Goal: Task Accomplishment & Management: Complete application form

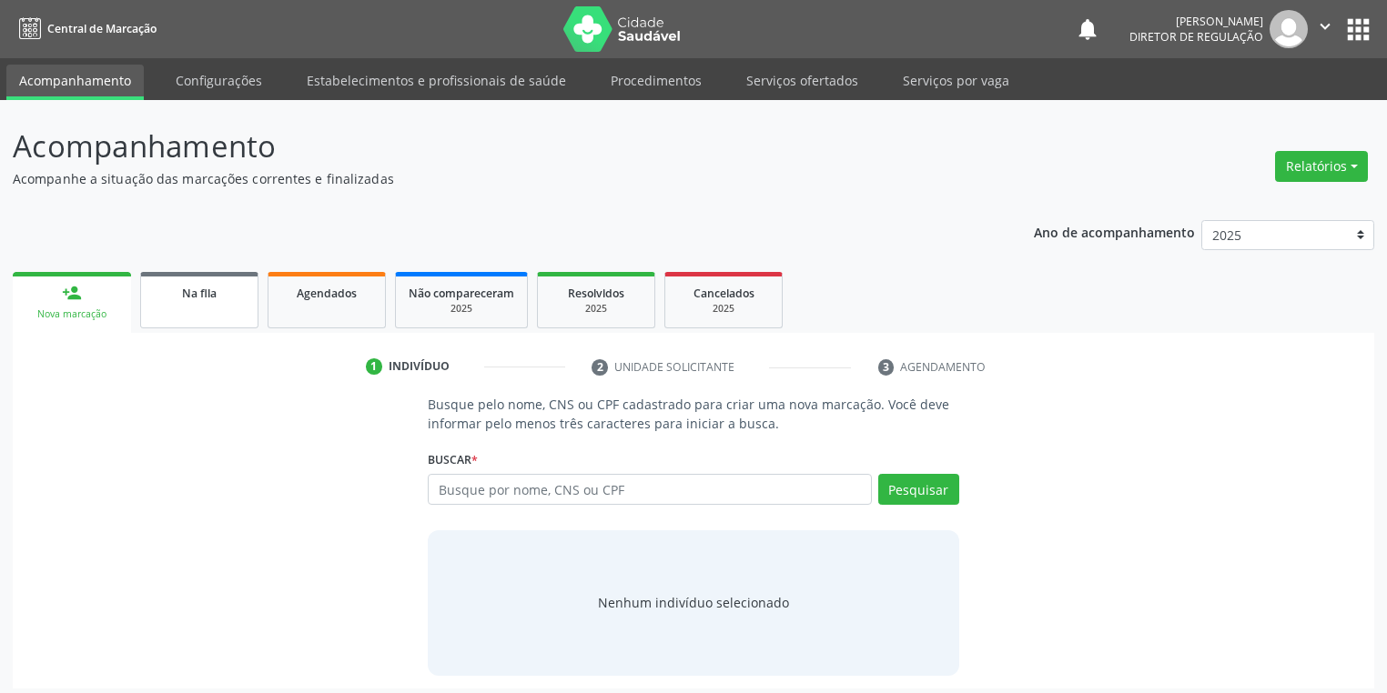
click at [176, 303] on link "Na fila" at bounding box center [199, 300] width 118 height 56
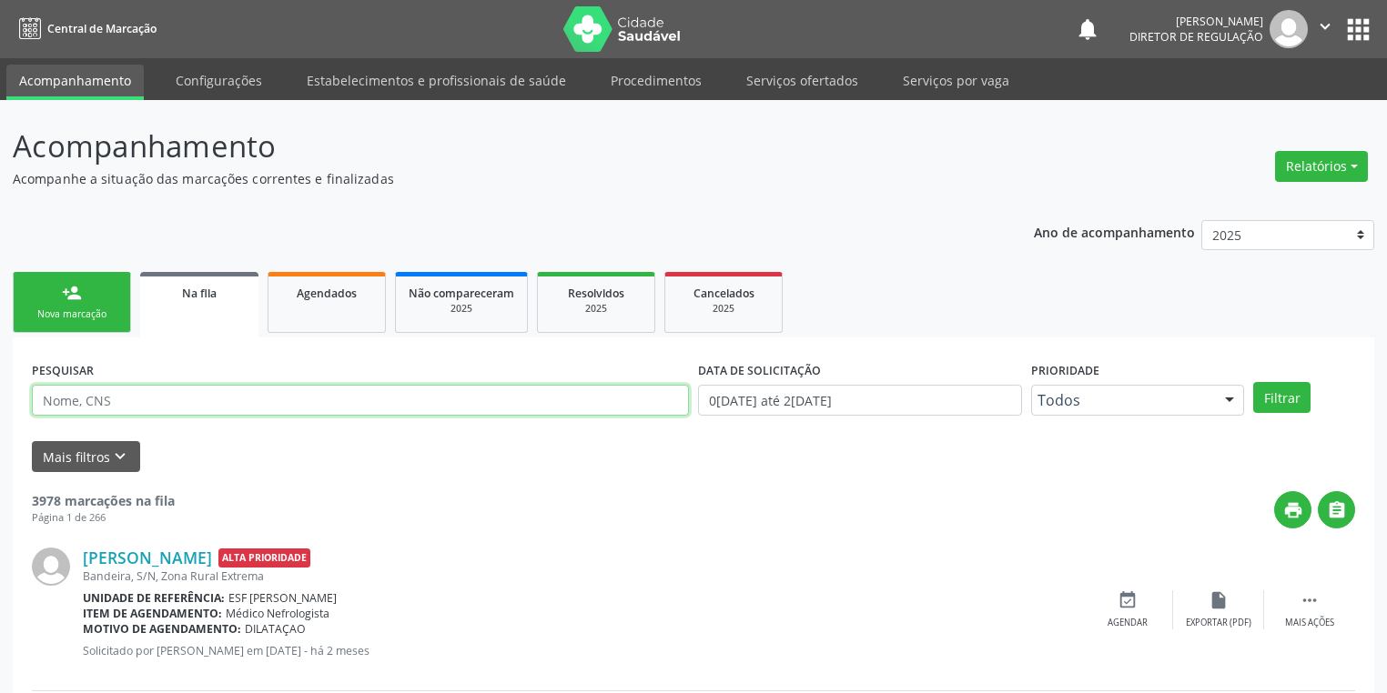
click at [149, 400] on input "text" at bounding box center [360, 400] width 657 height 31
type input "engraço"
click at [1265, 400] on button "Filtrar" at bounding box center [1281, 397] width 57 height 31
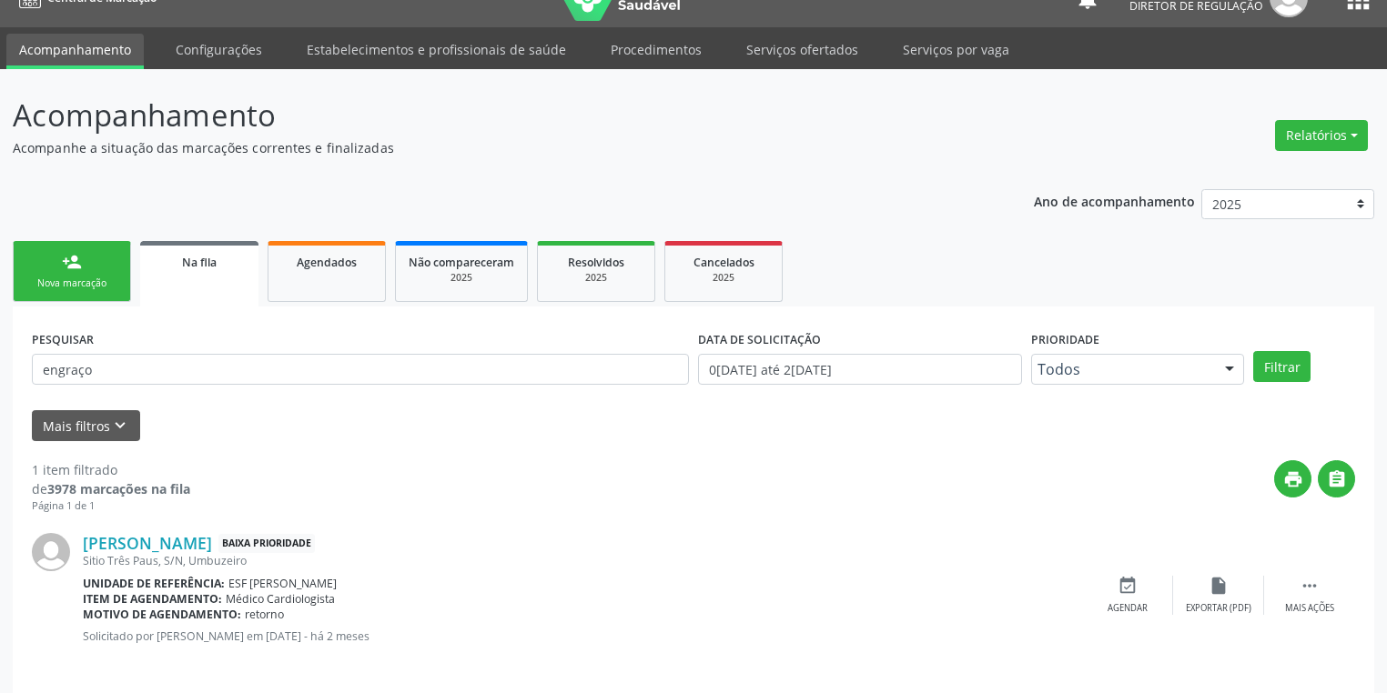
scroll to position [44, 0]
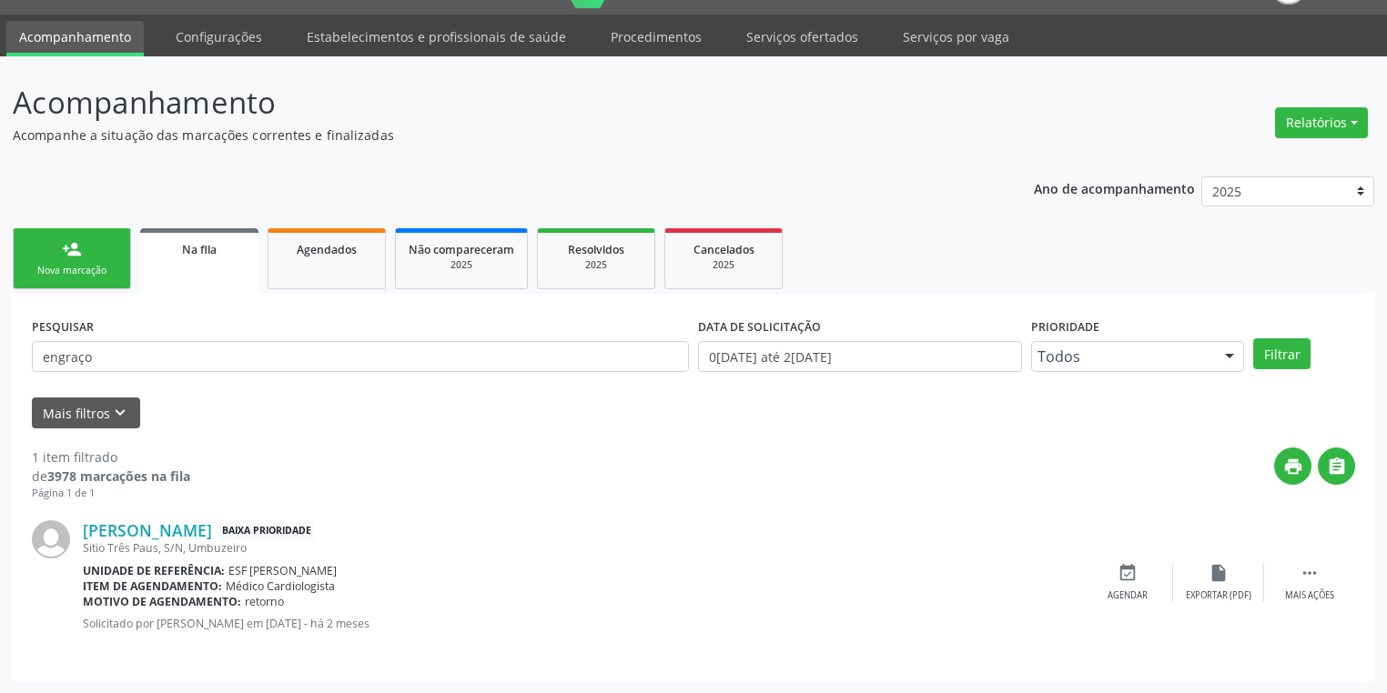
click at [87, 252] on link "person_add Nova marcação" at bounding box center [72, 258] width 118 height 61
click at [87, 252] on div "Ano de acompanhamento 2025 2024 2023 2022 2021 2020 2019 2018 person_add Nova m…" at bounding box center [693, 423] width 1361 height 519
click at [89, 255] on div "Ano de acompanhamento 2025 2024 2023 2022 2021 2020 2019 2018 person_add Nova m…" at bounding box center [693, 423] width 1361 height 519
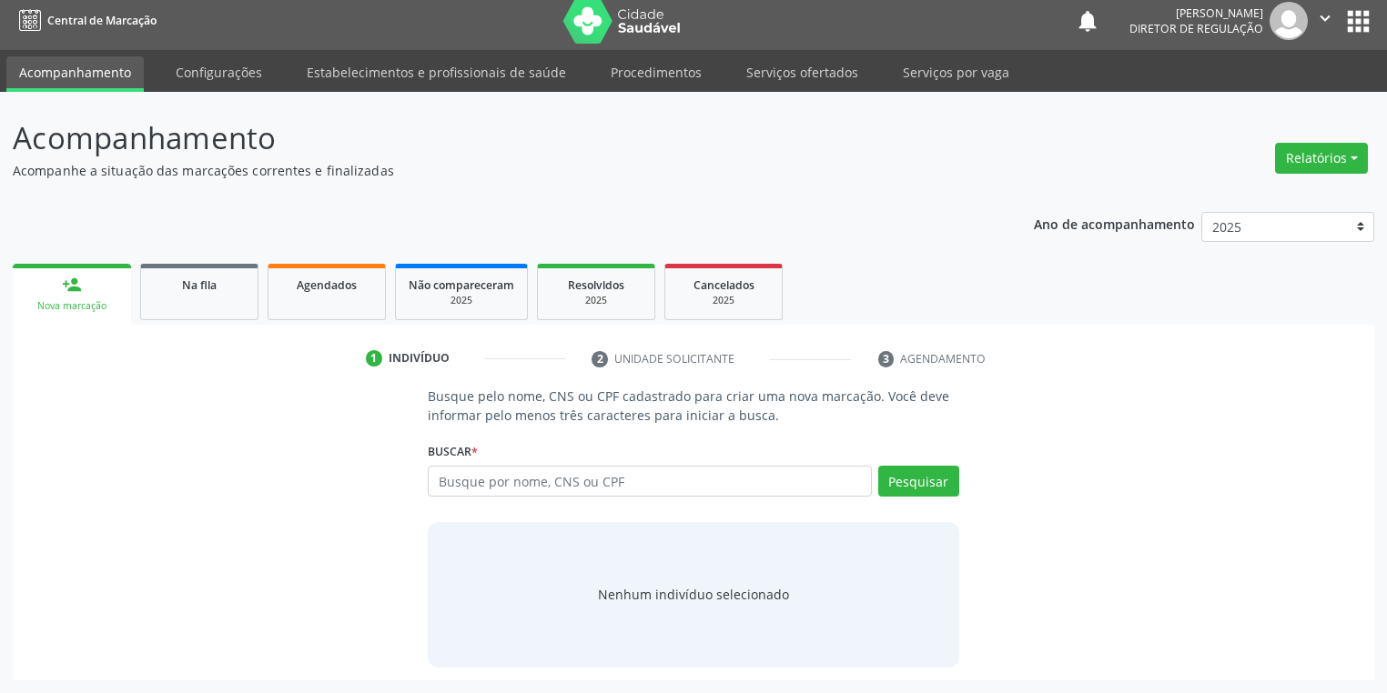
scroll to position [7, 0]
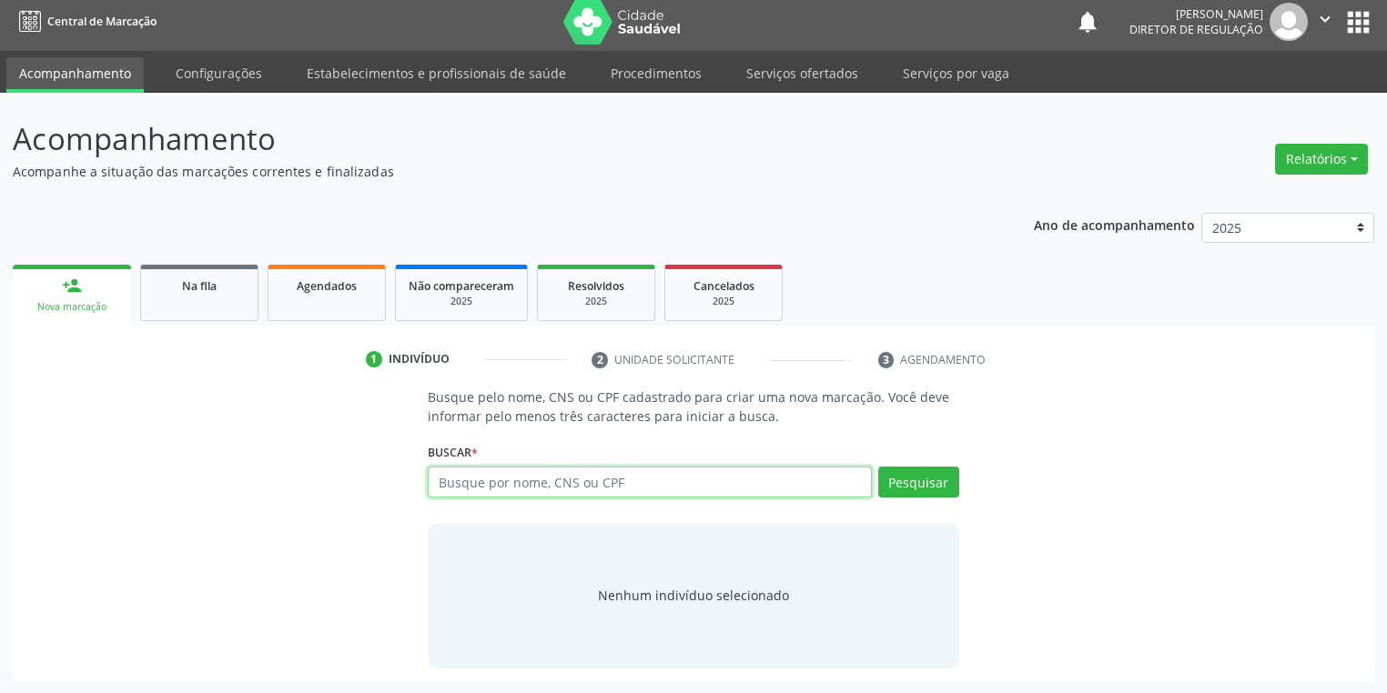
click at [471, 480] on input "text" at bounding box center [650, 482] width 444 height 31
type input "898004195983128"
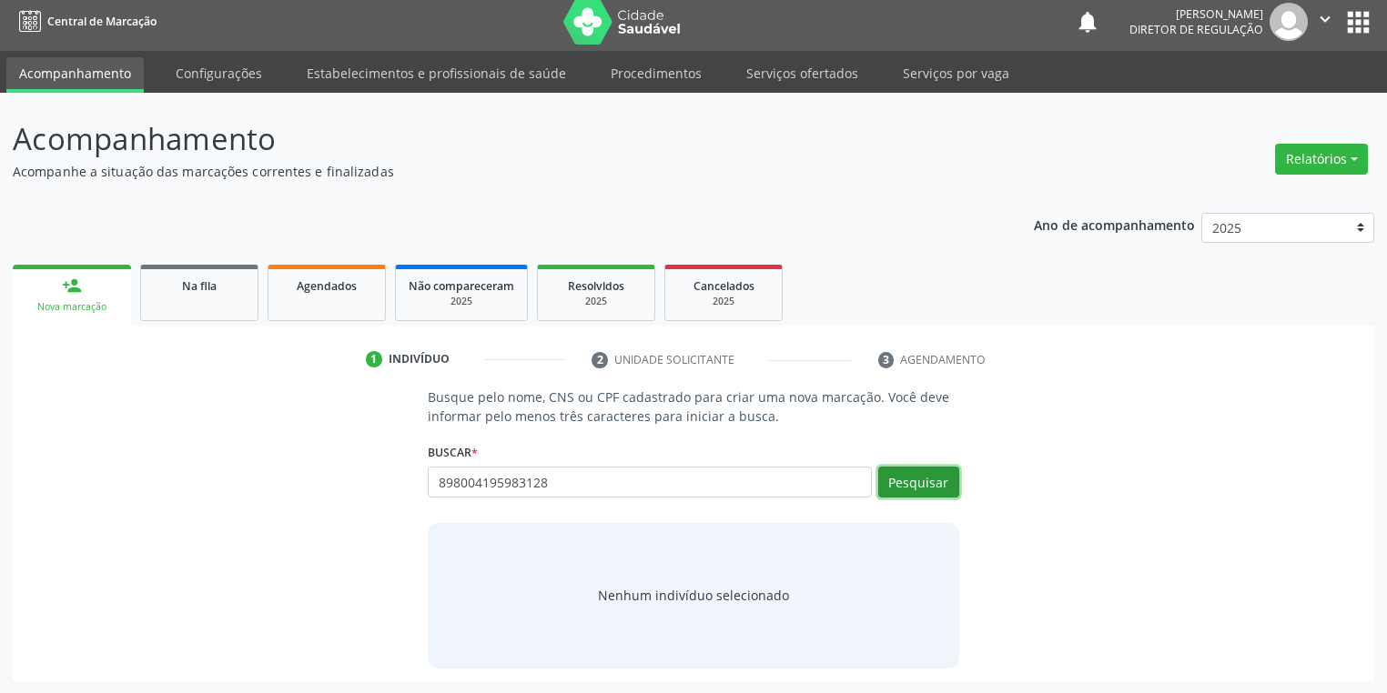
click at [907, 479] on button "Pesquisar" at bounding box center [918, 482] width 81 height 31
click at [659, 595] on div "Nenhum indivíduo selecionado" at bounding box center [693, 595] width 191 height 19
click at [659, 598] on div "Nenhum indivíduo selecionado" at bounding box center [693, 595] width 191 height 19
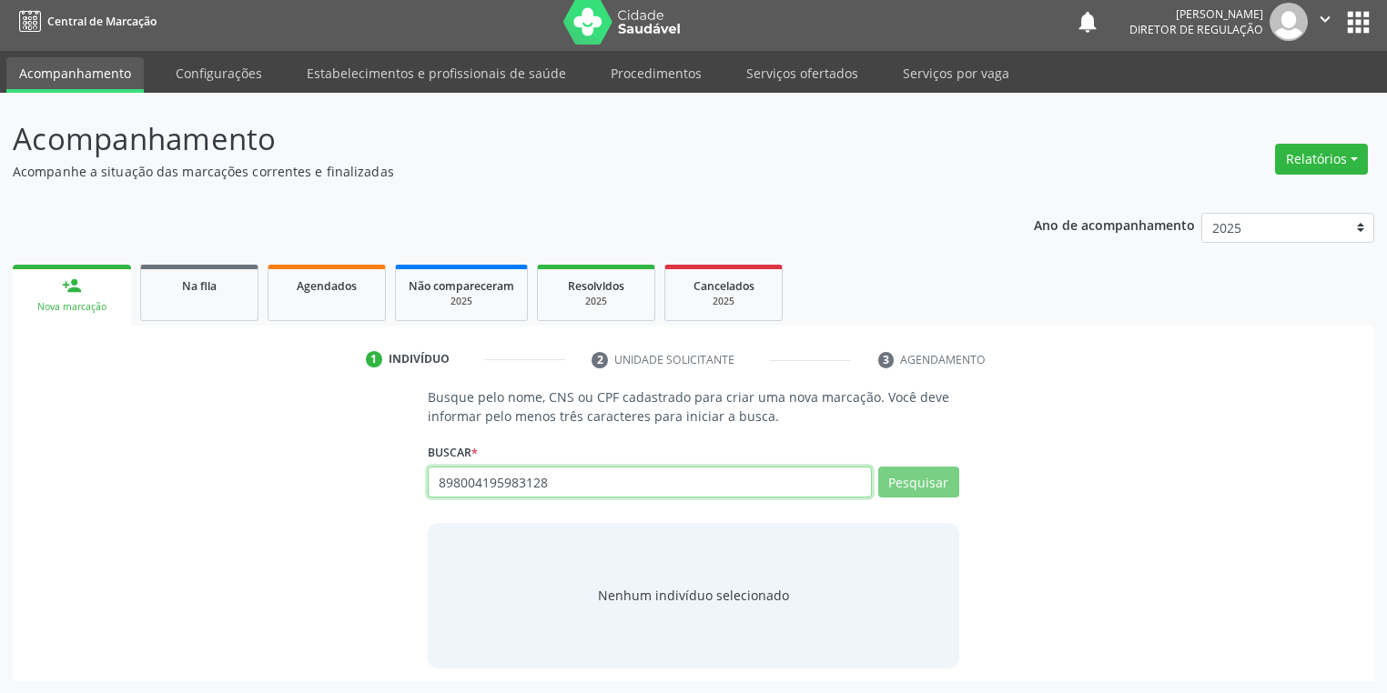
click at [571, 480] on input "898004195983128" at bounding box center [650, 482] width 444 height 31
type input "8"
type input "antonio engraço"
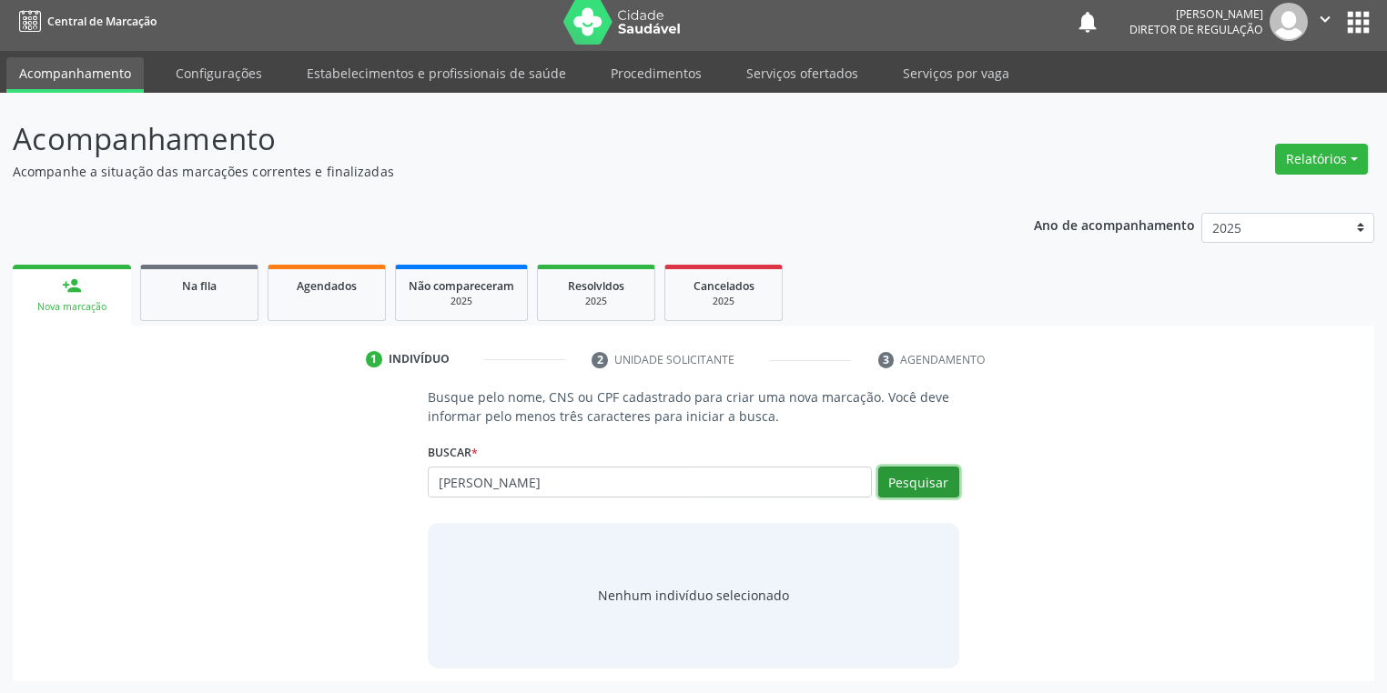
click at [919, 488] on button "Pesquisar" at bounding box center [918, 482] width 81 height 31
click at [900, 477] on button "Pesquisar" at bounding box center [918, 482] width 81 height 31
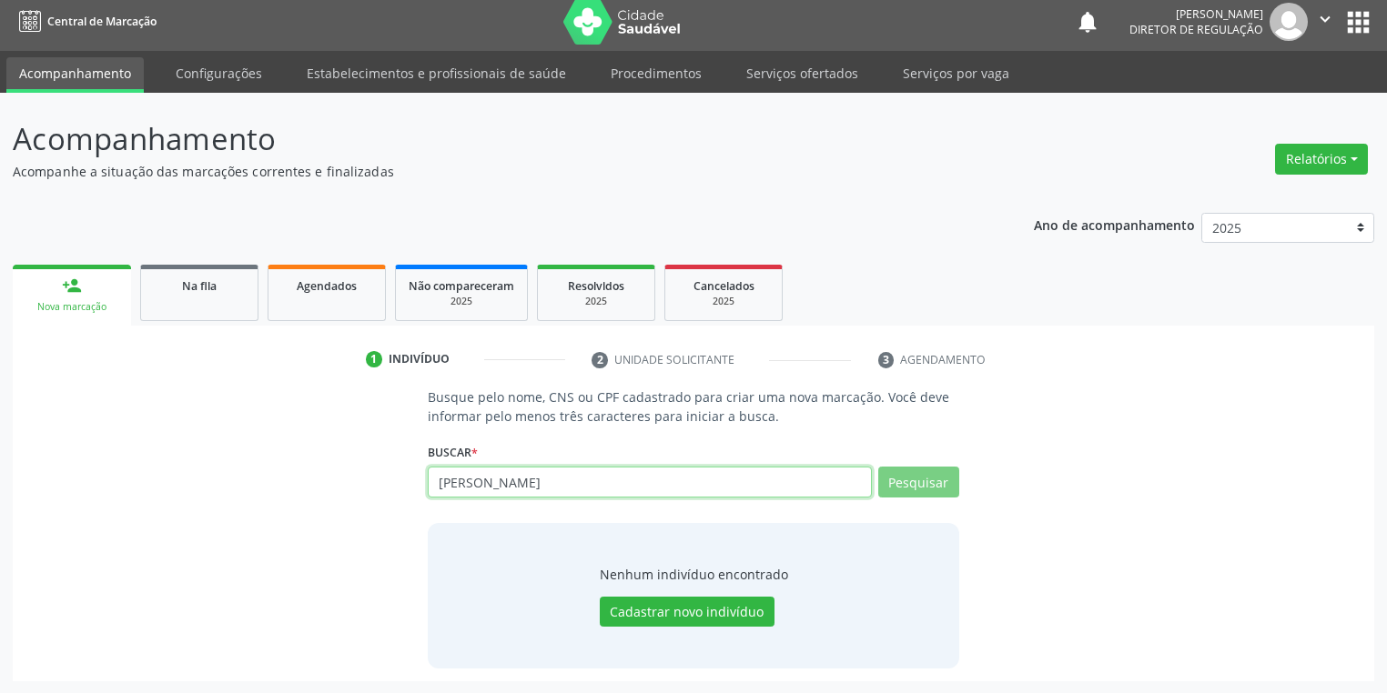
click at [540, 485] on input "antonio engracio" at bounding box center [650, 482] width 444 height 31
type input "antoni"
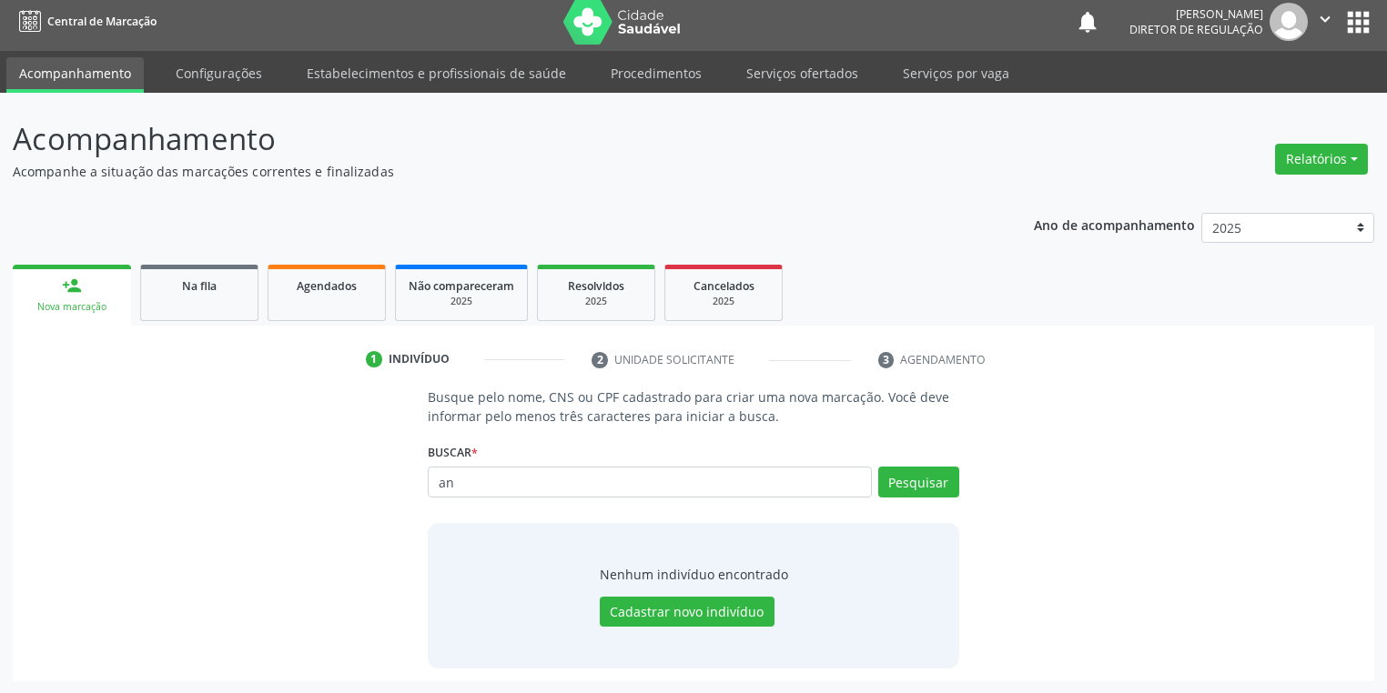
type input "a"
type input "engraço"
click at [900, 492] on button "Pesquisar" at bounding box center [918, 482] width 81 height 31
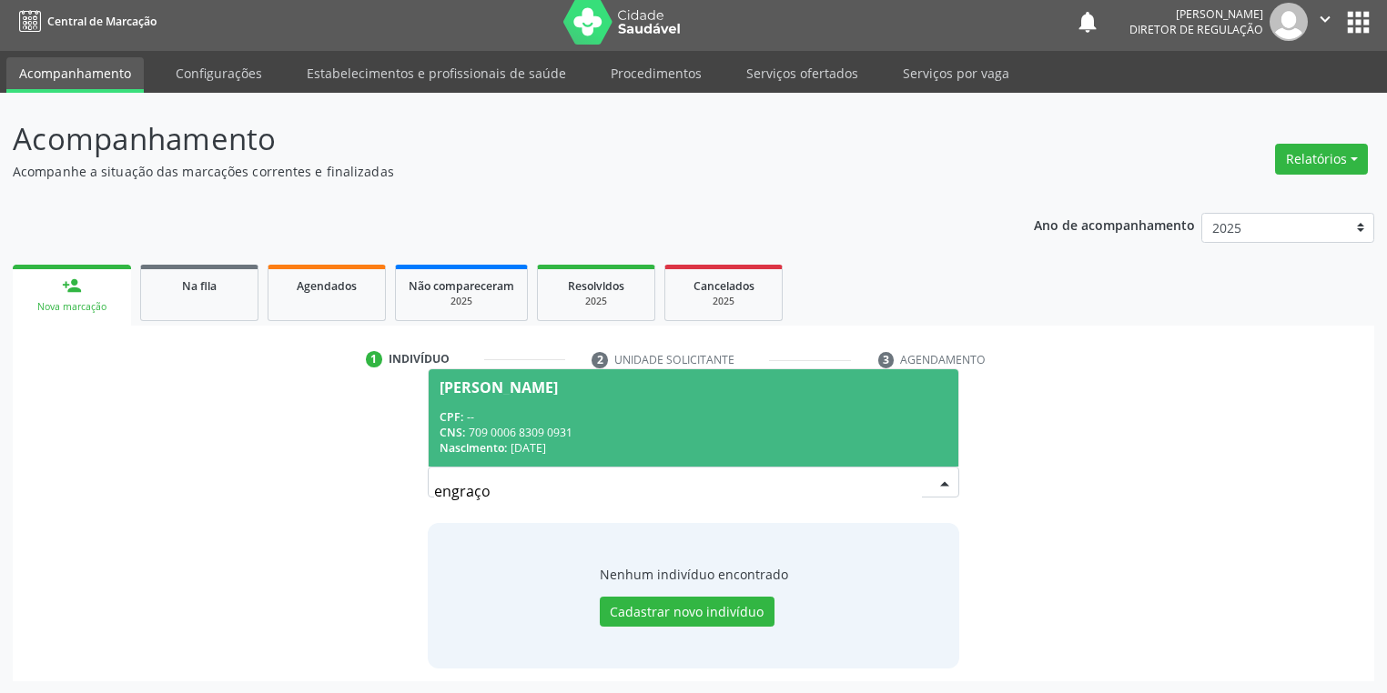
click at [900, 482] on input "engraço" at bounding box center [678, 491] width 488 height 36
click at [520, 489] on input "engraço" at bounding box center [678, 491] width 488 height 36
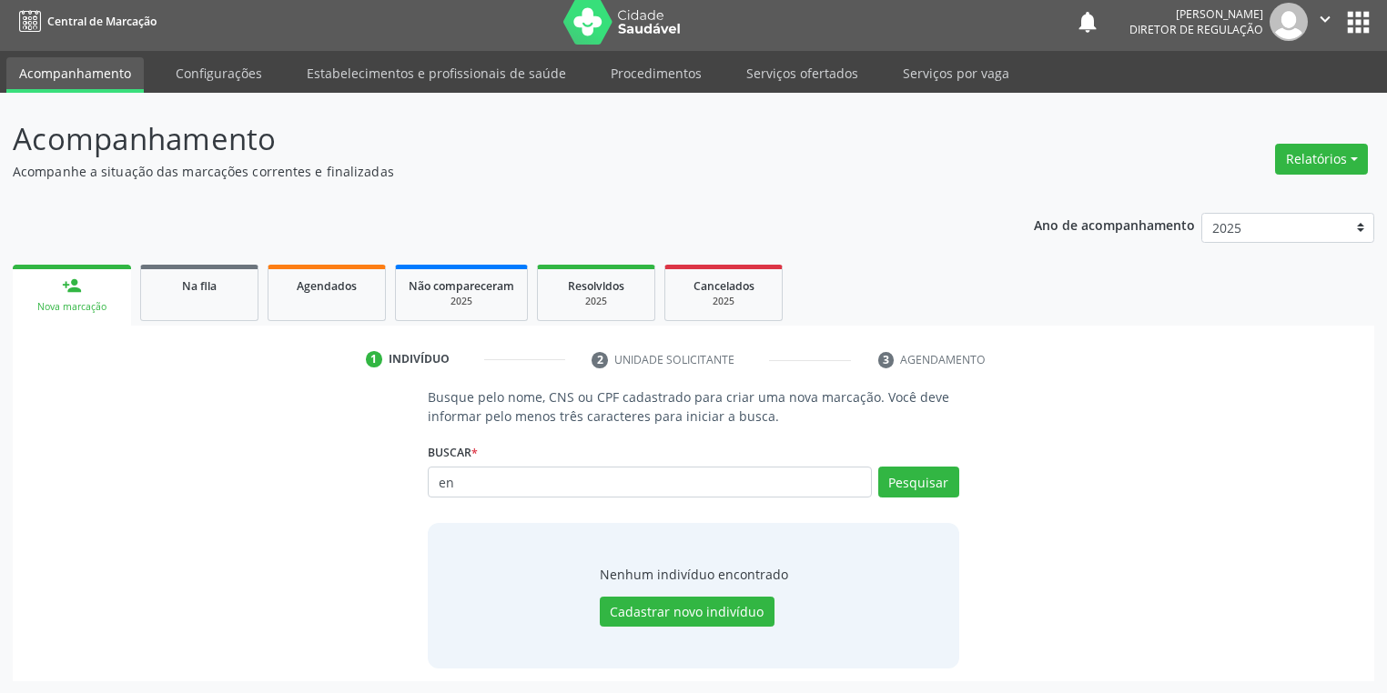
type input "e"
type input "antonio engr"
click at [913, 485] on button "Pesquisar" at bounding box center [918, 482] width 81 height 31
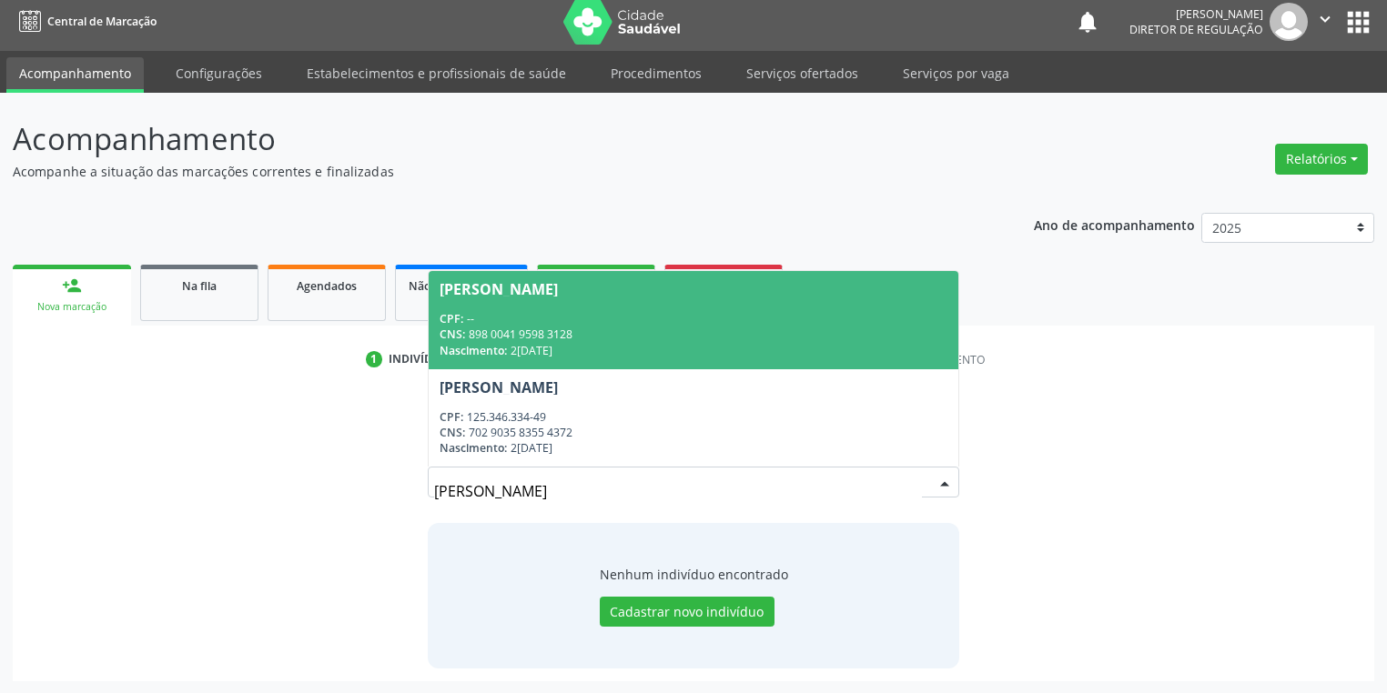
click at [913, 485] on input "antonio engr" at bounding box center [678, 491] width 488 height 36
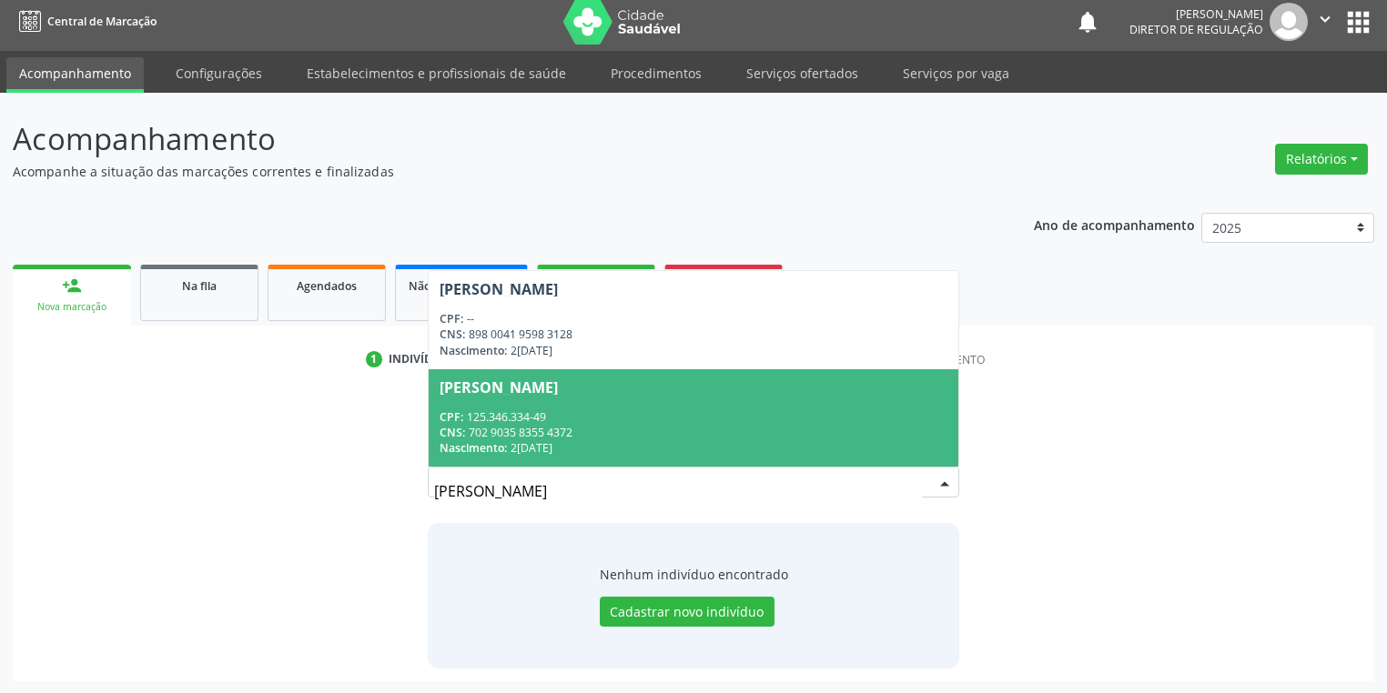
click at [561, 419] on div "CPF: 125.346.334-49" at bounding box center [693, 416] width 508 height 15
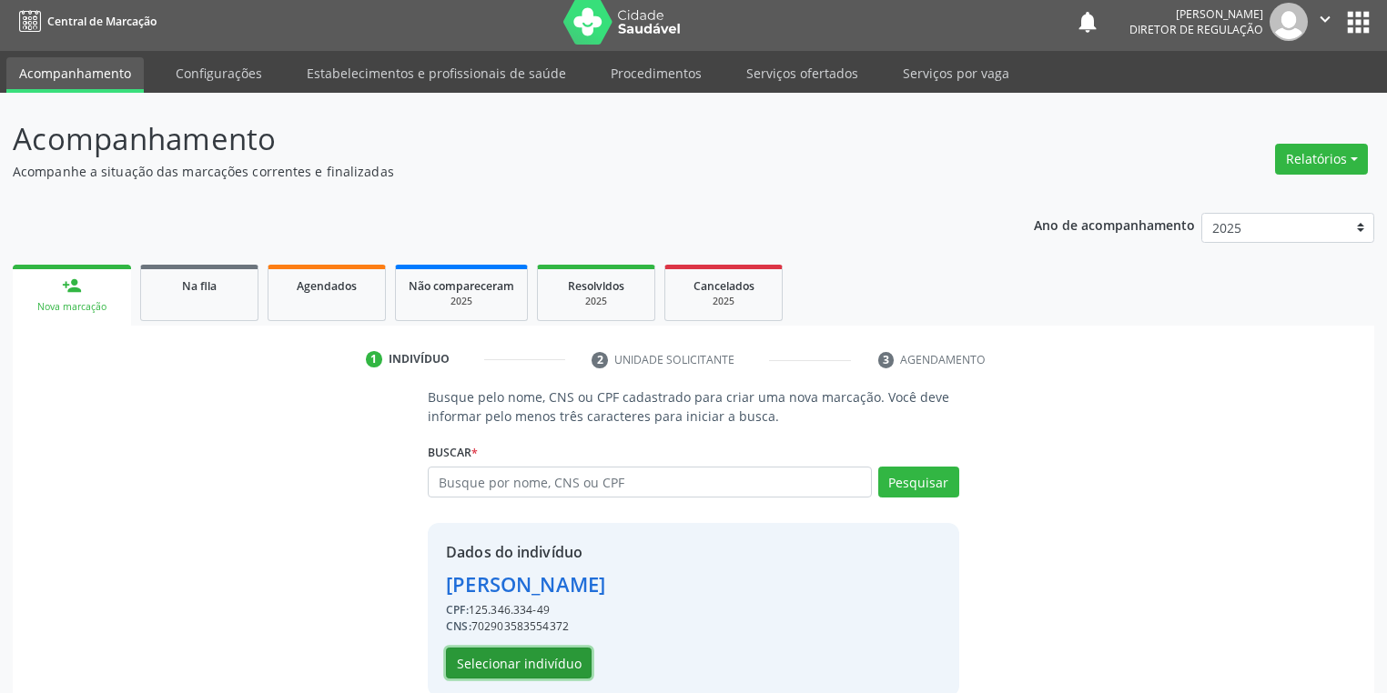
click at [491, 659] on button "Selecionar indivíduo" at bounding box center [519, 663] width 146 height 31
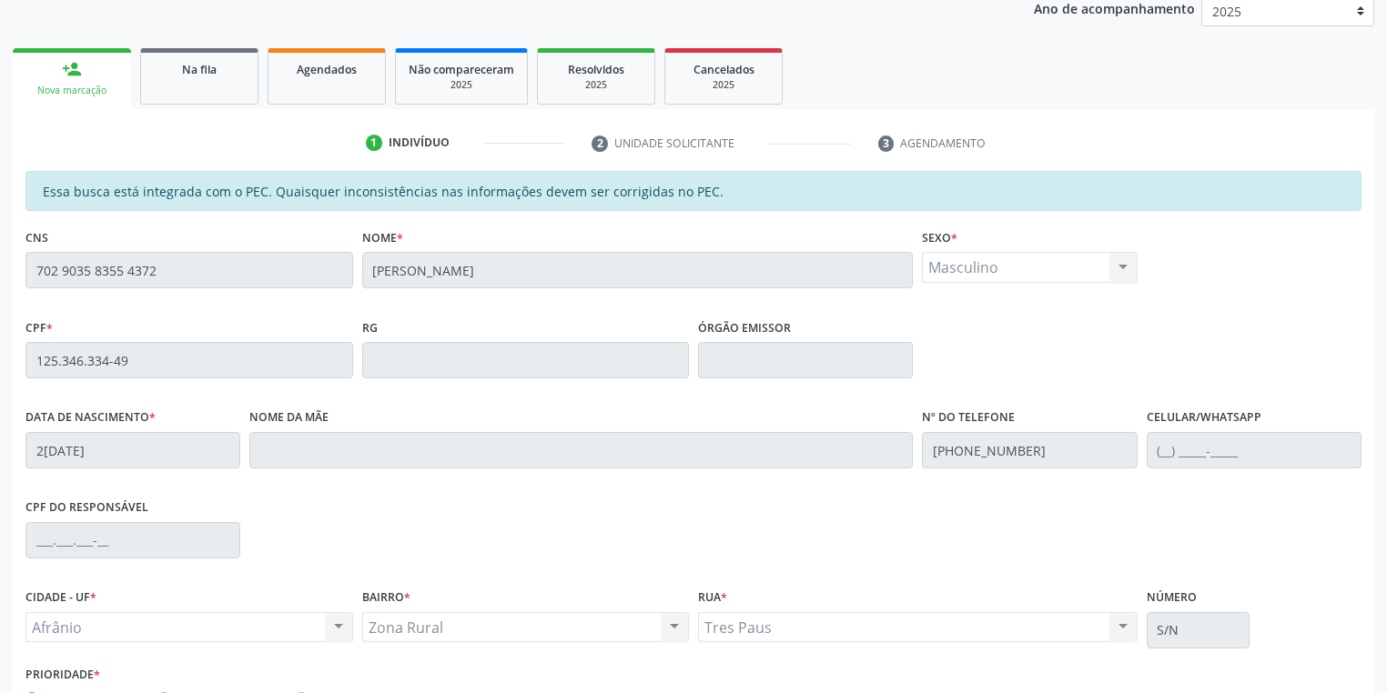
scroll to position [345, 0]
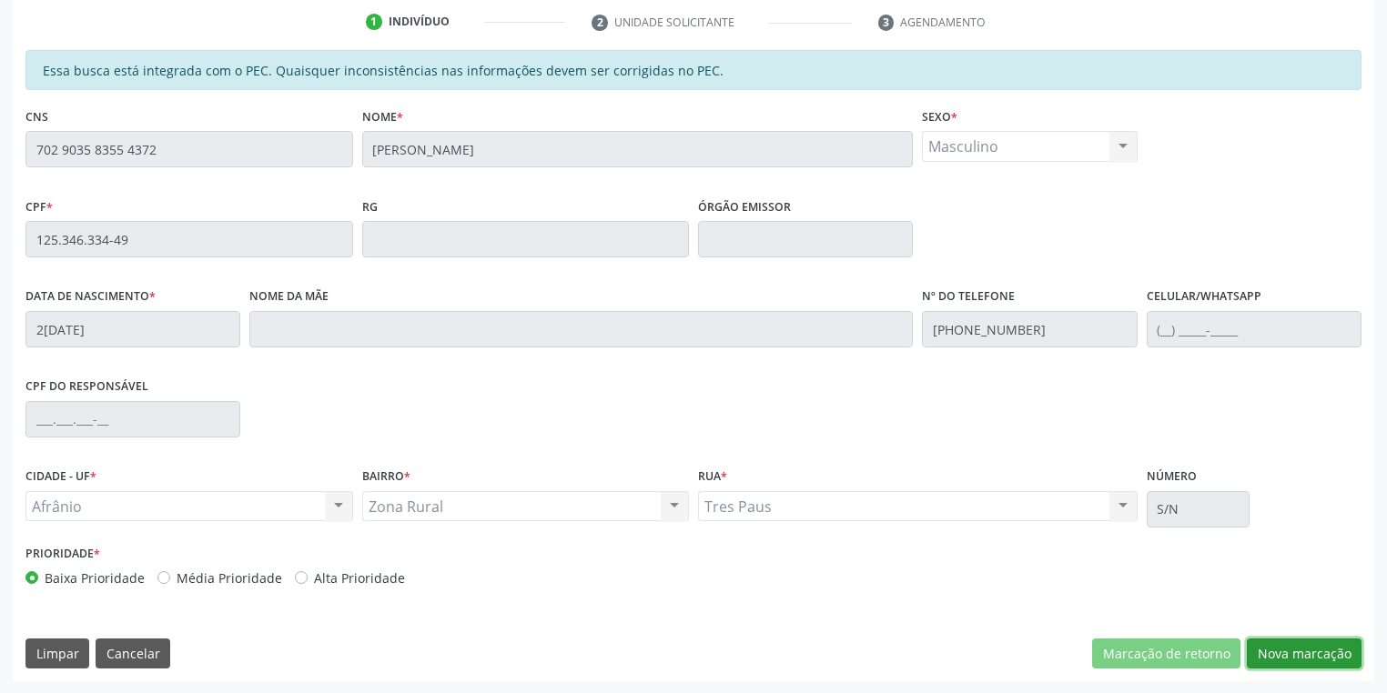
click at [1280, 648] on button "Nova marcação" at bounding box center [1303, 654] width 115 height 31
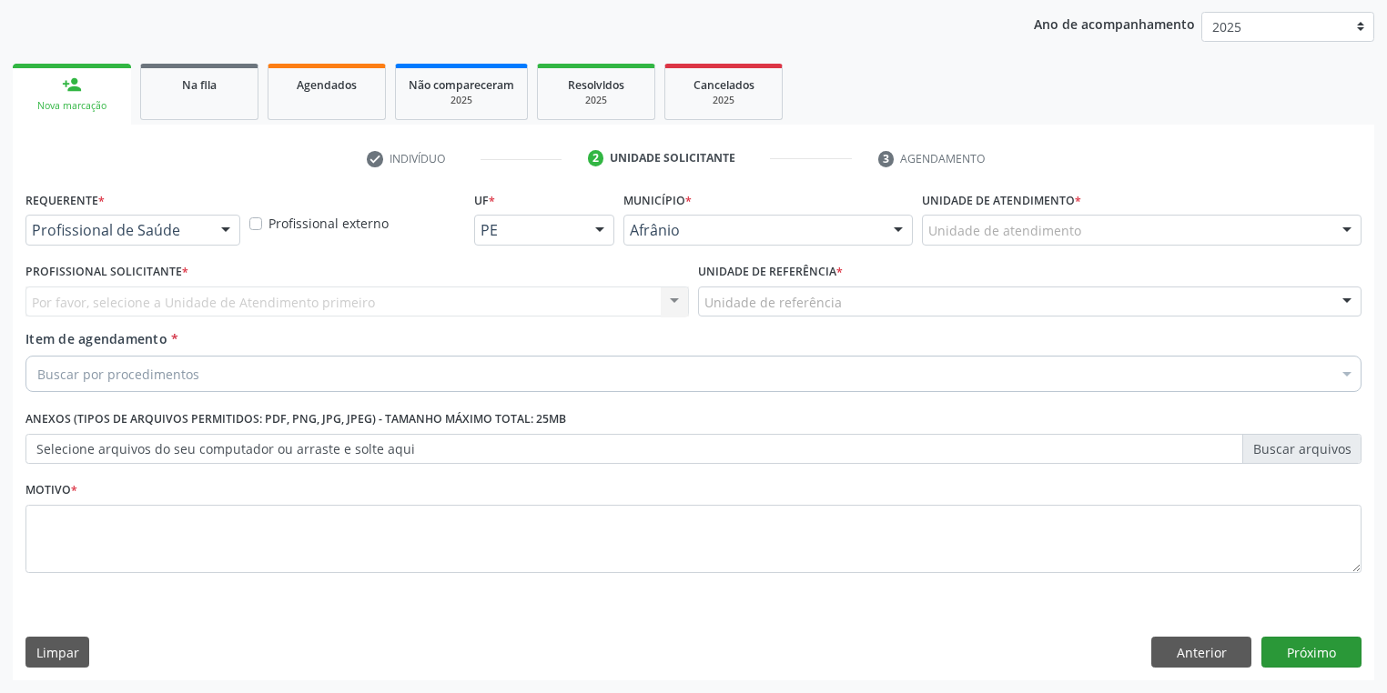
scroll to position [207, 0]
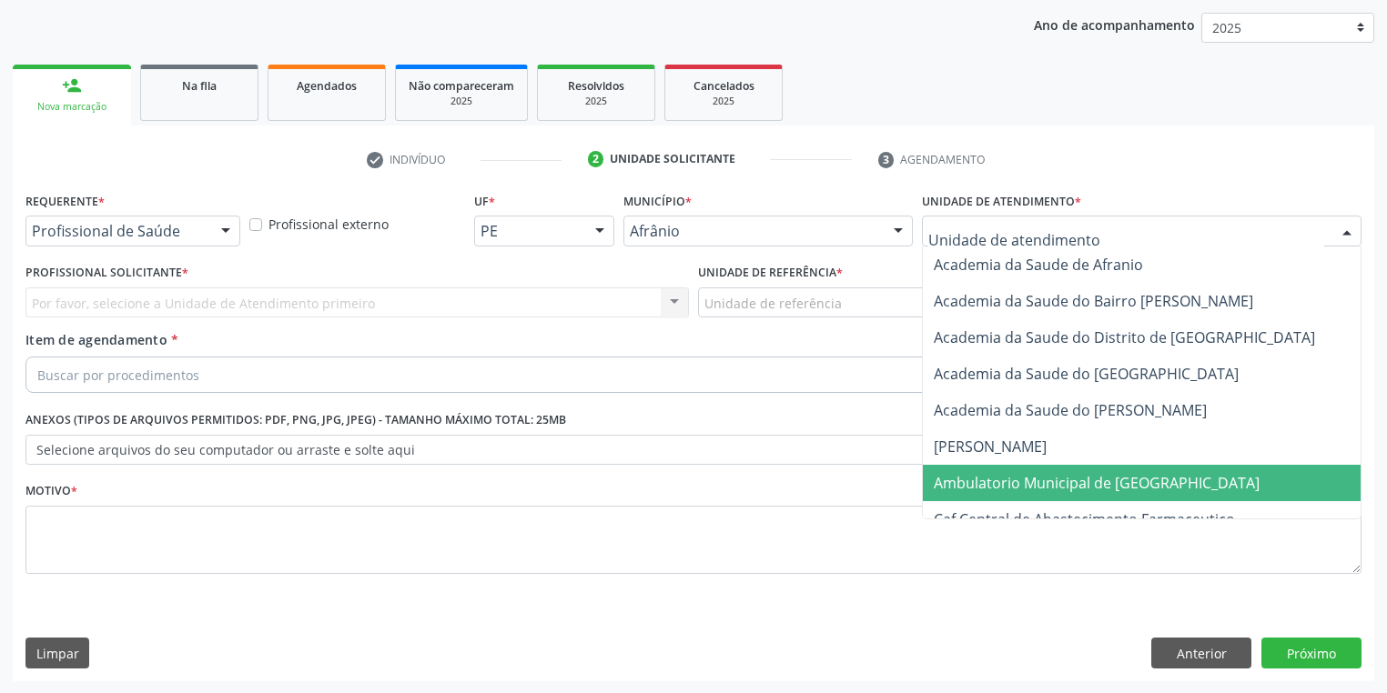
click at [978, 484] on span "Ambulatorio Municipal de [GEOGRAPHIC_DATA]" at bounding box center [1096, 483] width 326 height 20
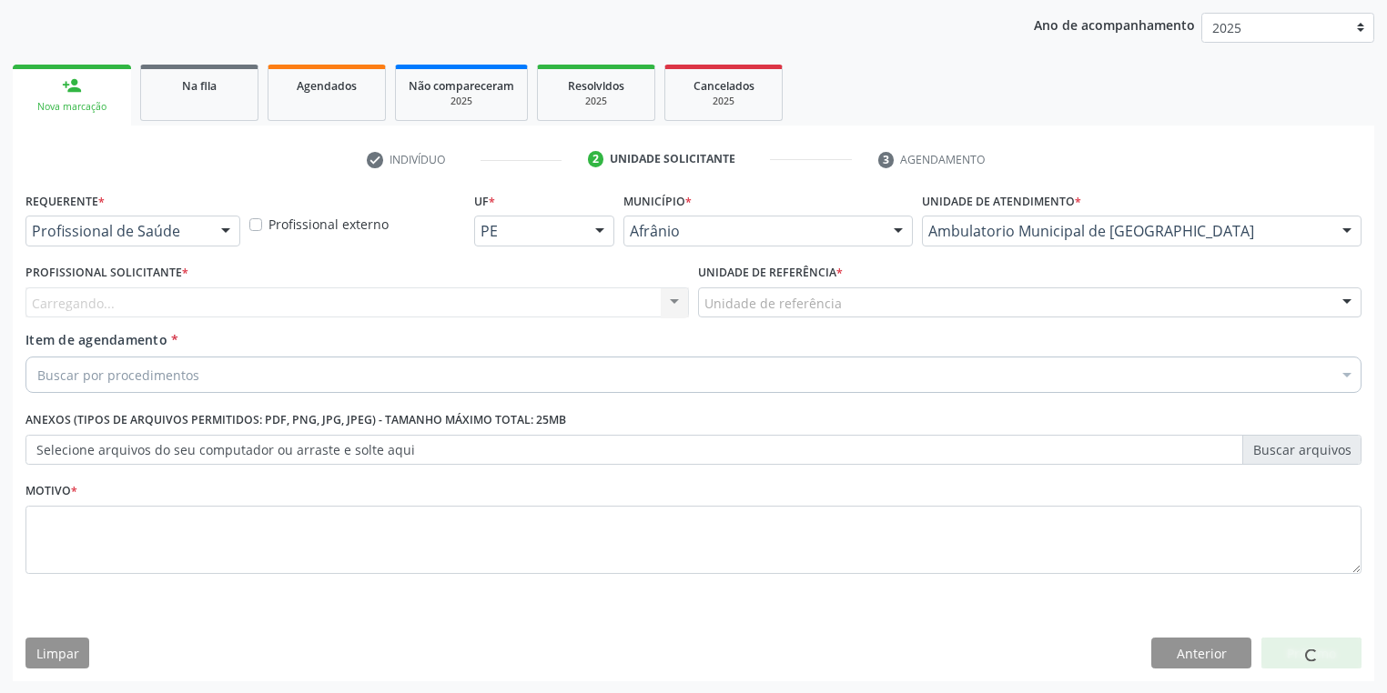
drag, startPoint x: 723, startPoint y: 285, endPoint x: 724, endPoint y: 312, distance: 27.3
click at [723, 291] on div "Unidade de referência * Unidade de referência ESF de Extrema ESF de Barra das M…" at bounding box center [1029, 288] width 663 height 58
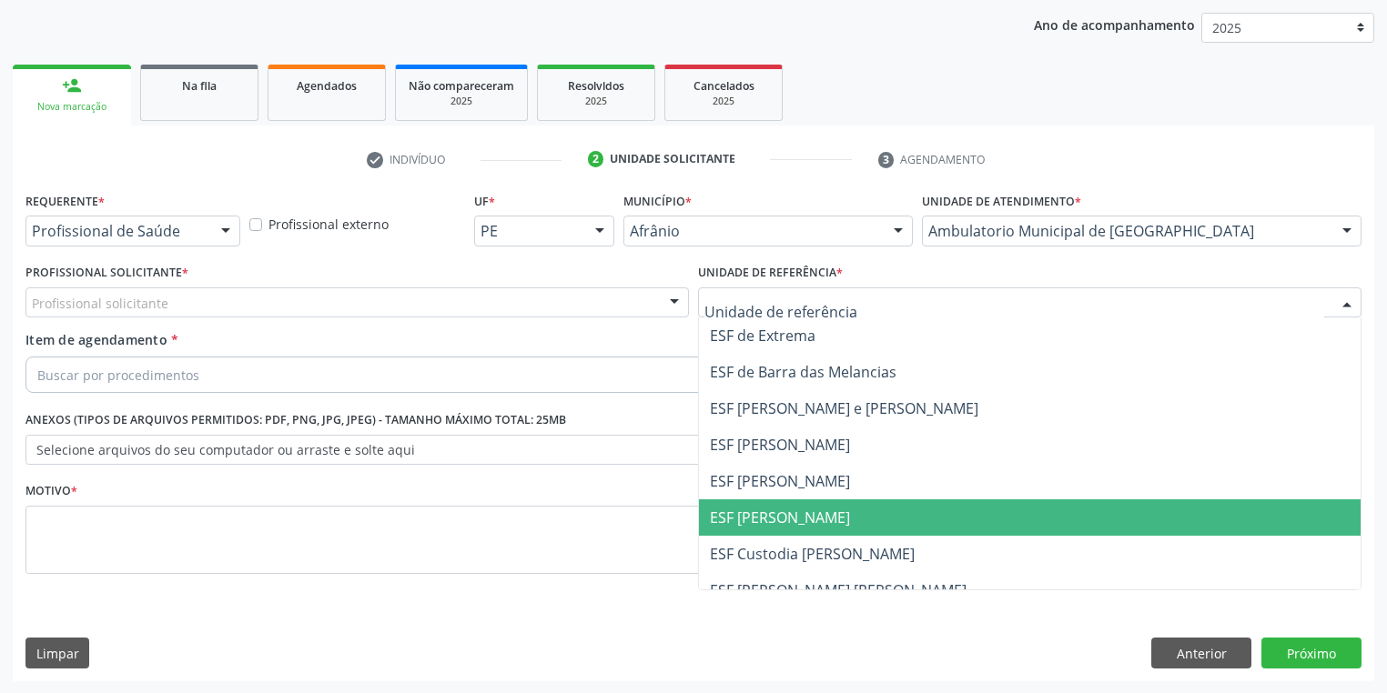
drag, startPoint x: 772, startPoint y: 521, endPoint x: 728, endPoint y: 510, distance: 45.9
click at [772, 521] on span "ESF [PERSON_NAME]" at bounding box center [780, 518] width 140 height 20
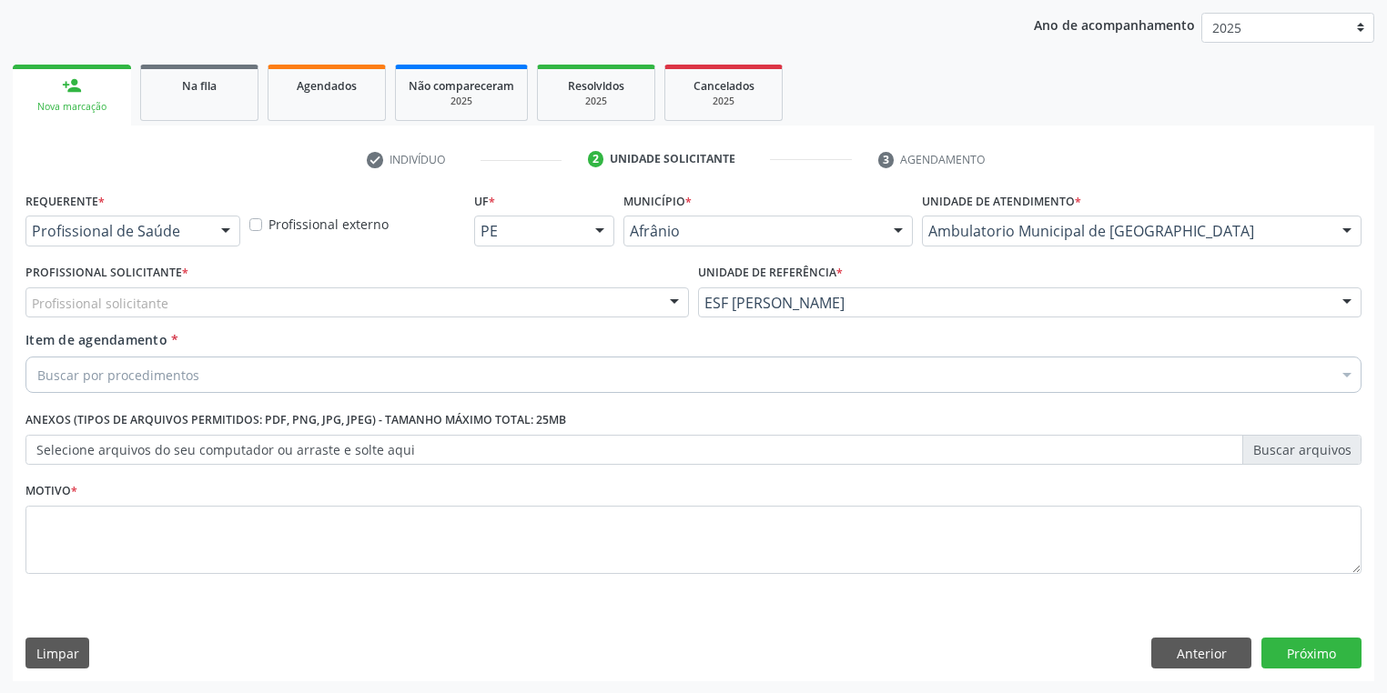
drag, startPoint x: 135, startPoint y: 304, endPoint x: 131, endPoint y: 315, distance: 11.5
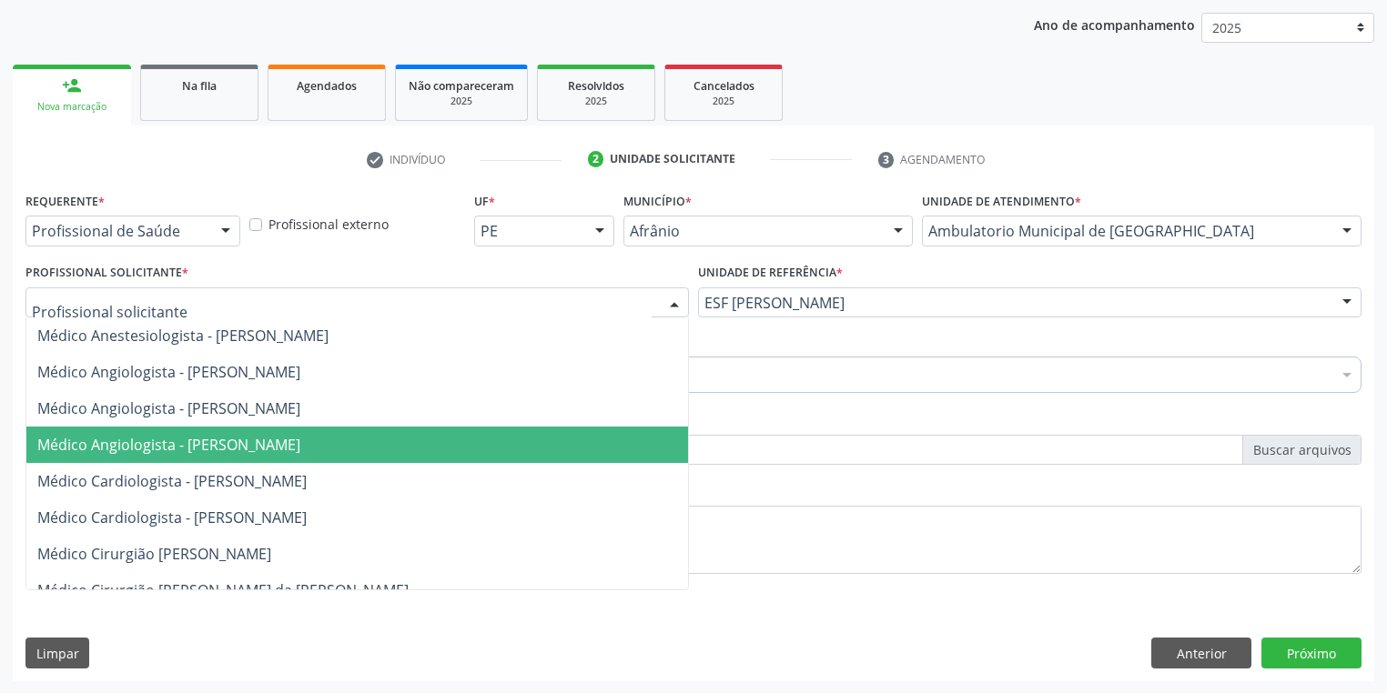
click at [171, 451] on span "Médico Angiologista - [PERSON_NAME]" at bounding box center [168, 445] width 263 height 20
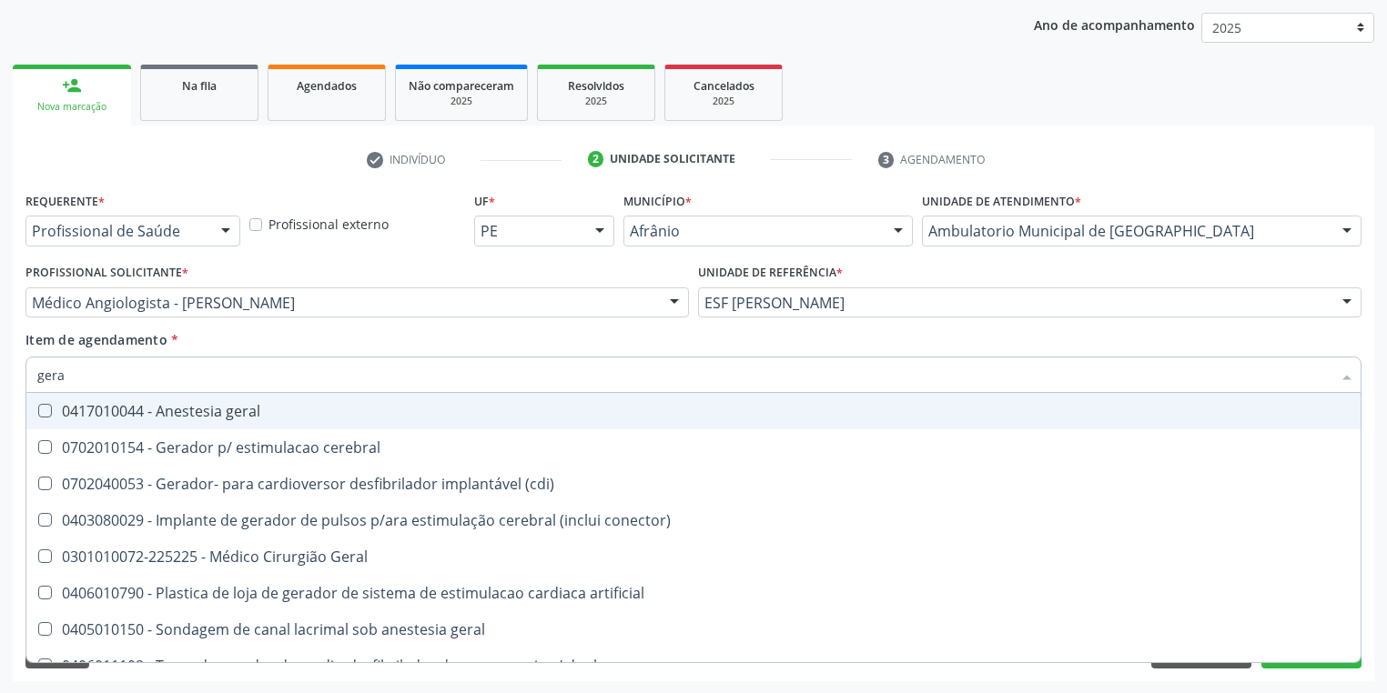
type input "geral"
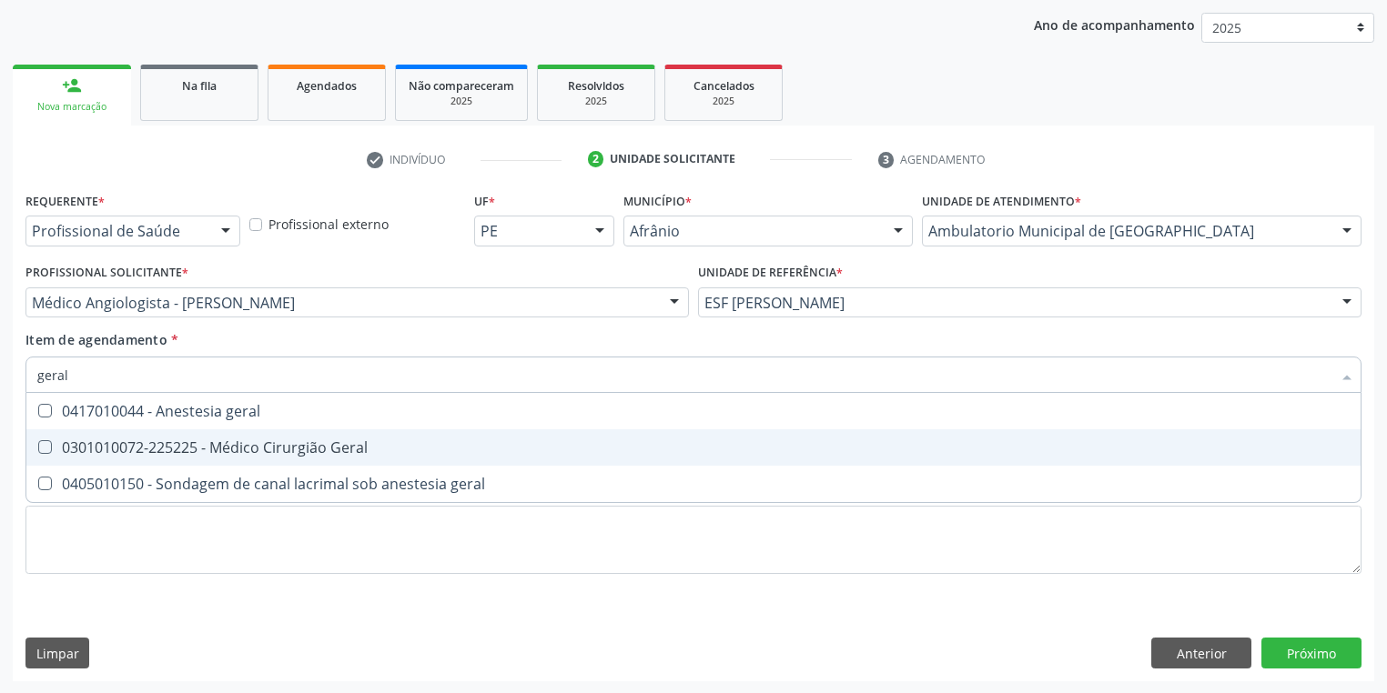
click at [87, 449] on div "0301010072-225225 - Médico Cirurgião Geral" at bounding box center [693, 447] width 1312 height 15
checkbox Geral "true"
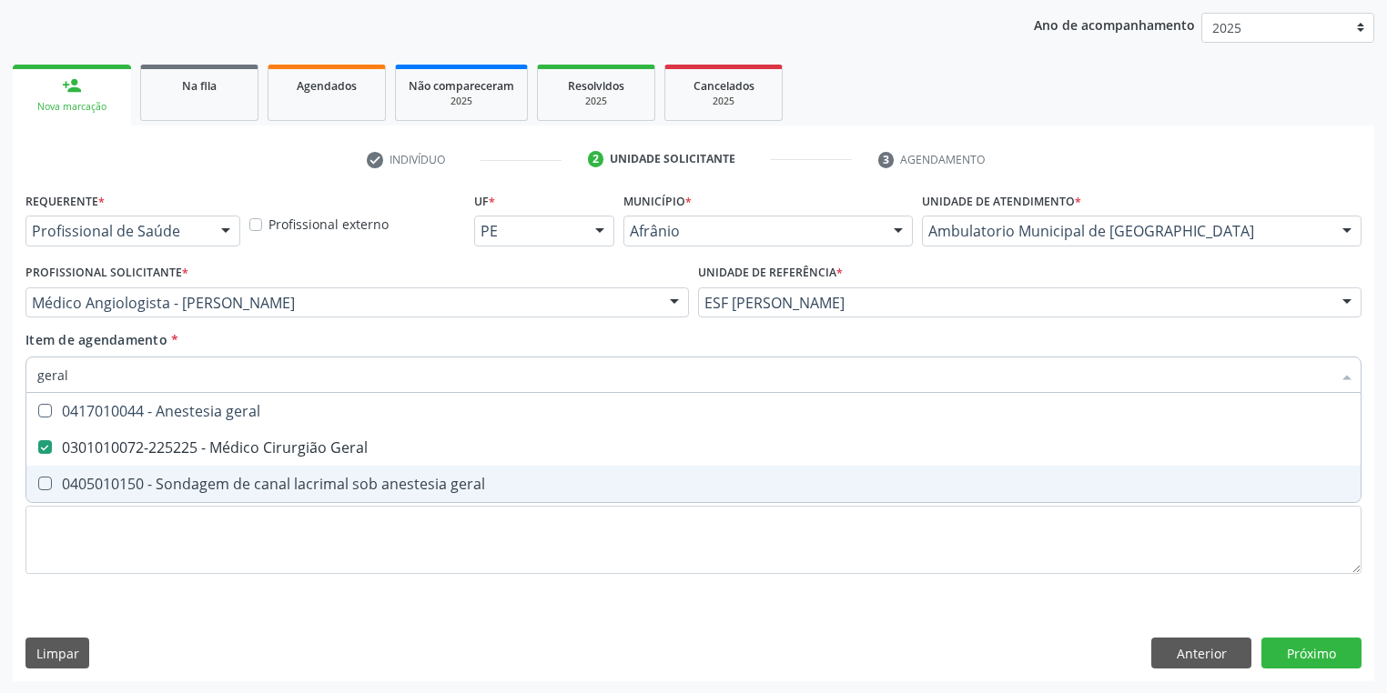
type input "geral"
click at [63, 524] on div "Requerente * Profissional de Saúde Profissional de Saúde Paciente Nenhum result…" at bounding box center [693, 393] width 1336 height 412
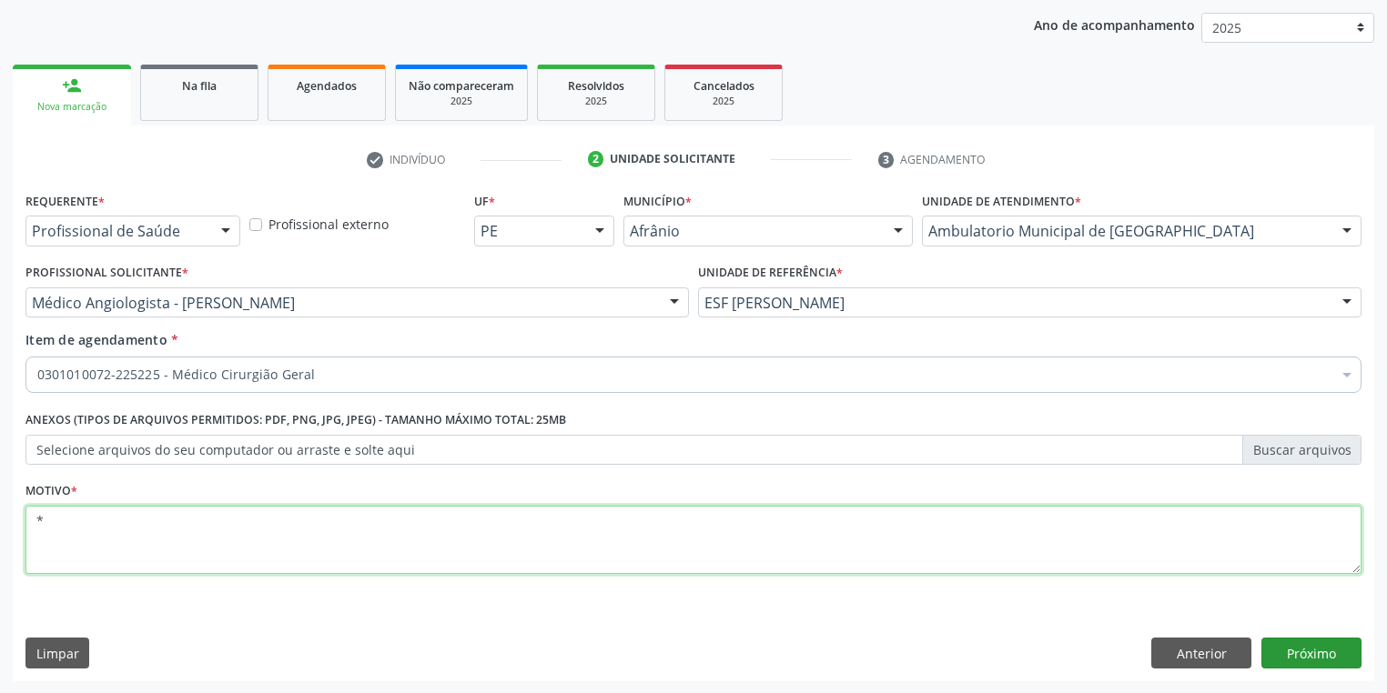
type textarea "*"
click at [1286, 655] on button "Próximo" at bounding box center [1311, 653] width 100 height 31
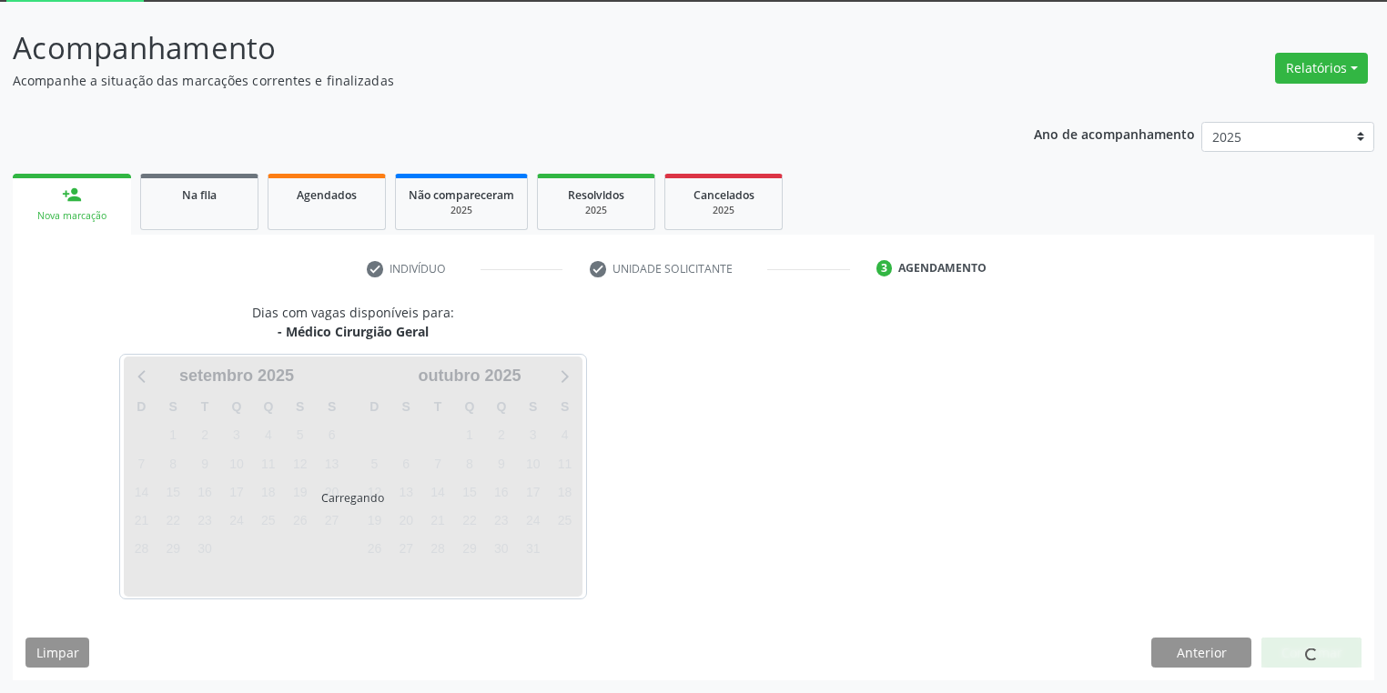
scroll to position [97, 0]
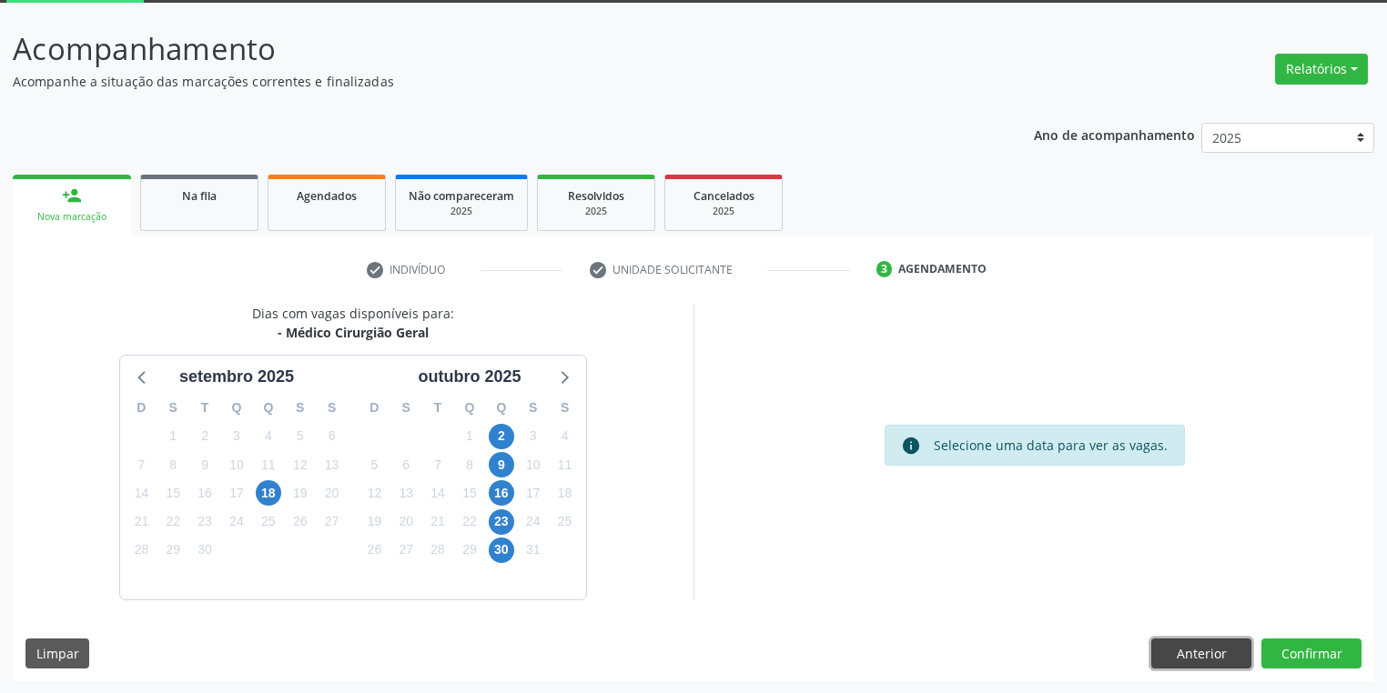
click at [1185, 648] on button "Anterior" at bounding box center [1201, 654] width 100 height 31
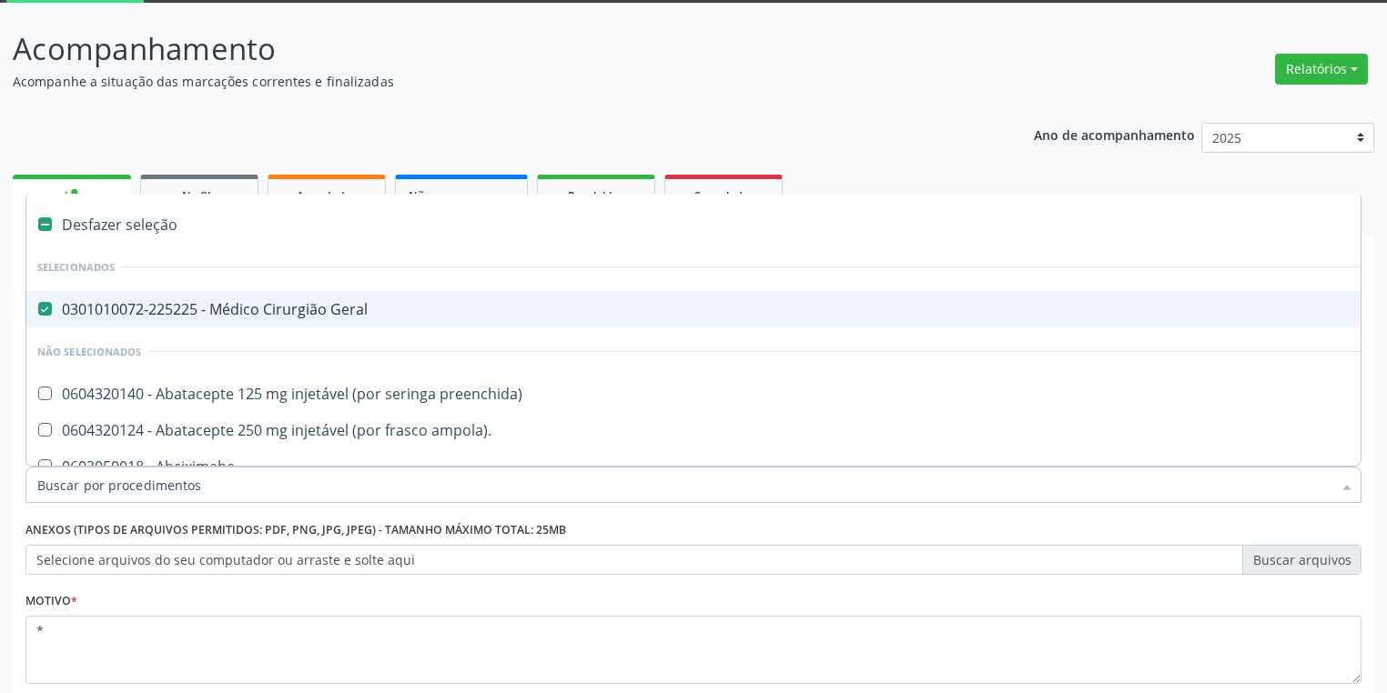
click at [247, 309] on div "0301010072-225225 - Médico Cirurgião Geral" at bounding box center [737, 309] width 1400 height 15
checkbox Geral "false"
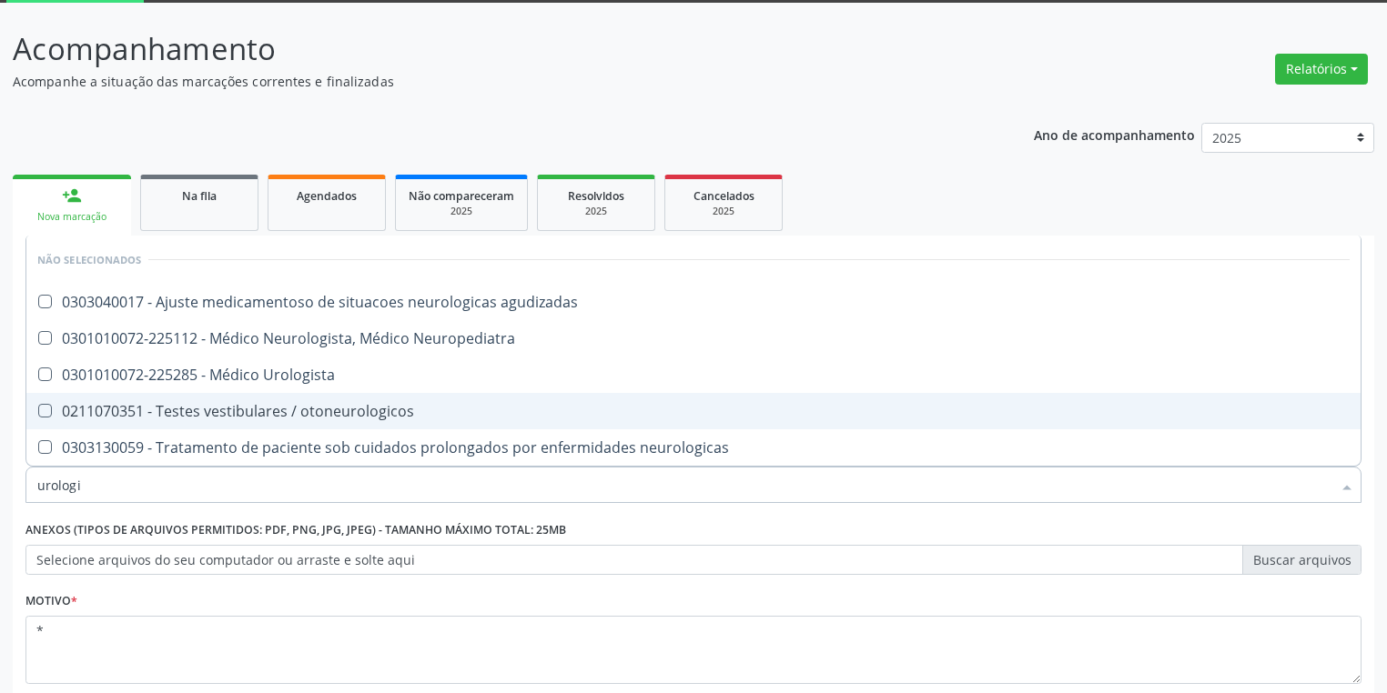
type input "urologis"
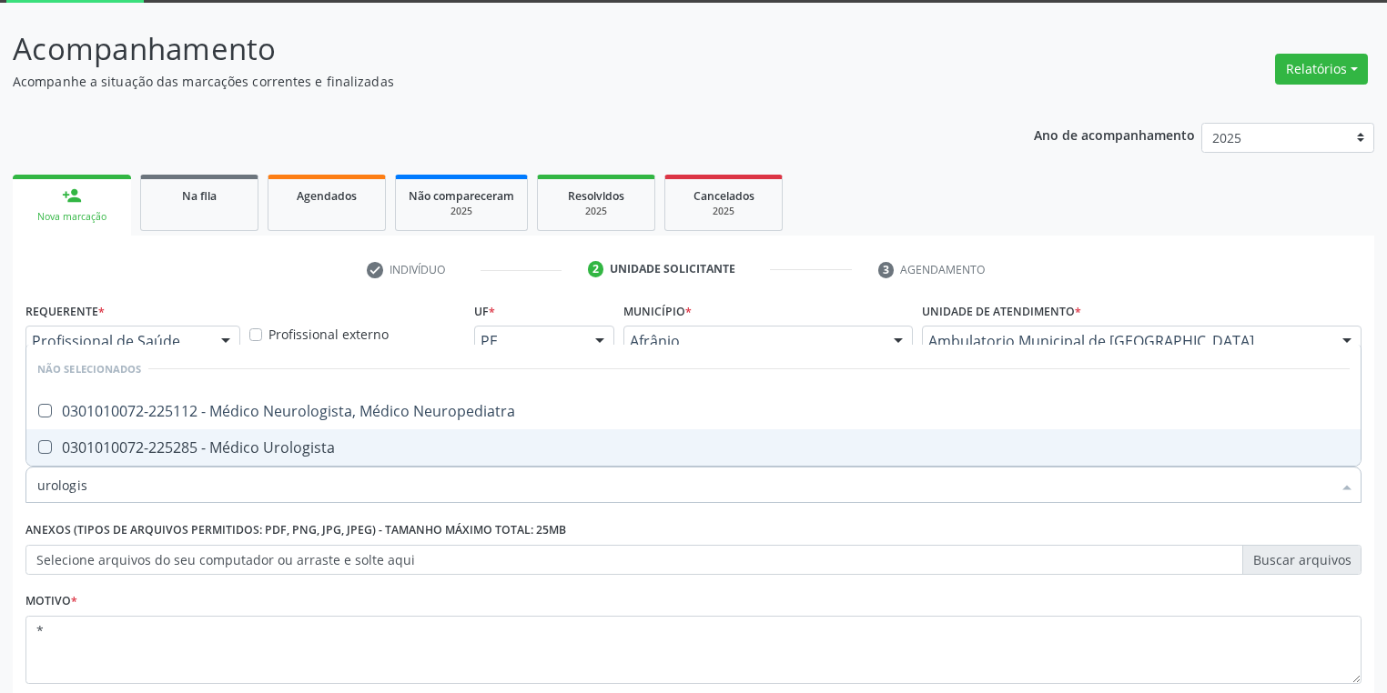
click at [139, 446] on div "0301010072-225285 - Médico Urologista" at bounding box center [693, 447] width 1312 height 15
checkbox Urologista "true"
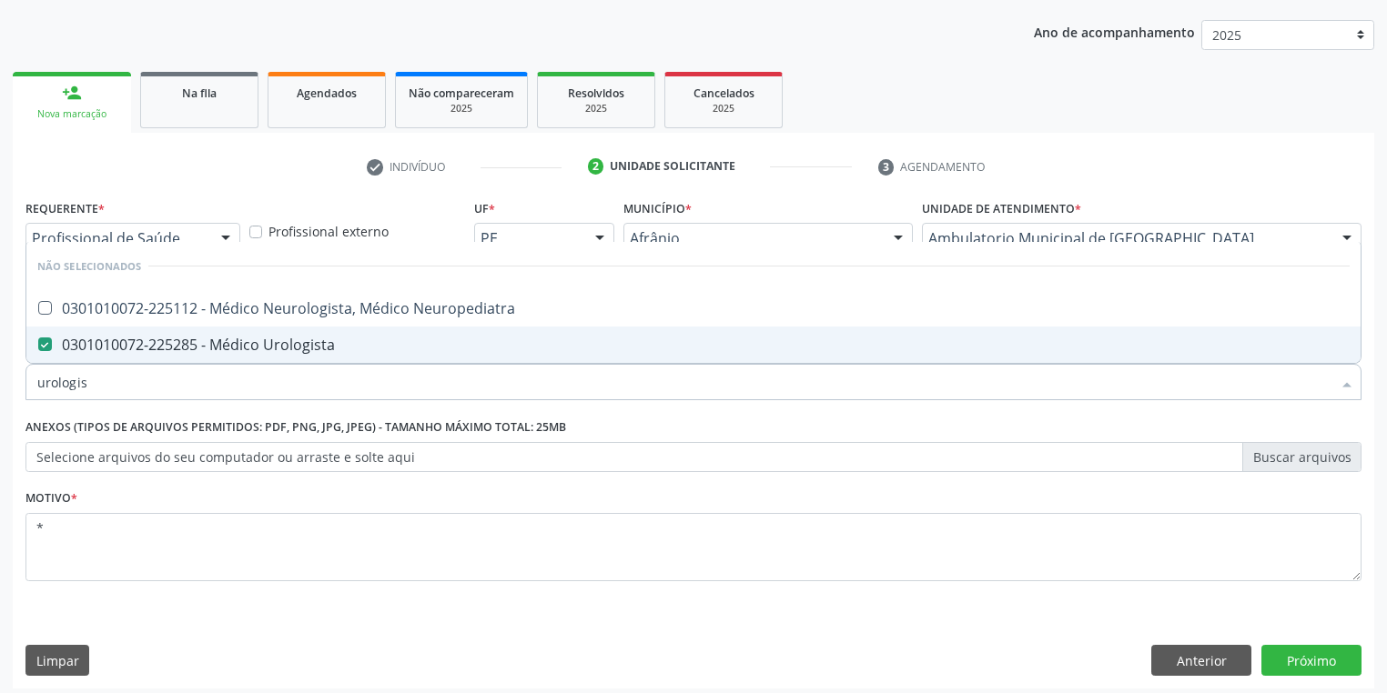
scroll to position [207, 0]
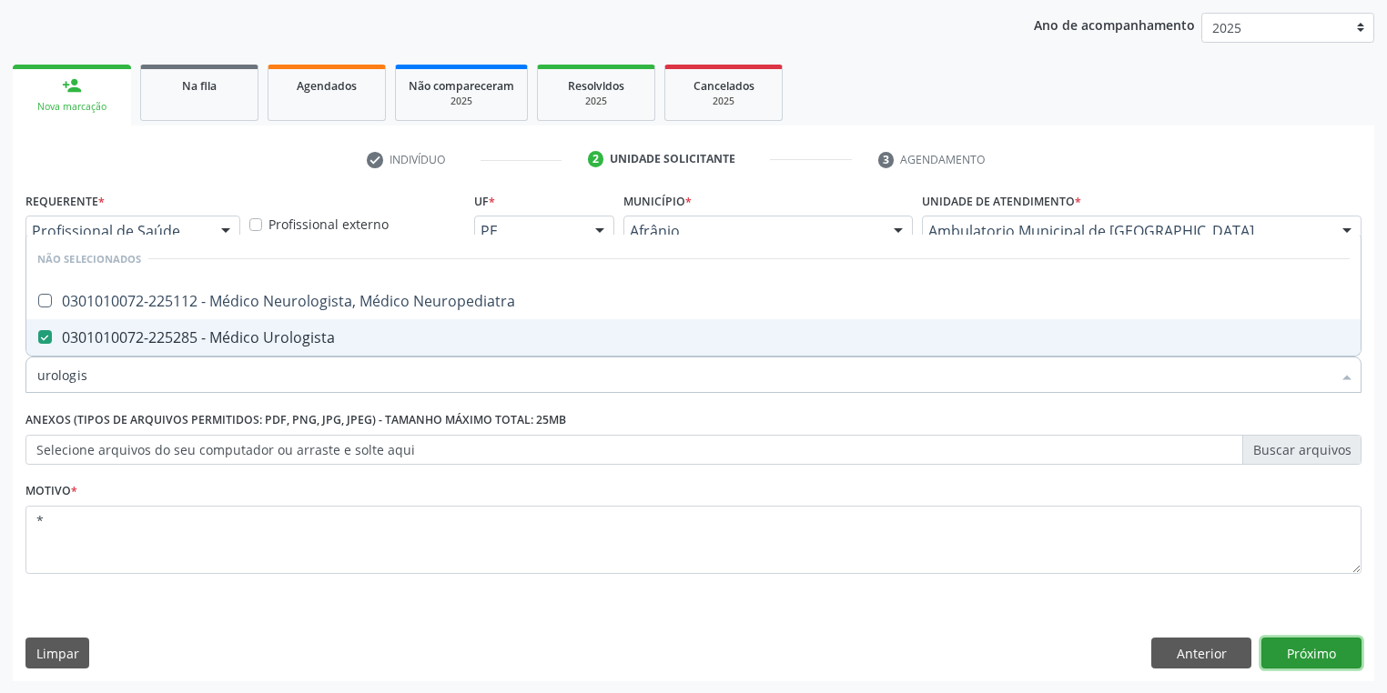
click at [1290, 654] on button "Próximo" at bounding box center [1311, 653] width 100 height 31
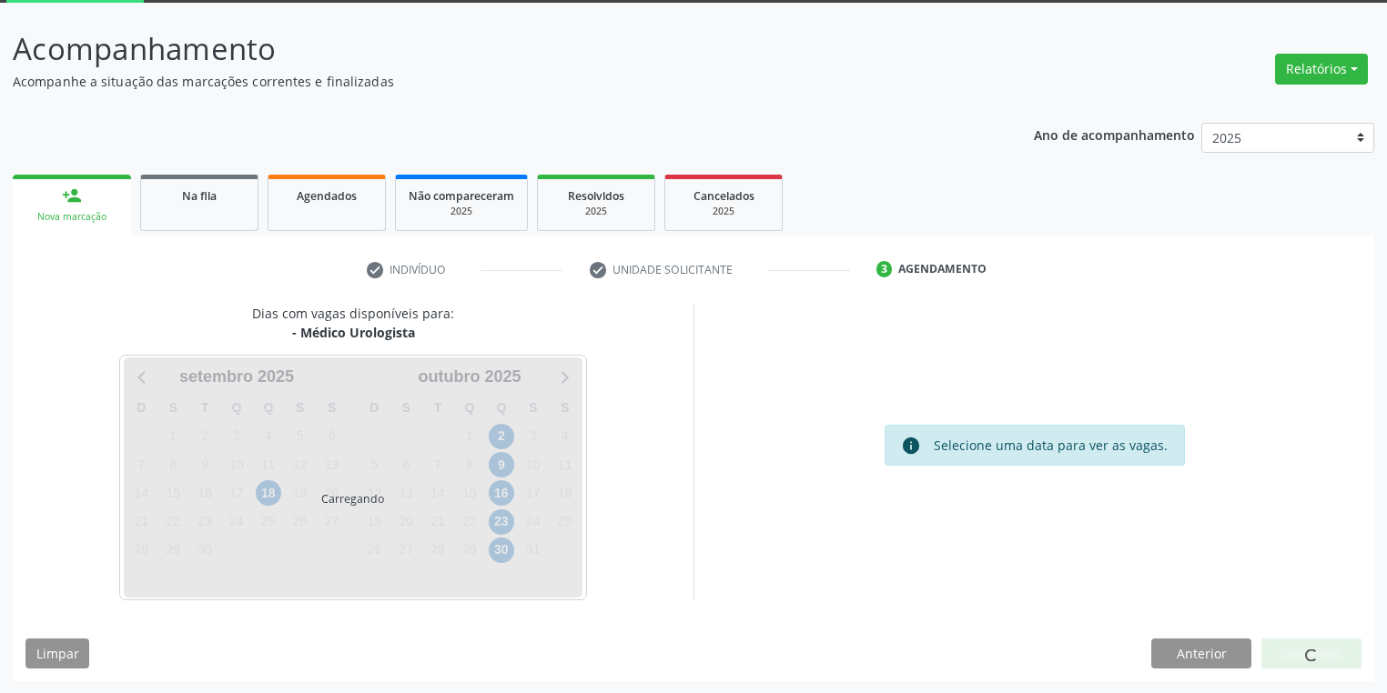
scroll to position [150, 0]
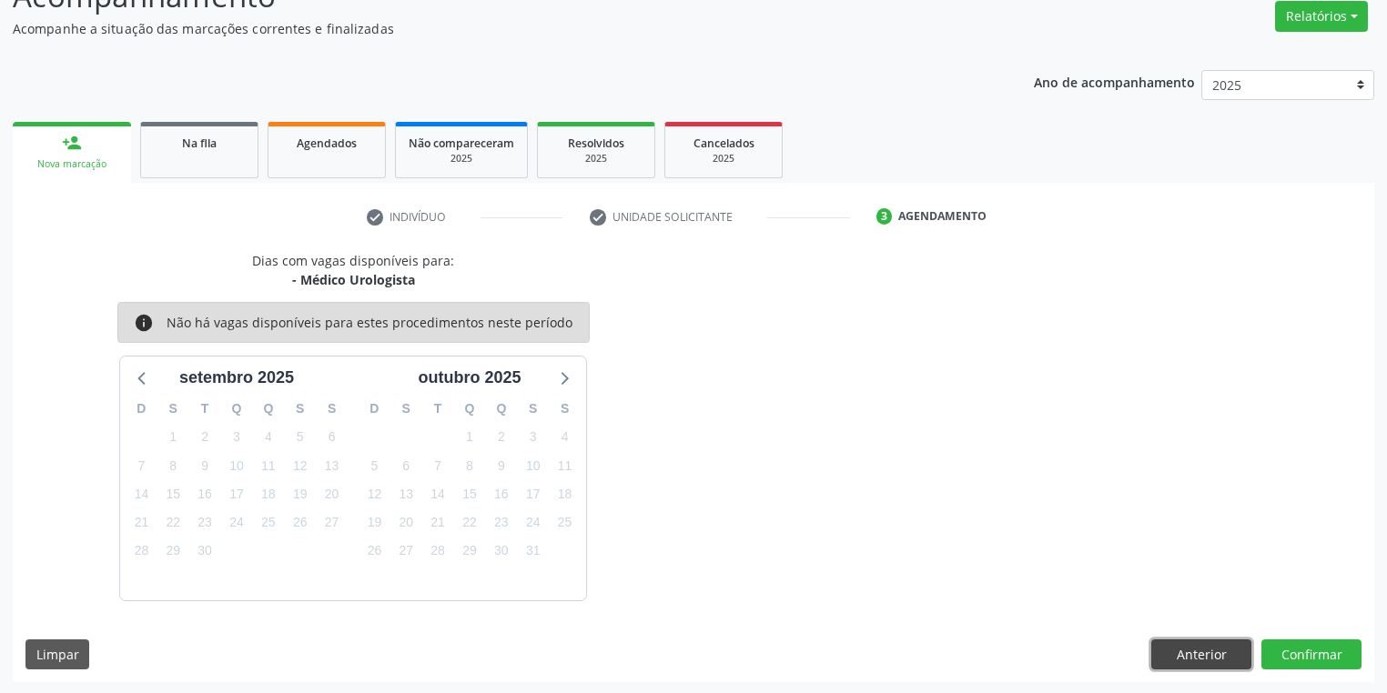
click at [1171, 646] on button "Anterior" at bounding box center [1201, 655] width 100 height 31
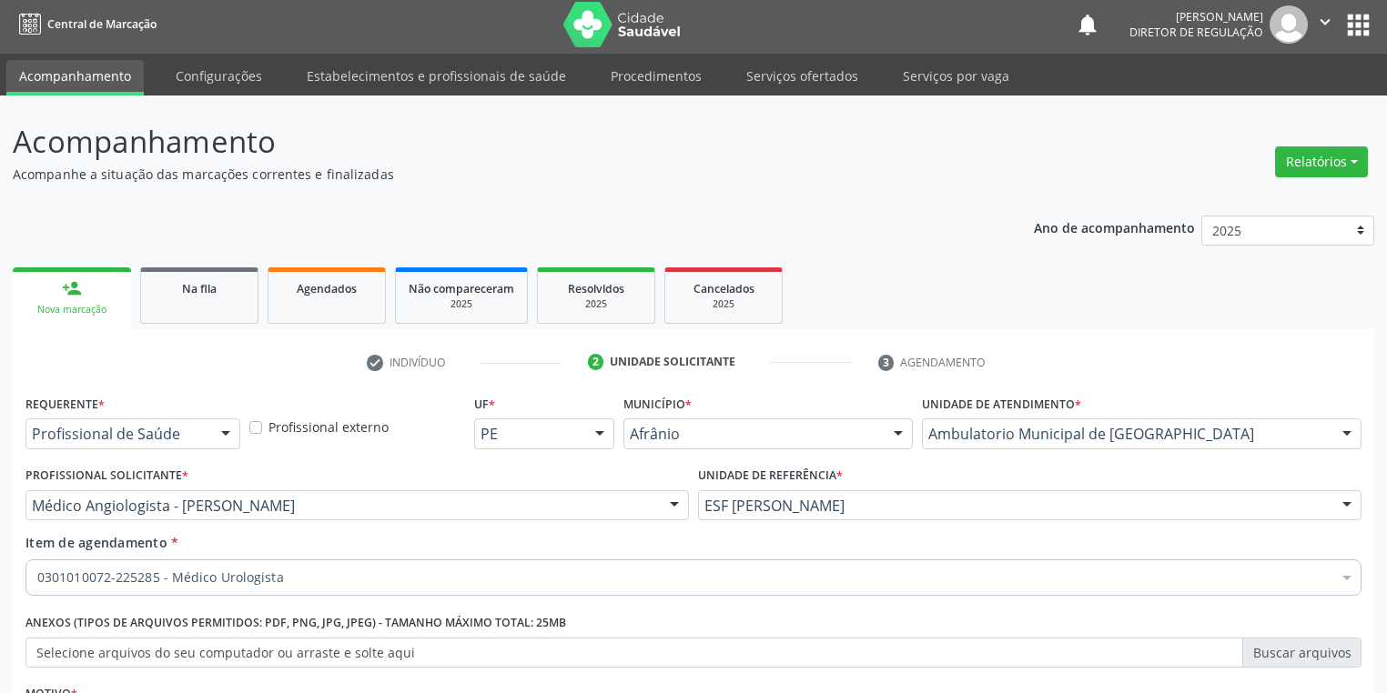
scroll to position [0, 0]
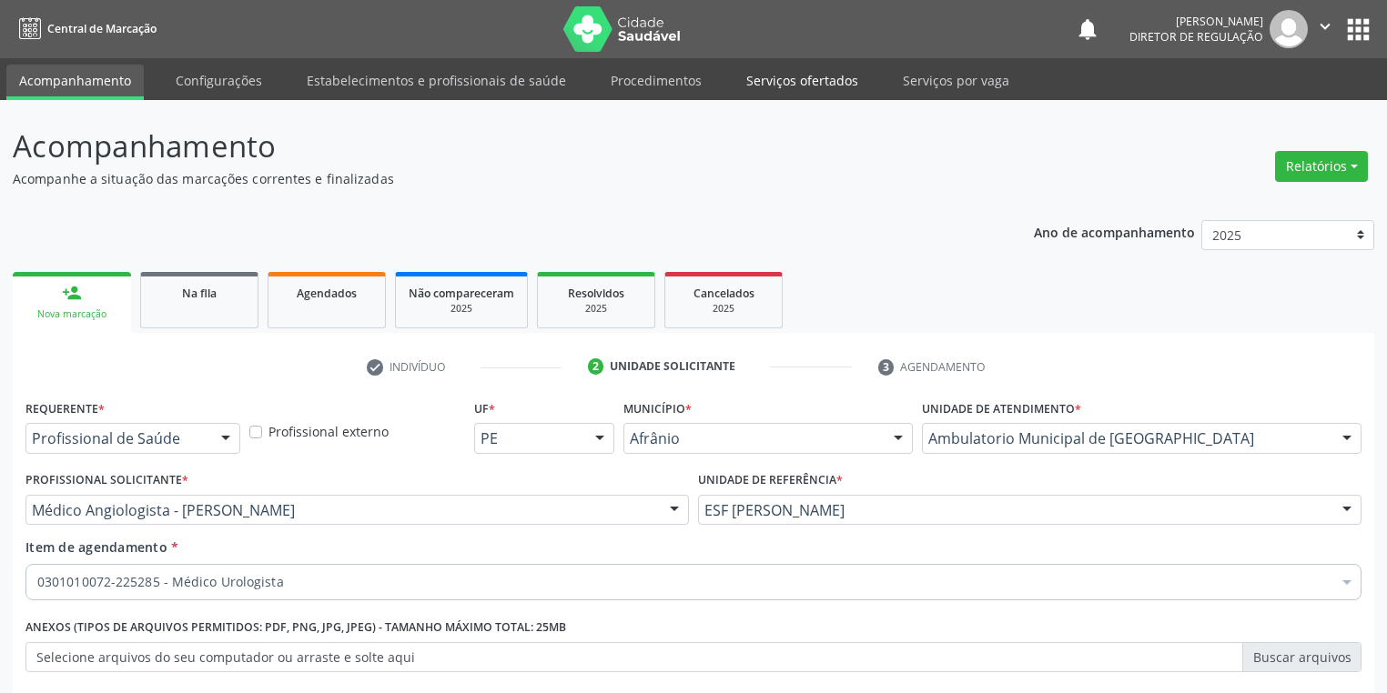
click at [787, 76] on link "Serviços ofertados" at bounding box center [801, 81] width 137 height 32
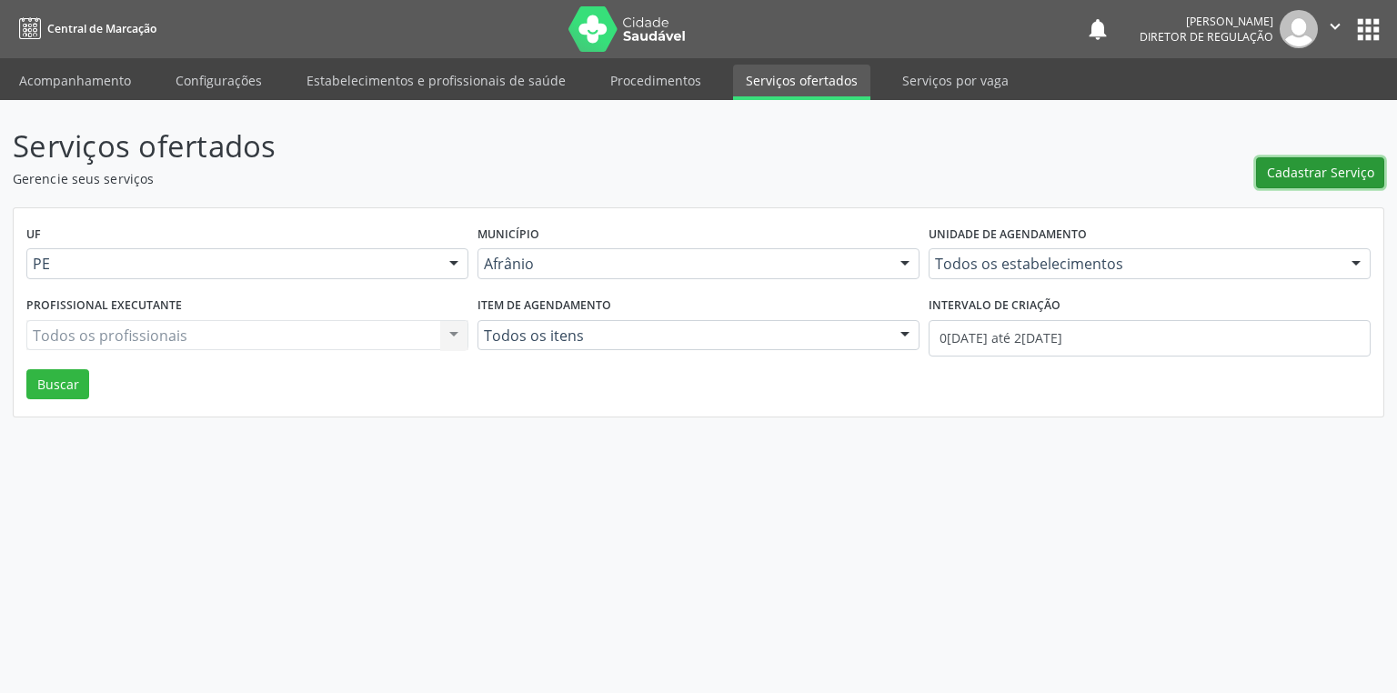
click at [1329, 172] on span "Cadastrar Serviço" at bounding box center [1320, 172] width 107 height 19
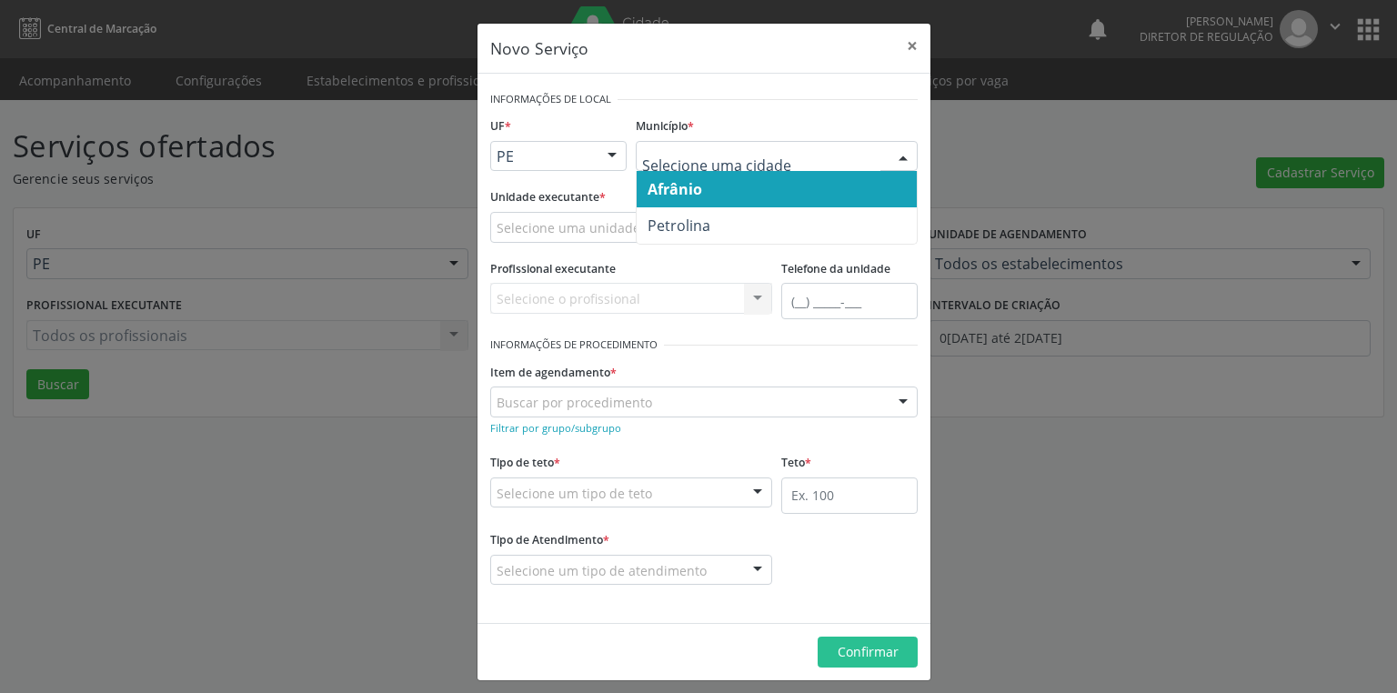
click at [670, 193] on span "Afrânio" at bounding box center [675, 189] width 55 height 20
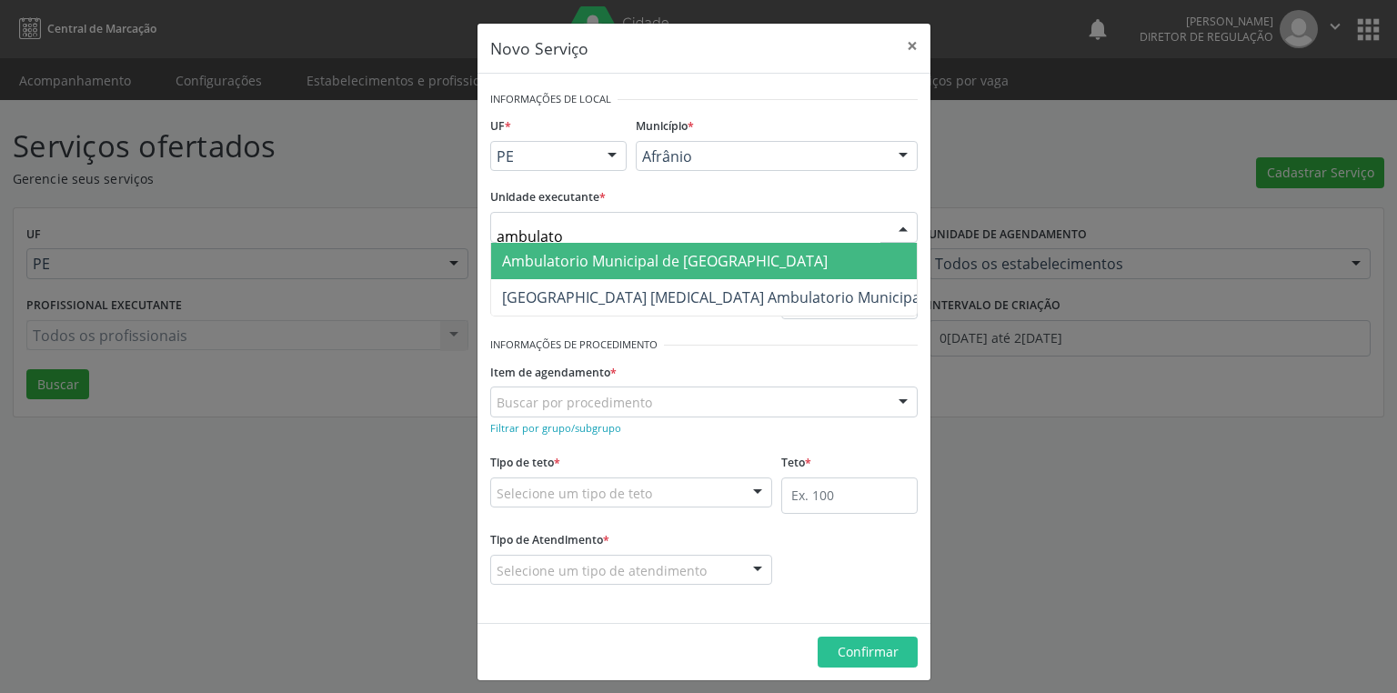
type input "ambulator"
click at [753, 256] on span "Ambulatorio Municipal de [GEOGRAPHIC_DATA]" at bounding box center [713, 261] width 444 height 36
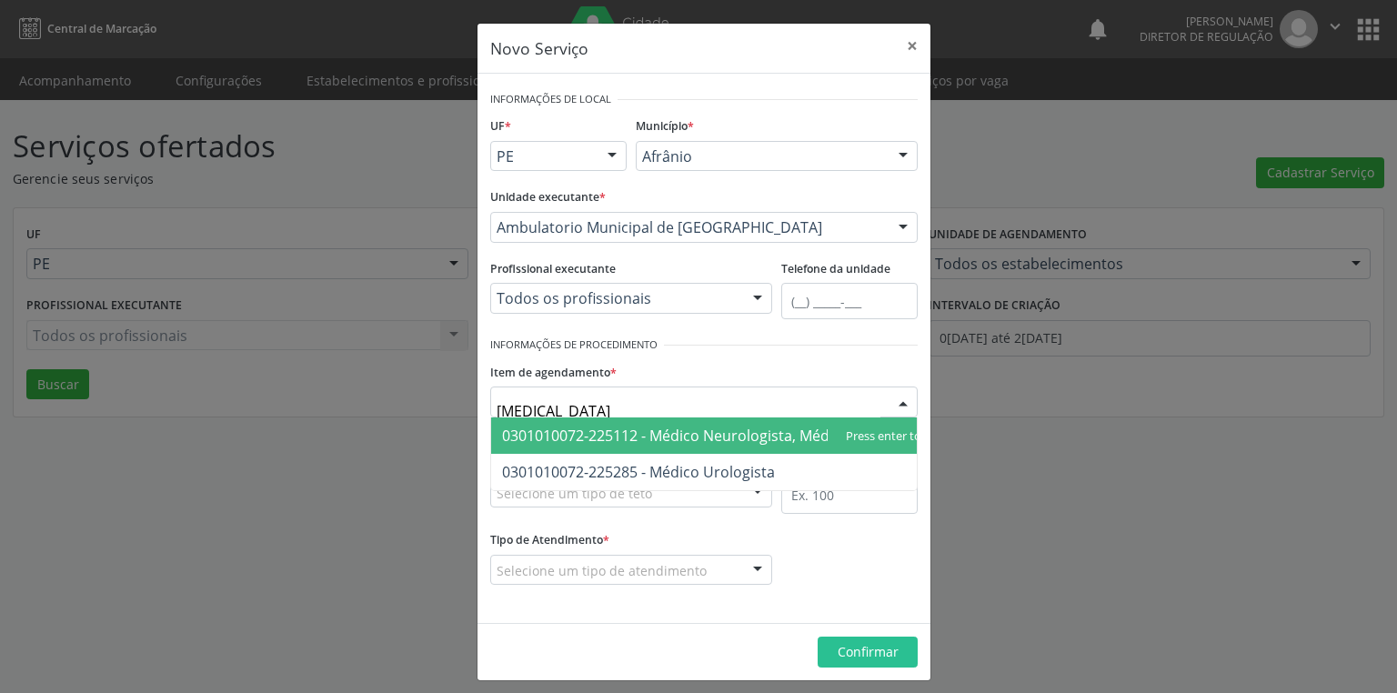
type input "urologista"
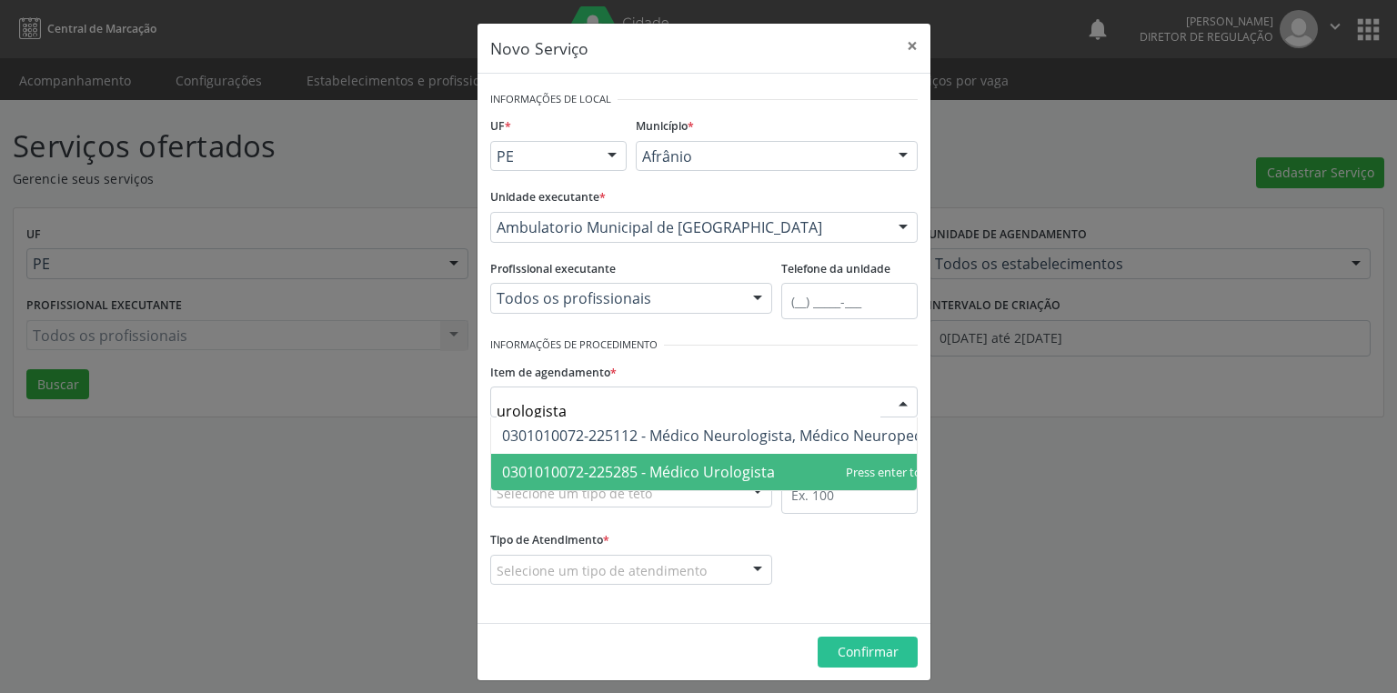
click at [601, 473] on span "0301010072-225285 - Médico Urologista" at bounding box center [638, 472] width 273 height 20
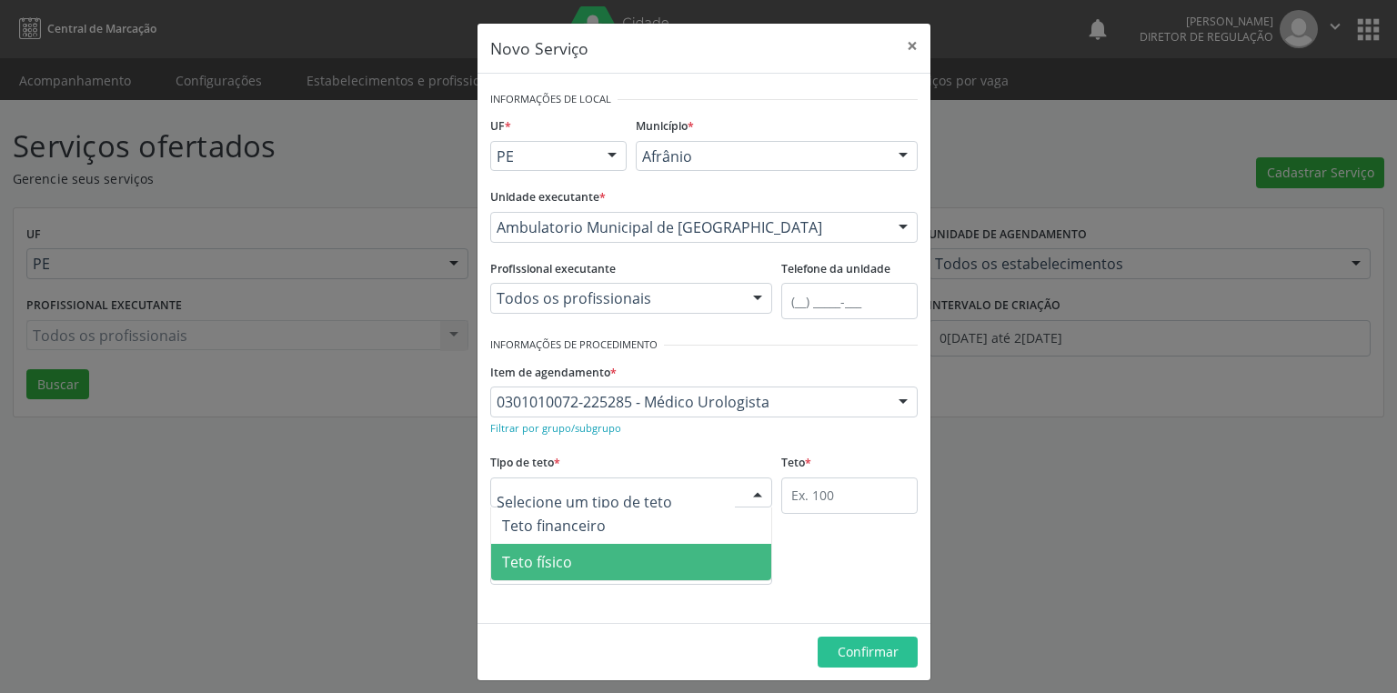
click at [546, 570] on span "Teto físico" at bounding box center [537, 562] width 70 height 20
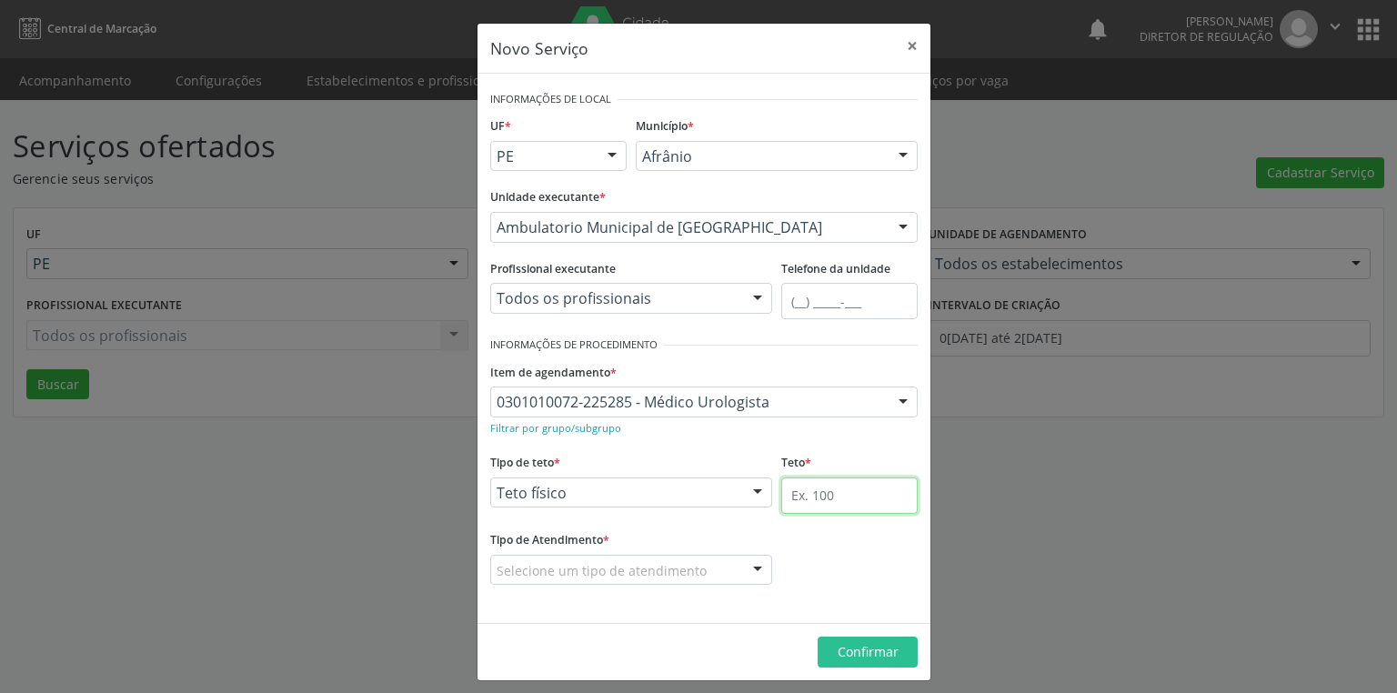
click at [812, 490] on input "text" at bounding box center [850, 496] width 136 height 36
type input "1"
click at [536, 582] on div "Selecione um tipo de atendimento" at bounding box center [631, 570] width 282 height 31
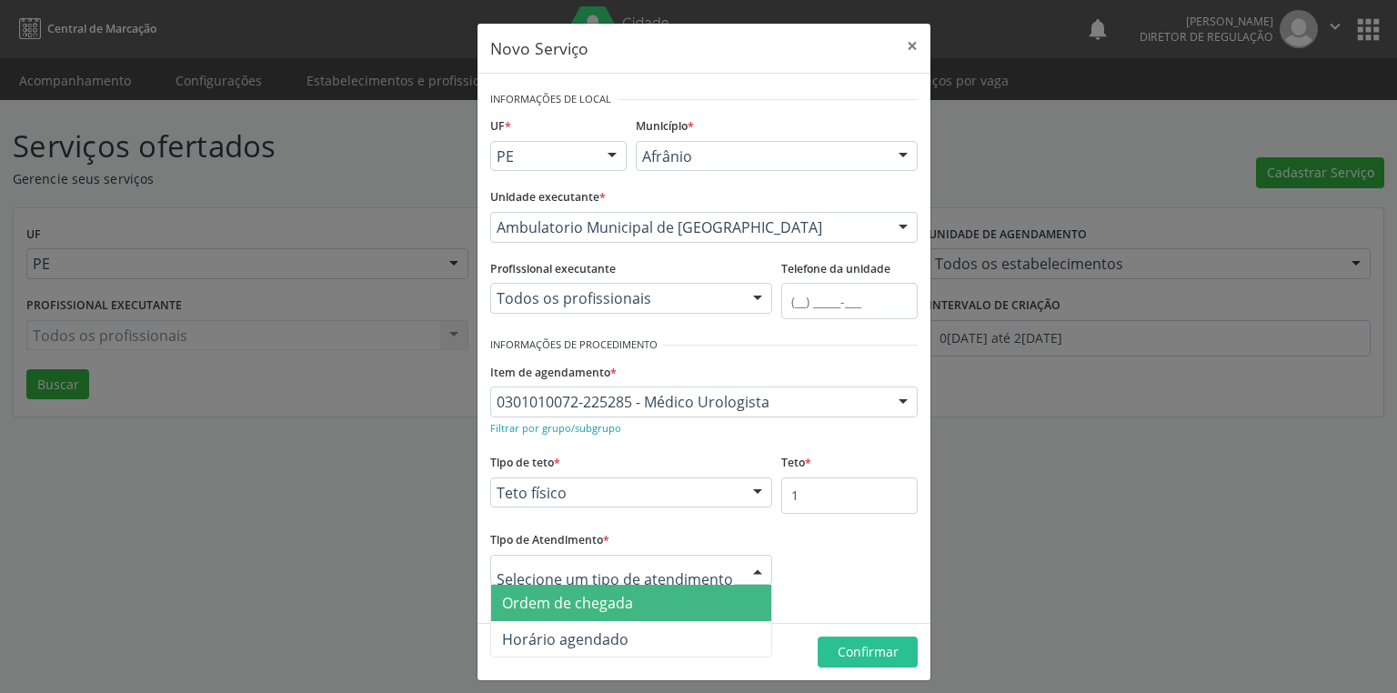
click at [546, 606] on span "Ordem de chegada" at bounding box center [567, 603] width 131 height 20
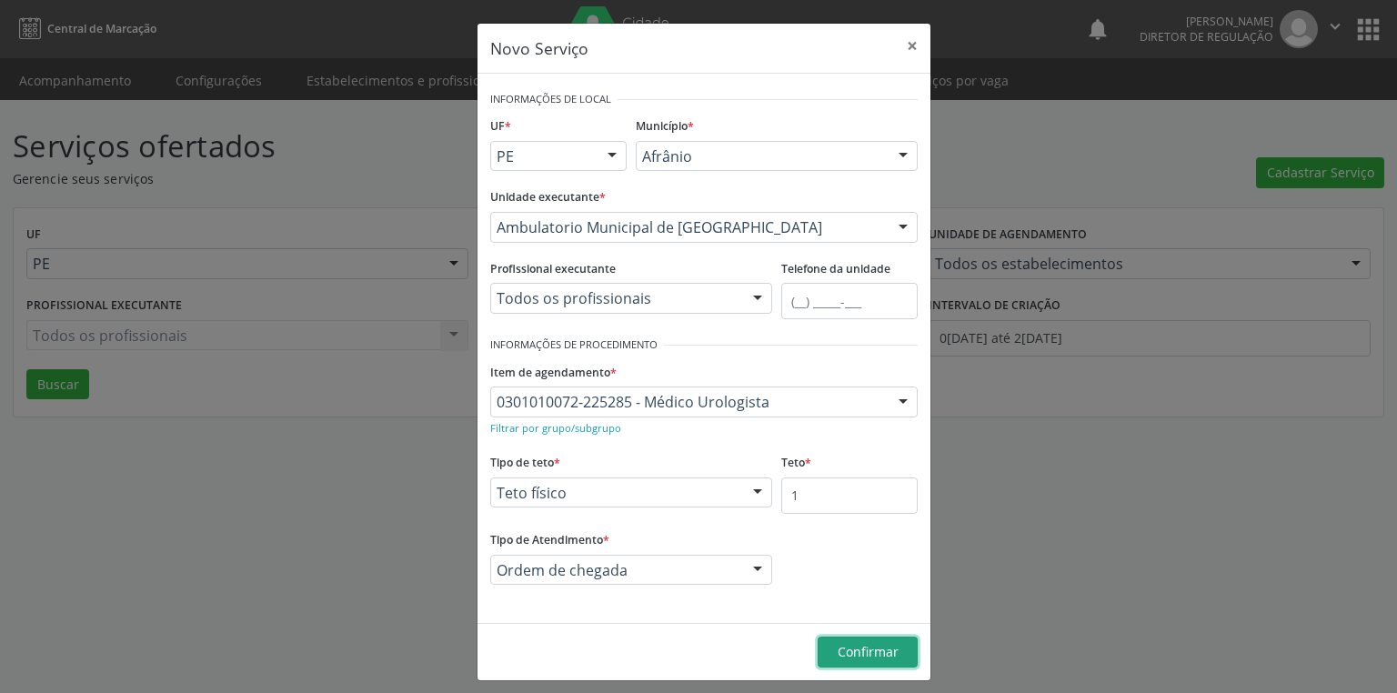
click at [852, 647] on span "Confirmar" at bounding box center [868, 651] width 61 height 17
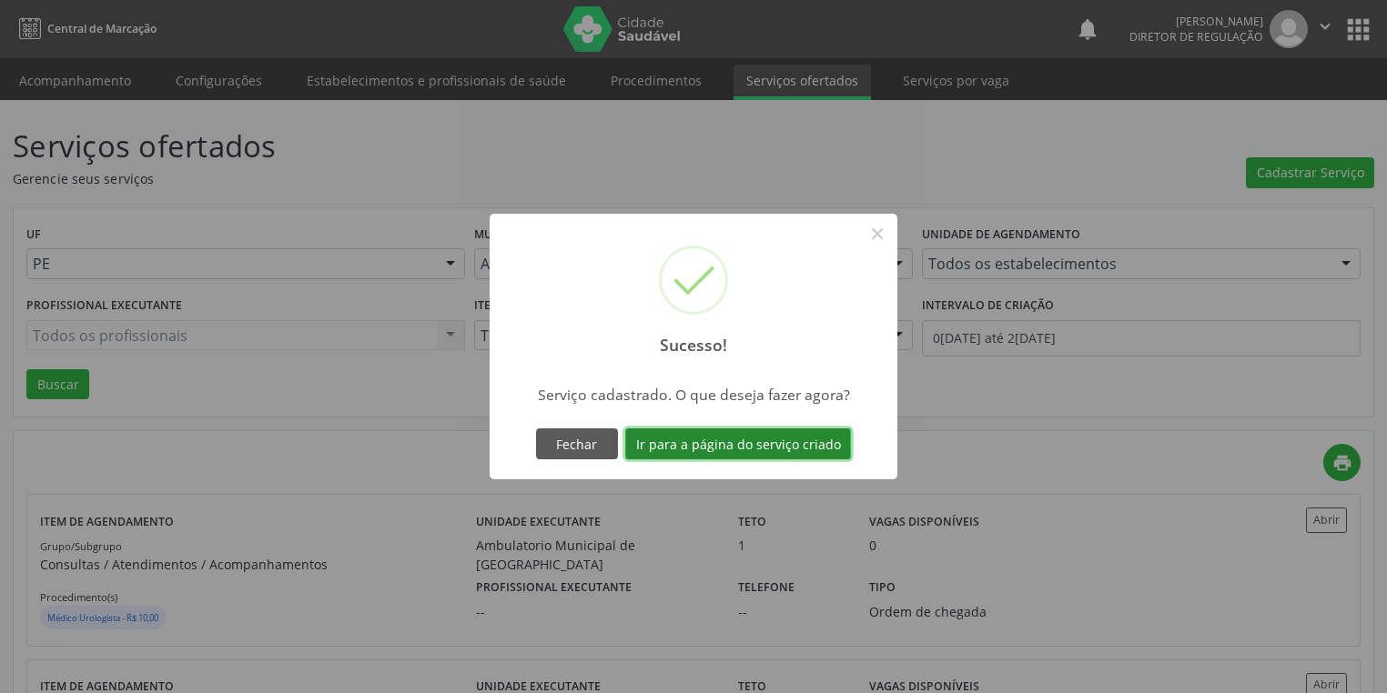
click at [716, 450] on button "Ir para a página do serviço criado" at bounding box center [738, 444] width 226 height 31
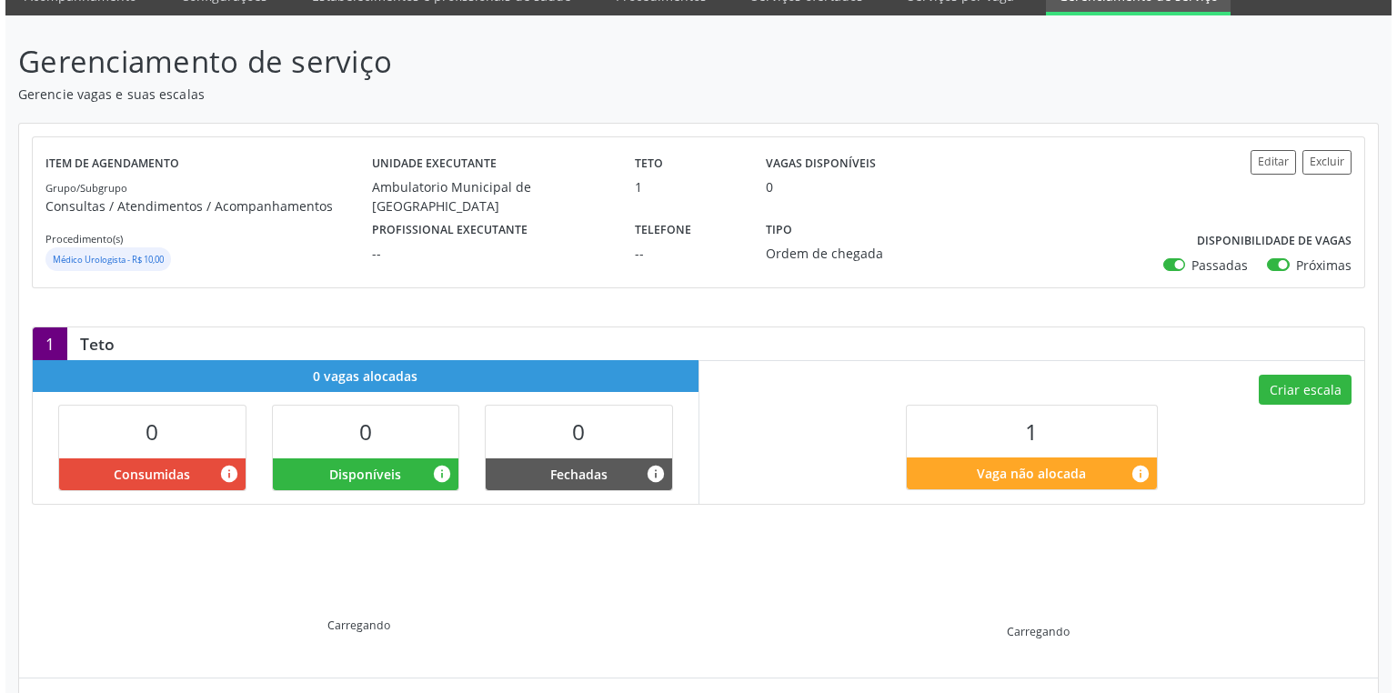
scroll to position [96, 0]
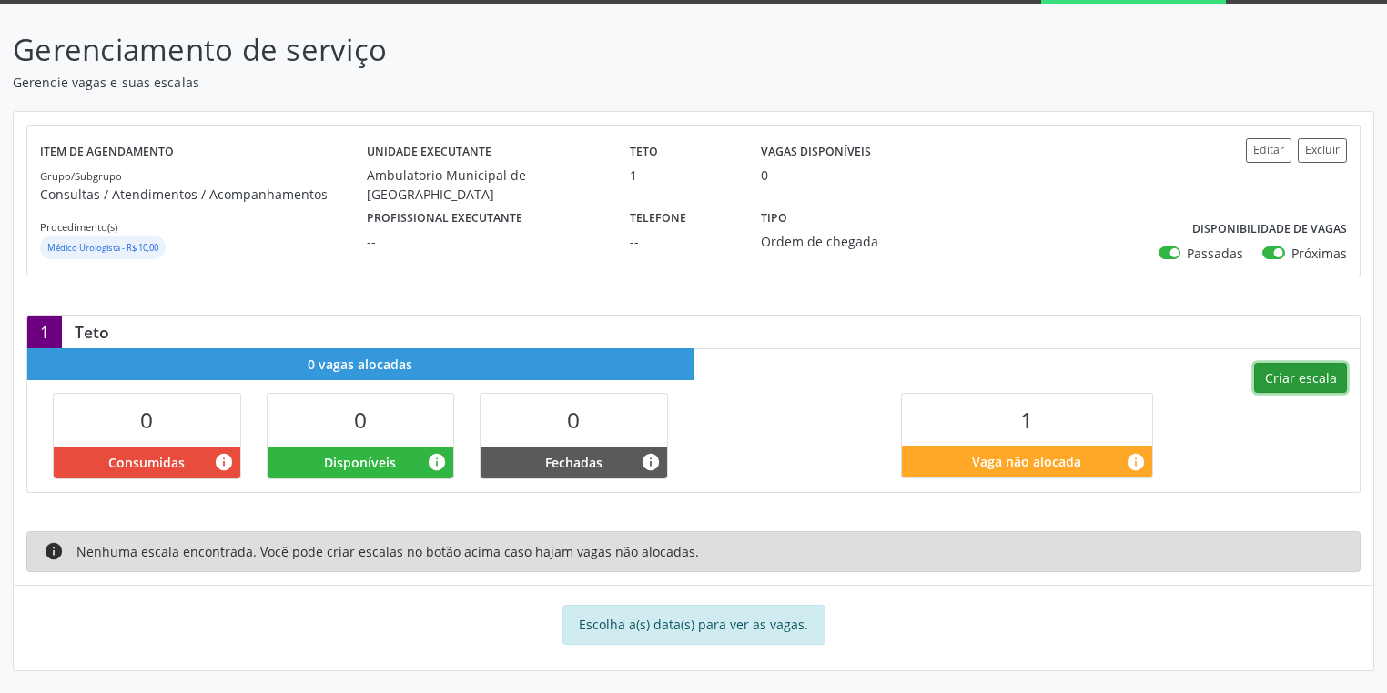
click at [1291, 383] on button "Criar escala" at bounding box center [1300, 378] width 93 height 31
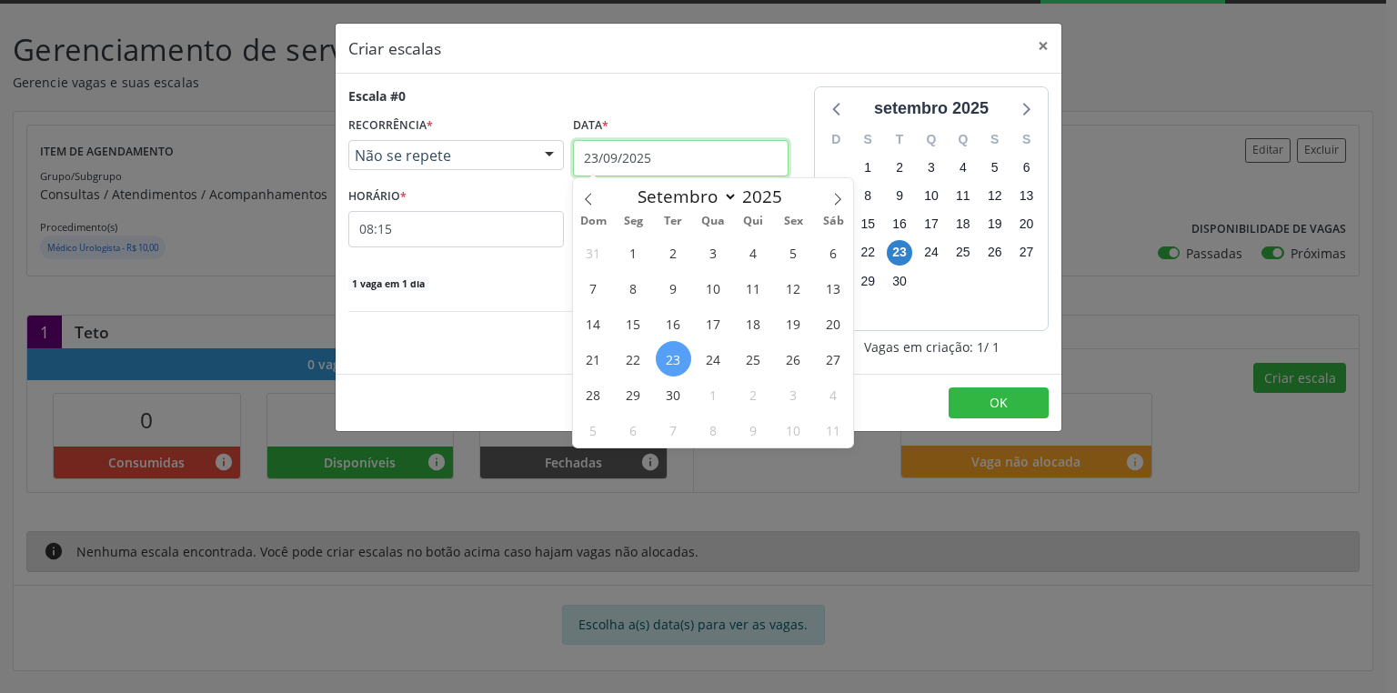
click at [615, 152] on input "23/09/2025" at bounding box center [681, 158] width 216 height 36
click at [833, 368] on span "27" at bounding box center [832, 358] width 35 height 35
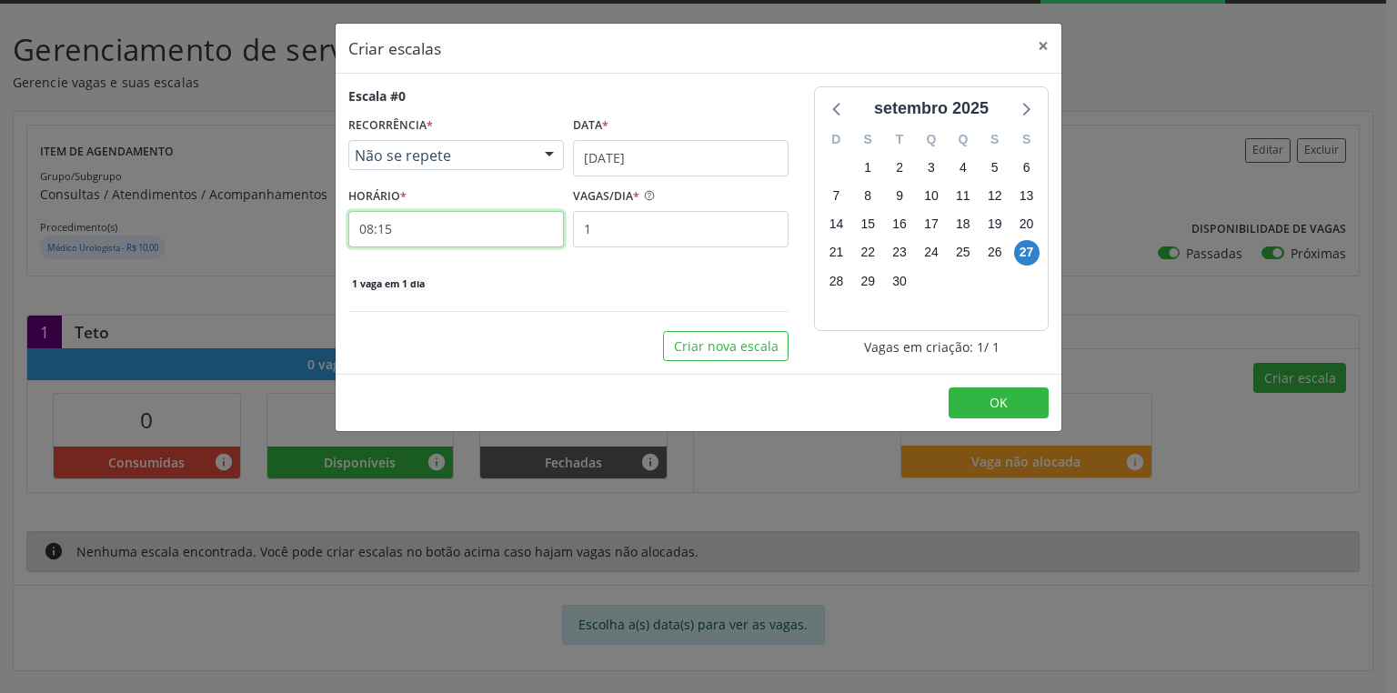
click at [409, 223] on input "08:15" at bounding box center [456, 229] width 216 height 36
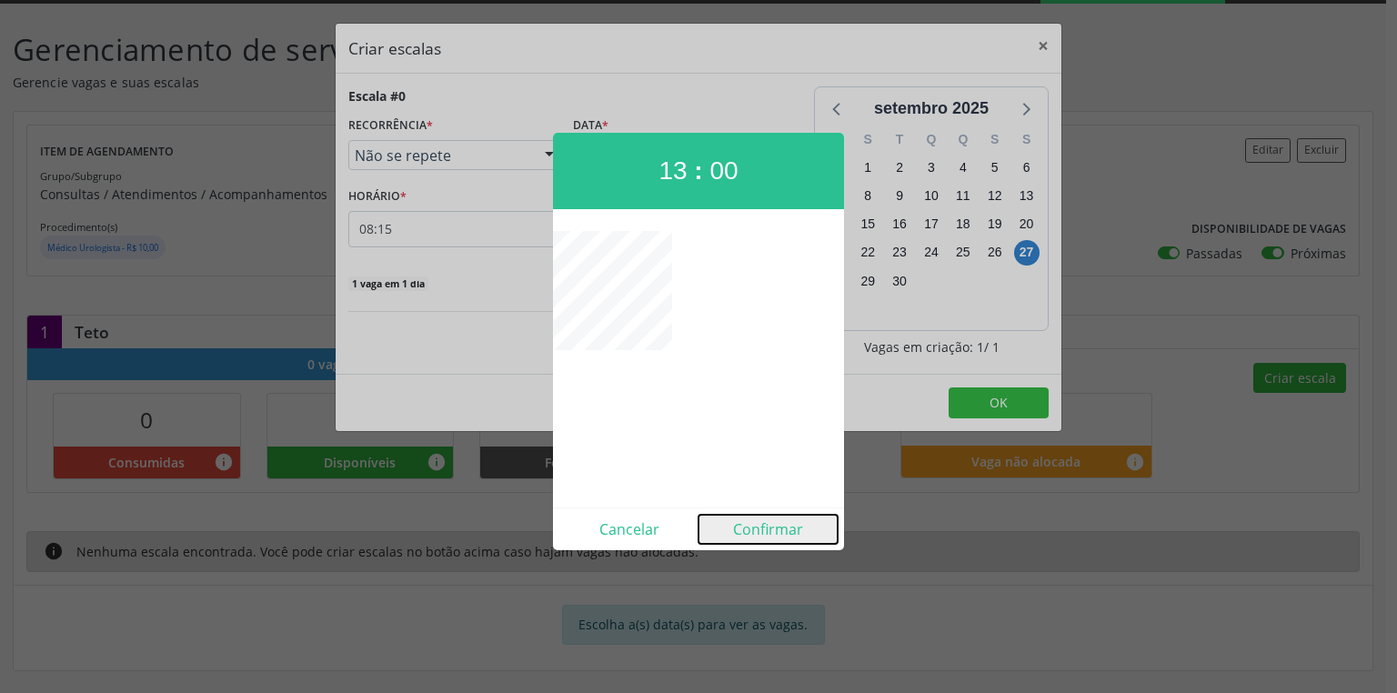
click at [751, 521] on button "Confirmar" at bounding box center [768, 529] width 139 height 29
type input "13:00"
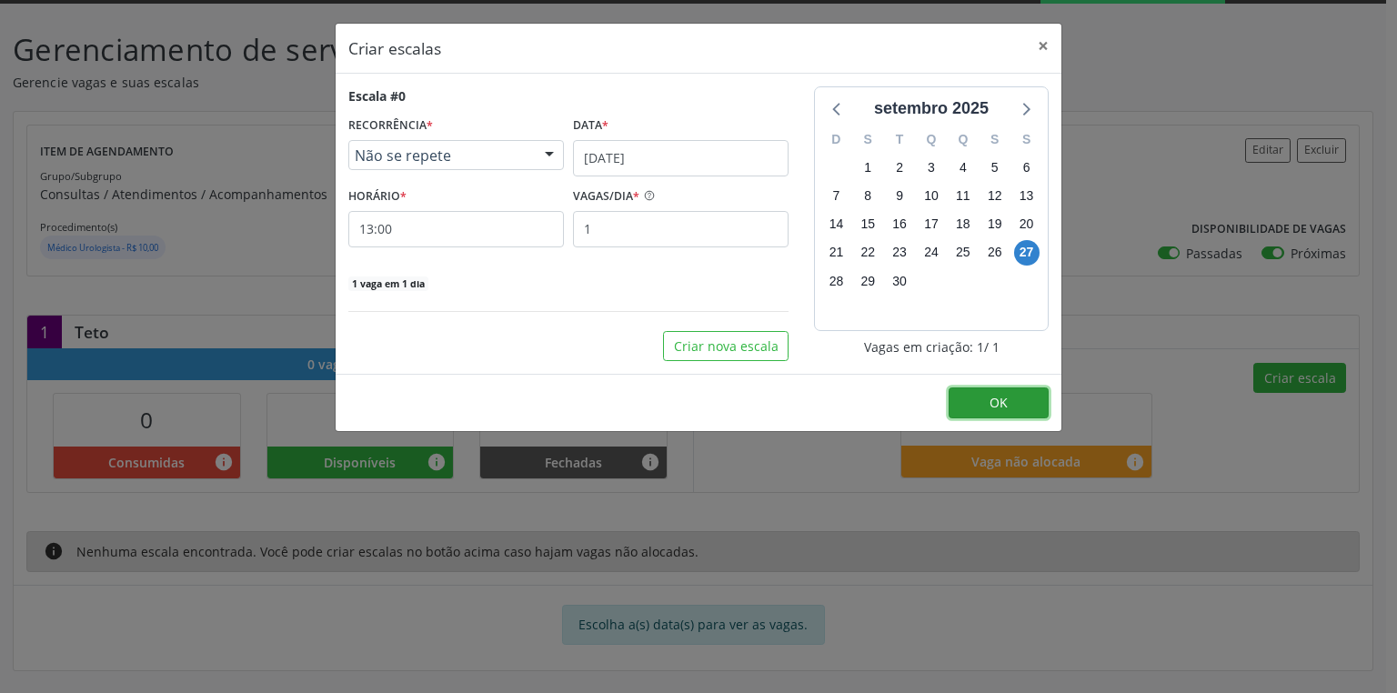
click at [1000, 395] on span "OK" at bounding box center [999, 402] width 18 height 17
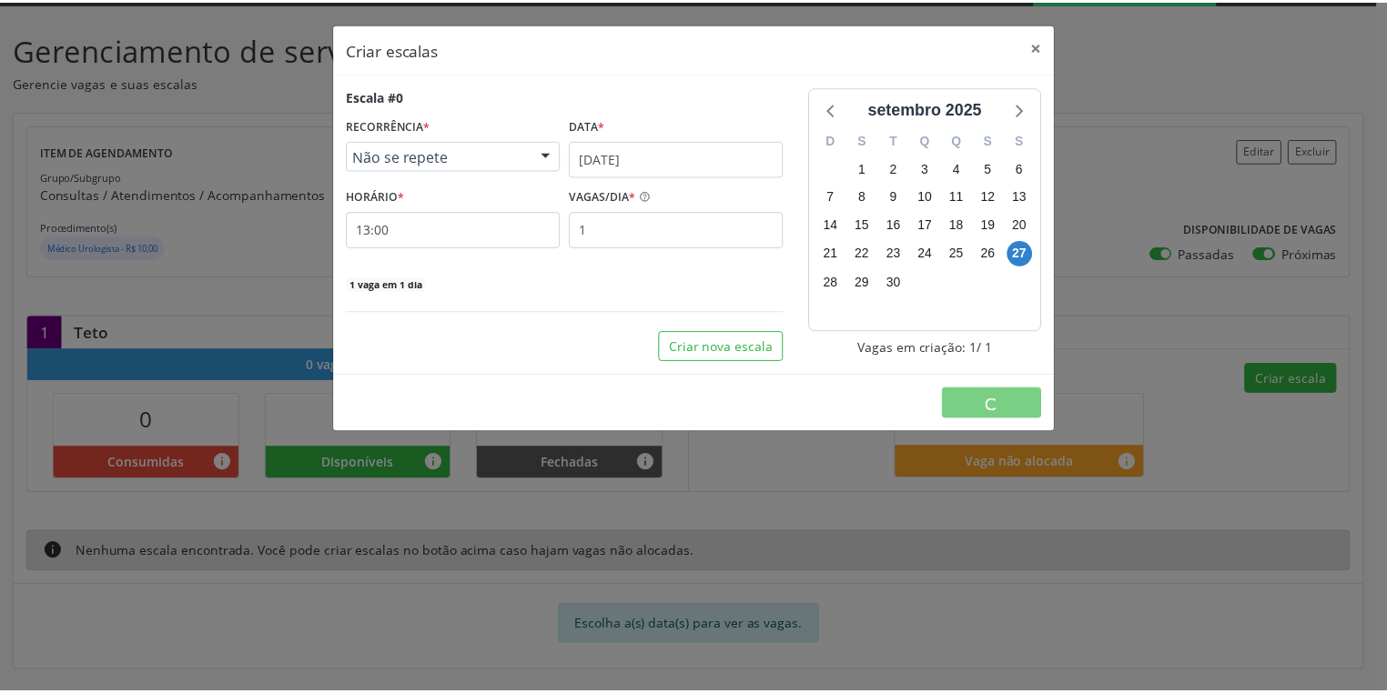
scroll to position [0, 0]
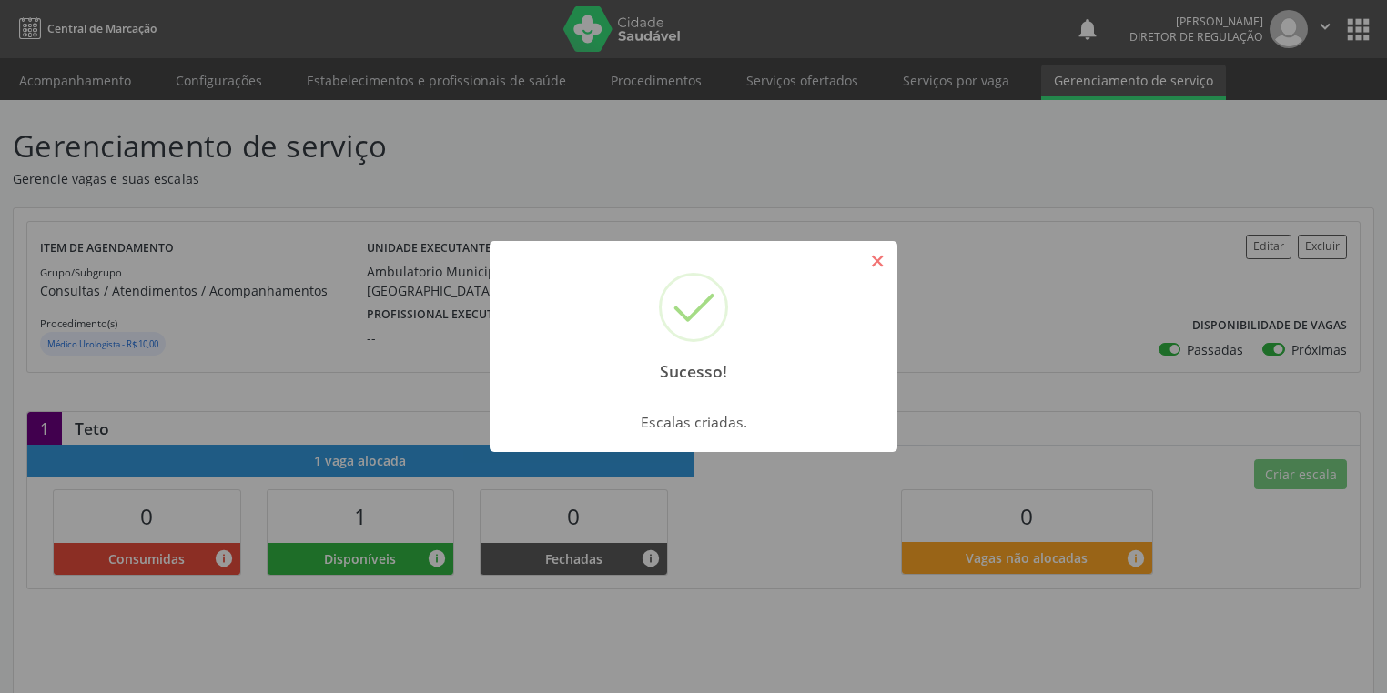
click at [862, 260] on button "×" at bounding box center [877, 261] width 31 height 31
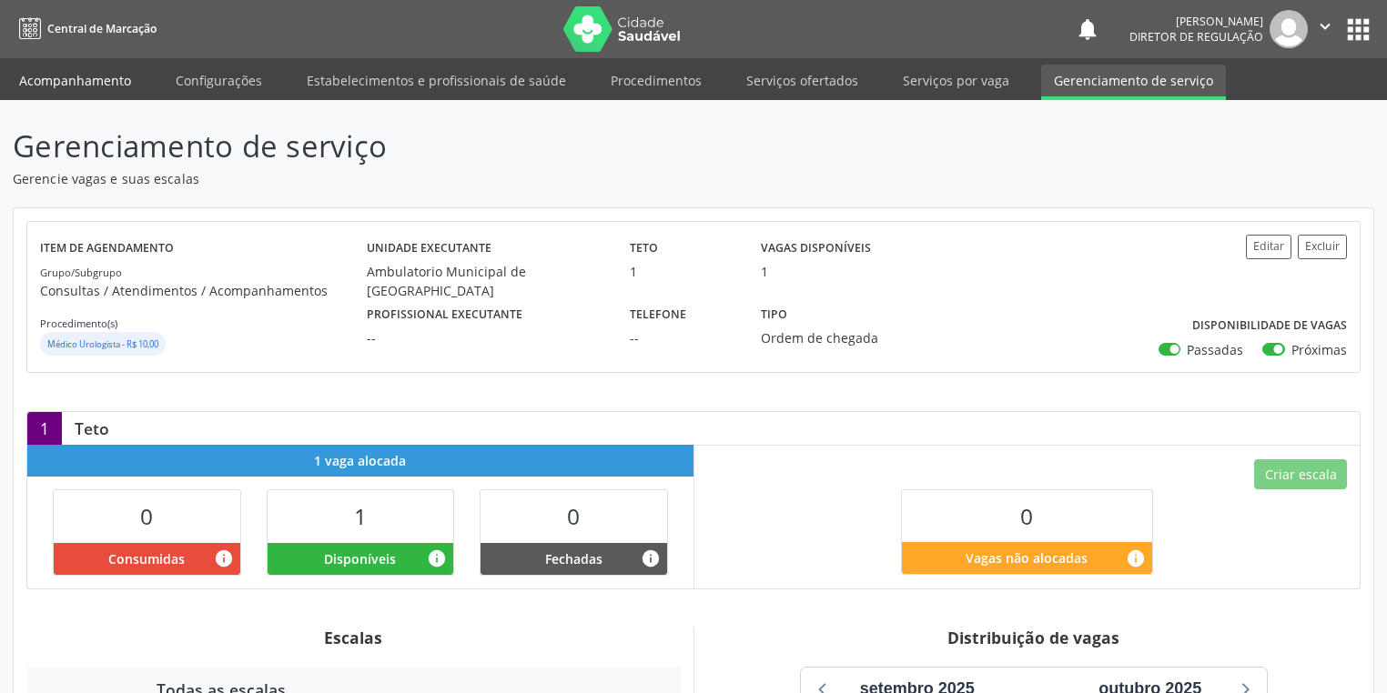
click at [63, 80] on link "Acompanhamento" at bounding box center [74, 81] width 137 height 32
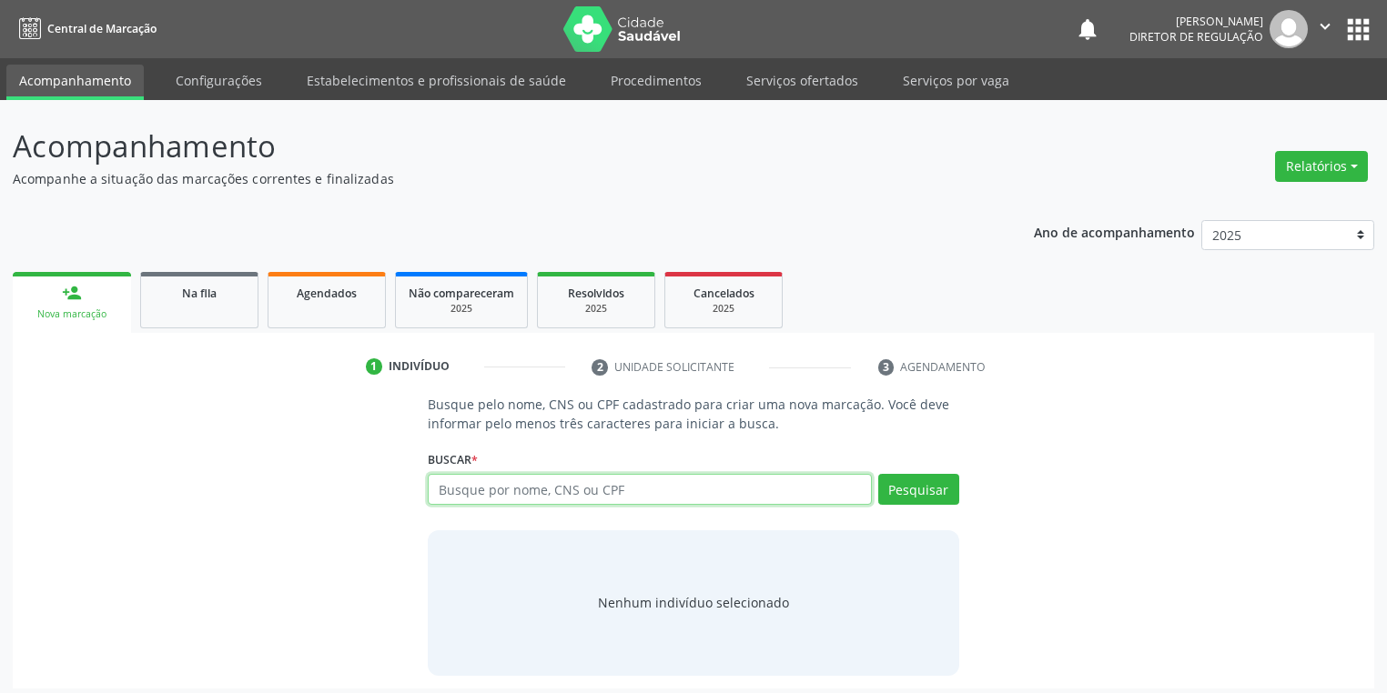
click at [476, 489] on input "text" at bounding box center [650, 489] width 444 height 31
type input "antonio engra"
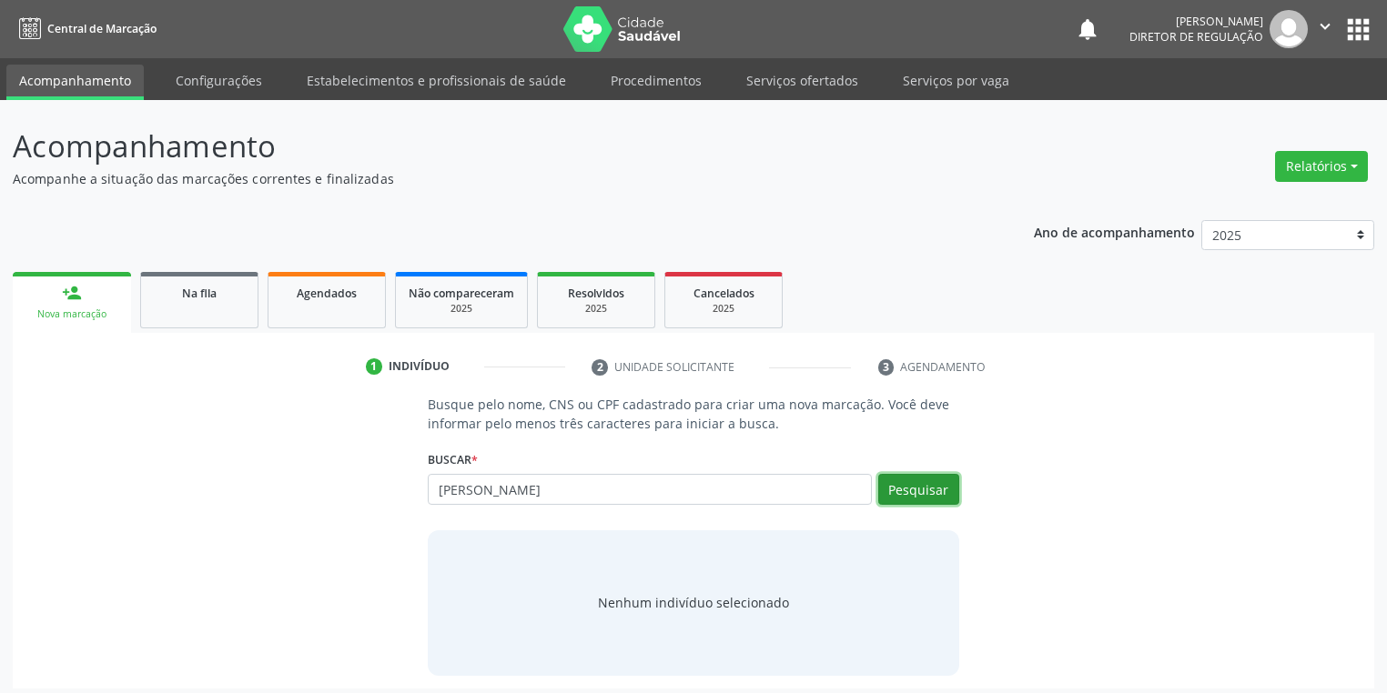
click at [903, 484] on button "Pesquisar" at bounding box center [918, 489] width 81 height 31
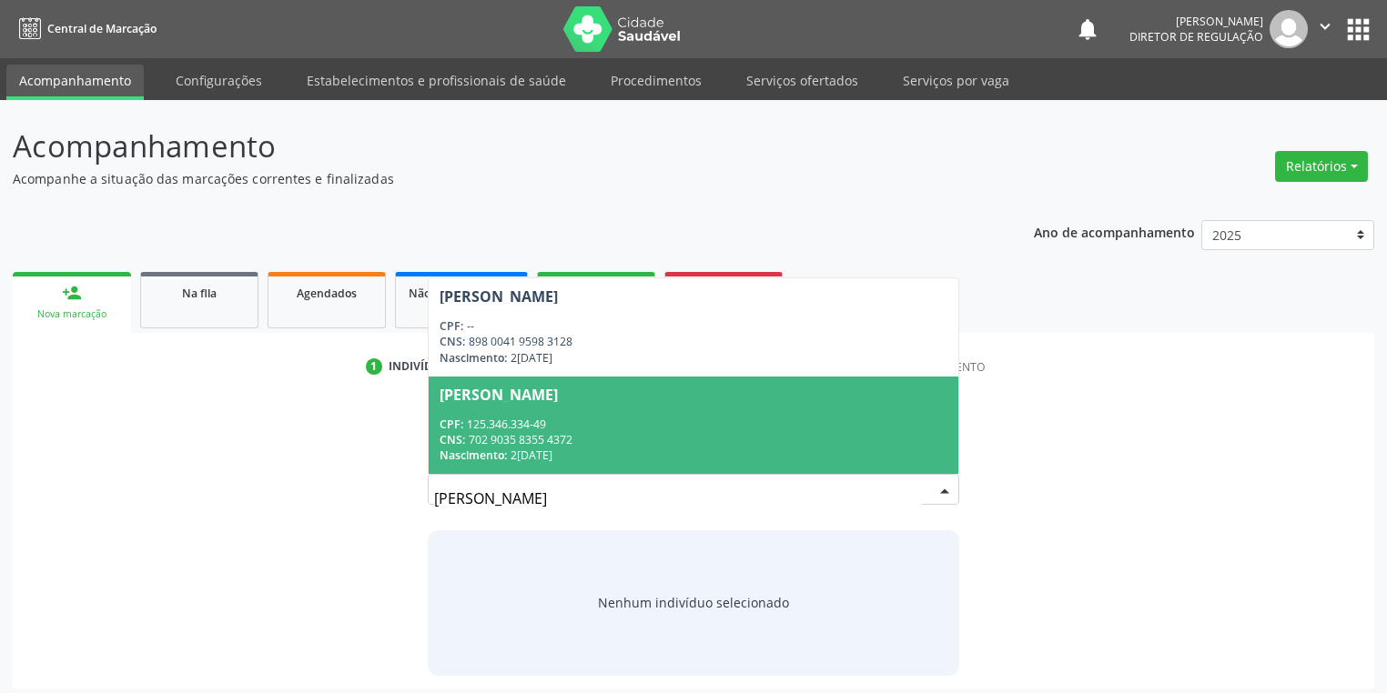
click at [530, 439] on div "CNS: 702 9035 8355 4372" at bounding box center [693, 439] width 508 height 15
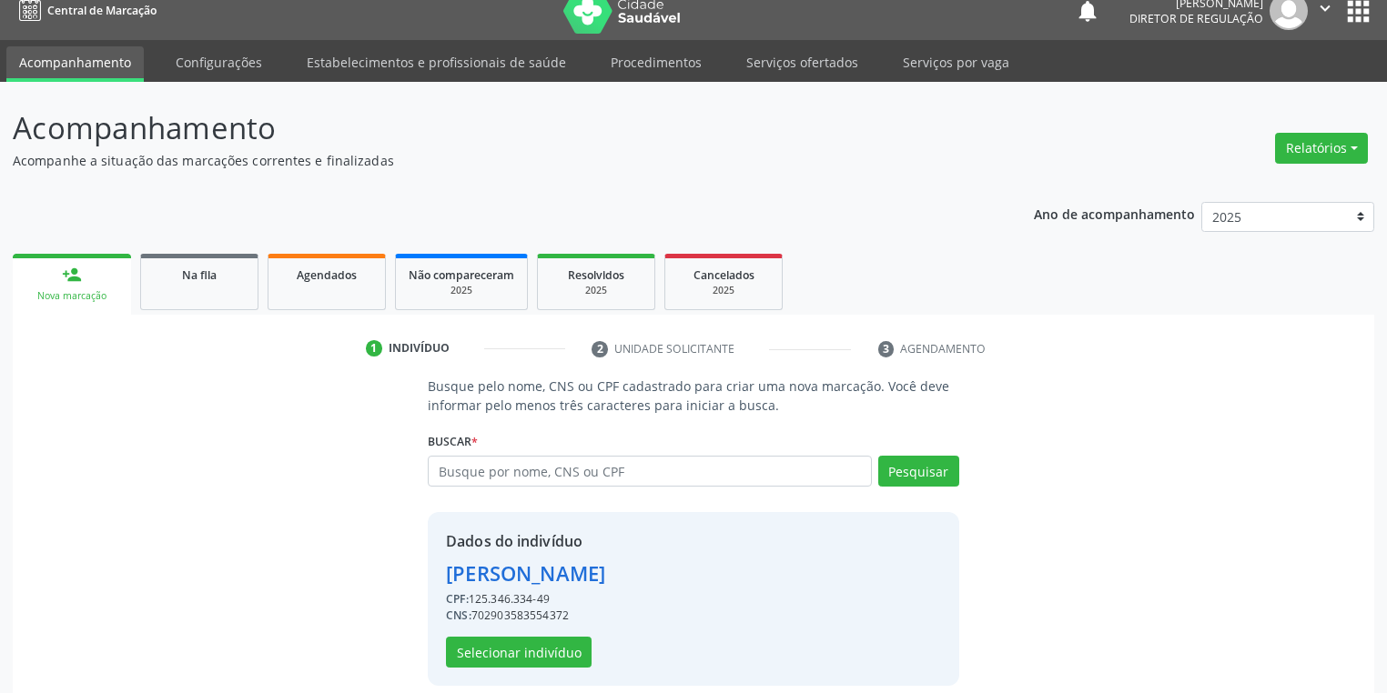
scroll to position [35, 0]
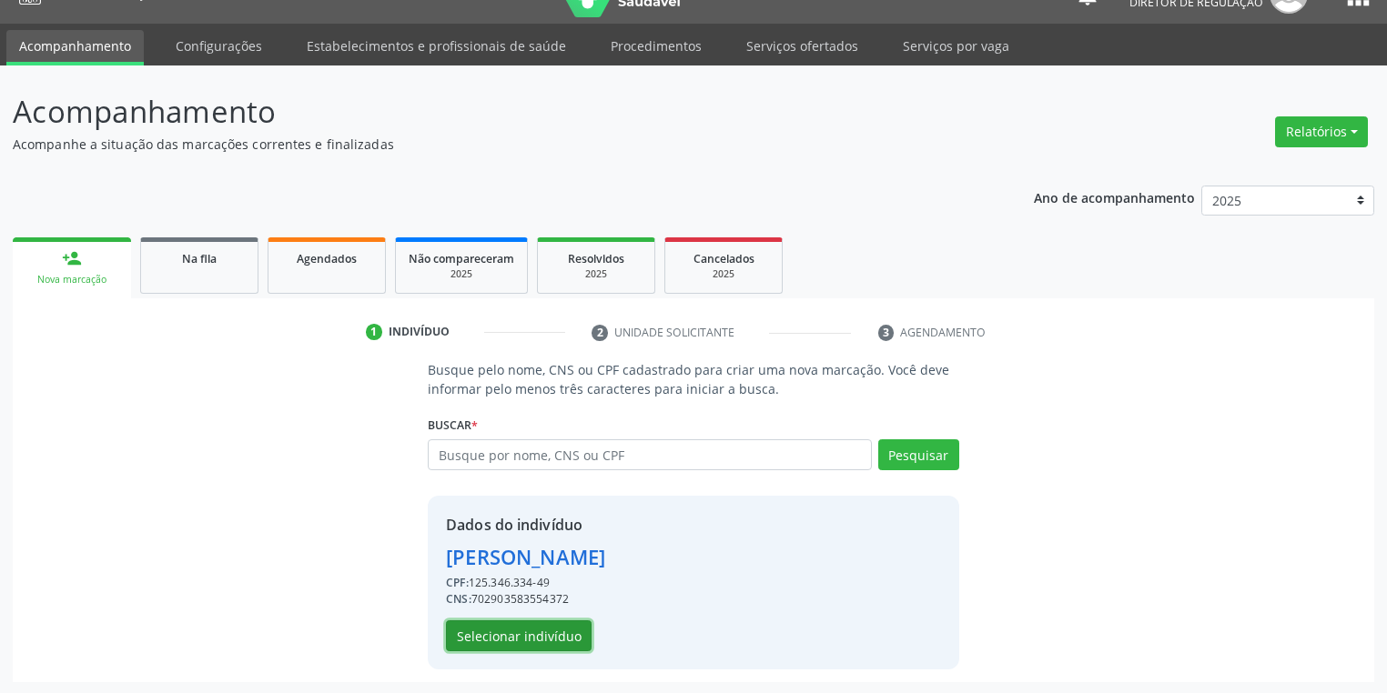
click at [500, 626] on button "Selecionar indivíduo" at bounding box center [519, 635] width 146 height 31
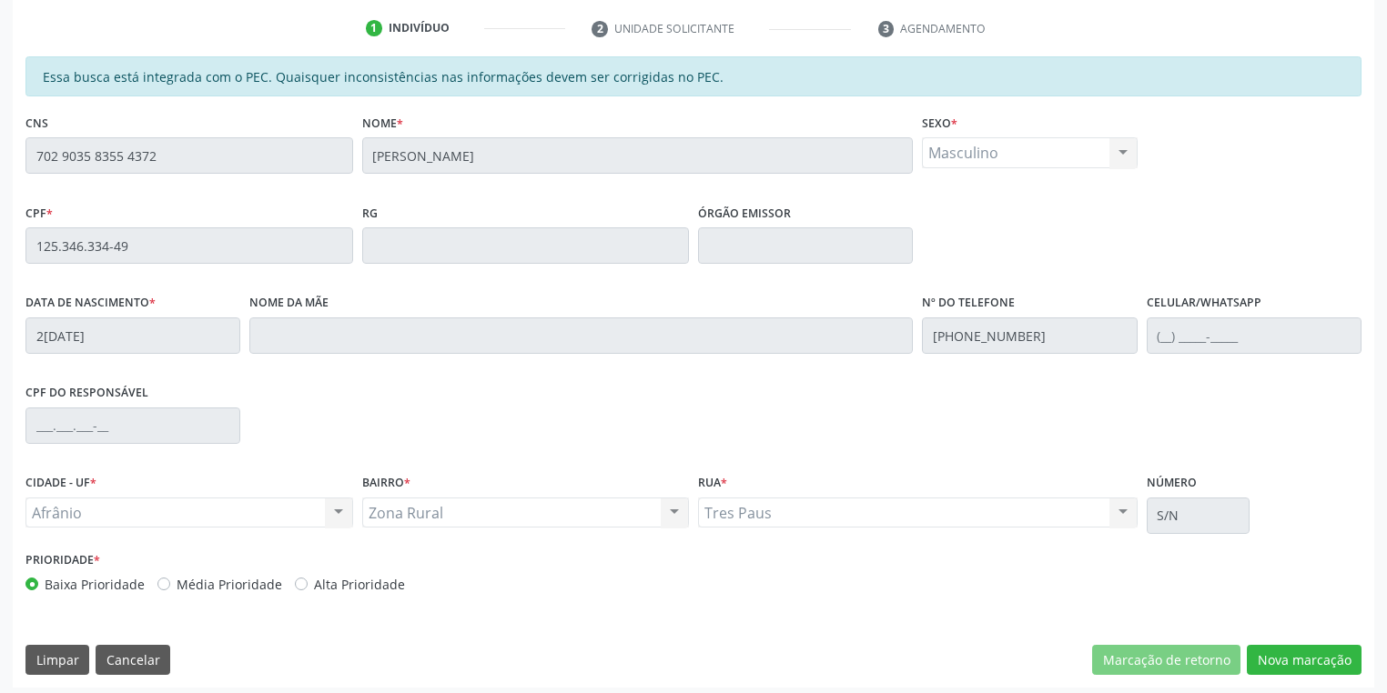
scroll to position [345, 0]
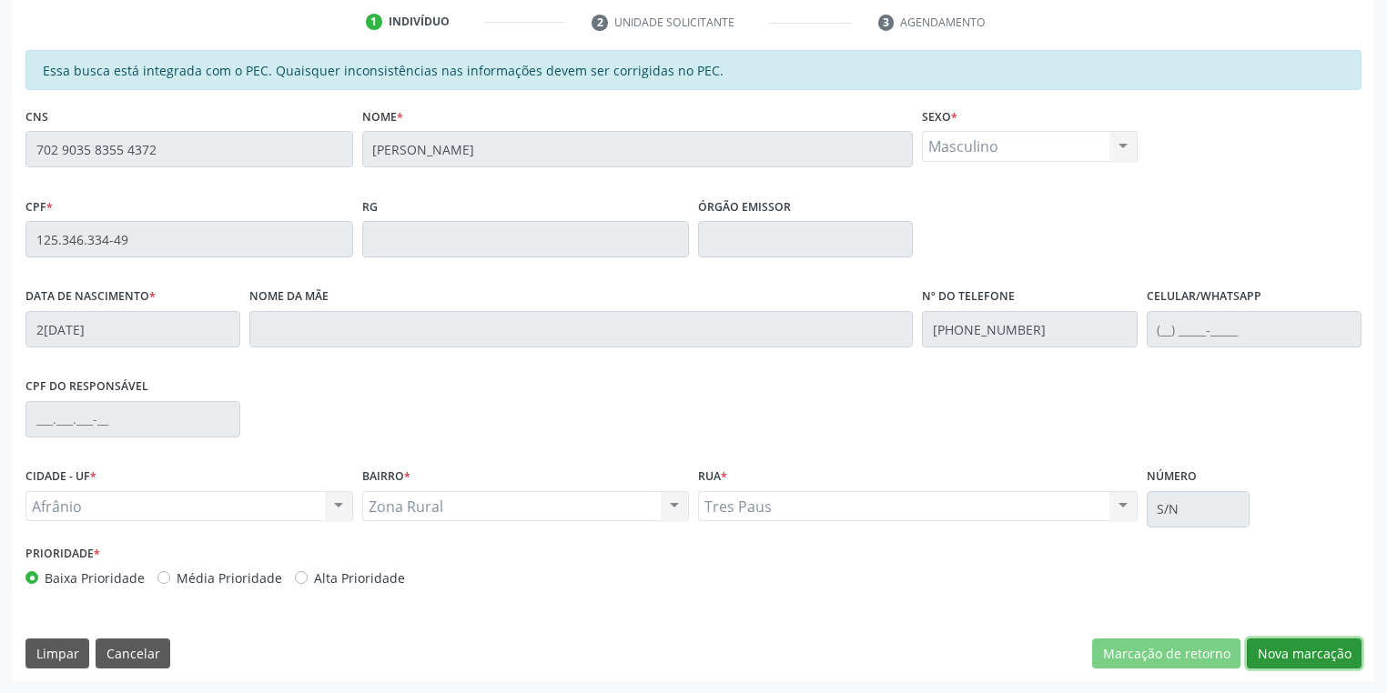
click at [1272, 653] on button "Nova marcação" at bounding box center [1303, 654] width 115 height 31
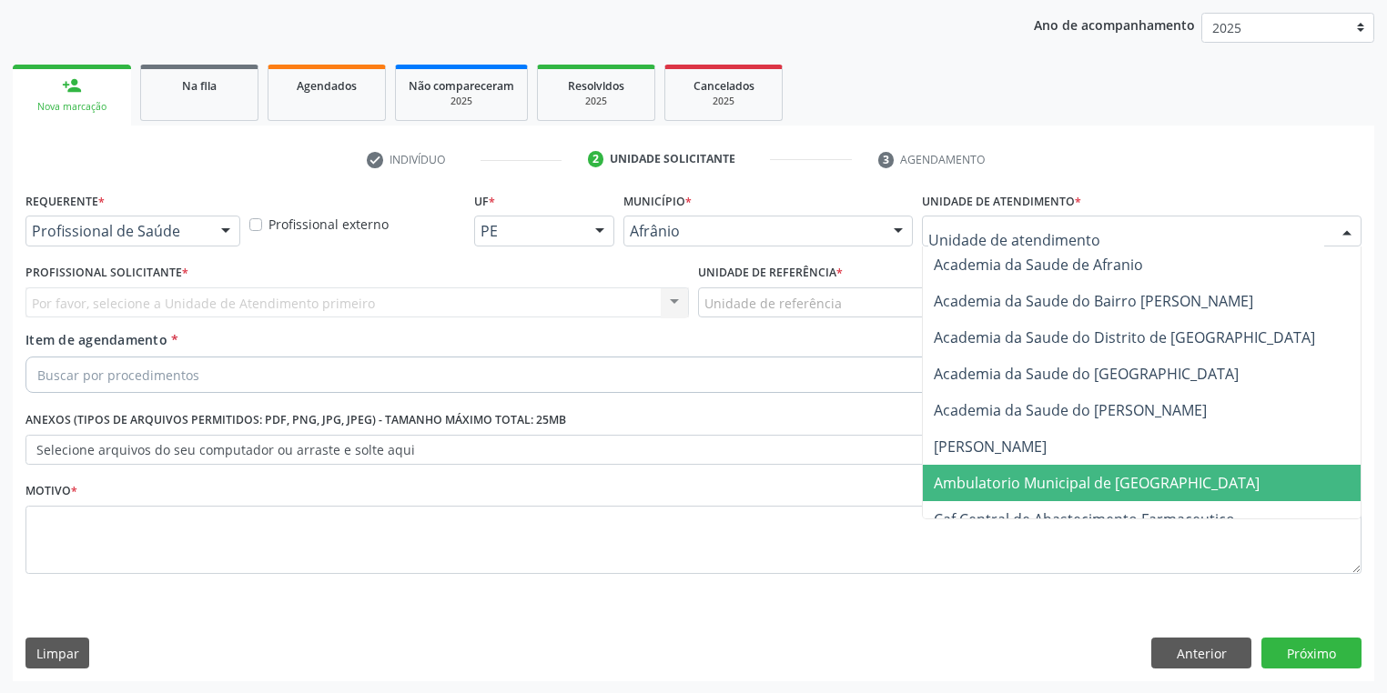
click at [977, 484] on span "Ambulatorio Municipal de [GEOGRAPHIC_DATA]" at bounding box center [1096, 483] width 326 height 20
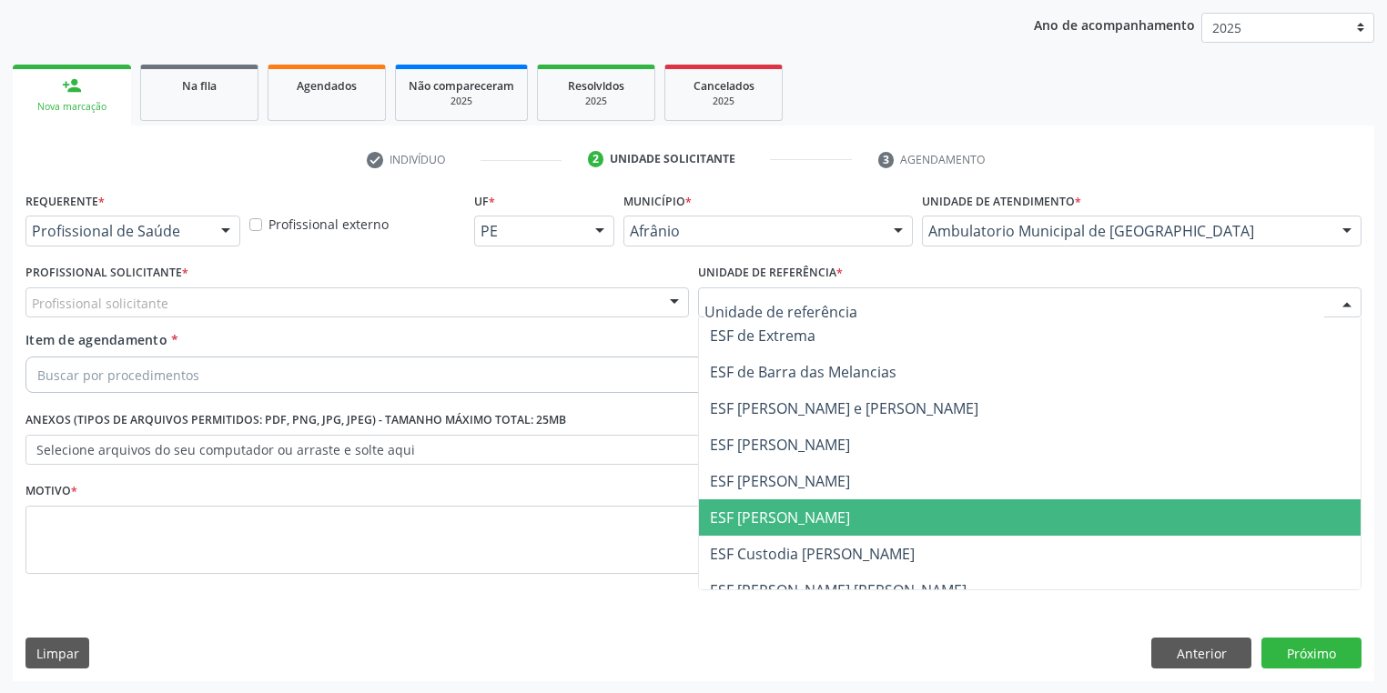
click at [766, 530] on span "ESF [PERSON_NAME]" at bounding box center [1029, 517] width 661 height 36
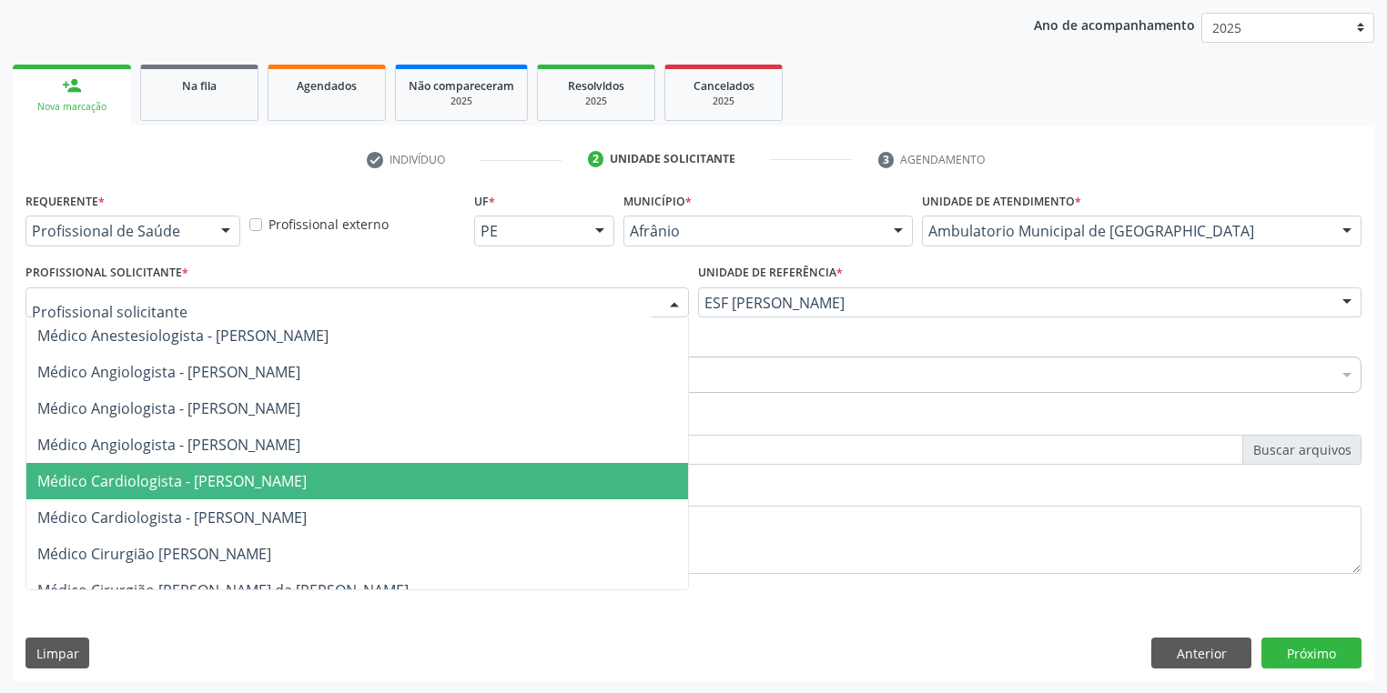
click at [161, 480] on span "Médico Cardiologista - Alysson Rodrigo Ferreira Cavalcanti" at bounding box center [171, 481] width 269 height 20
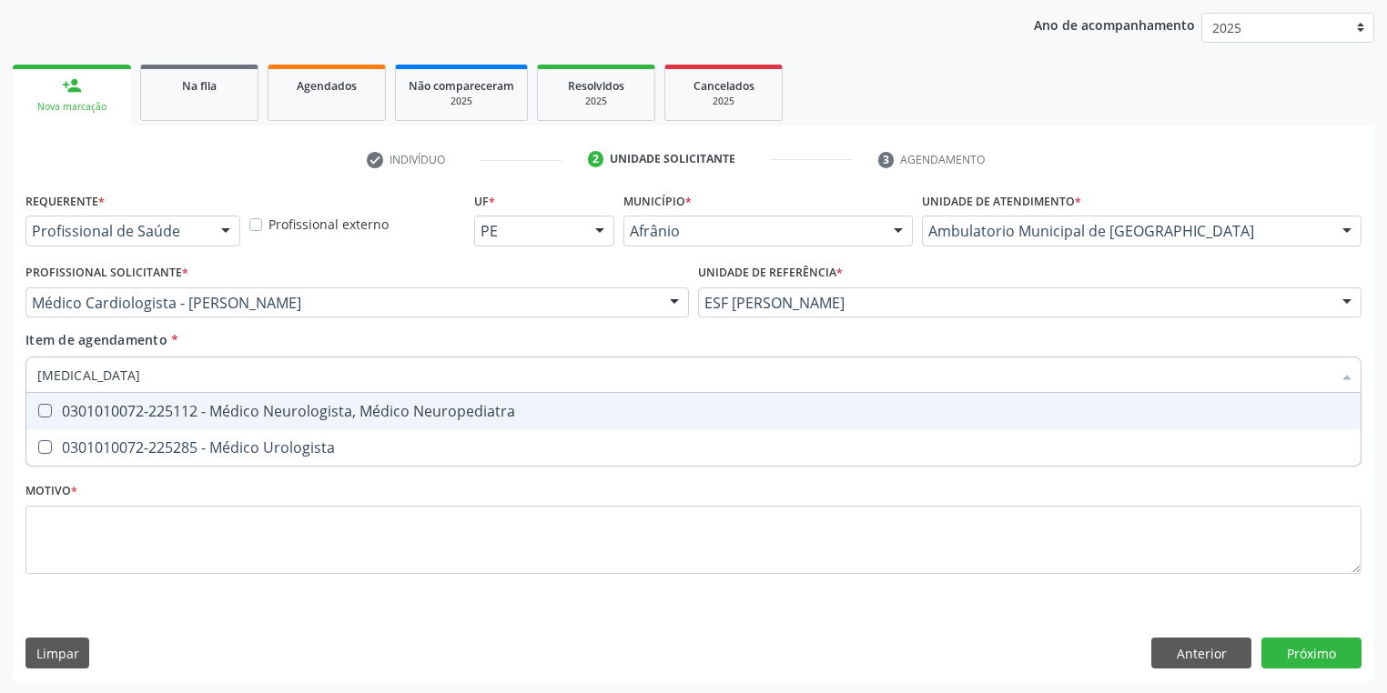
type input "urologista"
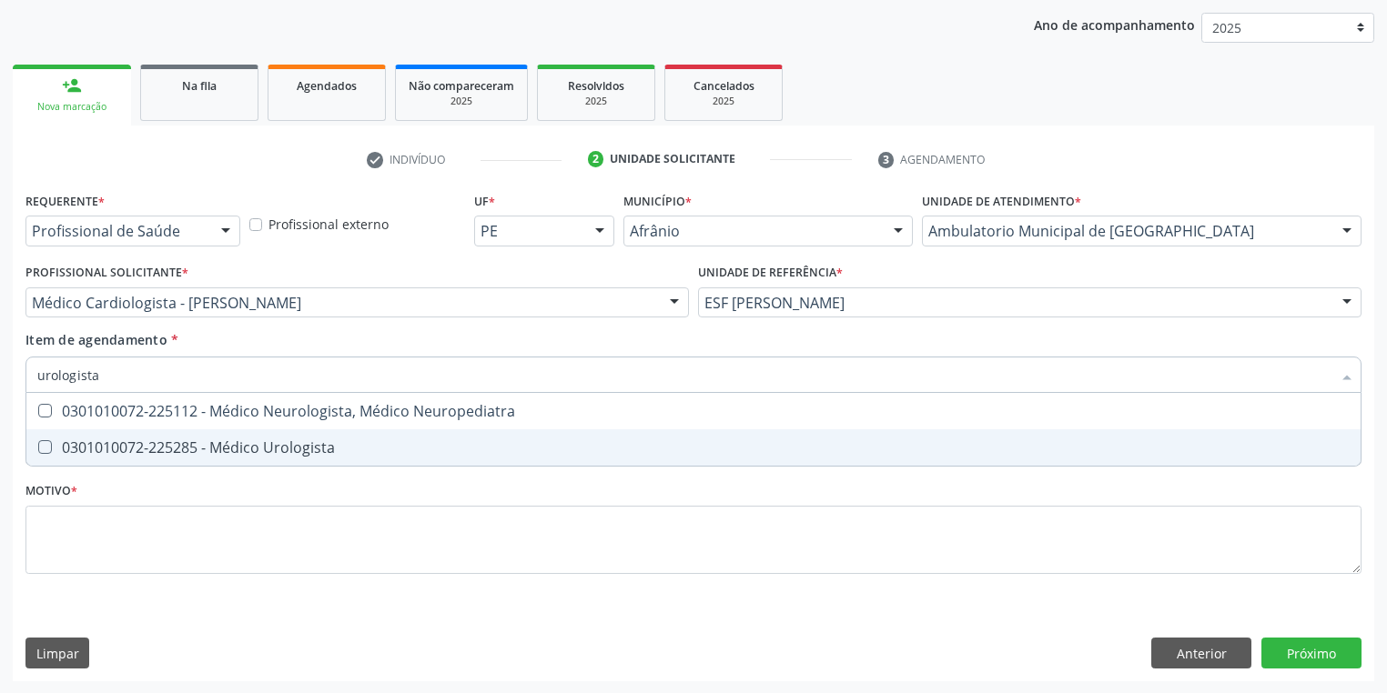
click at [122, 444] on div "0301010072-225285 - Médico Urologista" at bounding box center [693, 447] width 1312 height 15
checkbox Urologista "true"
click at [109, 532] on div "Requerente * Profissional de Saúde Profissional de Saúde Paciente Nenhum result…" at bounding box center [693, 393] width 1336 height 412
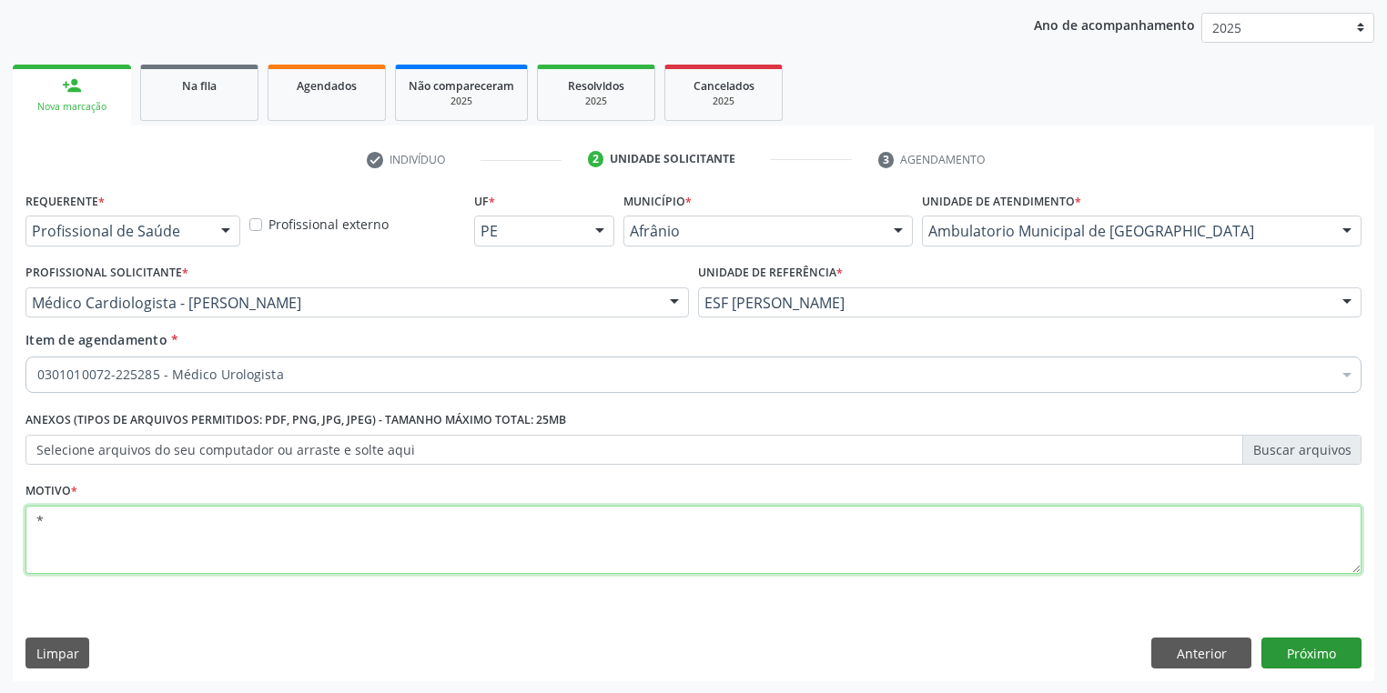
type textarea "*"
click at [1299, 646] on button "Próximo" at bounding box center [1311, 653] width 100 height 31
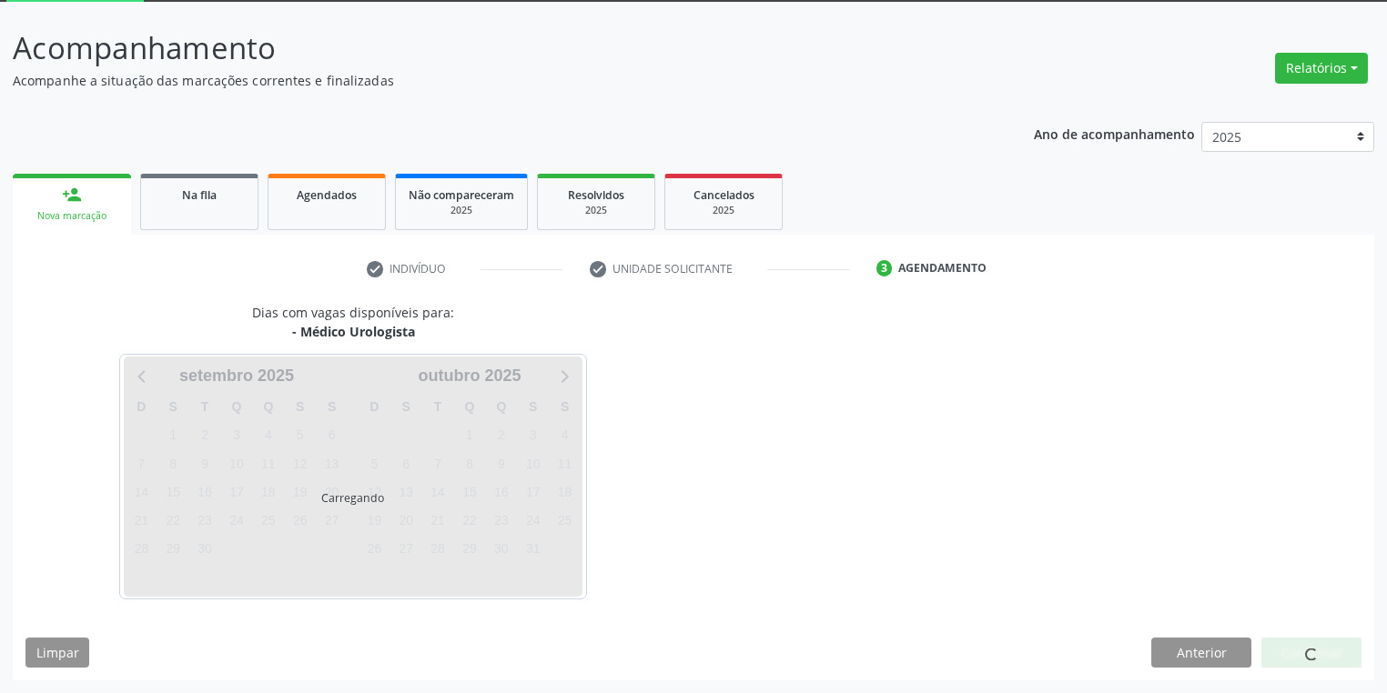
scroll to position [97, 0]
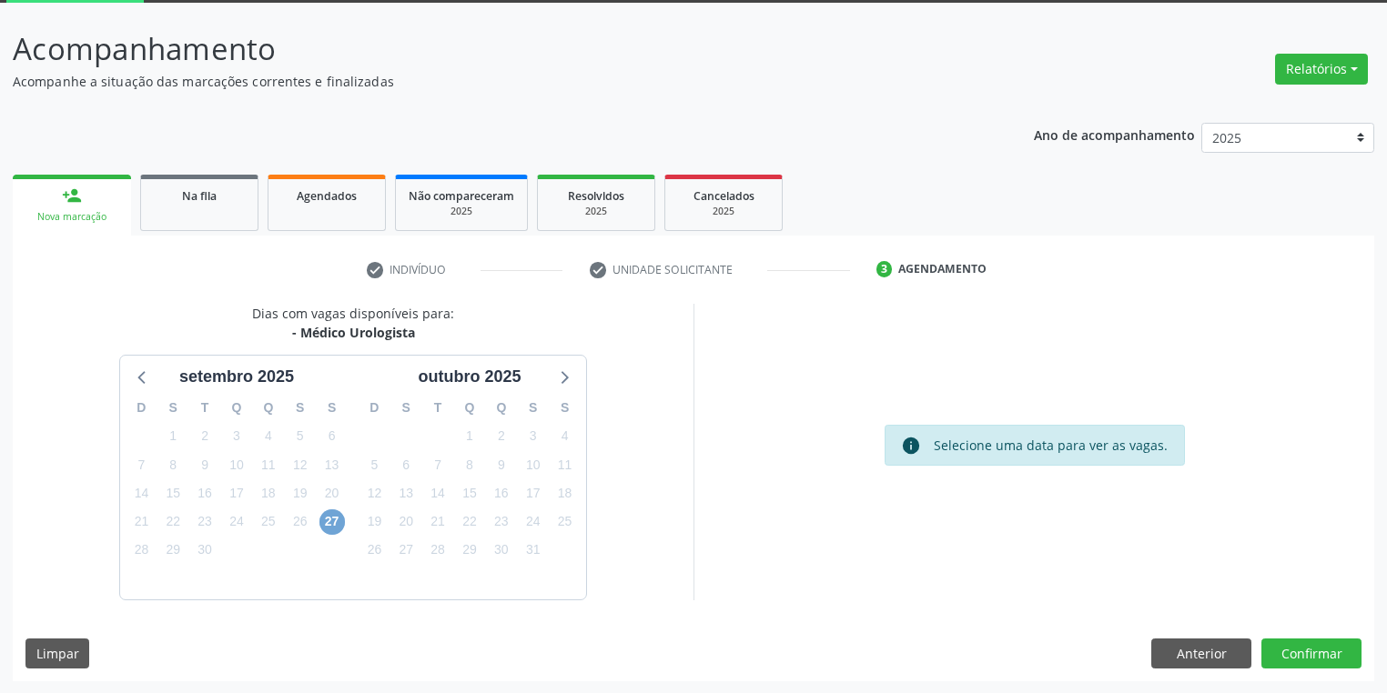
click at [323, 528] on span "27" at bounding box center [331, 521] width 25 height 25
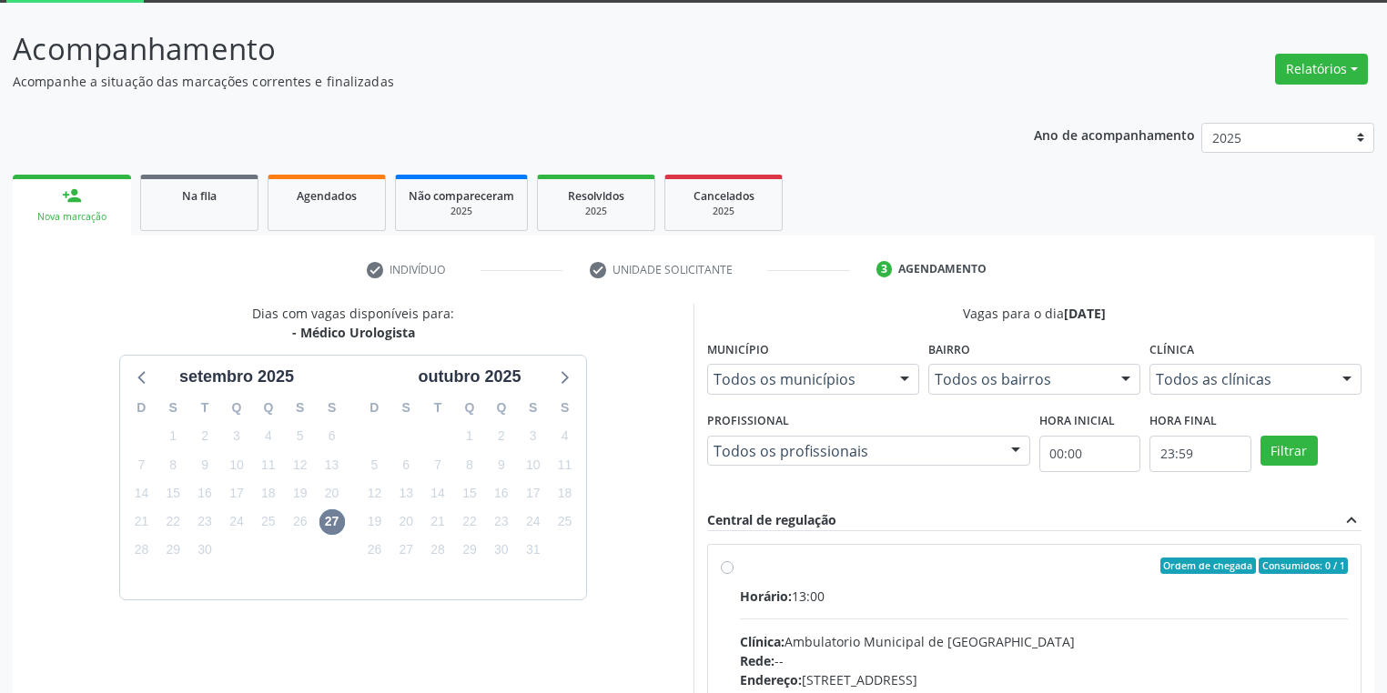
click at [733, 574] on input "Ordem de chegada Consumidos: 0 / 1 Horário: 13:00 Clínica: Ambulatorio Municipa…" at bounding box center [727, 566] width 13 height 16
radio input "true"
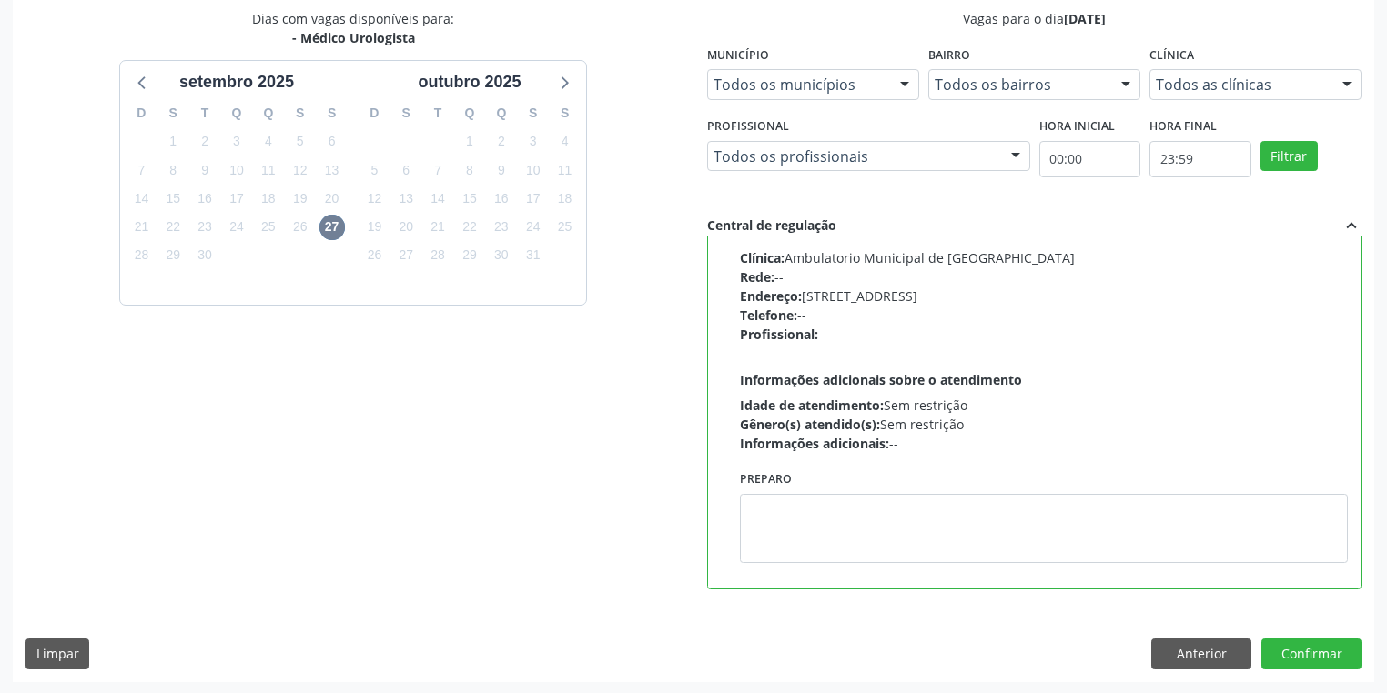
scroll to position [393, 0]
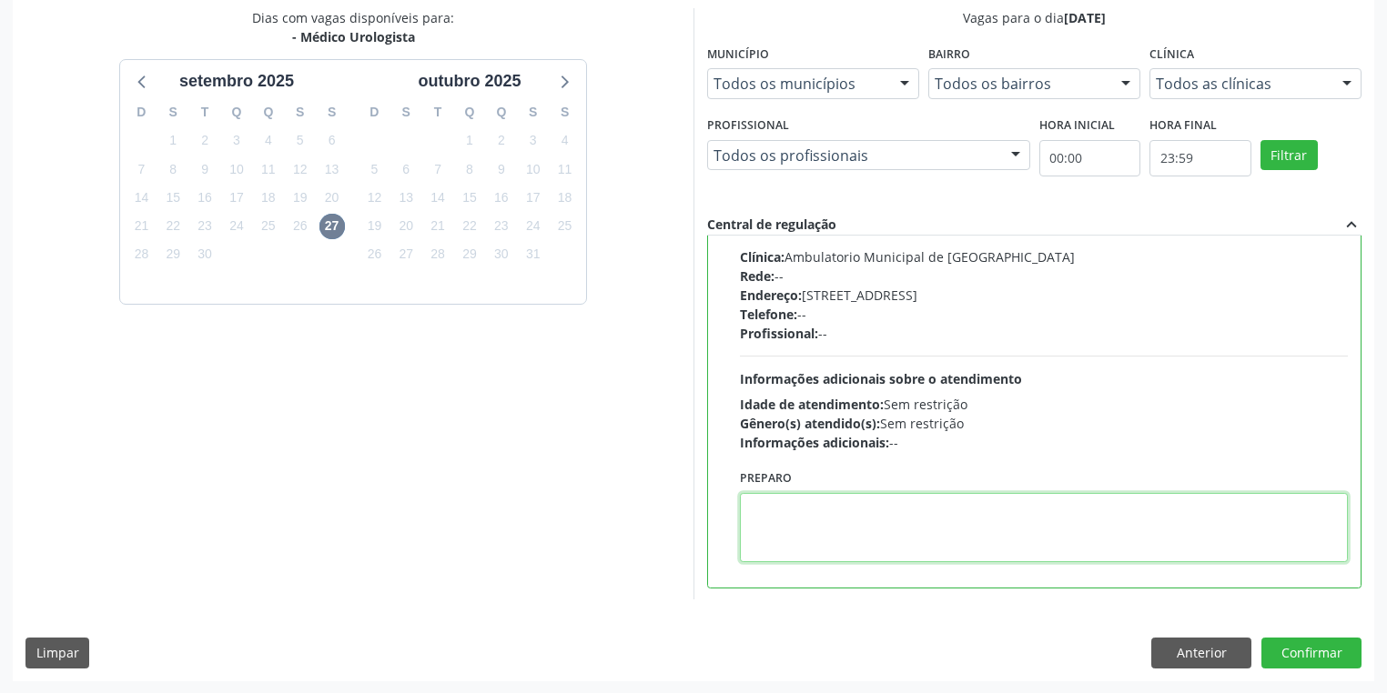
click at [890, 549] on textarea at bounding box center [1044, 527] width 608 height 69
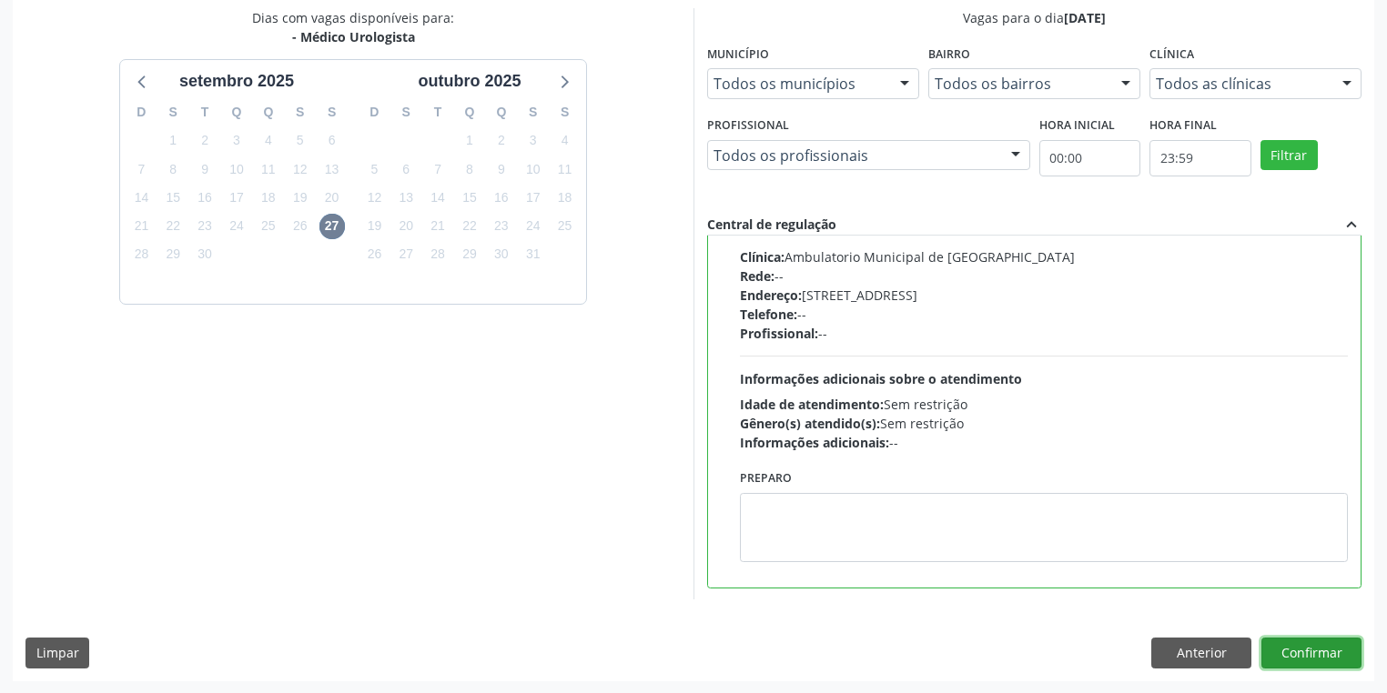
click at [1303, 659] on button "Confirmar" at bounding box center [1311, 653] width 100 height 31
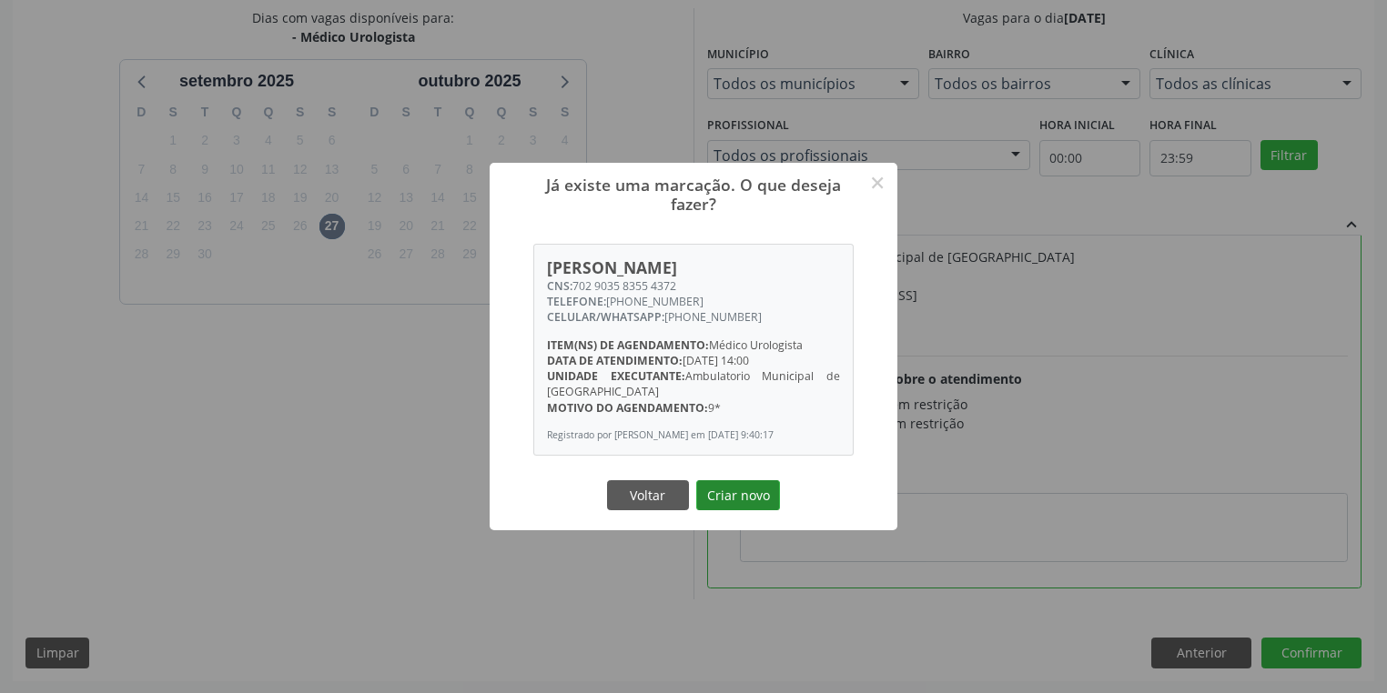
click at [743, 502] on button "Criar novo" at bounding box center [738, 495] width 84 height 31
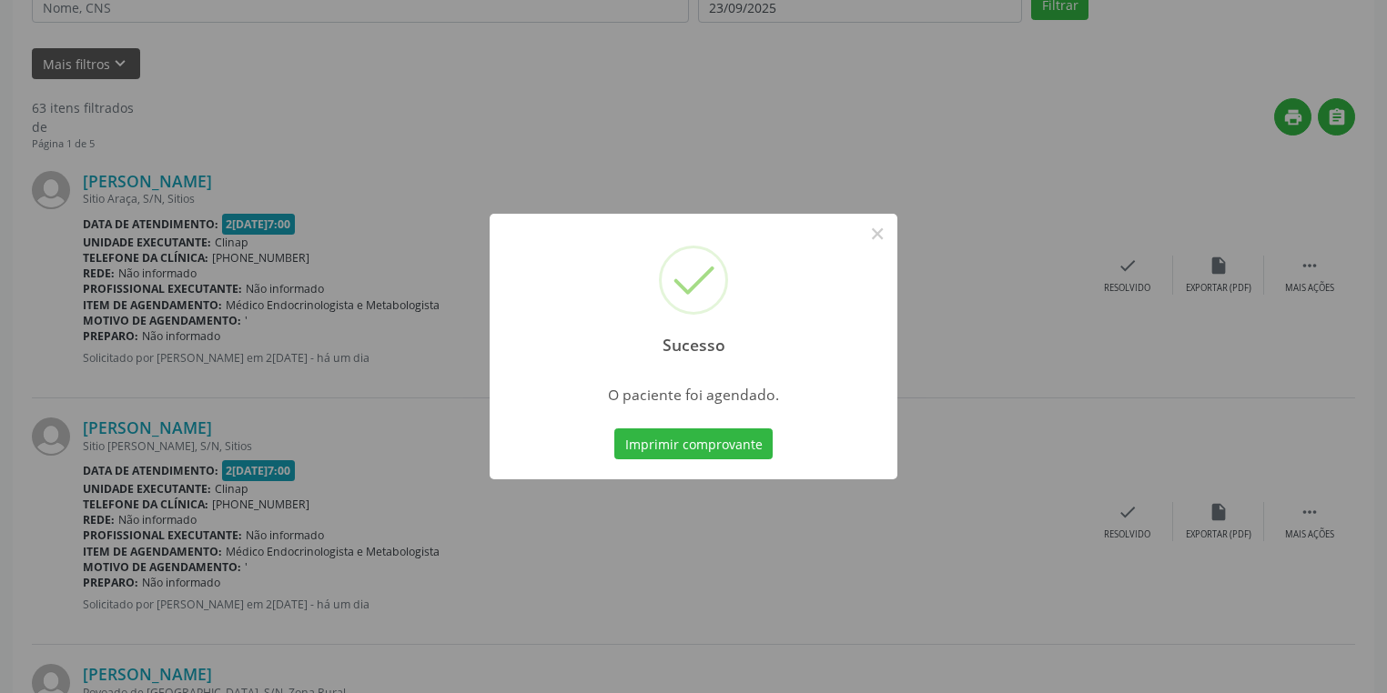
scroll to position [0, 0]
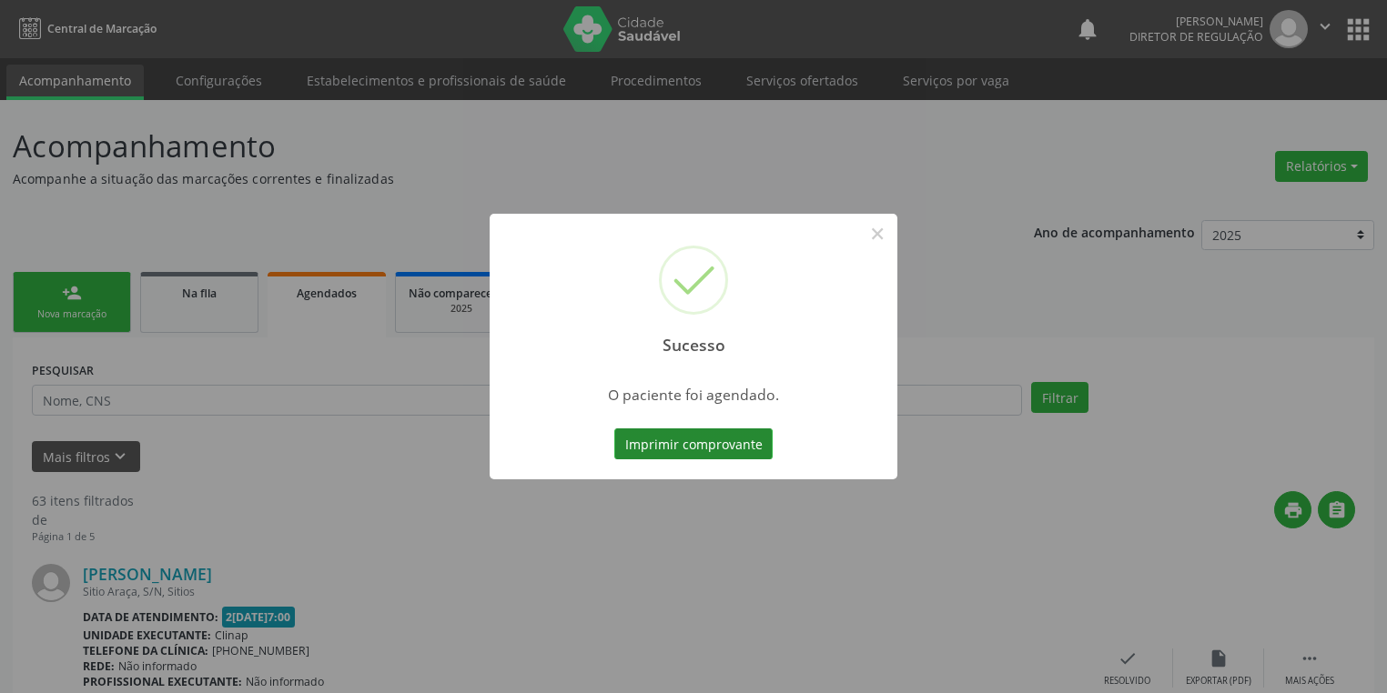
click at [697, 447] on button "Imprimir comprovante" at bounding box center [693, 444] width 158 height 31
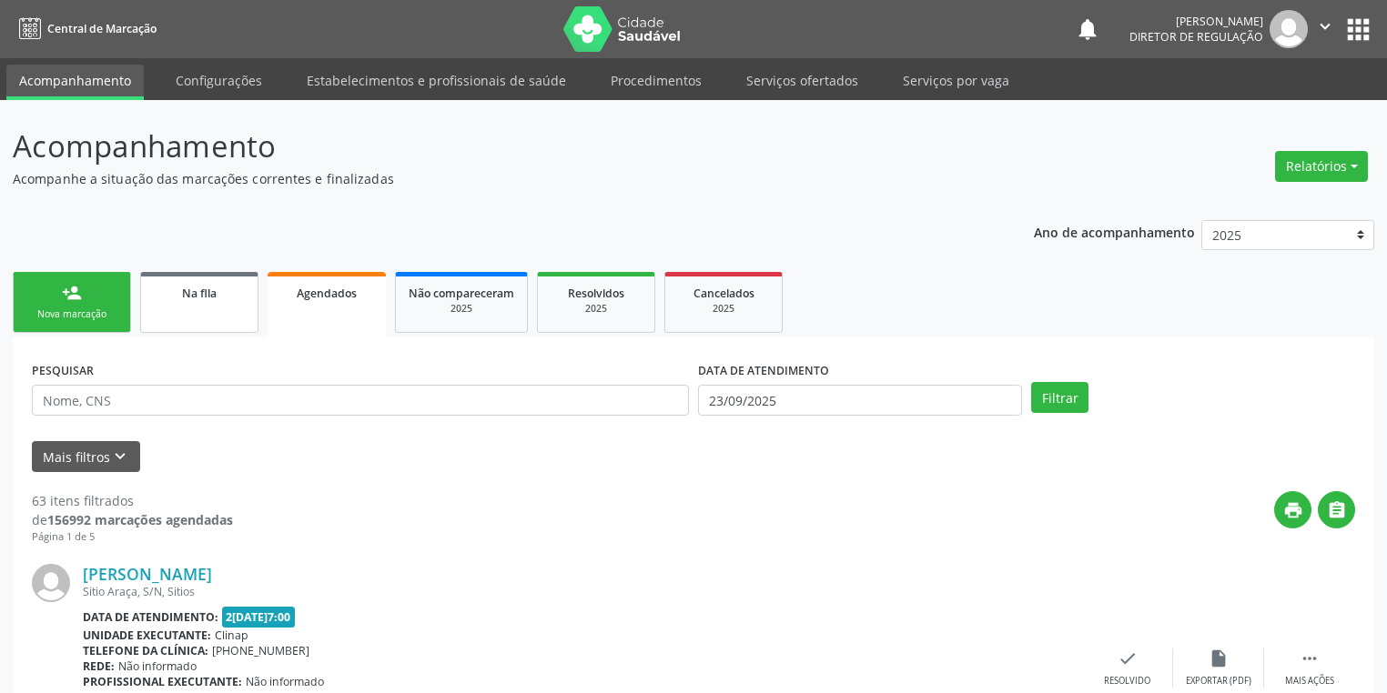
click at [223, 309] on link "Na fila" at bounding box center [199, 302] width 118 height 61
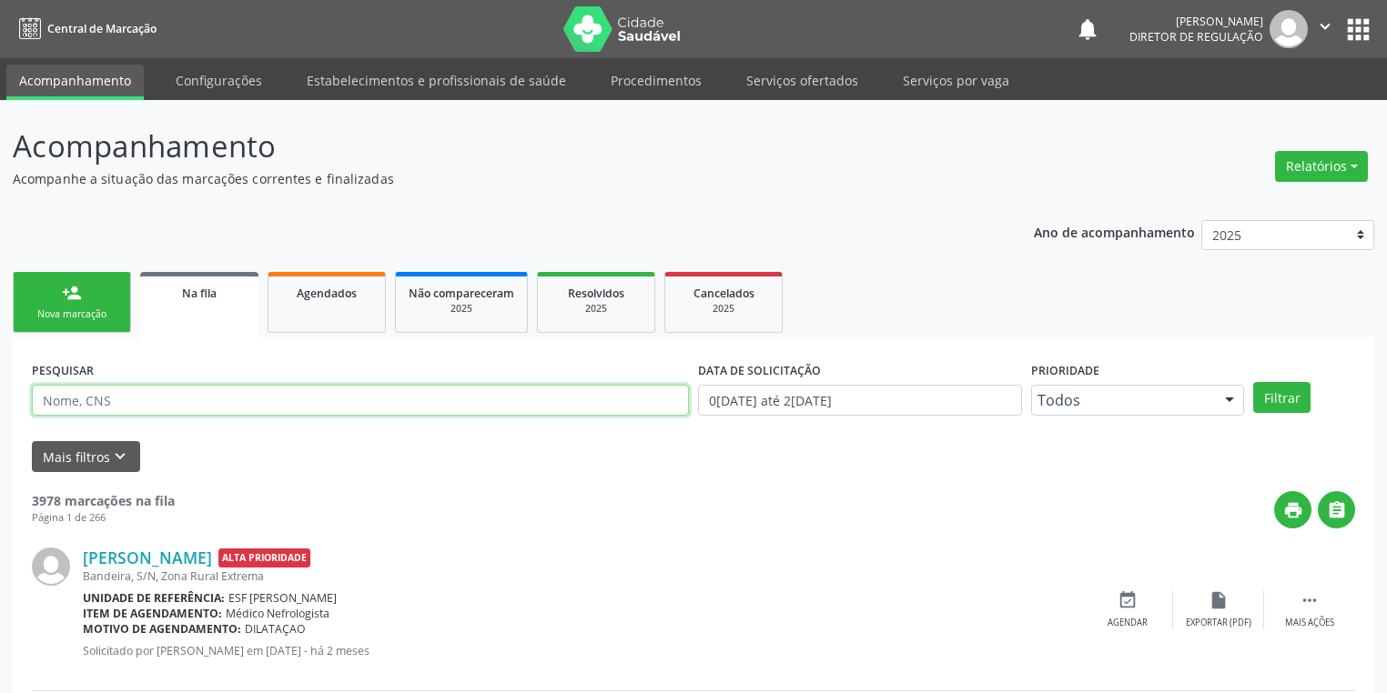
click at [185, 400] on input "text" at bounding box center [360, 400] width 657 height 31
type input "705209441612972"
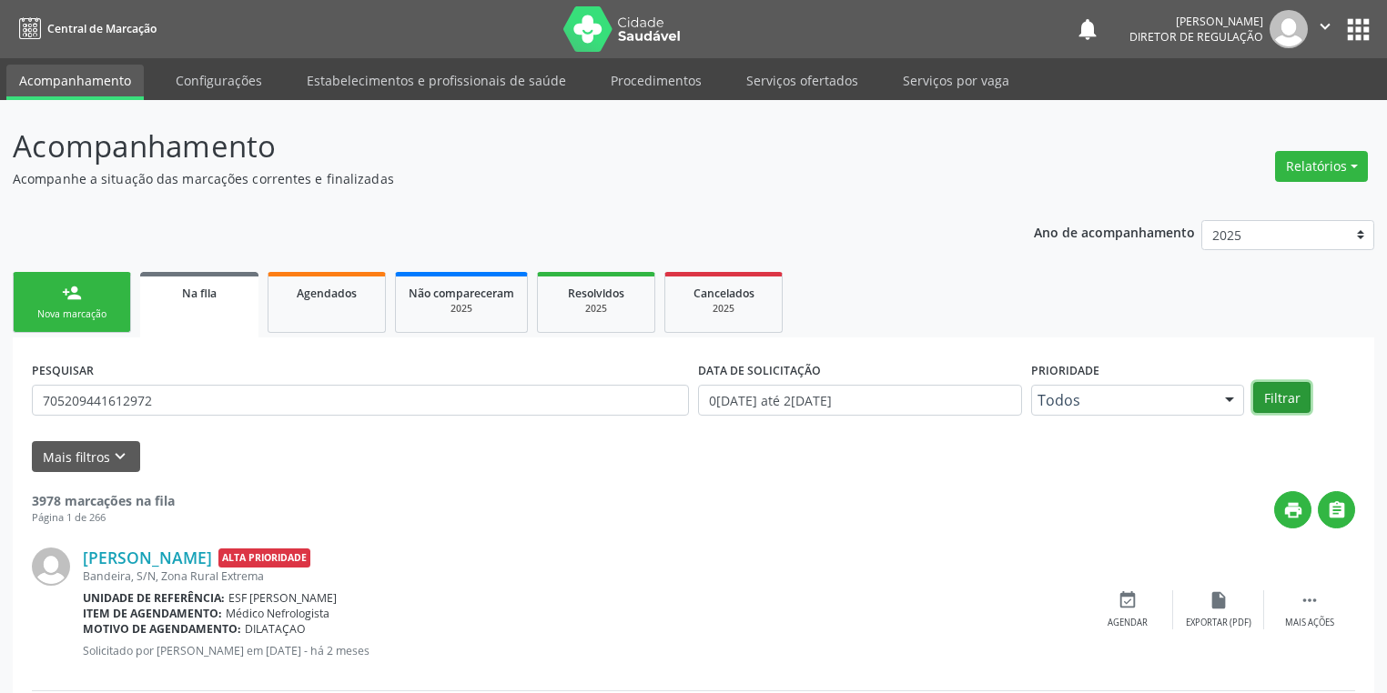
click at [1261, 397] on button "Filtrar" at bounding box center [1281, 397] width 57 height 31
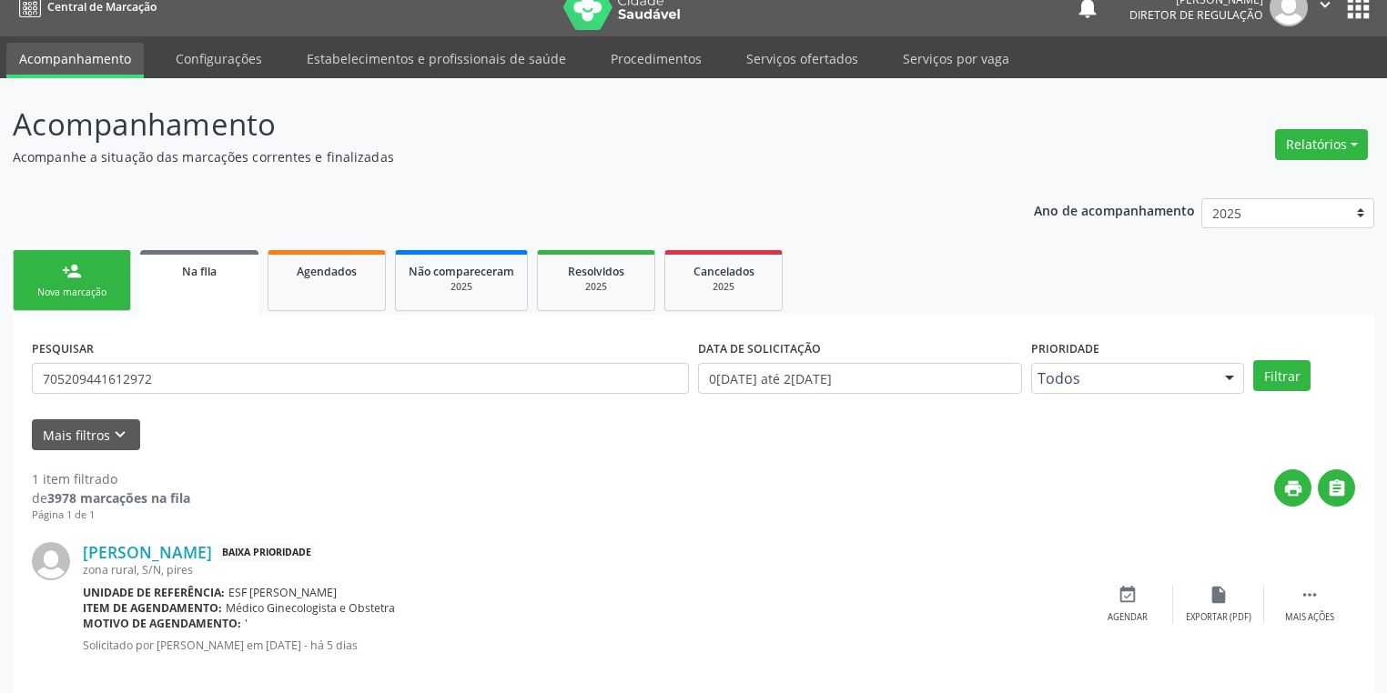
scroll to position [44, 0]
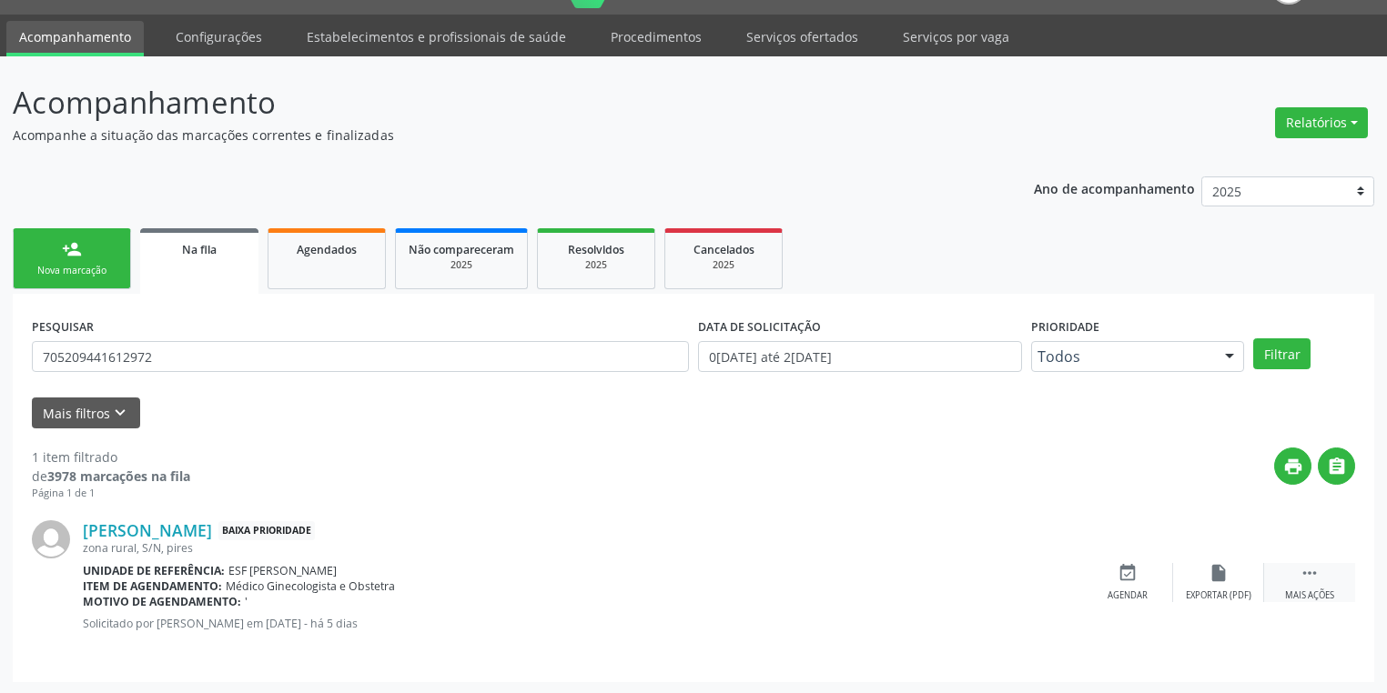
click at [1303, 566] on icon "" at bounding box center [1309, 573] width 20 height 20
click at [1224, 583] on div "edit Editar" at bounding box center [1218, 582] width 91 height 39
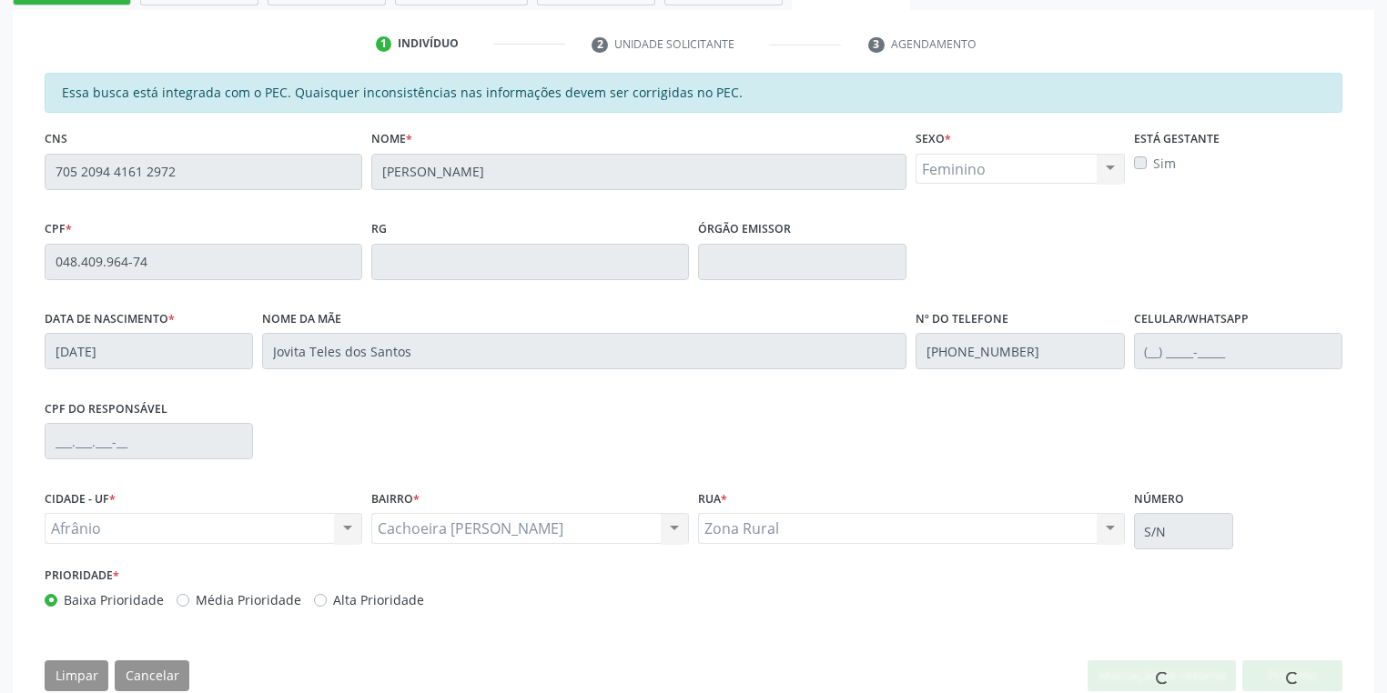
scroll to position [368, 0]
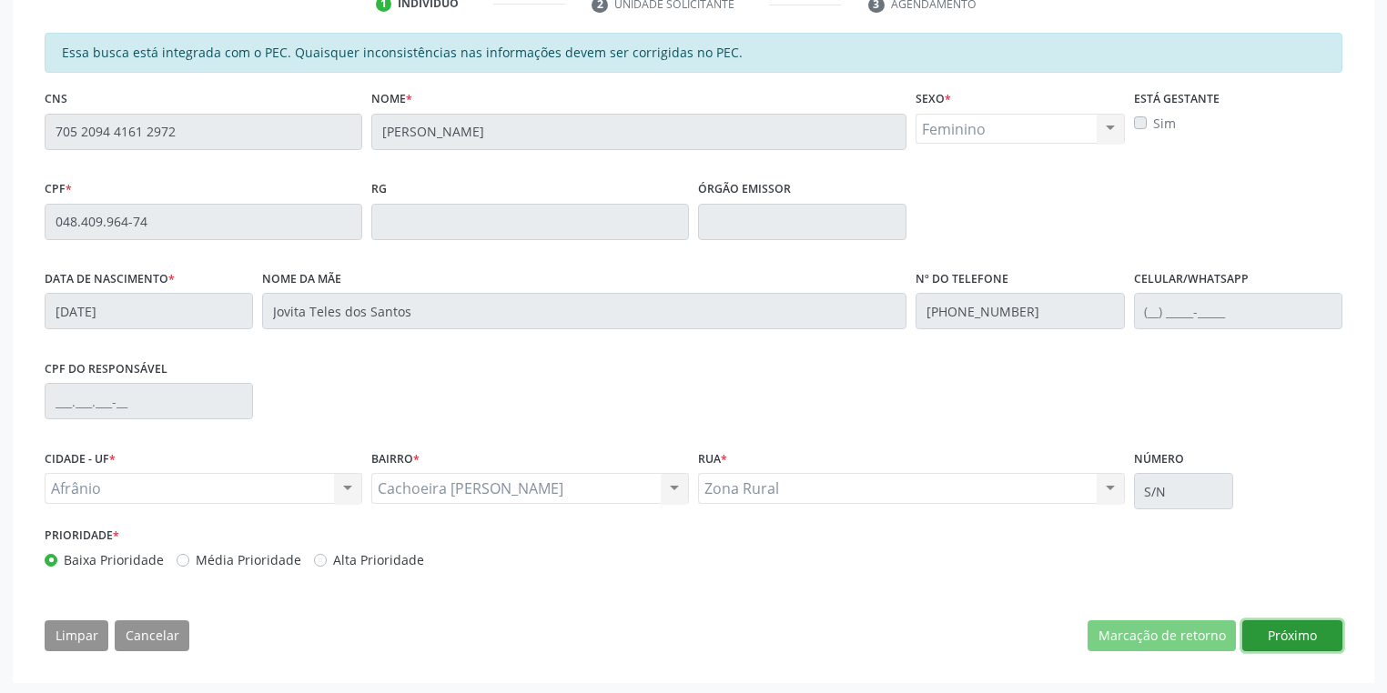
drag, startPoint x: 1292, startPoint y: 630, endPoint x: 1270, endPoint y: 613, distance: 27.3
click at [1293, 626] on button "Próximo" at bounding box center [1292, 635] width 100 height 31
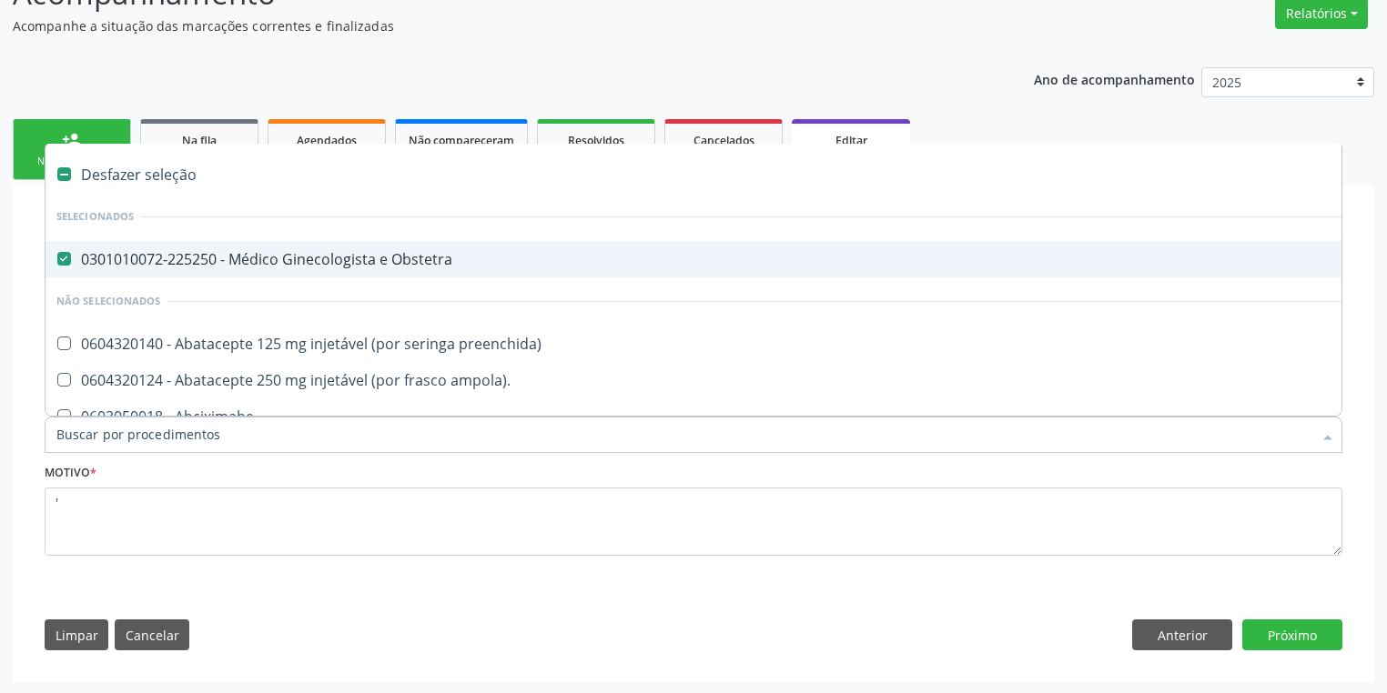
click at [228, 261] on div "0301010072-225250 - Médico Ginecologista e Obstetra" at bounding box center [756, 259] width 1400 height 15
checkbox Obstetra "false"
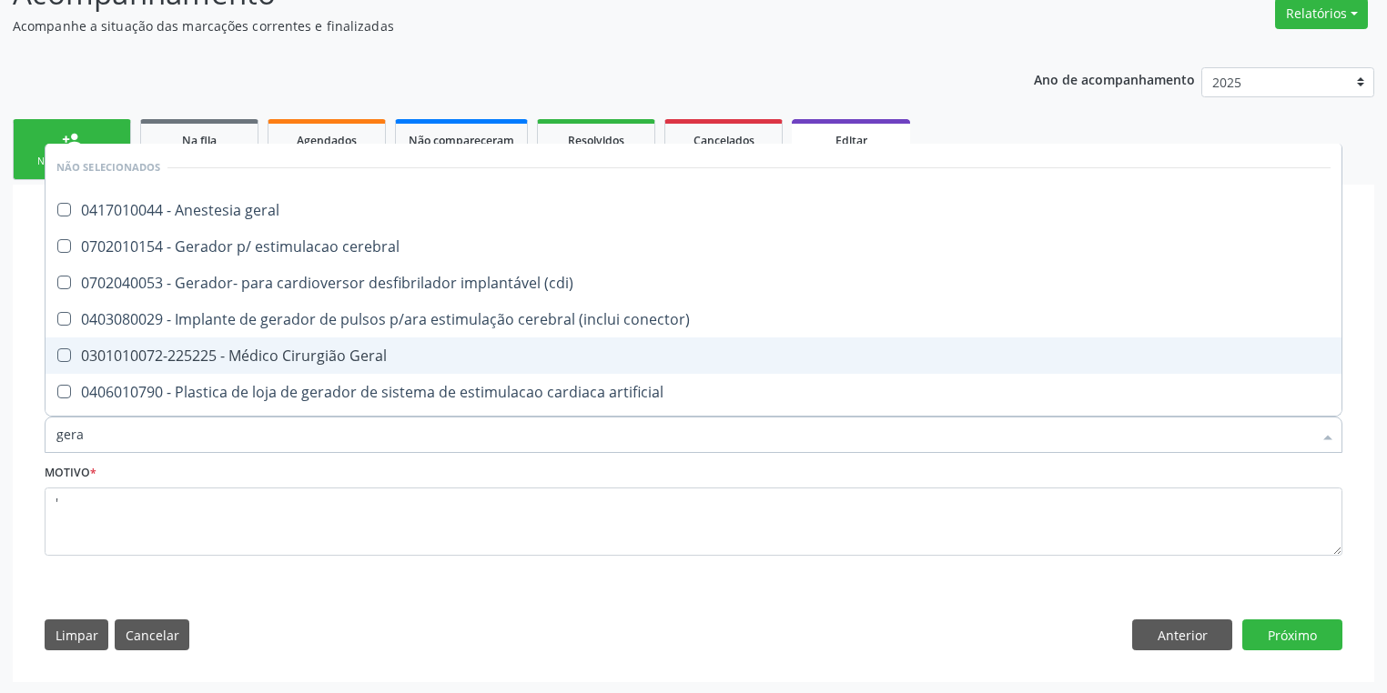
type input "geral"
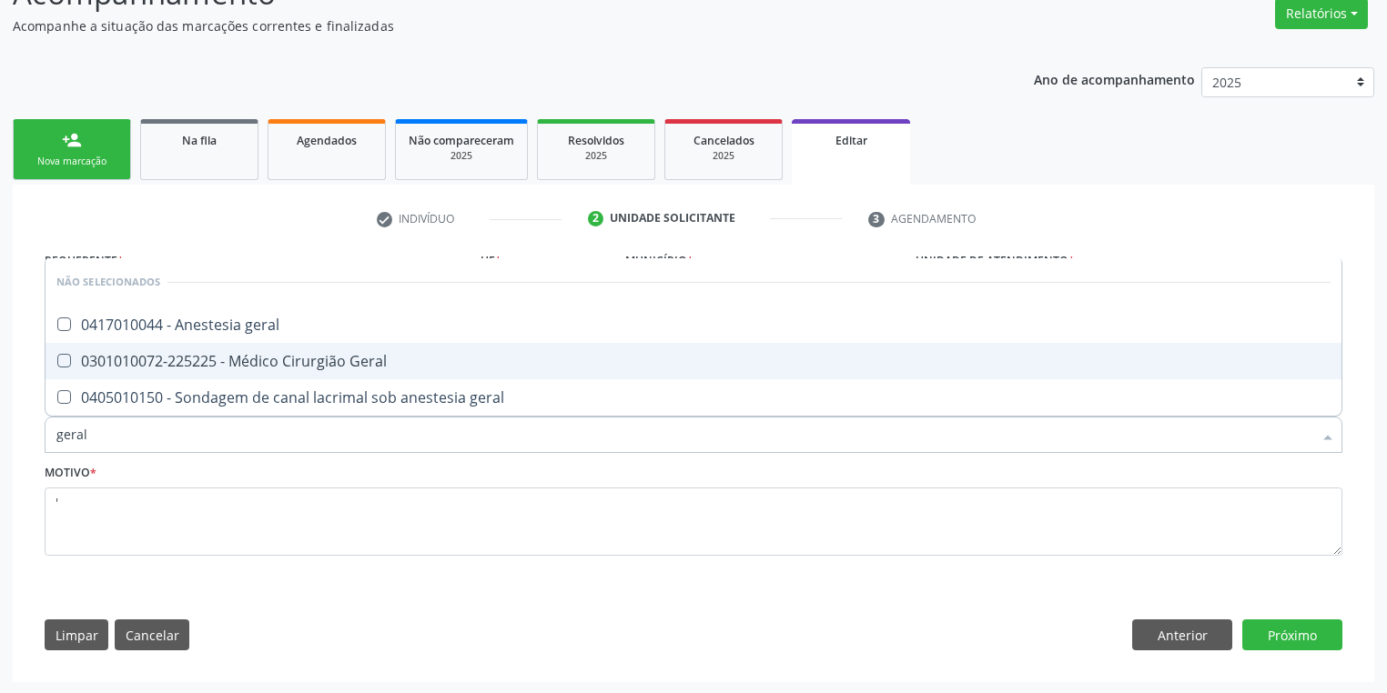
click at [168, 357] on div "0301010072-225225 - Médico Cirurgião Geral" at bounding box center [693, 361] width 1274 height 15
checkbox Geral "true"
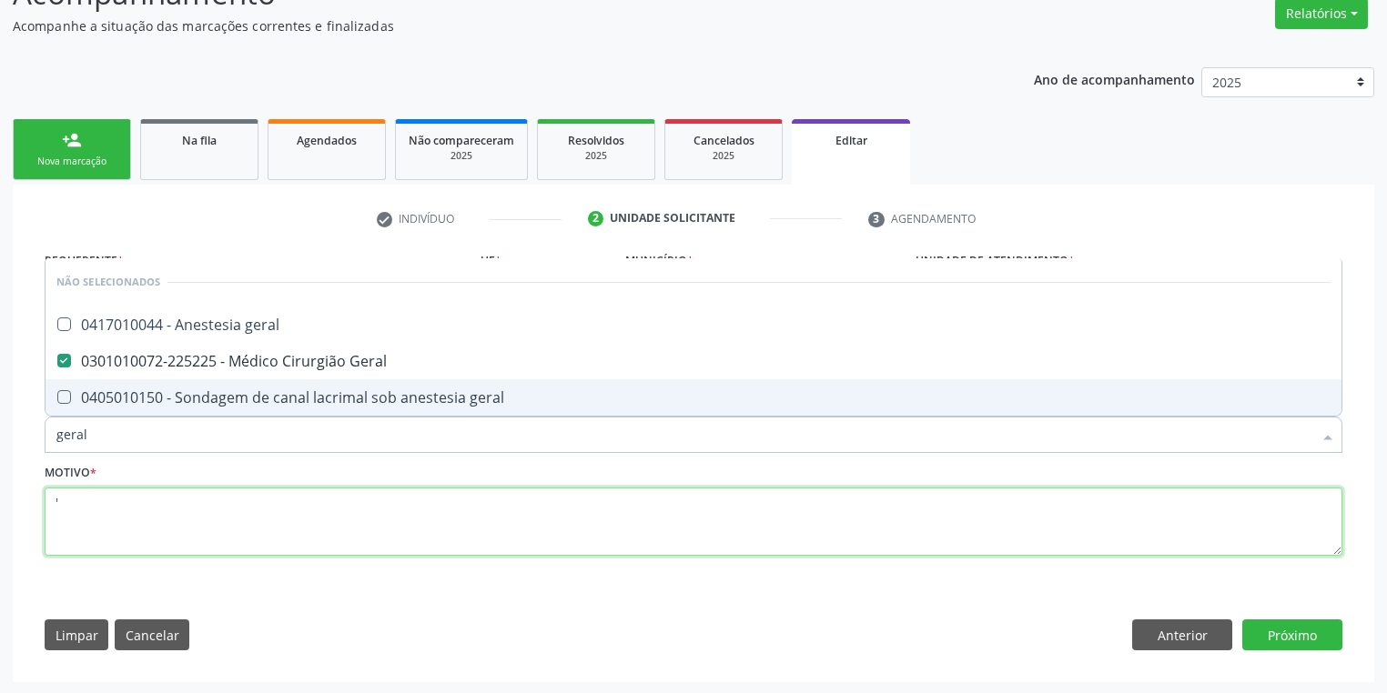
click at [117, 526] on textarea "'" at bounding box center [693, 522] width 1297 height 69
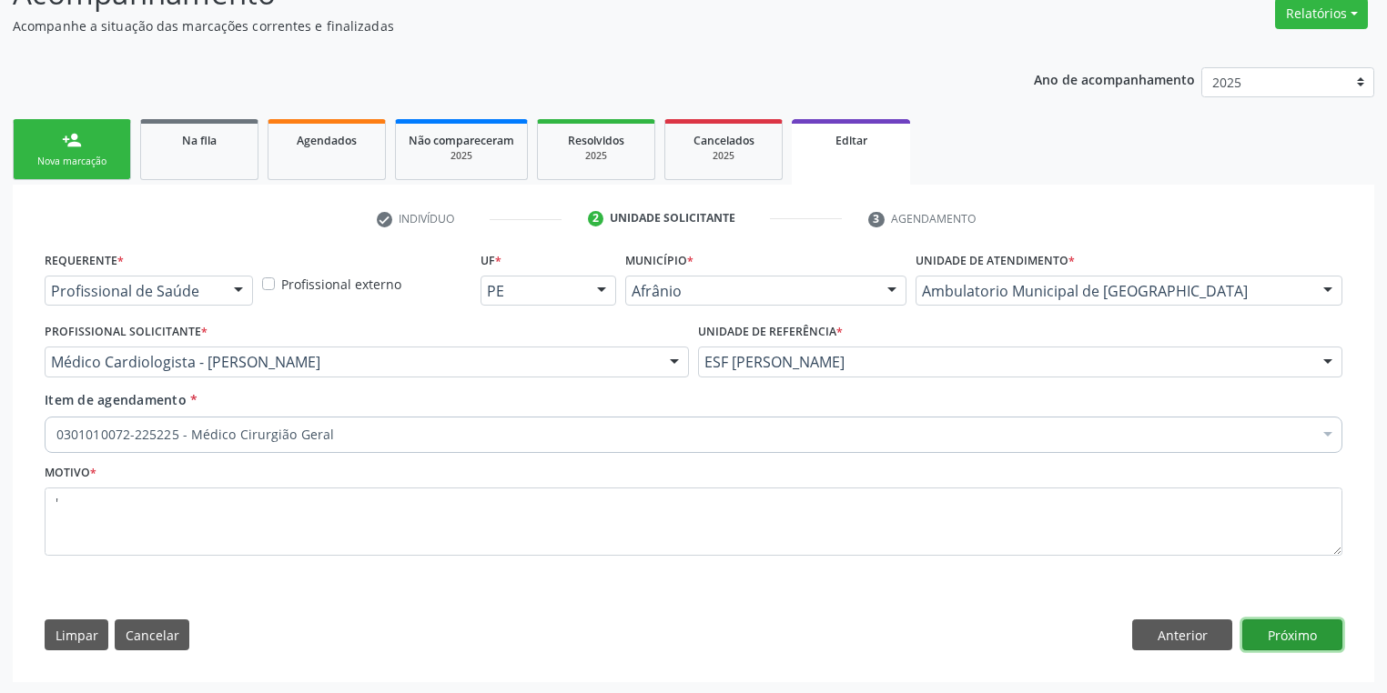
click at [1275, 622] on button "Próximo" at bounding box center [1292, 635] width 100 height 31
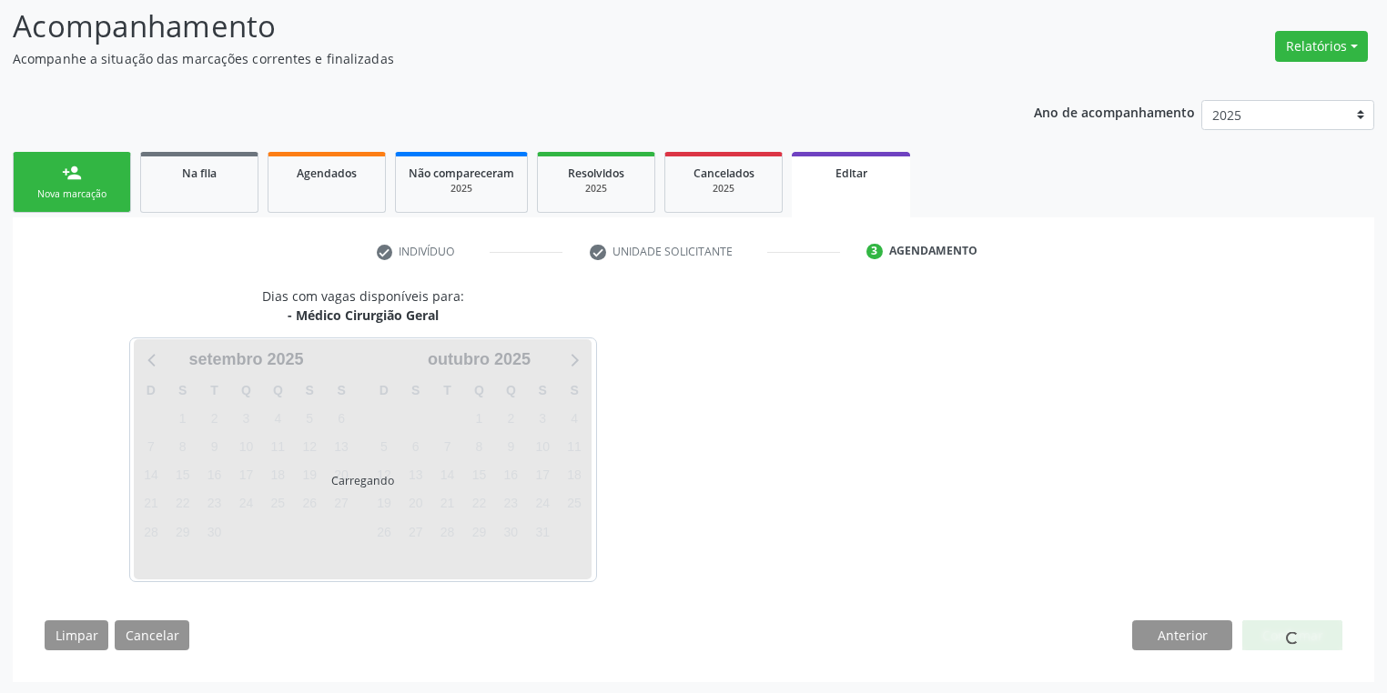
scroll to position [120, 0]
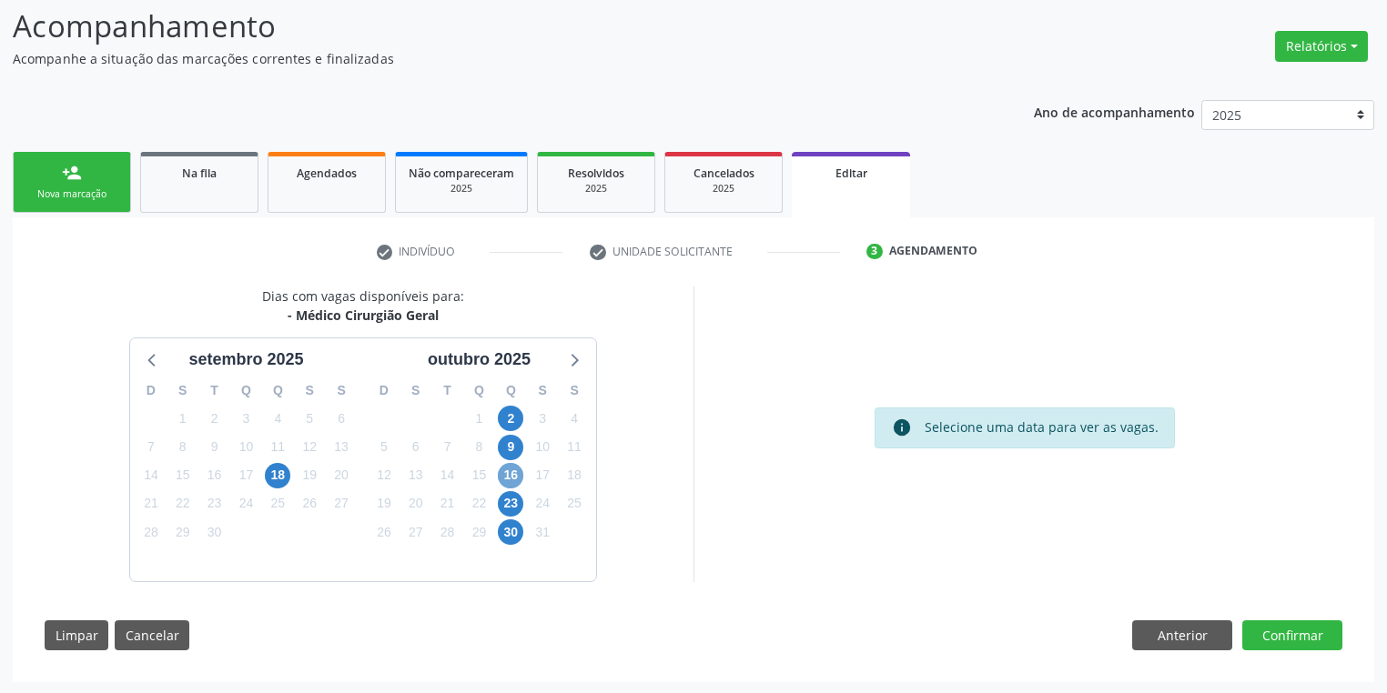
click at [511, 477] on span "16" at bounding box center [510, 475] width 25 height 25
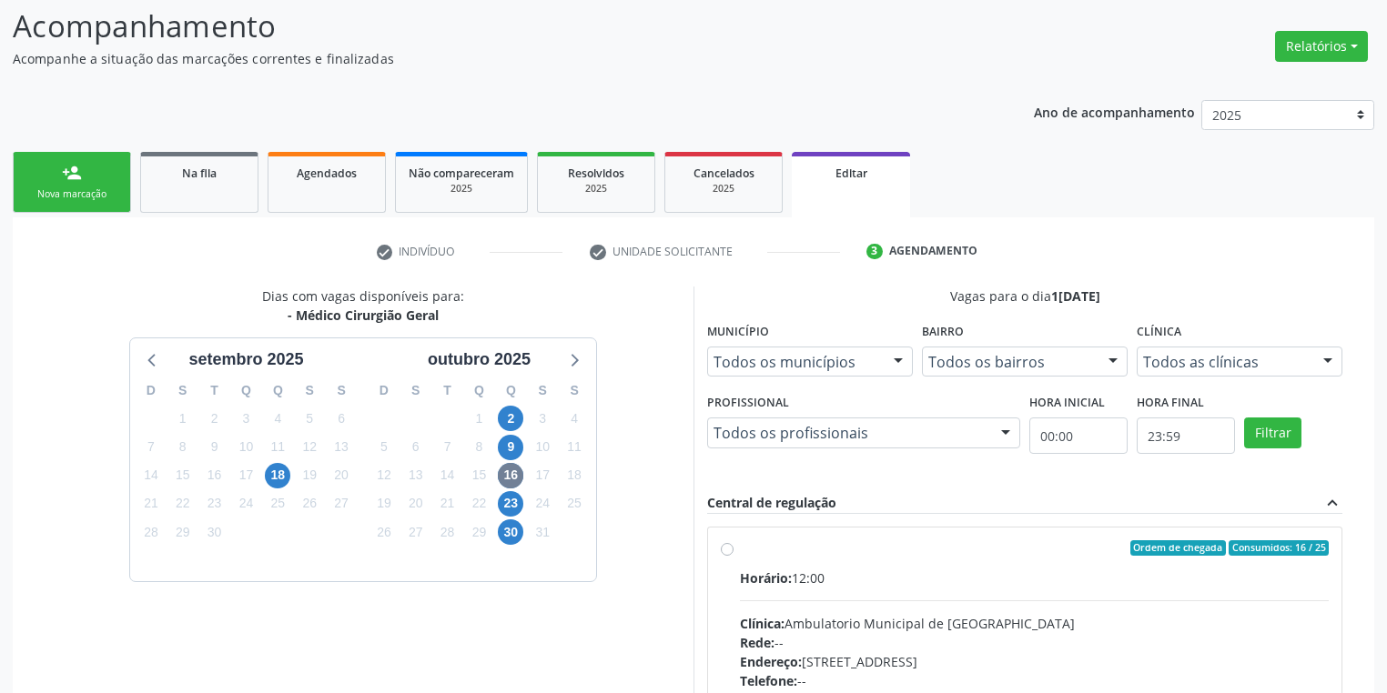
click at [951, 571] on div "Horário: 12:00" at bounding box center [1034, 578] width 589 height 19
click at [733, 557] on input "Ordem de chegada Consumidos: 16 / 25 Horário: 12:00 Clínica: Ambulatorio Munici…" at bounding box center [727, 548] width 13 height 16
radio input "true"
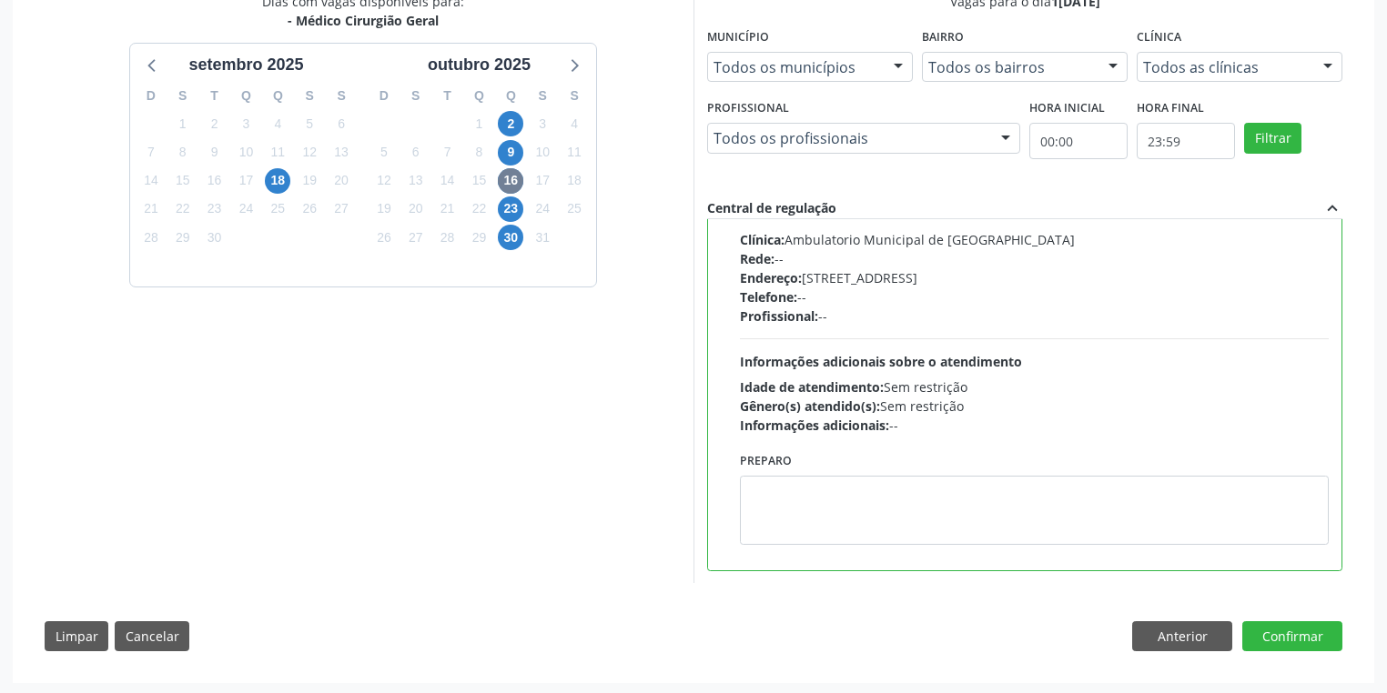
scroll to position [416, 0]
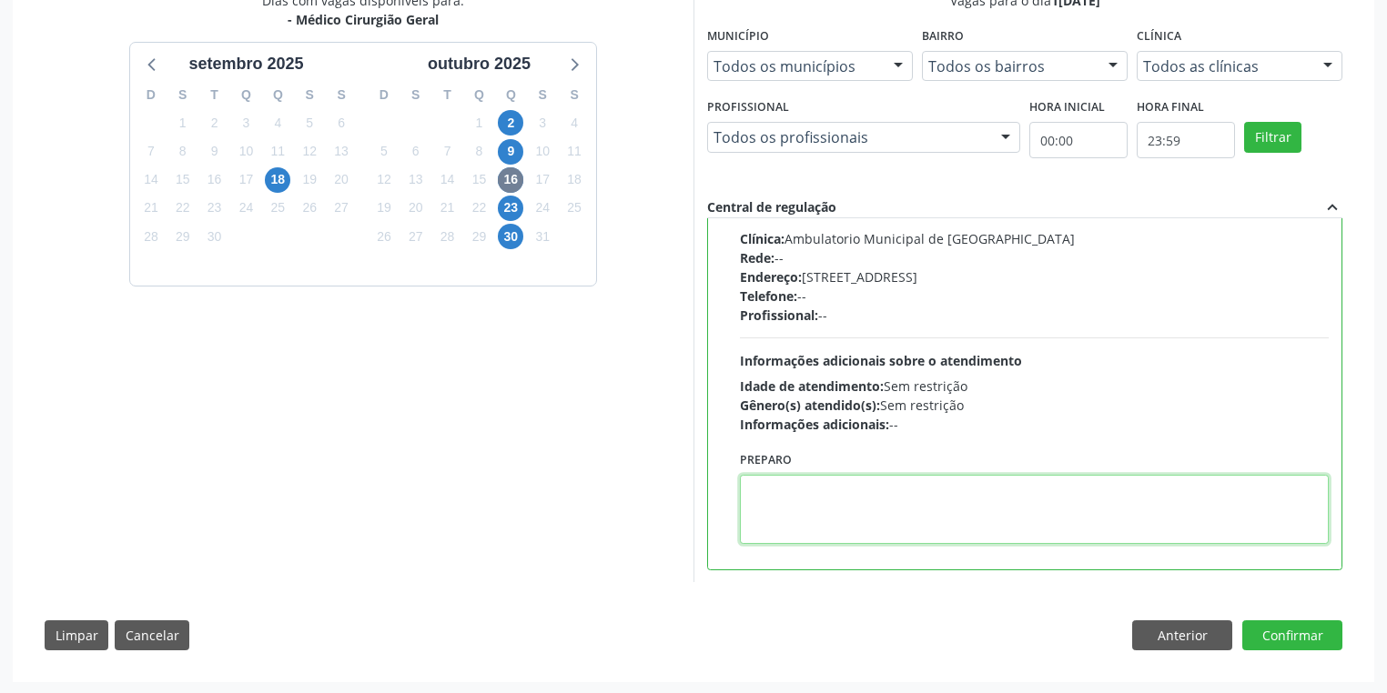
click at [855, 497] on textarea at bounding box center [1034, 509] width 589 height 69
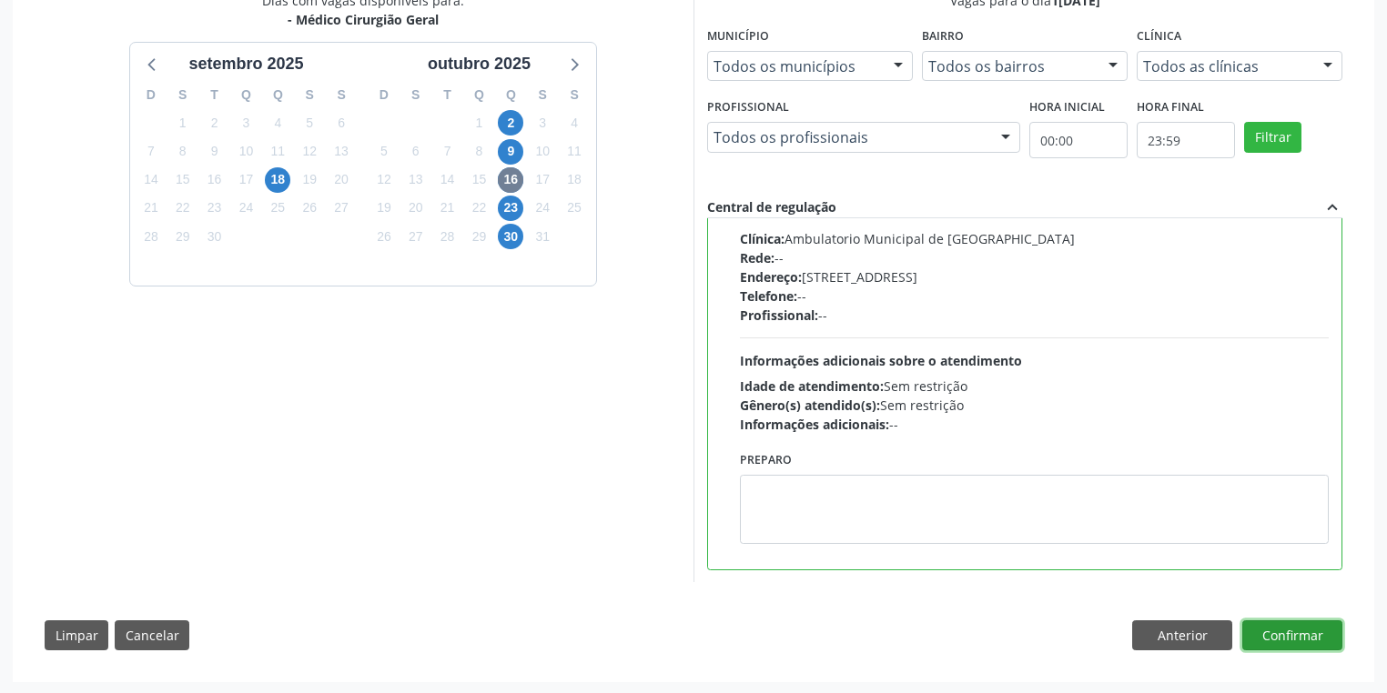
click at [1279, 626] on button "Confirmar" at bounding box center [1292, 635] width 100 height 31
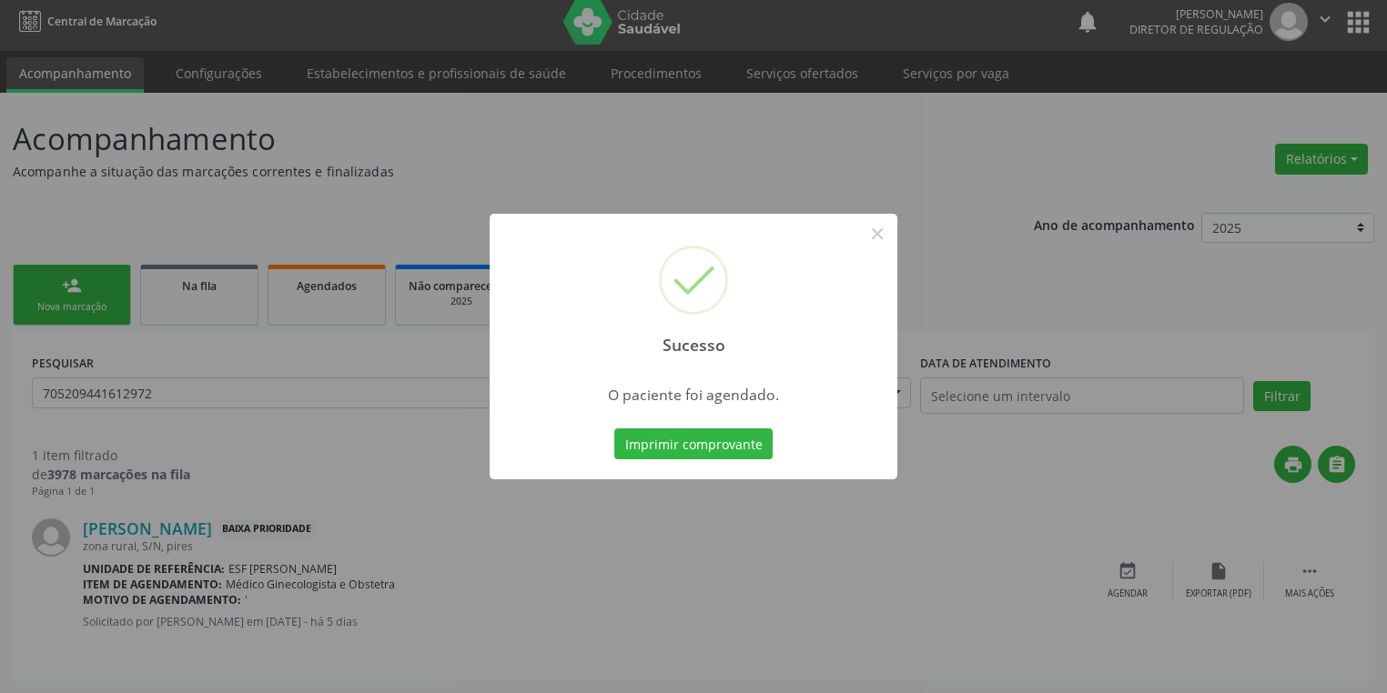
scroll to position [0, 0]
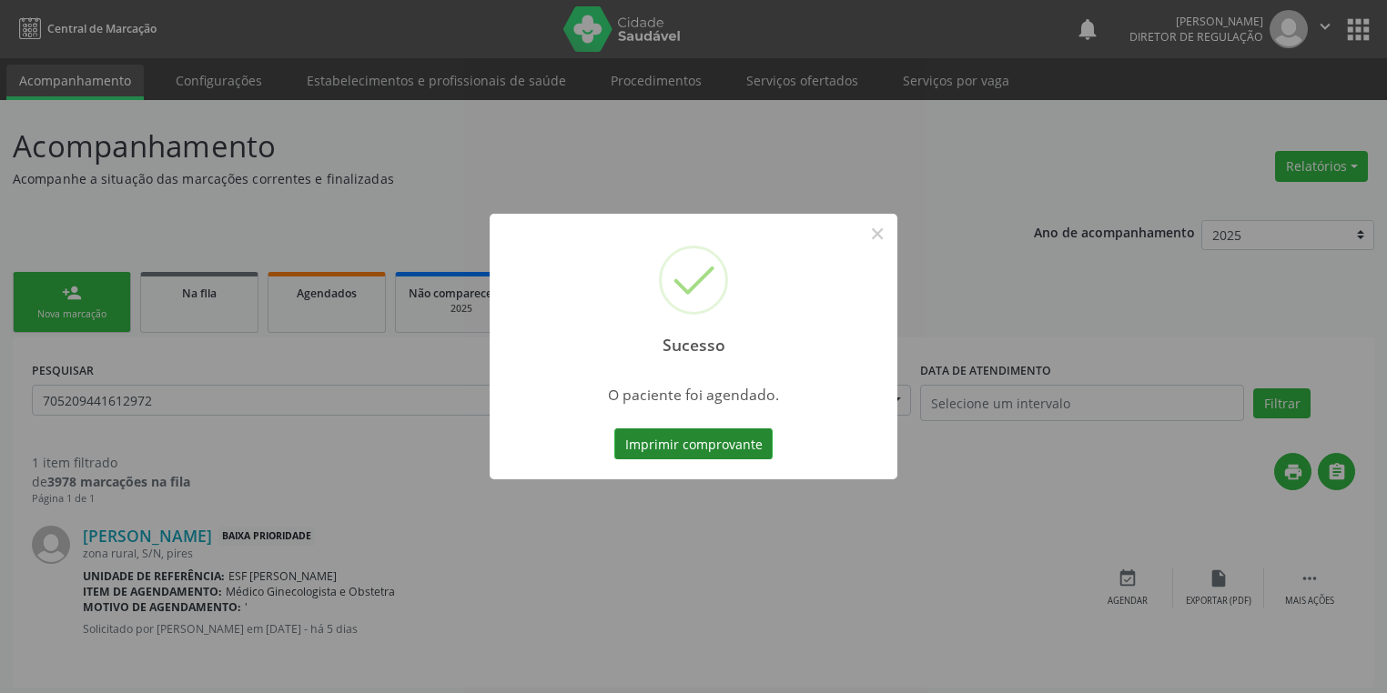
click at [714, 441] on button "Imprimir comprovante" at bounding box center [693, 444] width 158 height 31
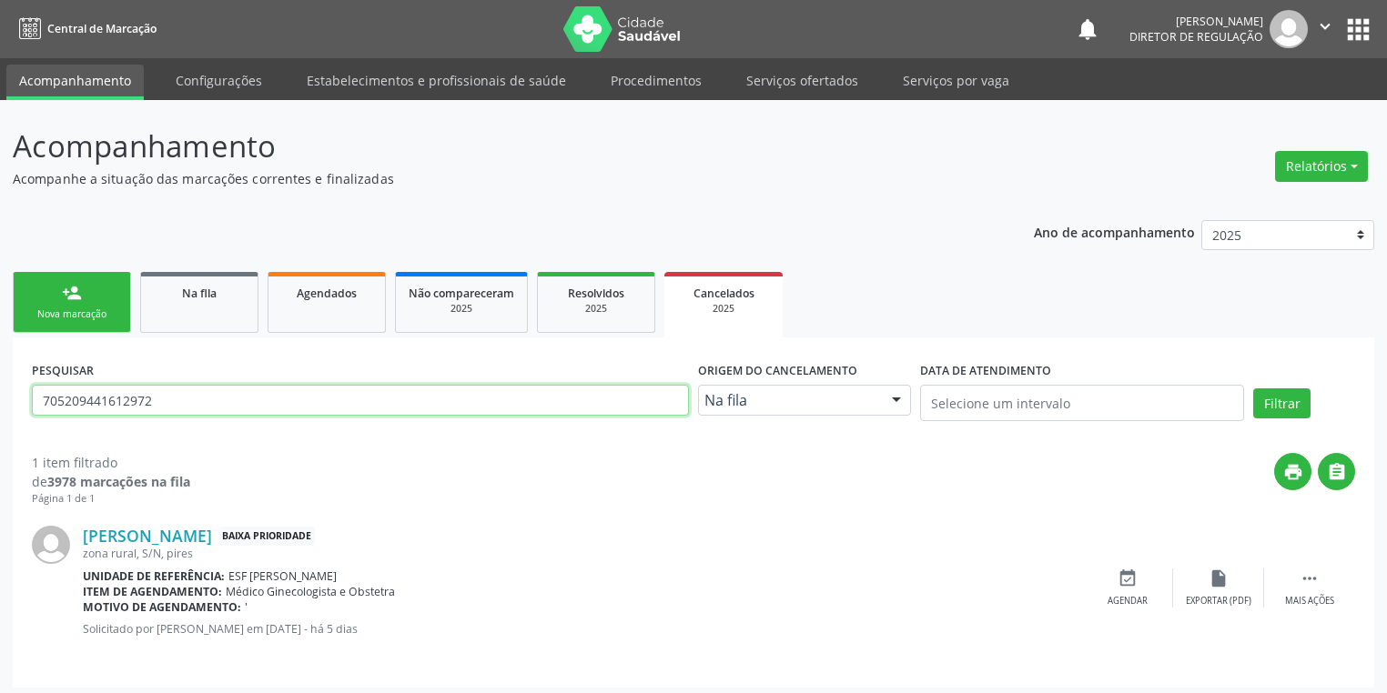
click at [164, 404] on input "705209441612972" at bounding box center [360, 400] width 657 height 31
type input "7"
type input "705007827637952"
click at [1264, 397] on button "Filtrar" at bounding box center [1281, 403] width 57 height 31
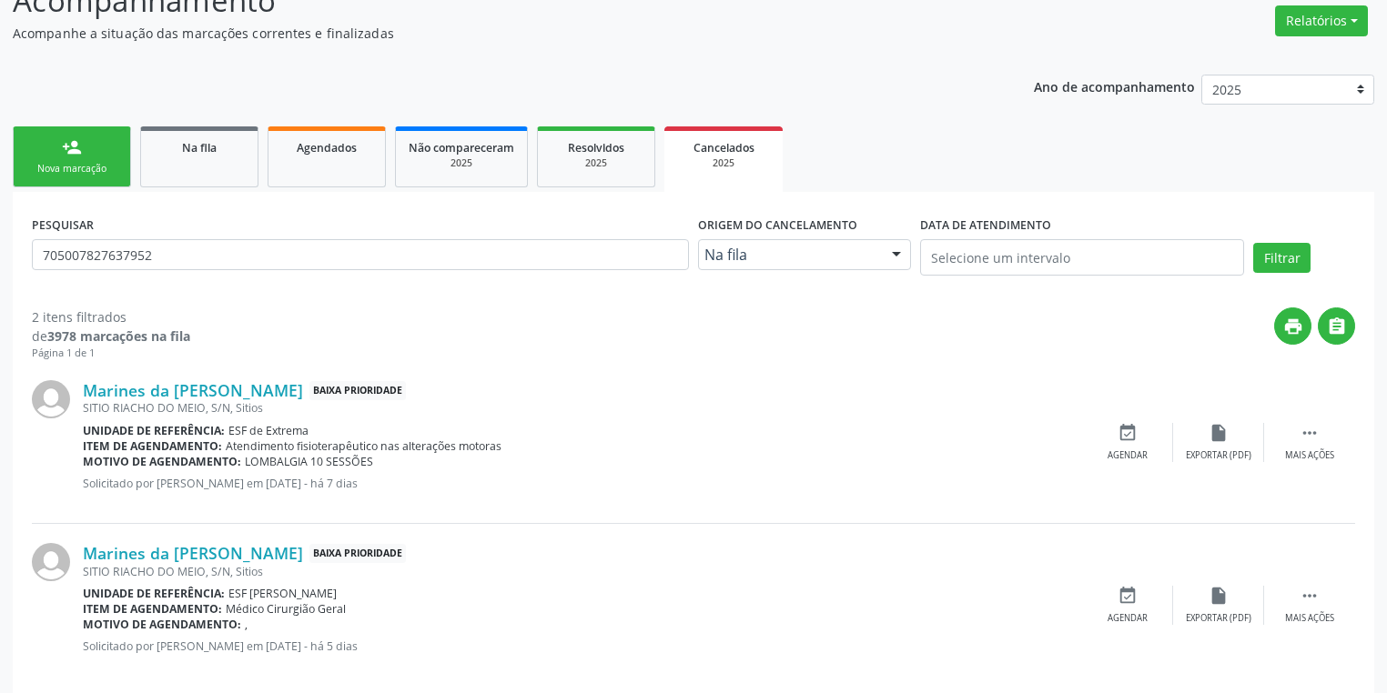
scroll to position [168, 0]
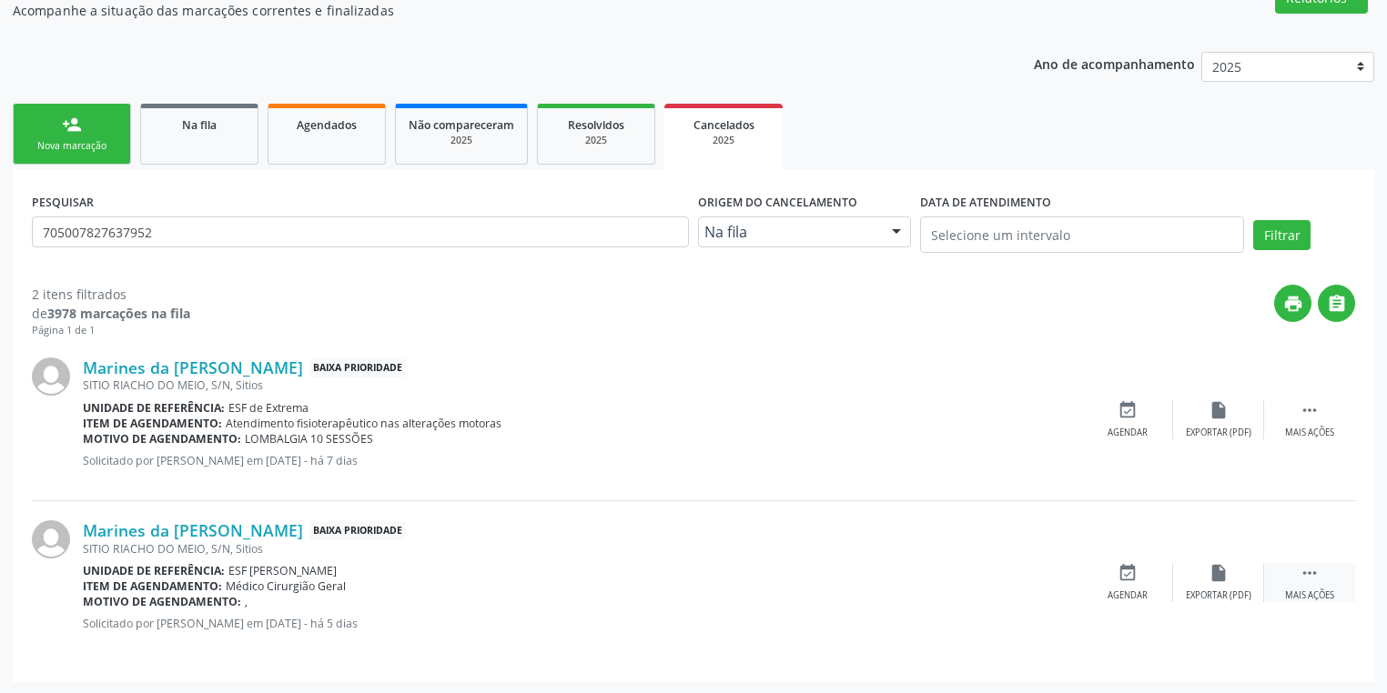
click at [1305, 567] on icon "" at bounding box center [1309, 573] width 20 height 20
click at [859, 590] on div "Agendar" at bounding box center [854, 596] width 40 height 13
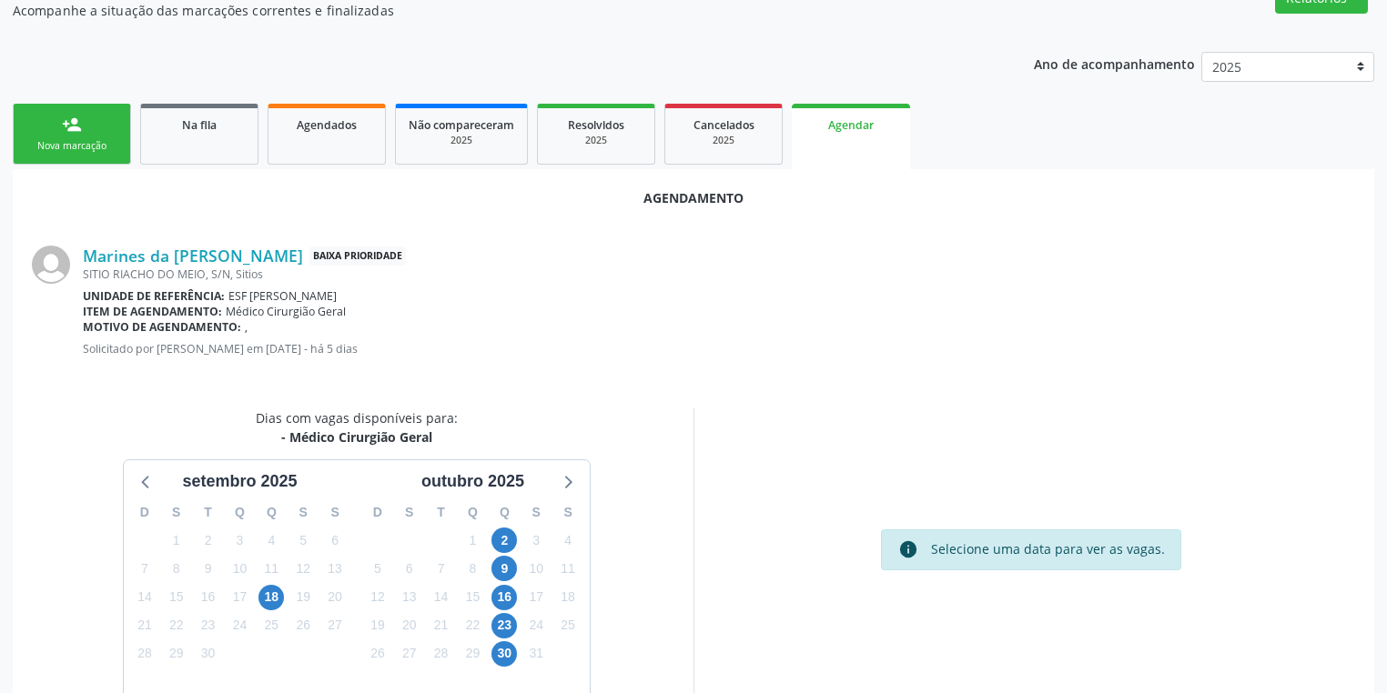
scroll to position [209, 0]
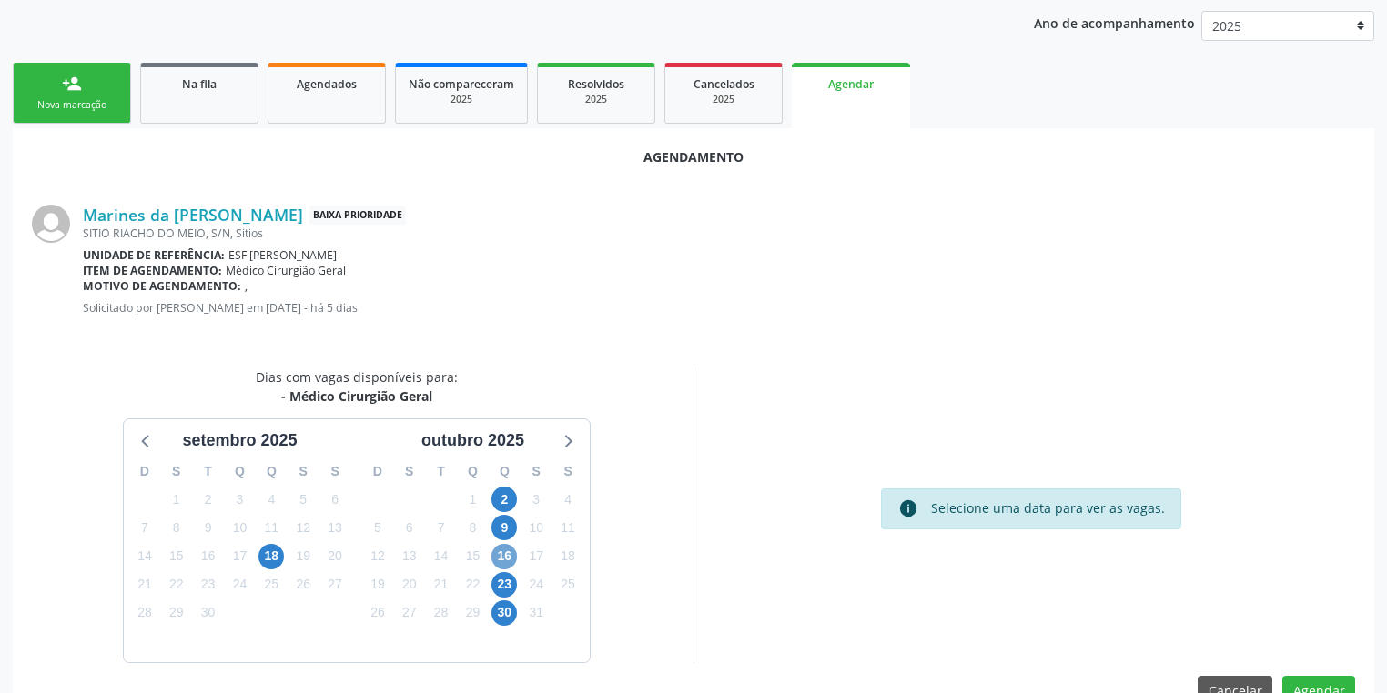
click at [505, 553] on span "16" at bounding box center [503, 556] width 25 height 25
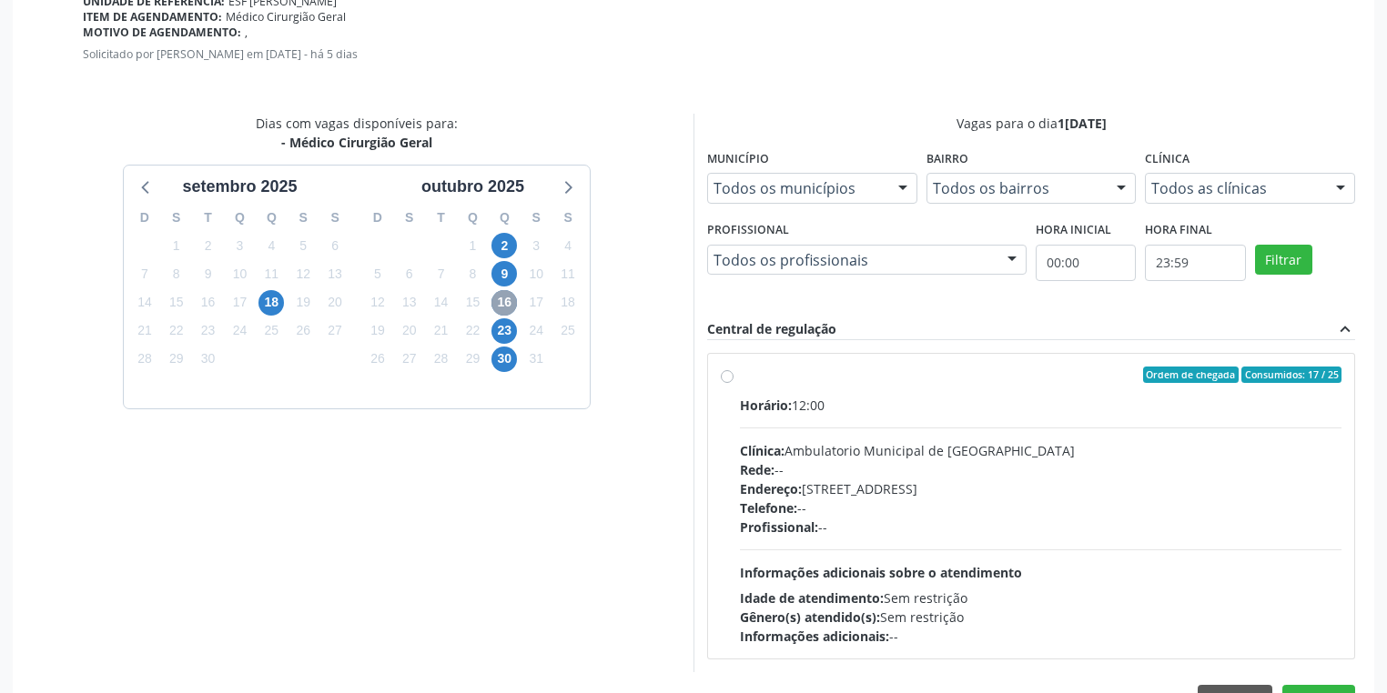
scroll to position [470, 0]
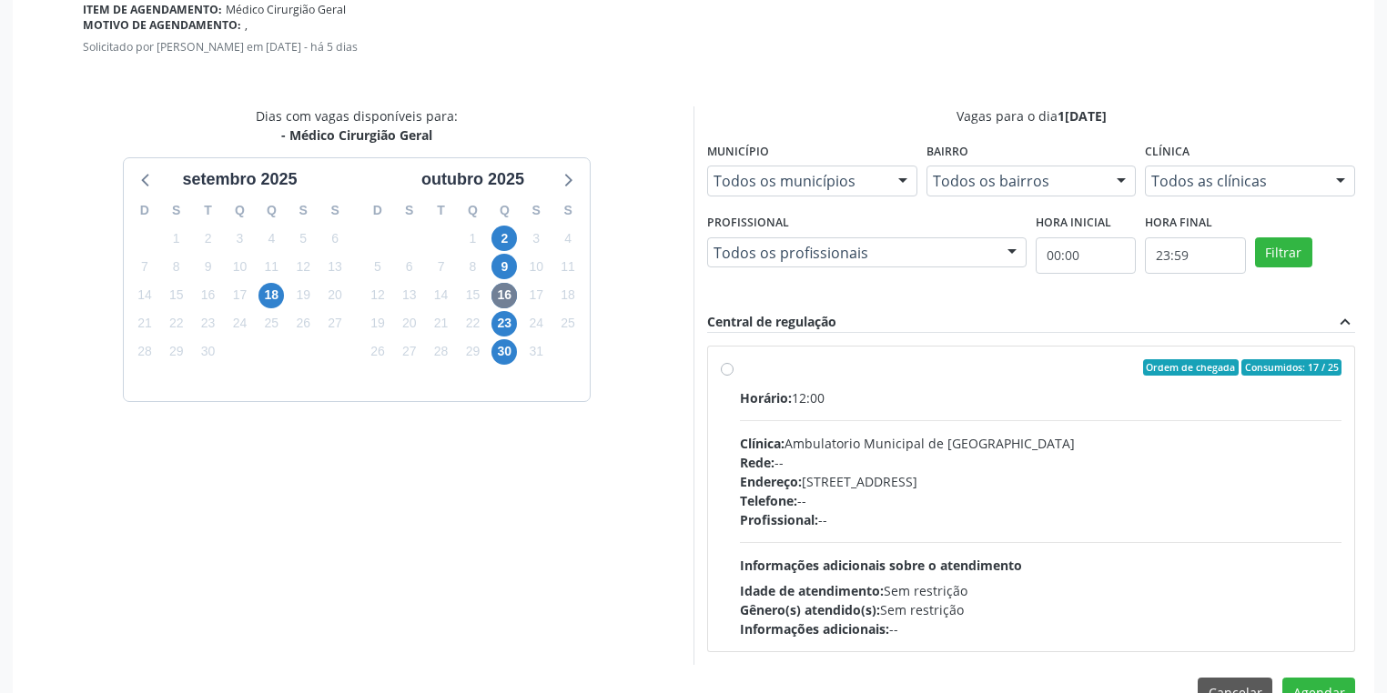
click at [906, 517] on div "Profissional: --" at bounding box center [1040, 519] width 601 height 19
click at [733, 376] on input "Ordem de chegada Consumidos: 17 / 25 Horário: 12:00 Clínica: Ambulatorio Munici…" at bounding box center [727, 367] width 13 height 16
radio input "true"
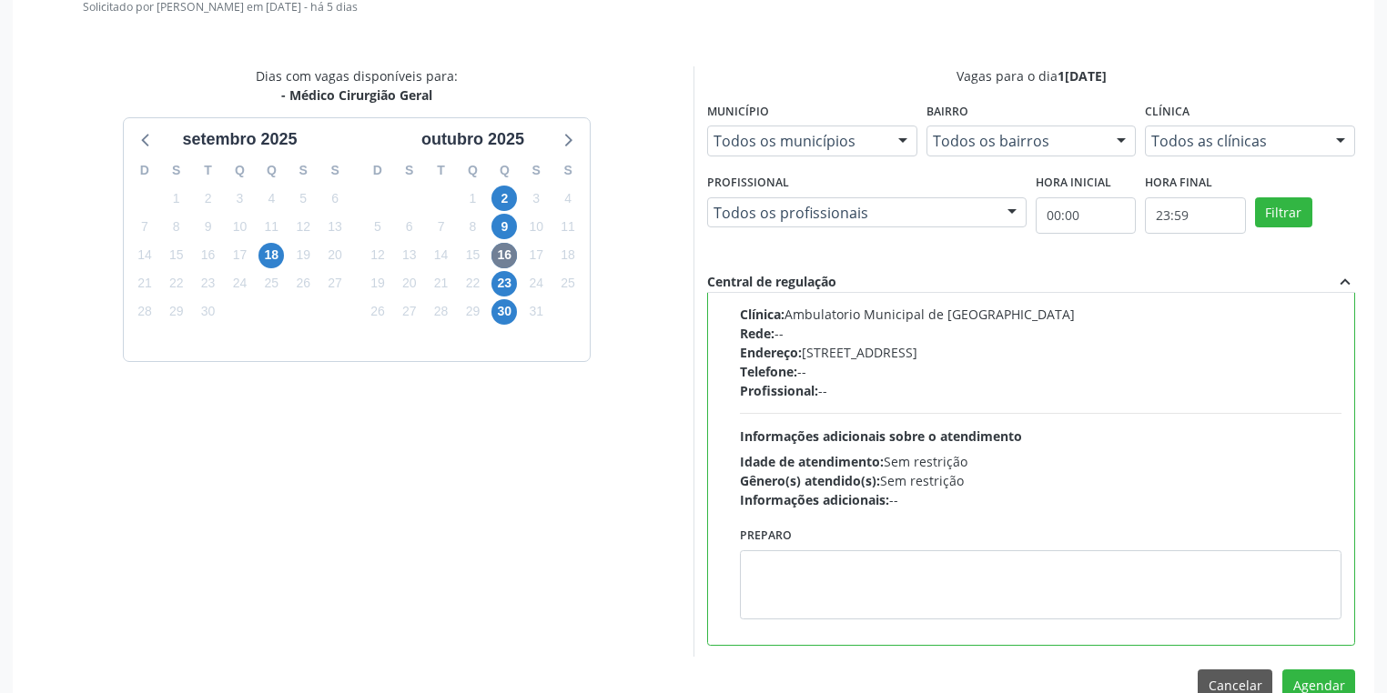
scroll to position [548, 0]
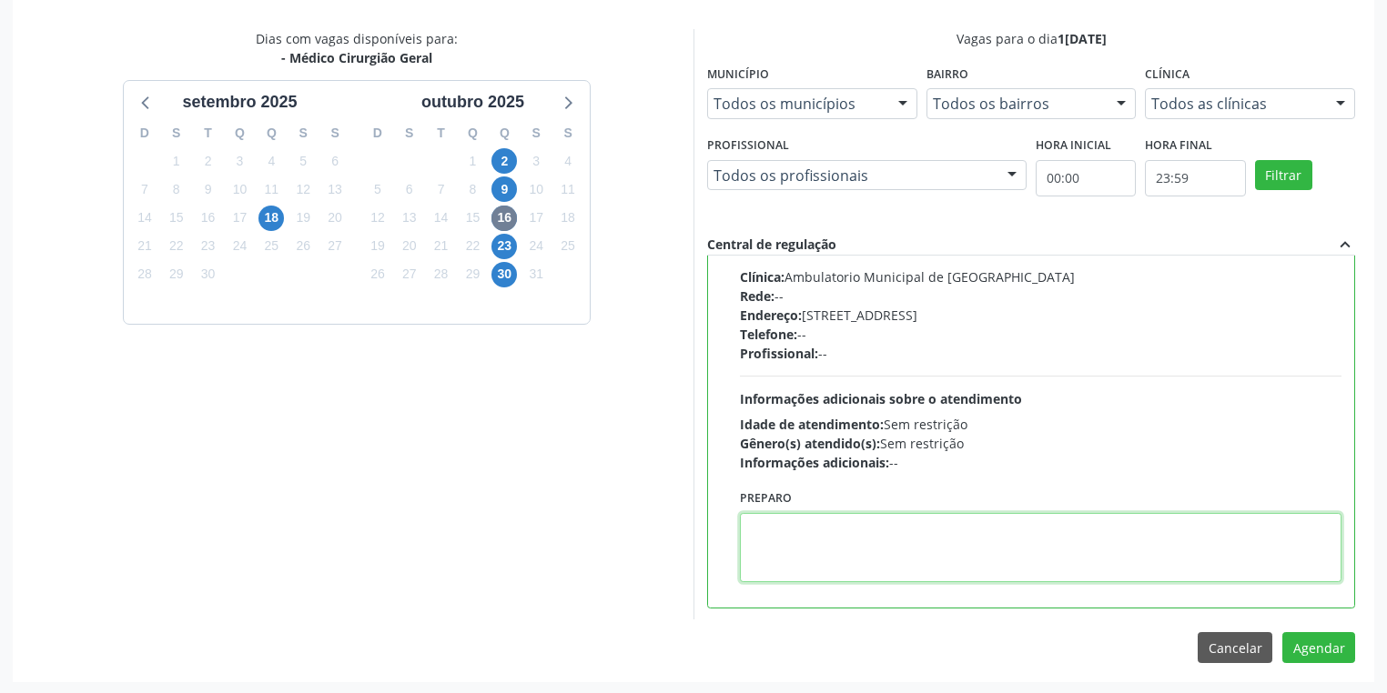
click at [822, 547] on textarea at bounding box center [1040, 547] width 601 height 69
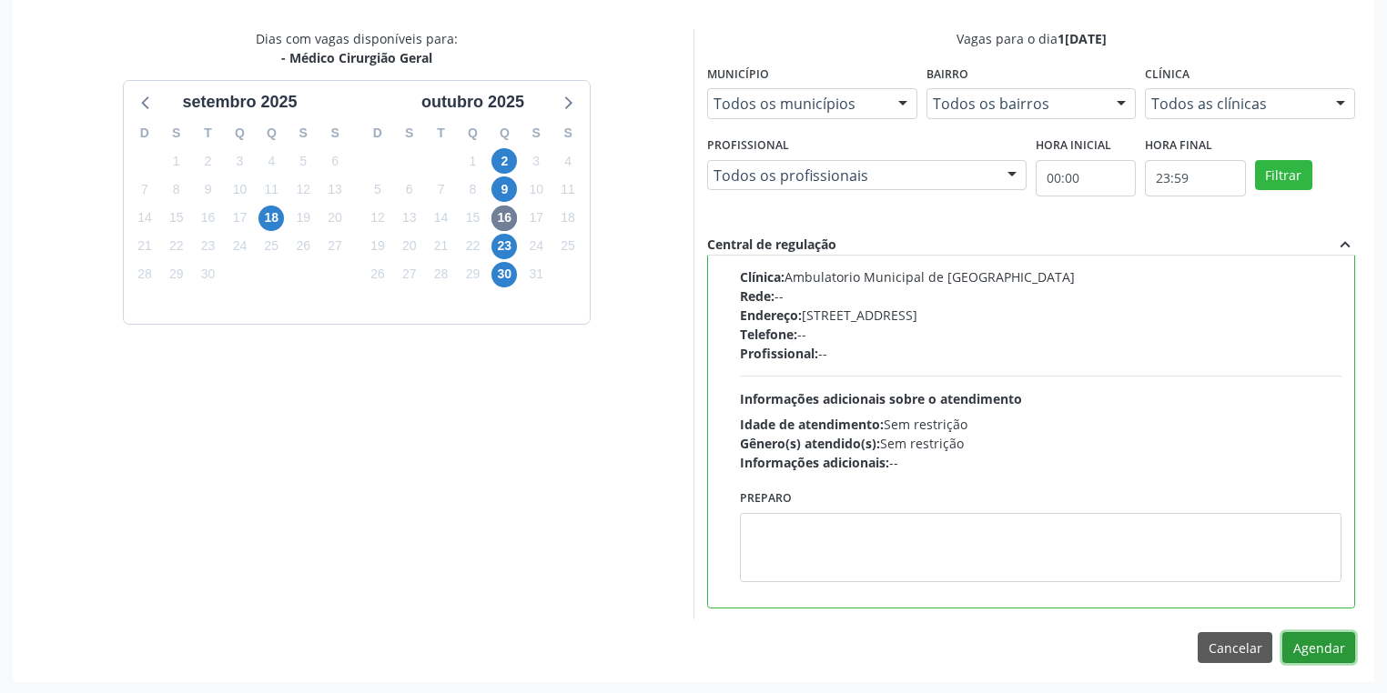
click at [1314, 651] on button "Agendar" at bounding box center [1318, 647] width 73 height 31
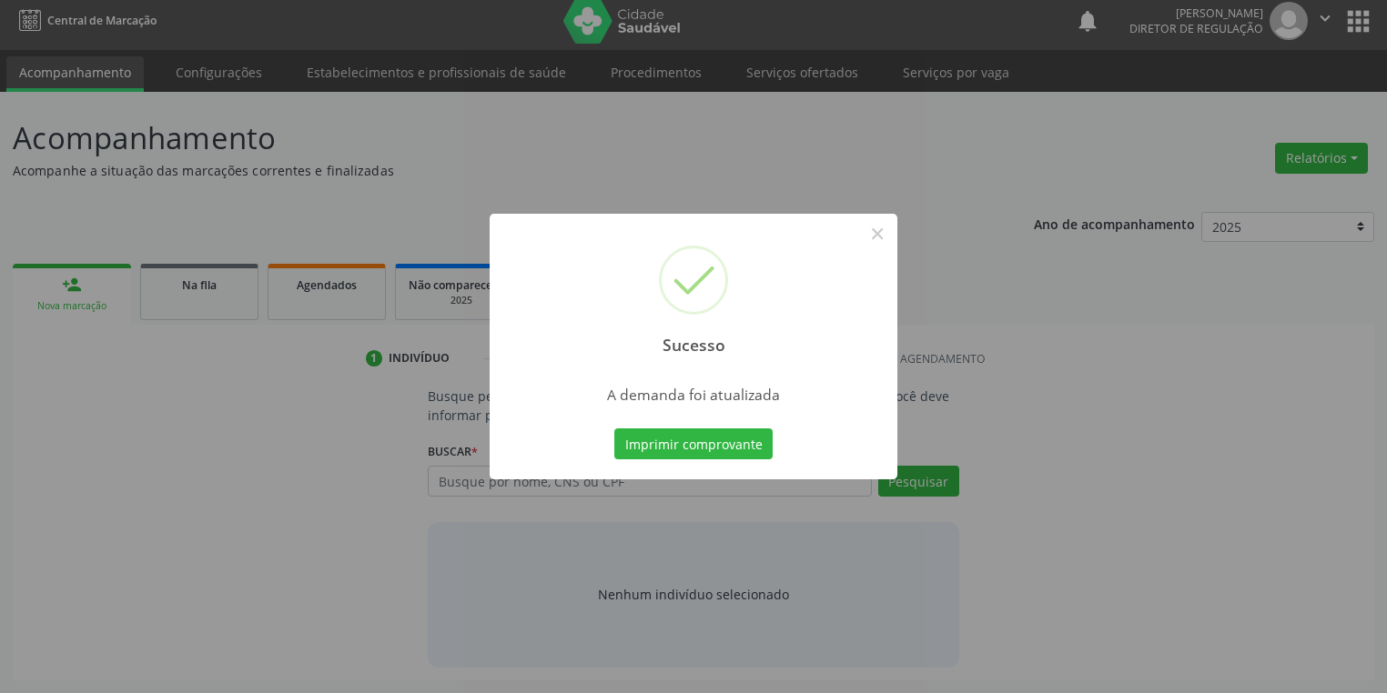
scroll to position [7, 0]
click at [711, 451] on button "Imprimir comprovante" at bounding box center [693, 444] width 158 height 31
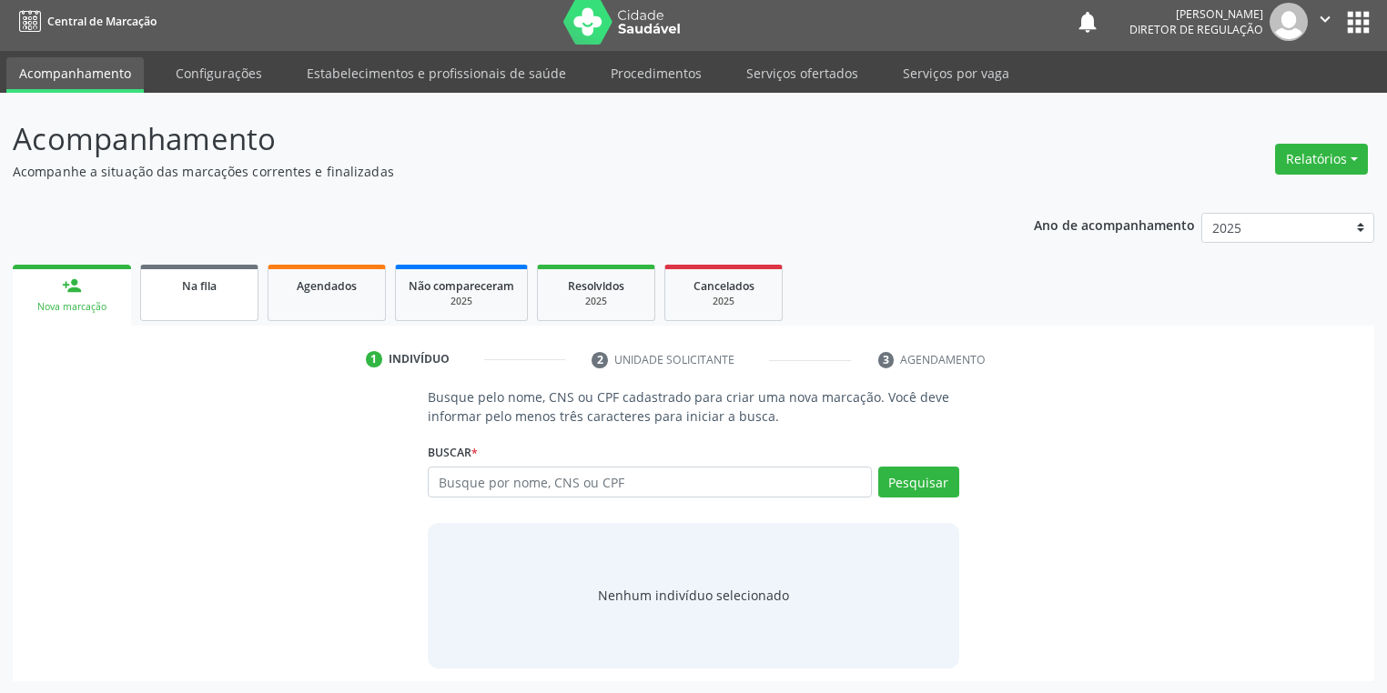
click at [218, 315] on link "Na fila" at bounding box center [199, 293] width 118 height 56
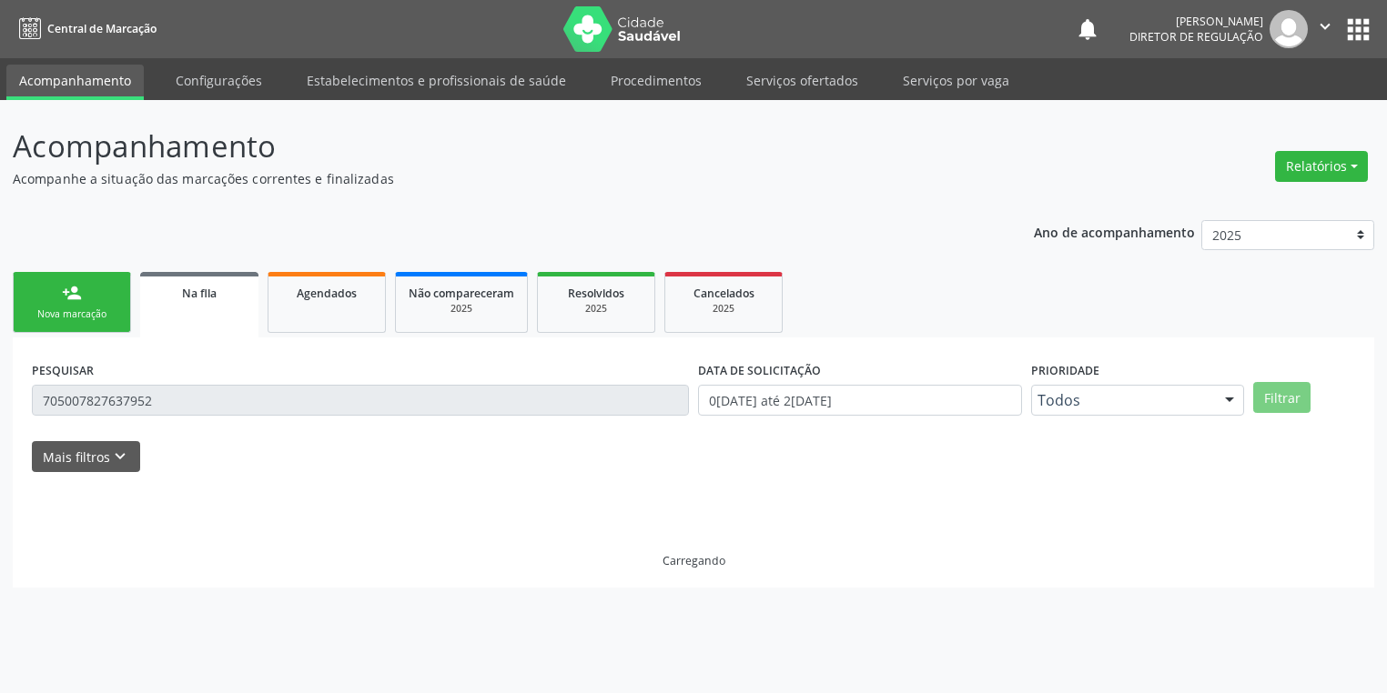
scroll to position [0, 0]
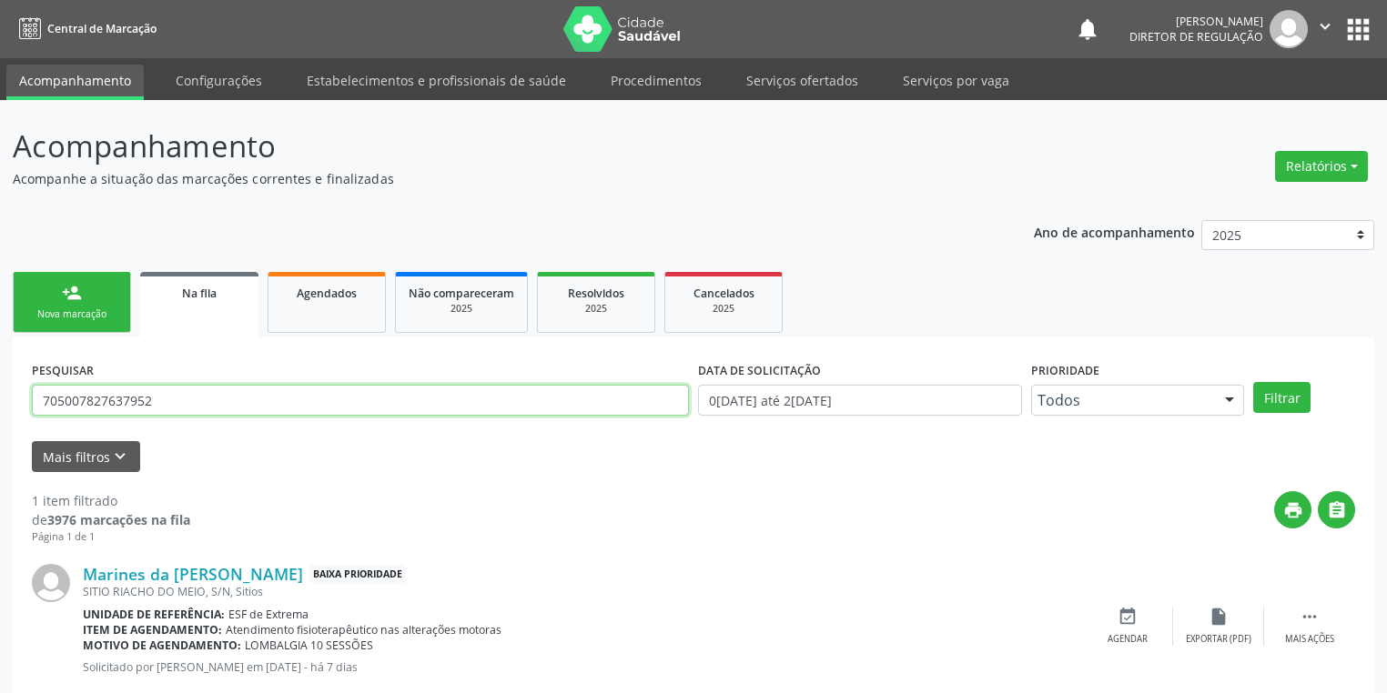
click at [165, 400] on input "705007827637952" at bounding box center [360, 400] width 657 height 31
type input "7"
type input "701009866239899"
click at [1279, 393] on button "Filtrar" at bounding box center [1281, 397] width 57 height 31
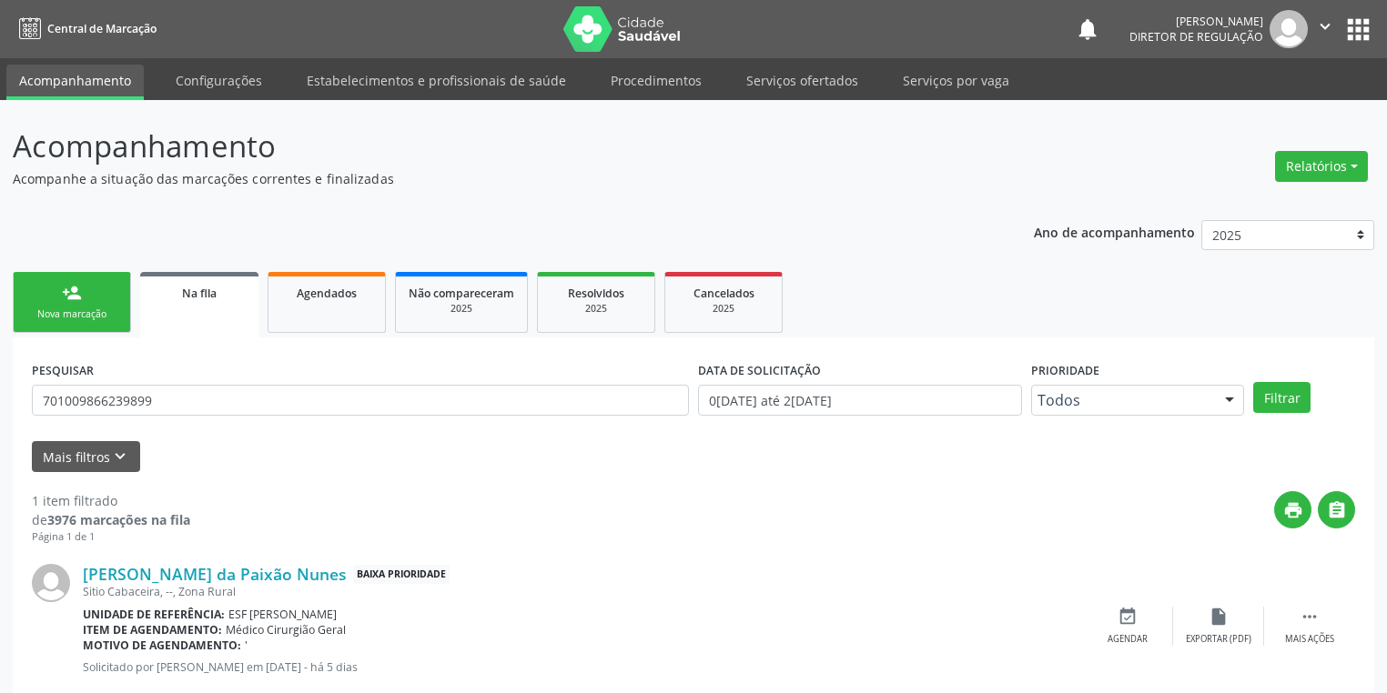
scroll to position [44, 0]
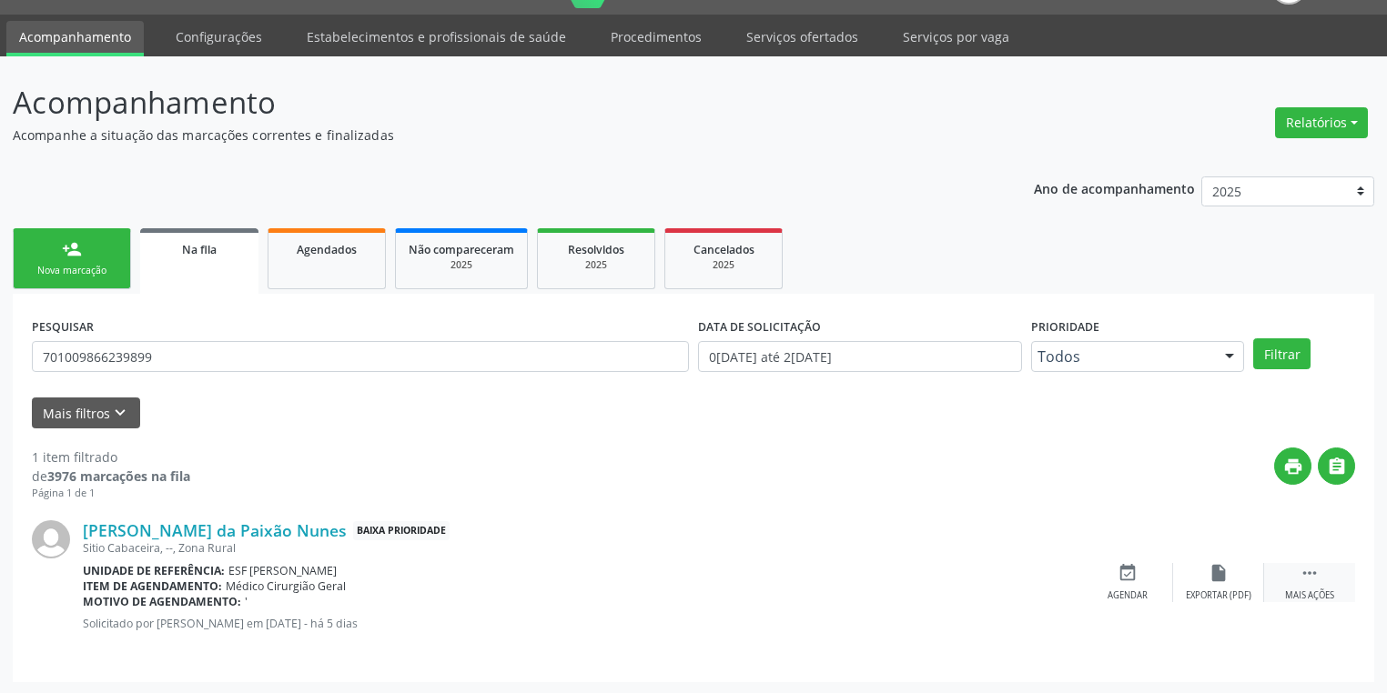
click at [1296, 571] on div " Mais ações" at bounding box center [1309, 582] width 91 height 39
click at [873, 583] on div "event_available Agendar" at bounding box center [854, 582] width 91 height 39
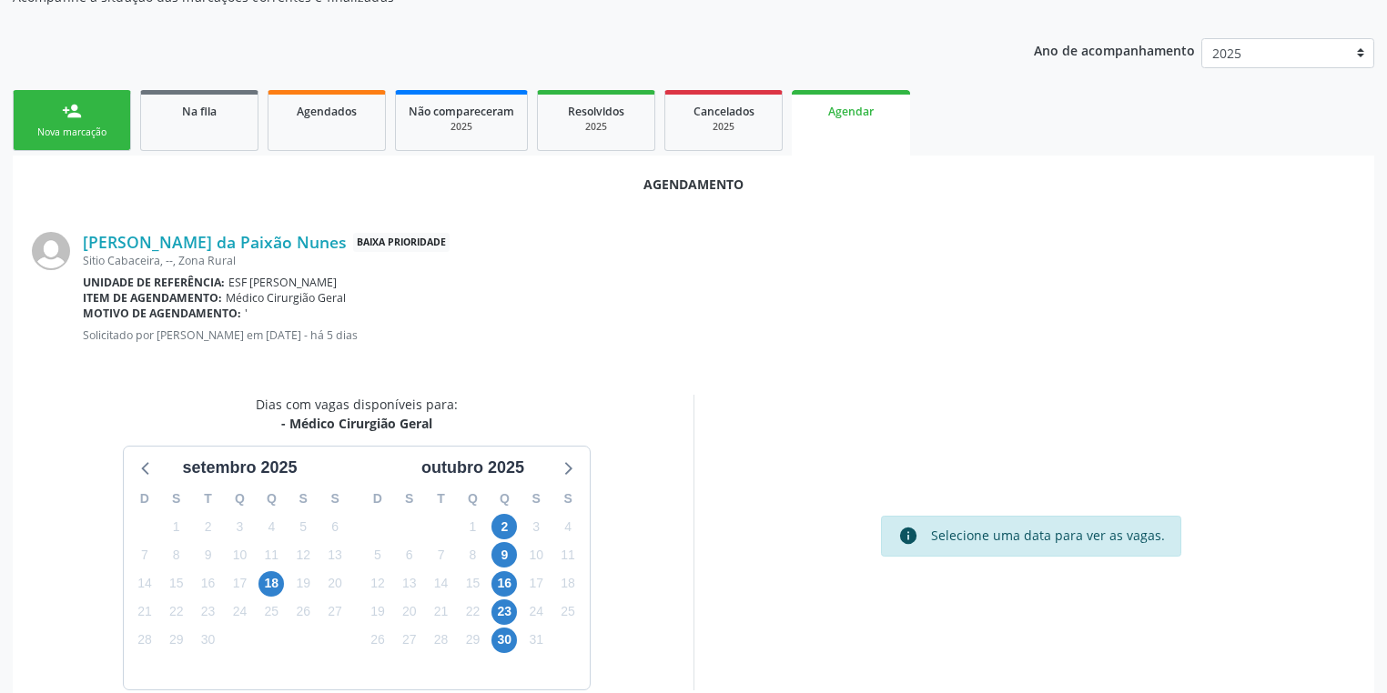
scroll to position [209, 0]
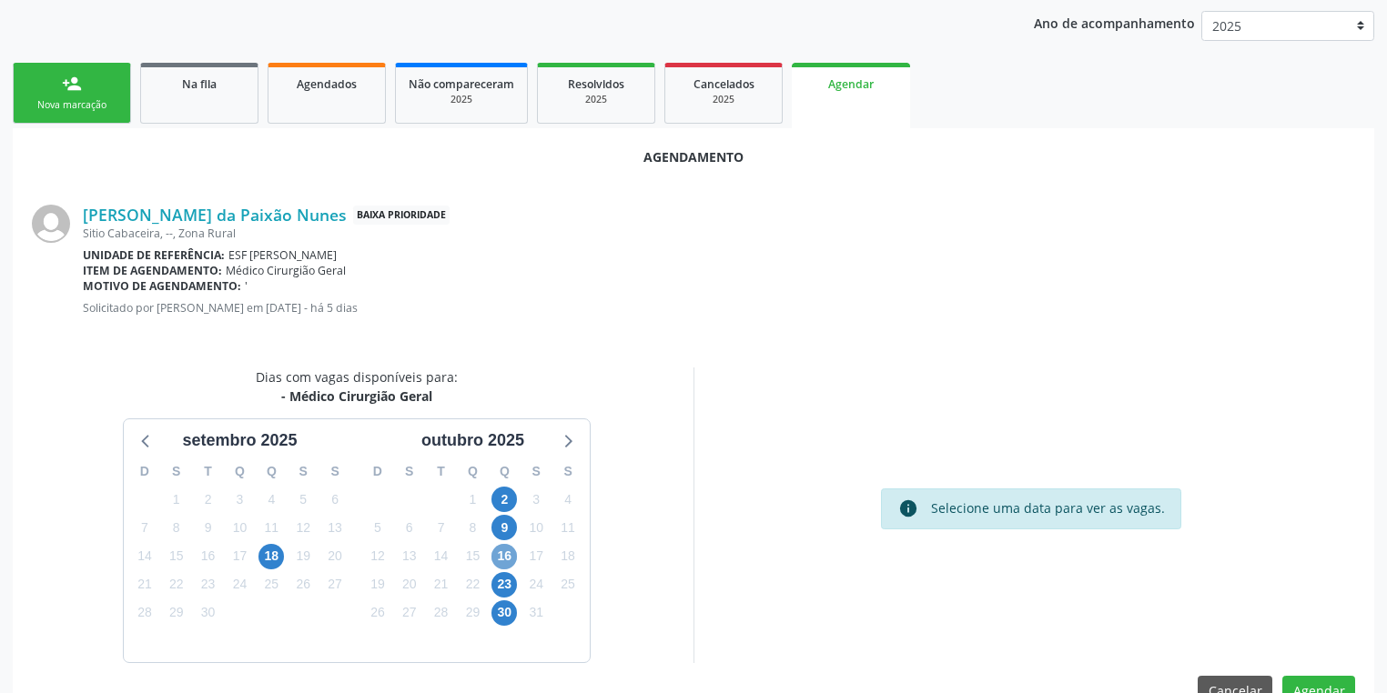
click at [501, 552] on span "16" at bounding box center [503, 556] width 25 height 25
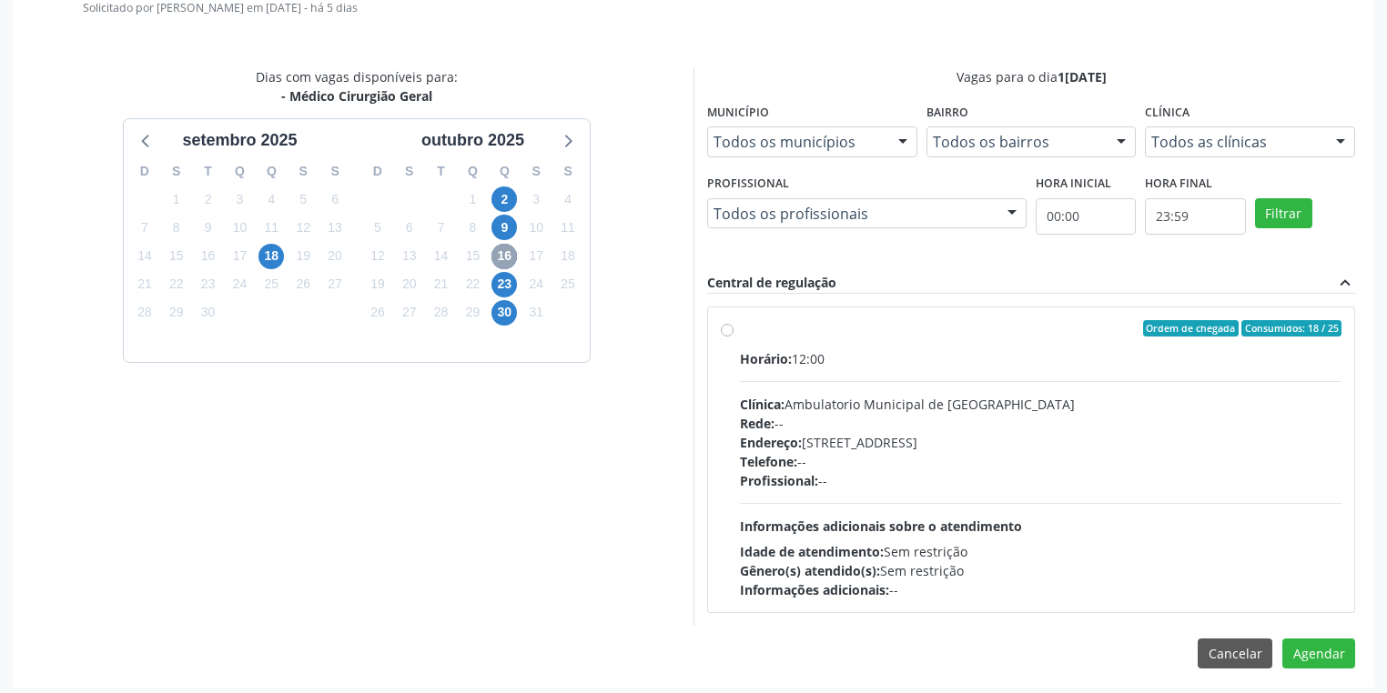
scroll to position [514, 0]
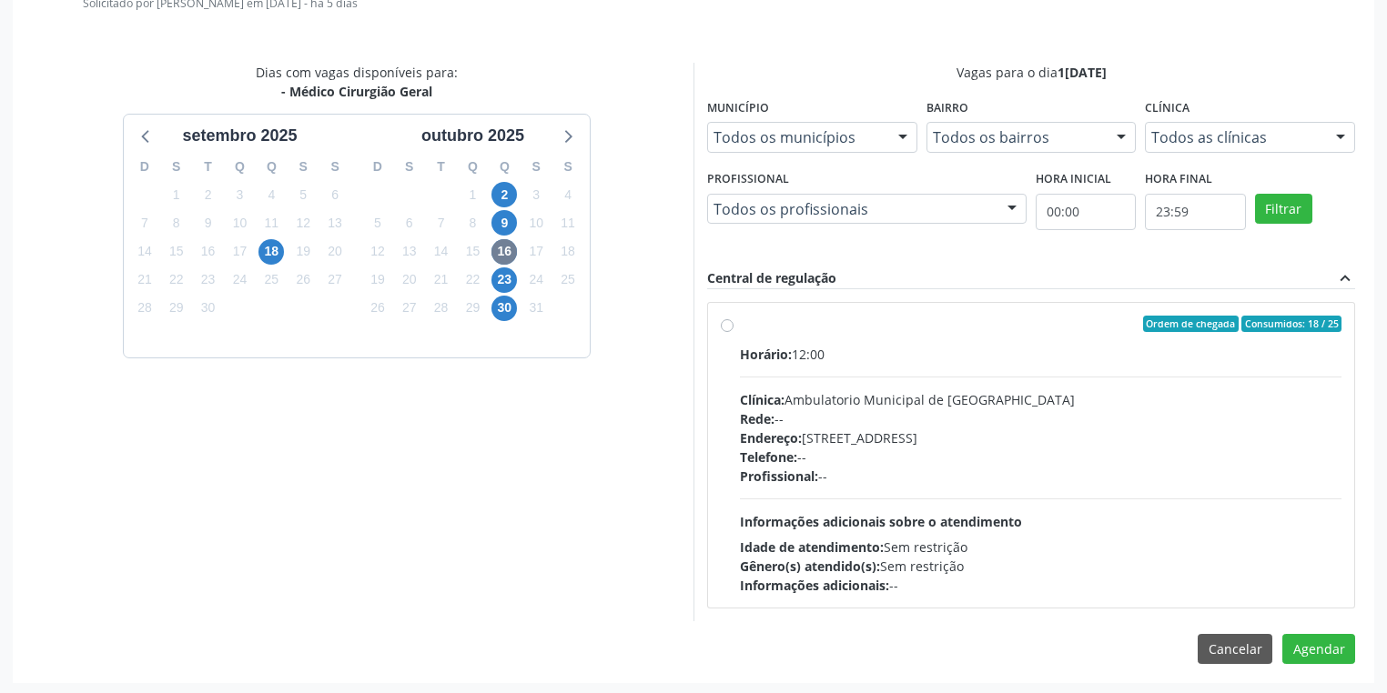
click at [885, 490] on div "Horário: 12:00 Clínica: Ambulatorio Municipal de Saude Rede: -- Endereço: A, nº…" at bounding box center [1040, 470] width 601 height 250
click at [733, 332] on input "Ordem de chegada Consumidos: 18 / 25 Horário: 12:00 Clínica: Ambulatorio Munici…" at bounding box center [727, 324] width 13 height 16
radio input "true"
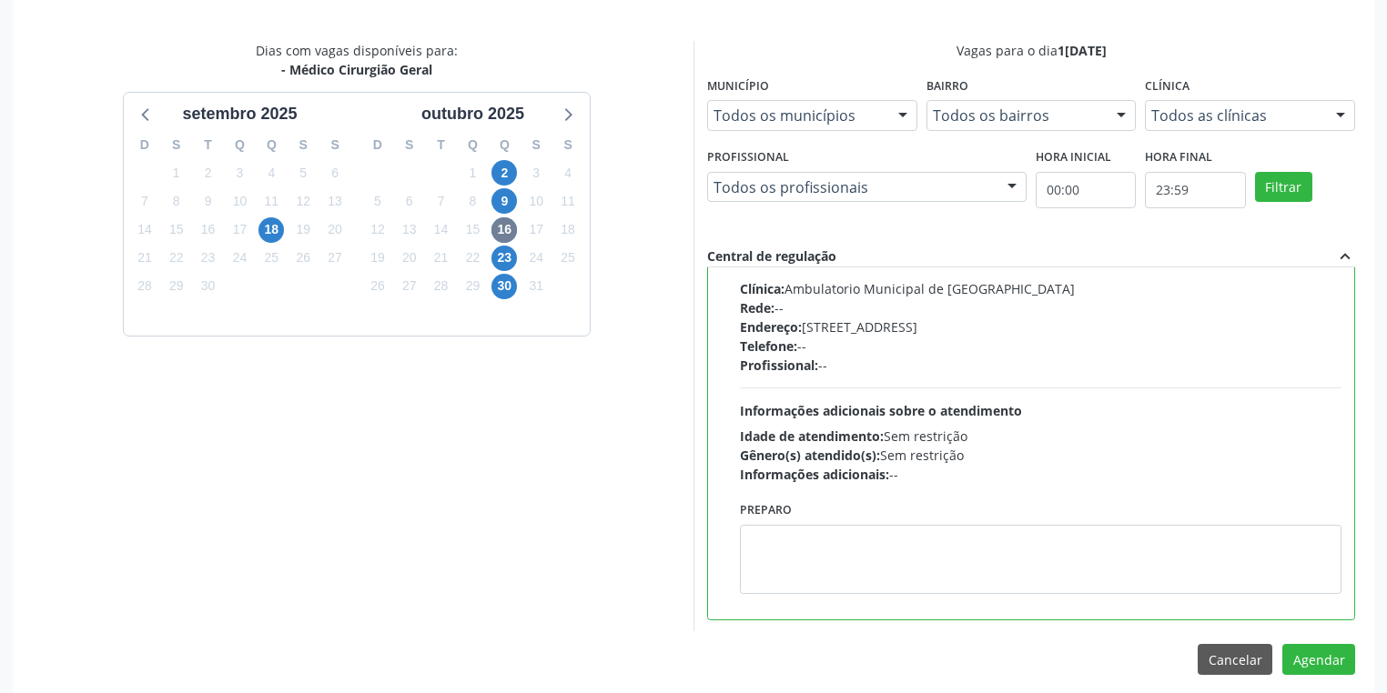
scroll to position [548, 0]
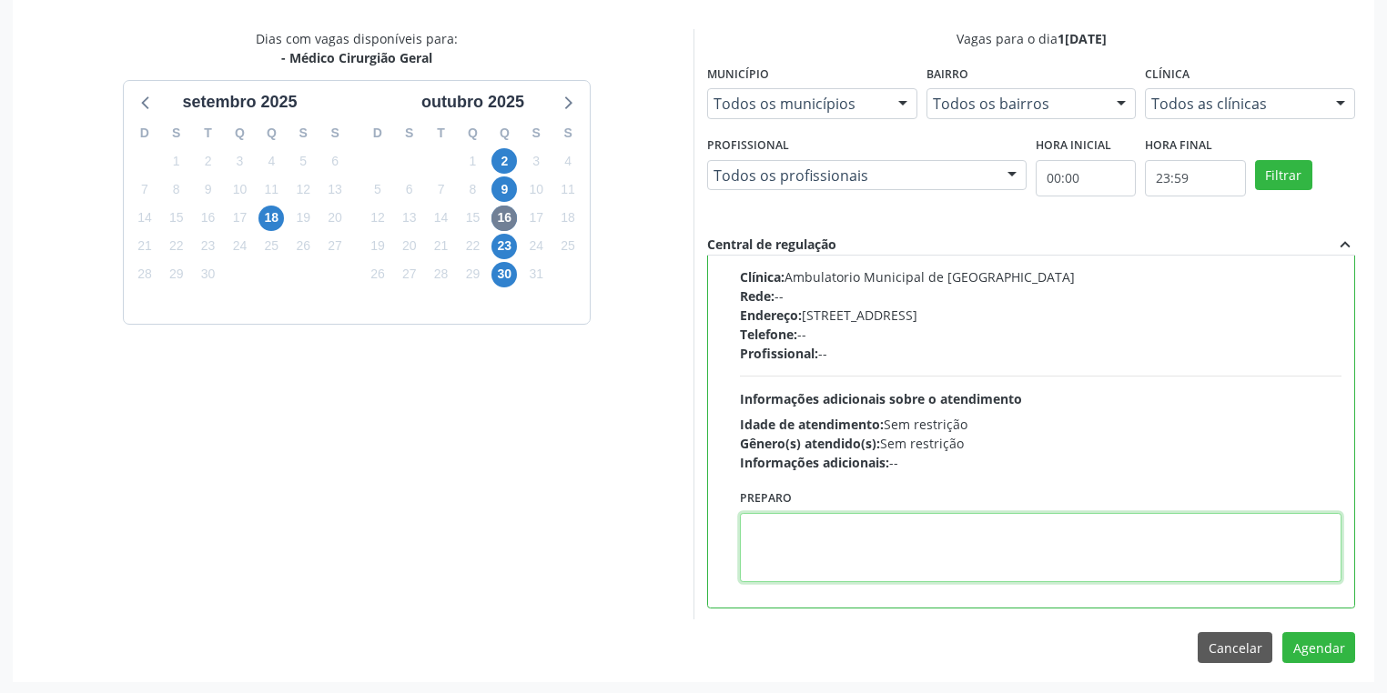
click at [852, 556] on textarea at bounding box center [1040, 547] width 601 height 69
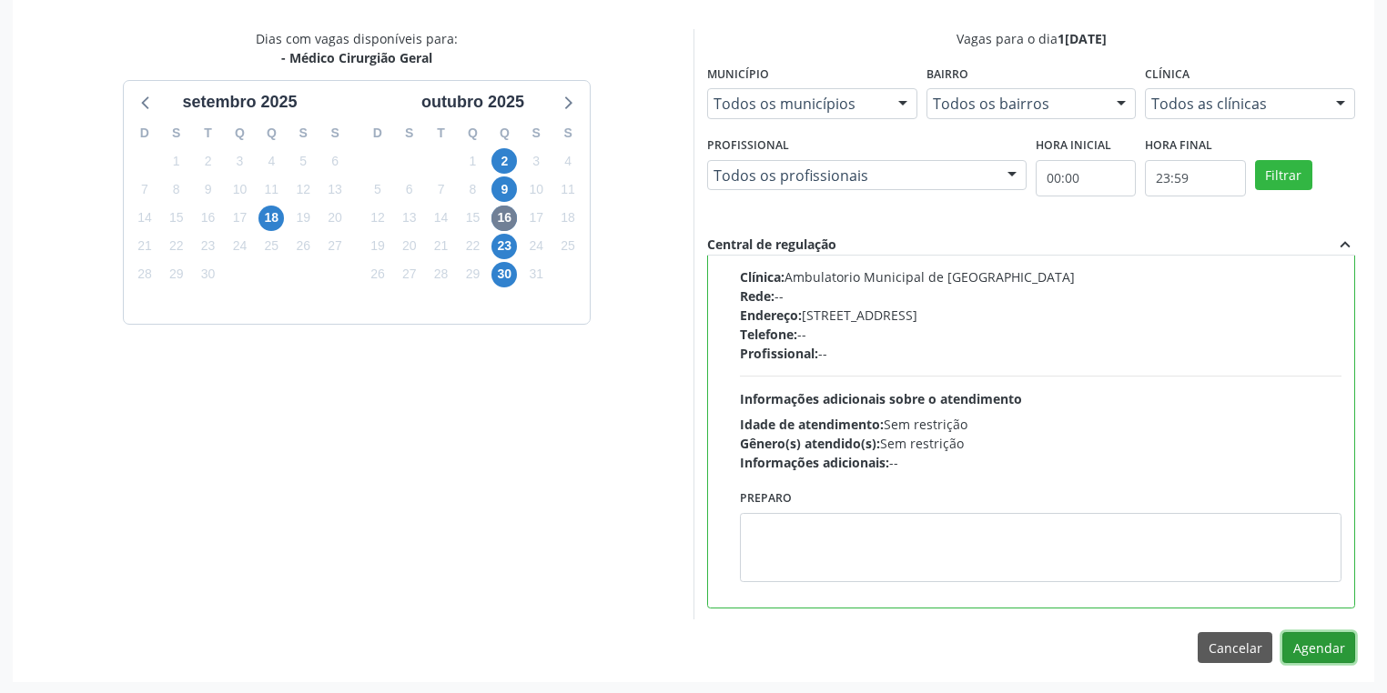
click at [1305, 649] on button "Agendar" at bounding box center [1318, 647] width 73 height 31
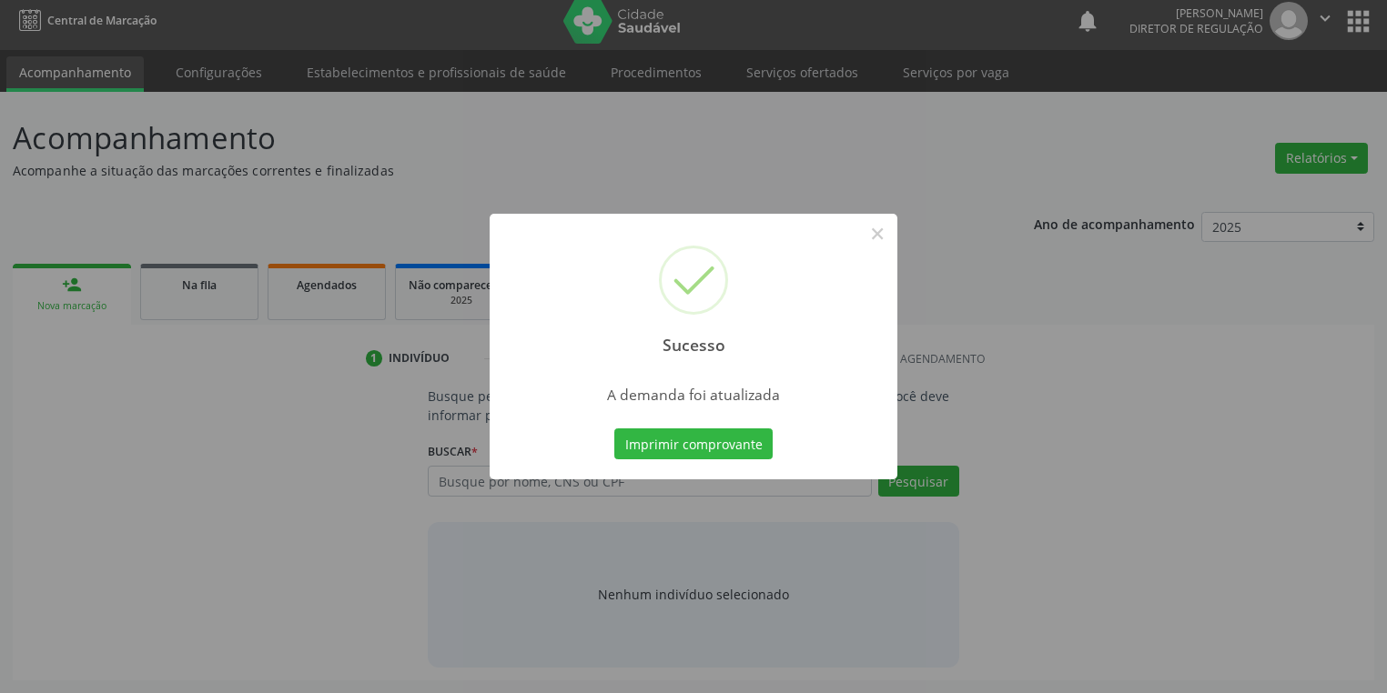
scroll to position [7, 0]
click at [710, 437] on button "Imprimir comprovante" at bounding box center [693, 444] width 158 height 31
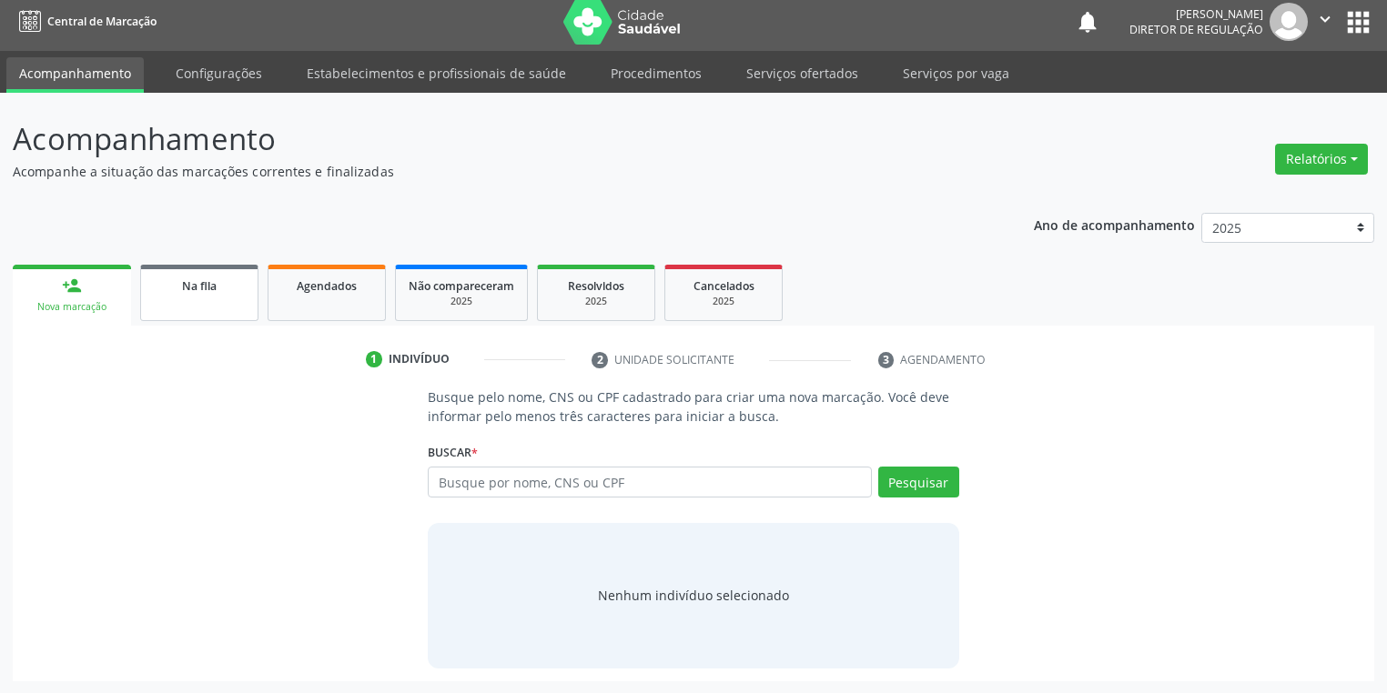
click at [198, 313] on link "Na fila" at bounding box center [199, 293] width 118 height 56
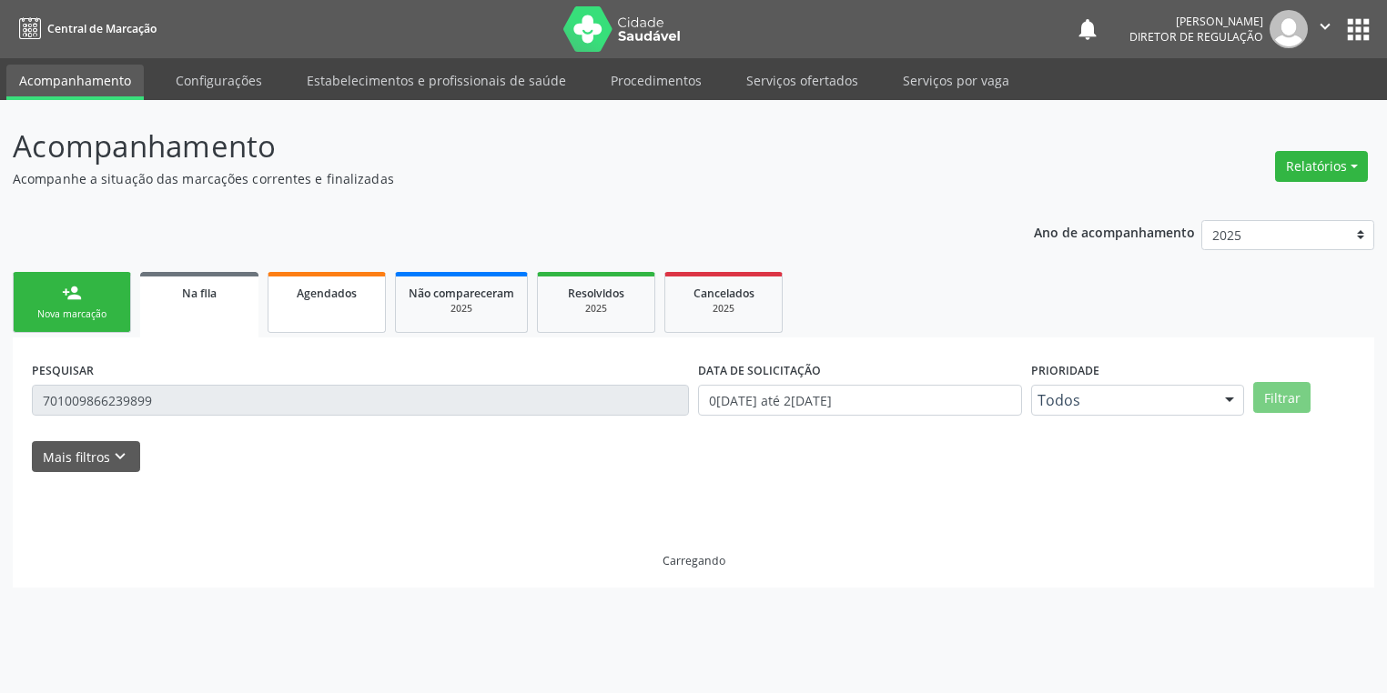
scroll to position [0, 0]
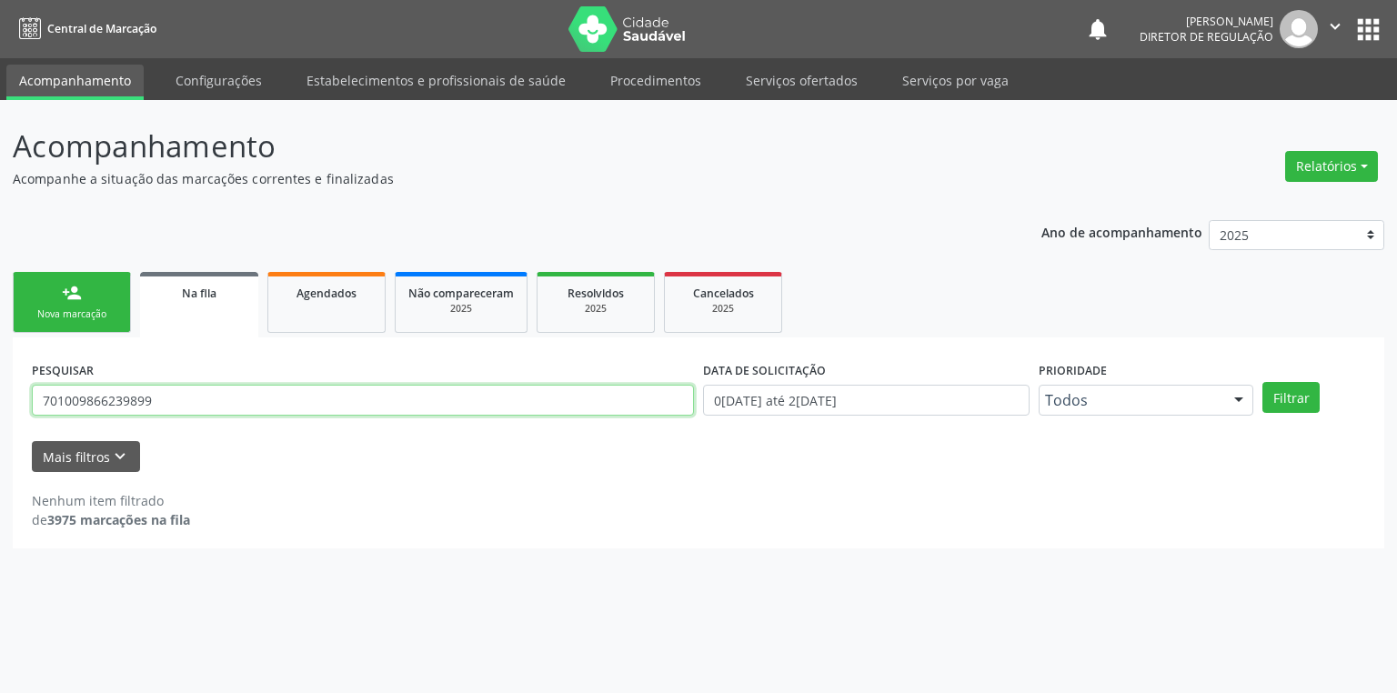
click at [189, 391] on input "701009866239899" at bounding box center [363, 400] width 662 height 31
type input "7"
type input "705005413071553"
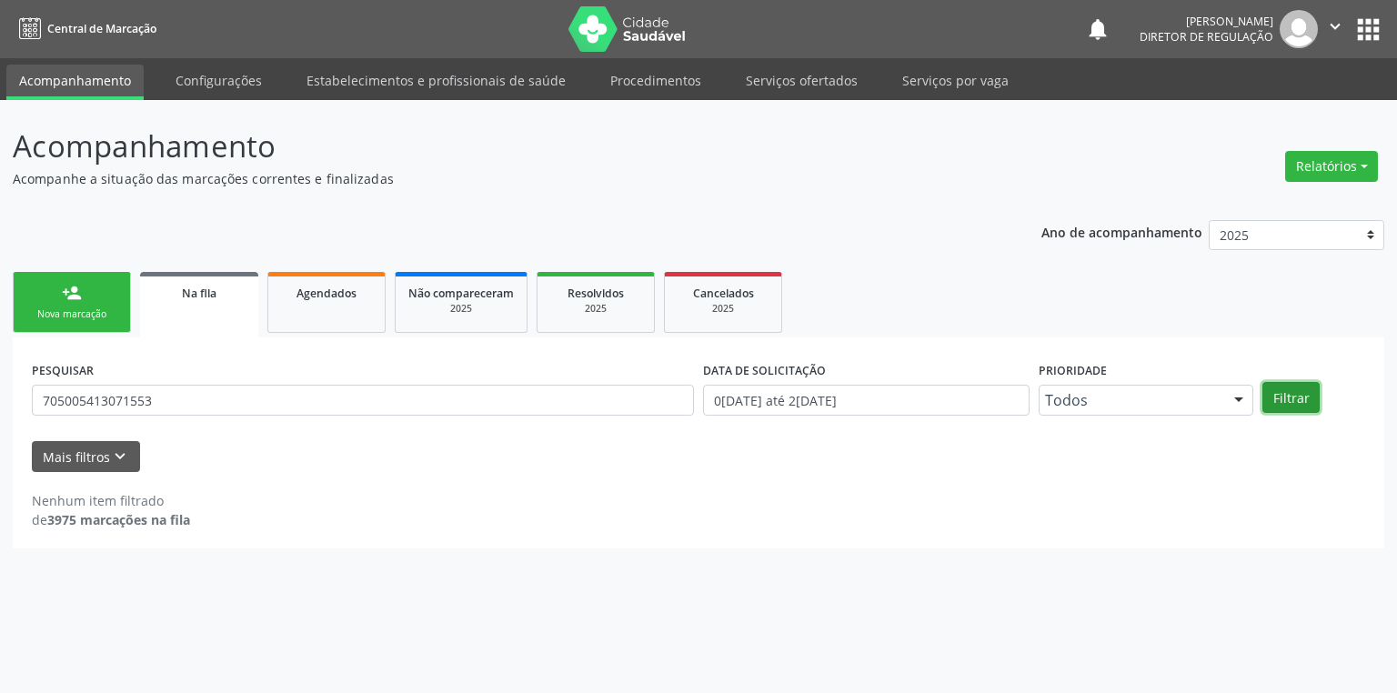
click at [1273, 399] on button "Filtrar" at bounding box center [1291, 397] width 57 height 31
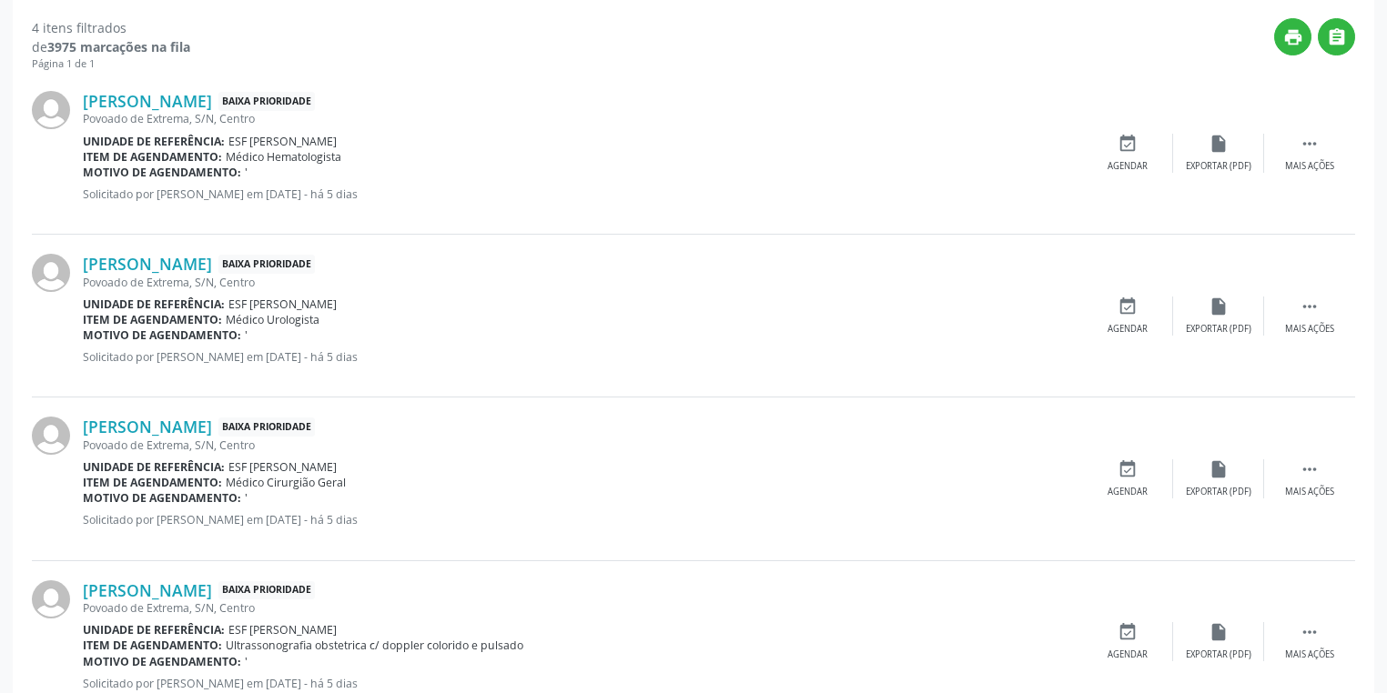
scroll to position [509, 0]
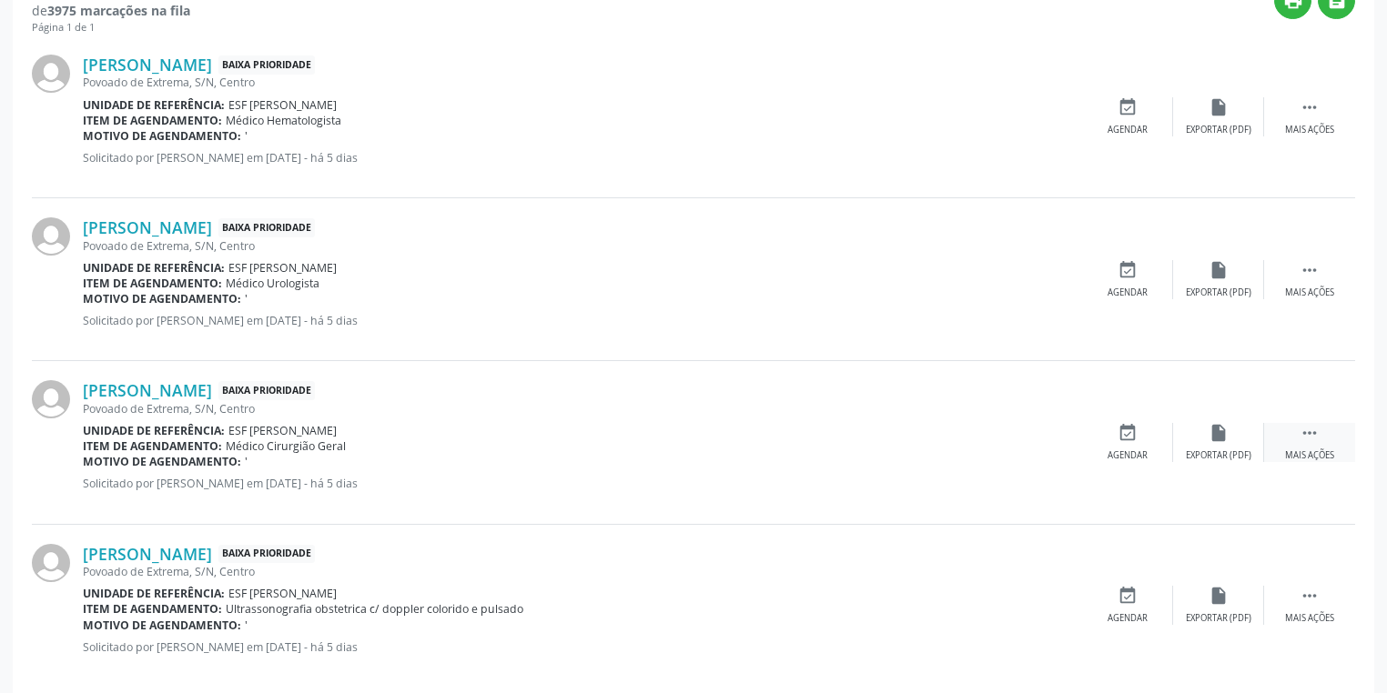
click at [1305, 429] on icon "" at bounding box center [1309, 433] width 20 height 20
click at [860, 435] on icon "event_available" at bounding box center [854, 433] width 20 height 20
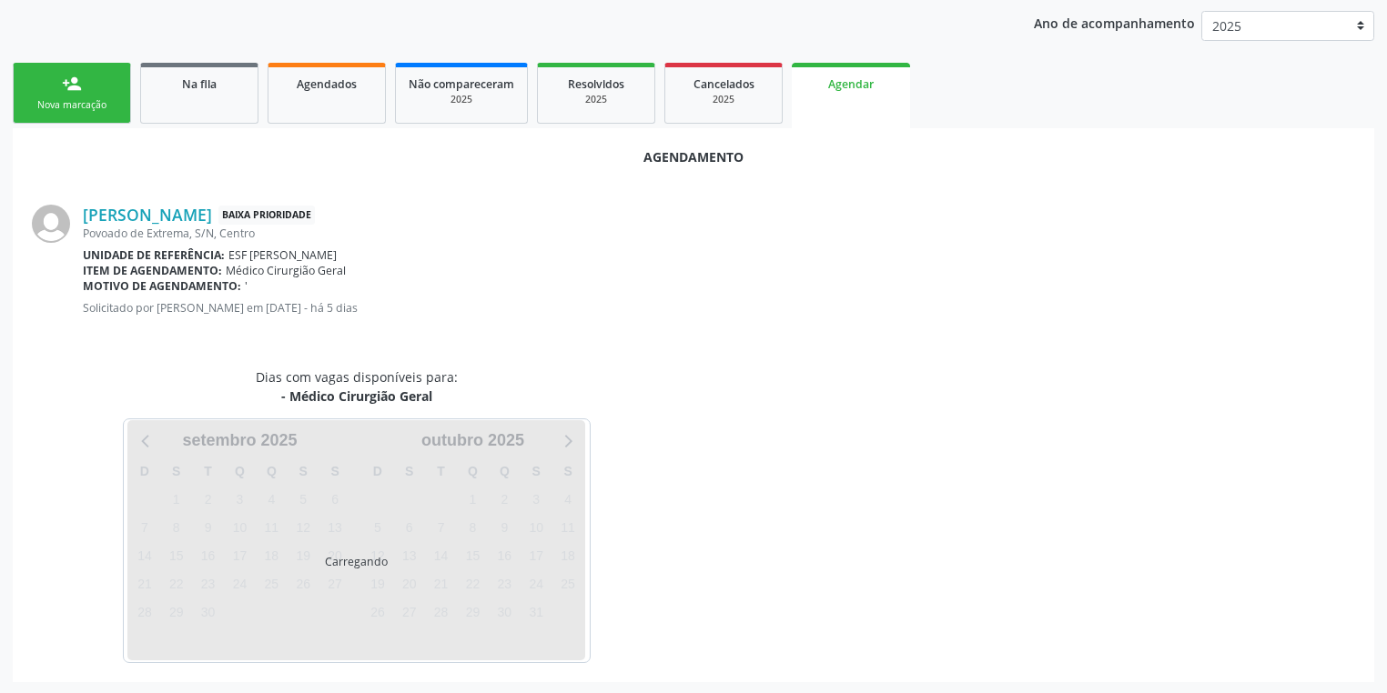
scroll to position [252, 0]
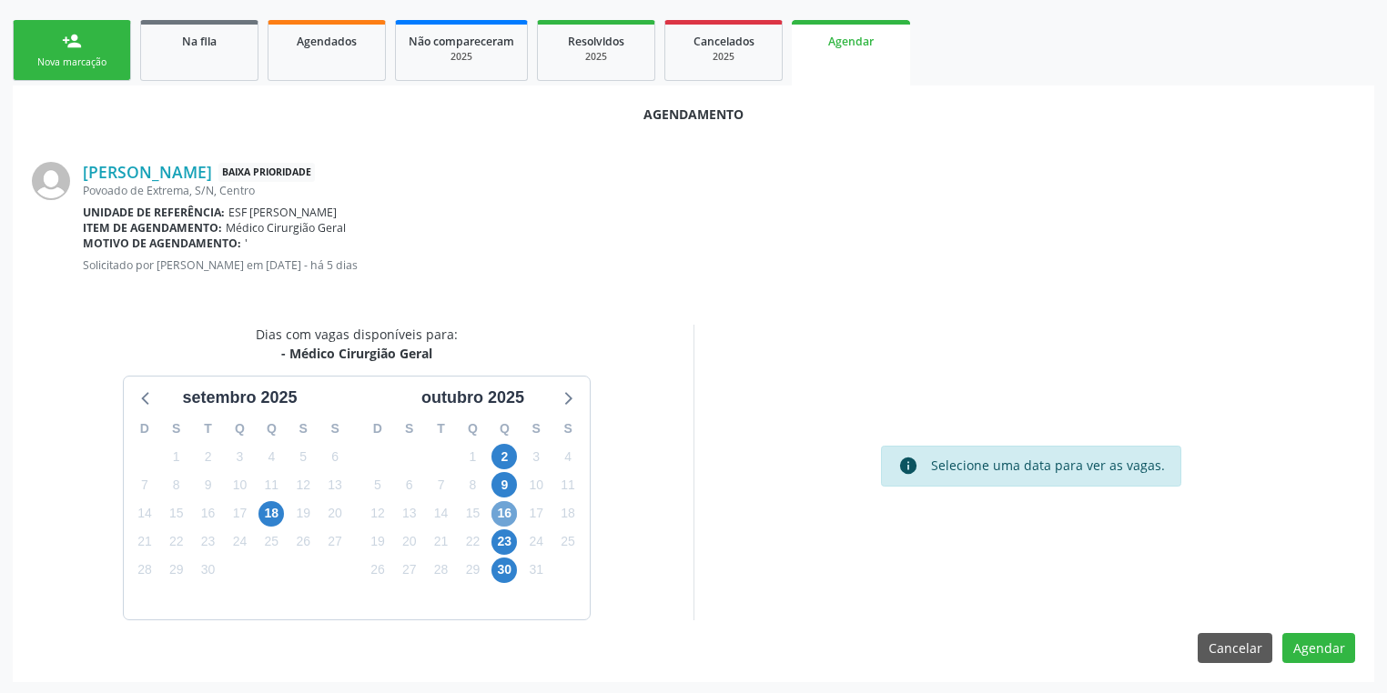
click at [509, 517] on span "16" at bounding box center [503, 513] width 25 height 25
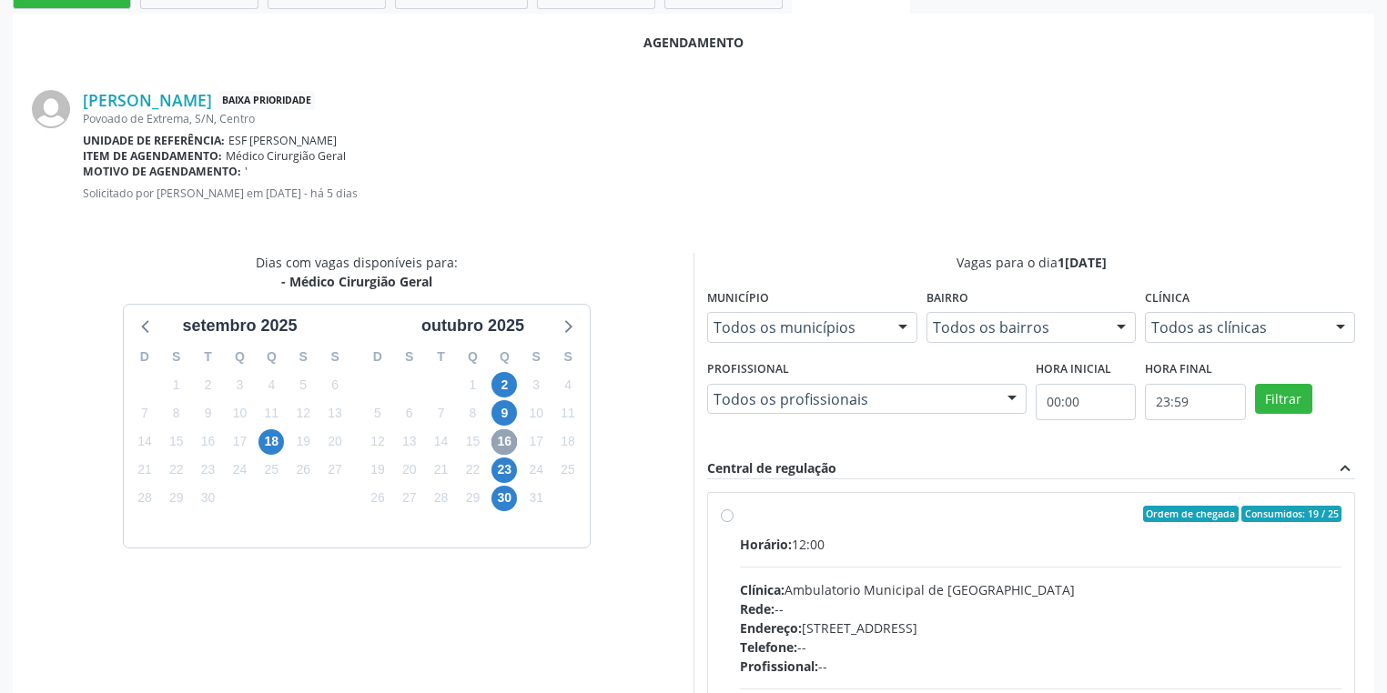
scroll to position [514, 0]
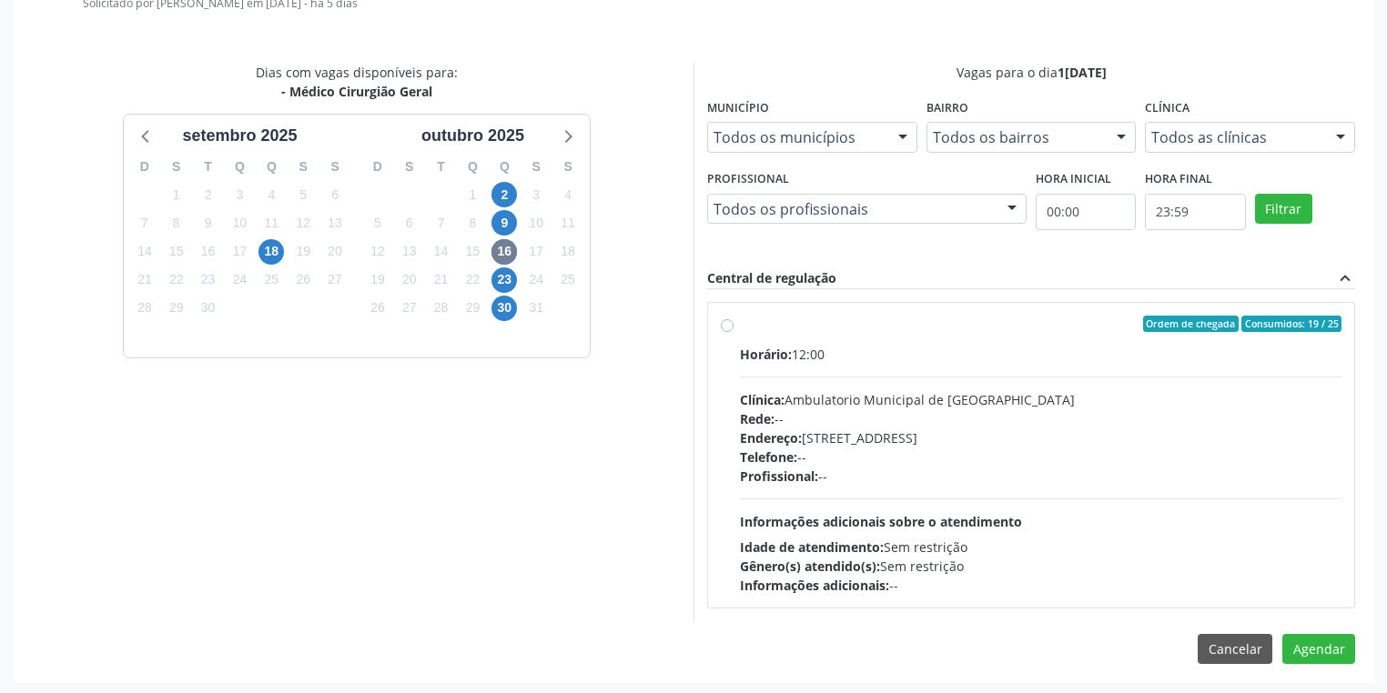
click at [933, 462] on div "Telefone: --" at bounding box center [1040, 457] width 601 height 19
click at [733, 332] on input "Ordem de chegada Consumidos: 19 / 25 Horário: 12:00 Clínica: Ambulatorio Munici…" at bounding box center [727, 324] width 13 height 16
radio input "true"
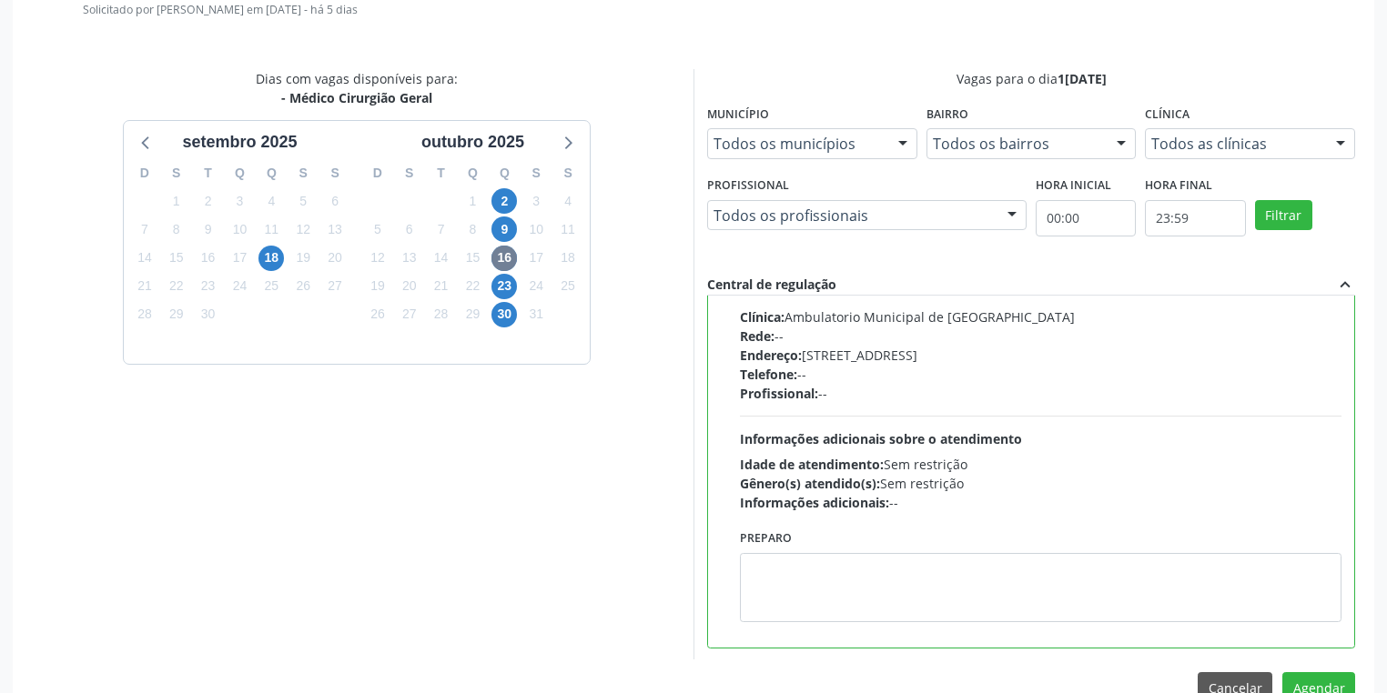
scroll to position [548, 0]
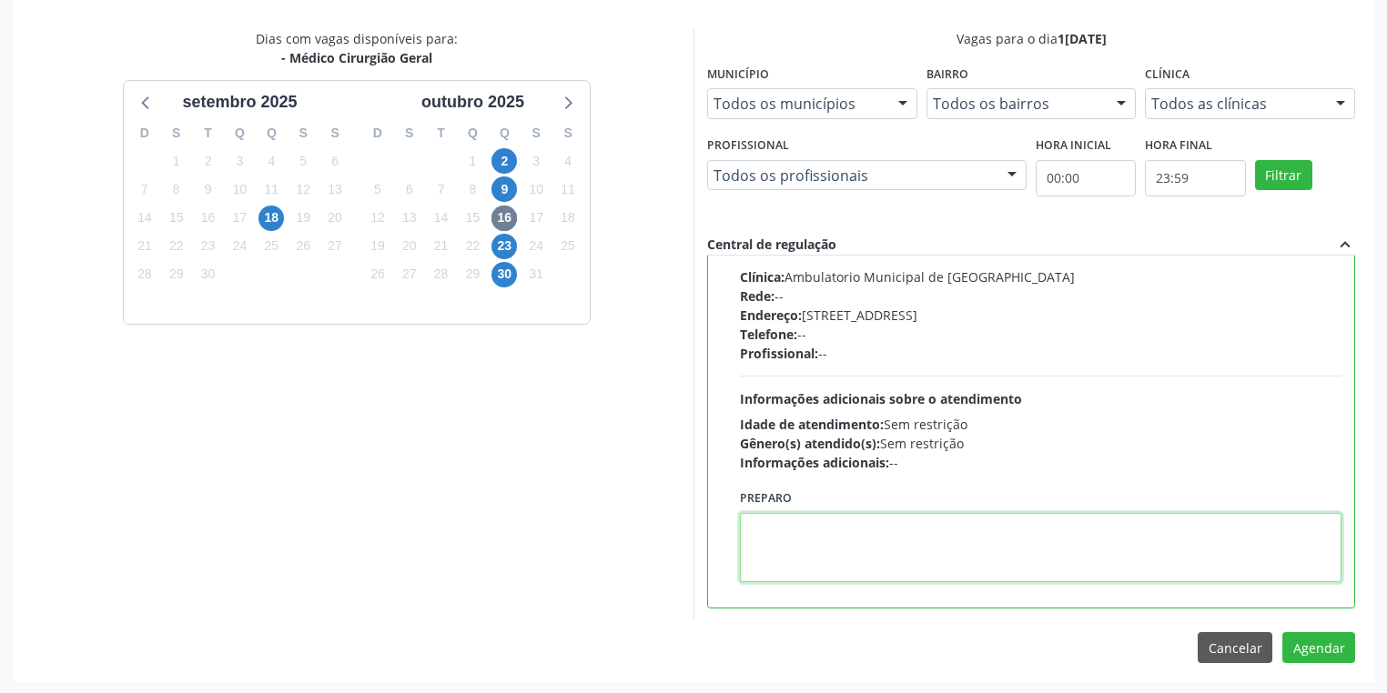
click at [796, 551] on textarea at bounding box center [1040, 547] width 601 height 69
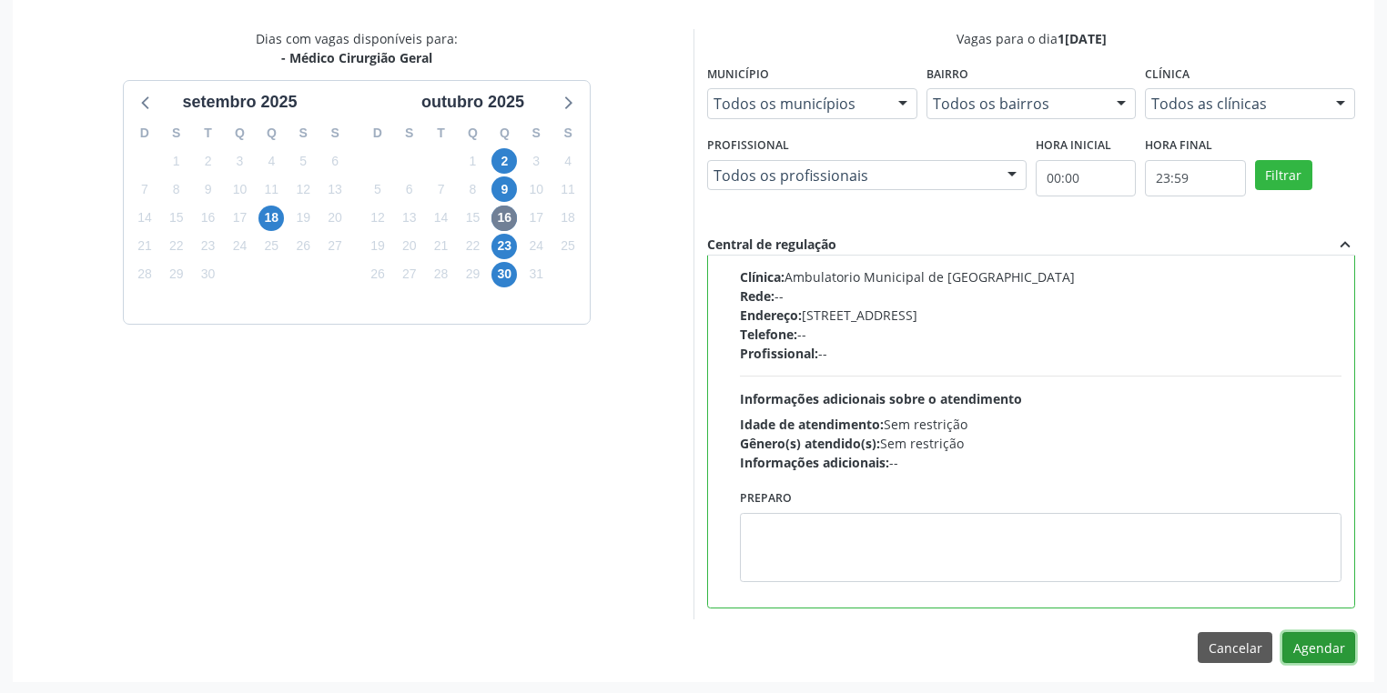
click at [1315, 648] on button "Agendar" at bounding box center [1318, 647] width 73 height 31
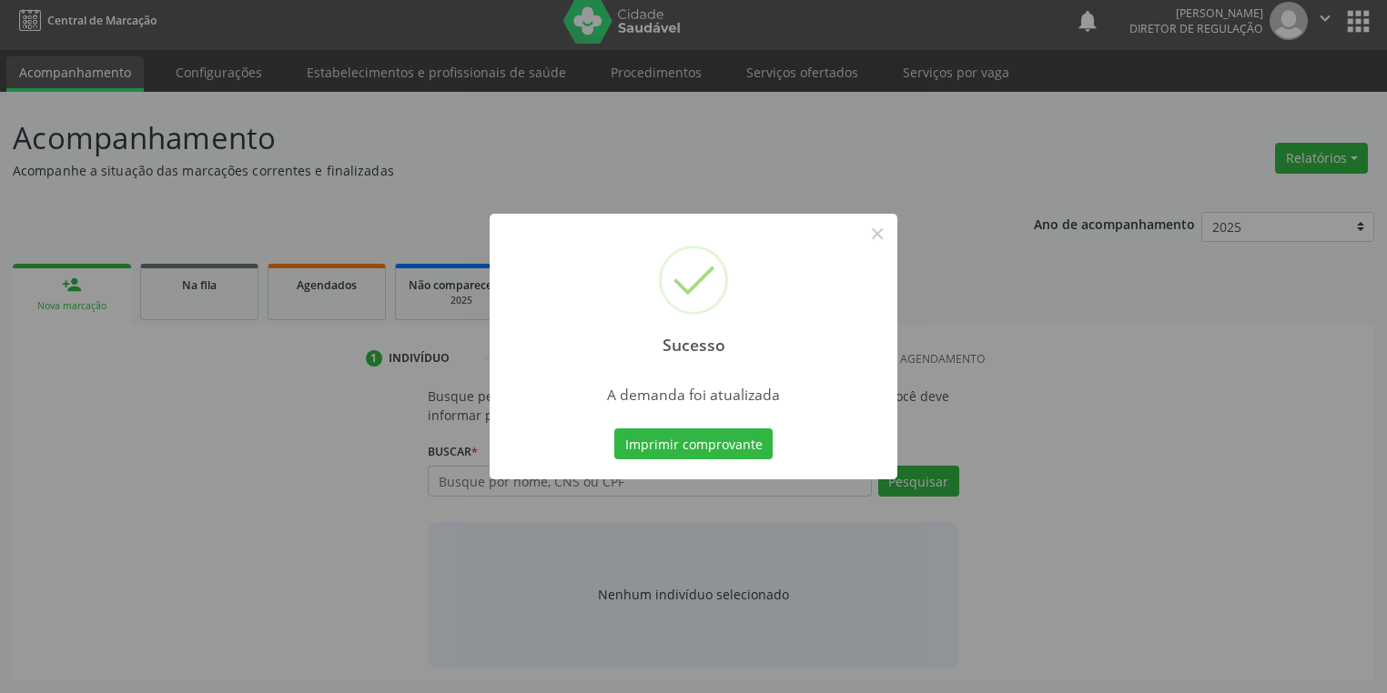
scroll to position [7, 0]
click at [704, 447] on button "Imprimir comprovante" at bounding box center [693, 444] width 158 height 31
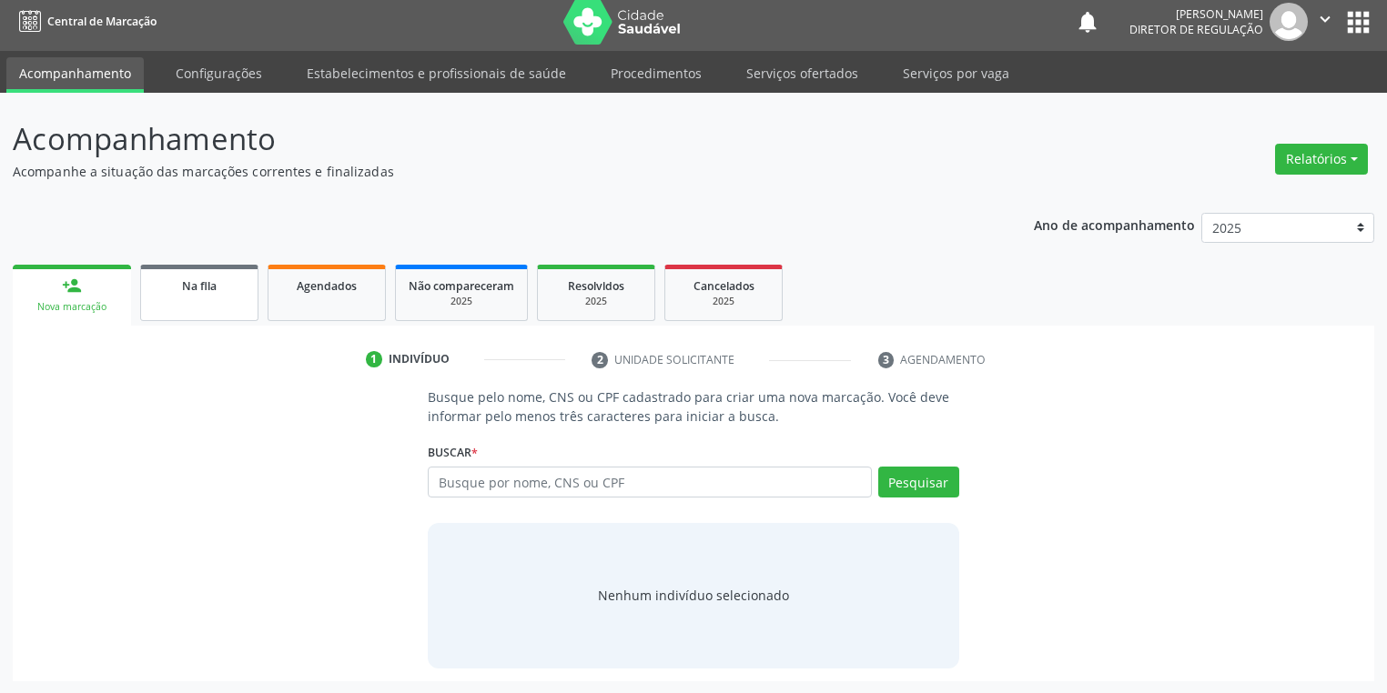
click at [215, 305] on link "Na fila" at bounding box center [199, 293] width 118 height 56
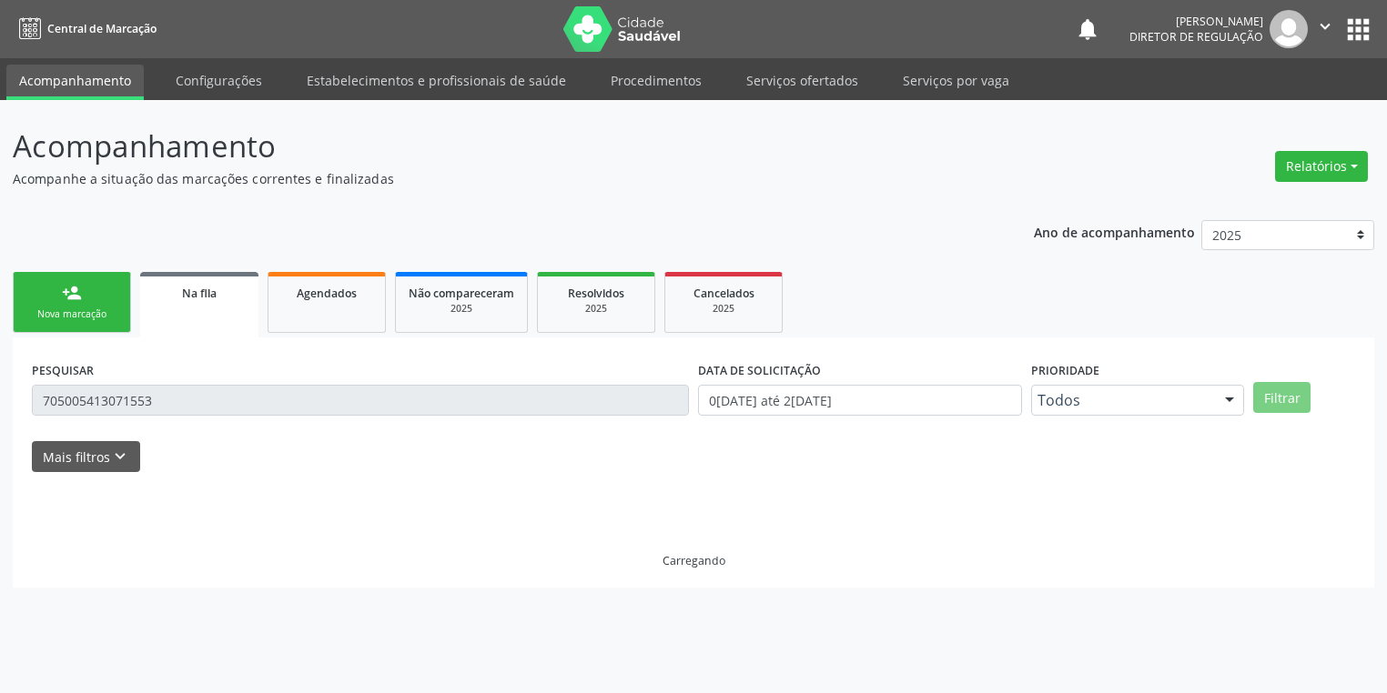
scroll to position [0, 0]
click at [206, 400] on input "705005413071553" at bounding box center [363, 400] width 662 height 31
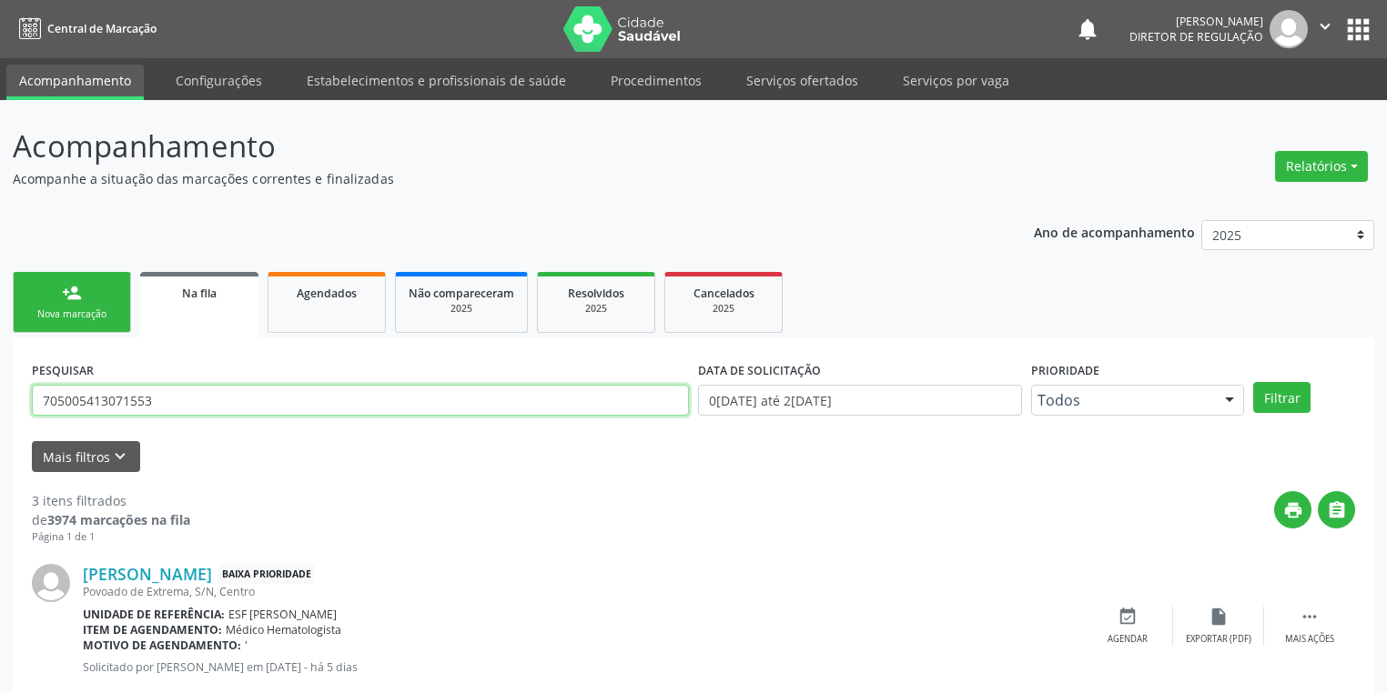
click at [187, 400] on input "705005413071553" at bounding box center [360, 400] width 657 height 31
type input "7"
type input "700808992691790"
click at [1283, 389] on button "Filtrar" at bounding box center [1281, 397] width 57 height 31
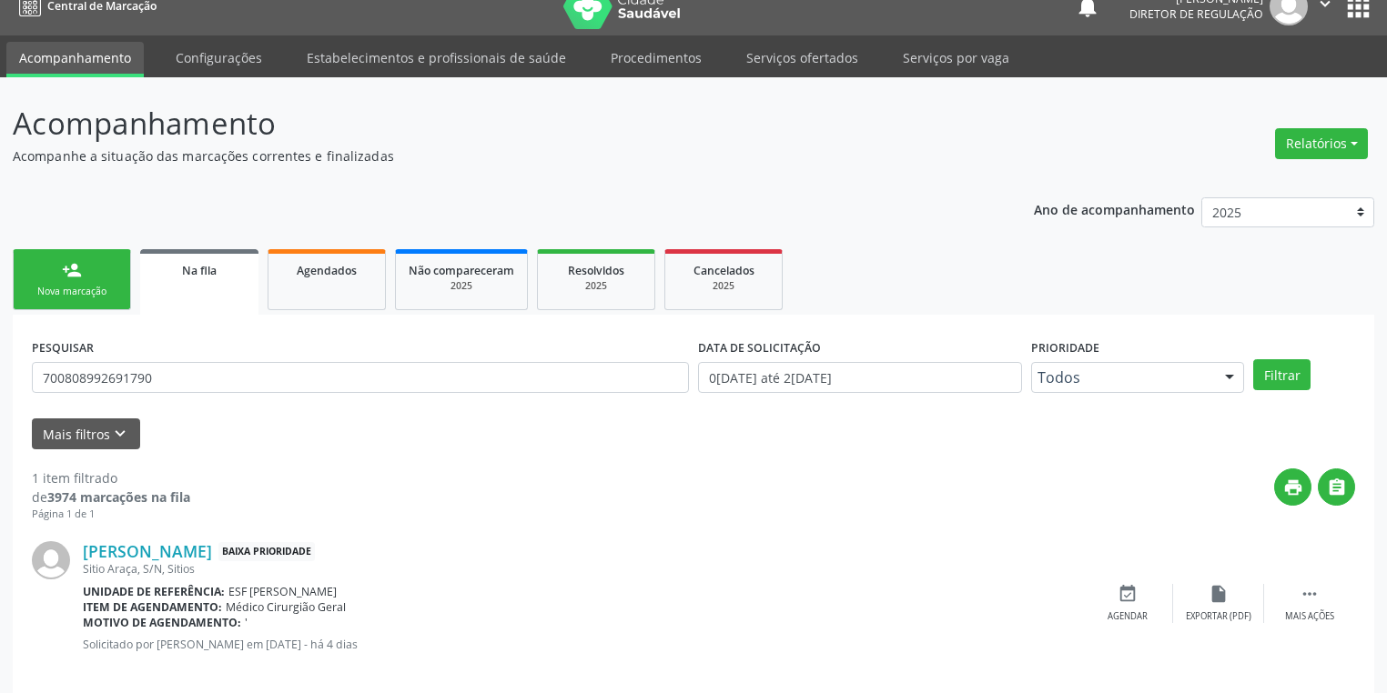
scroll to position [44, 0]
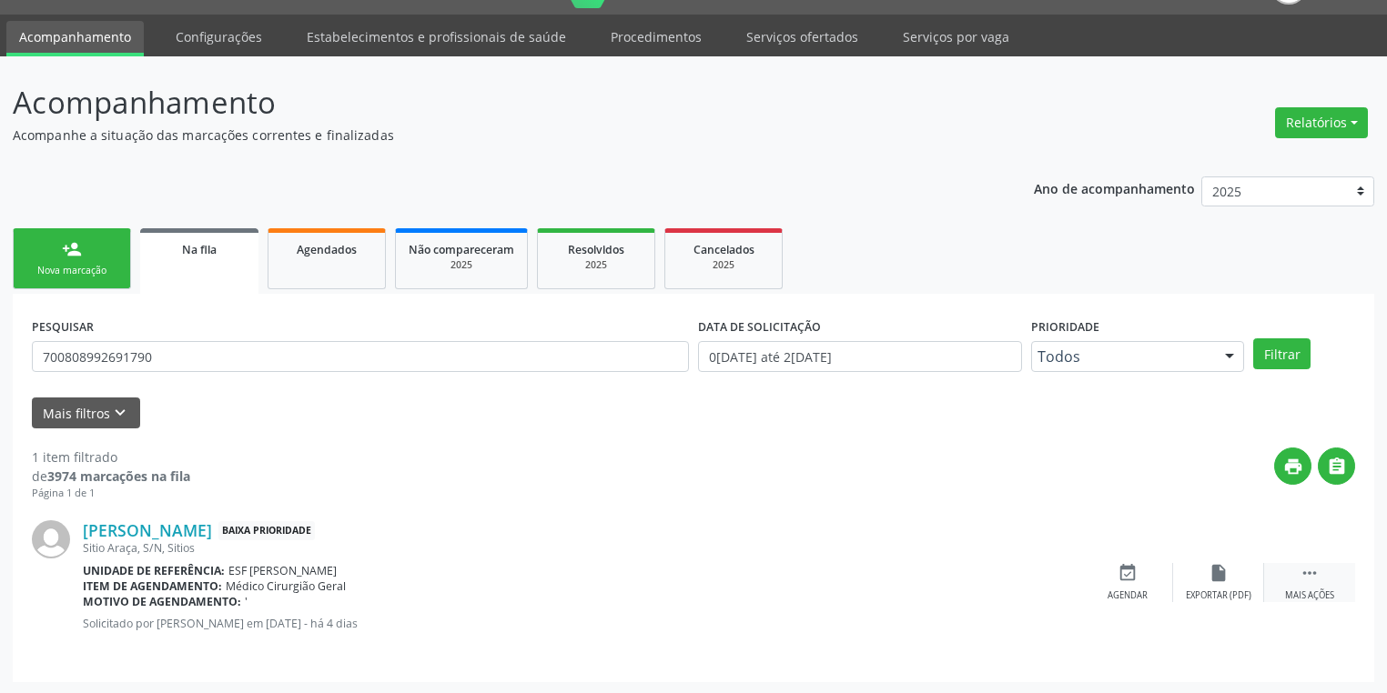
click at [1310, 564] on icon "" at bounding box center [1309, 573] width 20 height 20
click at [837, 575] on div "event_available Agendar" at bounding box center [854, 582] width 91 height 39
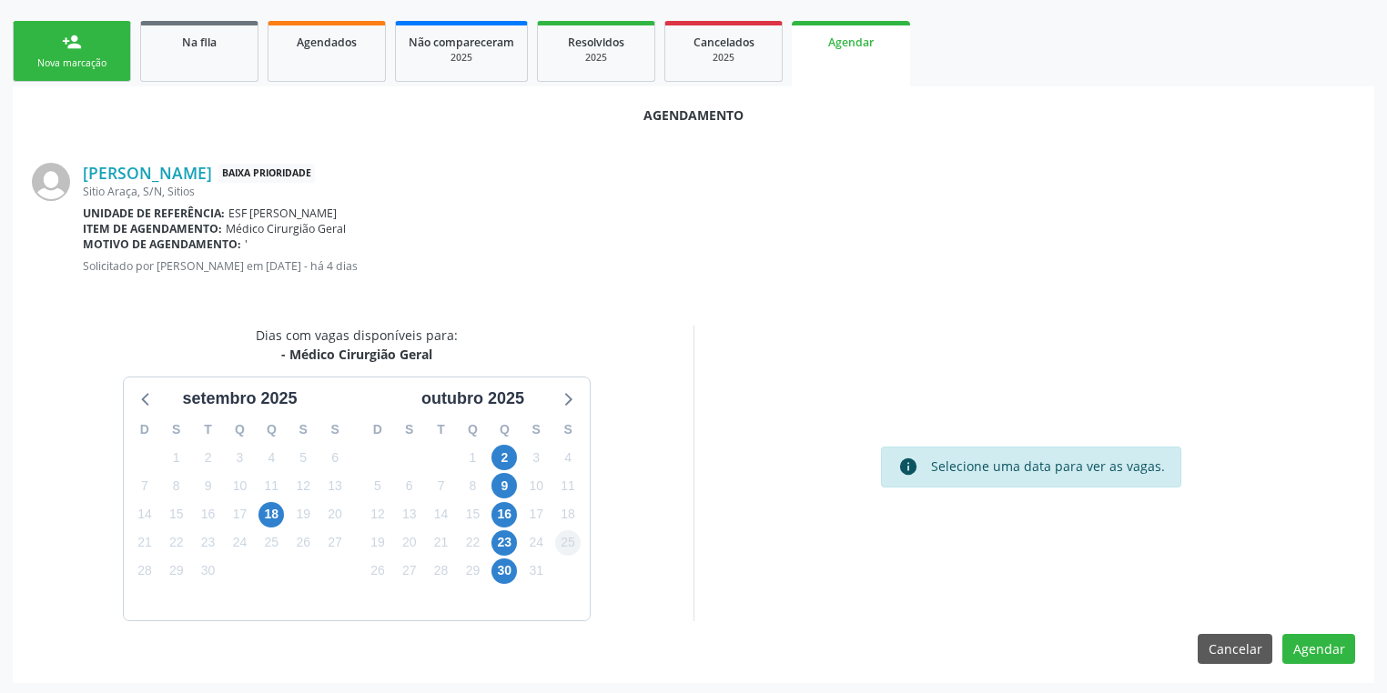
scroll to position [252, 0]
click at [511, 515] on span "16" at bounding box center [503, 513] width 25 height 25
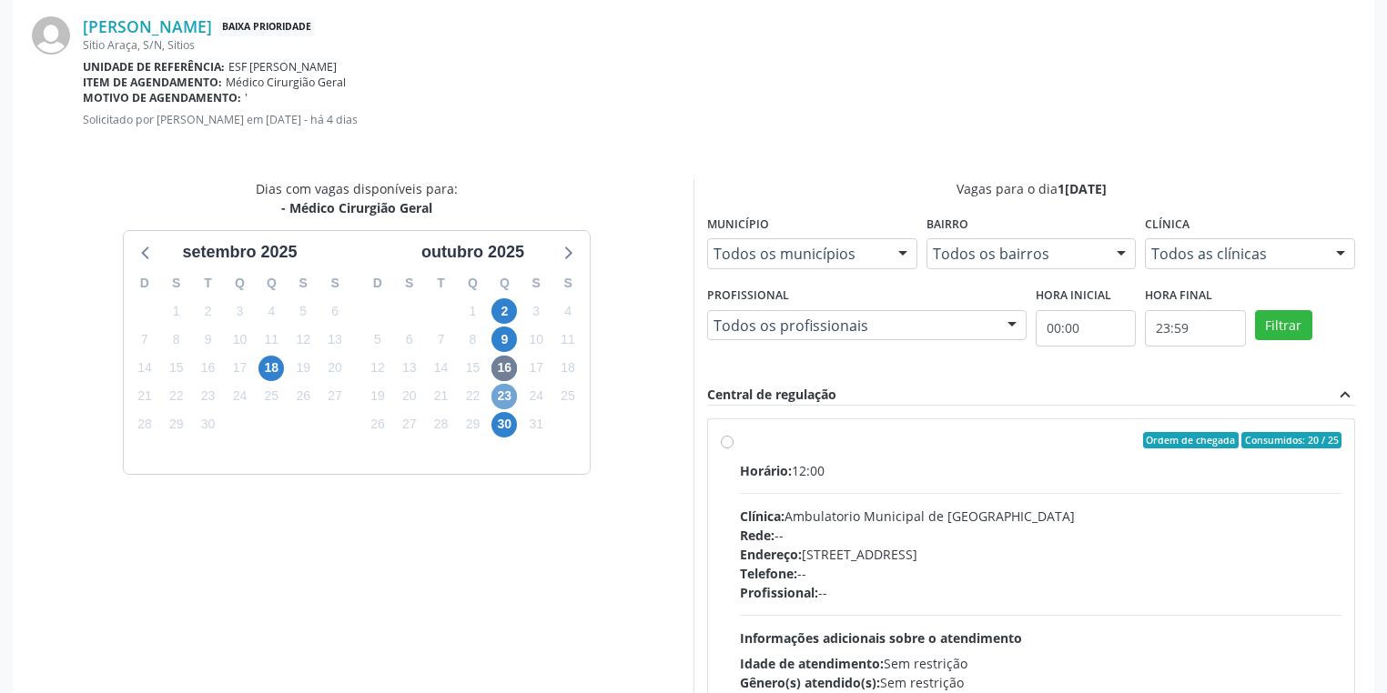
click at [509, 402] on span "23" at bounding box center [503, 396] width 25 height 25
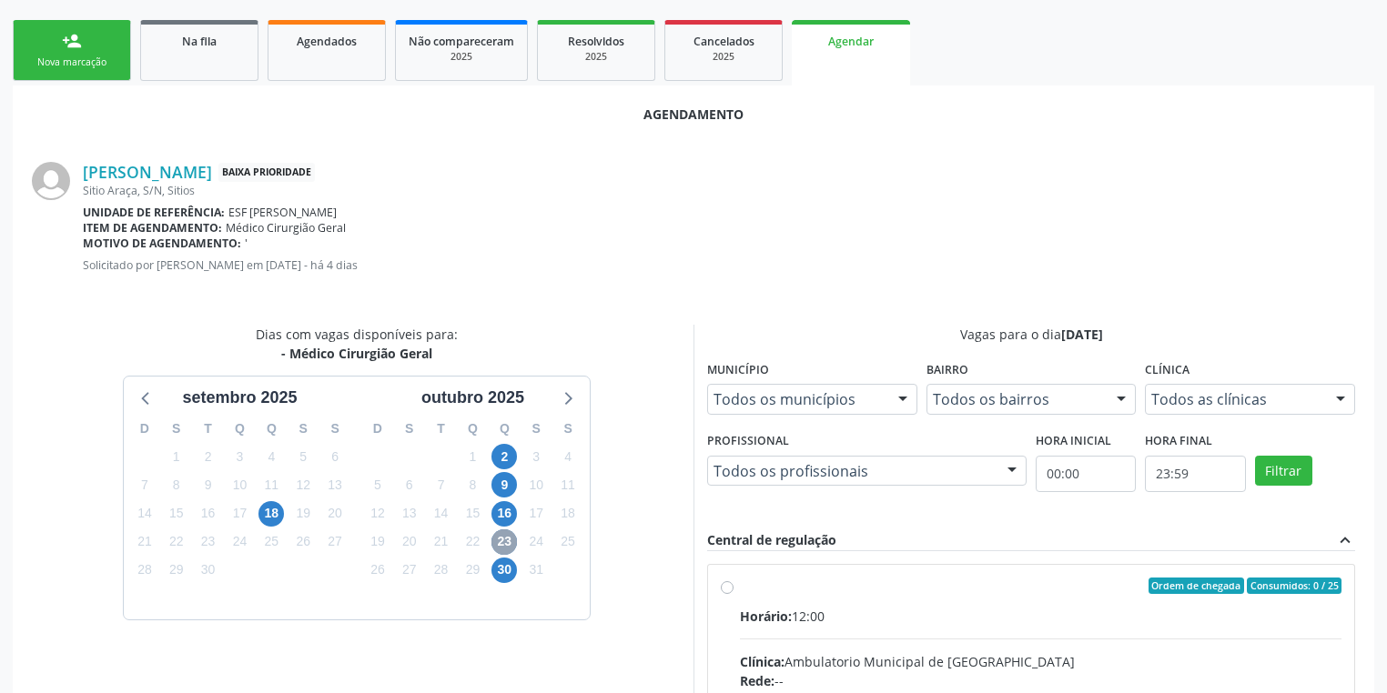
scroll to position [398, 0]
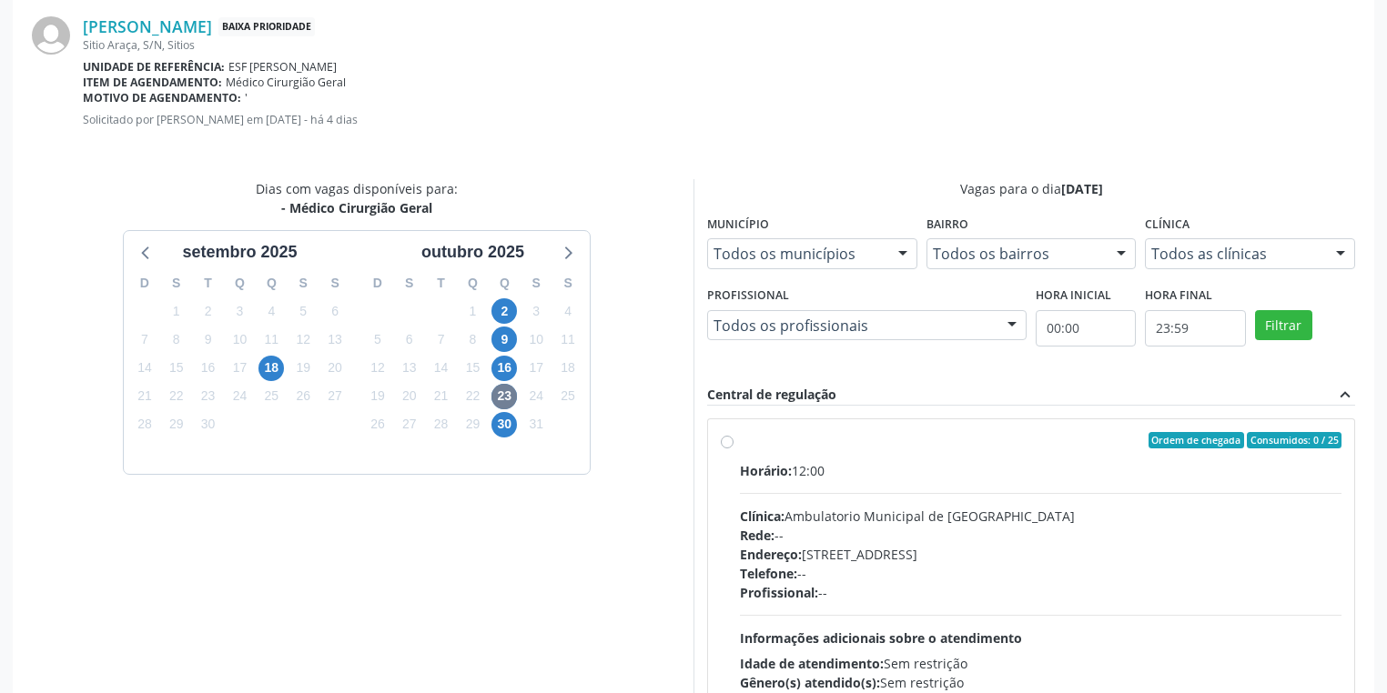
click at [1012, 564] on div "Telefone: --" at bounding box center [1040, 573] width 601 height 19
click at [733, 449] on input "Ordem de chegada Consumidos: 0 / 25 Horário: 12:00 Clínica: Ambulatorio Municip…" at bounding box center [727, 440] width 13 height 16
radio input "true"
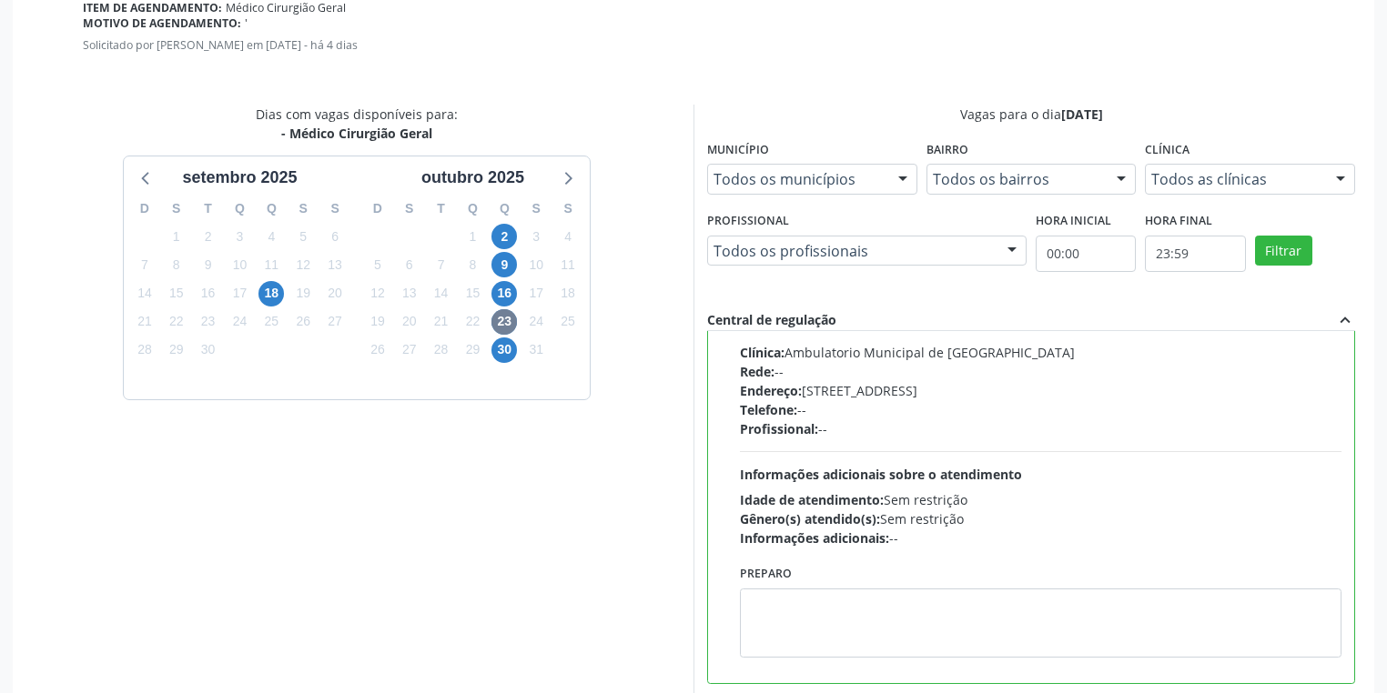
scroll to position [548, 0]
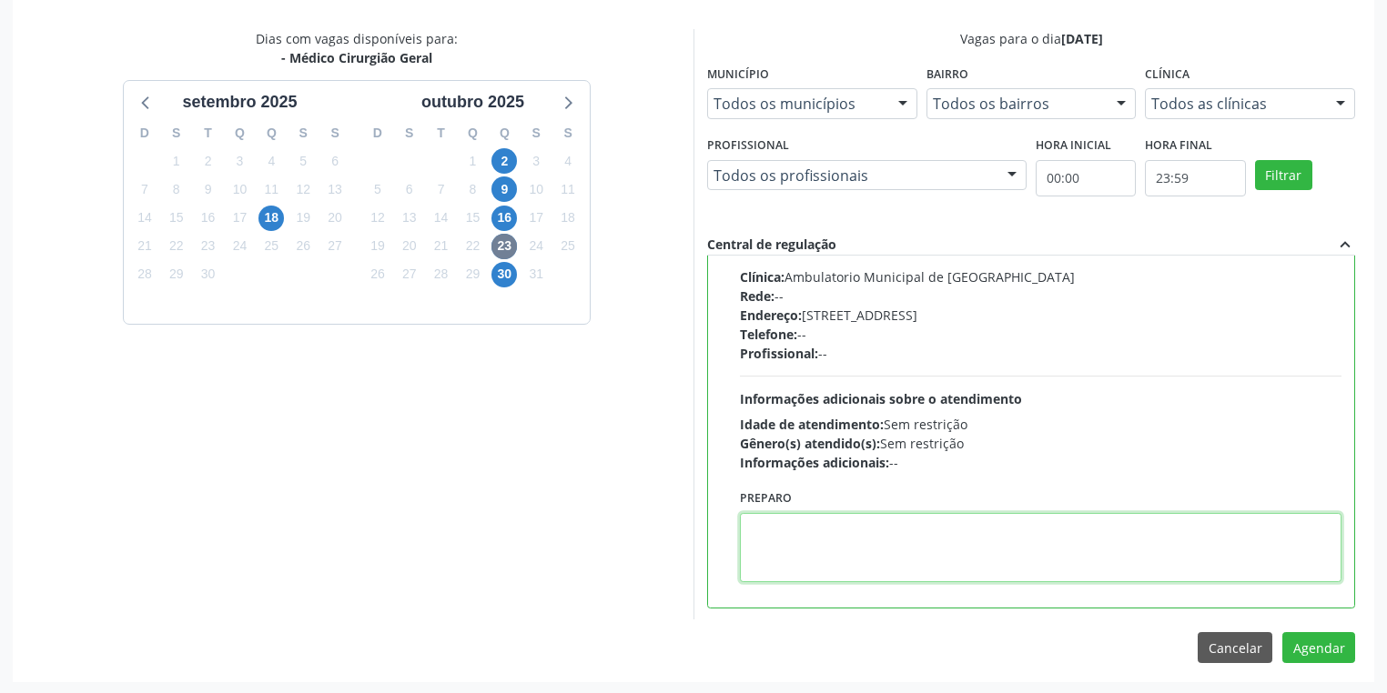
click at [855, 539] on textarea at bounding box center [1040, 547] width 601 height 69
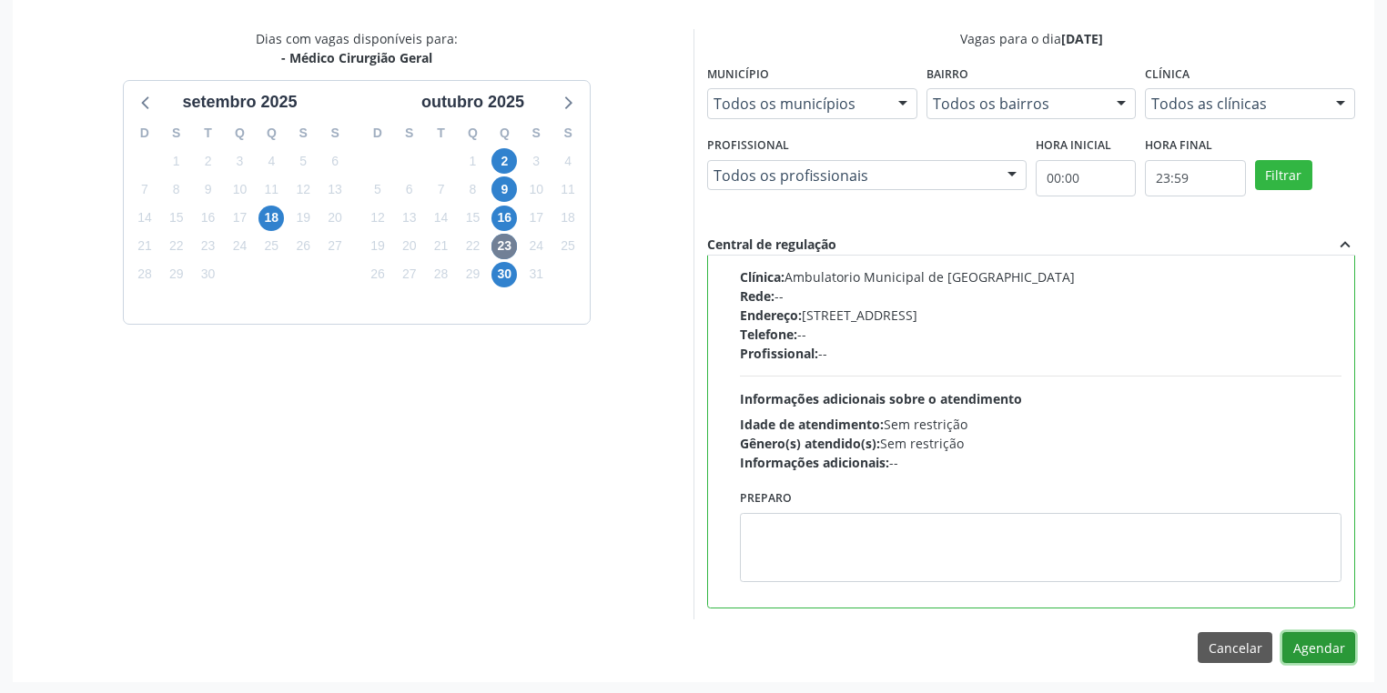
click at [1320, 646] on button "Agendar" at bounding box center [1318, 647] width 73 height 31
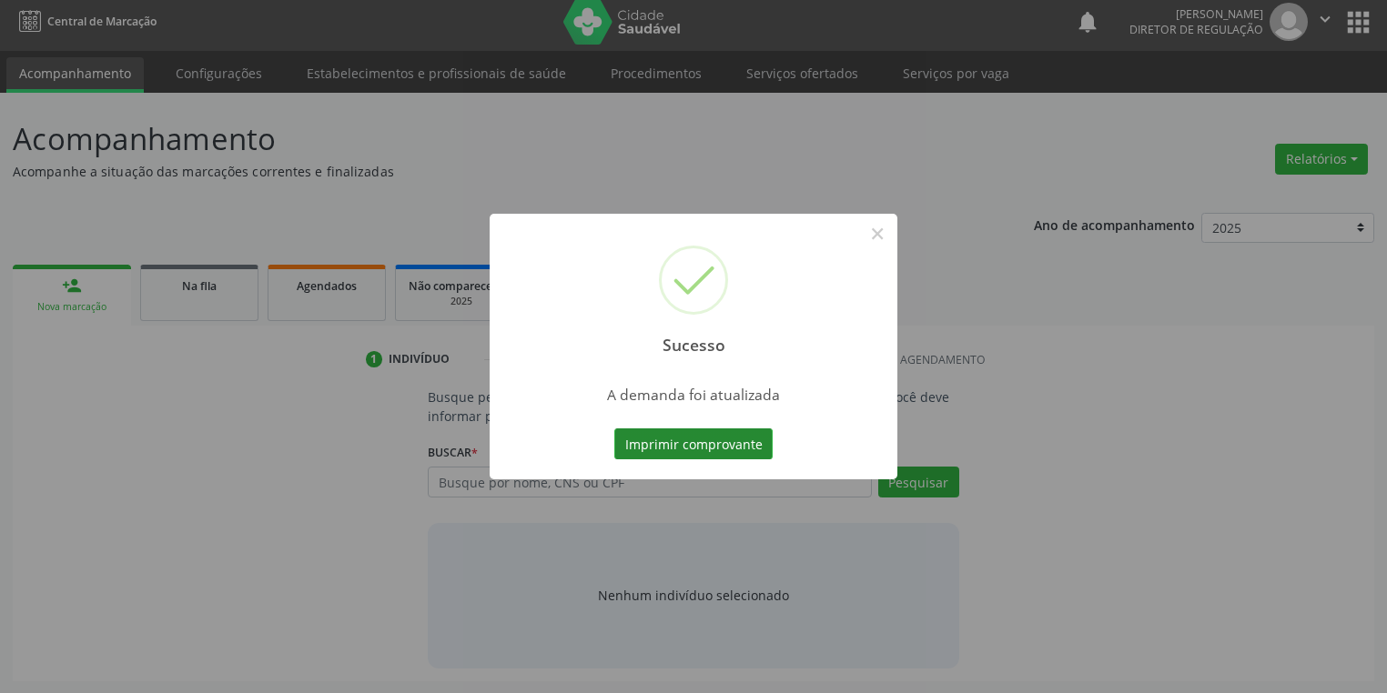
click at [718, 444] on button "Imprimir comprovante" at bounding box center [693, 444] width 158 height 31
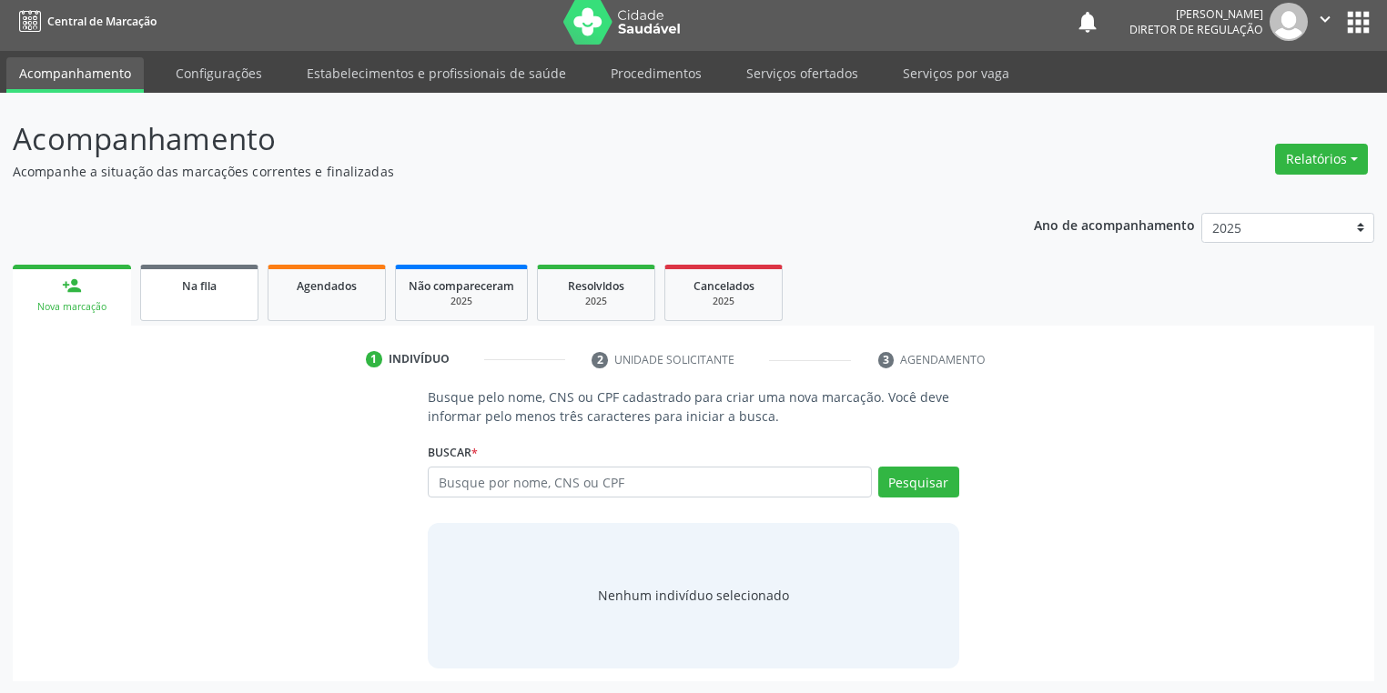
click at [225, 288] on div "Na fila" at bounding box center [199, 285] width 91 height 19
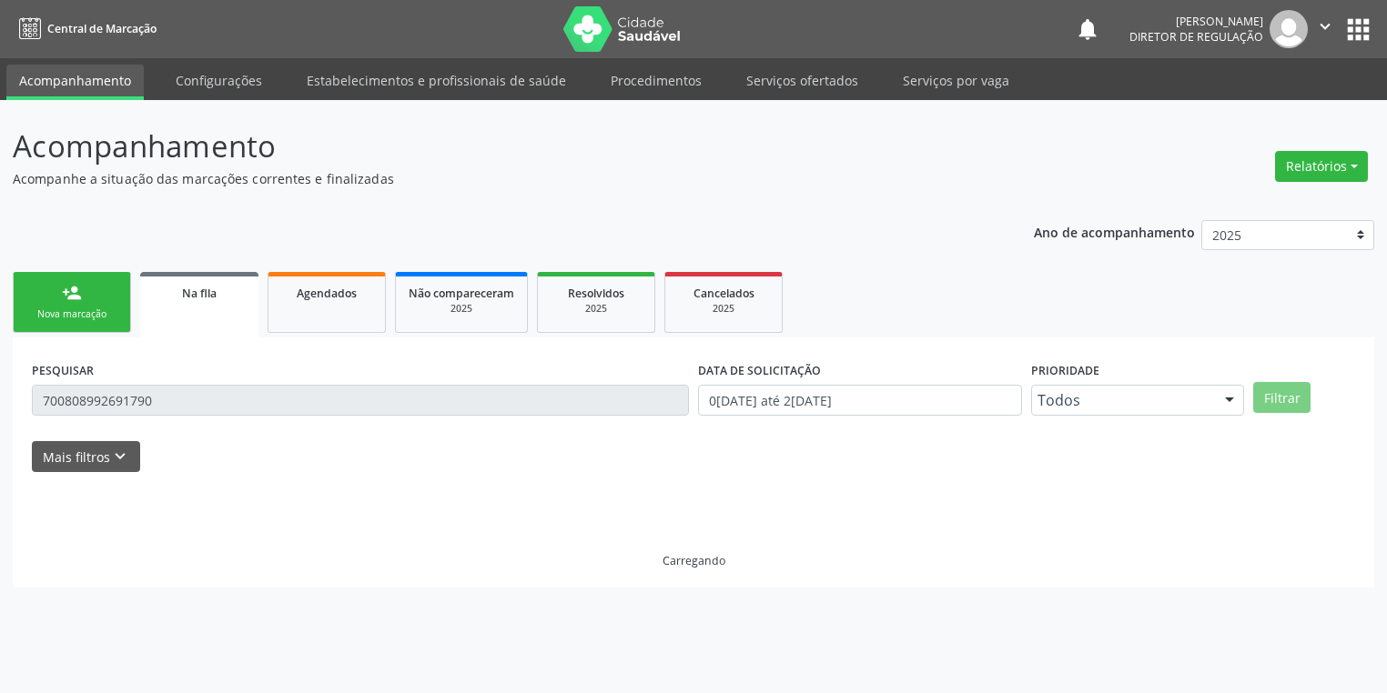
click at [225, 288] on div "Na fila" at bounding box center [199, 292] width 93 height 19
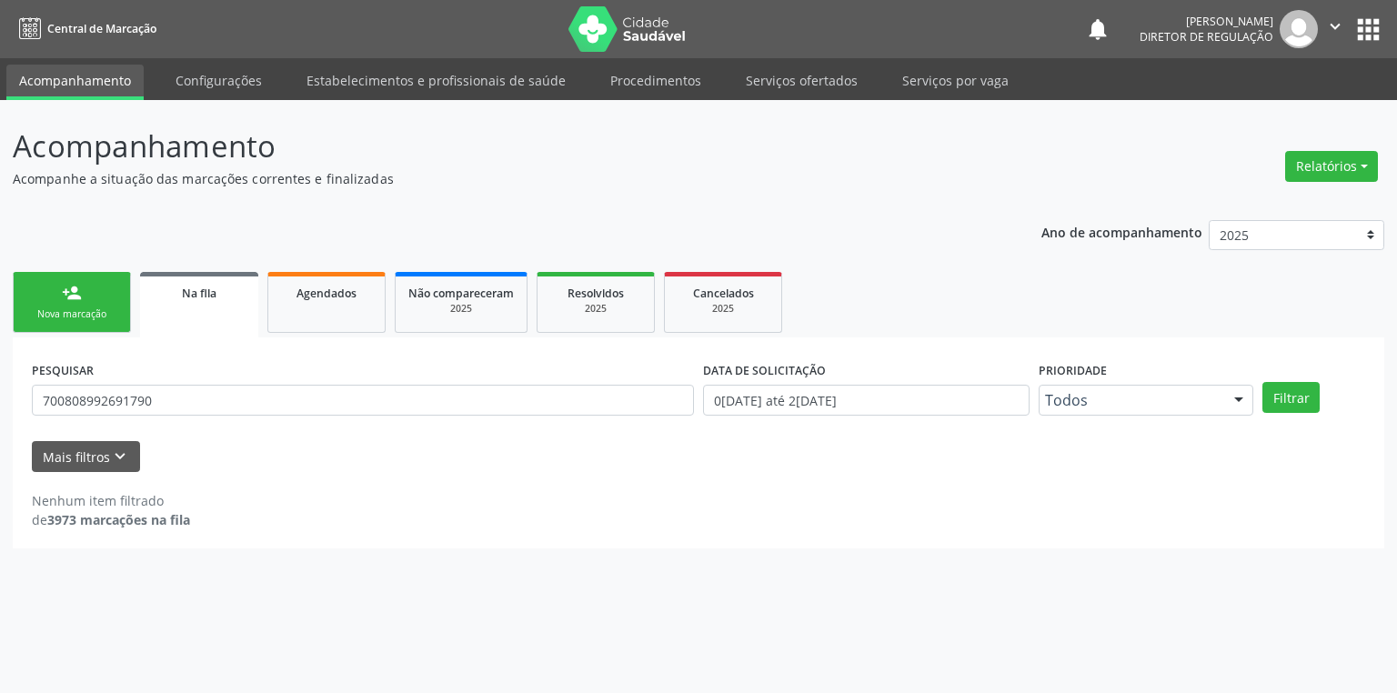
drag, startPoint x: 203, startPoint y: 346, endPoint x: 182, endPoint y: 408, distance: 65.3
click at [182, 408] on div "PESQUISAR 700808992691790 DATA DE SOLICITAÇÃO 01/01/2018 até 23/09/2025 Priorid…" at bounding box center [699, 443] width 1372 height 211
click at [182, 408] on input "700808992691790" at bounding box center [363, 400] width 662 height 31
type input "7"
click at [1282, 382] on button "Filtrar" at bounding box center [1291, 397] width 57 height 31
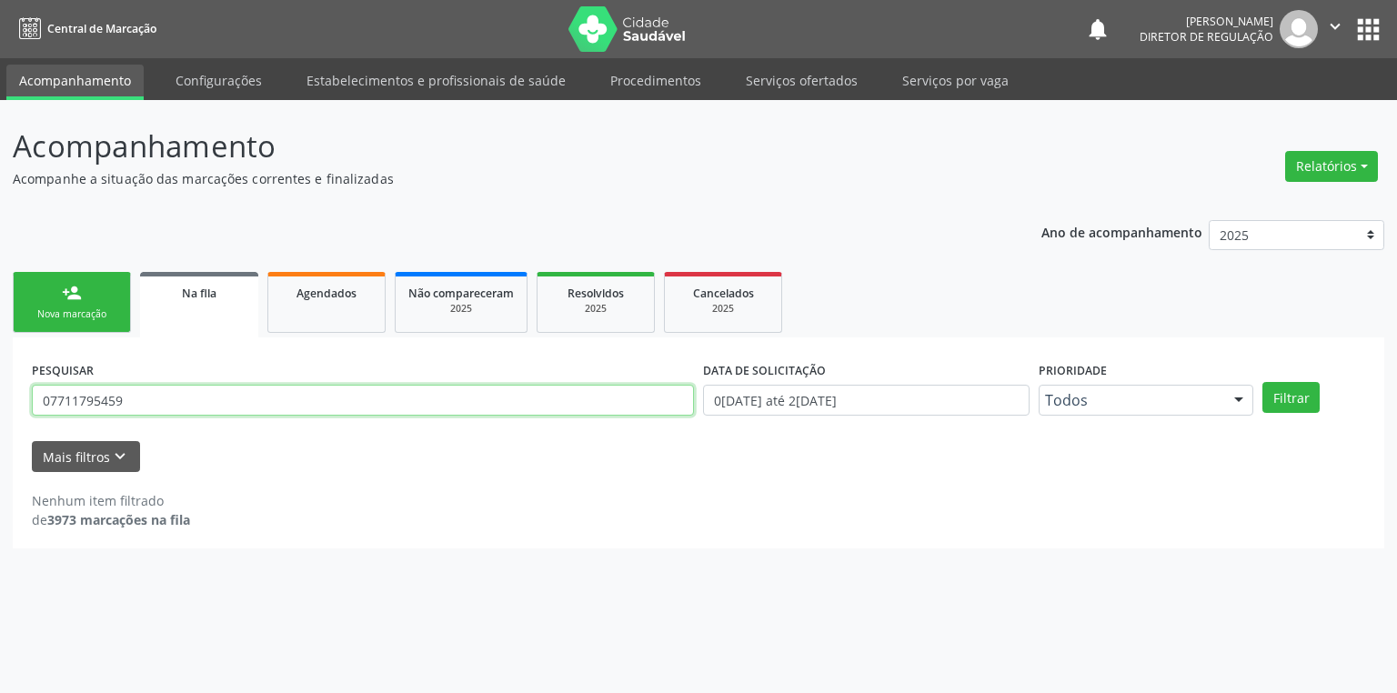
click at [146, 406] on input "07711795459" at bounding box center [363, 400] width 662 height 31
type input "0"
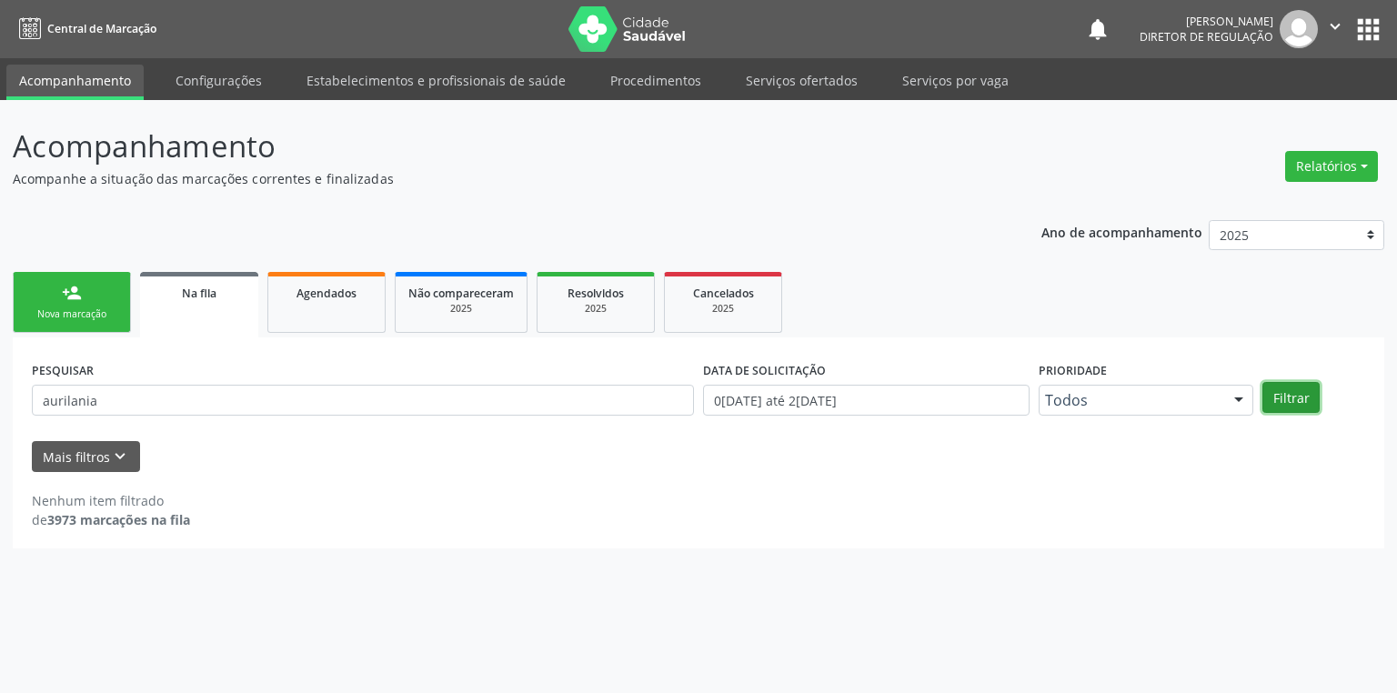
click at [1273, 398] on button "Filtrar" at bounding box center [1291, 397] width 57 height 31
click at [138, 402] on input "aurilania" at bounding box center [363, 400] width 662 height 31
type input "a"
click at [55, 298] on link "person_add Nova marcação" at bounding box center [72, 302] width 118 height 61
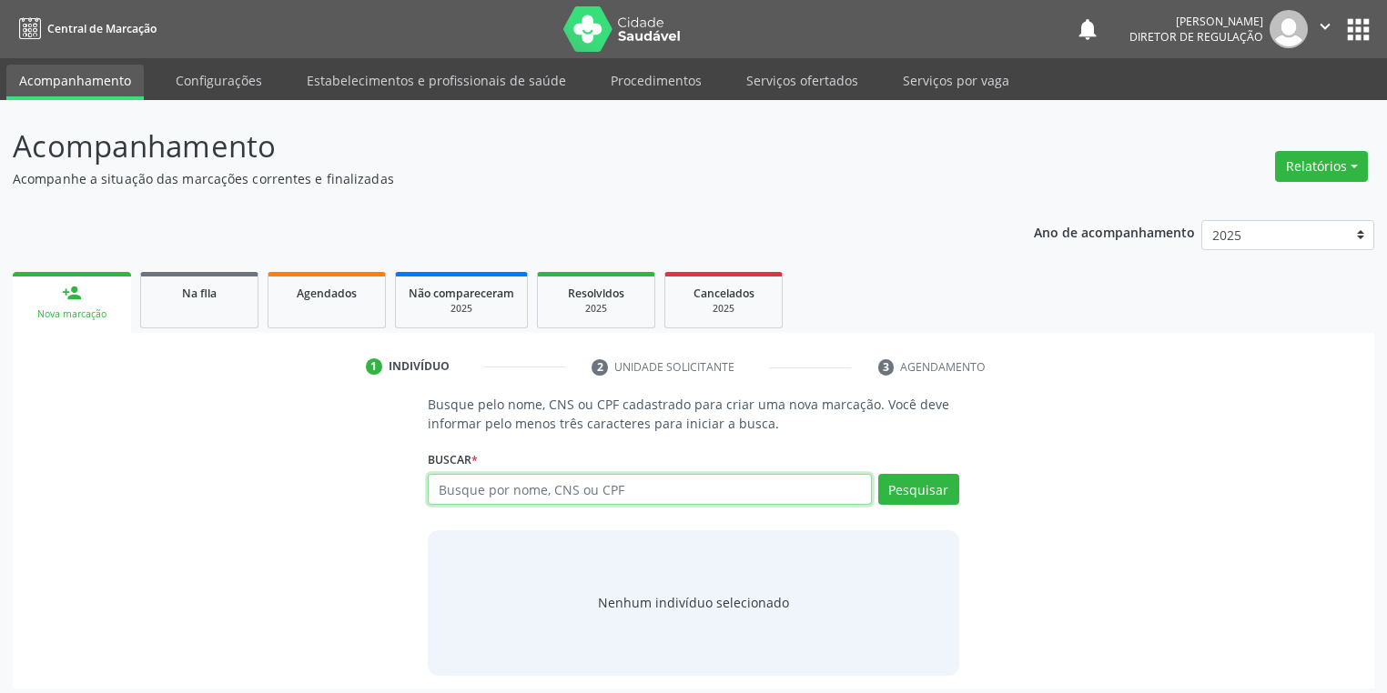
click at [471, 491] on input "text" at bounding box center [650, 489] width 444 height 31
type input "07711795459"
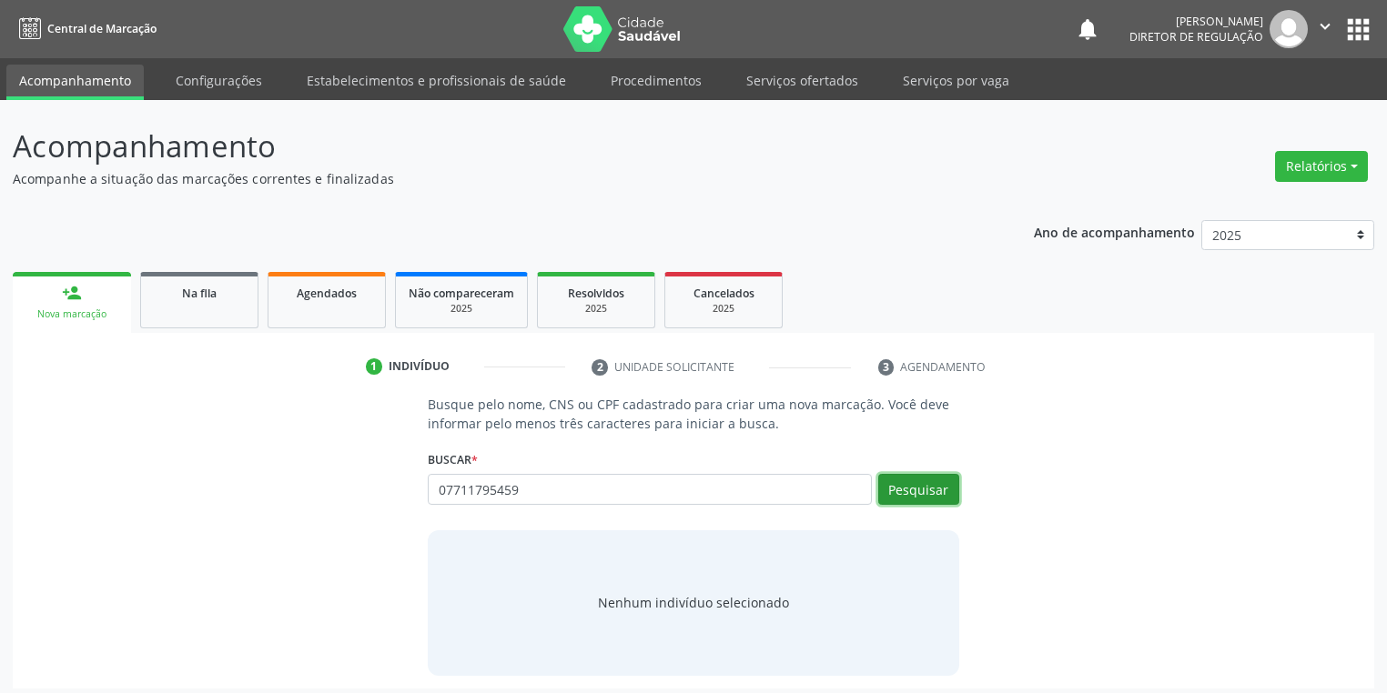
click at [896, 490] on button "Pesquisar" at bounding box center [918, 489] width 81 height 31
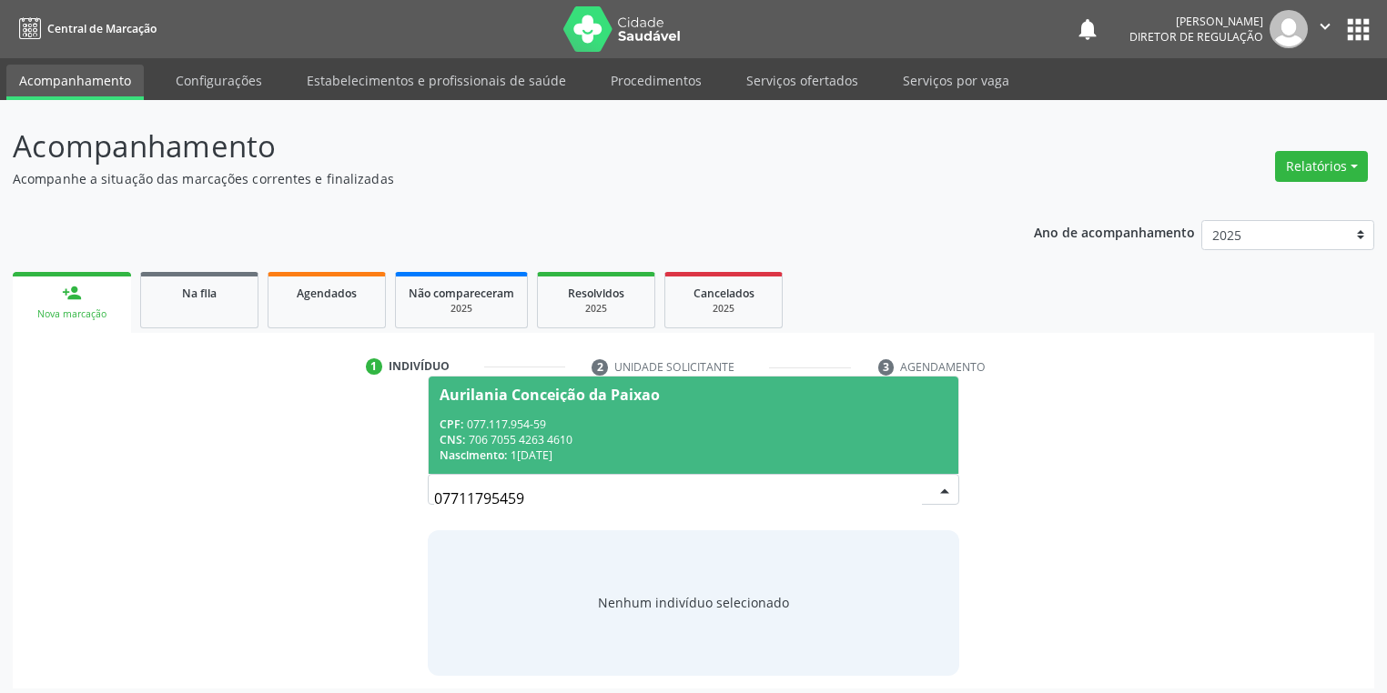
click at [571, 426] on div "CPF: 077.117.954-59" at bounding box center [693, 424] width 508 height 15
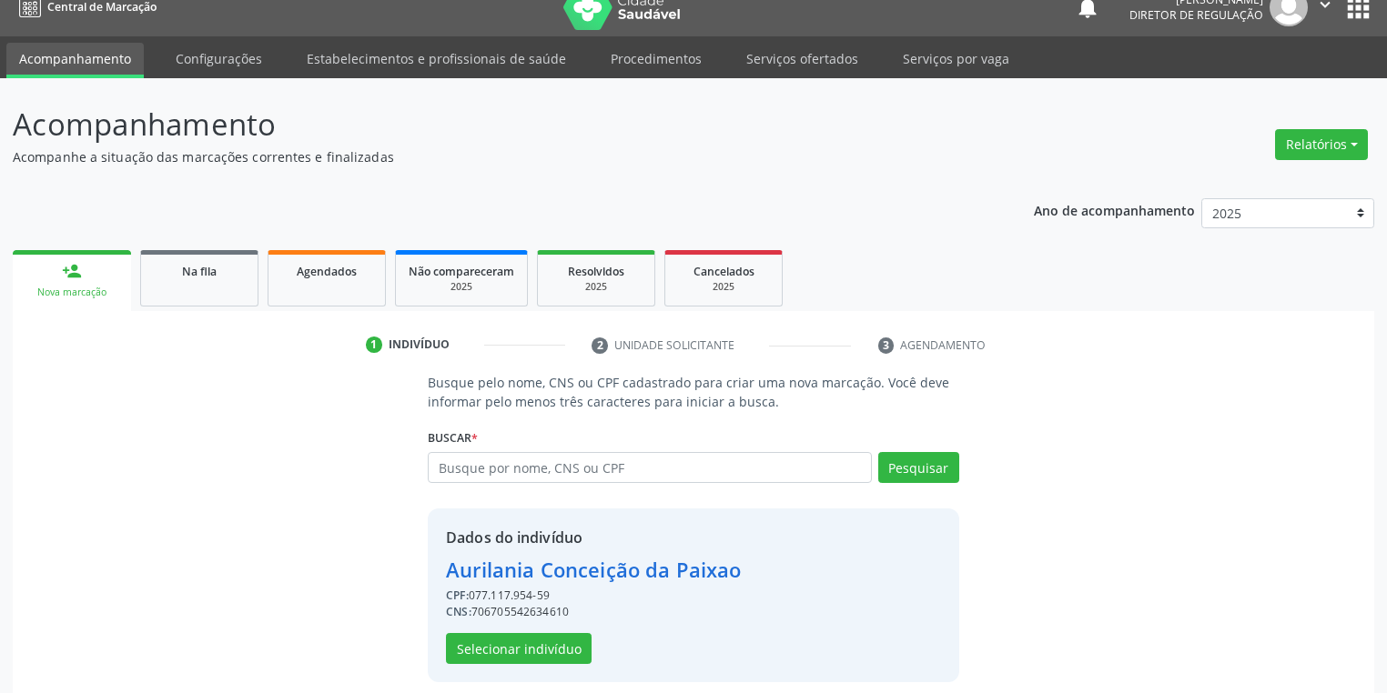
scroll to position [35, 0]
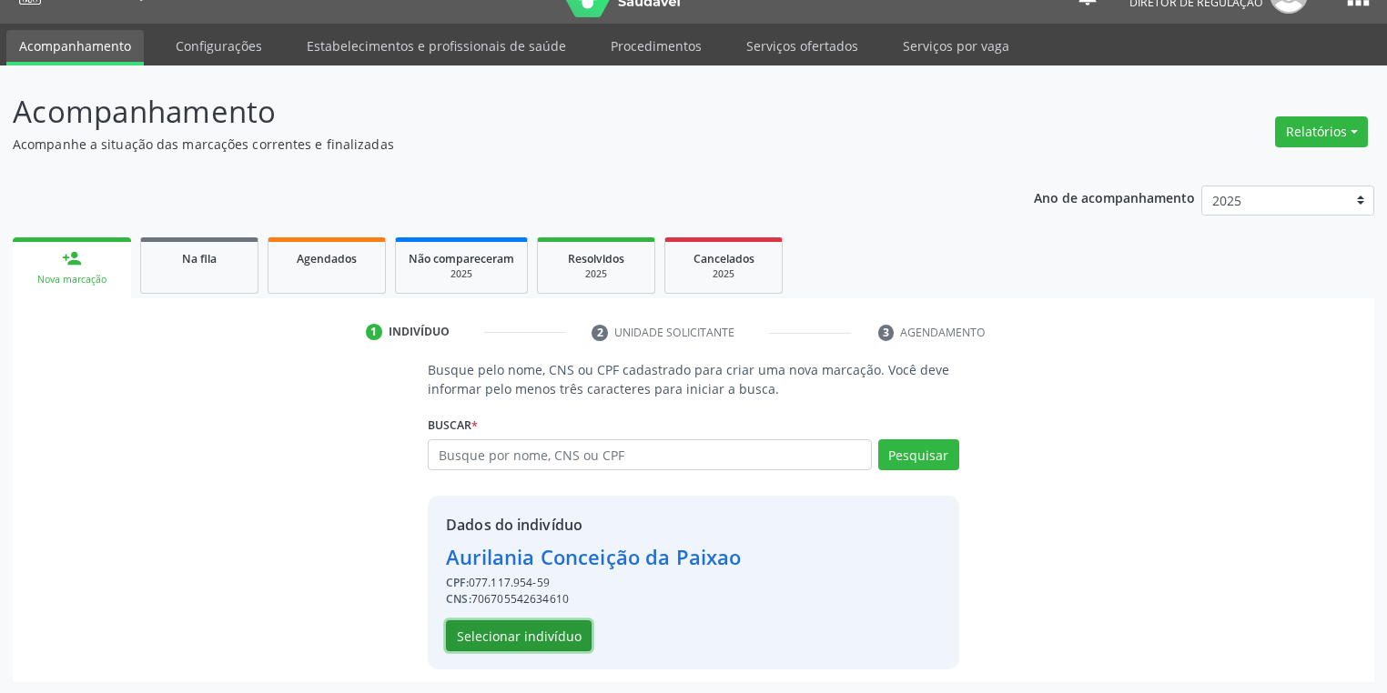
click at [528, 633] on button "Selecionar indivíduo" at bounding box center [519, 635] width 146 height 31
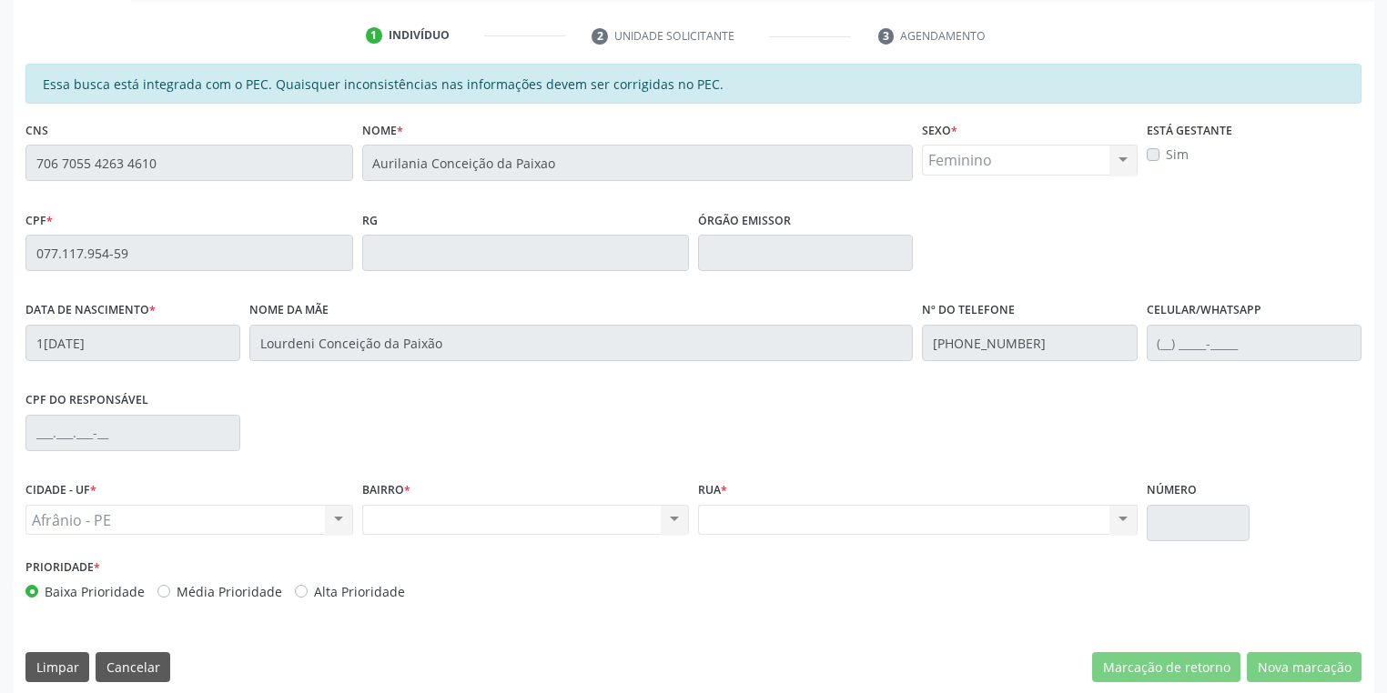
scroll to position [345, 0]
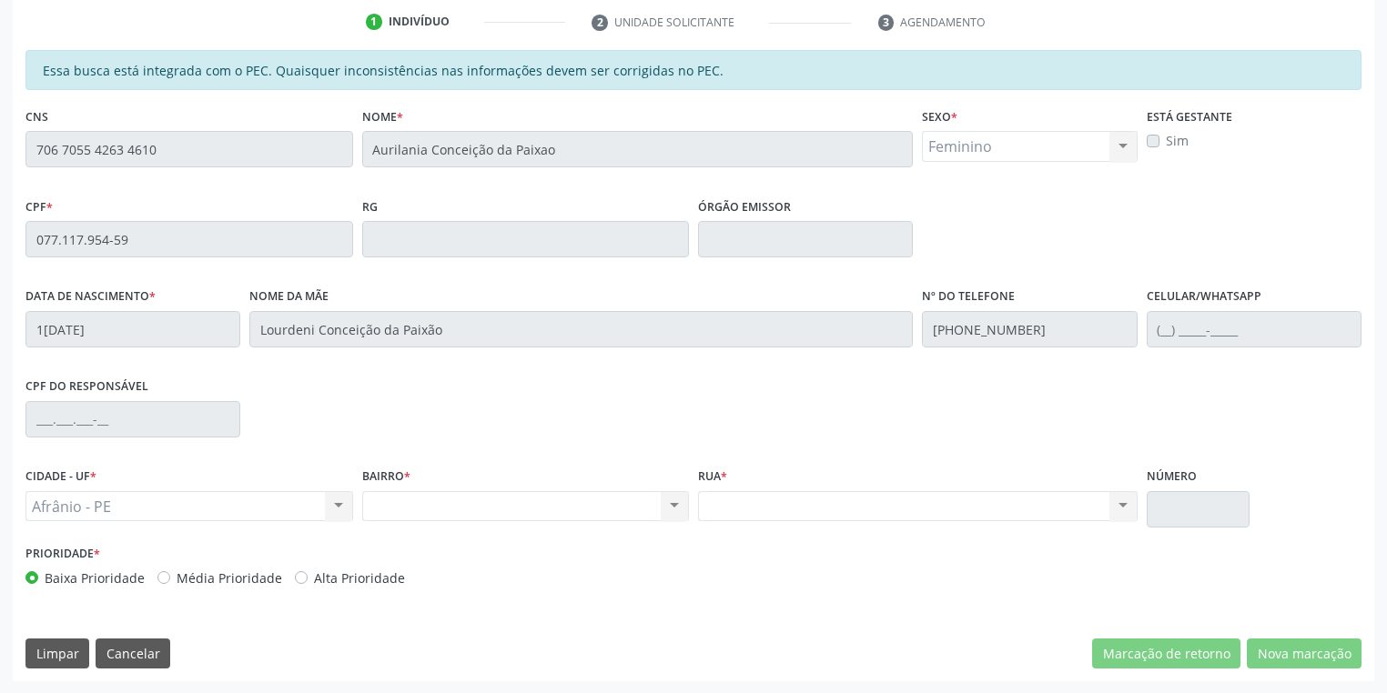
click at [0, 156] on div "Acompanhamento Acompanhe a situação das marcações correntes e finalizadas Relat…" at bounding box center [693, 224] width 1387 height 939
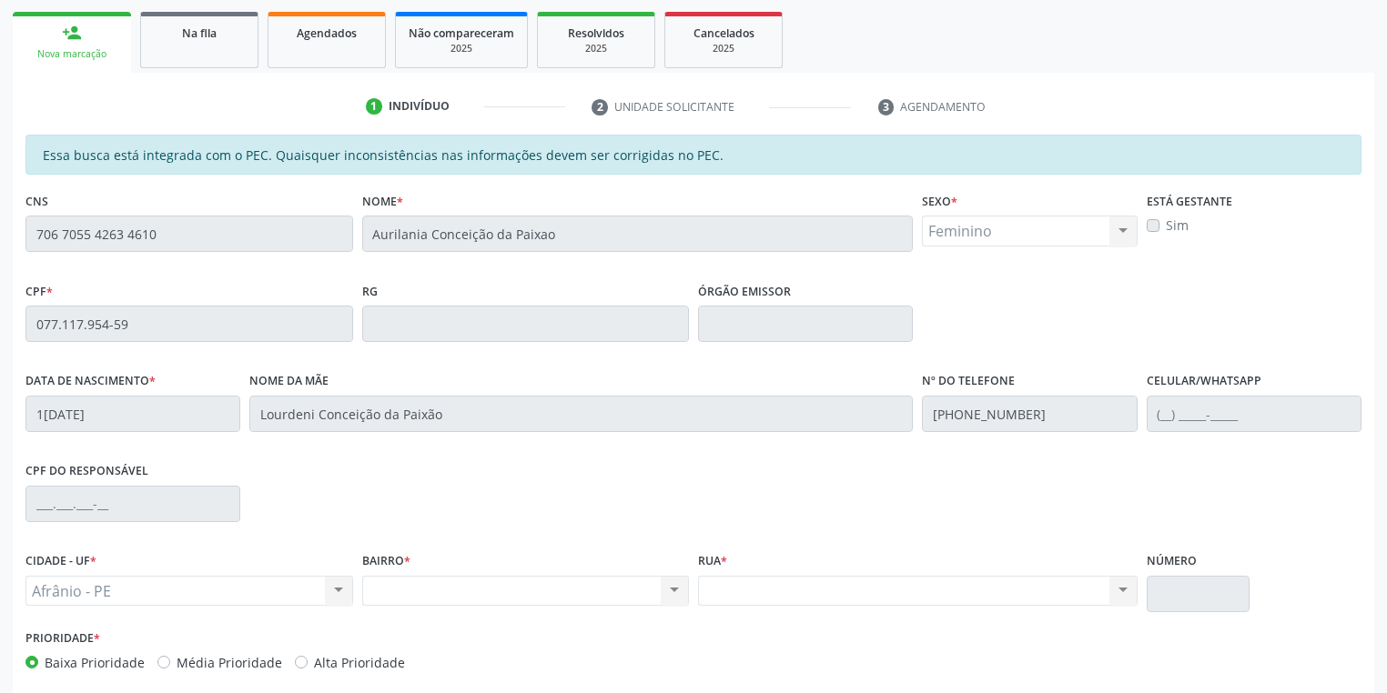
scroll to position [126, 0]
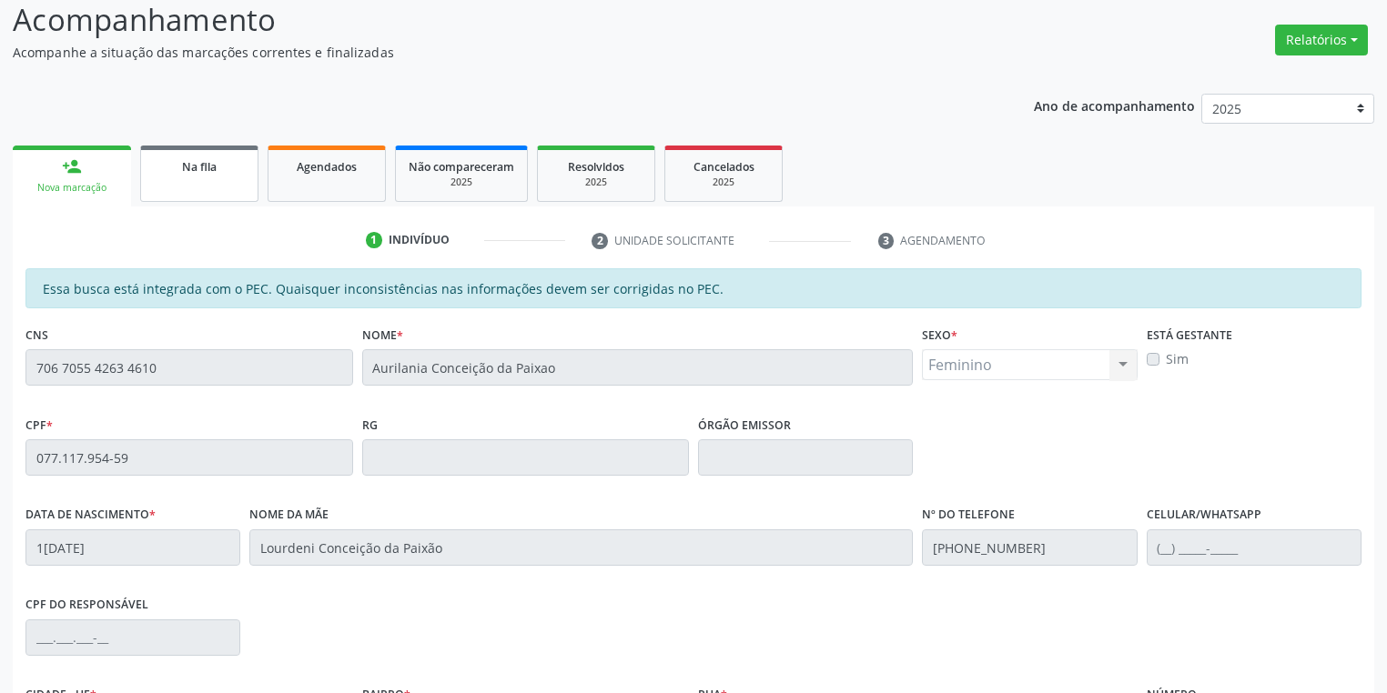
click at [198, 193] on link "Na fila" at bounding box center [199, 174] width 118 height 56
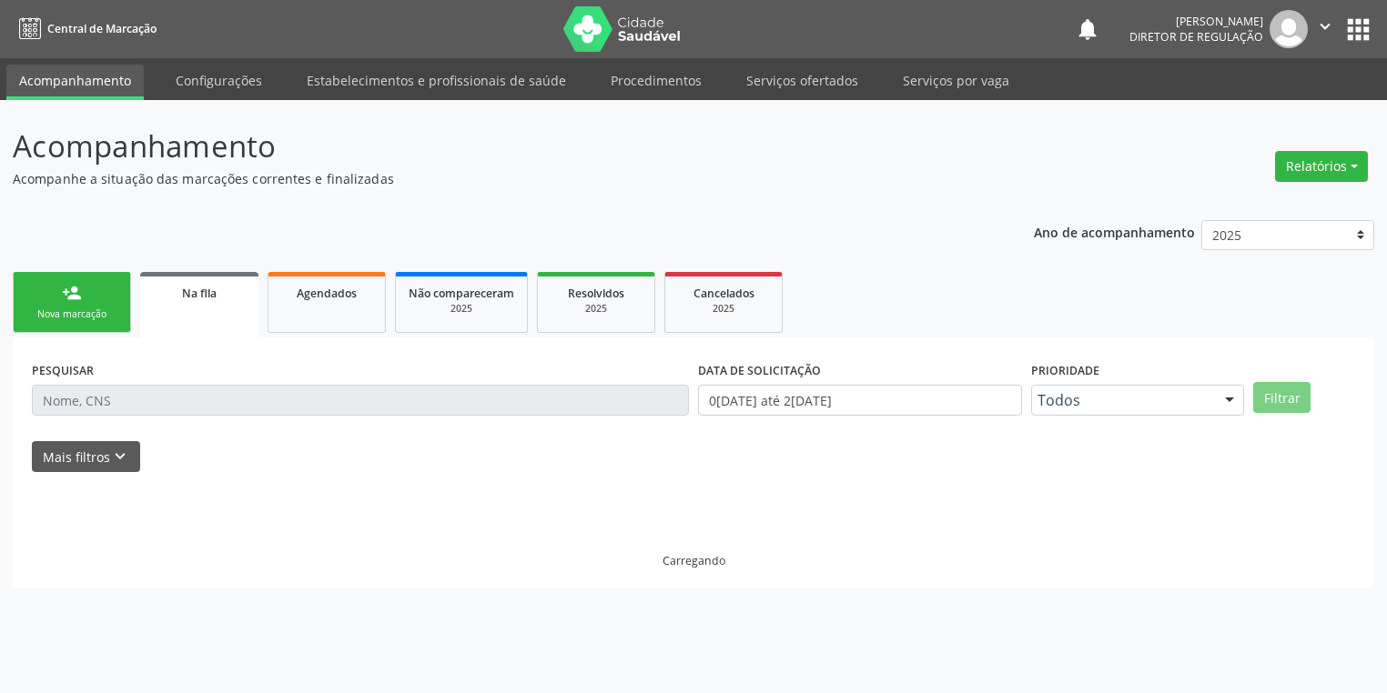
scroll to position [0, 0]
click at [122, 398] on input "text" at bounding box center [363, 400] width 662 height 31
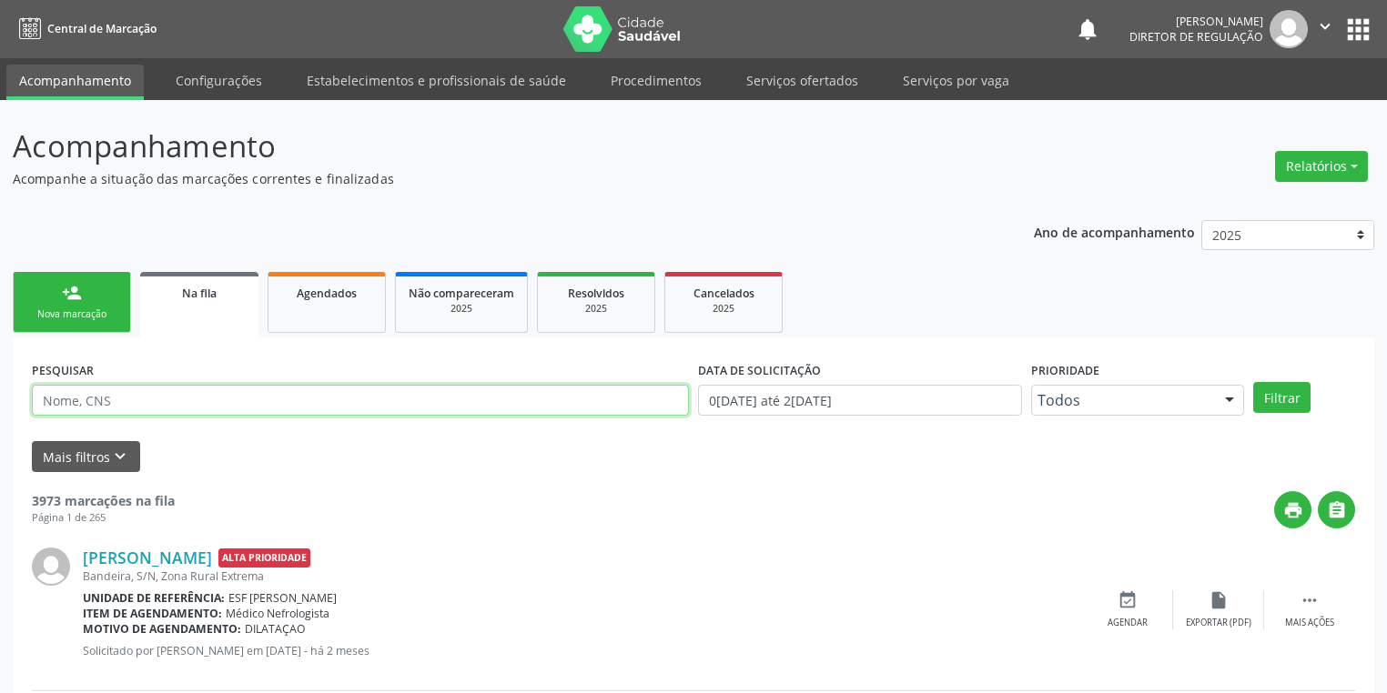
click at [122, 398] on input "text" at bounding box center [360, 400] width 657 height 31
type input "5"
type input "15054863483"
click at [1276, 389] on button "Filtrar" at bounding box center [1281, 397] width 57 height 31
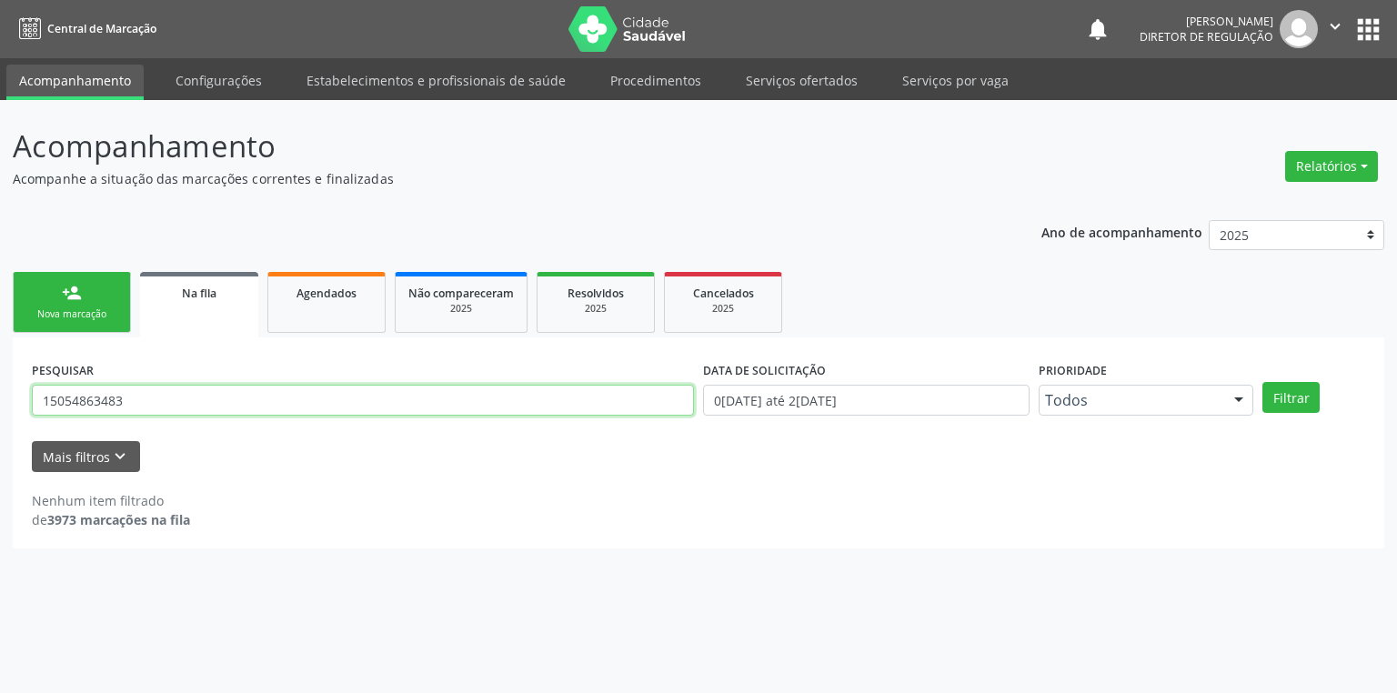
drag, startPoint x: 141, startPoint y: 405, endPoint x: 0, endPoint y: 413, distance: 141.3
click at [0, 413] on div "Acompanhamento Acompanhe a situação das marcações correntes e finalizadas Relat…" at bounding box center [698, 396] width 1397 height 593
click at [95, 301] on link "person_add Nova marcação" at bounding box center [72, 302] width 118 height 61
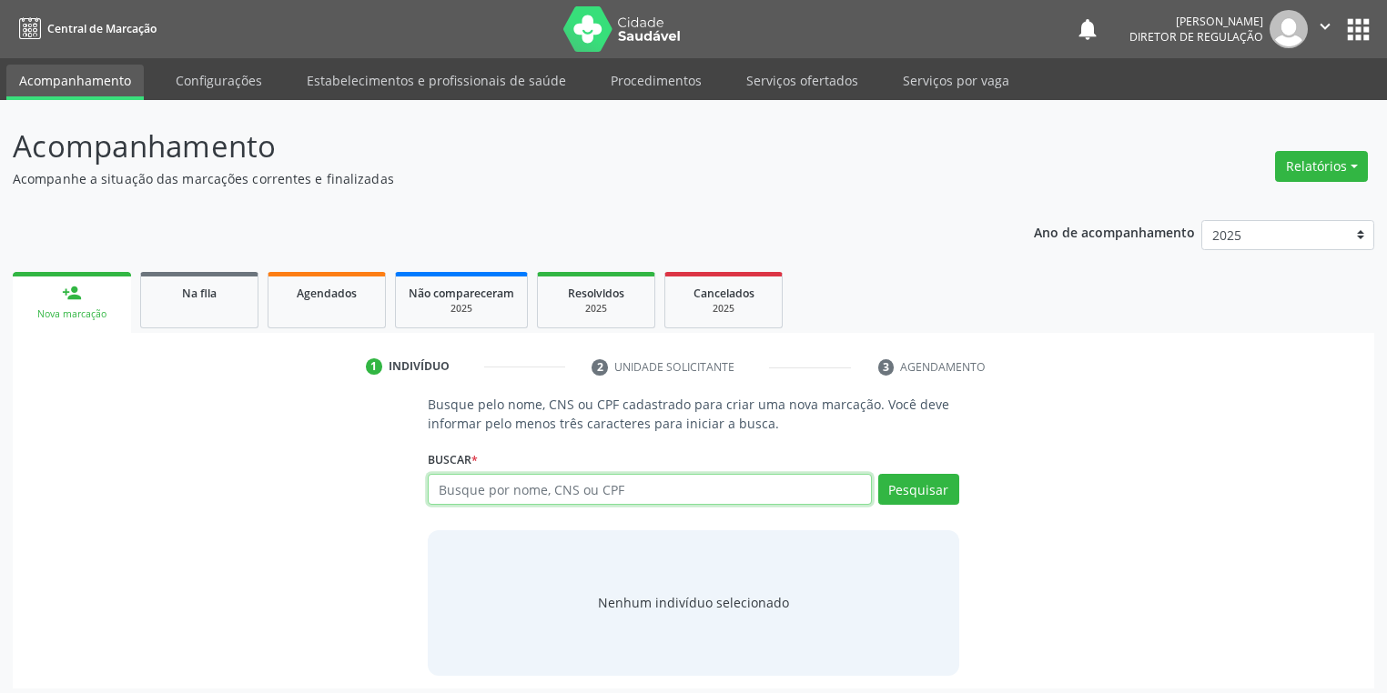
click at [515, 488] on input "text" at bounding box center [650, 489] width 444 height 31
paste input "15054863483"
type input "15054863483"
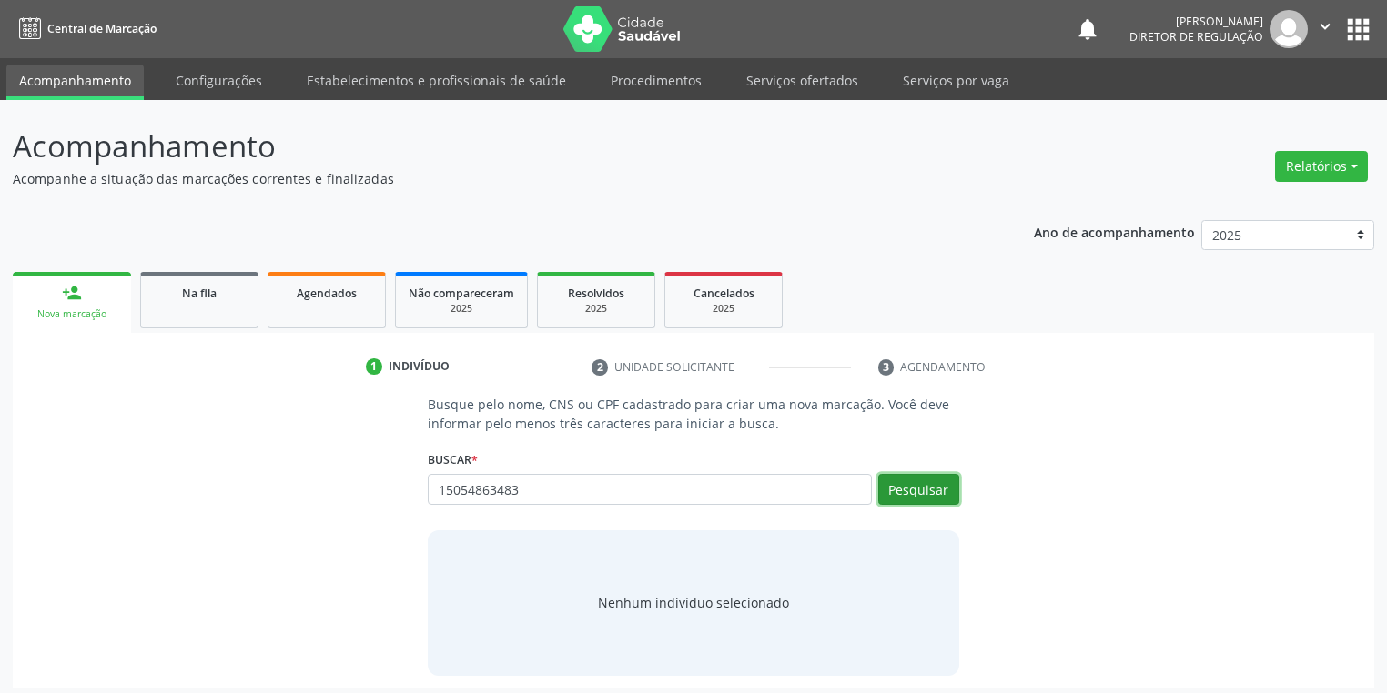
click at [900, 491] on button "Pesquisar" at bounding box center [918, 489] width 81 height 31
click at [647, 606] on div "Nenhum indivíduo selecionado" at bounding box center [693, 602] width 191 height 19
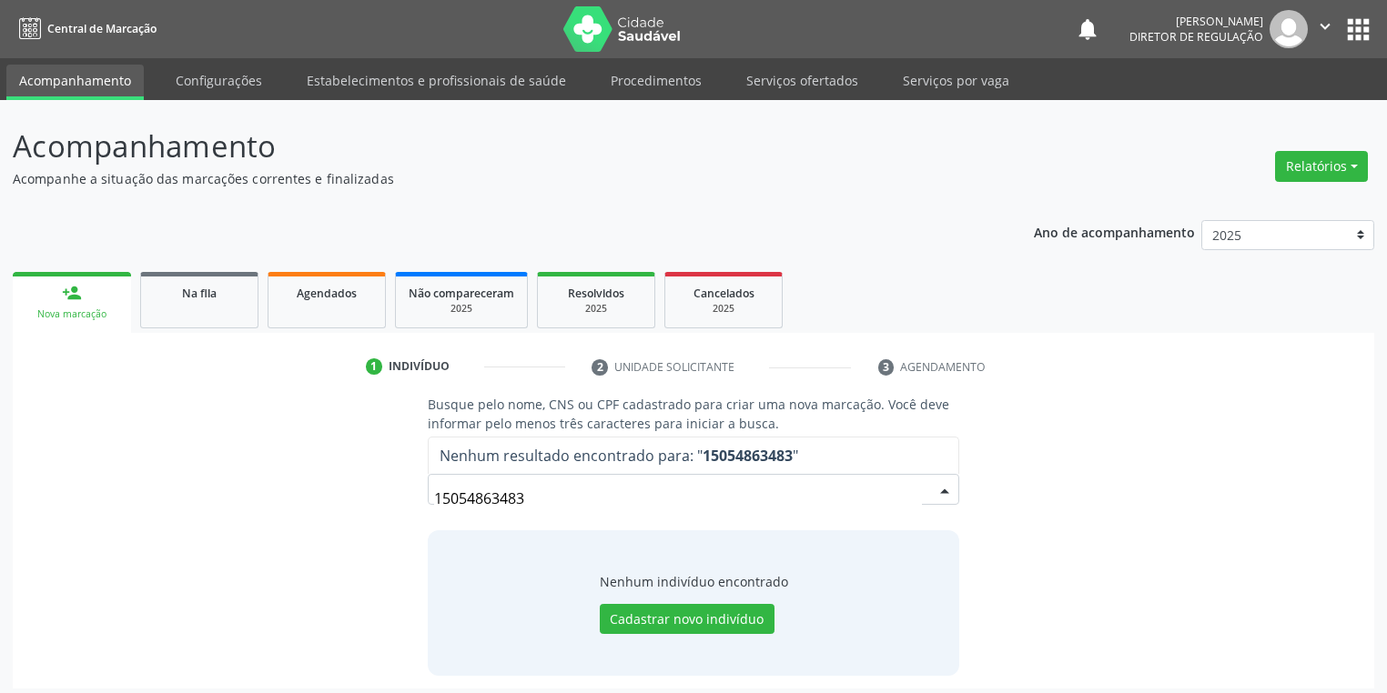
click at [895, 486] on input "15054863483" at bounding box center [678, 498] width 488 height 36
click at [657, 605] on button "Cadastrar novo indivíduo" at bounding box center [687, 619] width 175 height 31
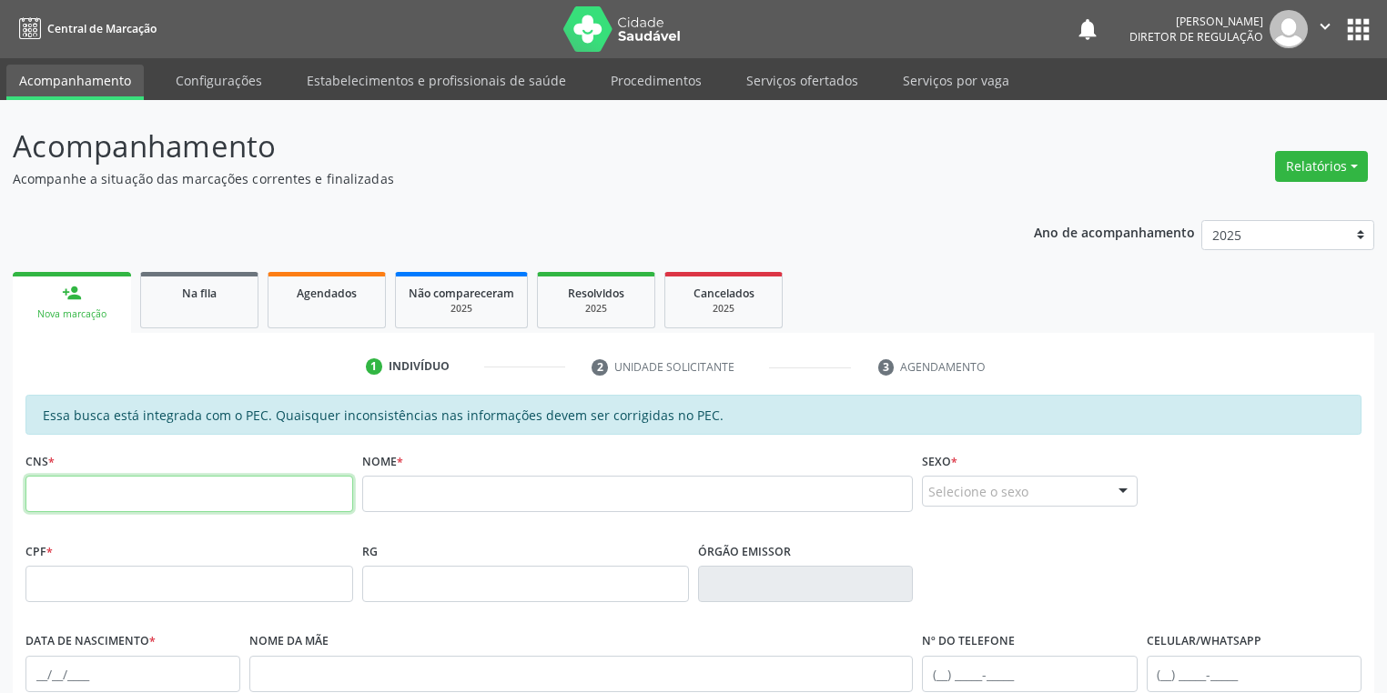
click at [150, 493] on input "text" at bounding box center [189, 494] width 328 height 36
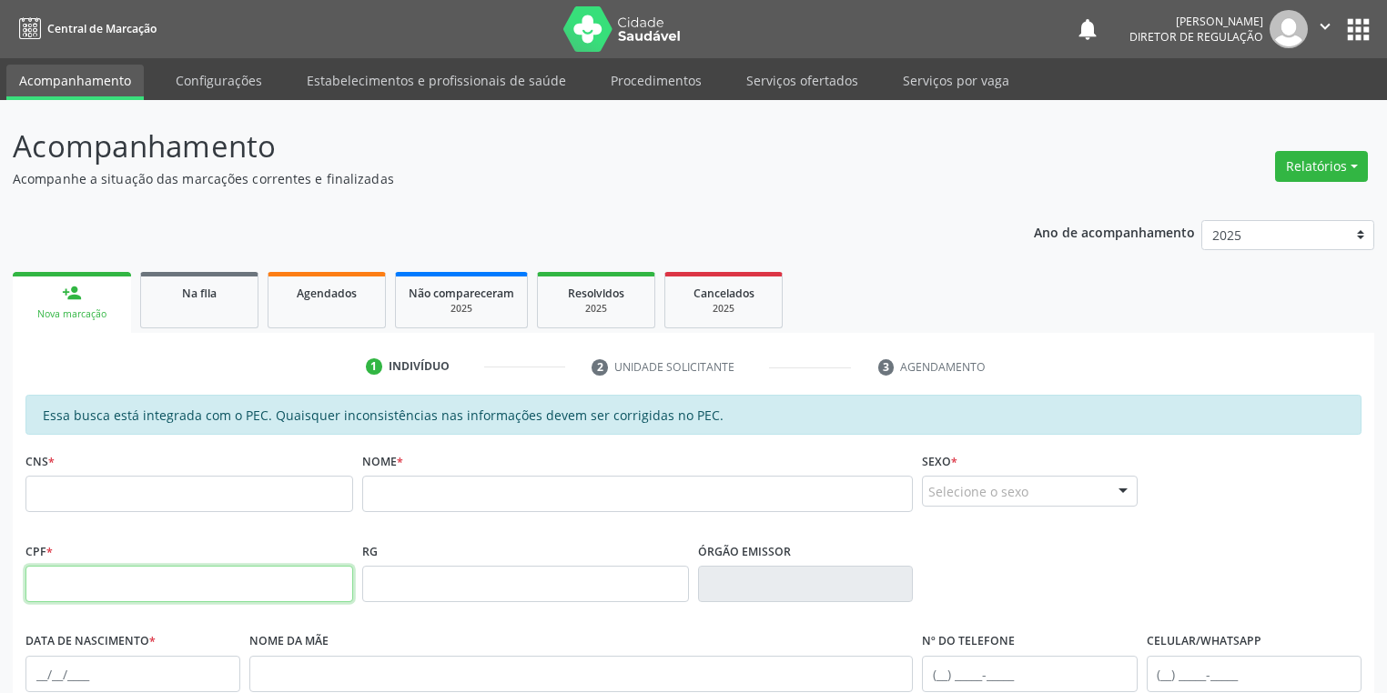
click at [71, 586] on input "text" at bounding box center [189, 584] width 328 height 36
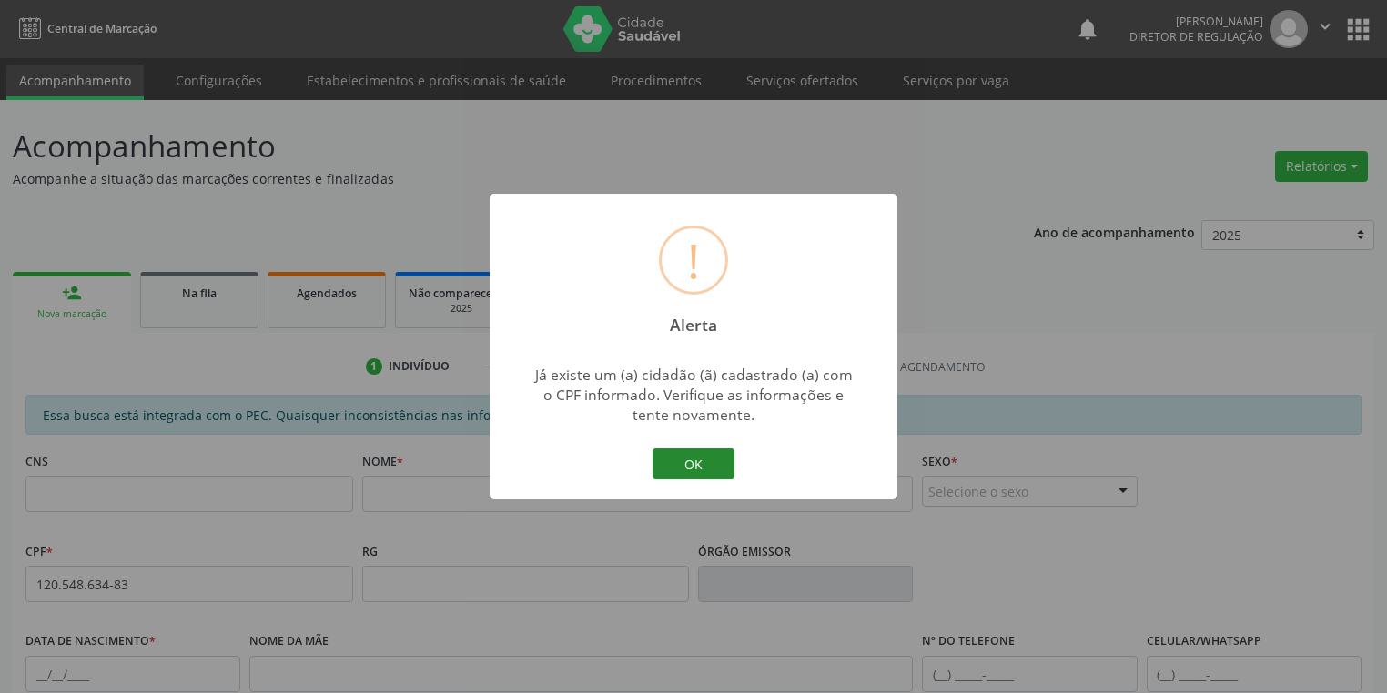
click at [701, 454] on button "OK" at bounding box center [693, 464] width 82 height 31
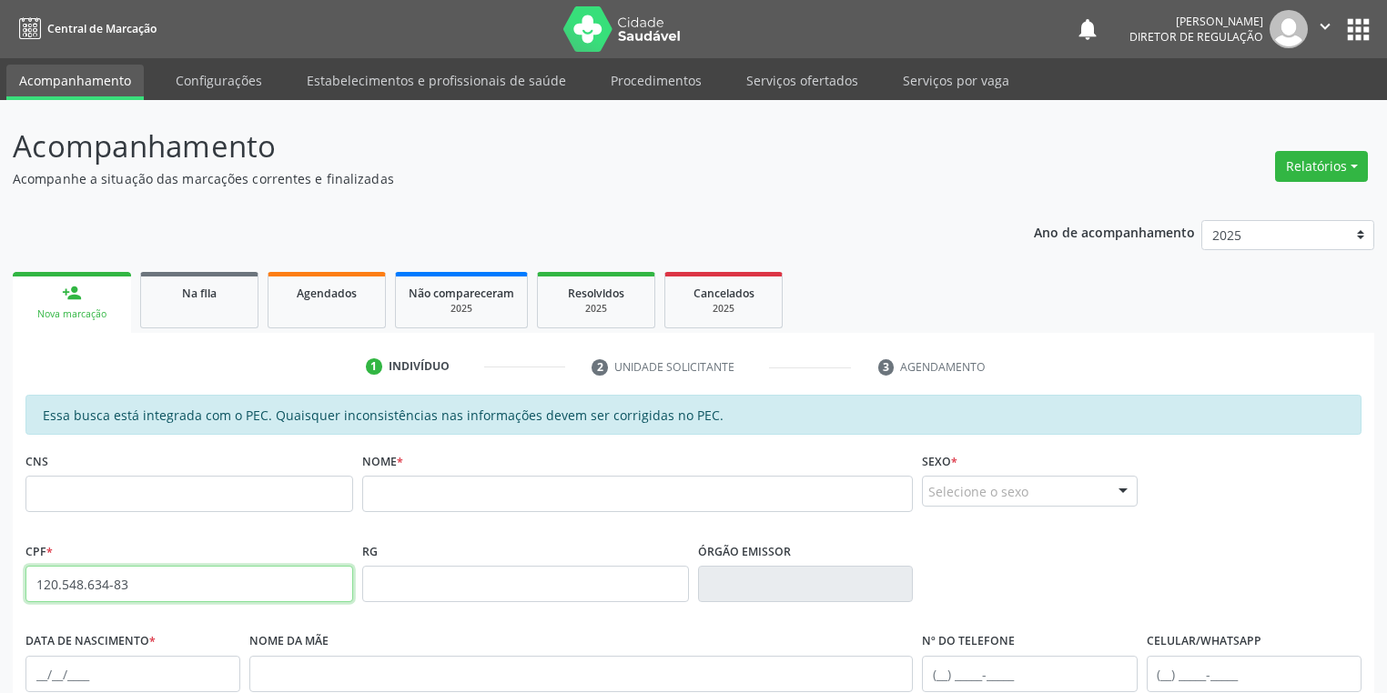
click at [172, 580] on input "120.548.634-83" at bounding box center [189, 584] width 328 height 36
type input "1"
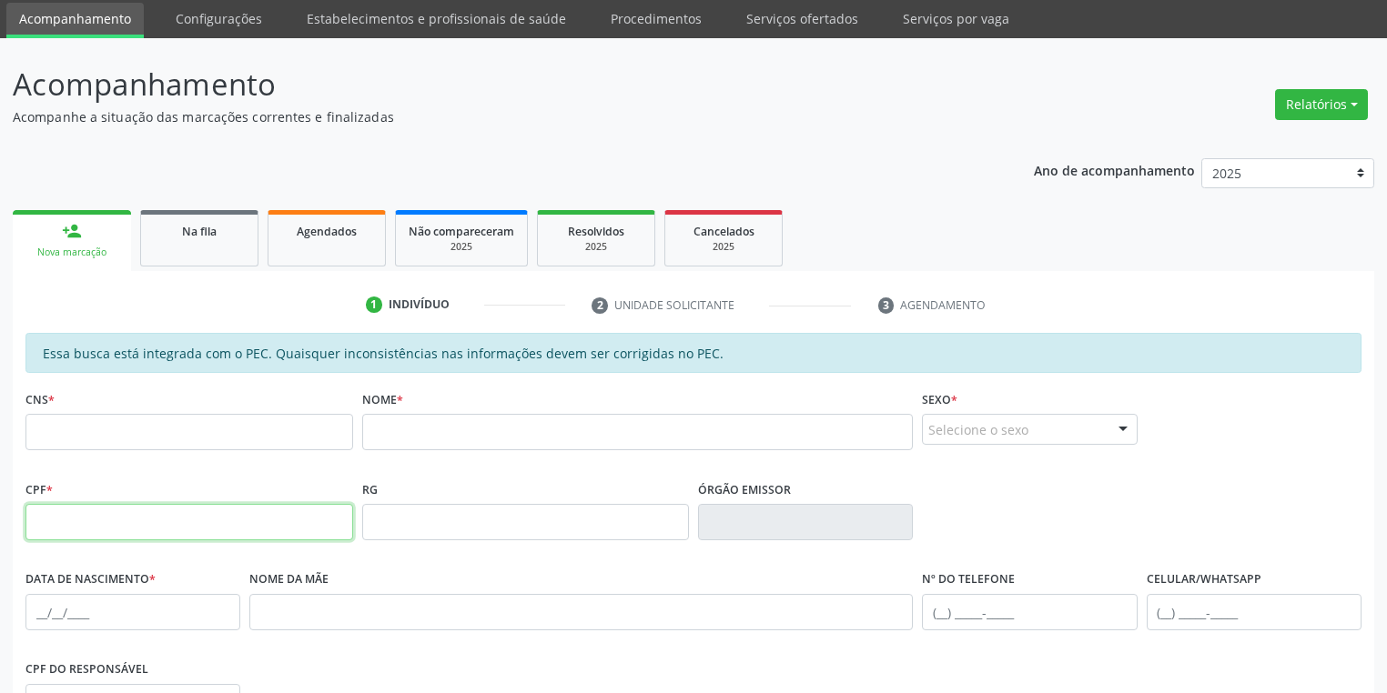
scroll to position [54, 0]
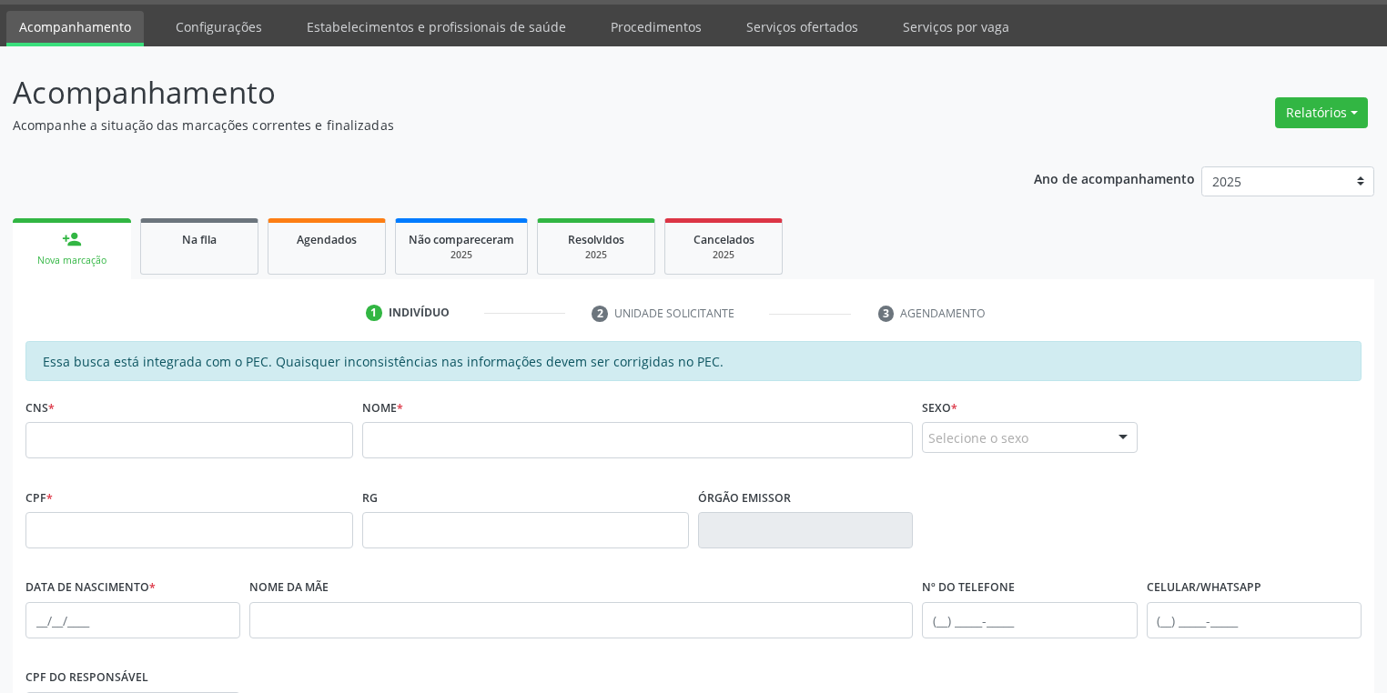
click at [98, 262] on div "Nova marcação" at bounding box center [71, 261] width 93 height 14
click at [84, 264] on div "Nova marcação" at bounding box center [71, 261] width 93 height 14
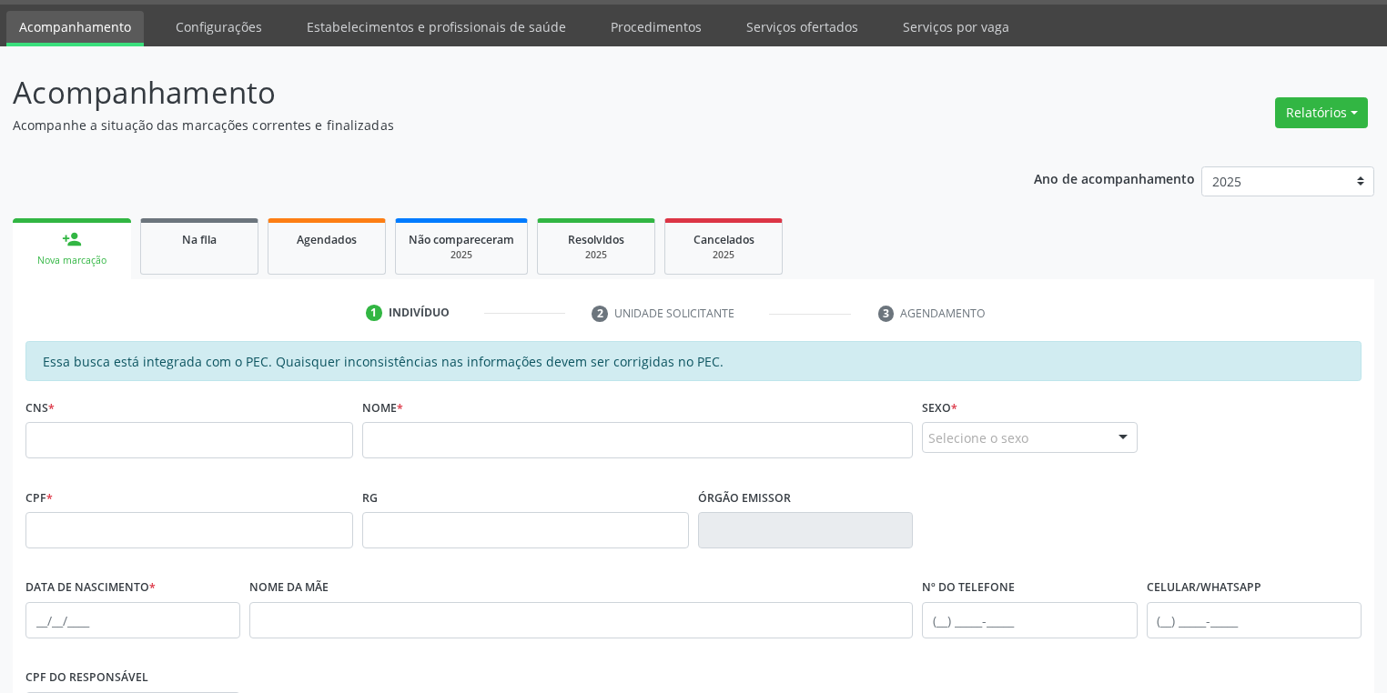
click at [84, 264] on div "Nova marcação" at bounding box center [71, 261] width 93 height 14
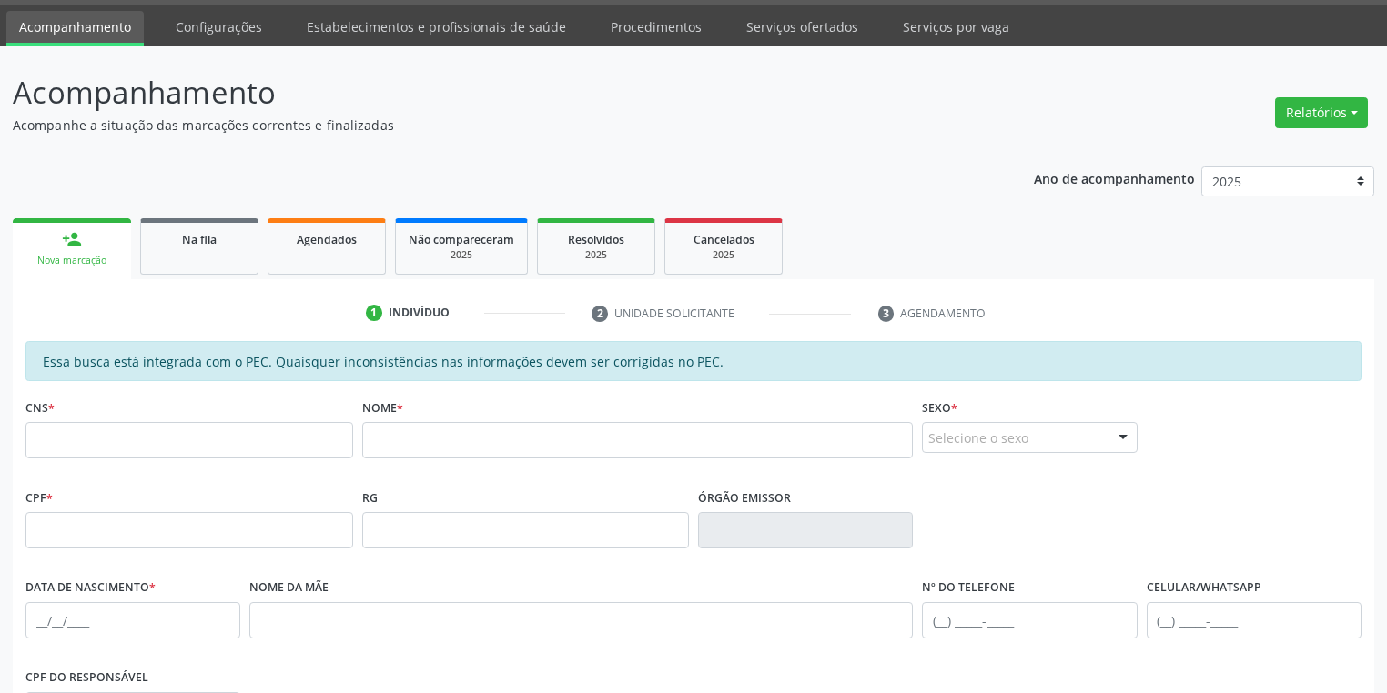
click at [84, 264] on div "Nova marcação" at bounding box center [71, 261] width 93 height 14
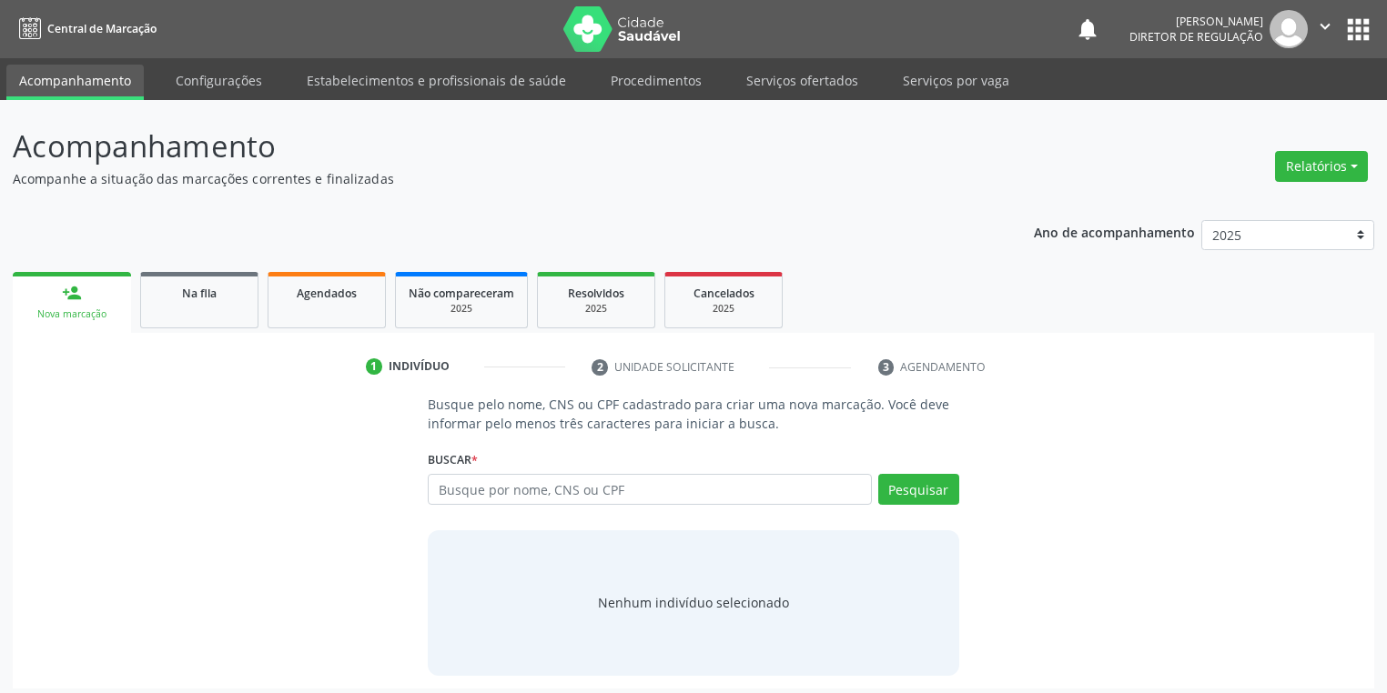
click at [454, 483] on input "text" at bounding box center [650, 489] width 444 height 31
type input "k"
type input "[PERSON_NAME]"
click at [921, 491] on button "Pesquisar" at bounding box center [918, 489] width 81 height 31
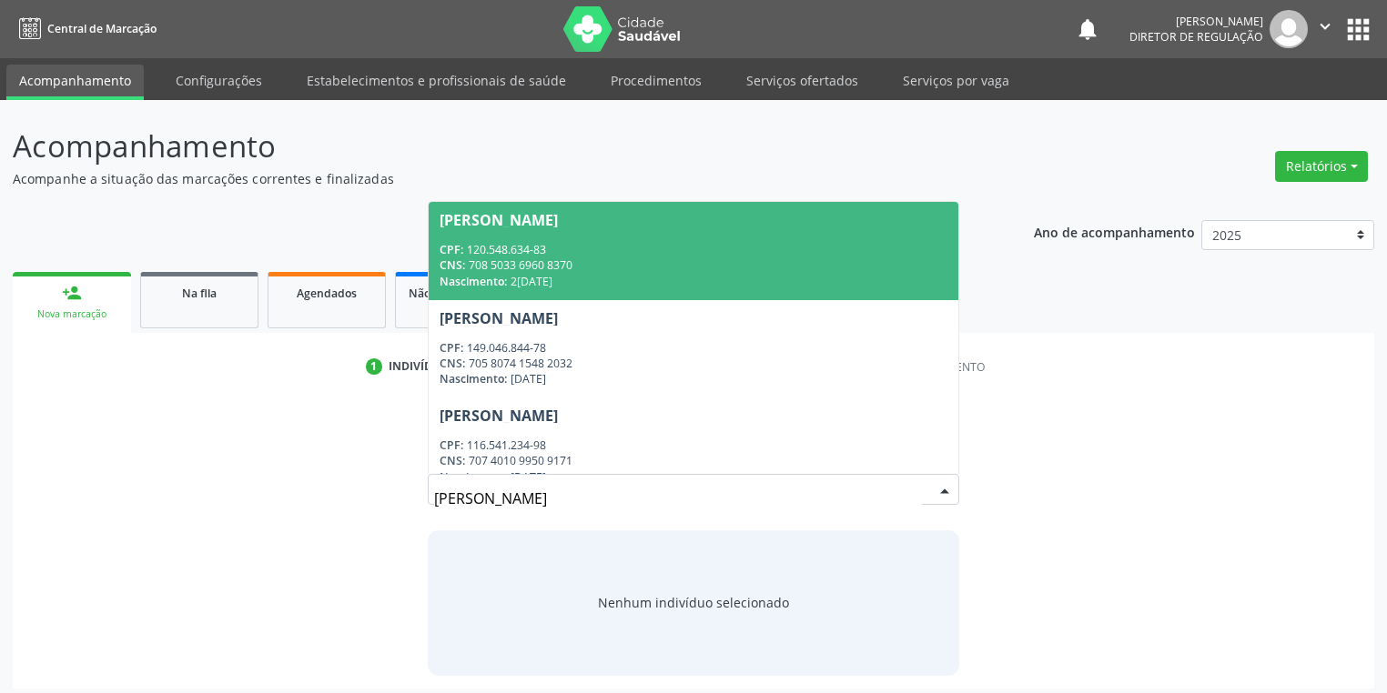
click at [594, 268] on div "CNS: 708 5033 6960 8370" at bounding box center [693, 264] width 508 height 15
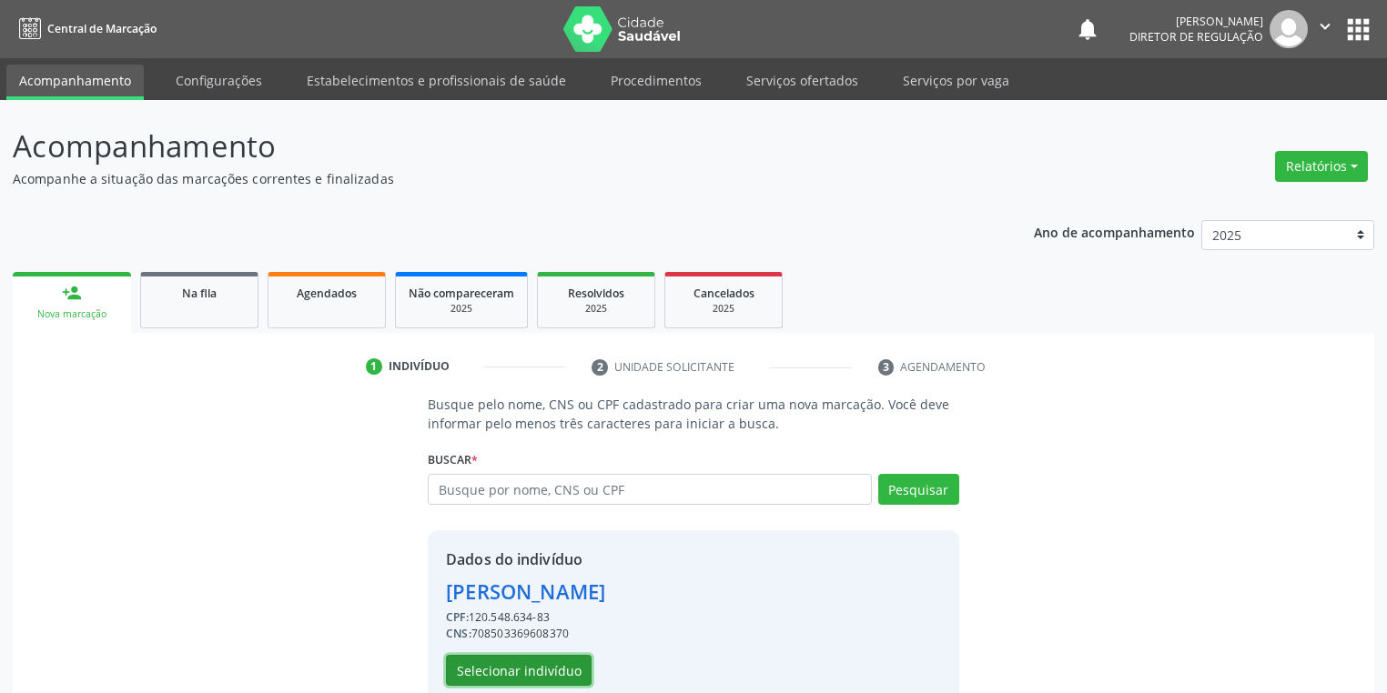
click at [490, 666] on button "Selecionar indivíduo" at bounding box center [519, 670] width 146 height 31
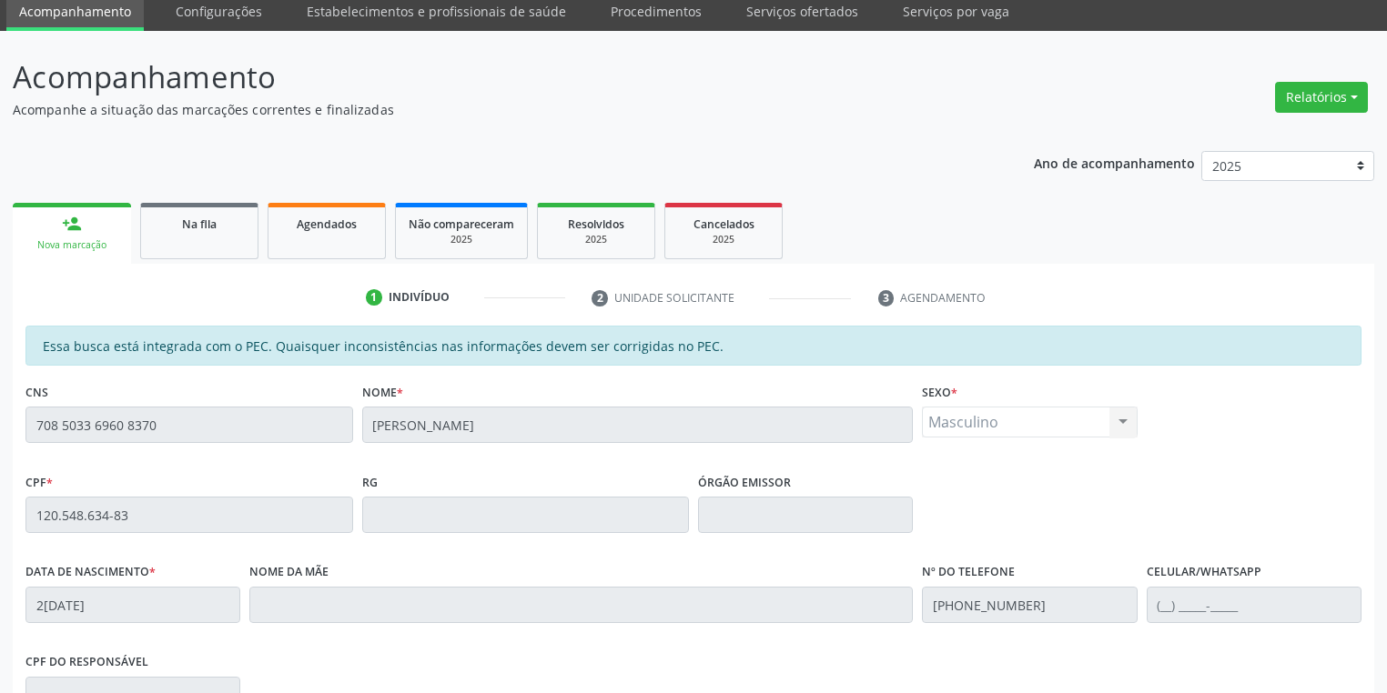
scroll to position [345, 0]
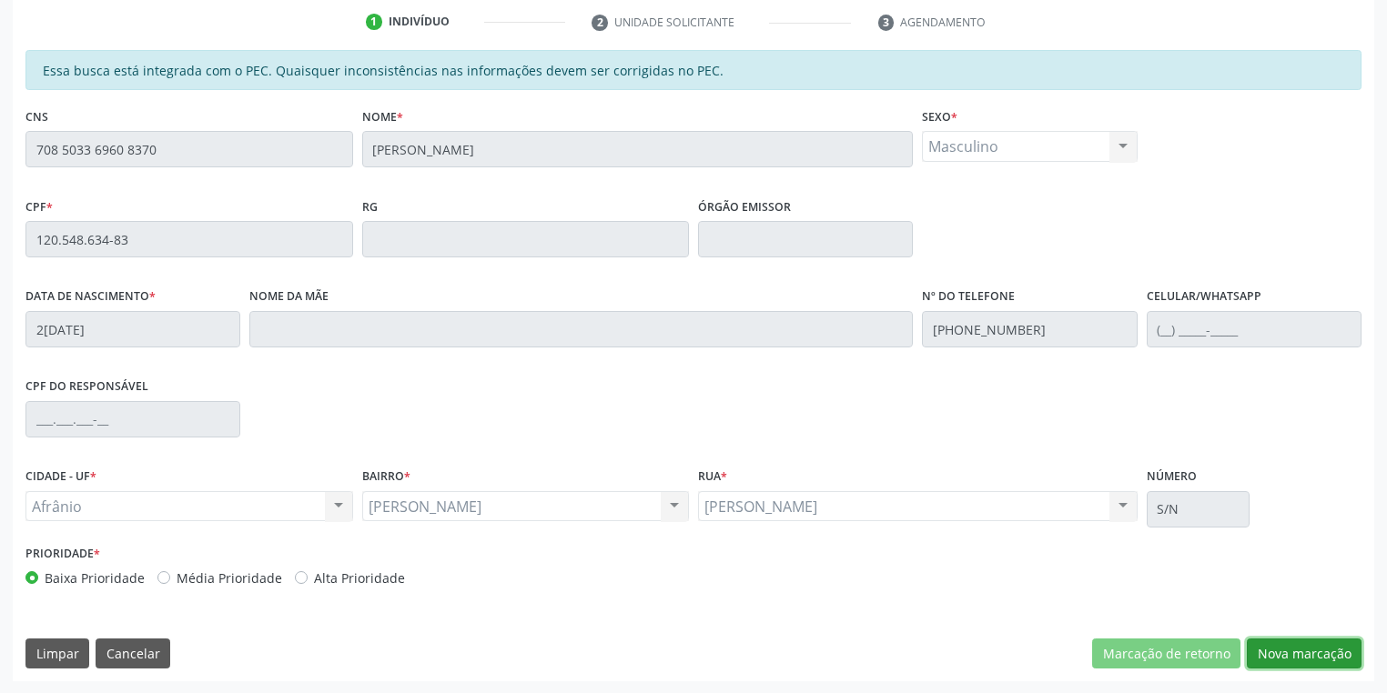
click at [1276, 652] on button "Nova marcação" at bounding box center [1303, 654] width 115 height 31
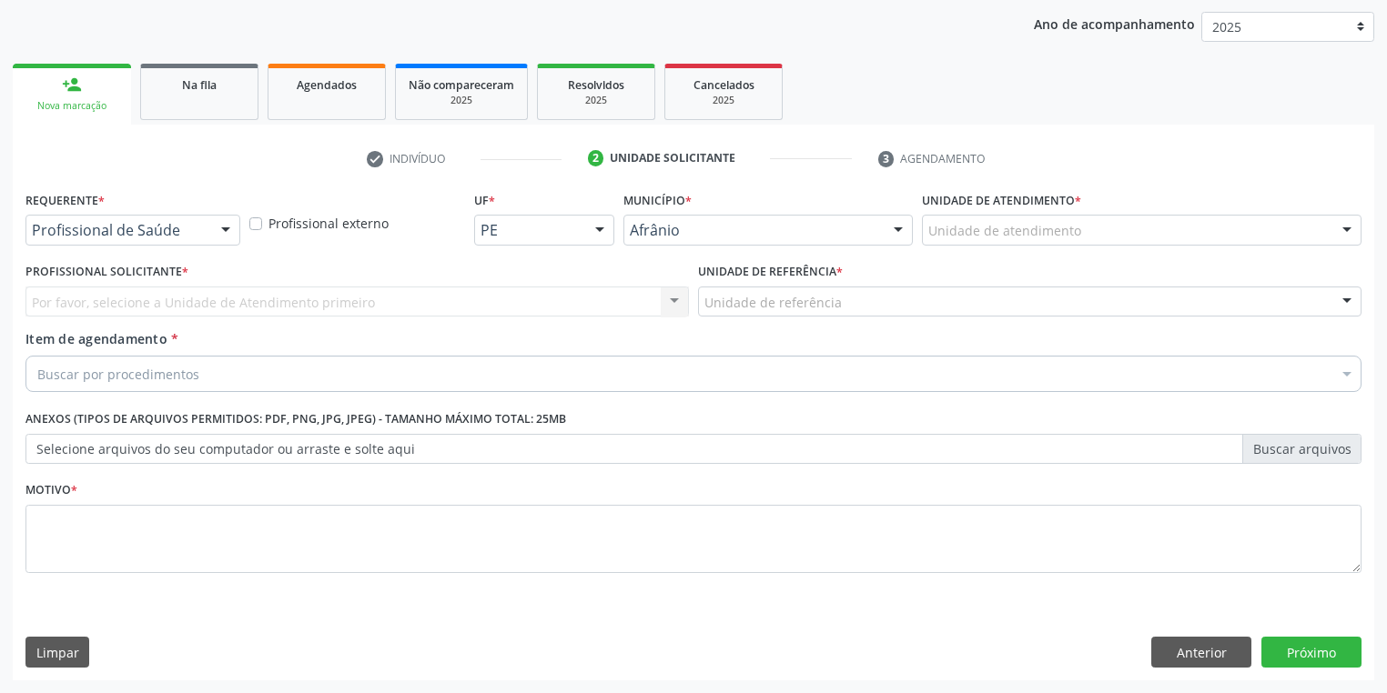
scroll to position [207, 0]
drag, startPoint x: 963, startPoint y: 231, endPoint x: 962, endPoint y: 250, distance: 19.2
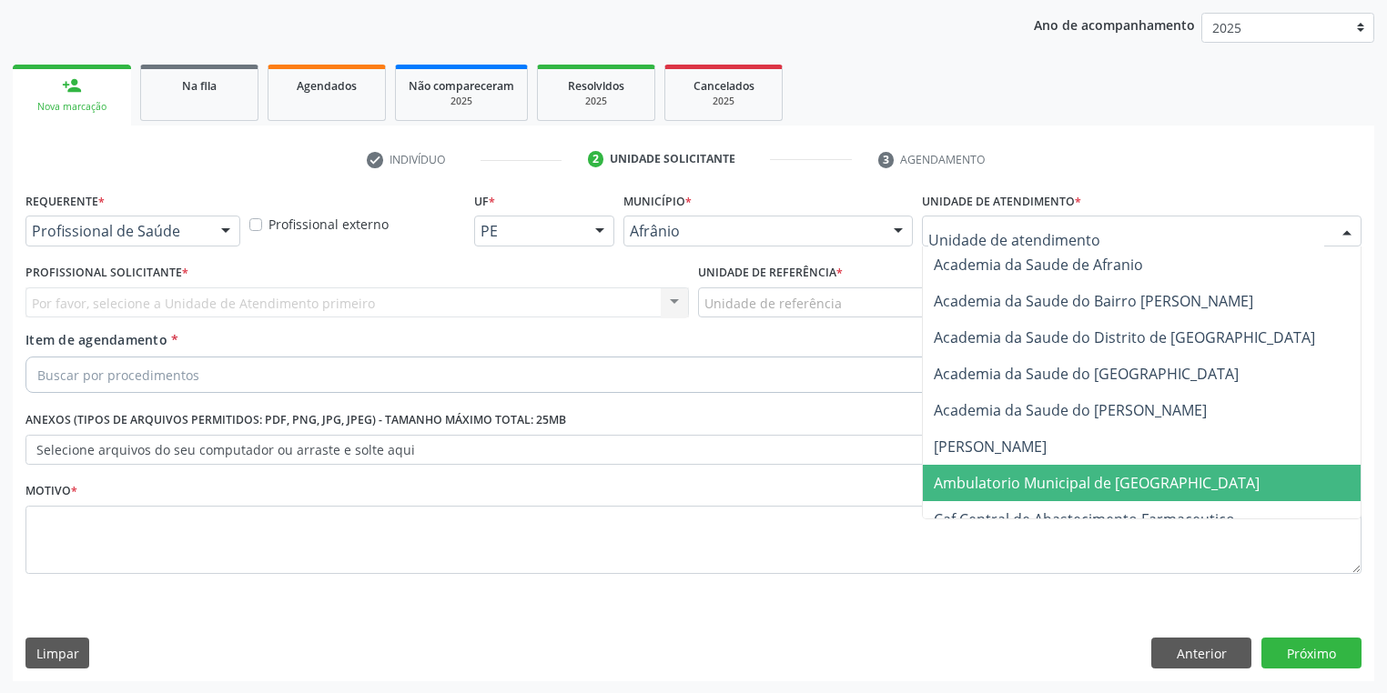
click at [995, 497] on span "Ambulatorio Municipal de [GEOGRAPHIC_DATA]" at bounding box center [1145, 483] width 444 height 36
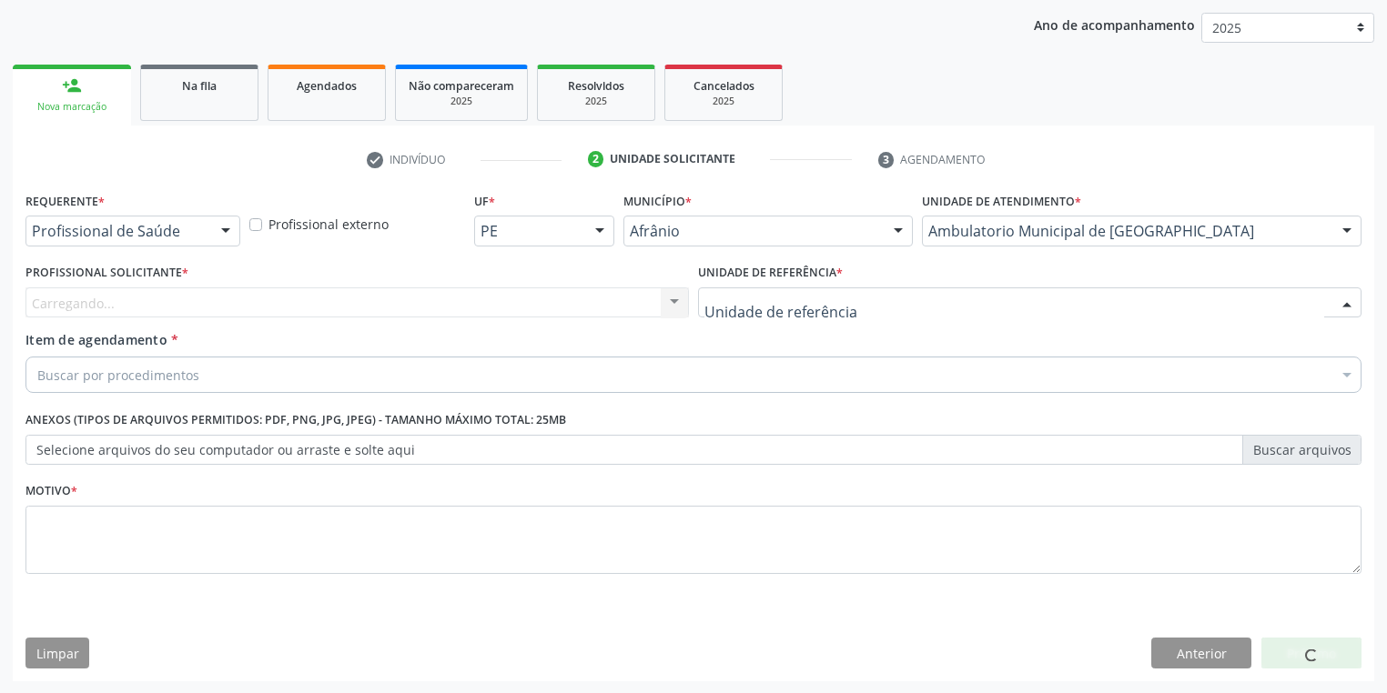
drag, startPoint x: 716, startPoint y: 309, endPoint x: 724, endPoint y: 412, distance: 103.1
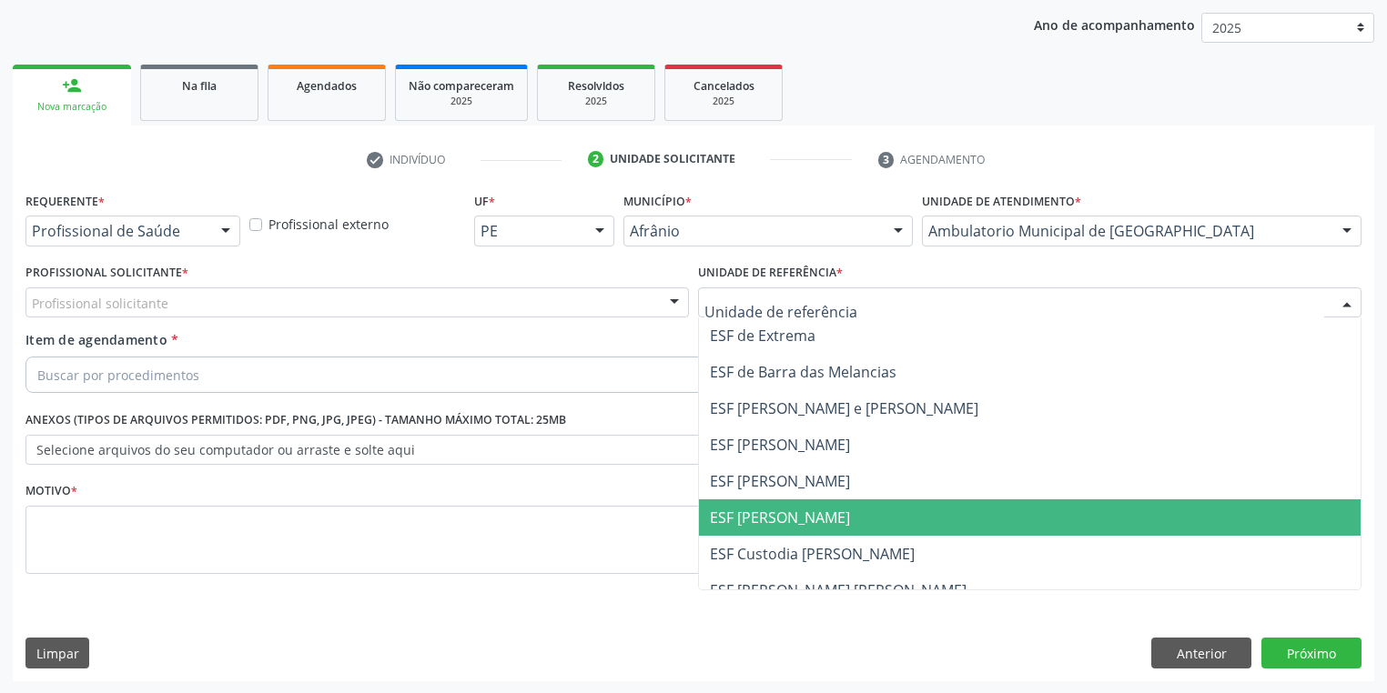
click at [729, 517] on span "ESF [PERSON_NAME]" at bounding box center [780, 518] width 140 height 20
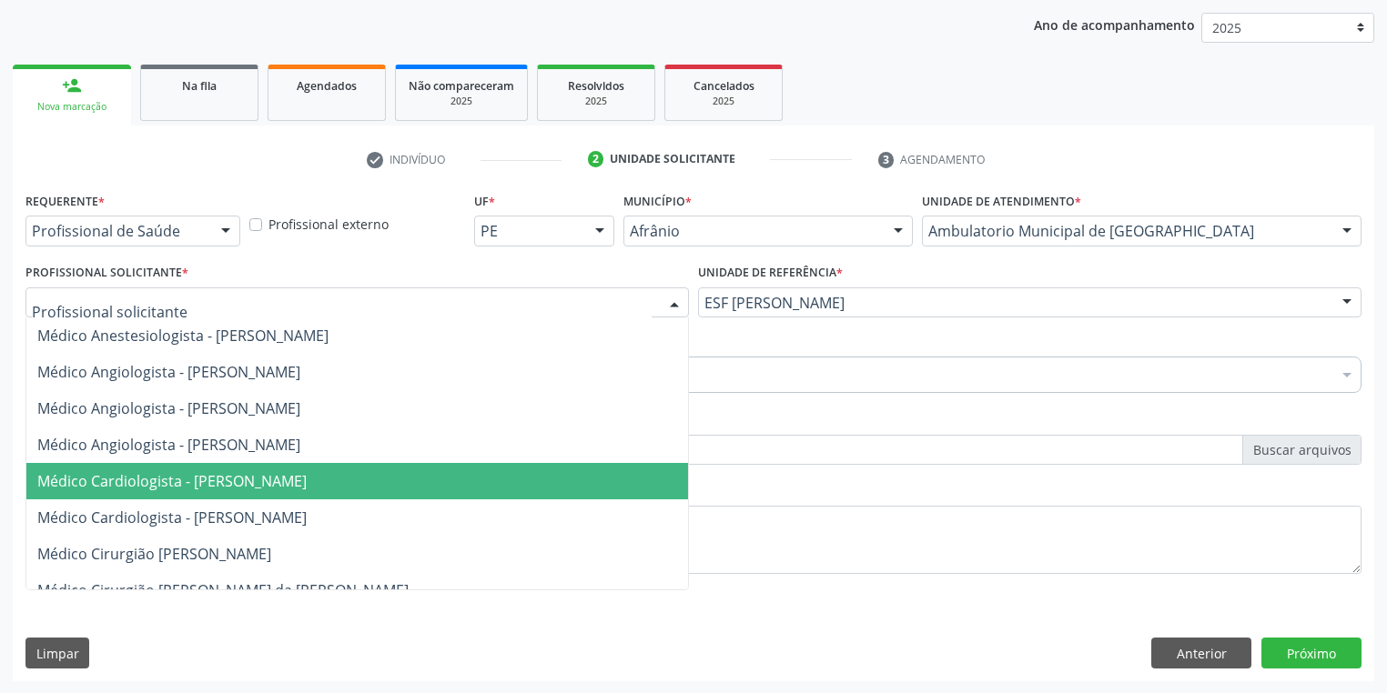
click at [131, 473] on span "Médico Cardiologista - Alysson Rodrigo Ferreira Cavalcanti" at bounding box center [171, 481] width 269 height 20
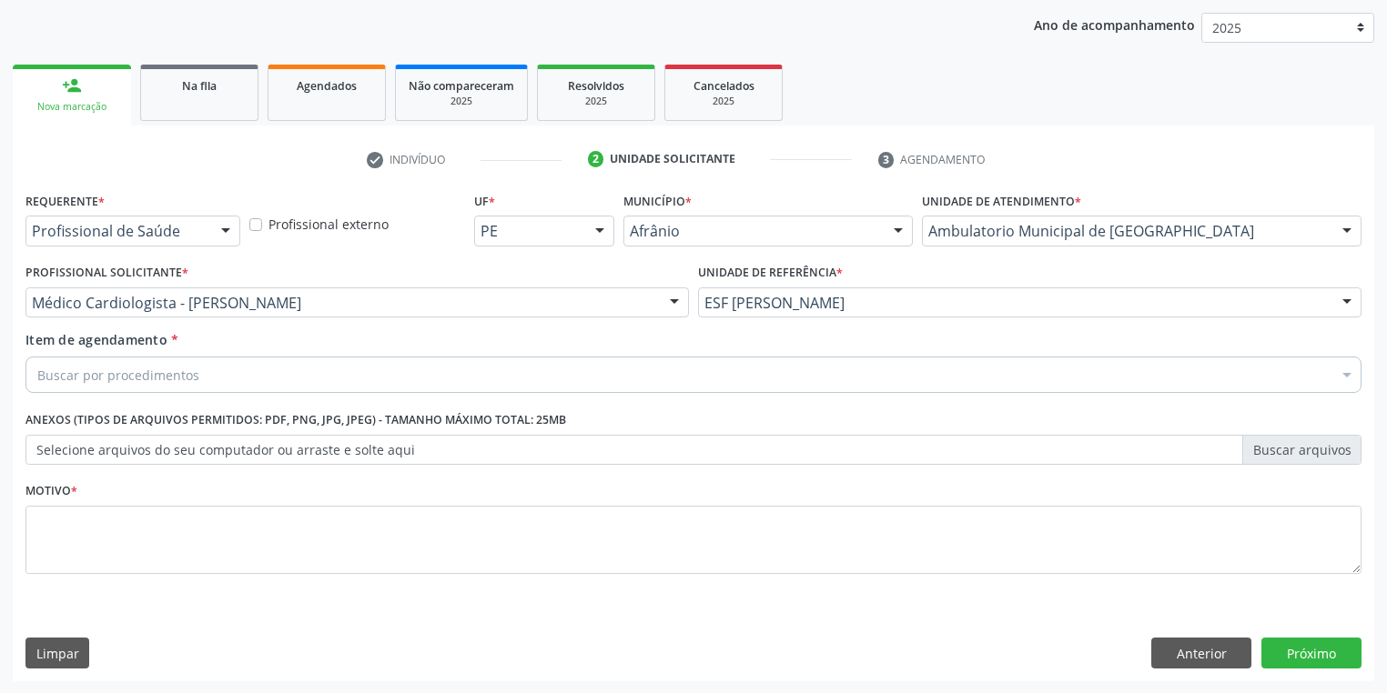
click at [104, 388] on div "Buscar por procedimentos" at bounding box center [693, 375] width 1336 height 36
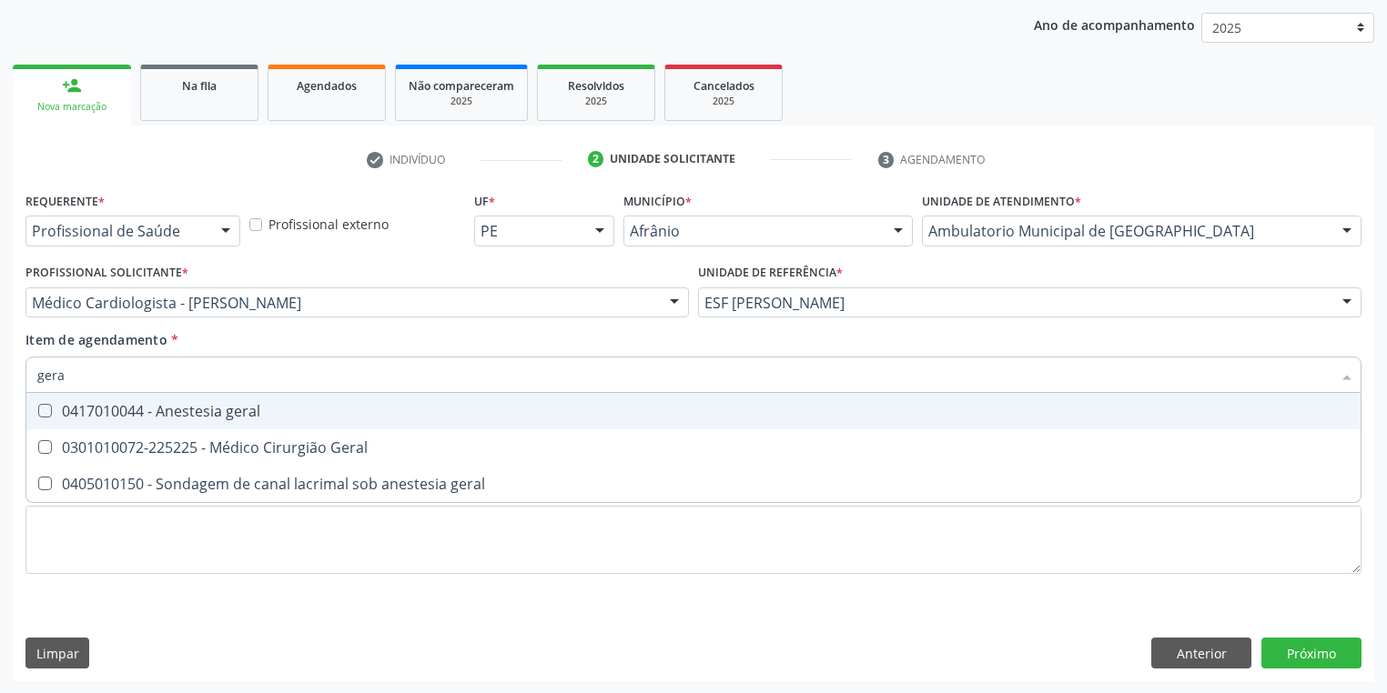
type input "geral"
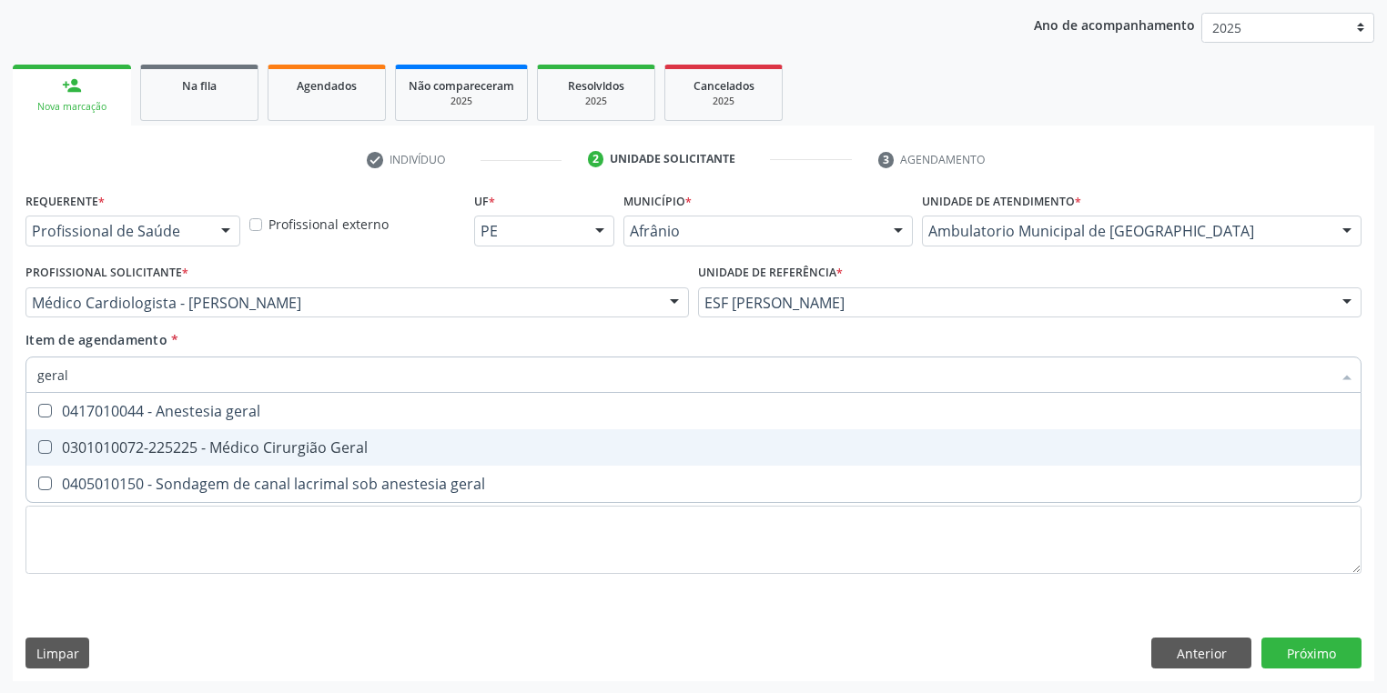
click at [106, 440] on div "0301010072-225225 - Médico Cirurgião Geral" at bounding box center [693, 447] width 1312 height 15
checkbox Geral "true"
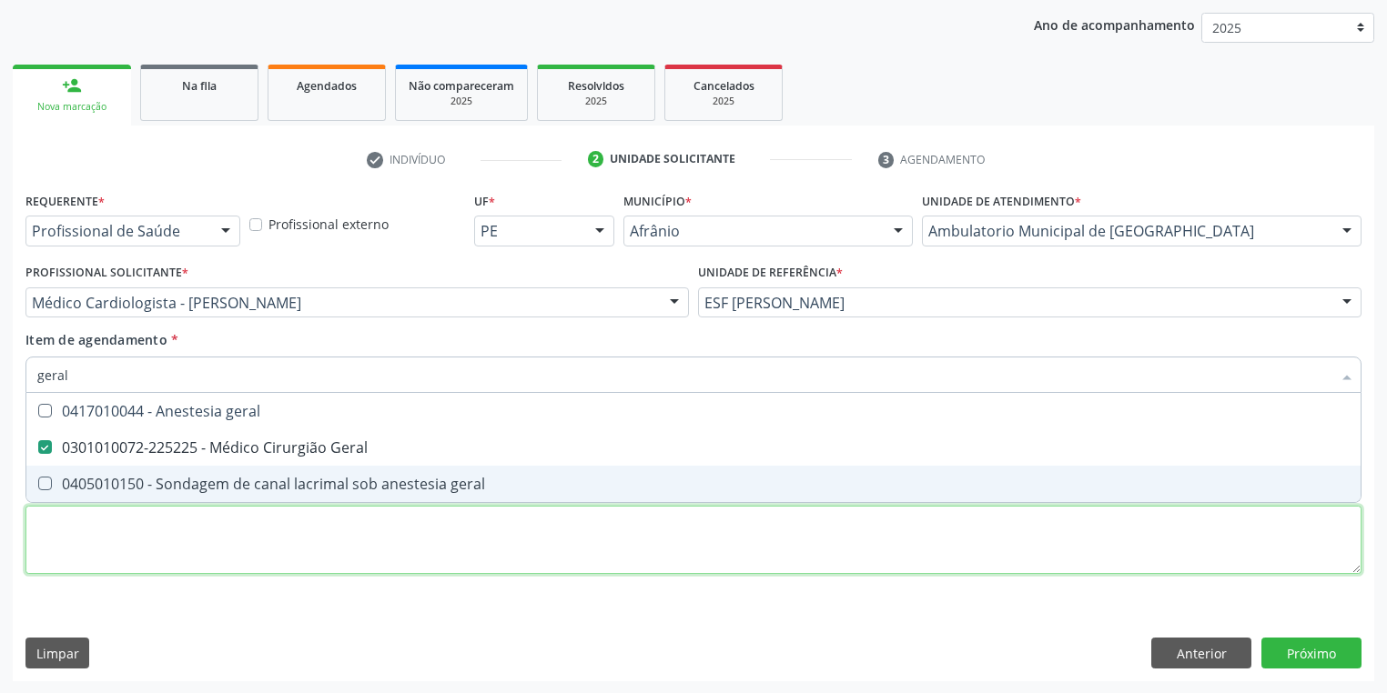
click at [68, 545] on div "Requerente * Profissional de Saúde Profissional de Saúde Paciente Nenhum result…" at bounding box center [693, 393] width 1336 height 412
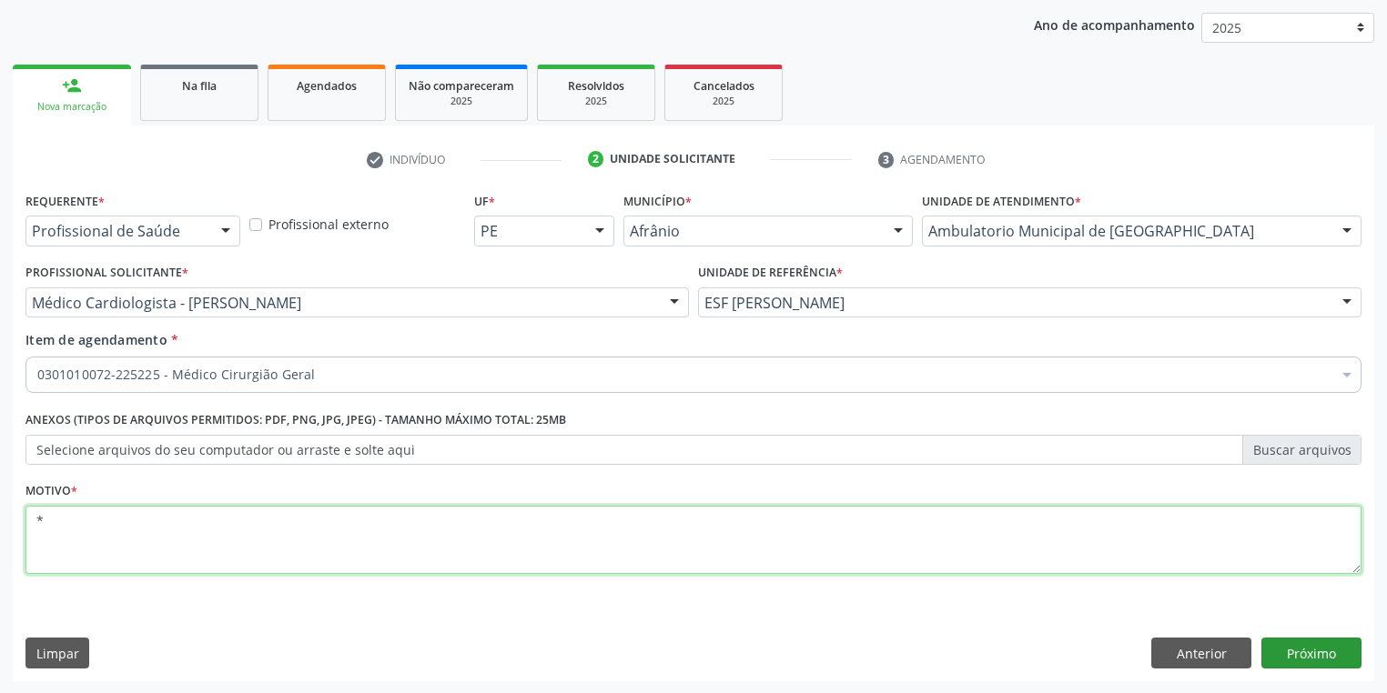
type textarea "*"
click at [1296, 653] on button "Próximo" at bounding box center [1311, 653] width 100 height 31
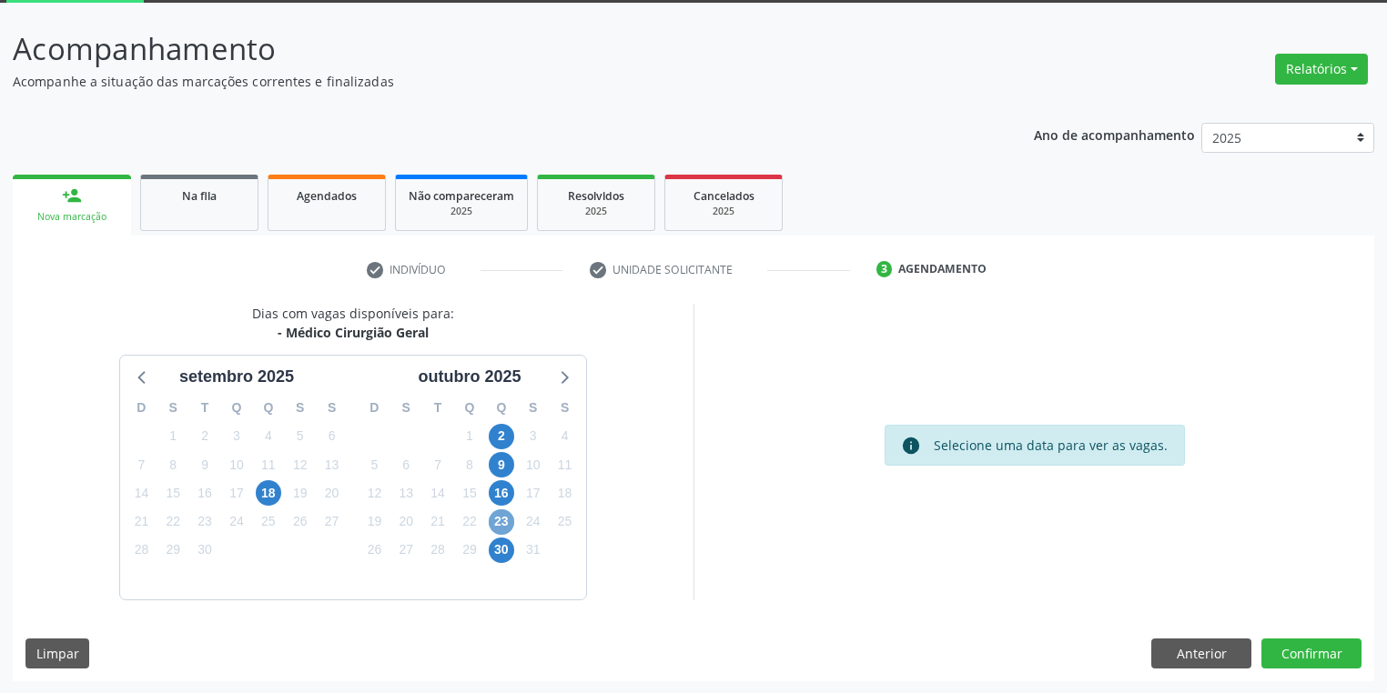
click at [499, 522] on span "23" at bounding box center [501, 521] width 25 height 25
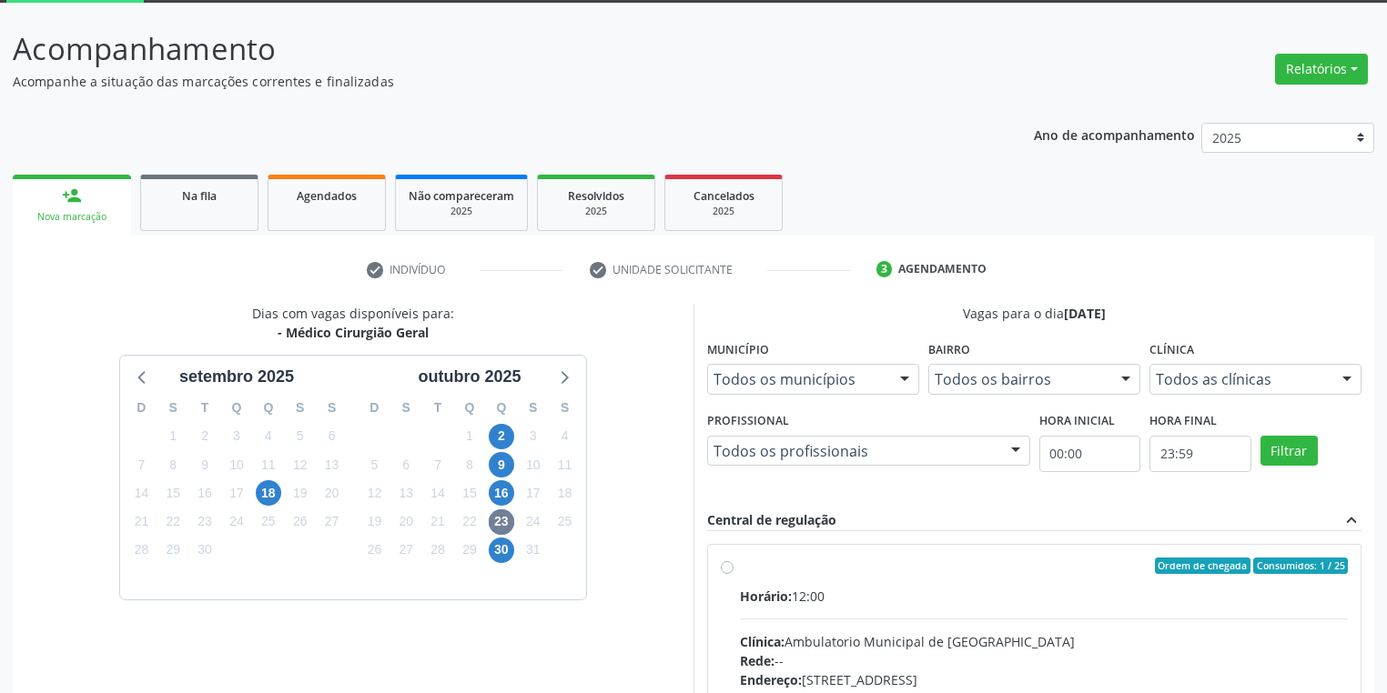
click at [733, 574] on input "Ordem de chegada Consumidos: 1 / 25 Horário: 12:00 Clínica: Ambulatorio Municip…" at bounding box center [727, 566] width 13 height 16
radio input "true"
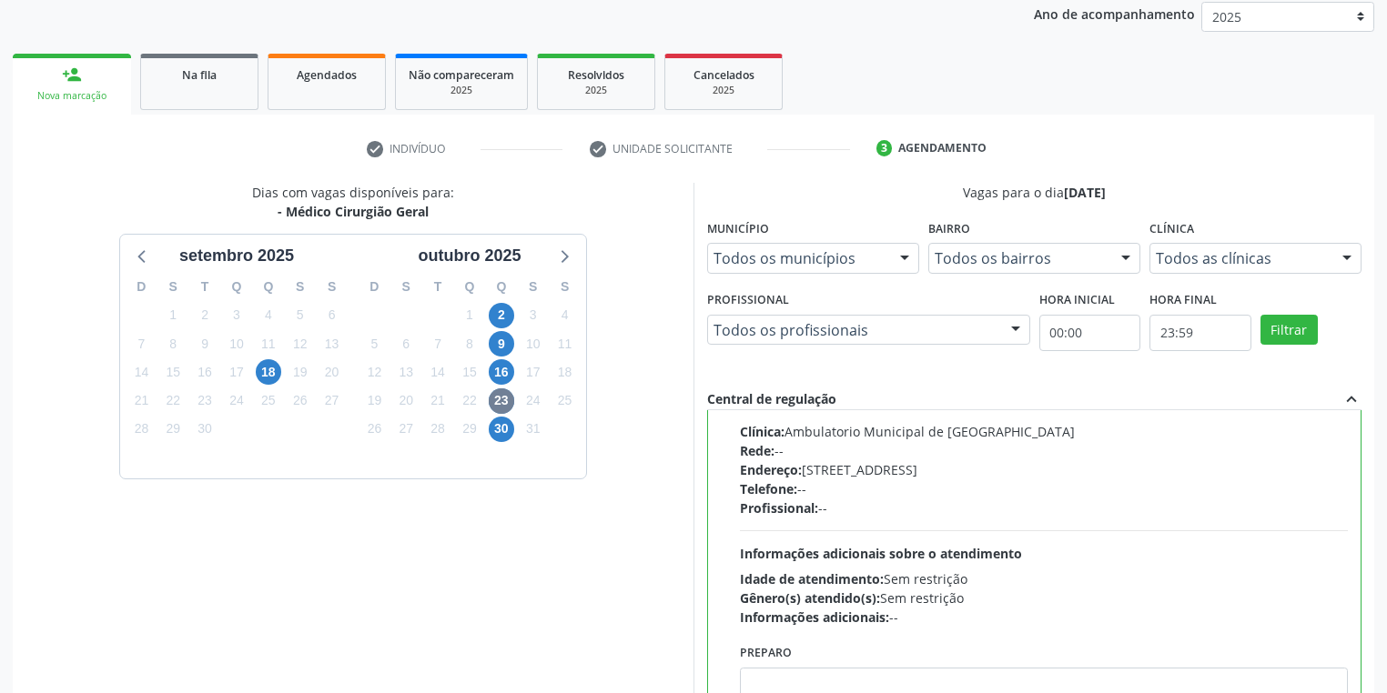
scroll to position [316, 0]
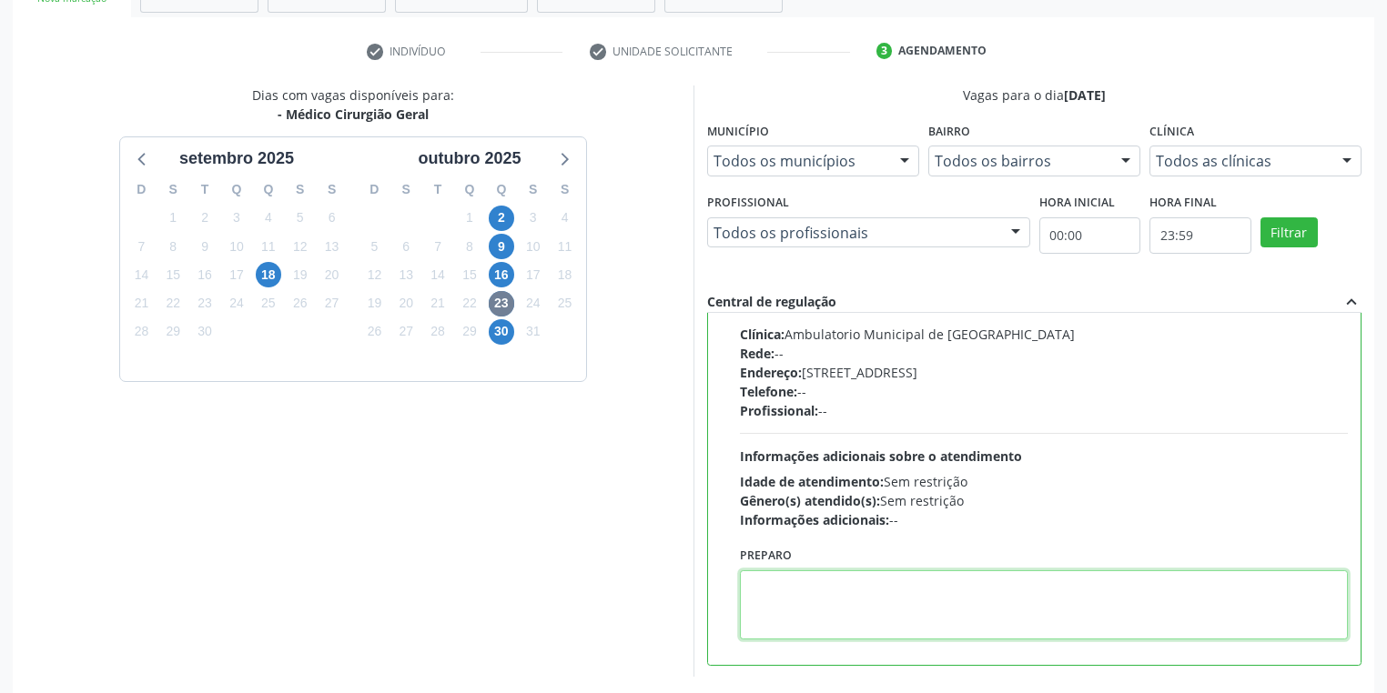
click at [877, 585] on textarea at bounding box center [1044, 604] width 608 height 69
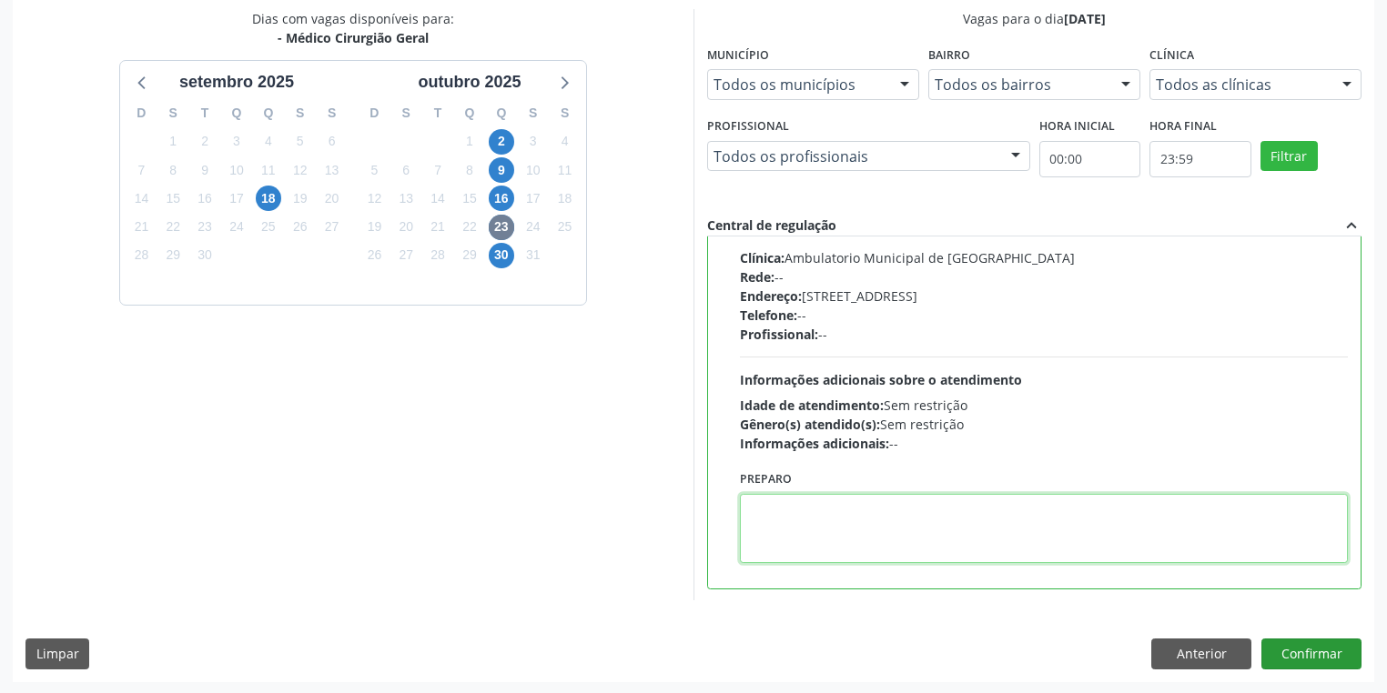
scroll to position [393, 0]
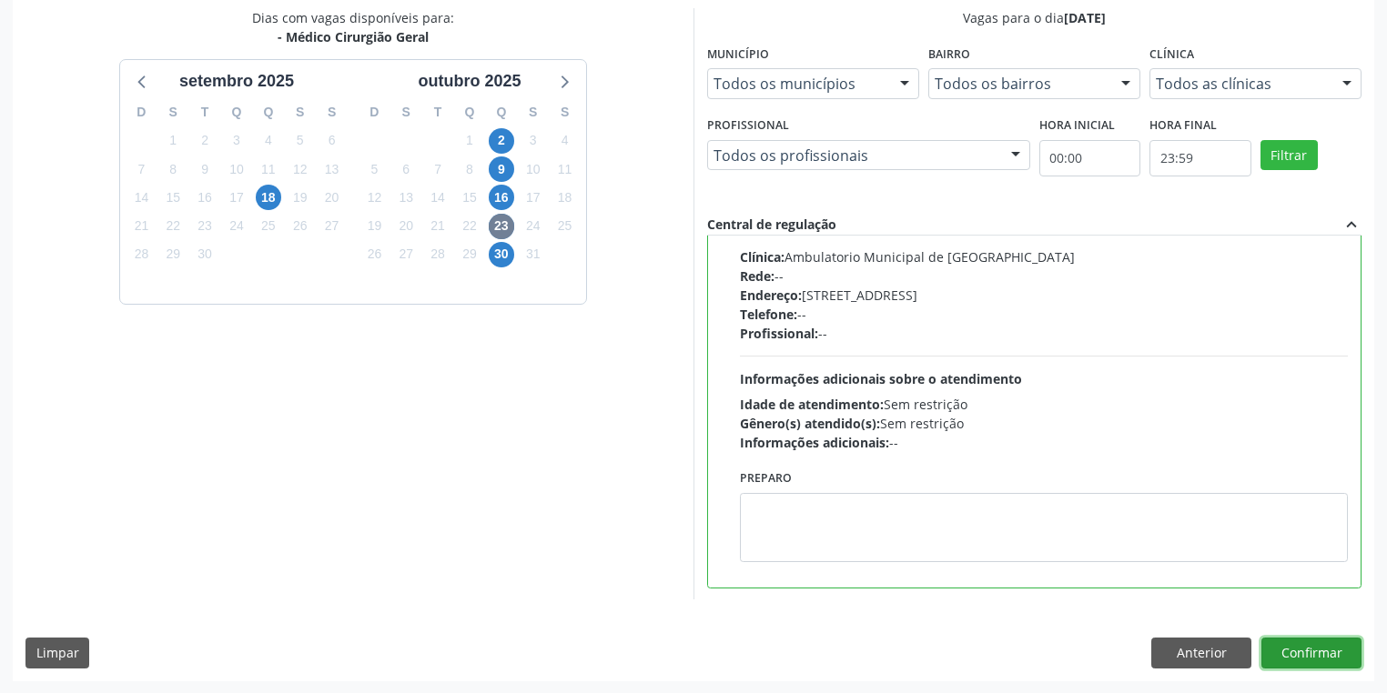
click at [1298, 651] on button "Confirmar" at bounding box center [1311, 653] width 100 height 31
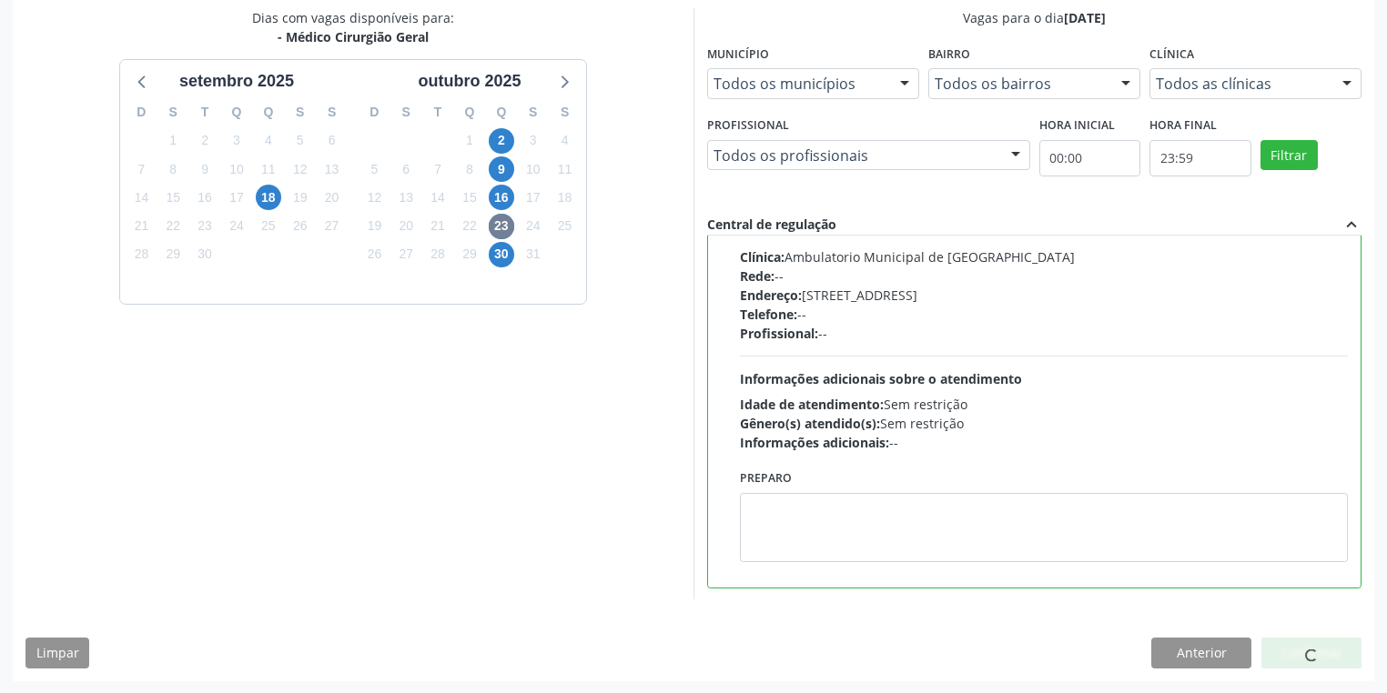
scroll to position [0, 0]
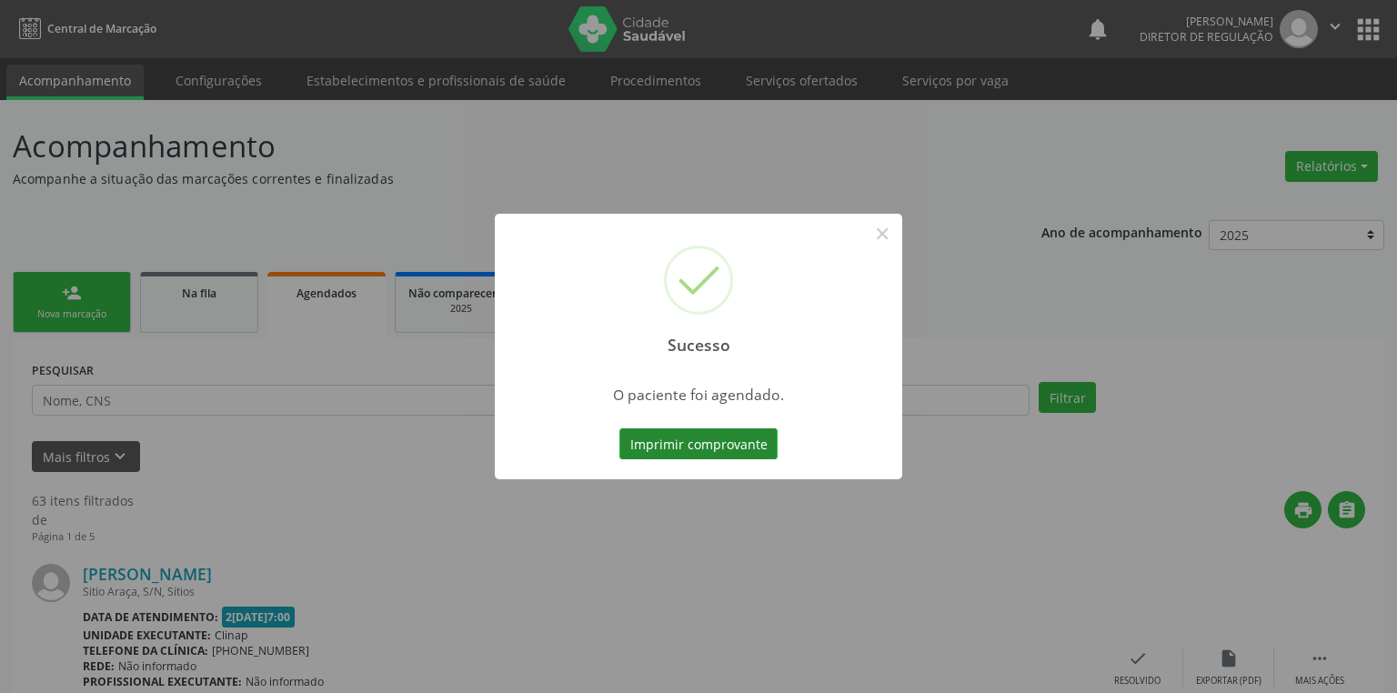
click at [689, 447] on button "Imprimir comprovante" at bounding box center [699, 444] width 158 height 31
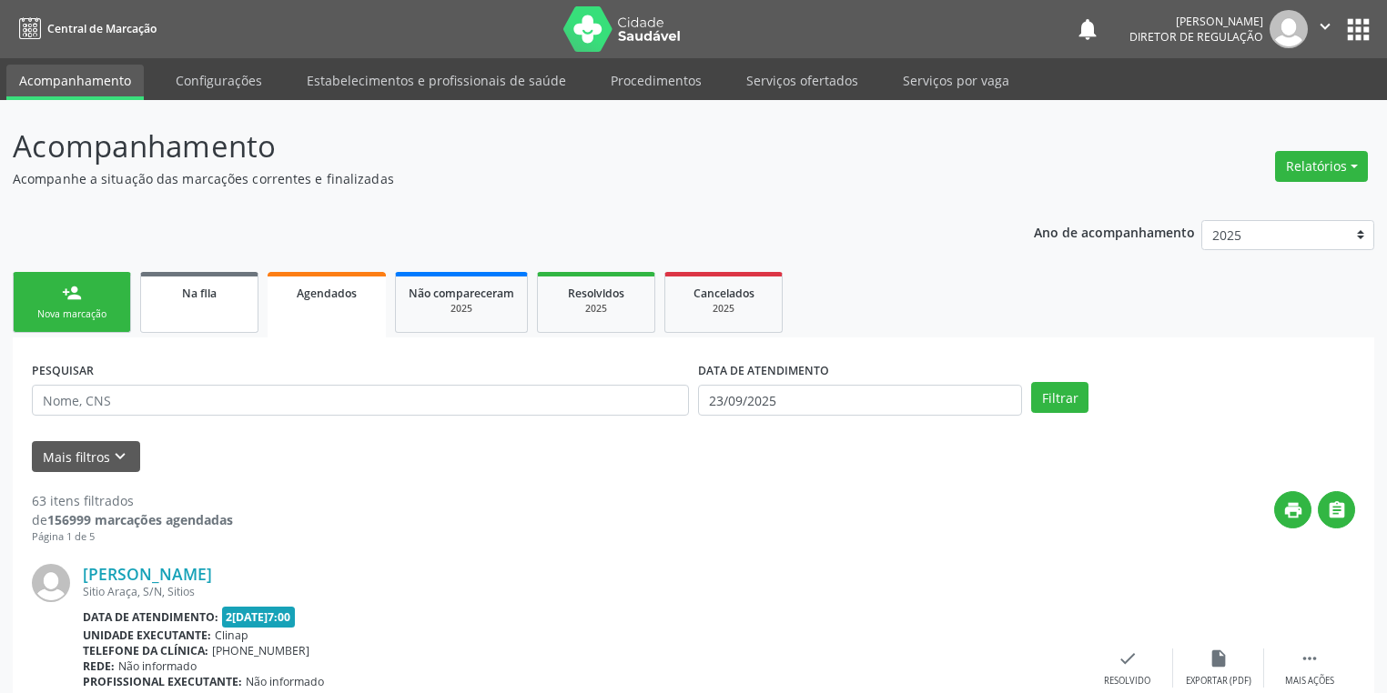
click at [166, 305] on link "Na fila" at bounding box center [199, 302] width 118 height 61
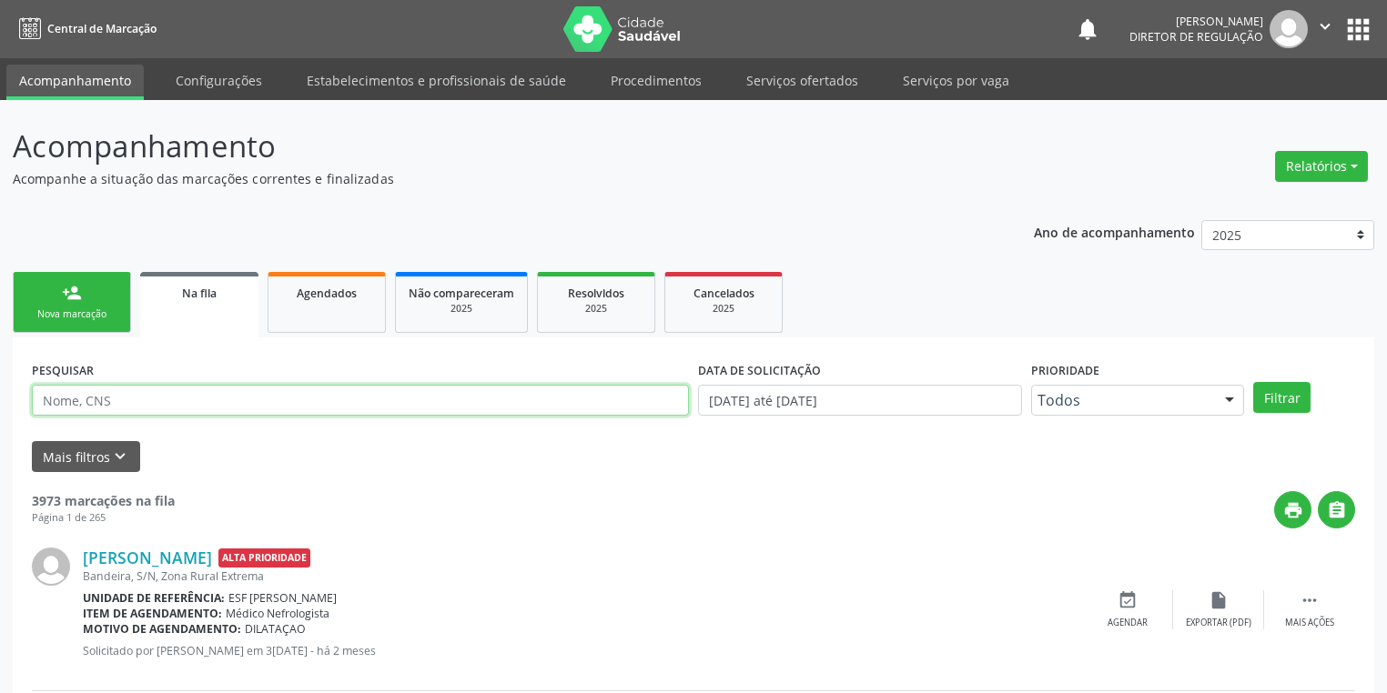
click at [137, 408] on input "text" at bounding box center [360, 400] width 657 height 31
type input "898002300317585"
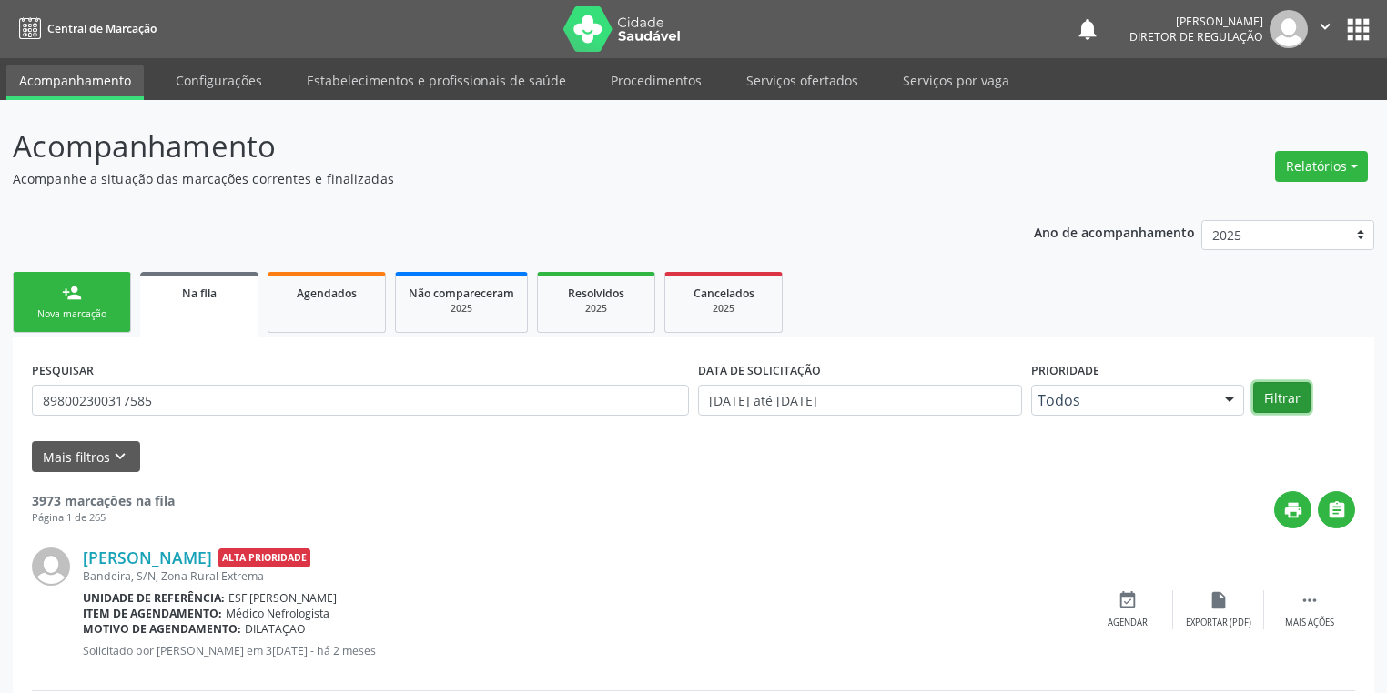
click at [1280, 400] on button "Filtrar" at bounding box center [1281, 397] width 57 height 31
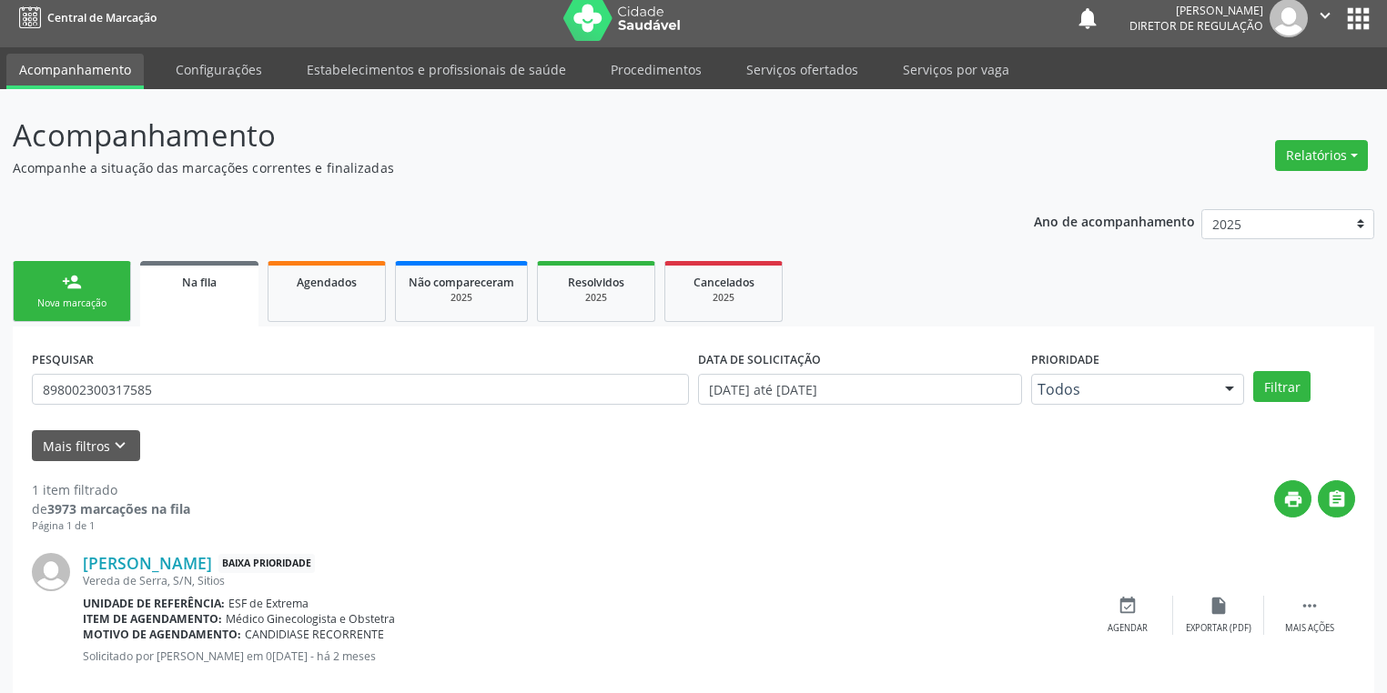
scroll to position [44, 0]
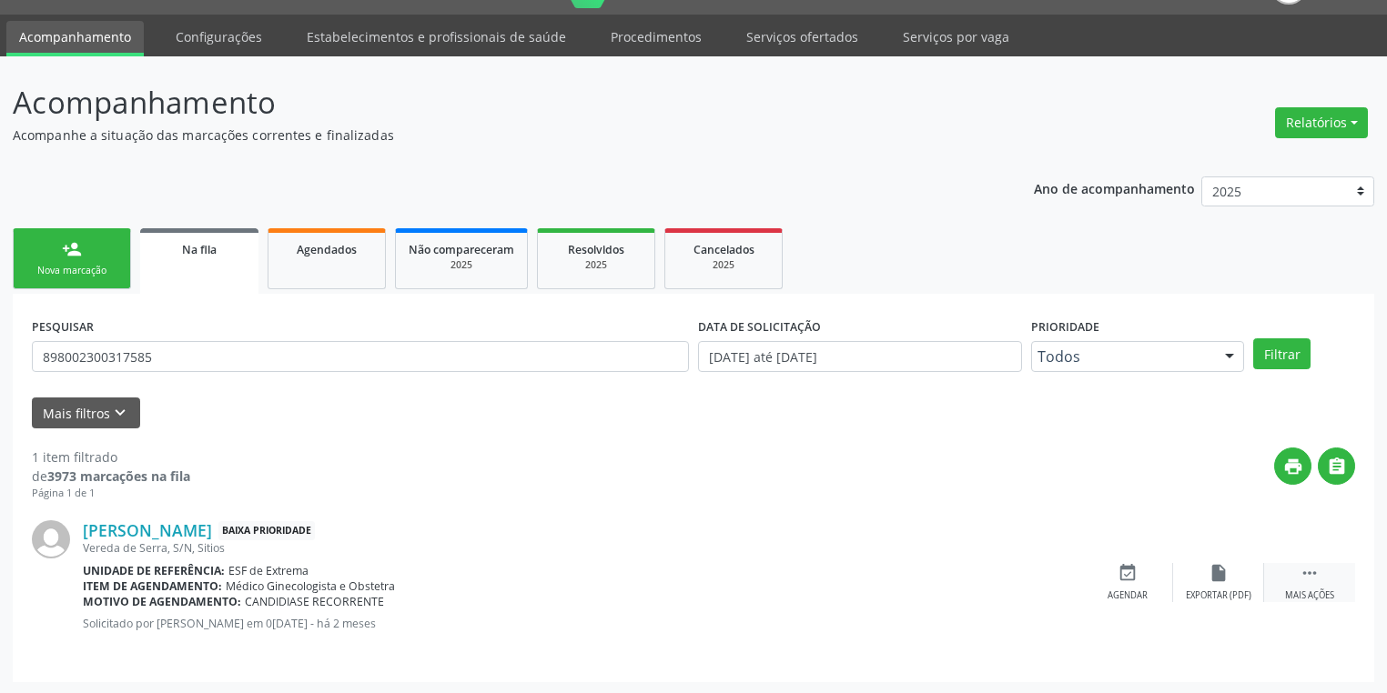
click at [1313, 563] on icon "" at bounding box center [1309, 573] width 20 height 20
click at [1214, 582] on div "edit Editar" at bounding box center [1218, 582] width 91 height 39
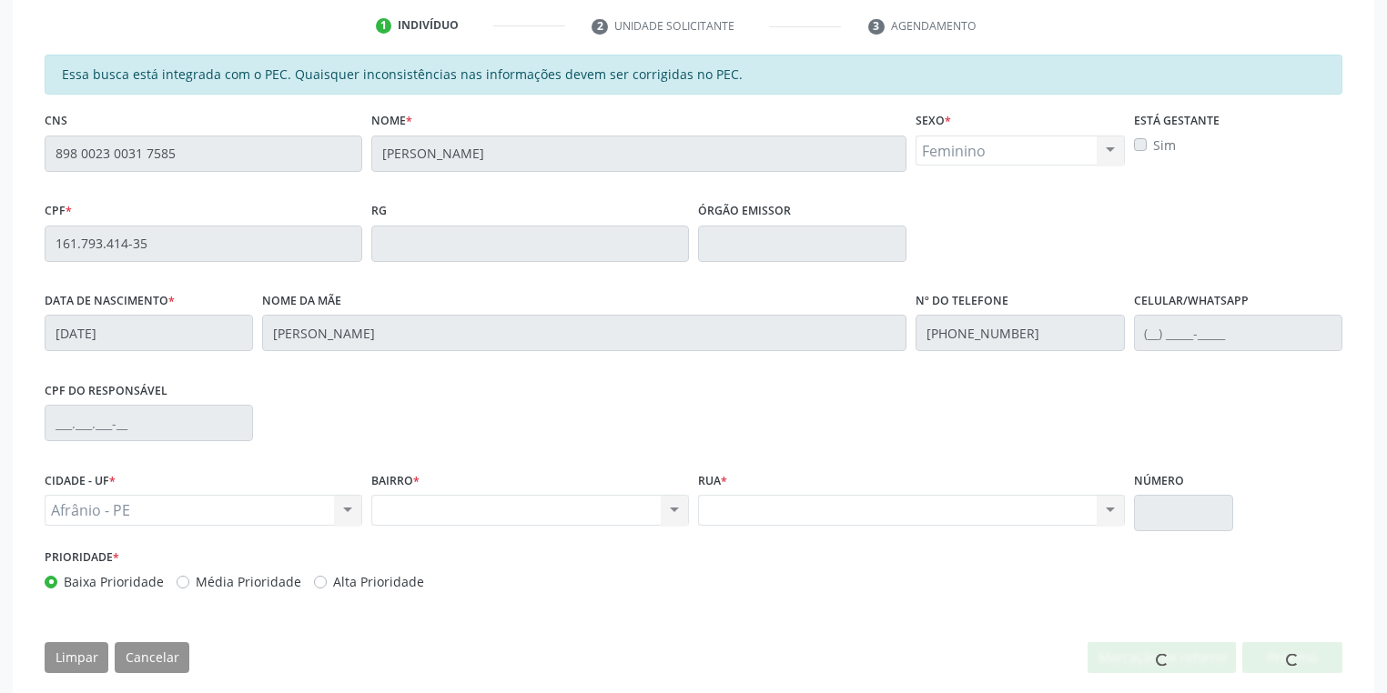
scroll to position [368, 0]
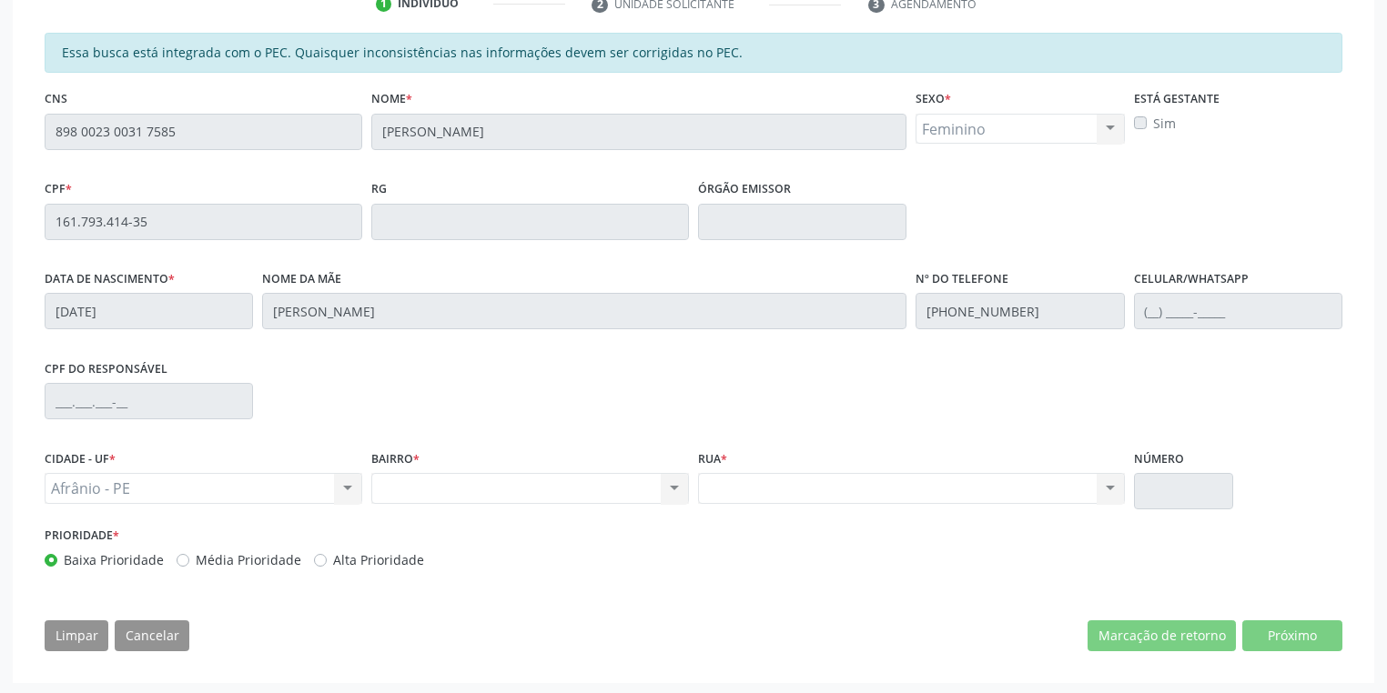
click at [5, 146] on div "Acompanhamento Acompanhe a situação das marcações correntes e finalizadas Relat…" at bounding box center [693, 214] width 1387 height 963
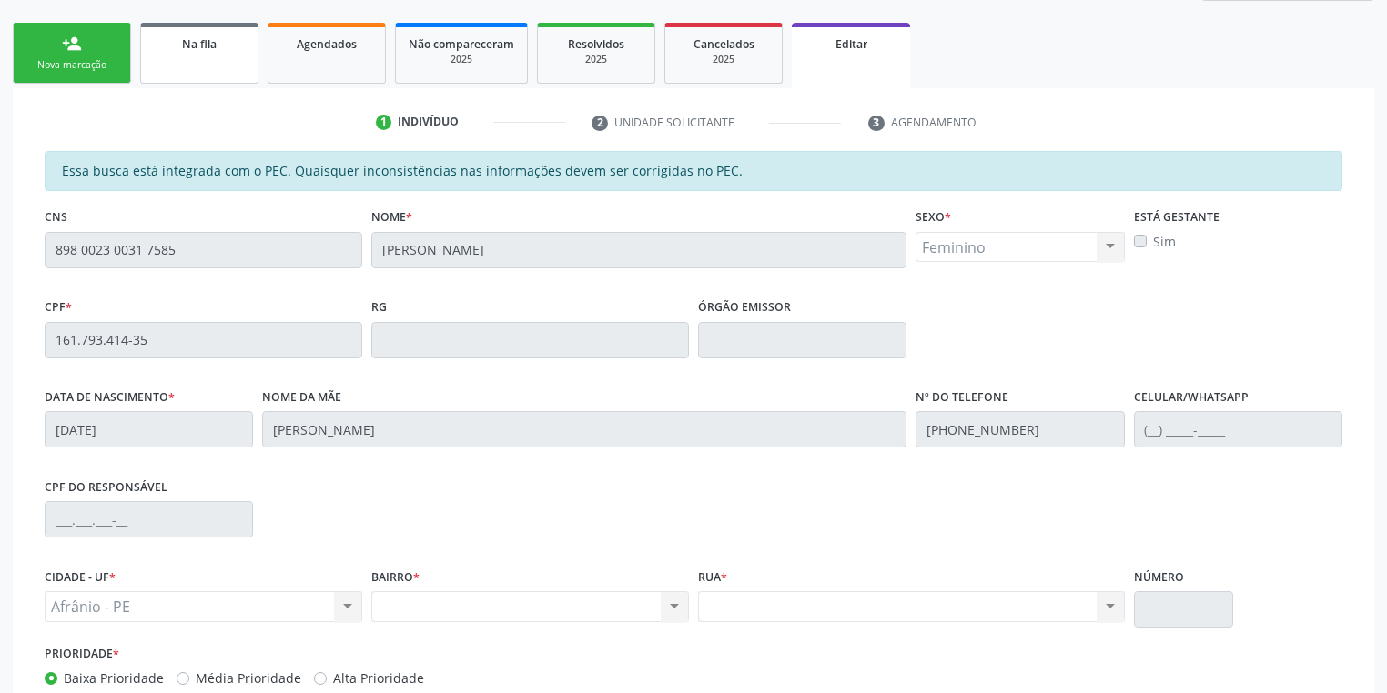
scroll to position [149, 0]
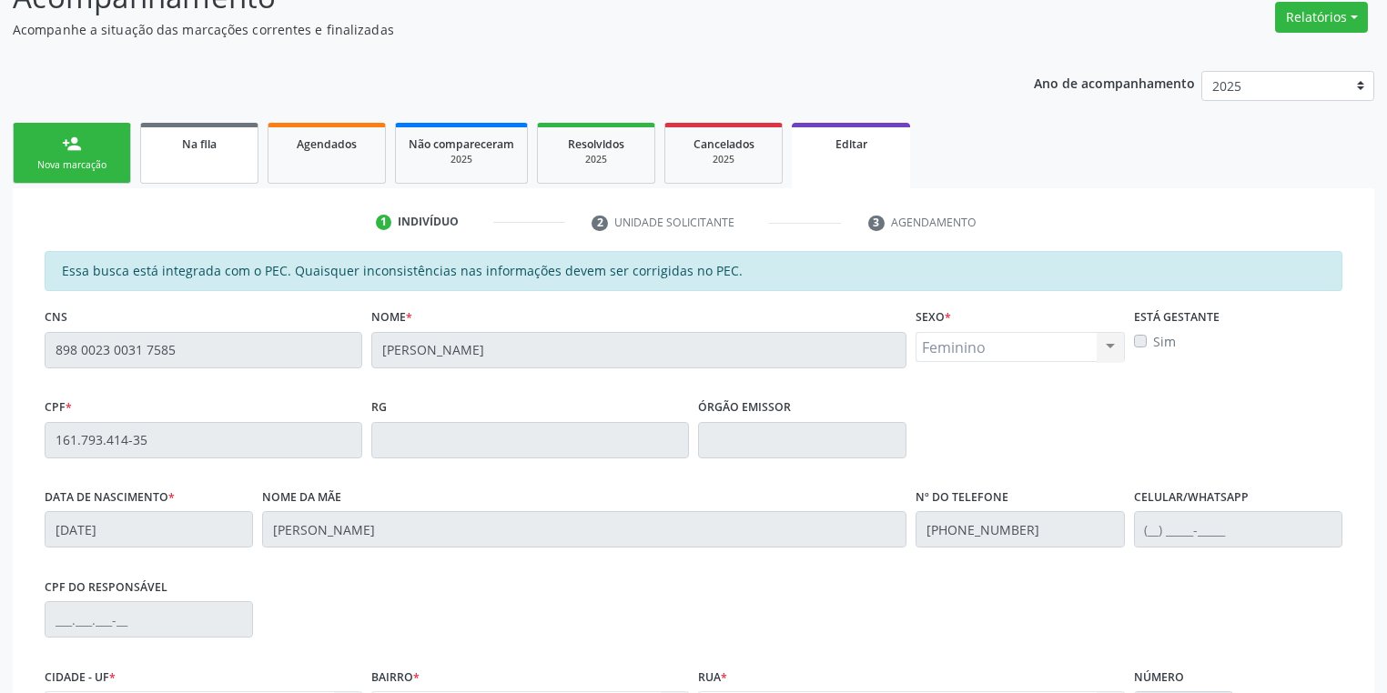
click at [187, 154] on link "Na fila" at bounding box center [199, 153] width 118 height 61
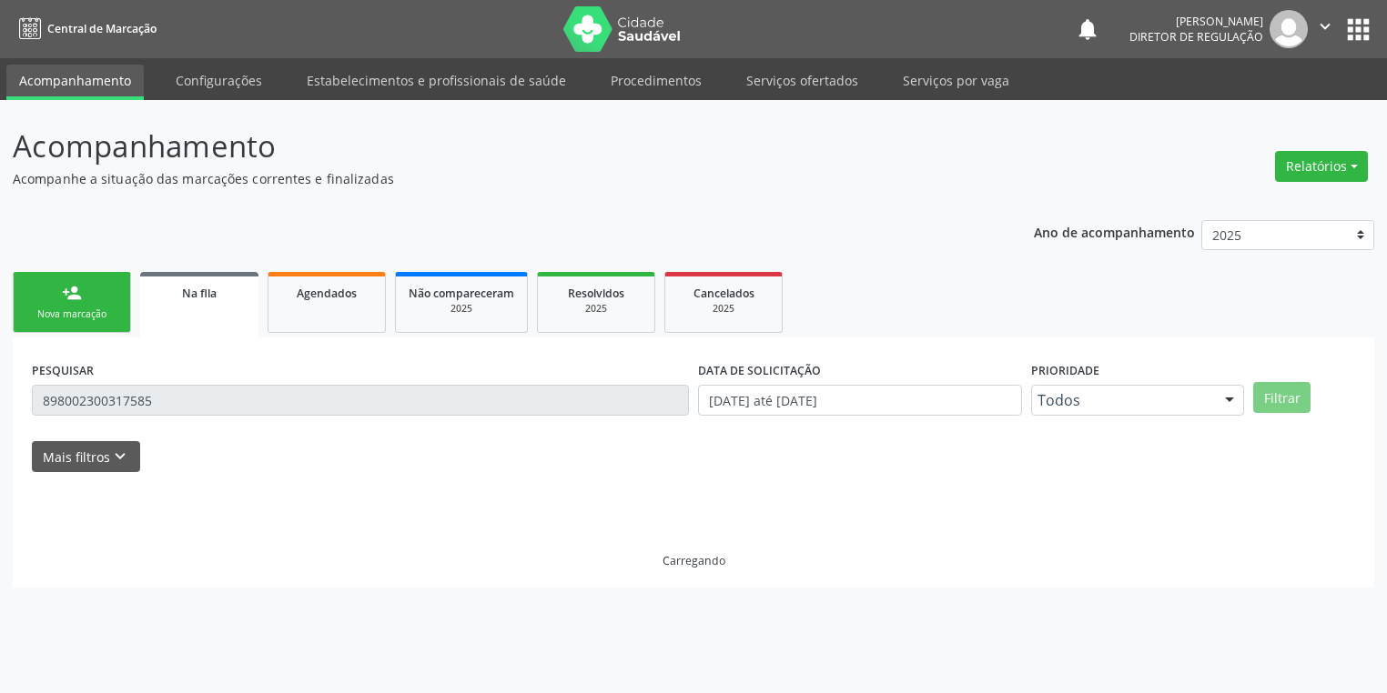
scroll to position [0, 0]
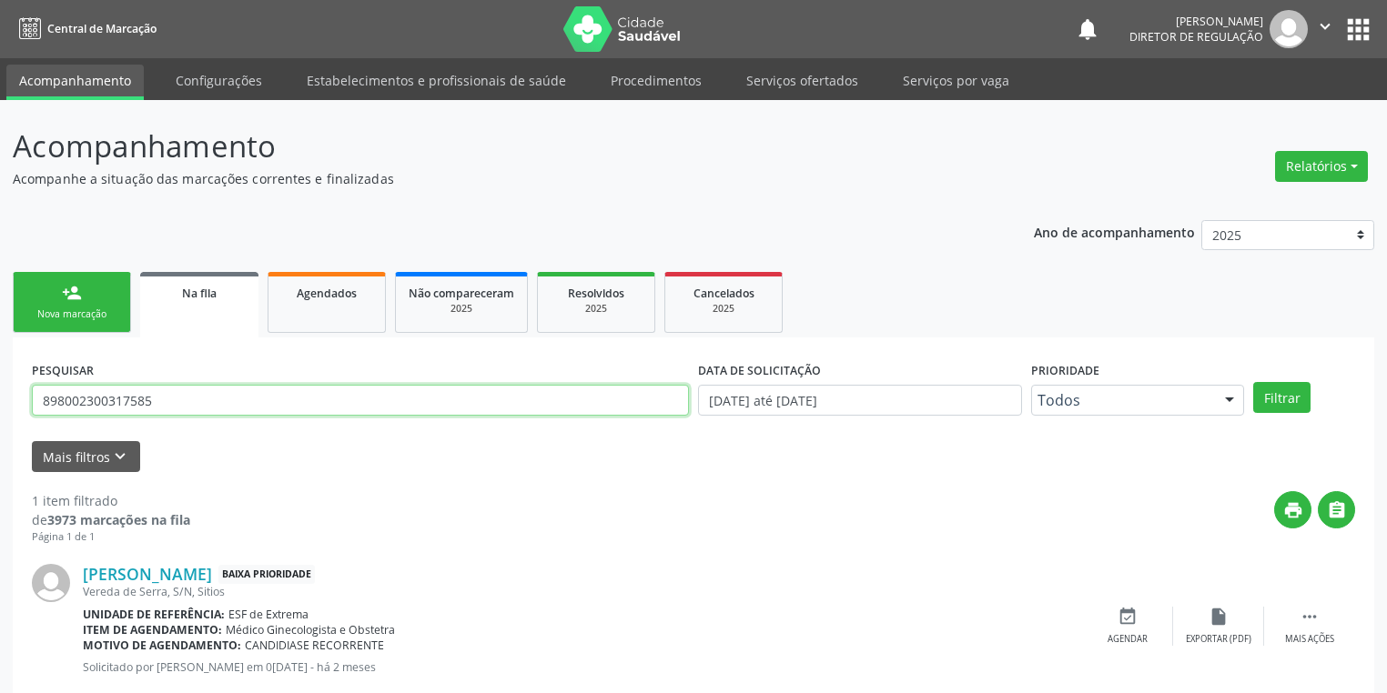
click at [177, 397] on input "898002300317585" at bounding box center [360, 400] width 657 height 31
type input "8"
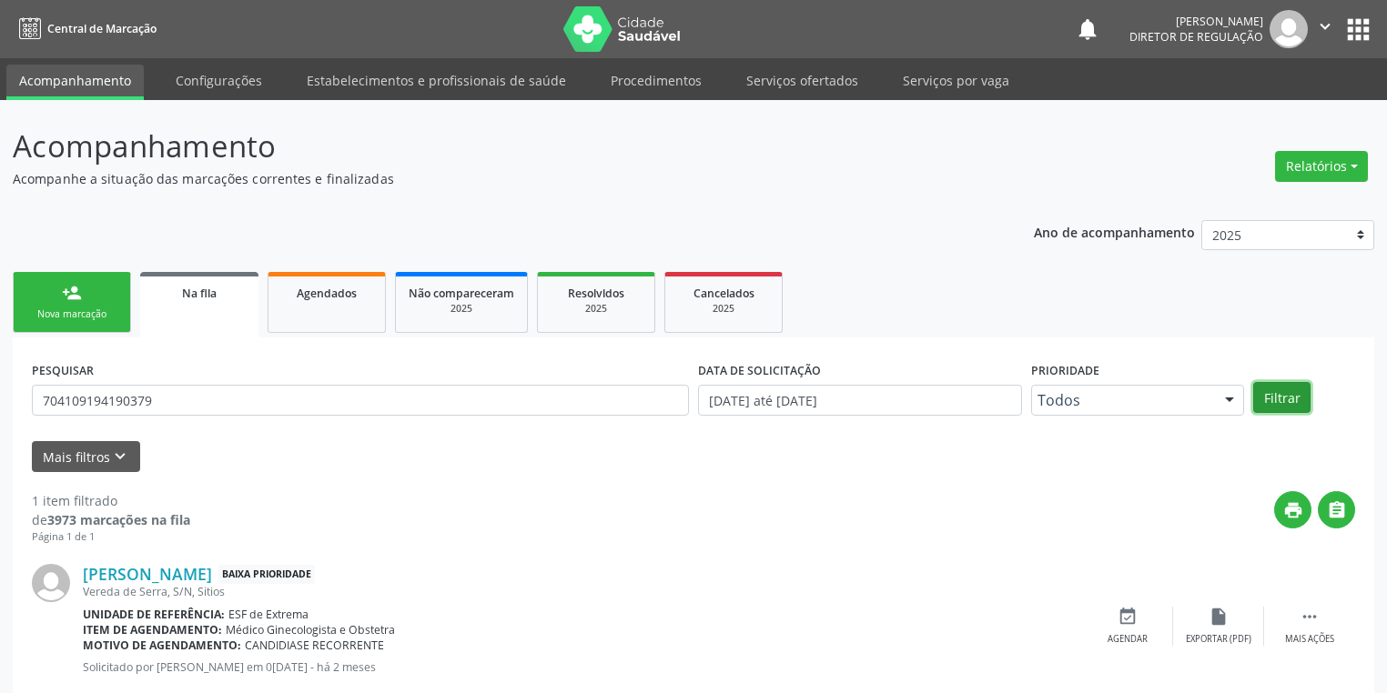
click at [1274, 398] on button "Filtrar" at bounding box center [1281, 397] width 57 height 31
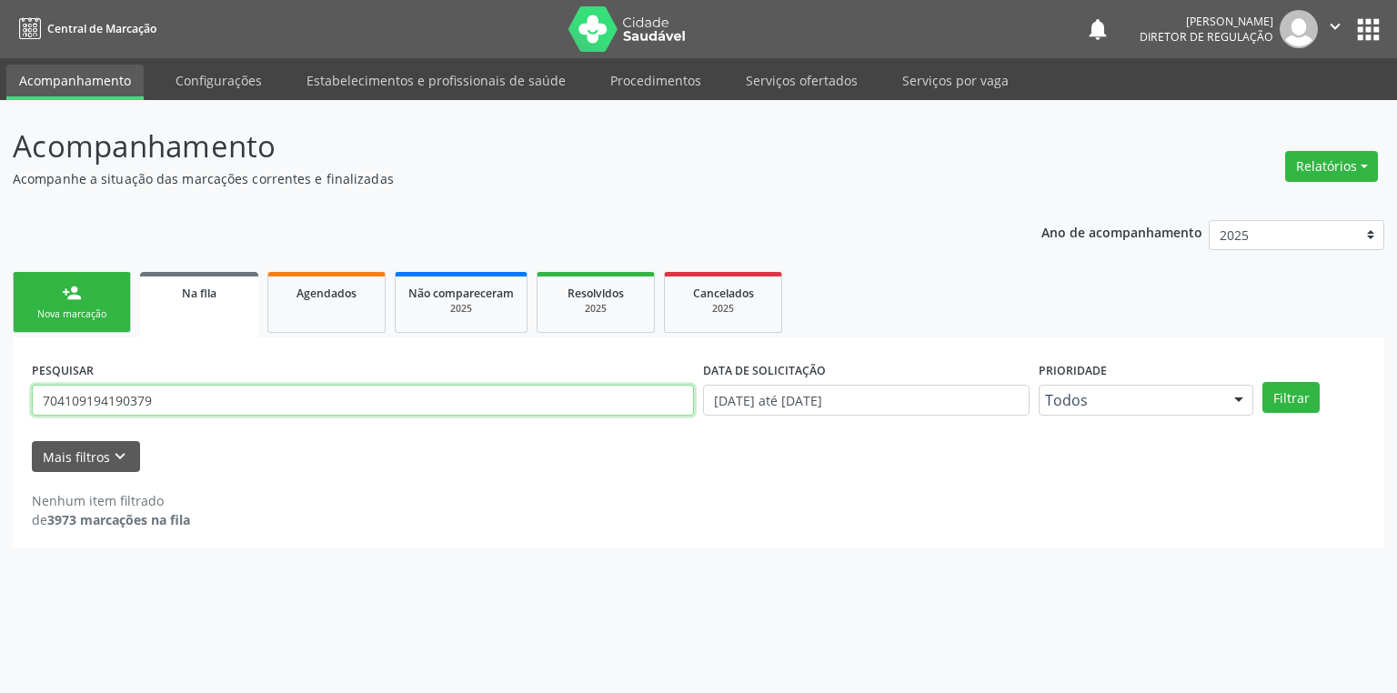
drag, startPoint x: 167, startPoint y: 402, endPoint x: 37, endPoint y: 406, distance: 130.2
click at [37, 406] on input "704109194190379" at bounding box center [363, 400] width 662 height 31
paste input "898 0023 0031 7585"
type input "8"
type input "704109194190379"
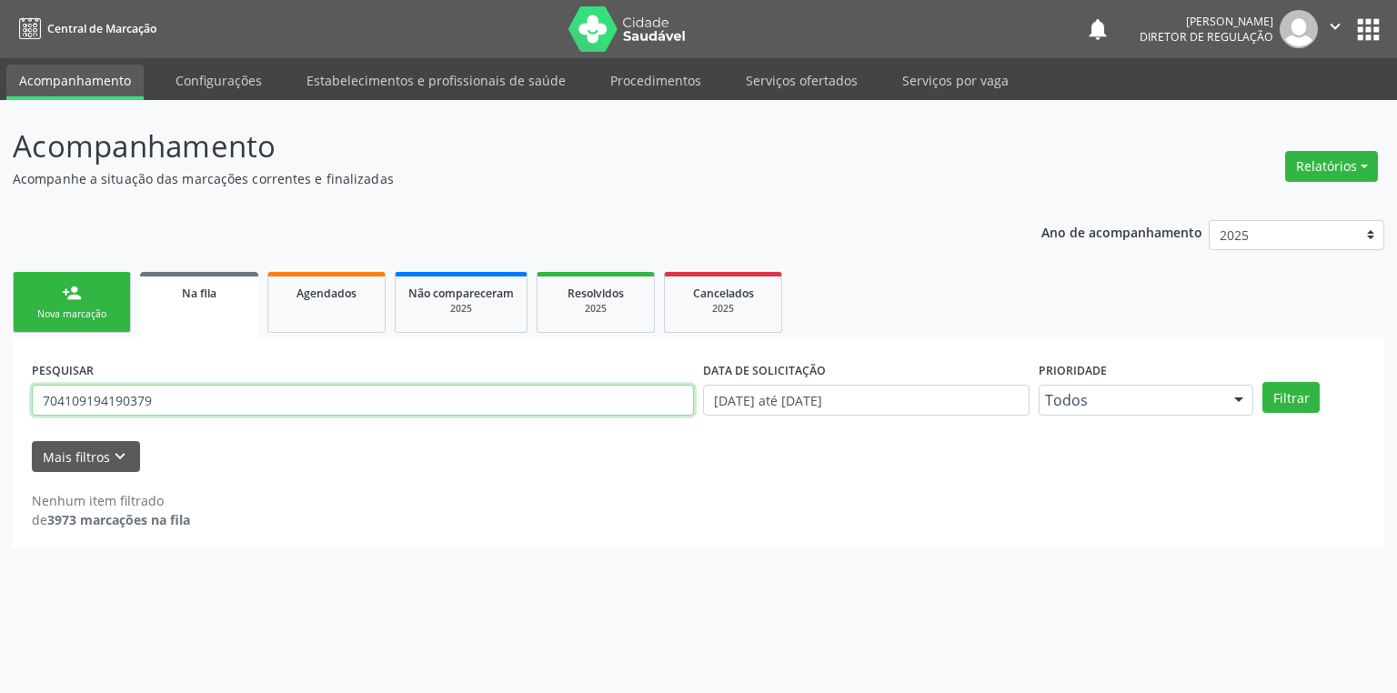
drag, startPoint x: 160, startPoint y: 400, endPoint x: 5, endPoint y: 402, distance: 154.7
click at [5, 402] on div "Acompanhamento Acompanhe a situação das marcações correntes e finalizadas Relat…" at bounding box center [698, 396] width 1397 height 593
click at [94, 298] on link "person_add Nova marcação" at bounding box center [72, 302] width 118 height 61
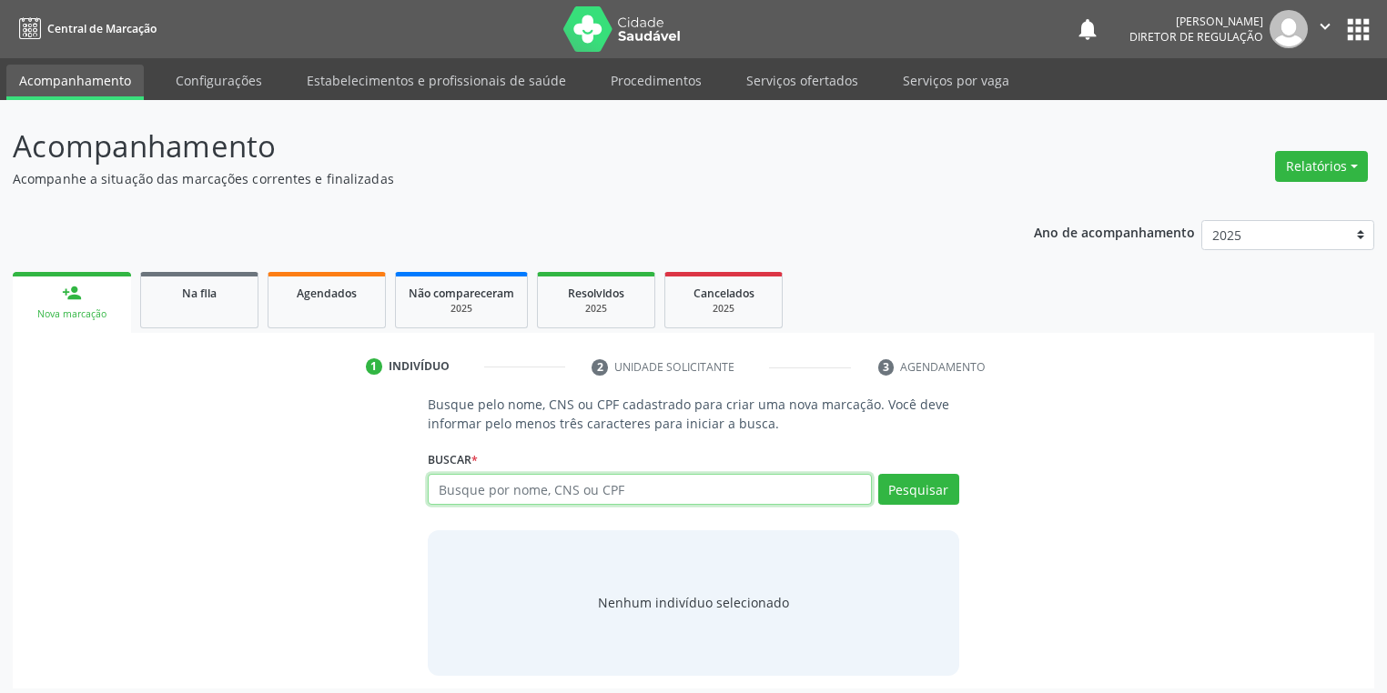
click at [472, 489] on input "text" at bounding box center [650, 489] width 444 height 31
paste input "704109194190379"
type input "704109194190379"
click at [921, 492] on button "Pesquisar" at bounding box center [918, 489] width 81 height 31
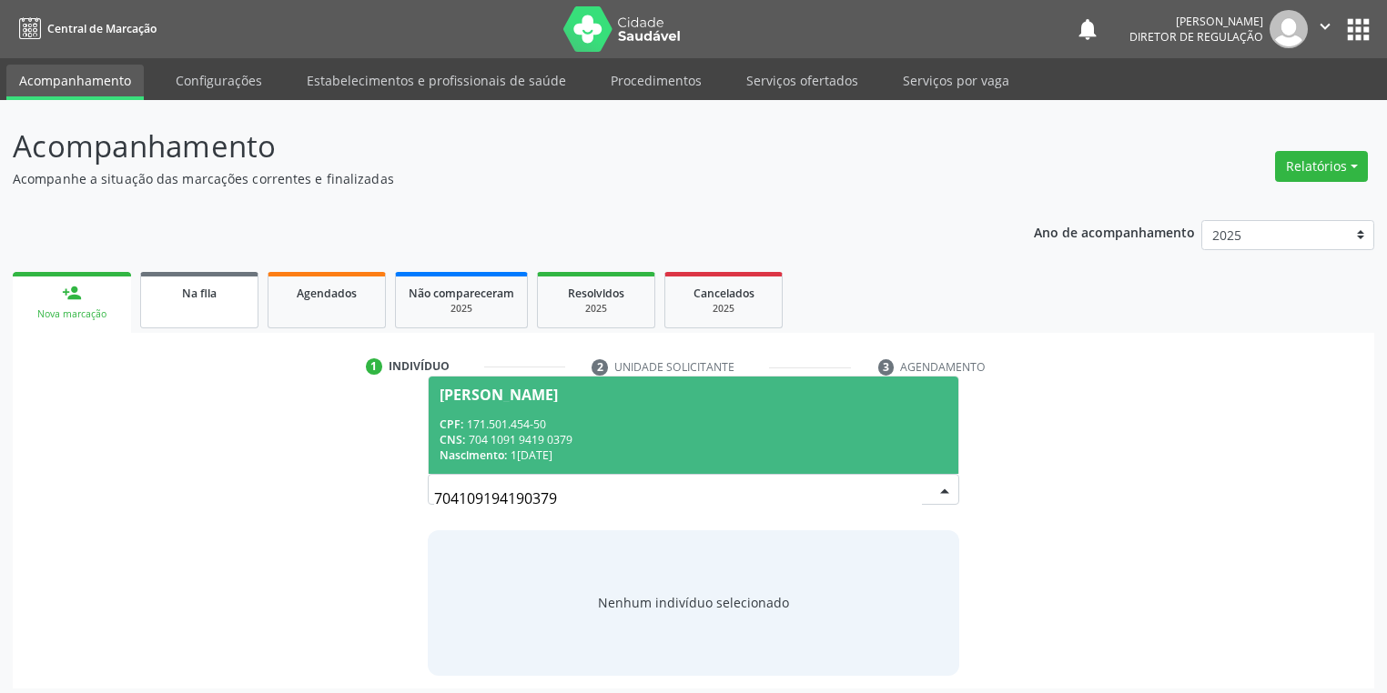
click at [211, 310] on link "Na fila" at bounding box center [199, 300] width 118 height 56
click at [309, 320] on link "Agendados" at bounding box center [326, 300] width 118 height 56
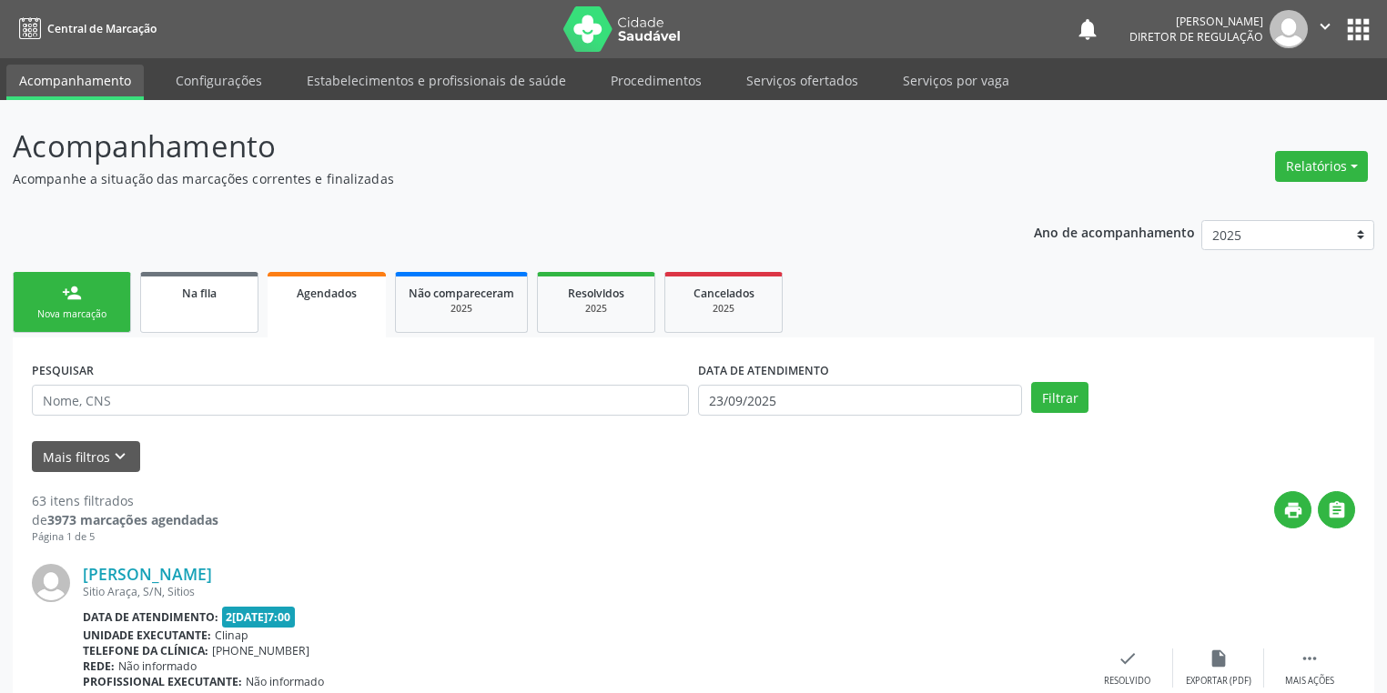
click at [195, 306] on link "Na fila" at bounding box center [199, 302] width 118 height 61
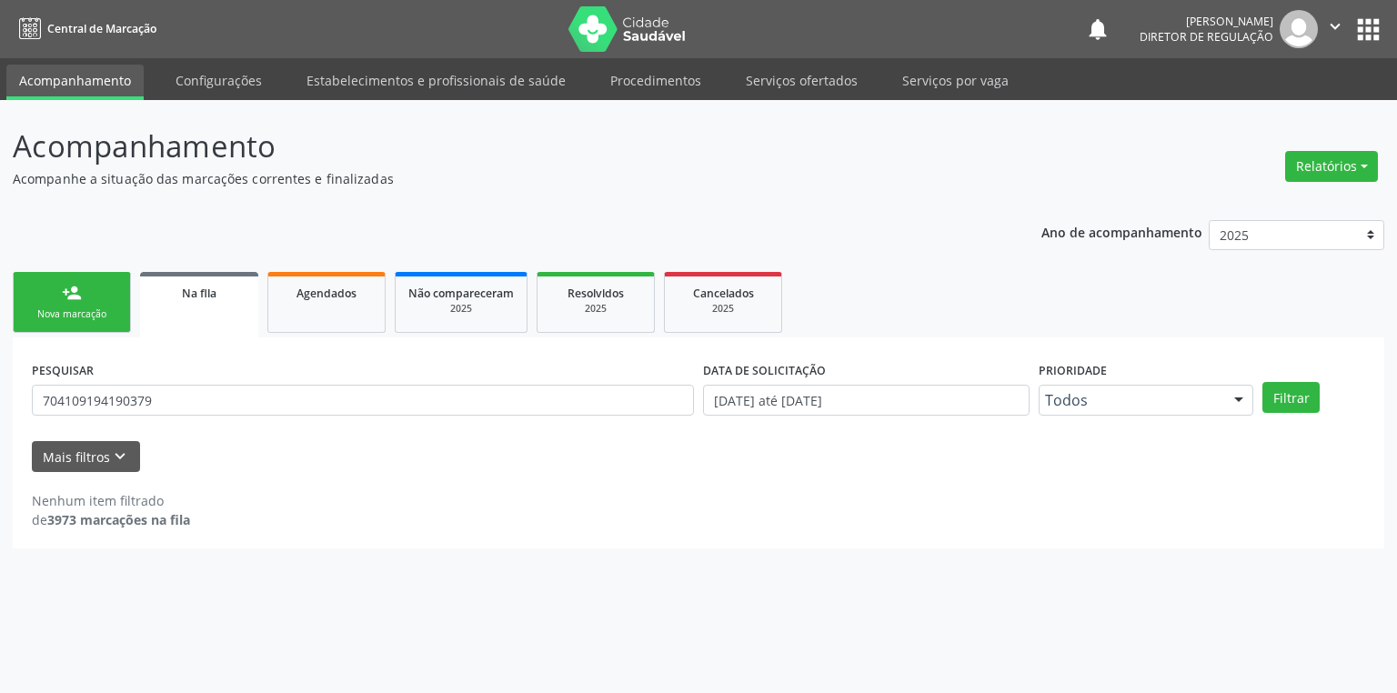
click at [91, 318] on div "Nova marcação" at bounding box center [71, 315] width 91 height 14
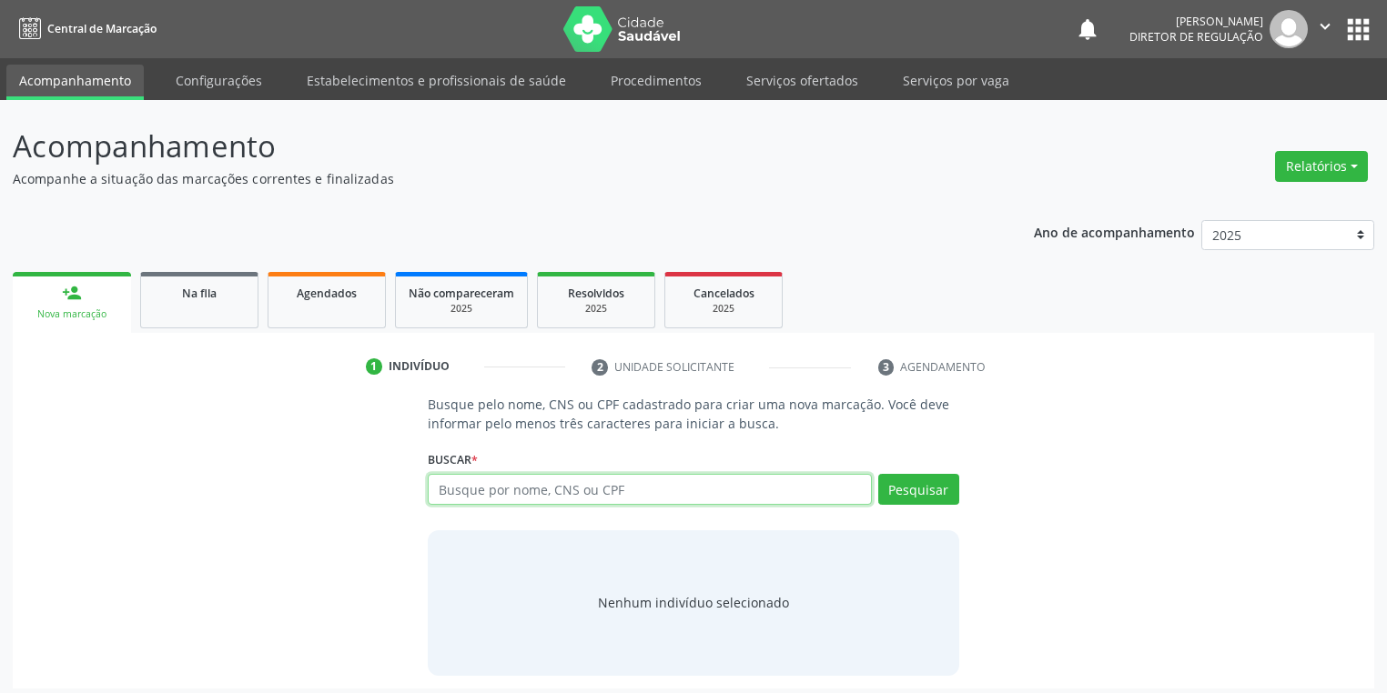
click at [449, 477] on input "text" at bounding box center [650, 489] width 444 height 31
type input "fernanda pereira"
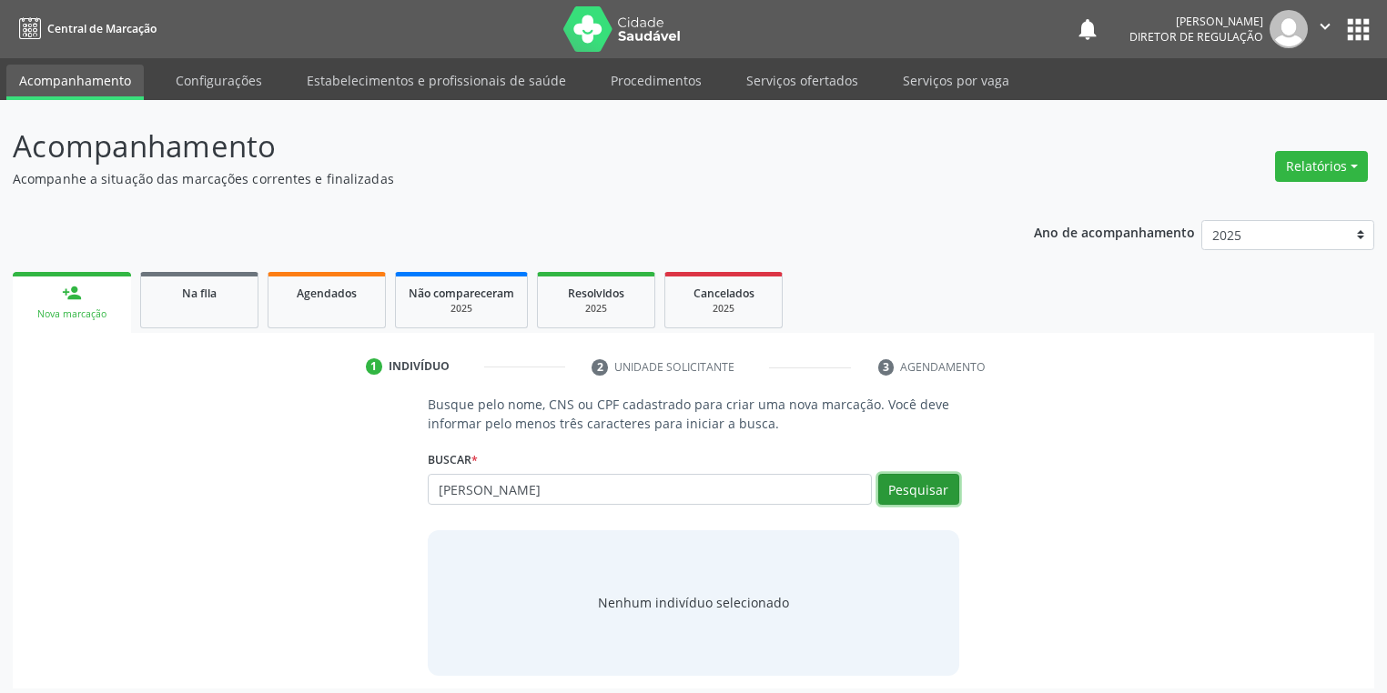
click at [920, 484] on button "Pesquisar" at bounding box center [918, 489] width 81 height 31
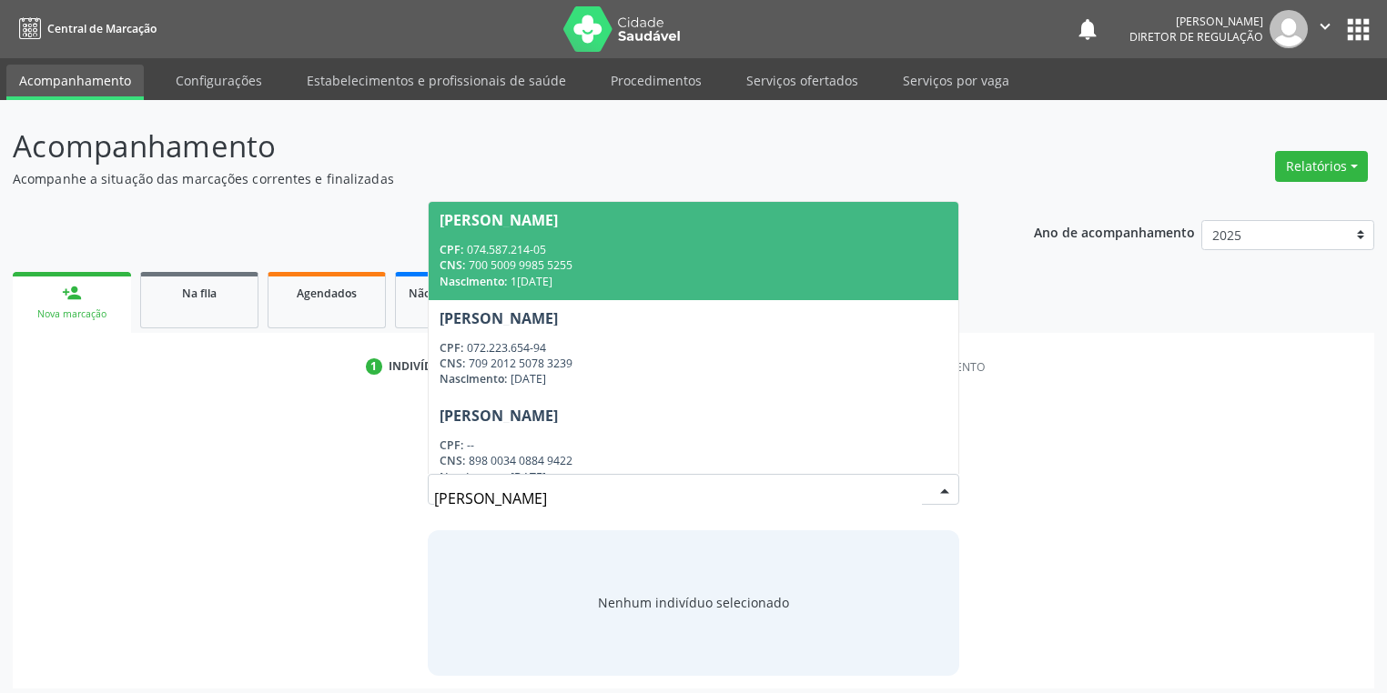
click at [884, 488] on input "fernanda pereira" at bounding box center [678, 498] width 488 height 36
click at [592, 256] on div "CPF: 074.587.214-05" at bounding box center [693, 249] width 508 height 15
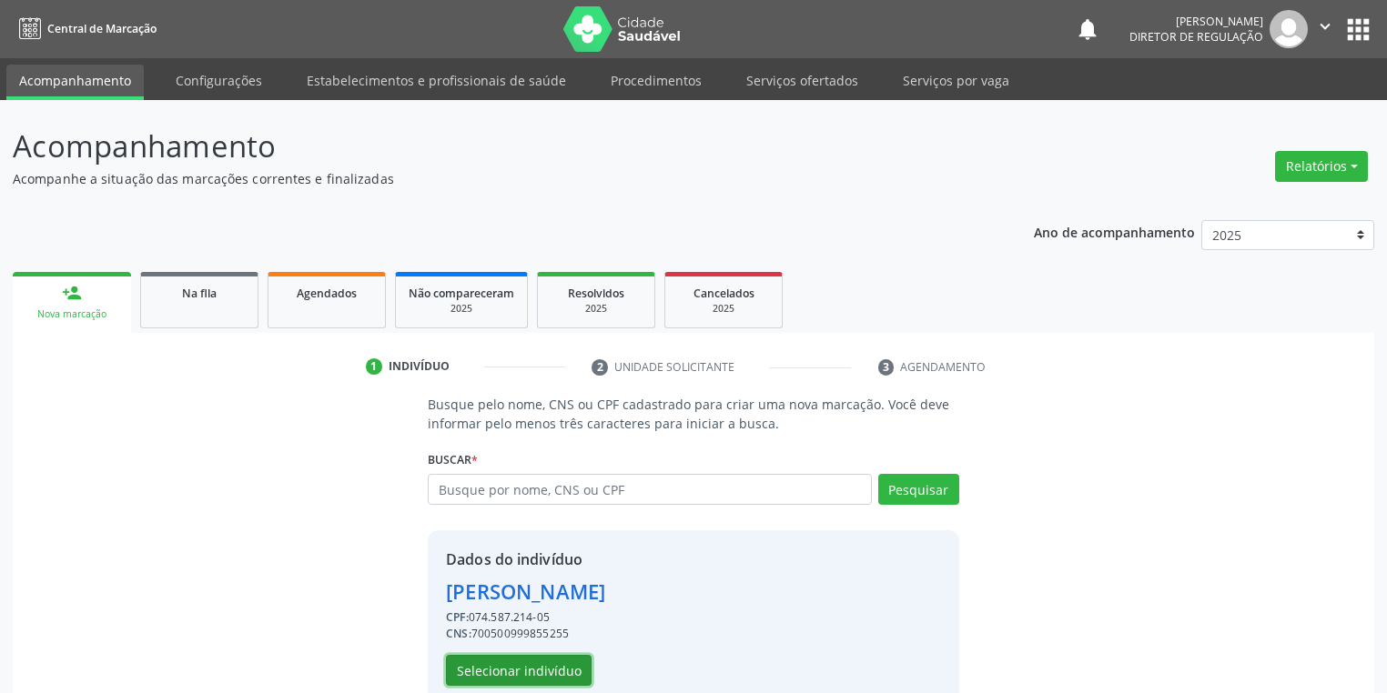
click at [525, 665] on button "Selecionar indivíduo" at bounding box center [519, 670] width 146 height 31
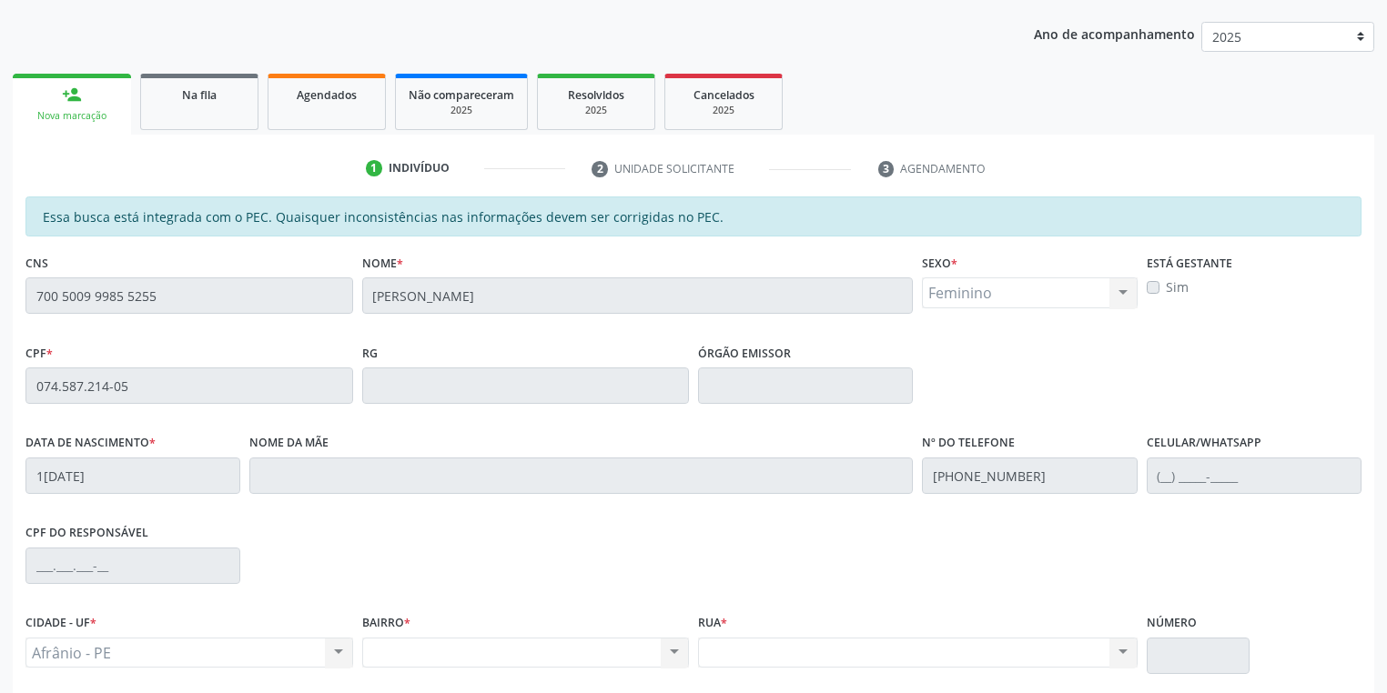
scroll to position [345, 0]
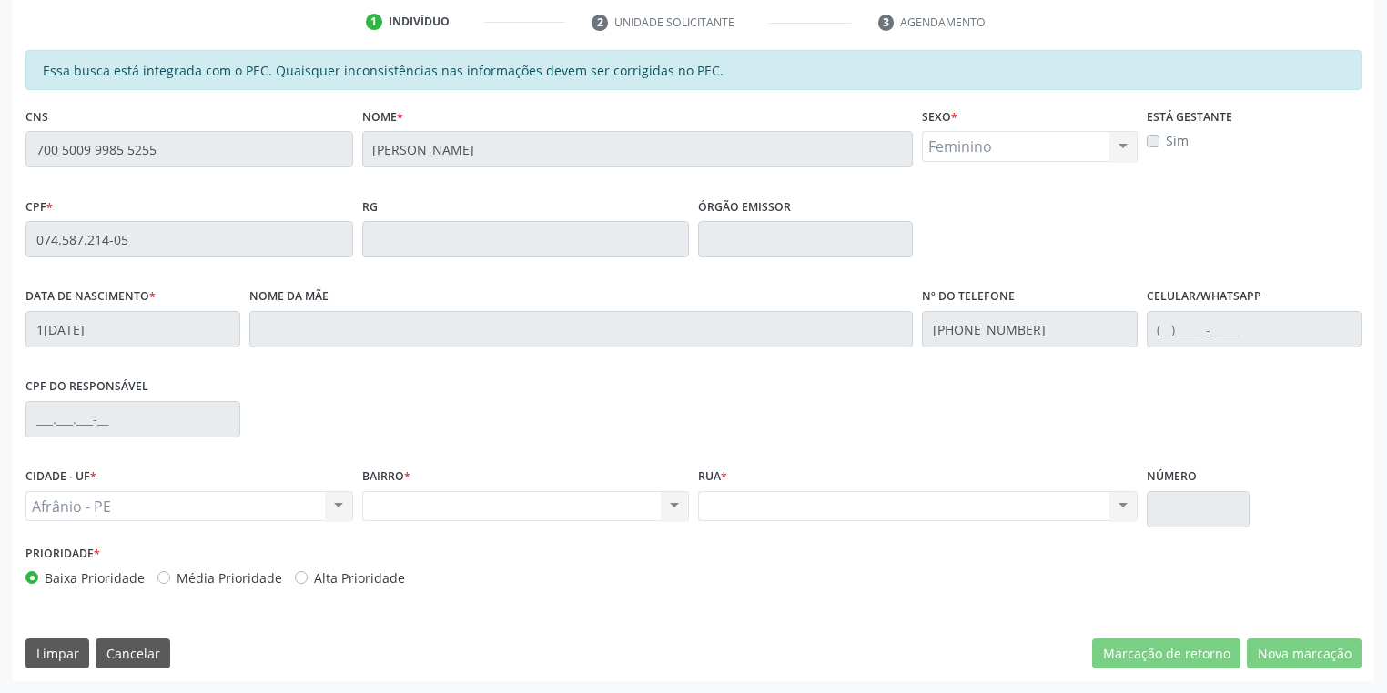
click at [18, 147] on div "Essa busca está integrada com o PEC. Quaisquer inconsistências nas informações …" at bounding box center [693, 365] width 1361 height 631
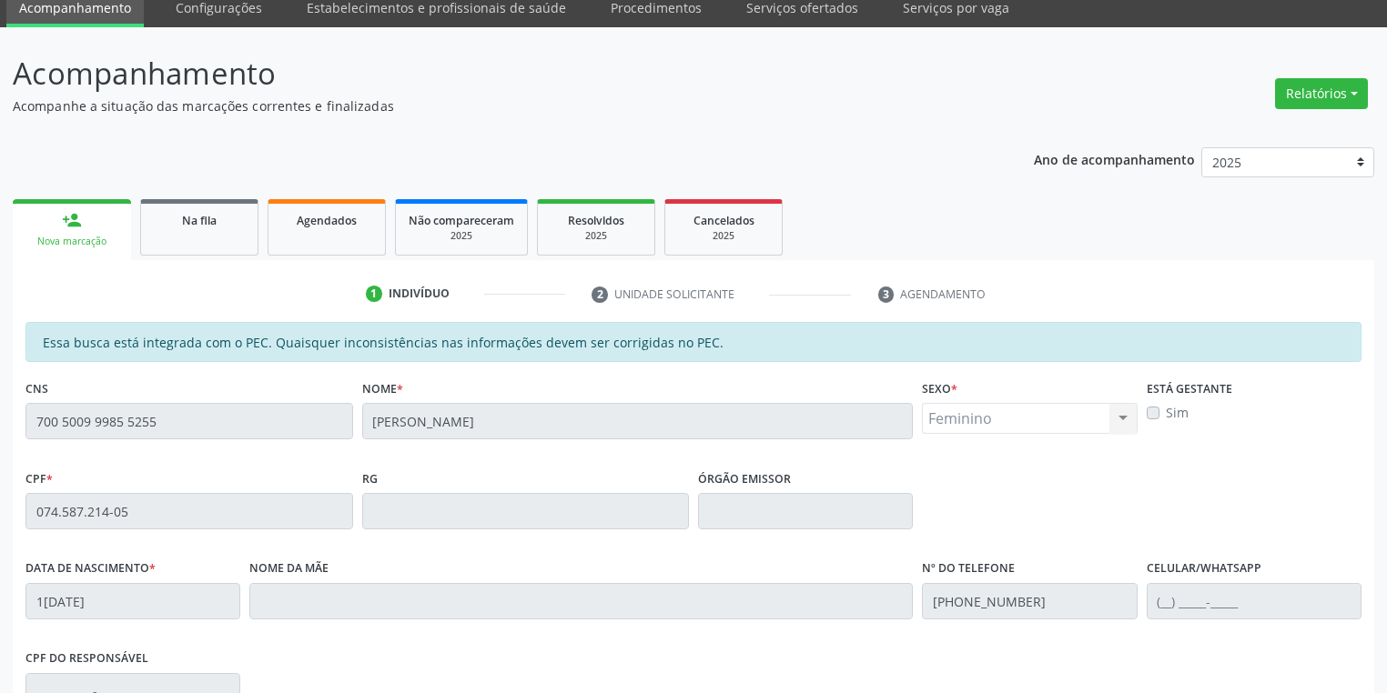
scroll to position [54, 0]
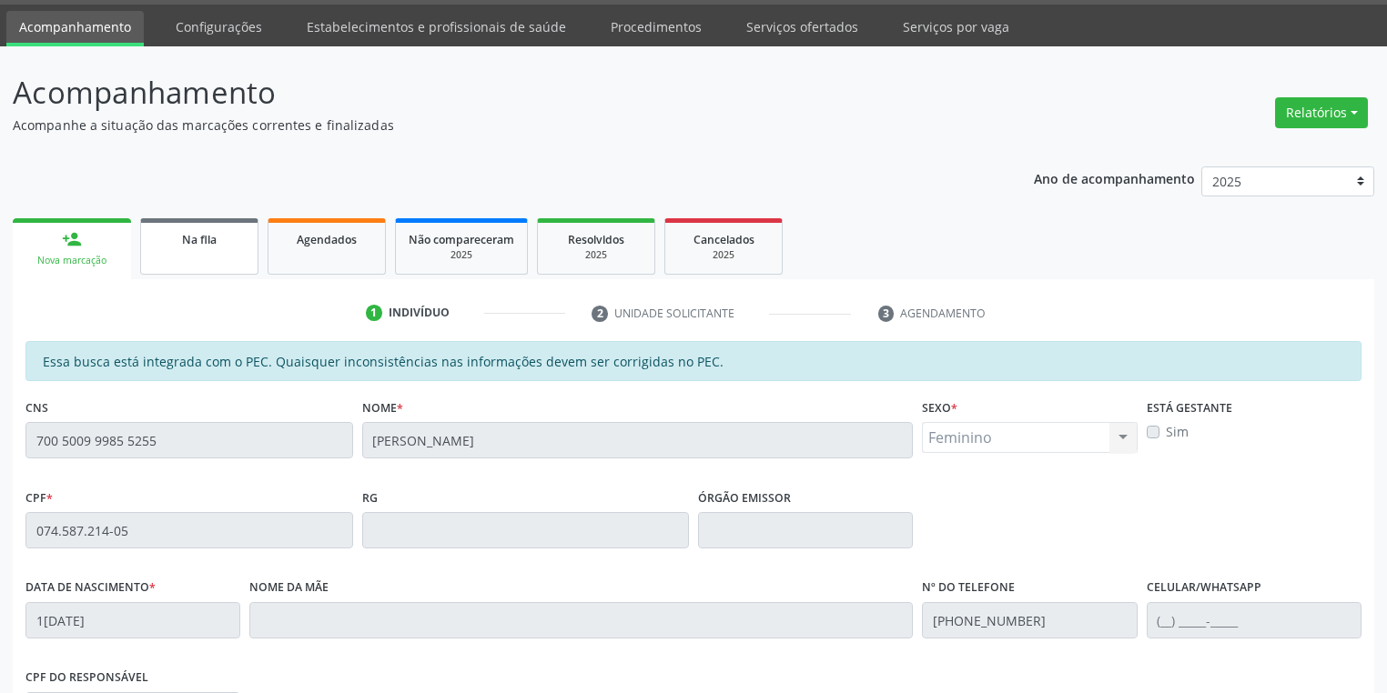
click at [201, 242] on span "Na fila" at bounding box center [199, 239] width 35 height 15
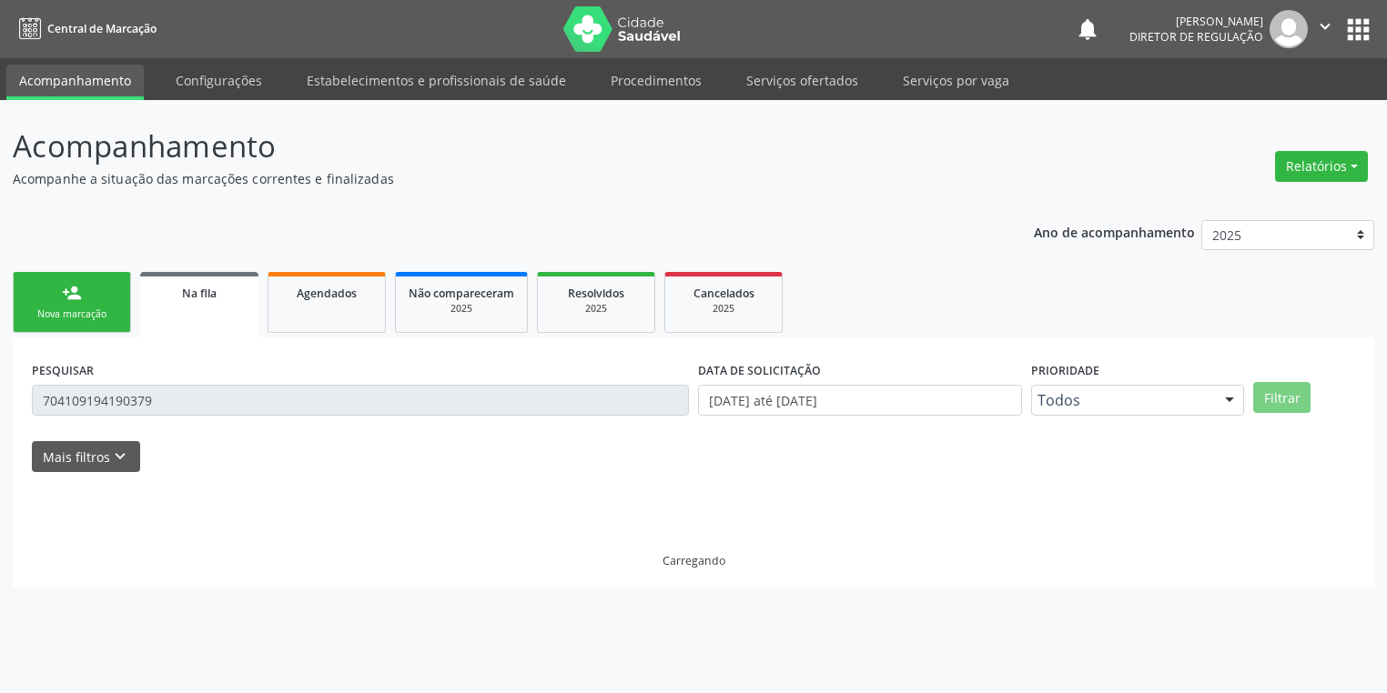
scroll to position [0, 0]
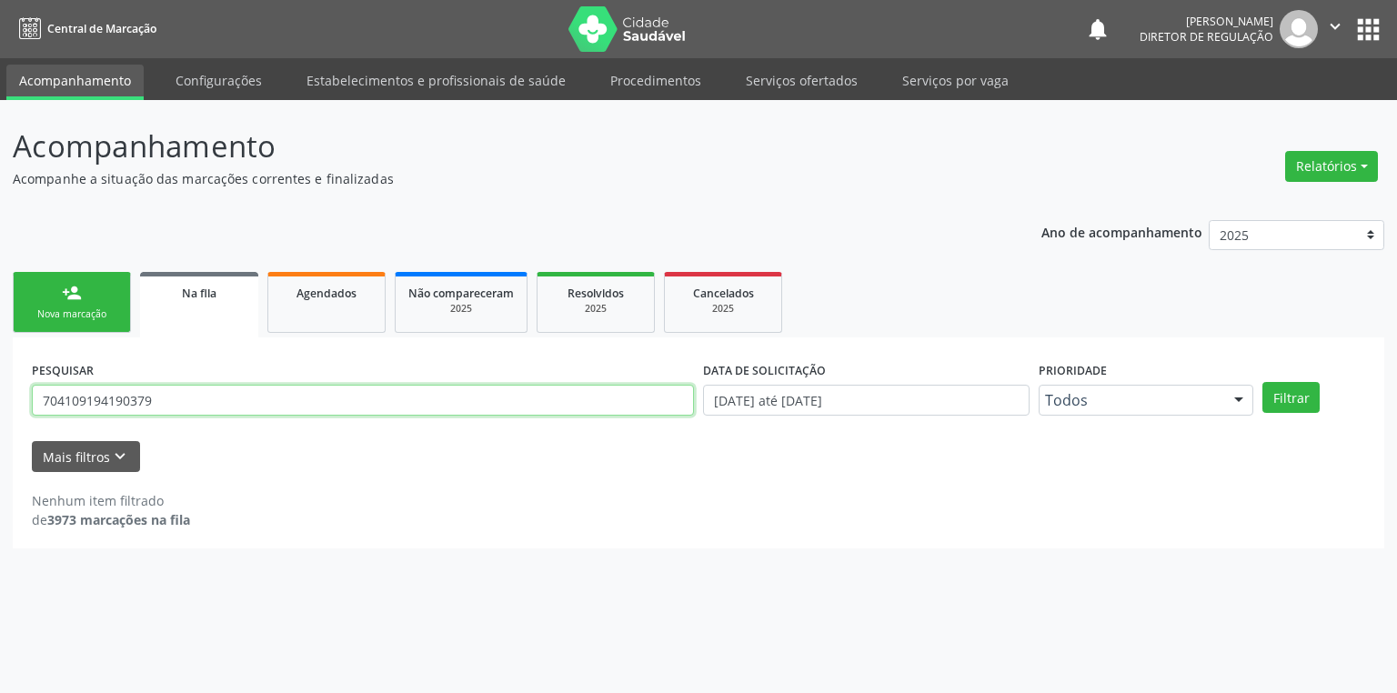
click at [169, 410] on input "704109194190379" at bounding box center [363, 400] width 662 height 31
type input "7"
type input "707065890896638"
click at [1279, 395] on button "Filtrar" at bounding box center [1291, 397] width 57 height 31
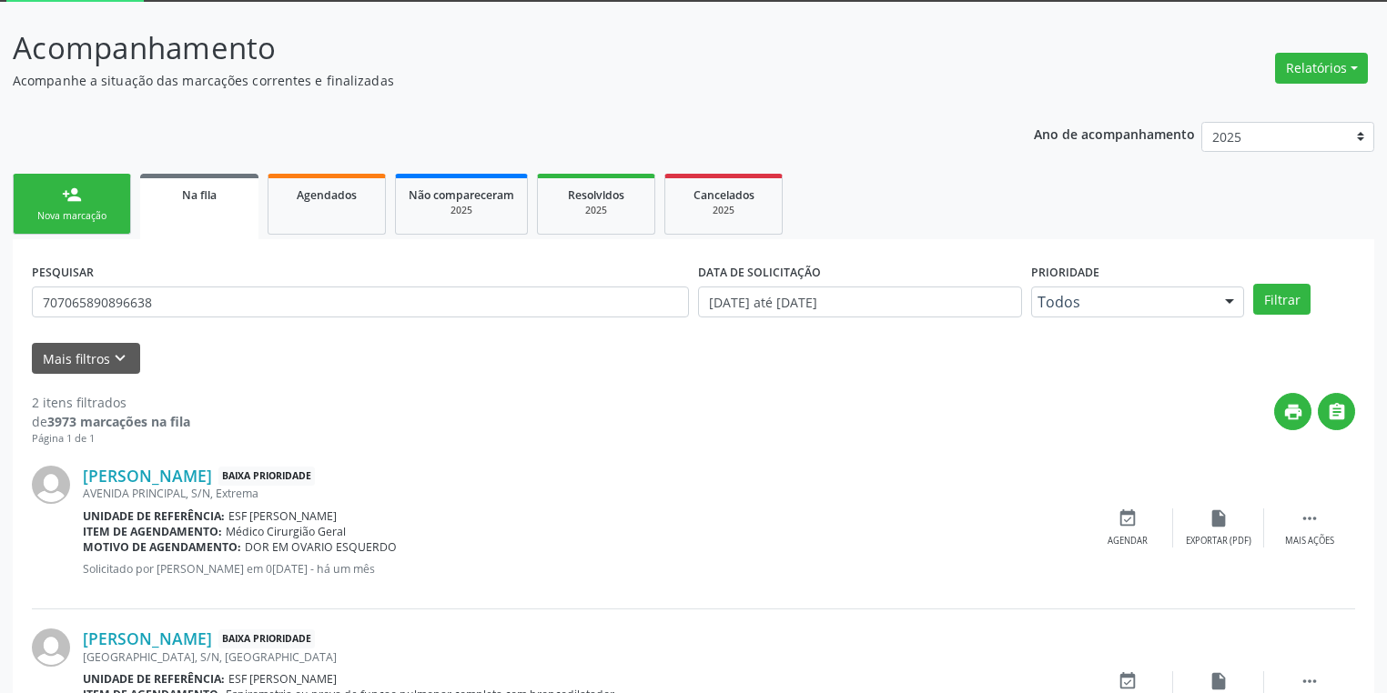
scroll to position [207, 0]
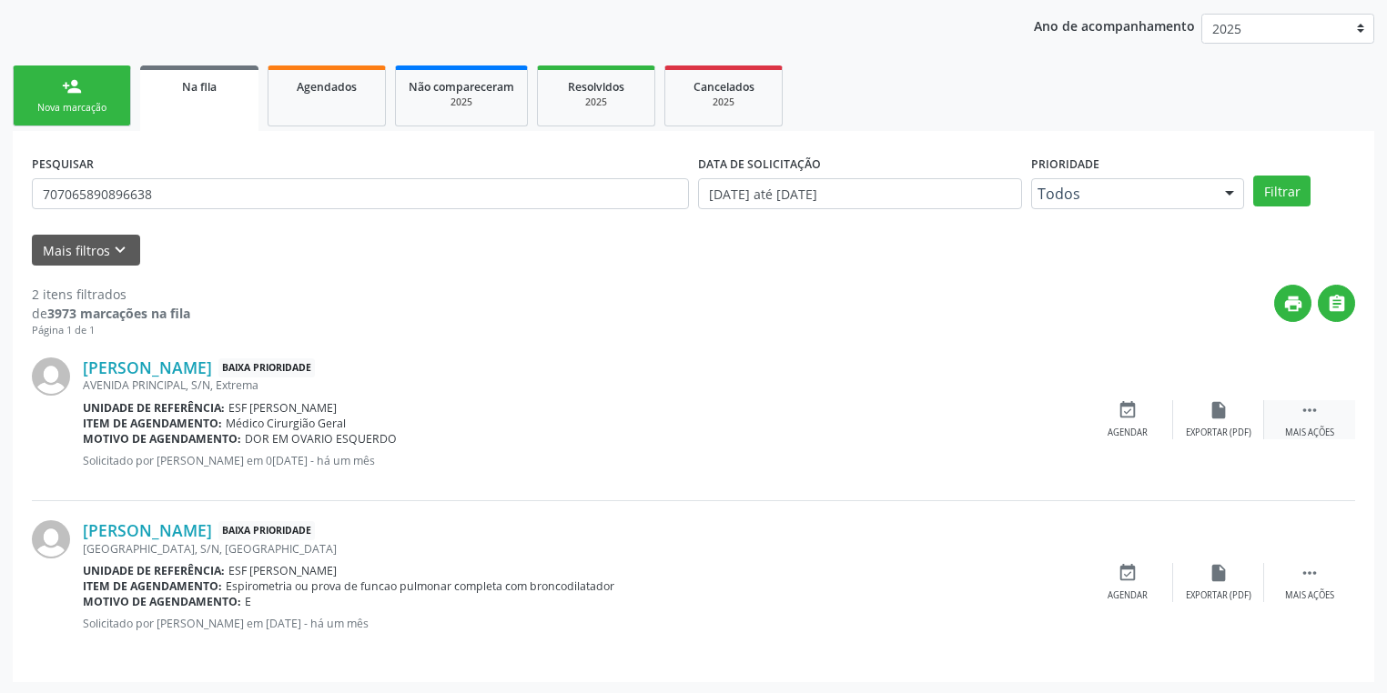
click at [1297, 413] on div " Mais ações" at bounding box center [1309, 419] width 91 height 39
click at [877, 418] on div "event_available Agendar" at bounding box center [854, 419] width 91 height 39
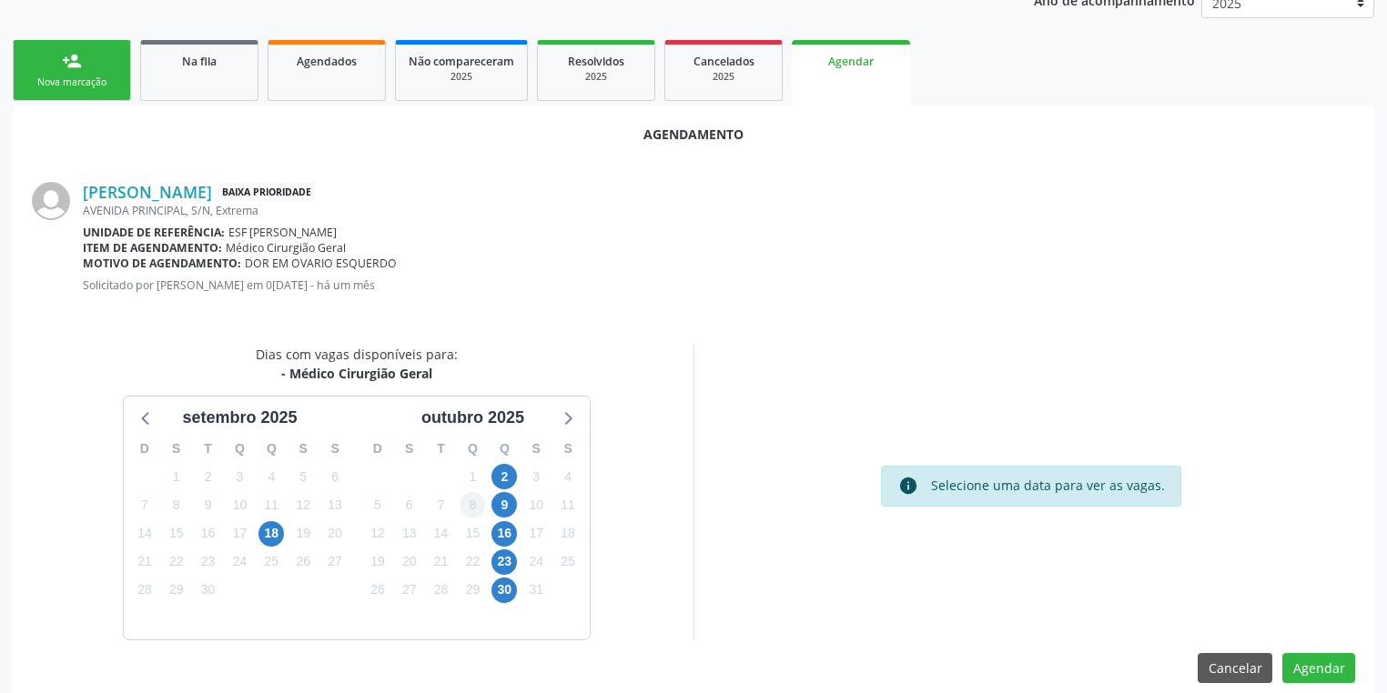
scroll to position [252, 0]
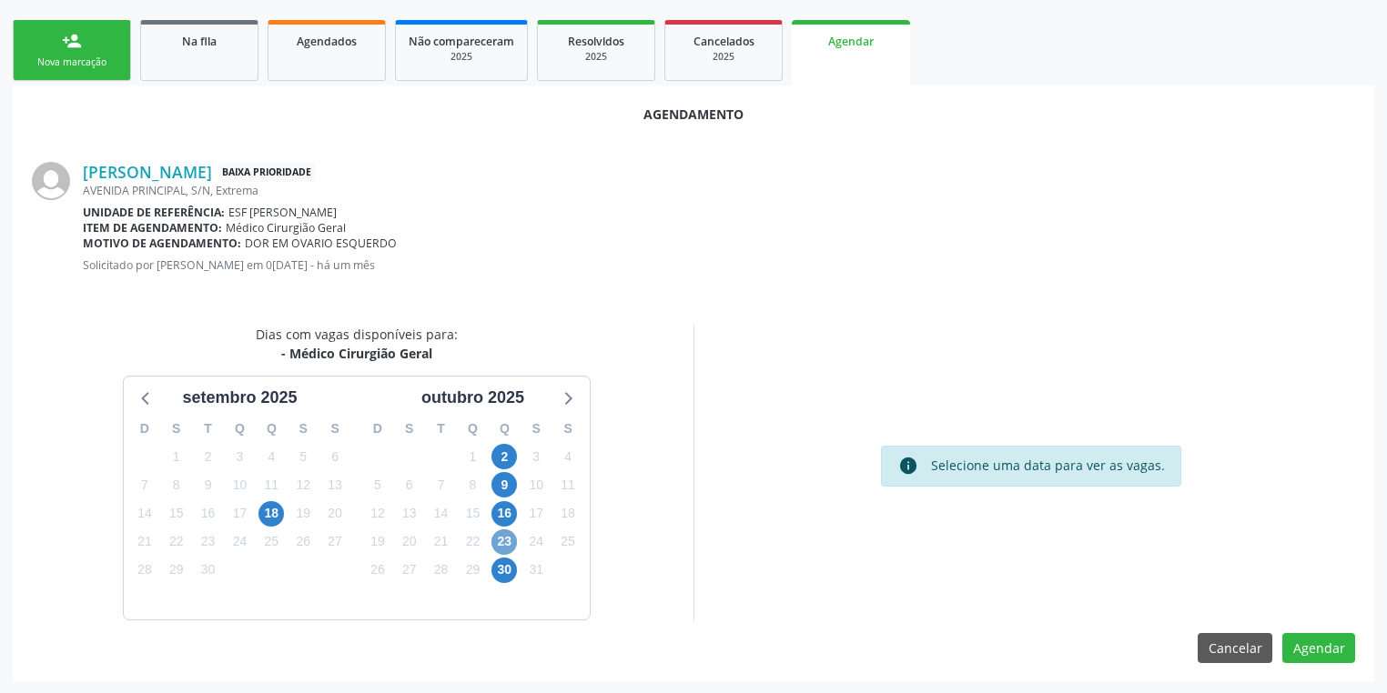
click at [502, 539] on span "23" at bounding box center [503, 542] width 25 height 25
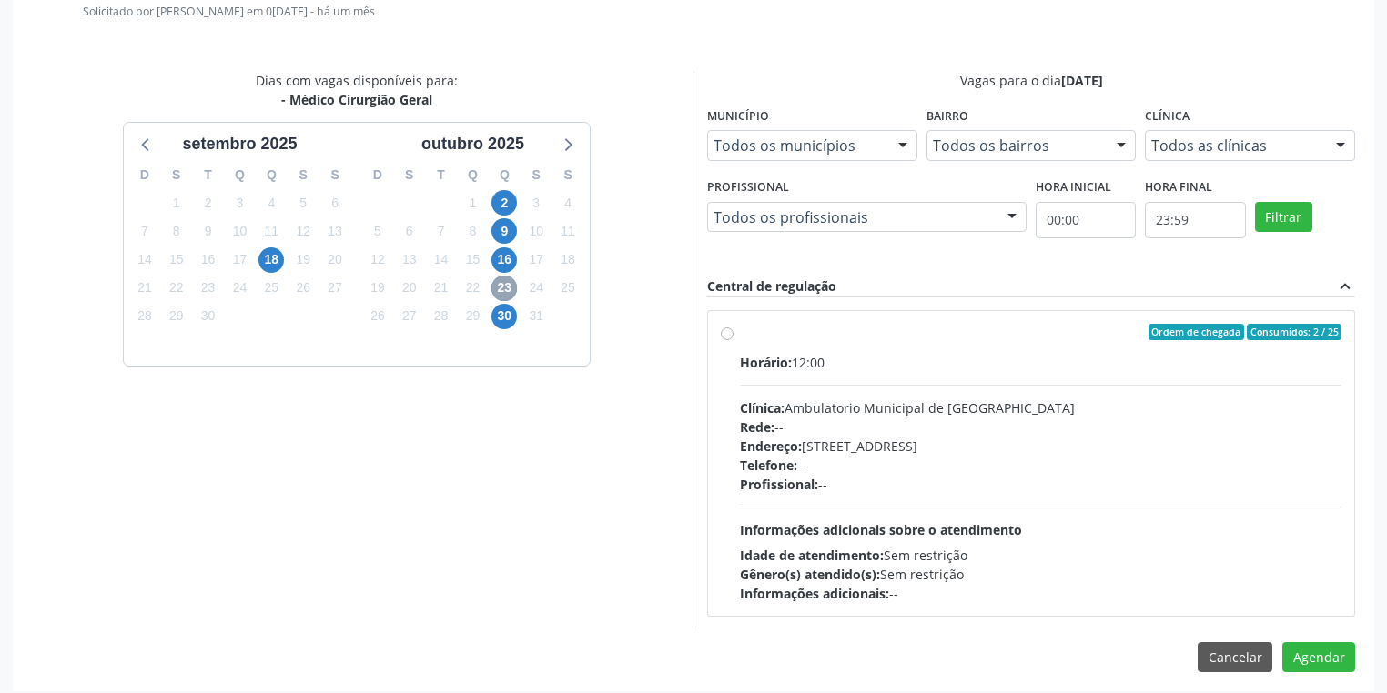
scroll to position [514, 0]
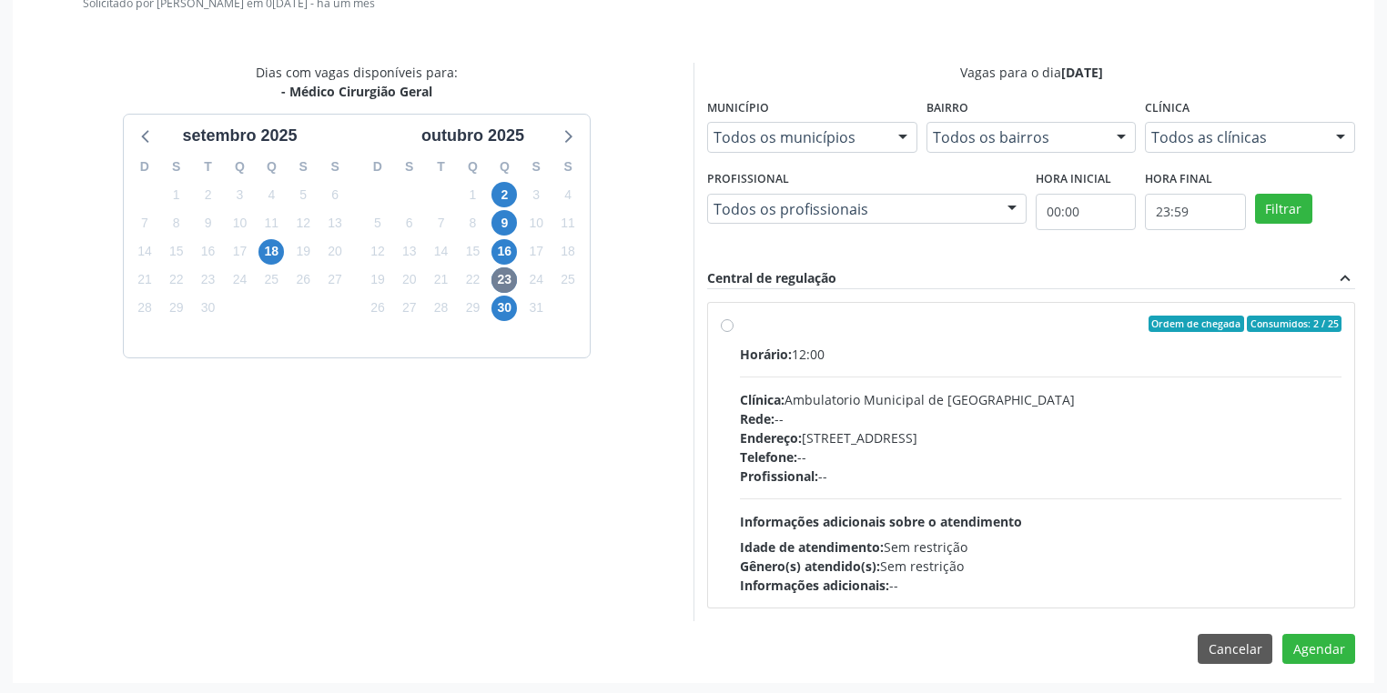
click at [920, 468] on div "Profissional: --" at bounding box center [1040, 476] width 601 height 19
click at [733, 332] on input "Ordem de chegada Consumidos: 2 / 25 Horário: 12:00 Clínica: Ambulatorio Municip…" at bounding box center [727, 324] width 13 height 16
radio input "true"
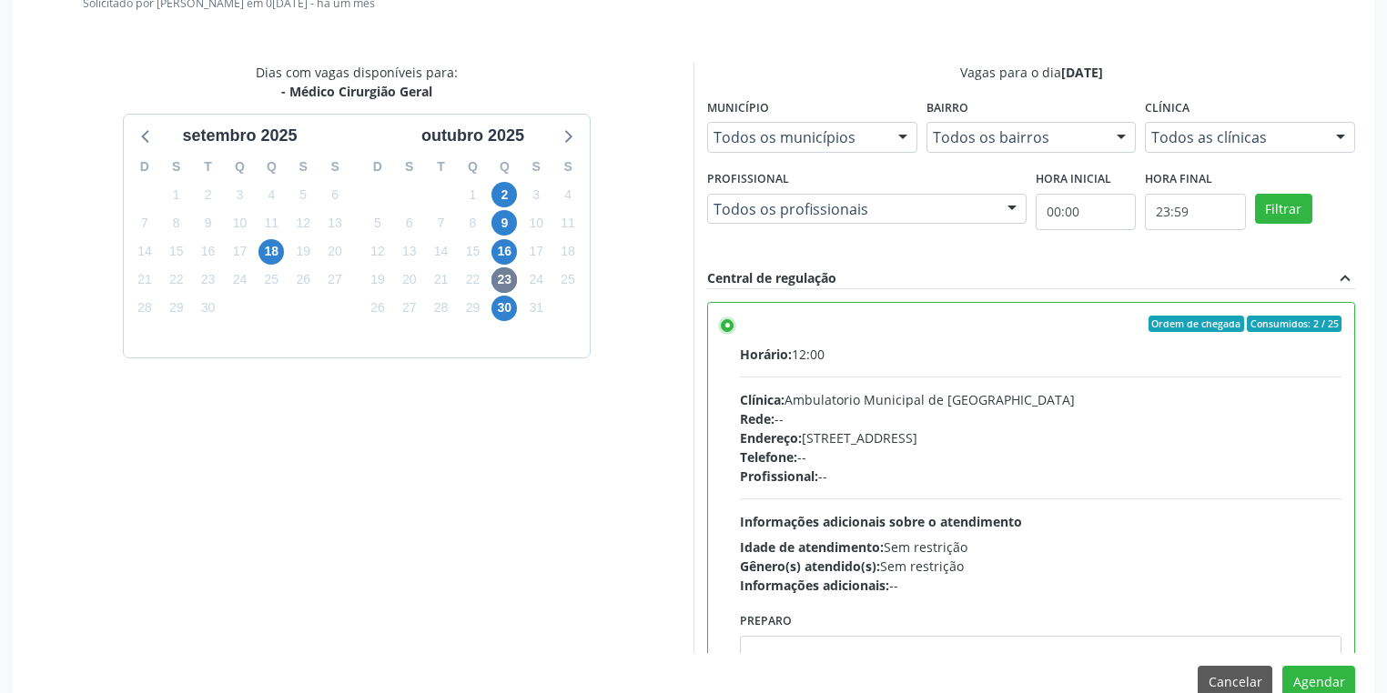
scroll to position [89, 0]
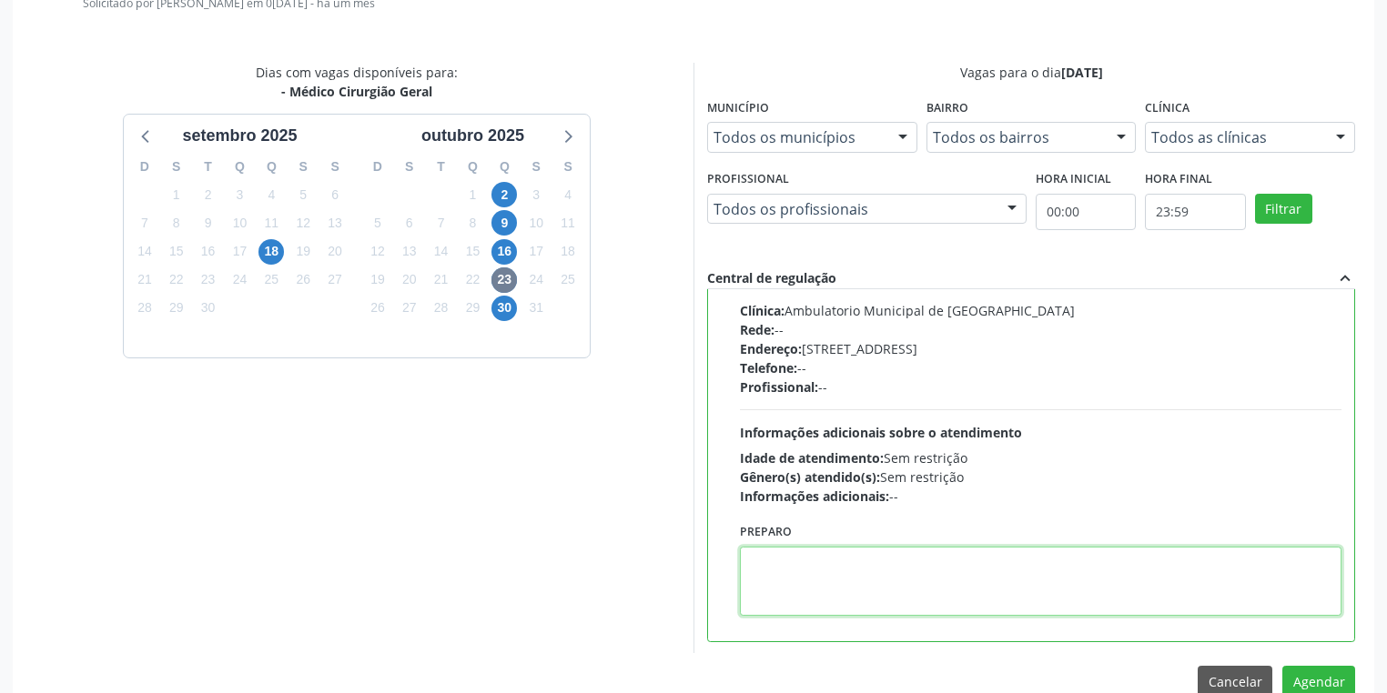
click at [827, 569] on textarea at bounding box center [1040, 581] width 601 height 69
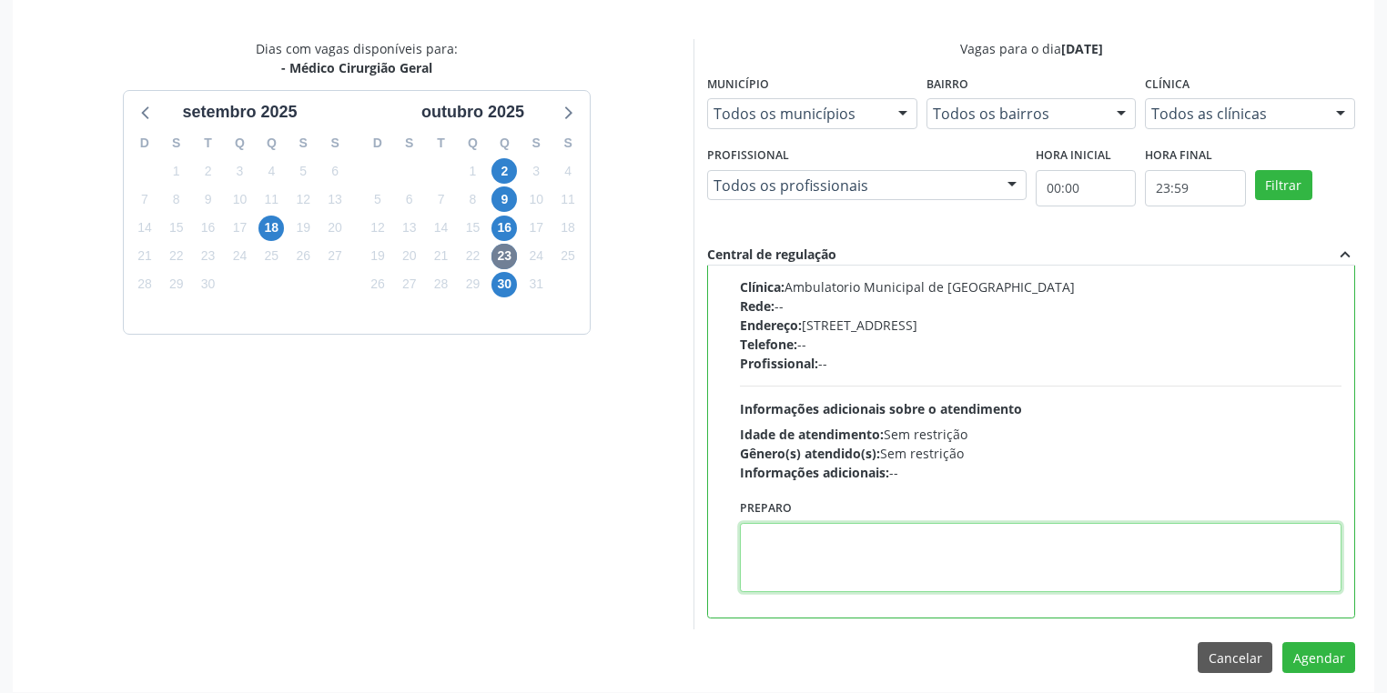
scroll to position [548, 0]
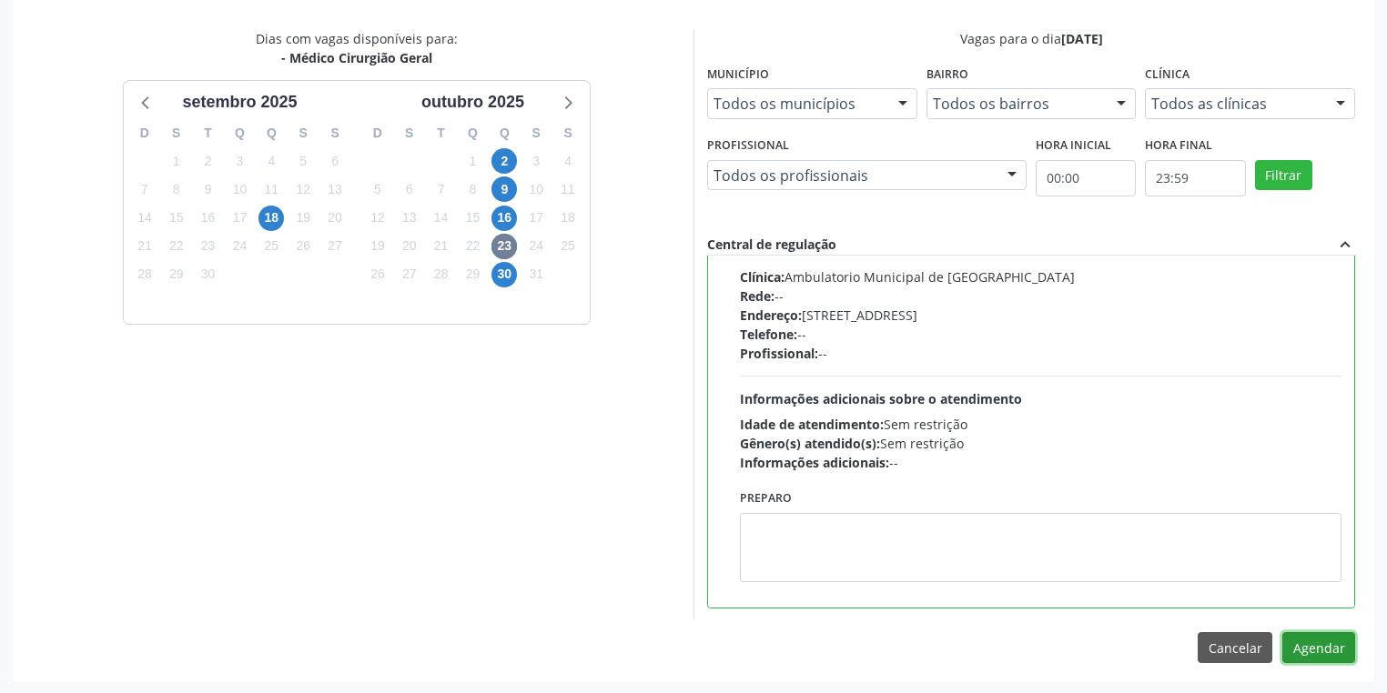
click at [1296, 636] on button "Agendar" at bounding box center [1318, 647] width 73 height 31
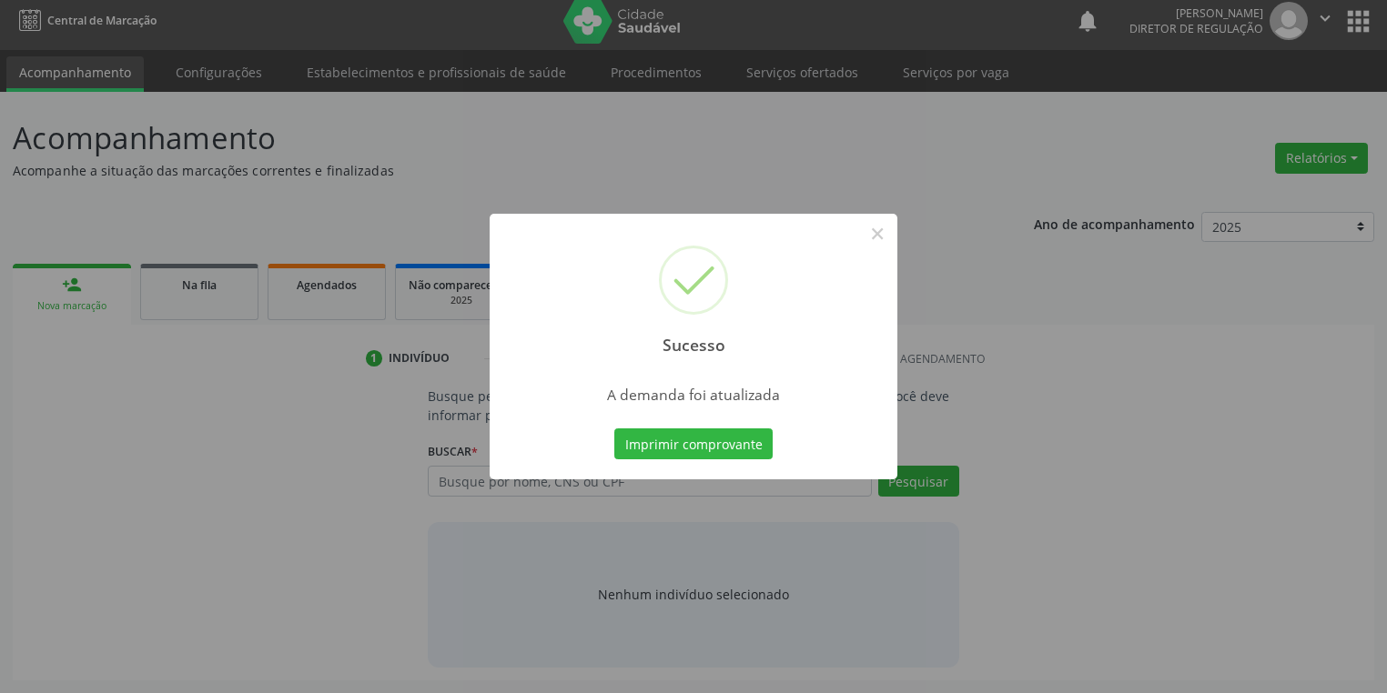
scroll to position [7, 0]
click at [691, 437] on button "Imprimir comprovante" at bounding box center [693, 444] width 158 height 31
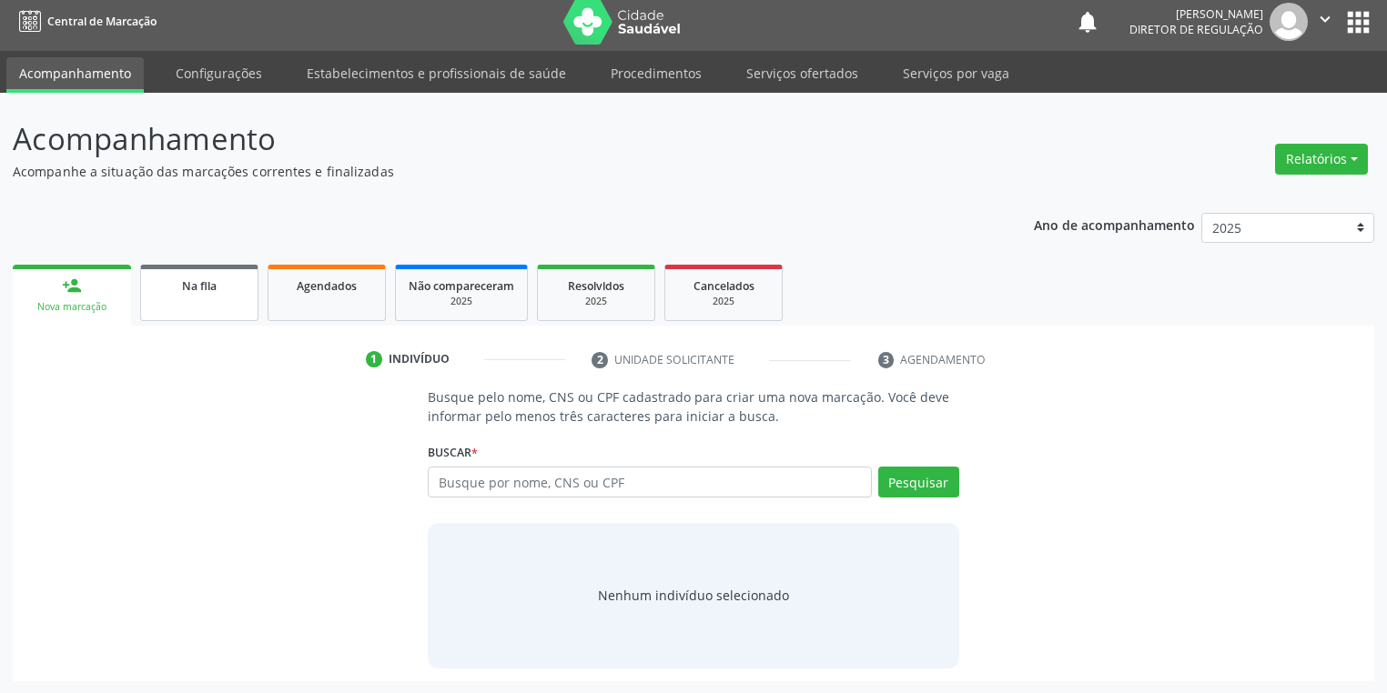
click at [187, 296] on link "Na fila" at bounding box center [199, 293] width 118 height 56
click at [187, 294] on span "Na fila" at bounding box center [199, 285] width 35 height 15
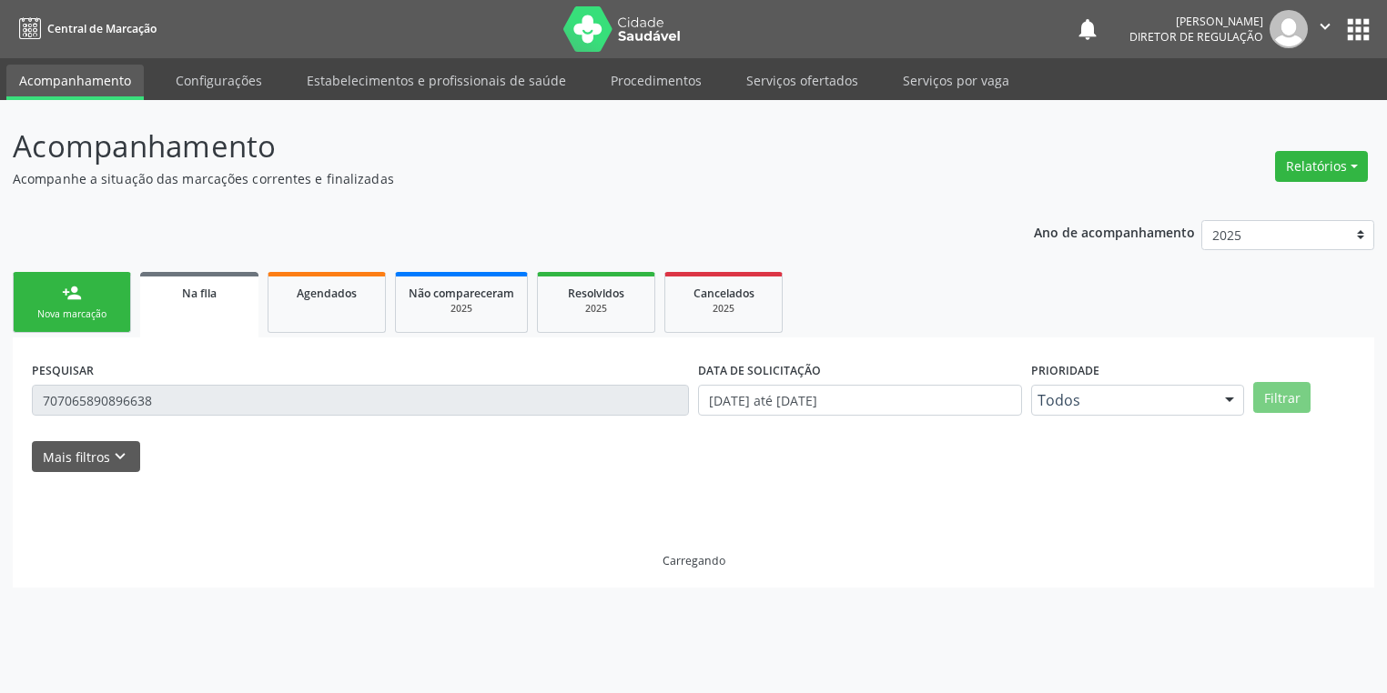
scroll to position [0, 0]
click at [193, 399] on input "707065890896638" at bounding box center [363, 400] width 662 height 31
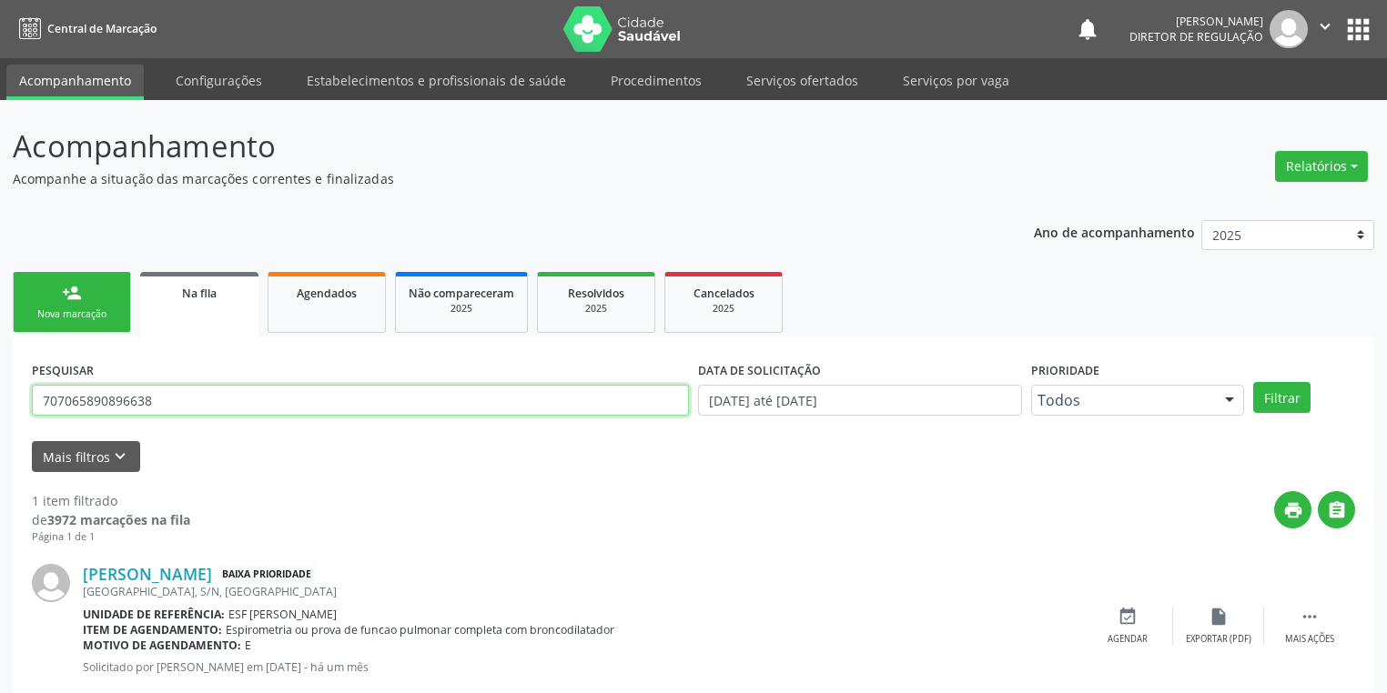
click at [193, 399] on input "707065890896638" at bounding box center [360, 400] width 657 height 31
type input "7"
type input "703008884121875"
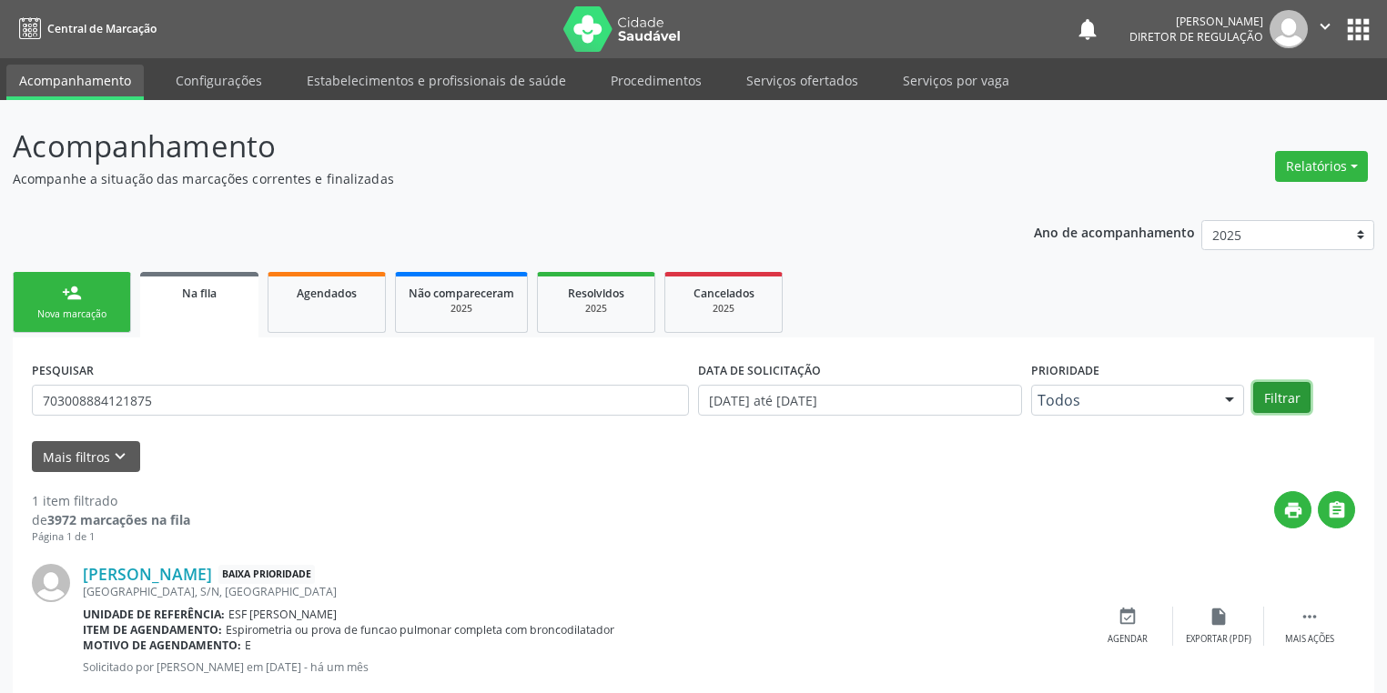
click at [1277, 393] on button "Filtrar" at bounding box center [1281, 397] width 57 height 31
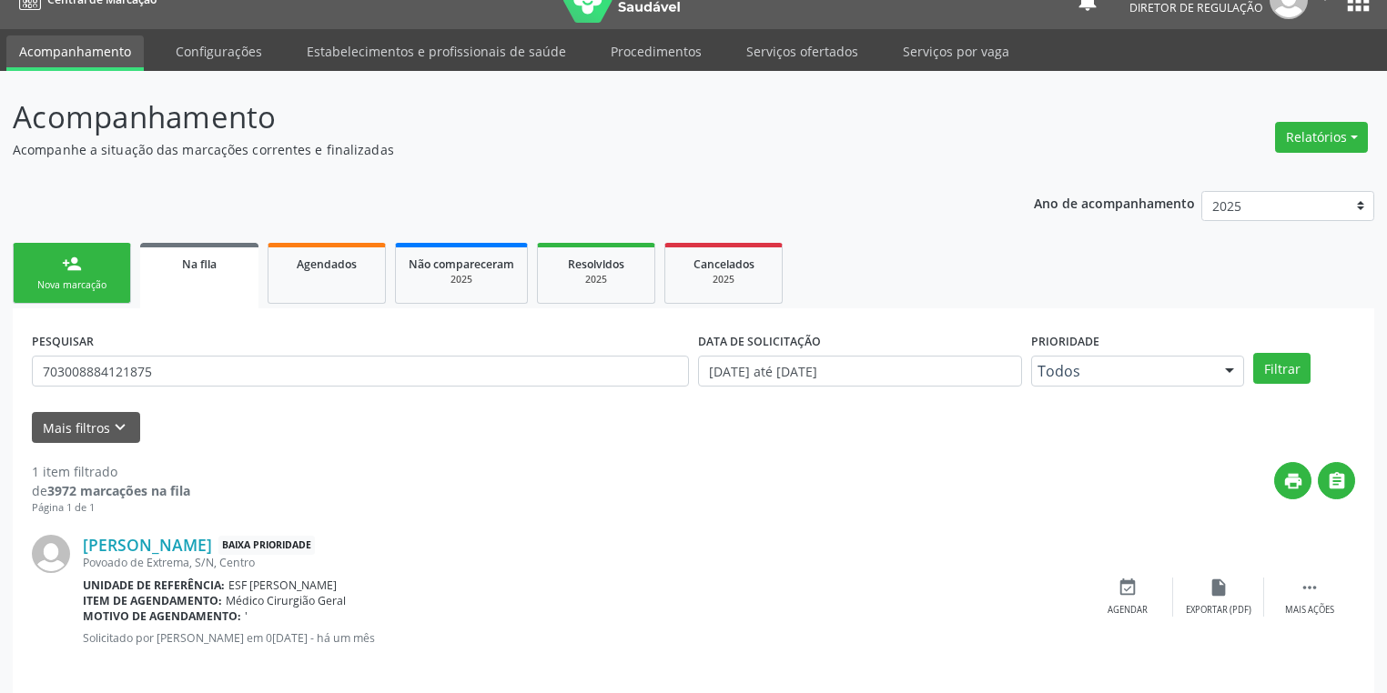
scroll to position [44, 0]
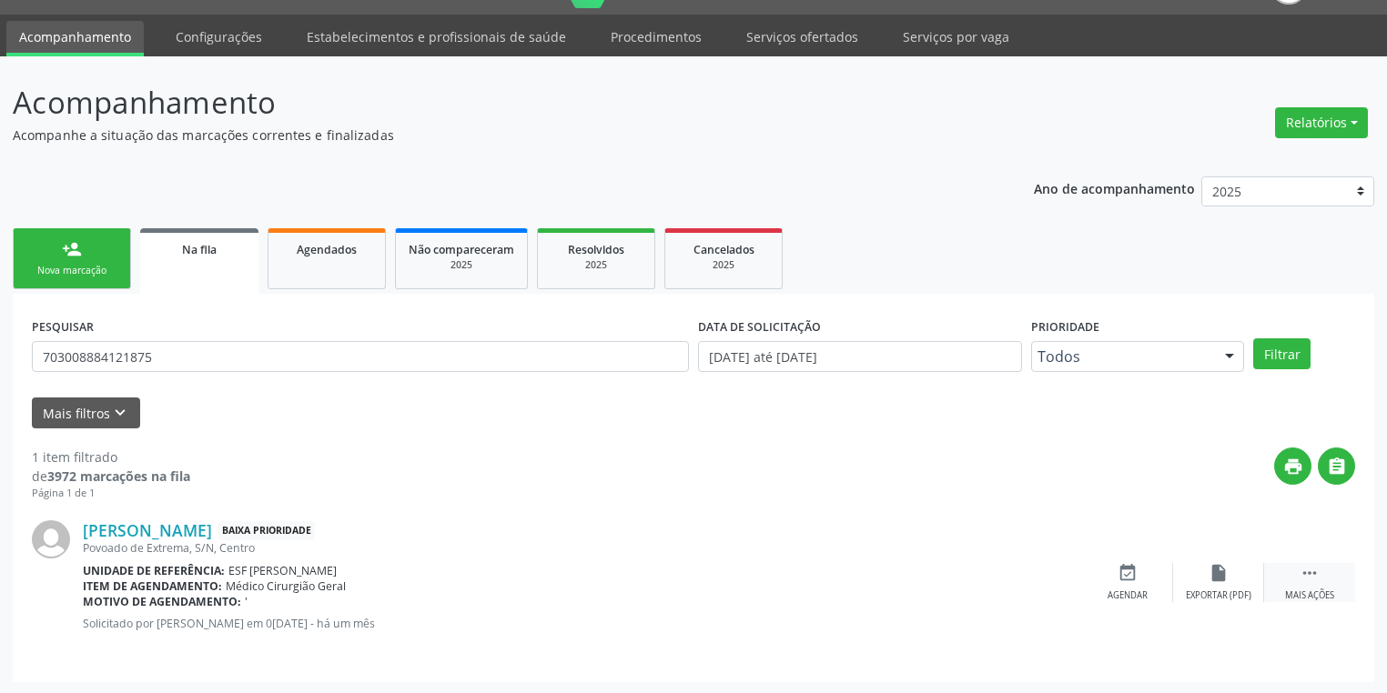
click at [1307, 568] on icon "" at bounding box center [1309, 573] width 20 height 20
click at [865, 583] on div "event_available Agendar" at bounding box center [854, 582] width 91 height 39
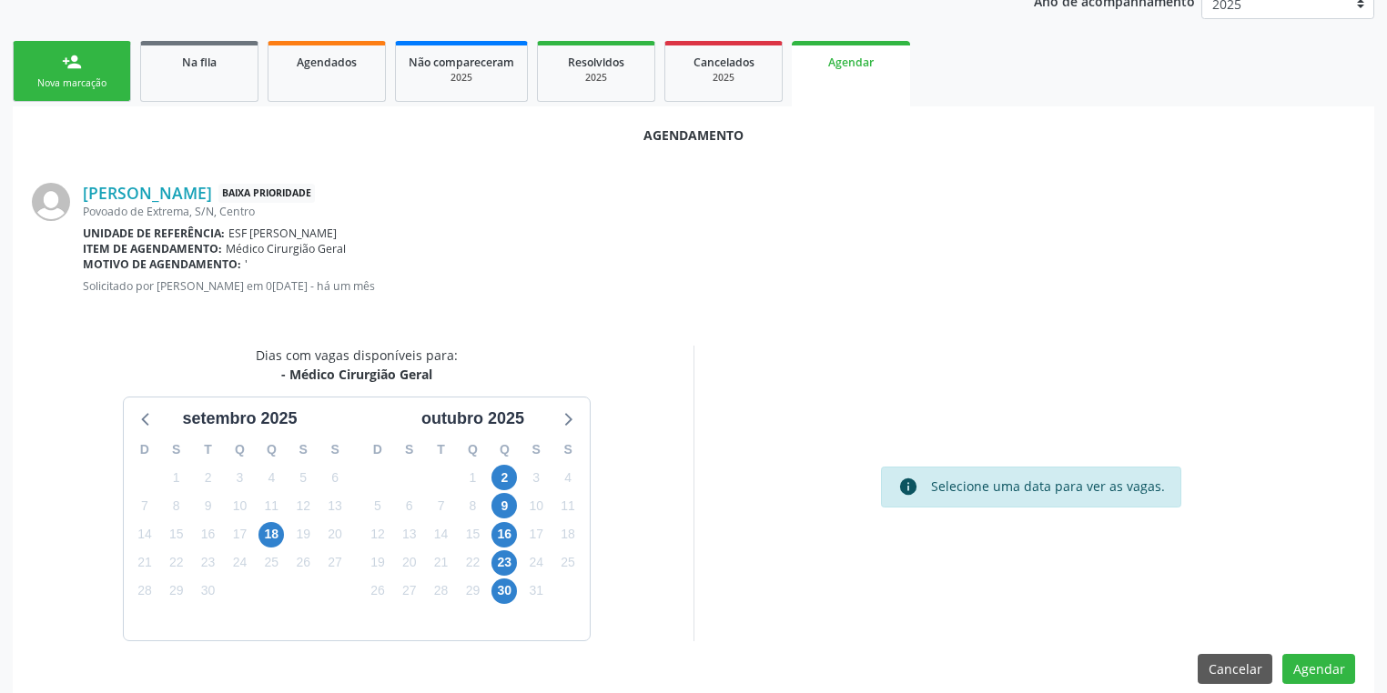
scroll to position [252, 0]
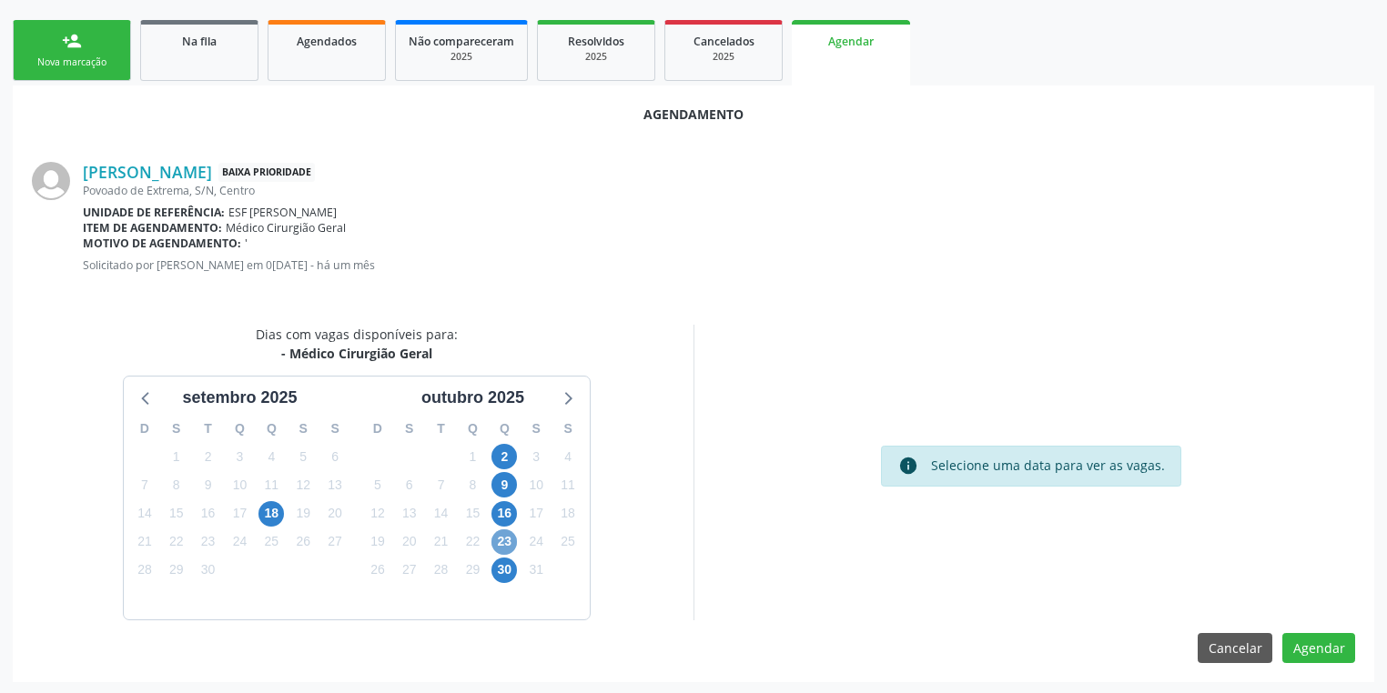
click at [508, 541] on span "23" at bounding box center [503, 542] width 25 height 25
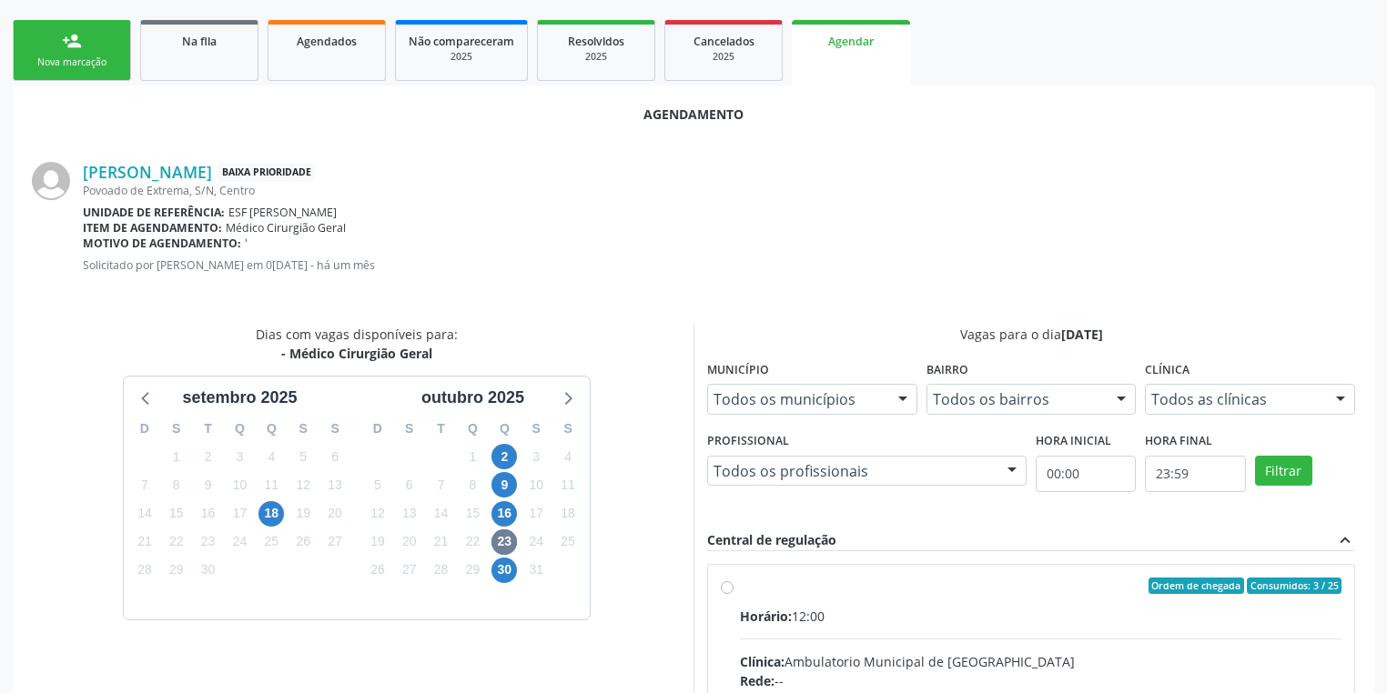
click at [1053, 658] on div "Clínica: Ambulatorio Municipal de Saude" at bounding box center [1040, 661] width 601 height 19
click at [733, 594] on input "Ordem de chegada Consumidos: 3 / 25 Horário: 12:00 Clínica: Ambulatorio Municip…" at bounding box center [727, 586] width 13 height 16
radio input "true"
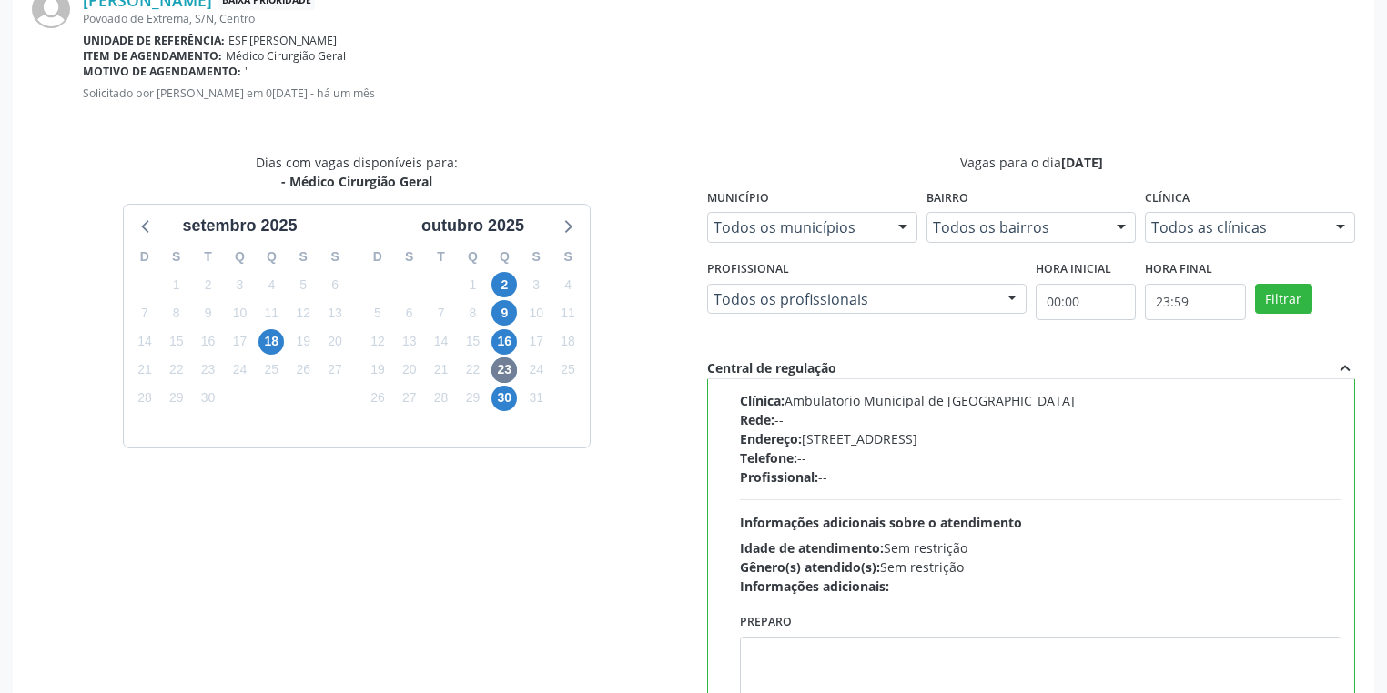
scroll to position [548, 0]
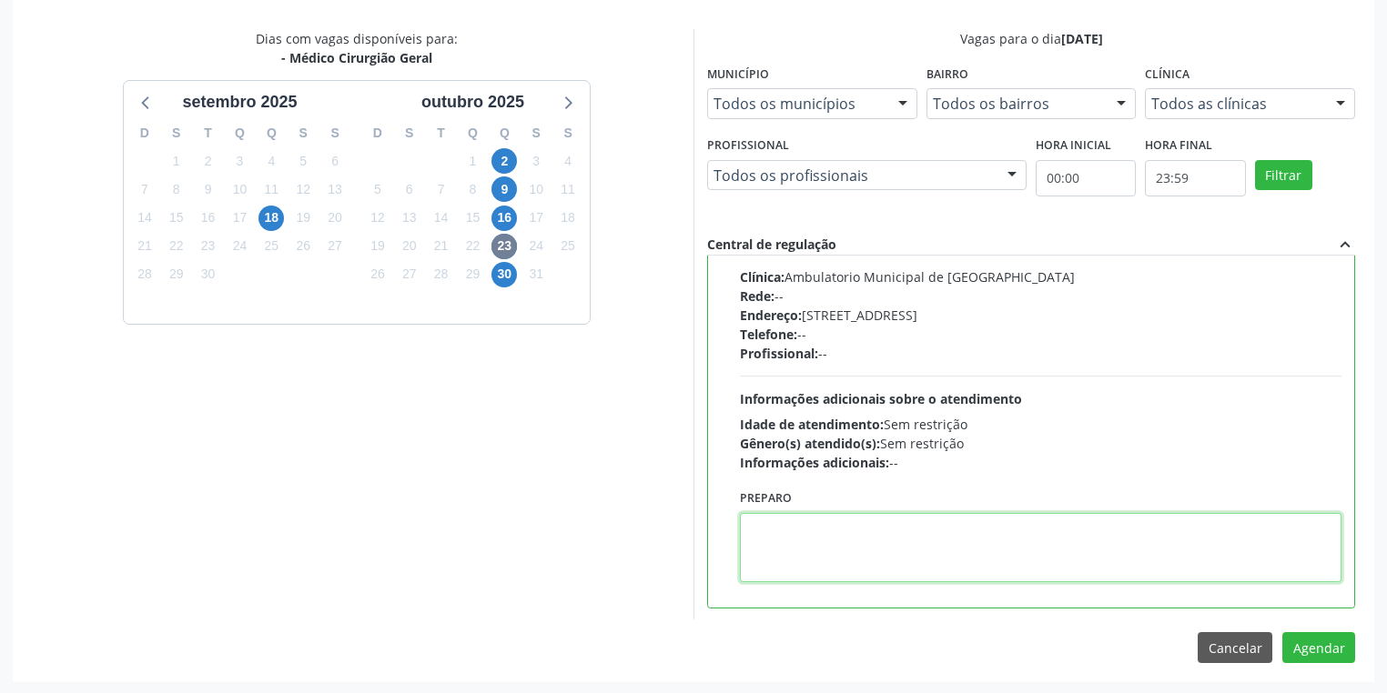
drag, startPoint x: 804, startPoint y: 544, endPoint x: 1123, endPoint y: 608, distance: 324.7
click at [814, 545] on textarea at bounding box center [1040, 547] width 601 height 69
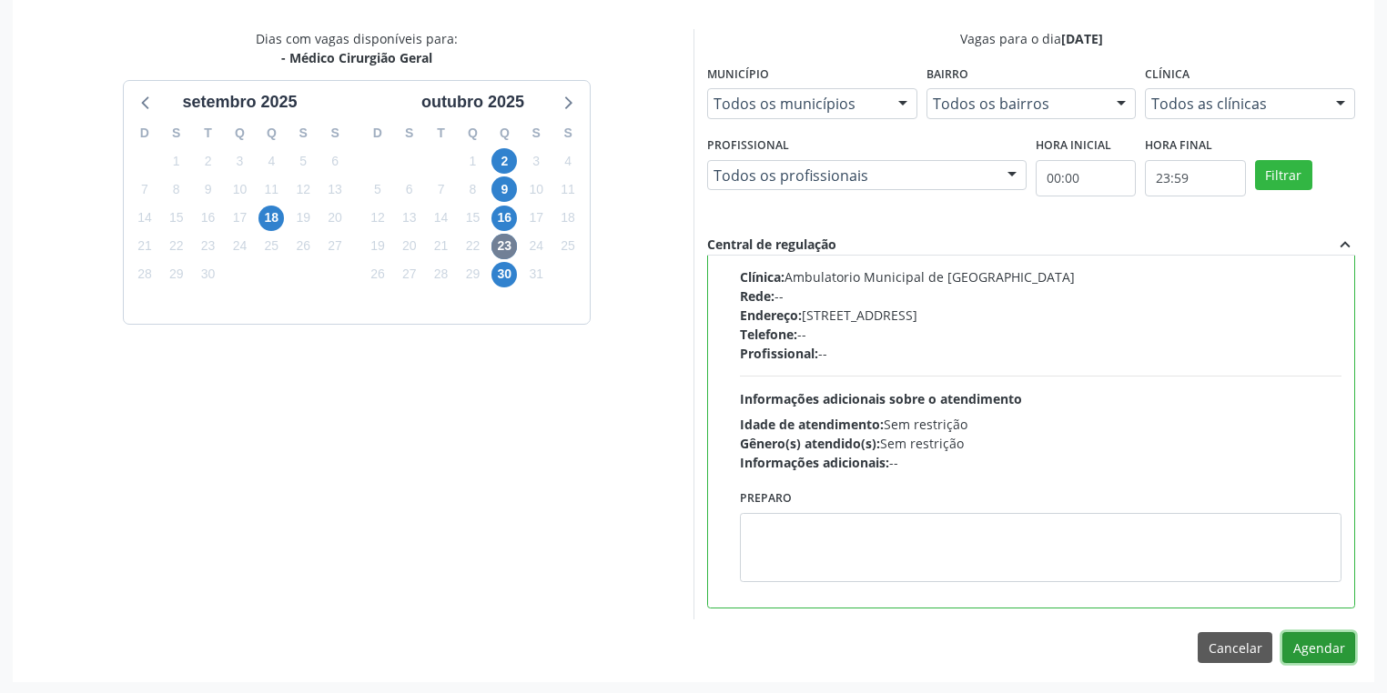
click at [1303, 646] on button "Agendar" at bounding box center [1318, 647] width 73 height 31
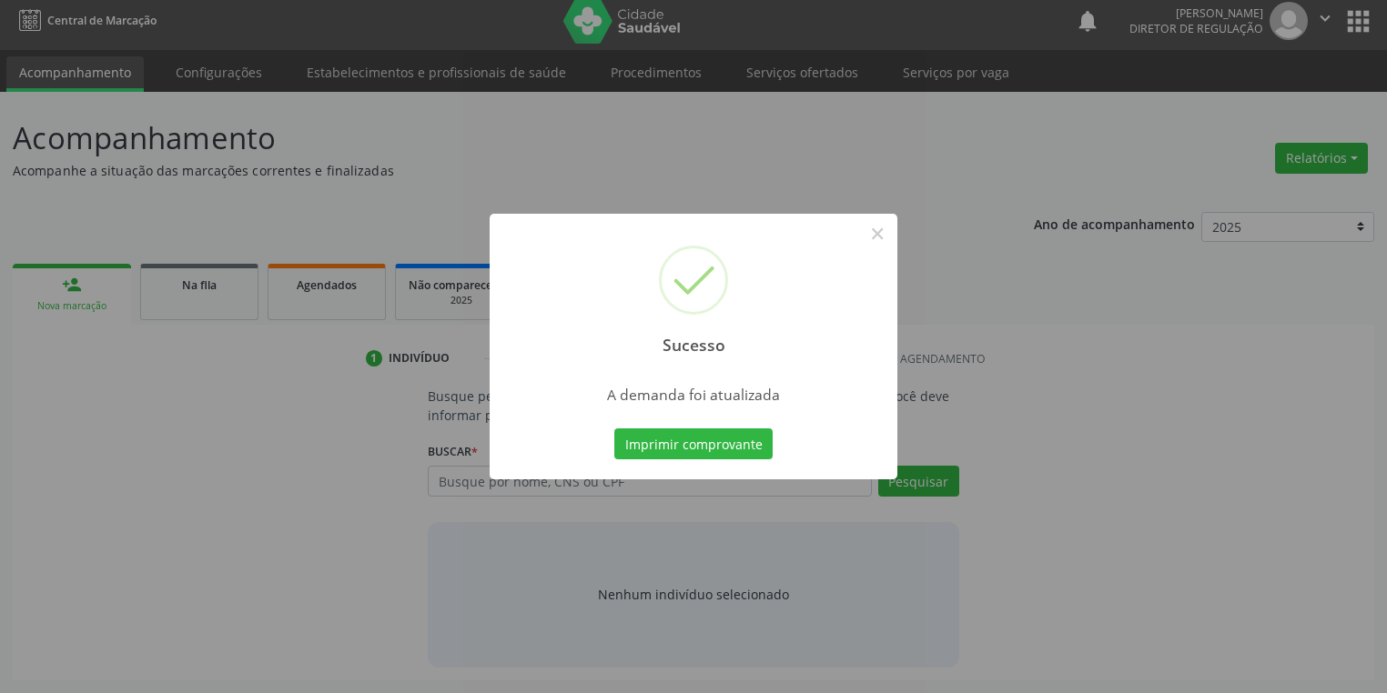
scroll to position [7, 0]
click at [673, 448] on button "Imprimir comprovante" at bounding box center [693, 444] width 158 height 31
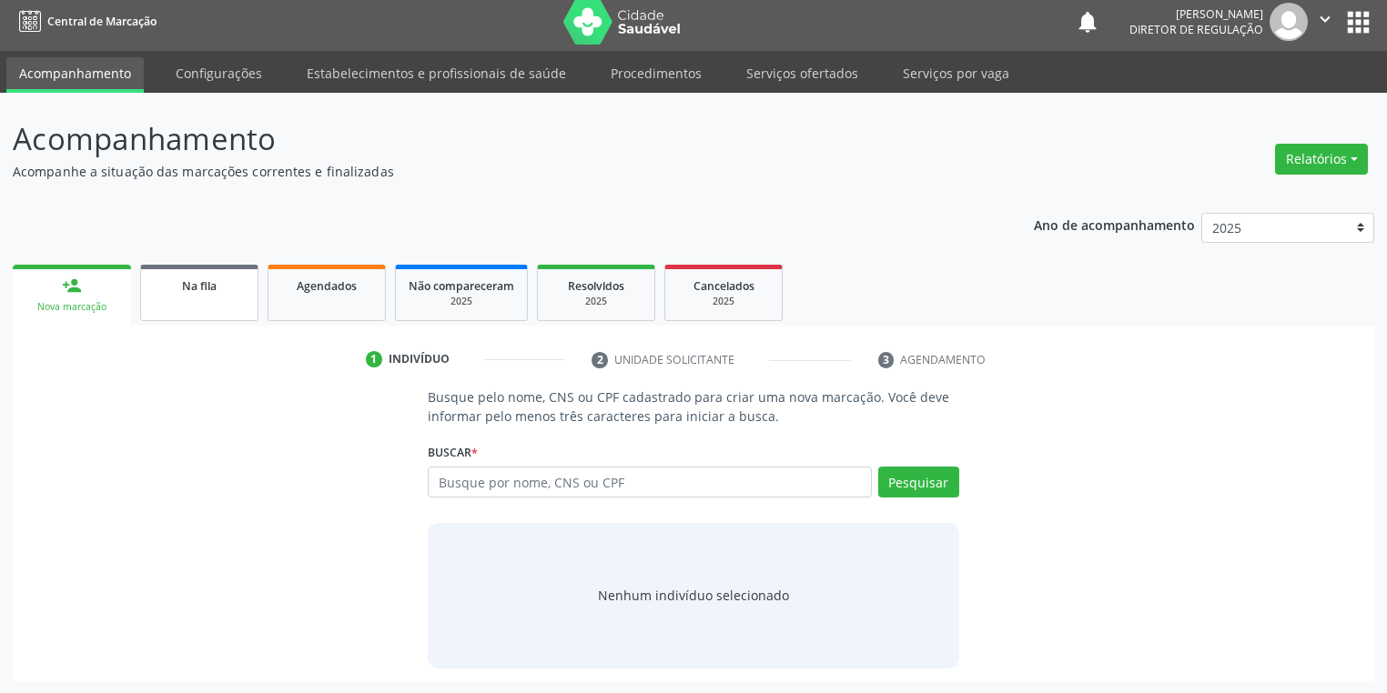
click at [227, 298] on link "Na fila" at bounding box center [199, 293] width 118 height 56
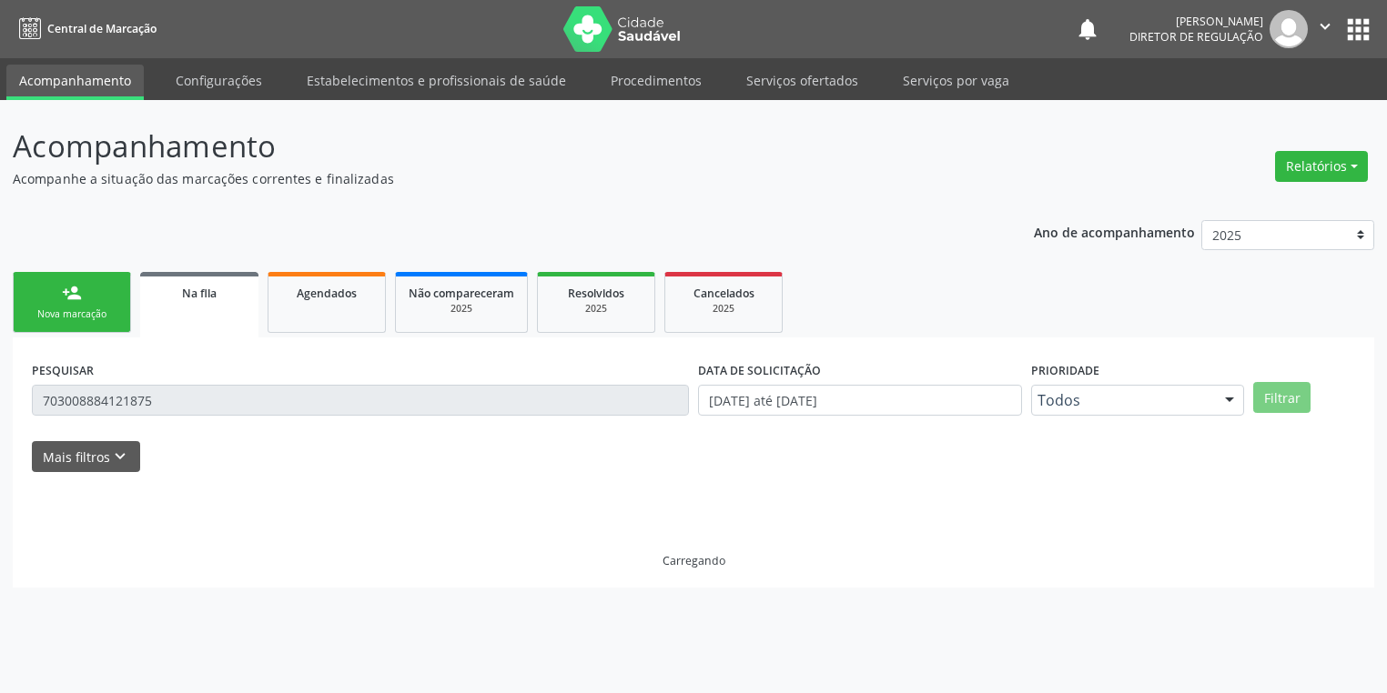
scroll to position [0, 0]
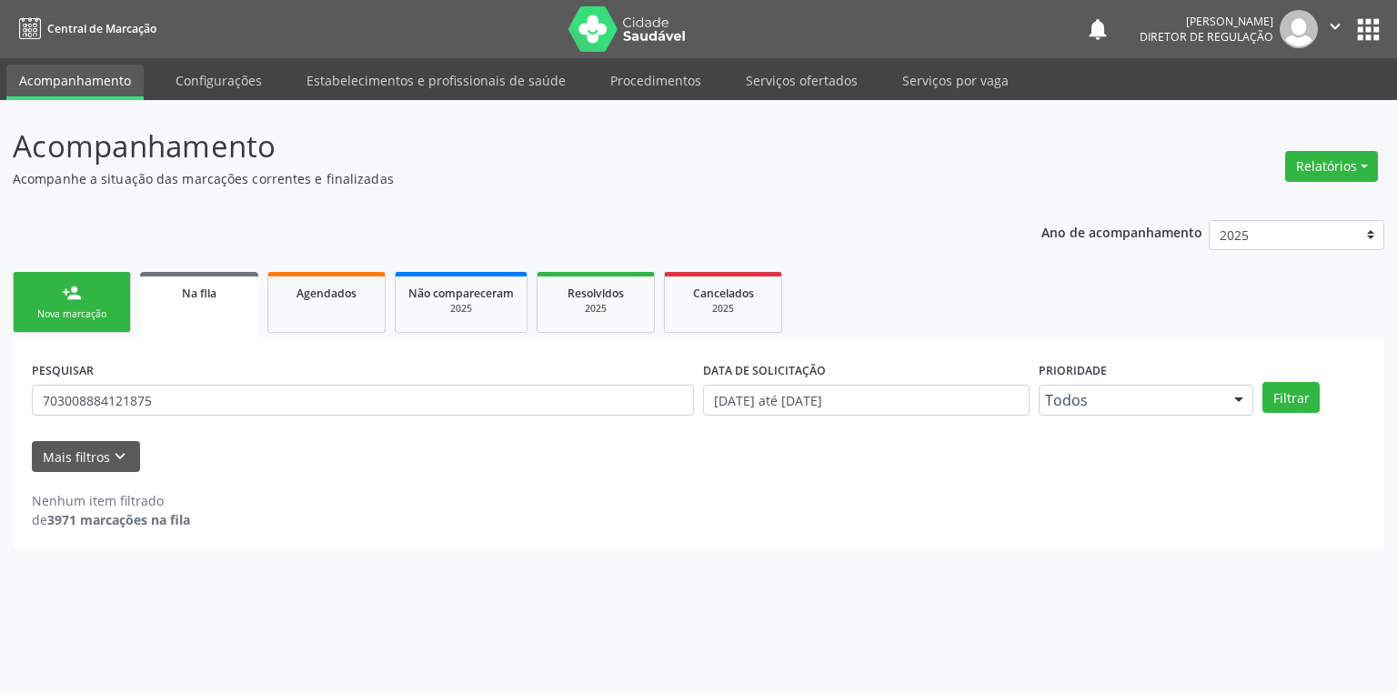
click at [193, 403] on input "703008884121875" at bounding box center [363, 400] width 662 height 31
type input "7"
type input "704708753994435"
click at [1288, 393] on button "Filtrar" at bounding box center [1291, 397] width 57 height 31
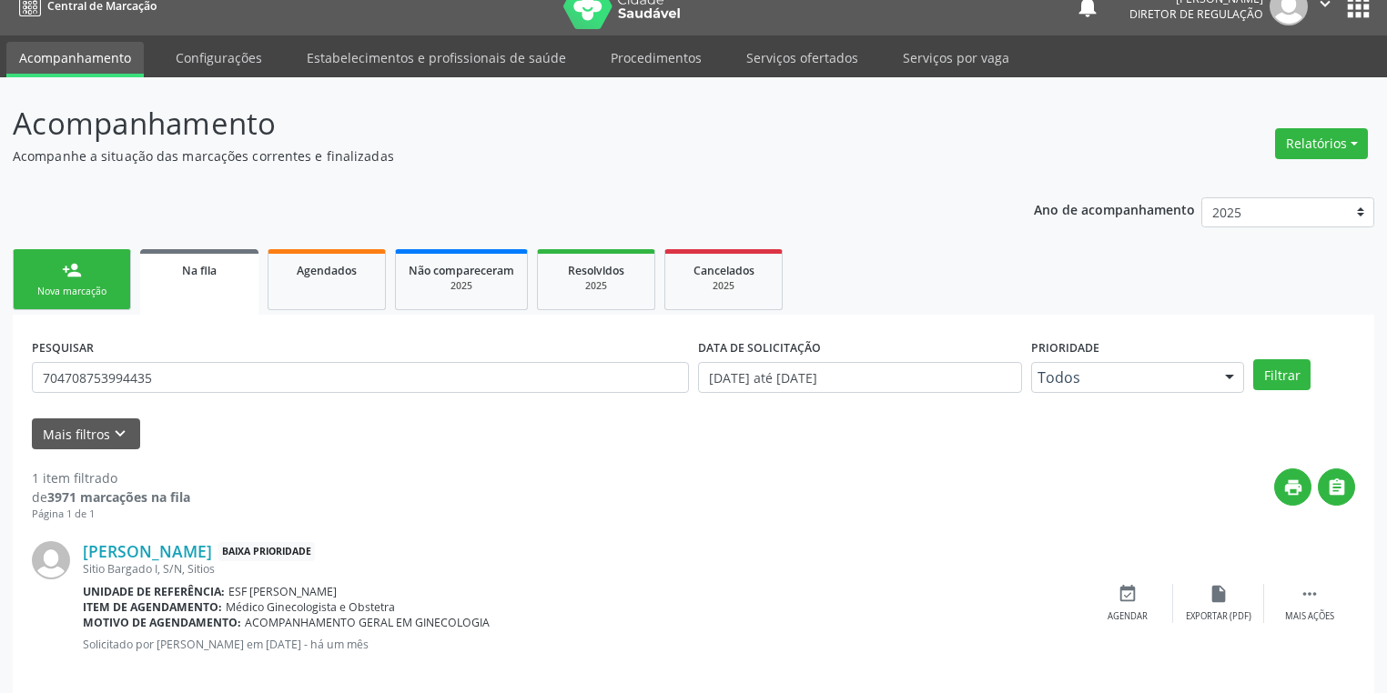
scroll to position [44, 0]
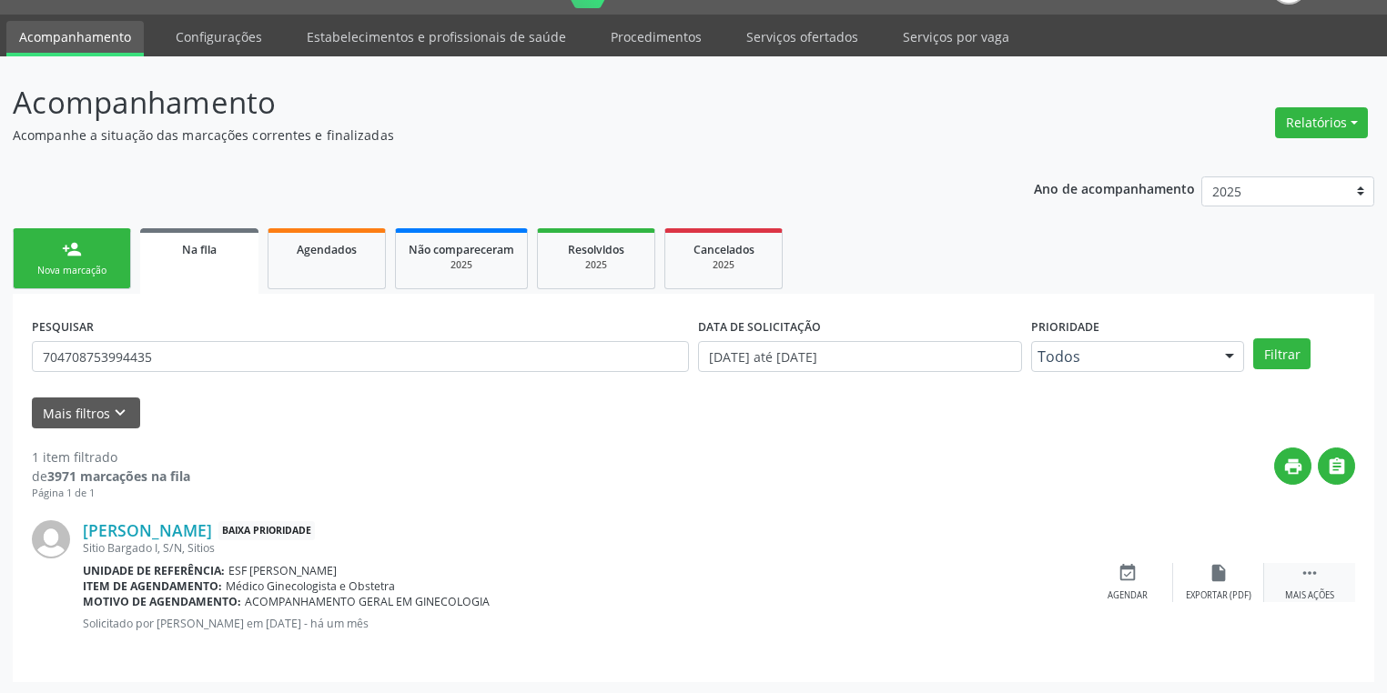
click at [1311, 563] on icon "" at bounding box center [1309, 573] width 20 height 20
click at [1206, 575] on div "edit Editar" at bounding box center [1218, 582] width 91 height 39
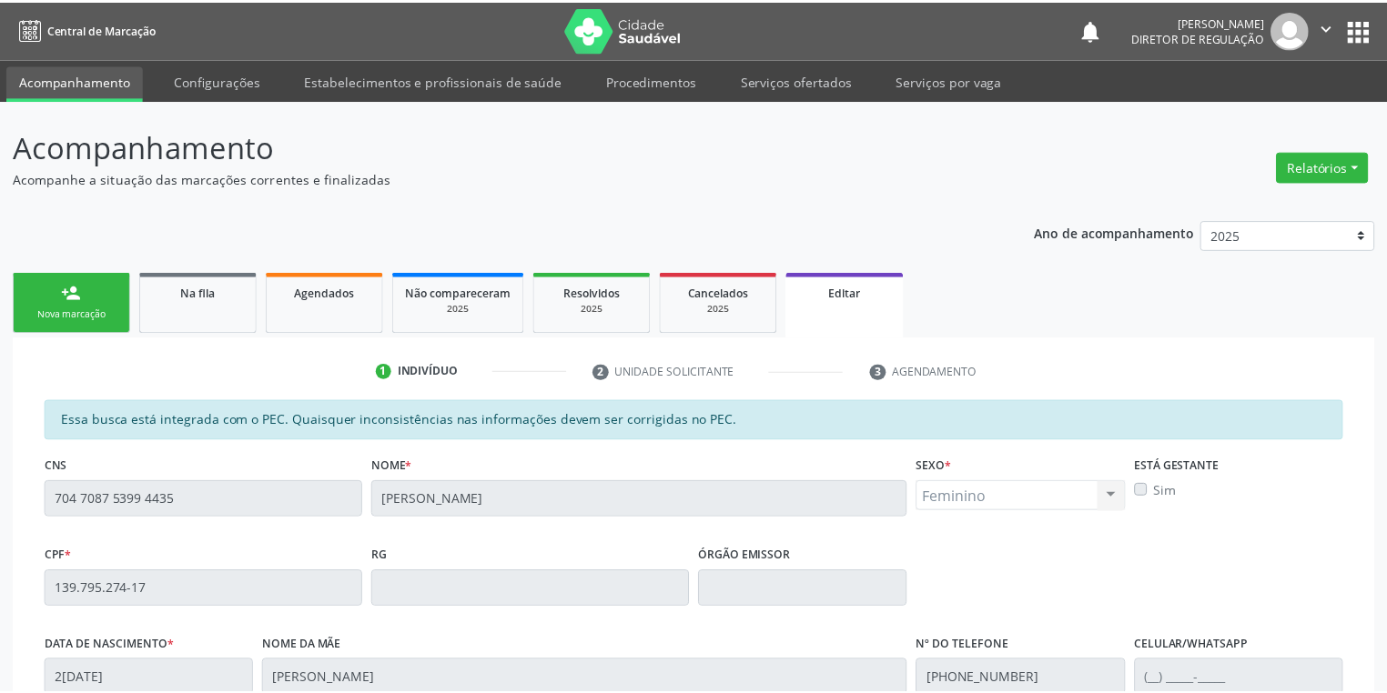
scroll to position [368, 0]
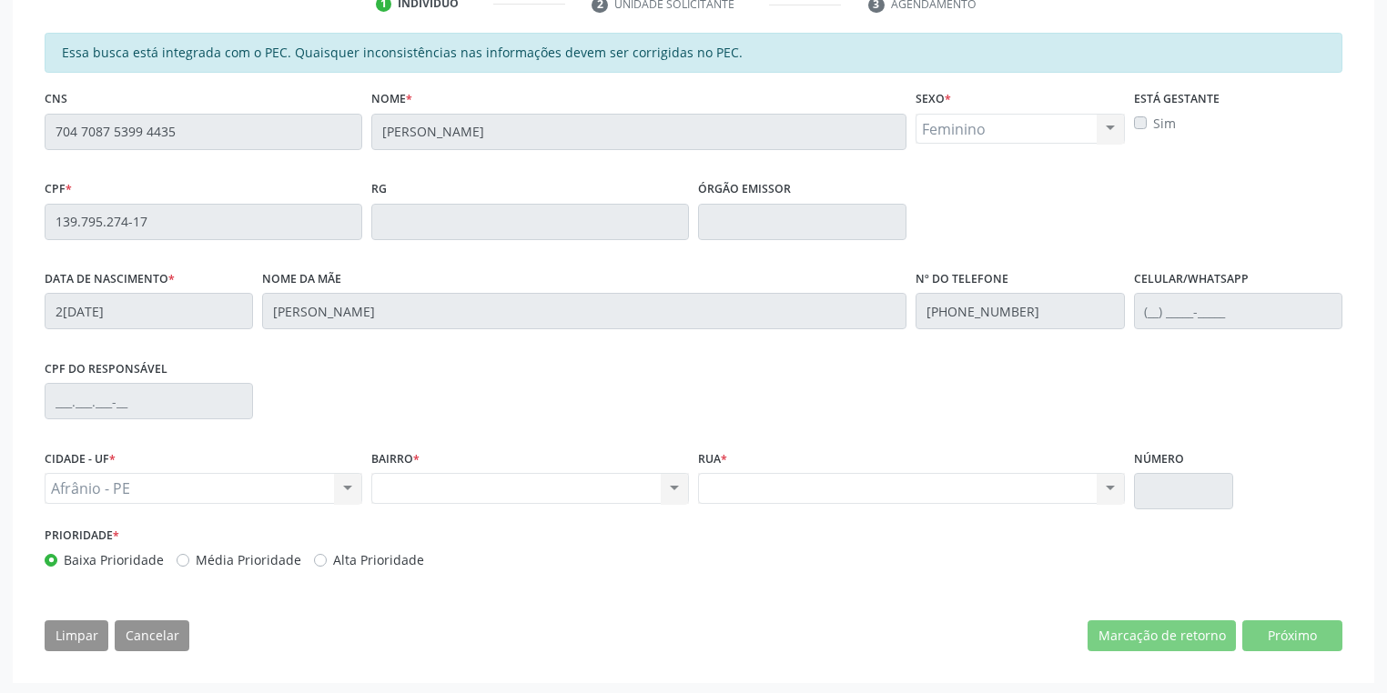
click at [26, 164] on div "1 Indivíduo 2 Unidade solicitante 3 Agendamento Essa busca está integrada com o…" at bounding box center [693, 326] width 1361 height 712
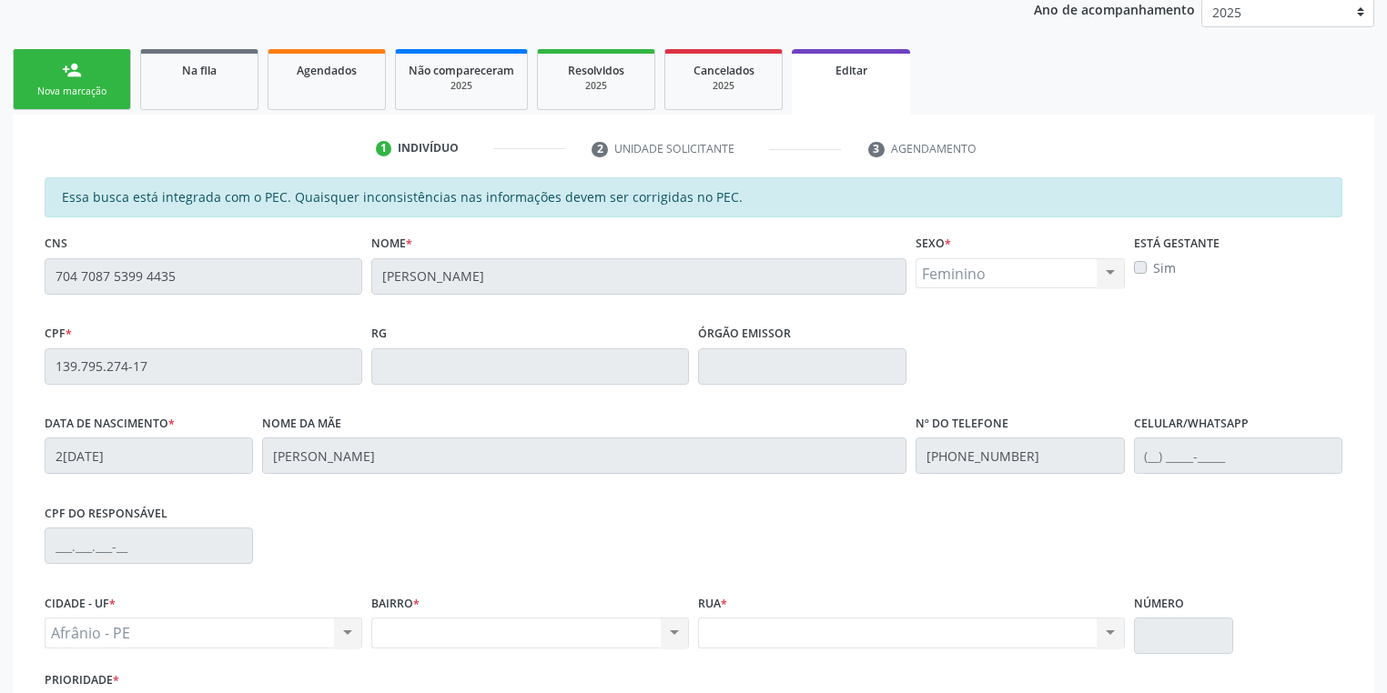
scroll to position [222, 0]
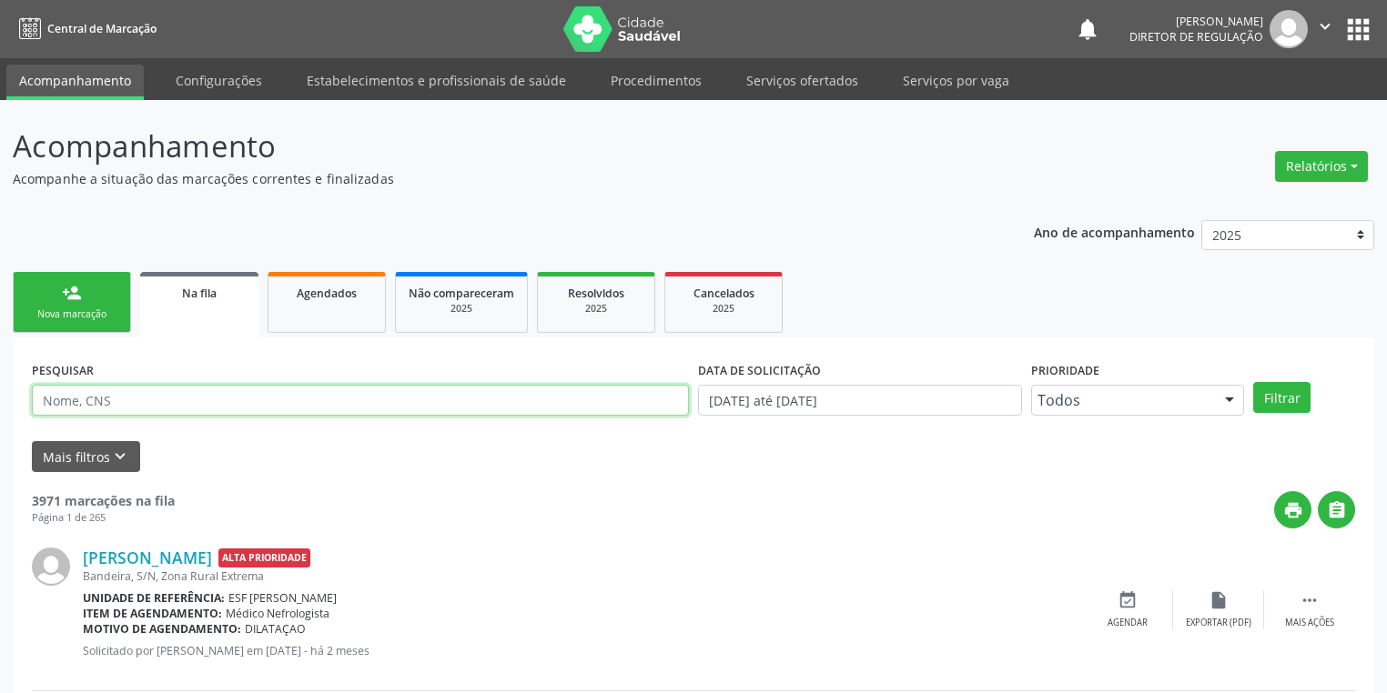
click at [116, 395] on input "text" at bounding box center [360, 400] width 657 height 31
type input "702001885031182"
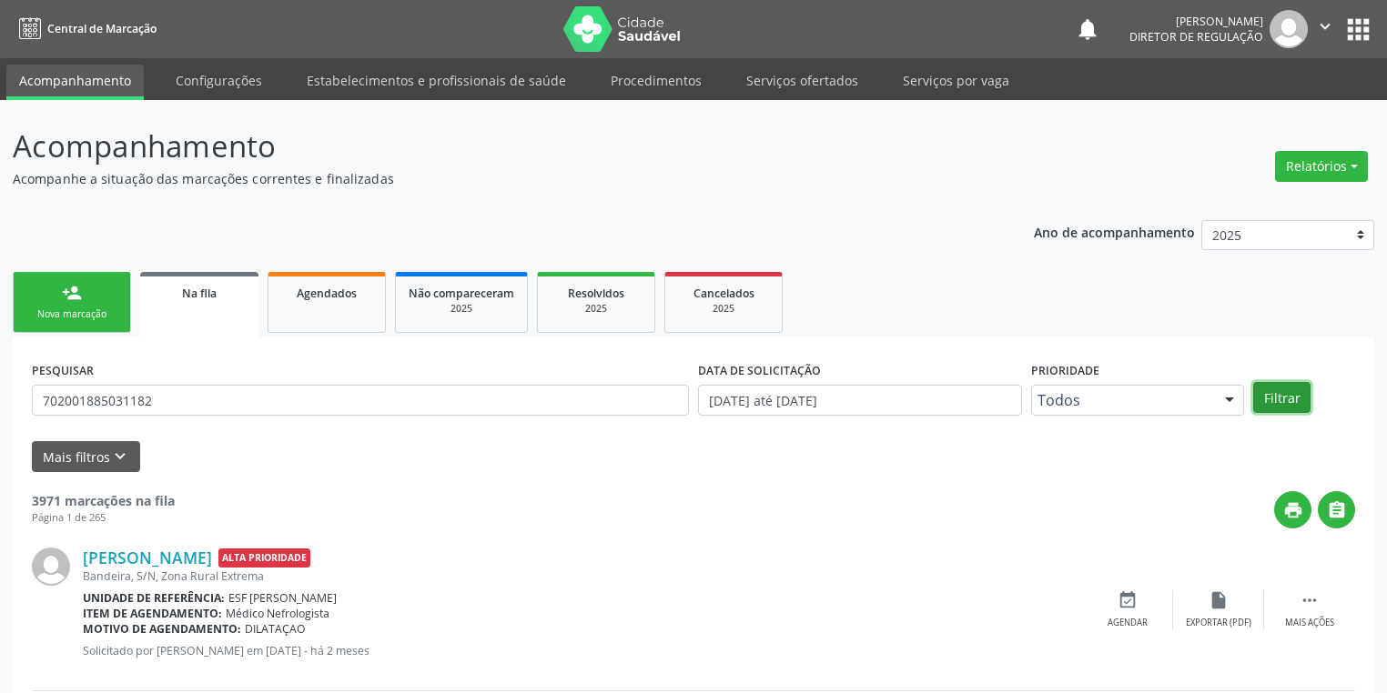
click at [1273, 396] on button "Filtrar" at bounding box center [1281, 397] width 57 height 31
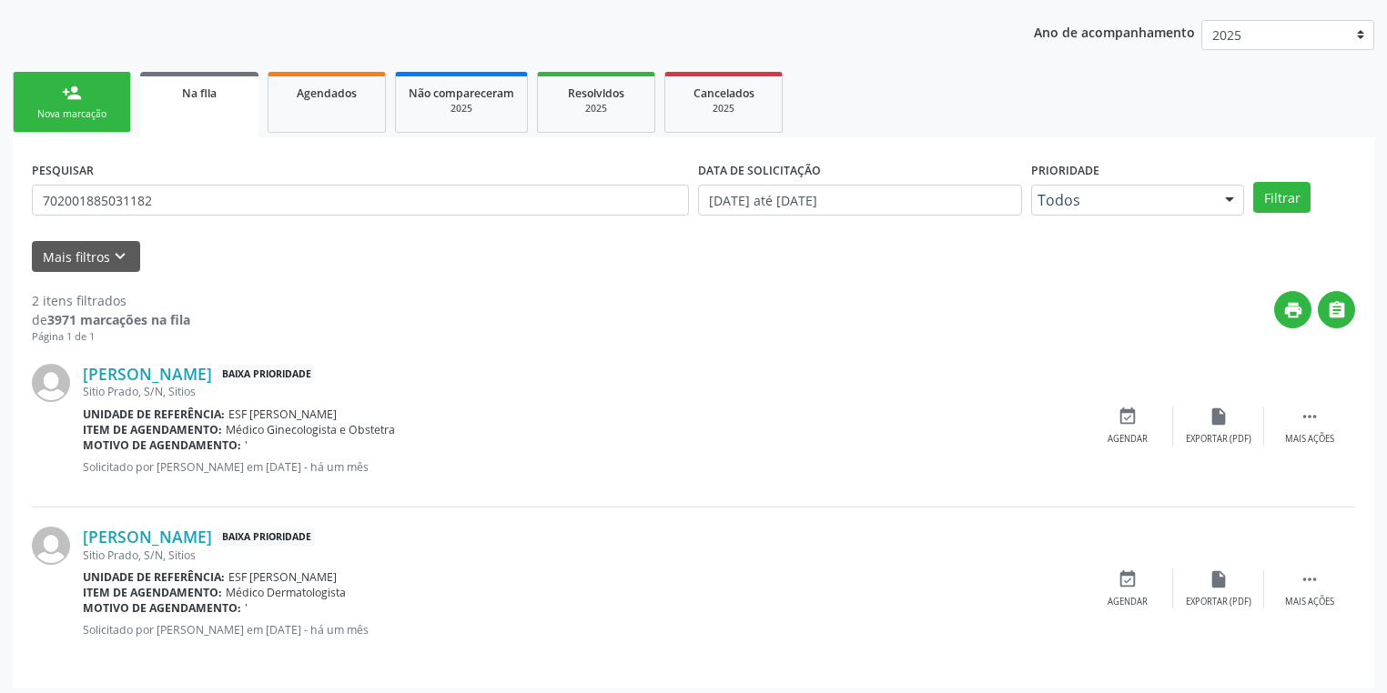
scroll to position [207, 0]
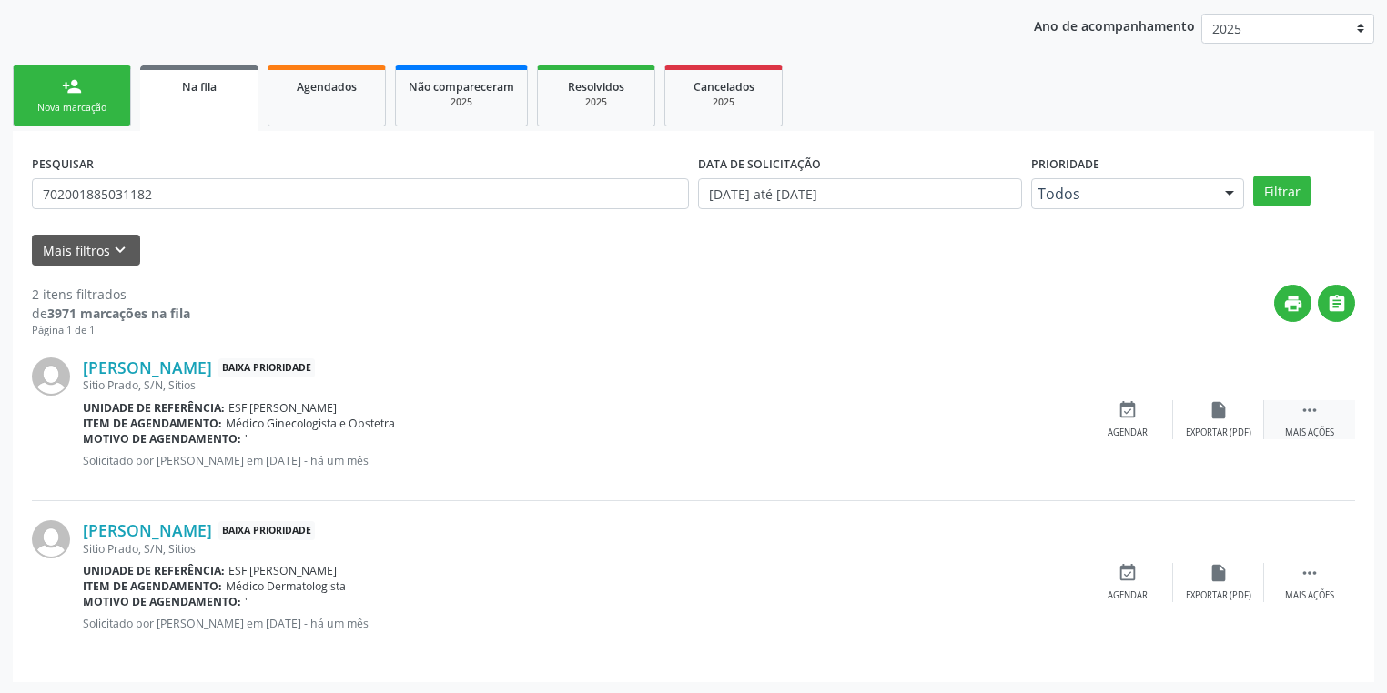
click at [1306, 407] on icon "" at bounding box center [1309, 410] width 20 height 20
click at [870, 427] on div "Agendar" at bounding box center [854, 433] width 40 height 13
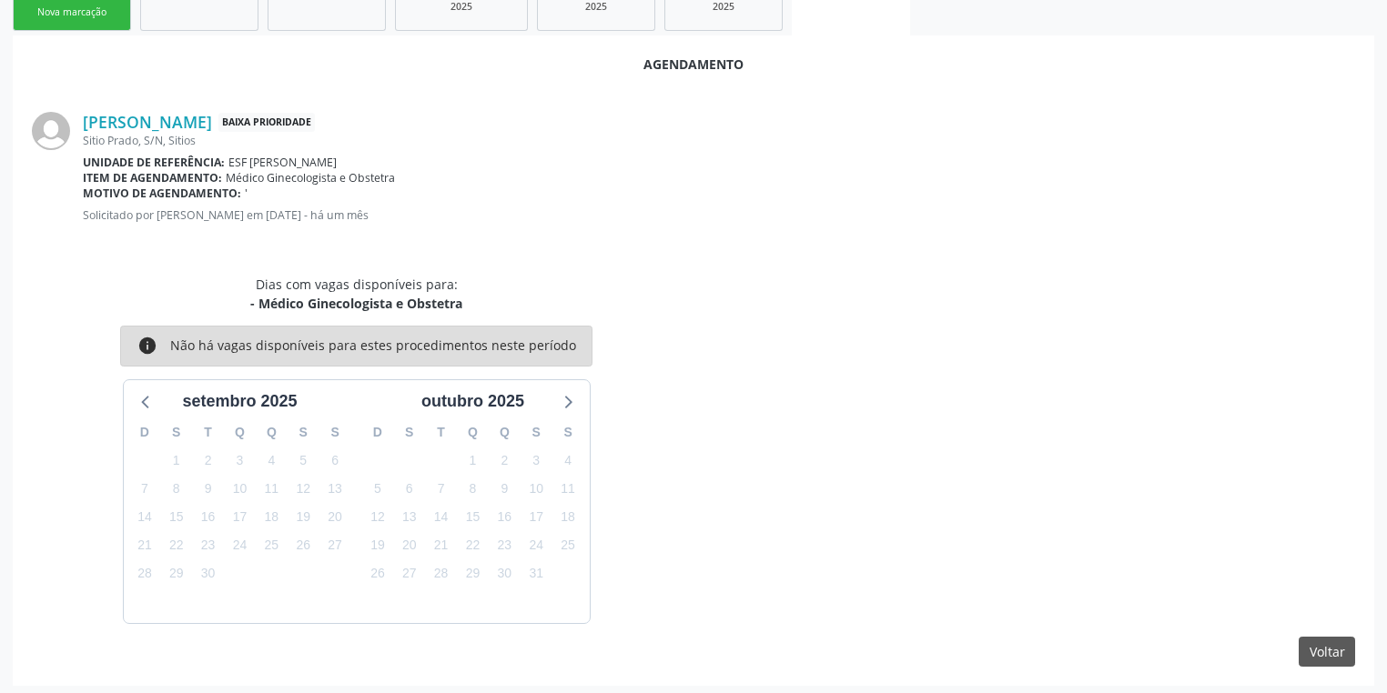
scroll to position [306, 0]
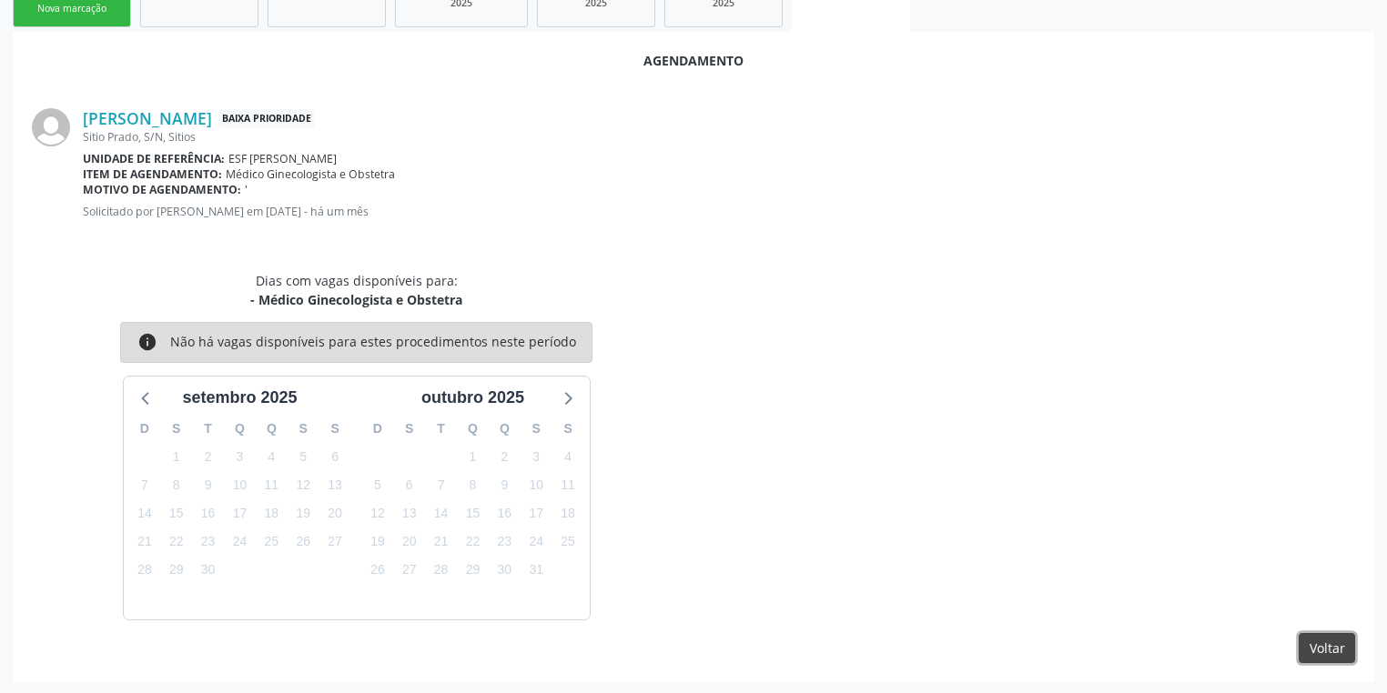
click at [1327, 641] on button "Voltar" at bounding box center [1326, 648] width 56 height 31
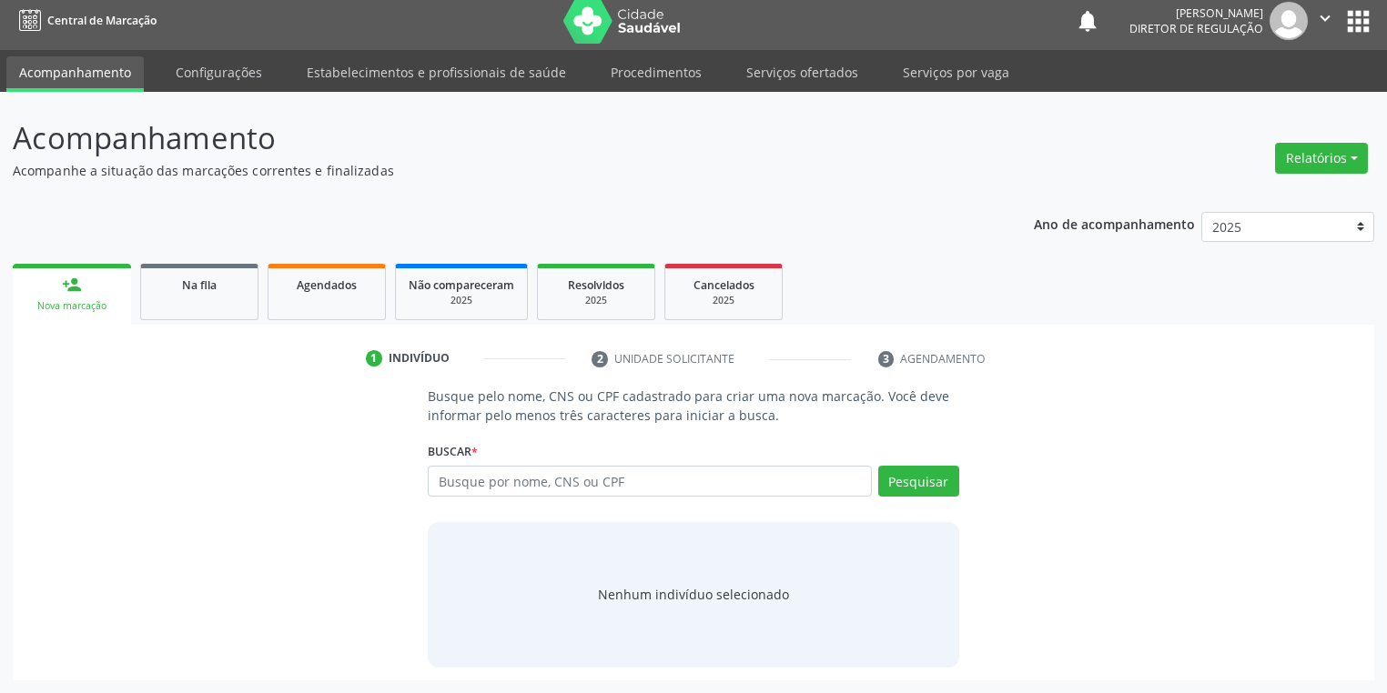
scroll to position [7, 0]
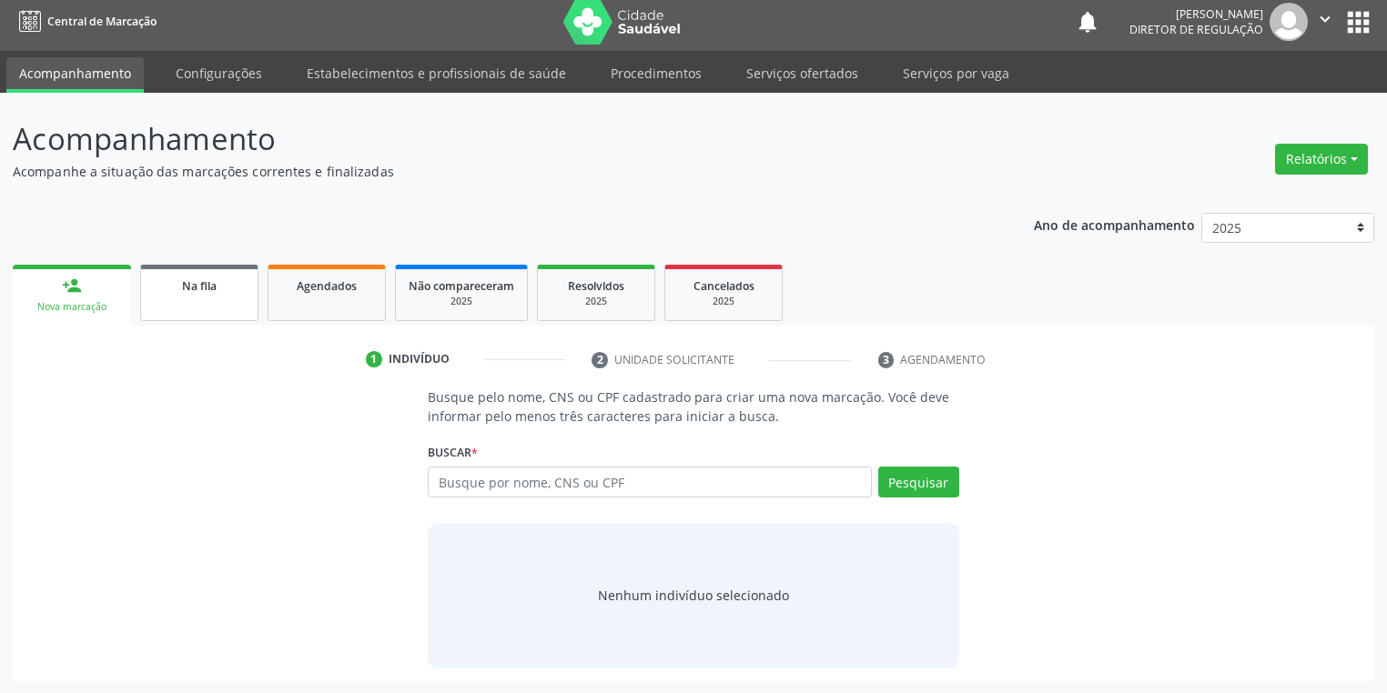
click at [215, 311] on link "Na fila" at bounding box center [199, 293] width 118 height 56
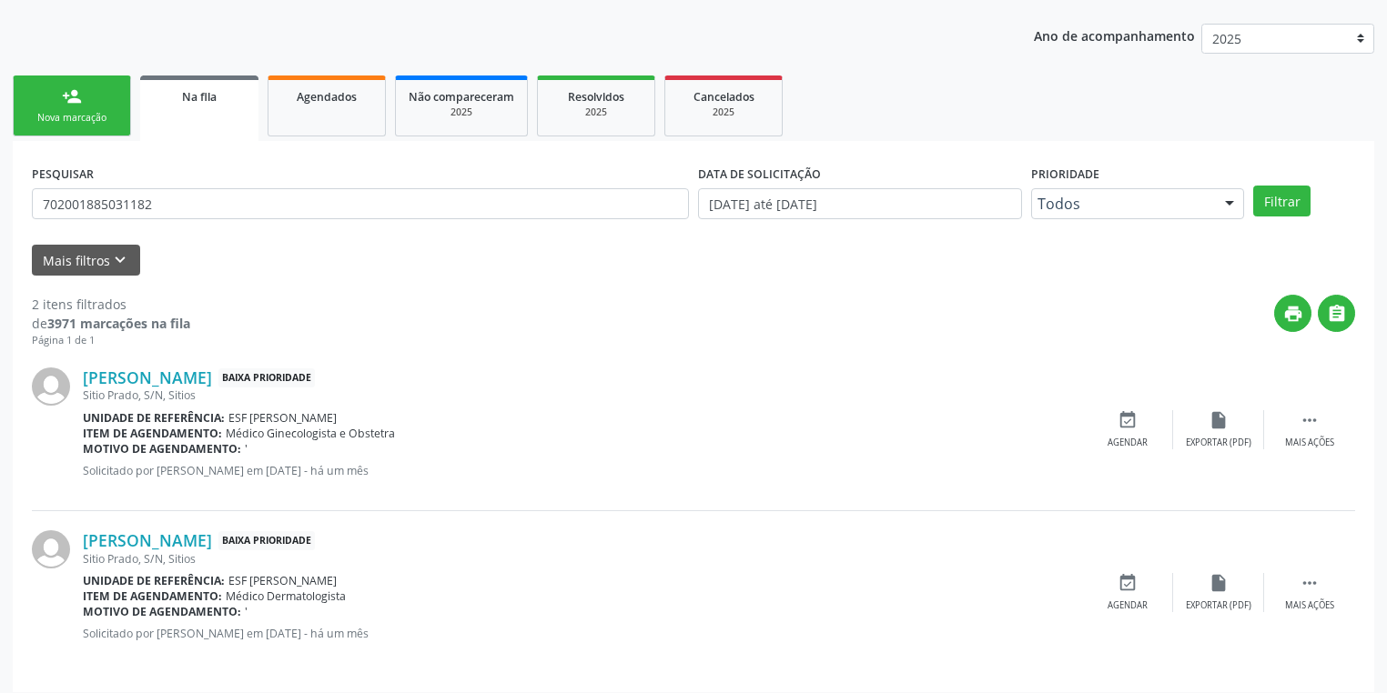
scroll to position [207, 0]
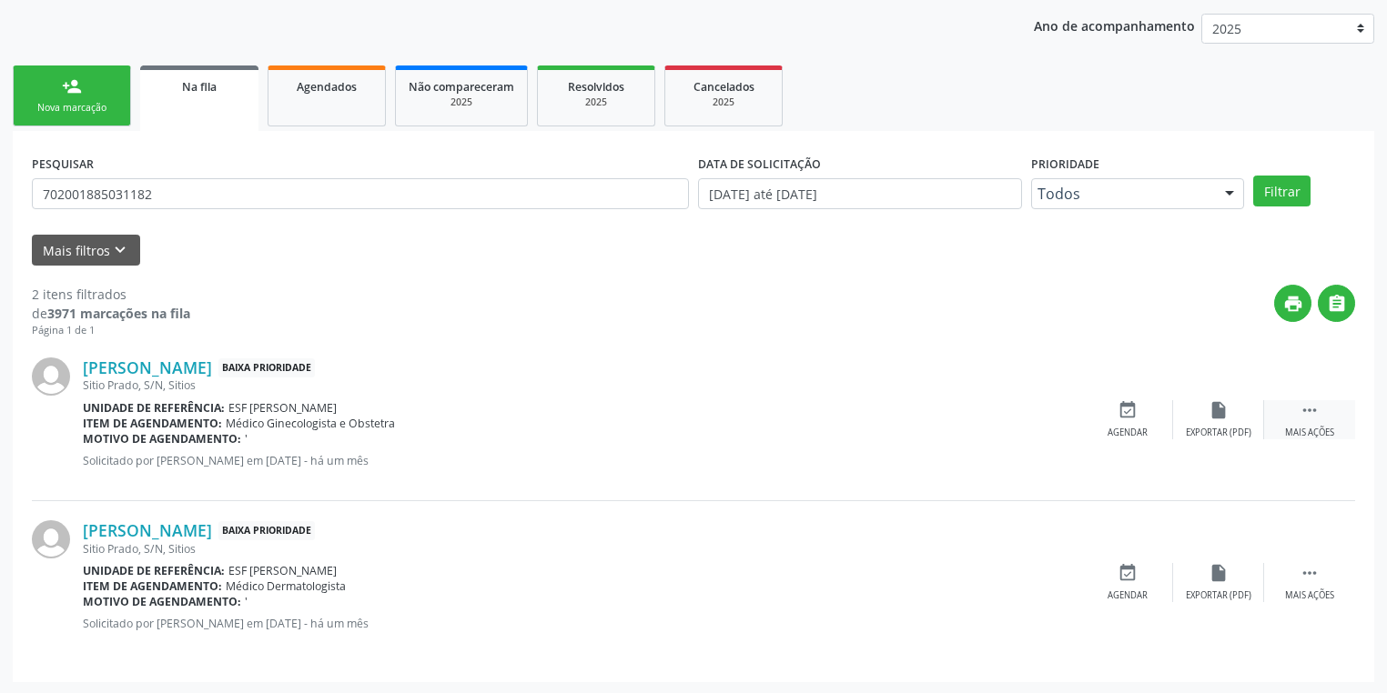
click at [1309, 419] on div " Mais ações" at bounding box center [1309, 419] width 91 height 39
click at [1216, 427] on div "Editar" at bounding box center [1218, 433] width 29 height 13
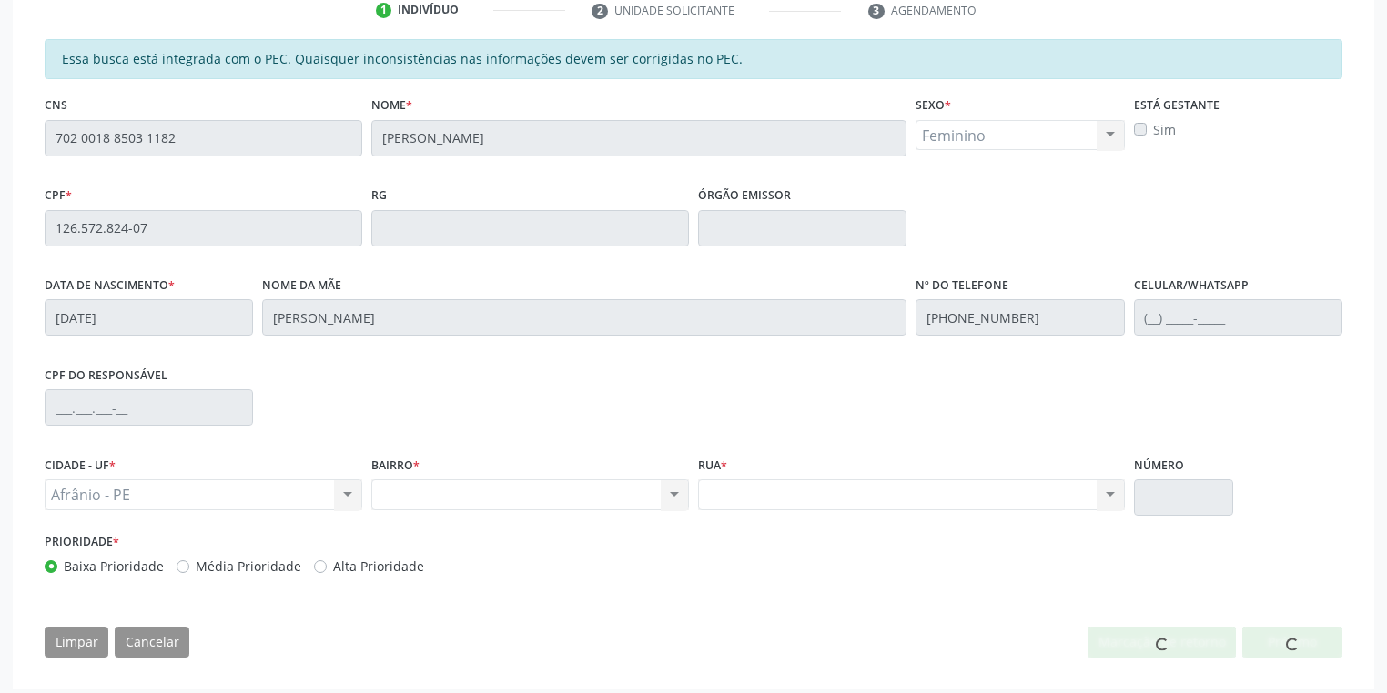
scroll to position [368, 0]
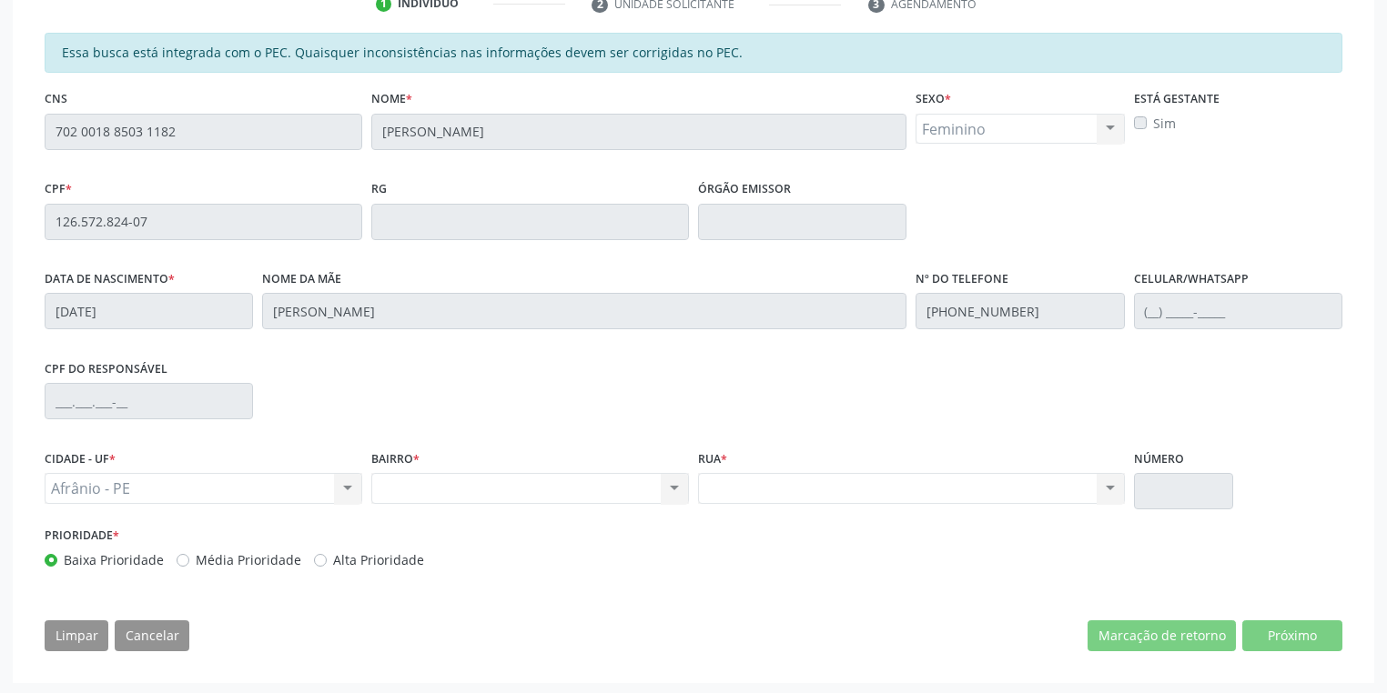
click at [0, 148] on div "Acompanhamento Acompanhe a situação das marcações correntes e finalizadas Relat…" at bounding box center [693, 214] width 1387 height 963
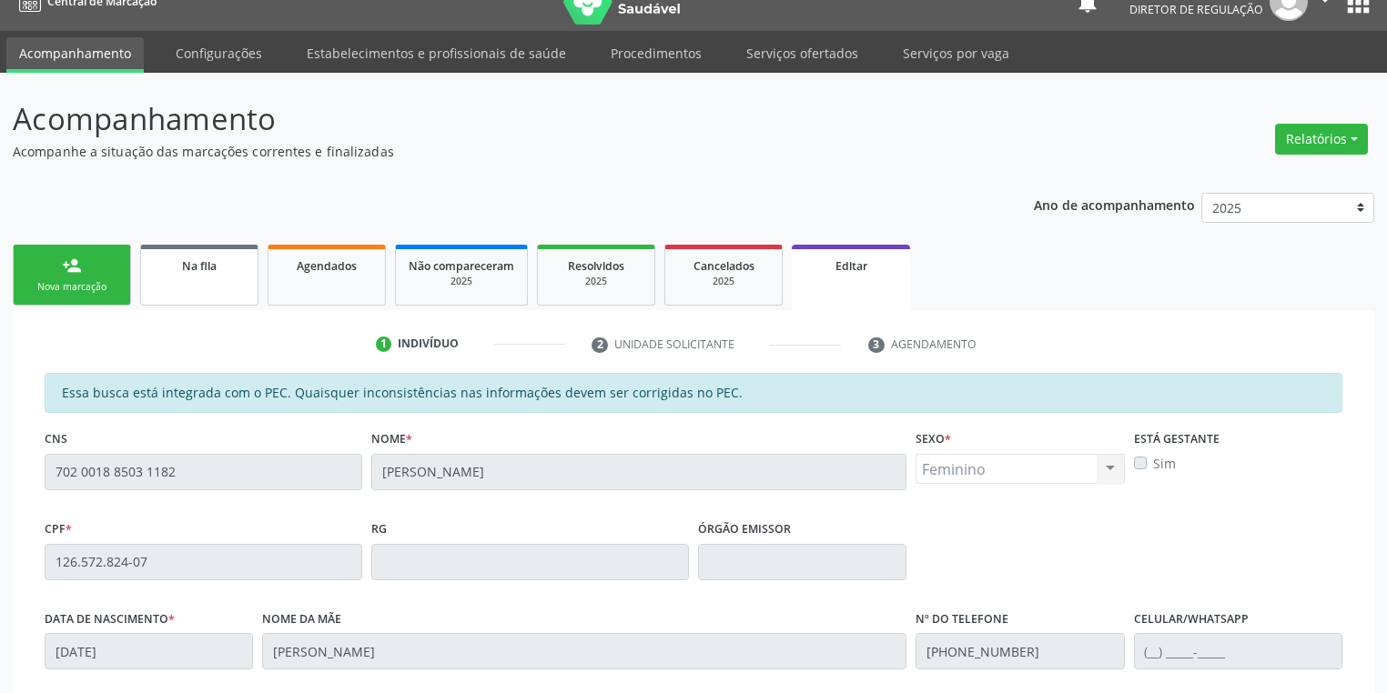
scroll to position [0, 0]
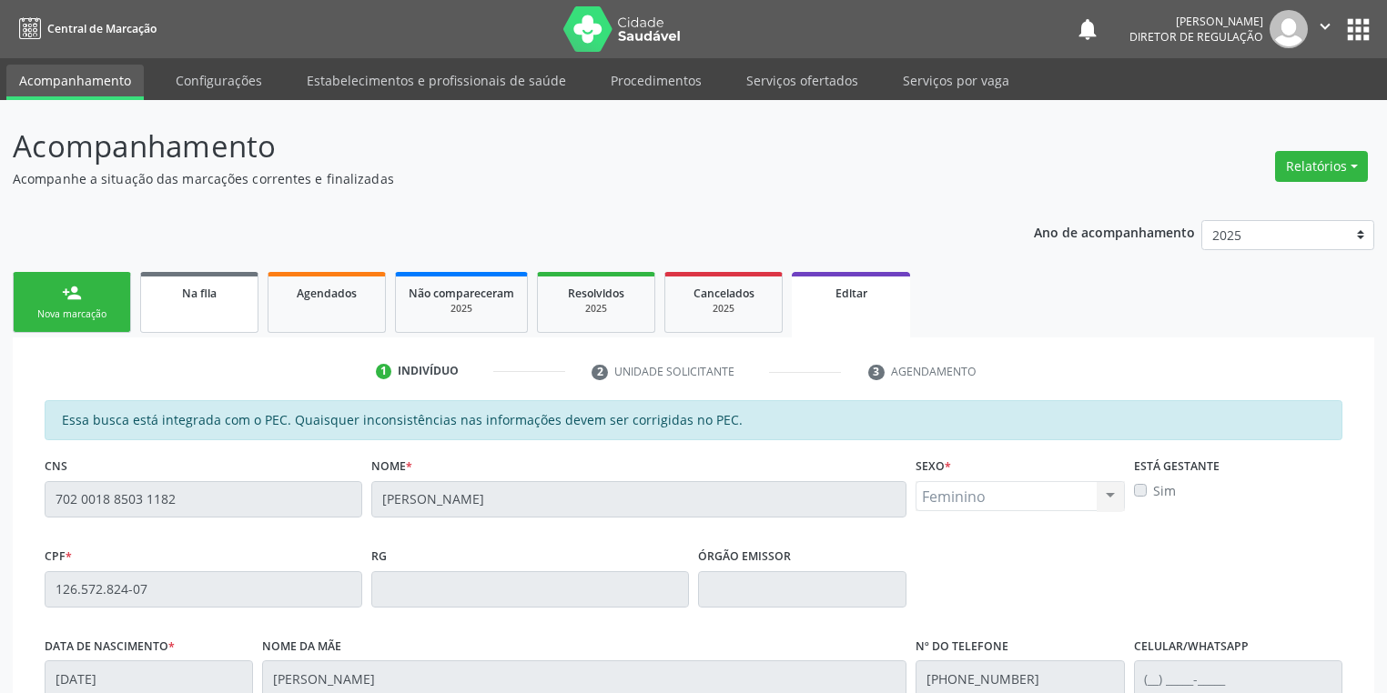
click at [200, 303] on link "Na fila" at bounding box center [199, 302] width 118 height 61
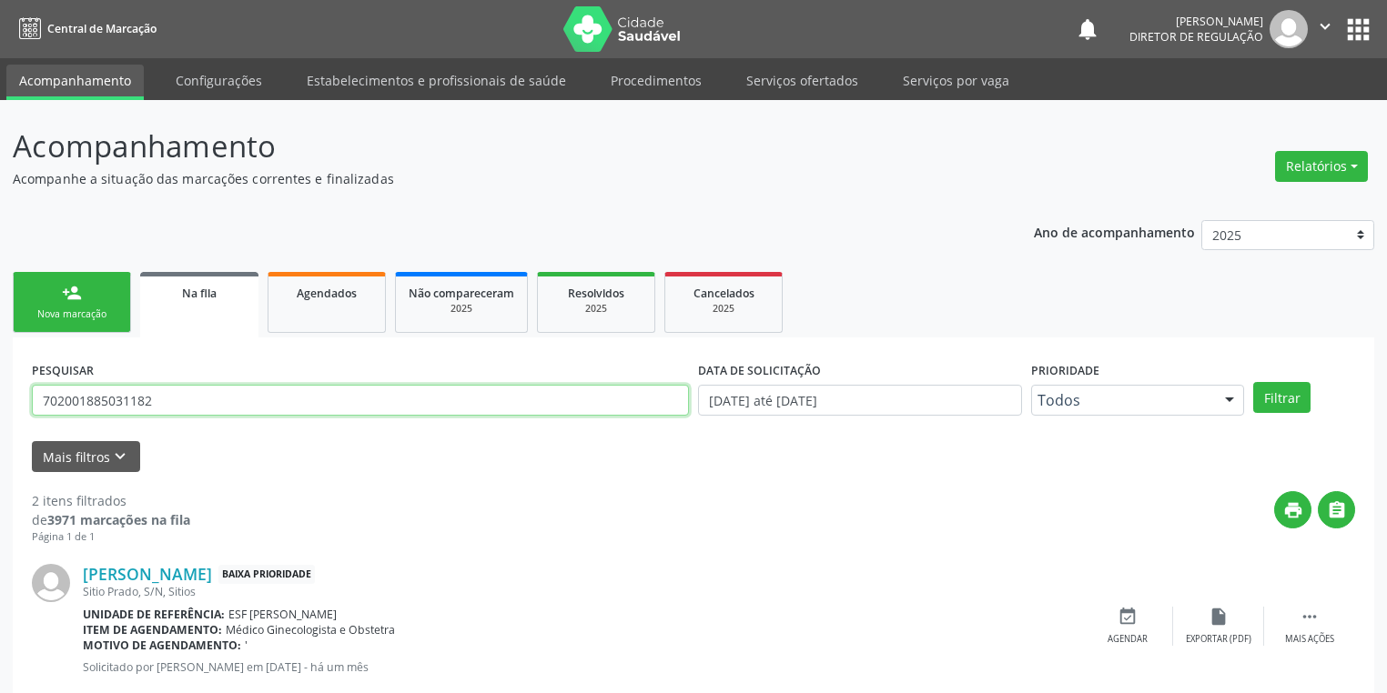
click at [171, 403] on input "702001885031182" at bounding box center [360, 400] width 657 height 31
type input "7"
click at [1305, 391] on button "Filtrar" at bounding box center [1281, 397] width 57 height 31
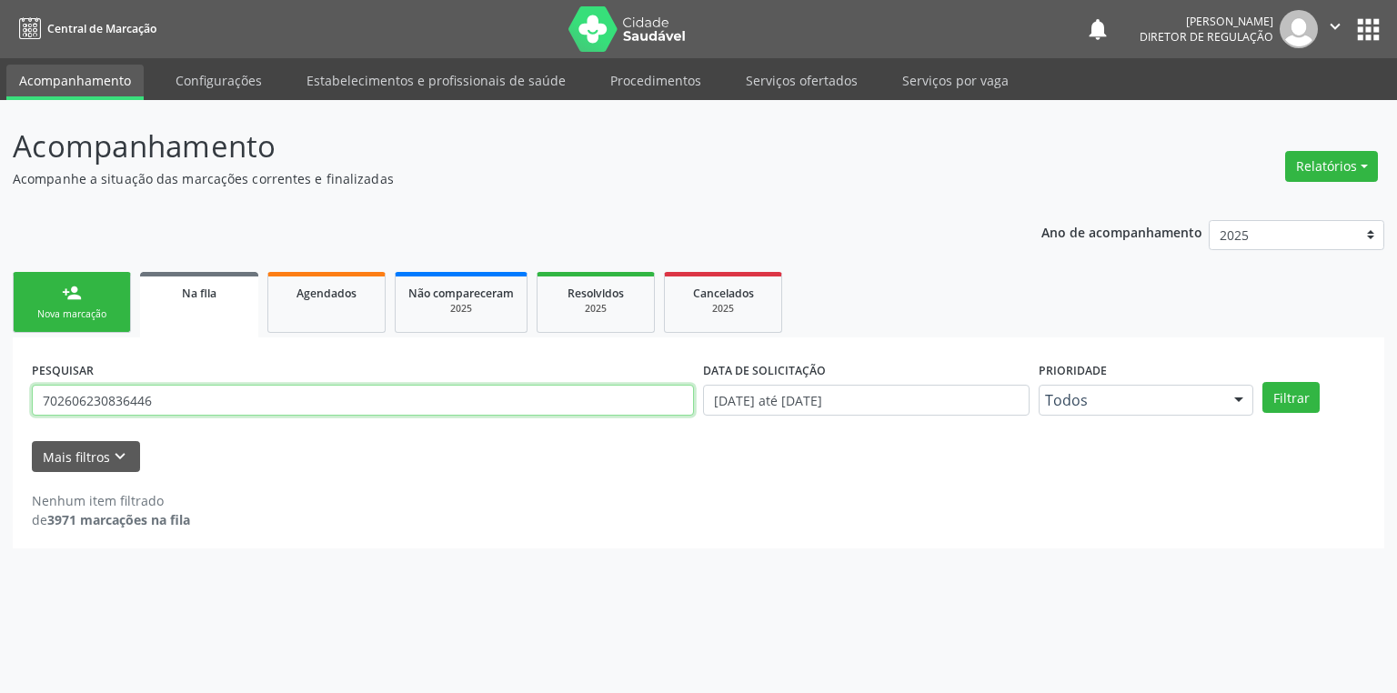
click at [175, 394] on input "702606230836446" at bounding box center [363, 400] width 662 height 31
type input "7"
click at [1289, 403] on button "Filtrar" at bounding box center [1291, 397] width 57 height 31
click at [171, 408] on input "702606230836446" at bounding box center [363, 400] width 662 height 31
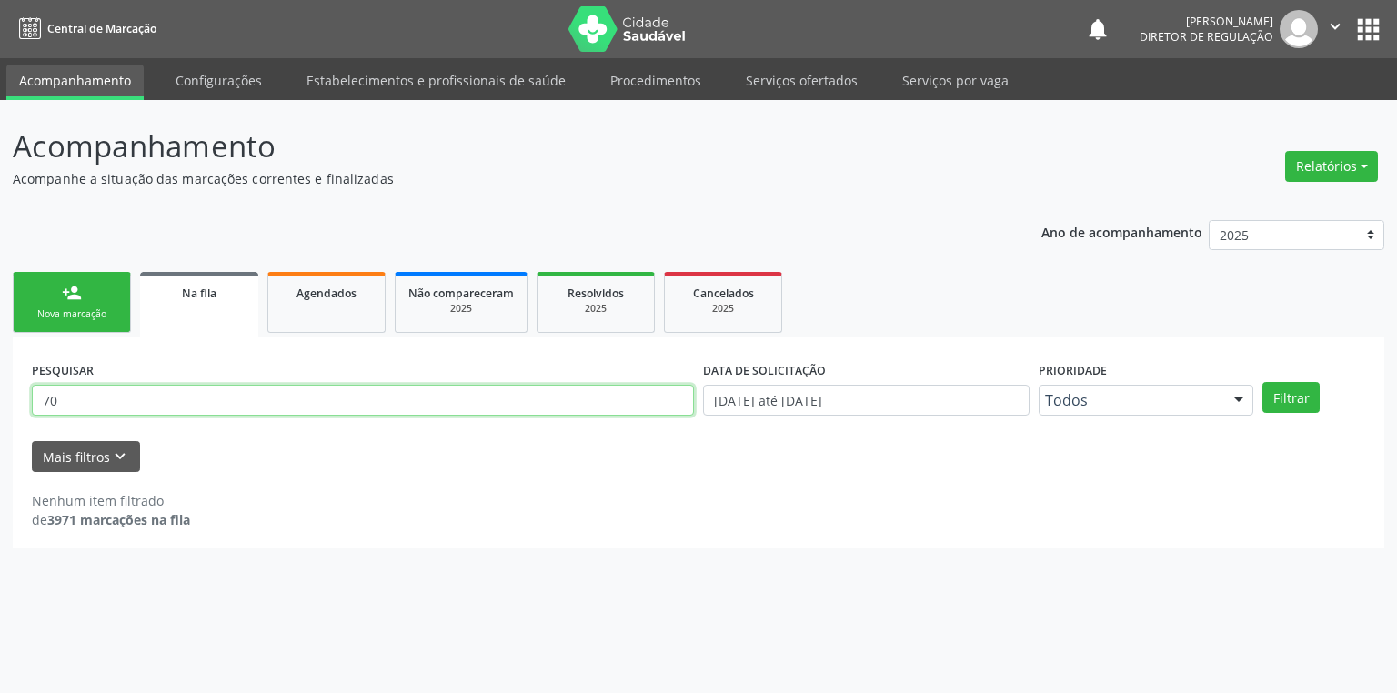
type input "7"
type input "702606230836446"
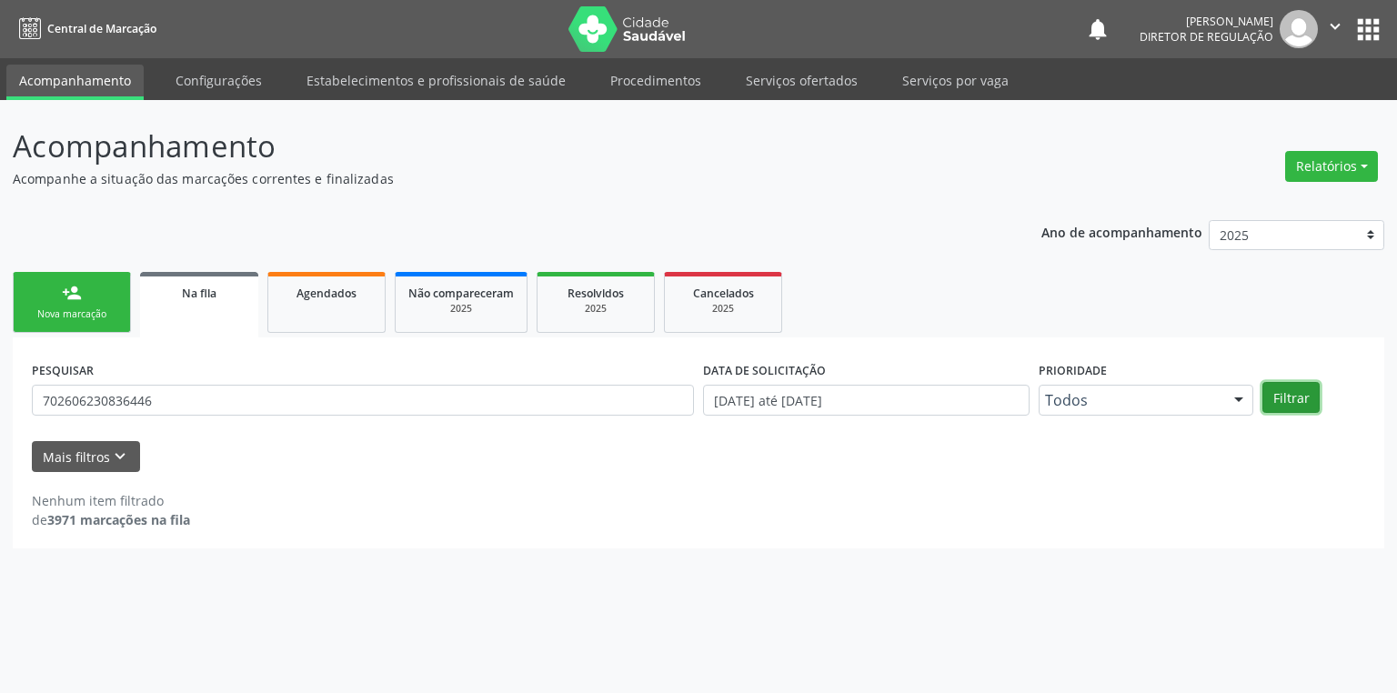
click at [1278, 400] on button "Filtrar" at bounding box center [1291, 397] width 57 height 31
drag, startPoint x: 182, startPoint y: 400, endPoint x: 0, endPoint y: 401, distance: 182.0
click at [0, 401] on div "Acompanhamento Acompanhe a situação das marcações correntes e finalizadas Relat…" at bounding box center [698, 396] width 1397 height 593
click at [69, 308] on div "Nova marcação" at bounding box center [71, 315] width 91 height 14
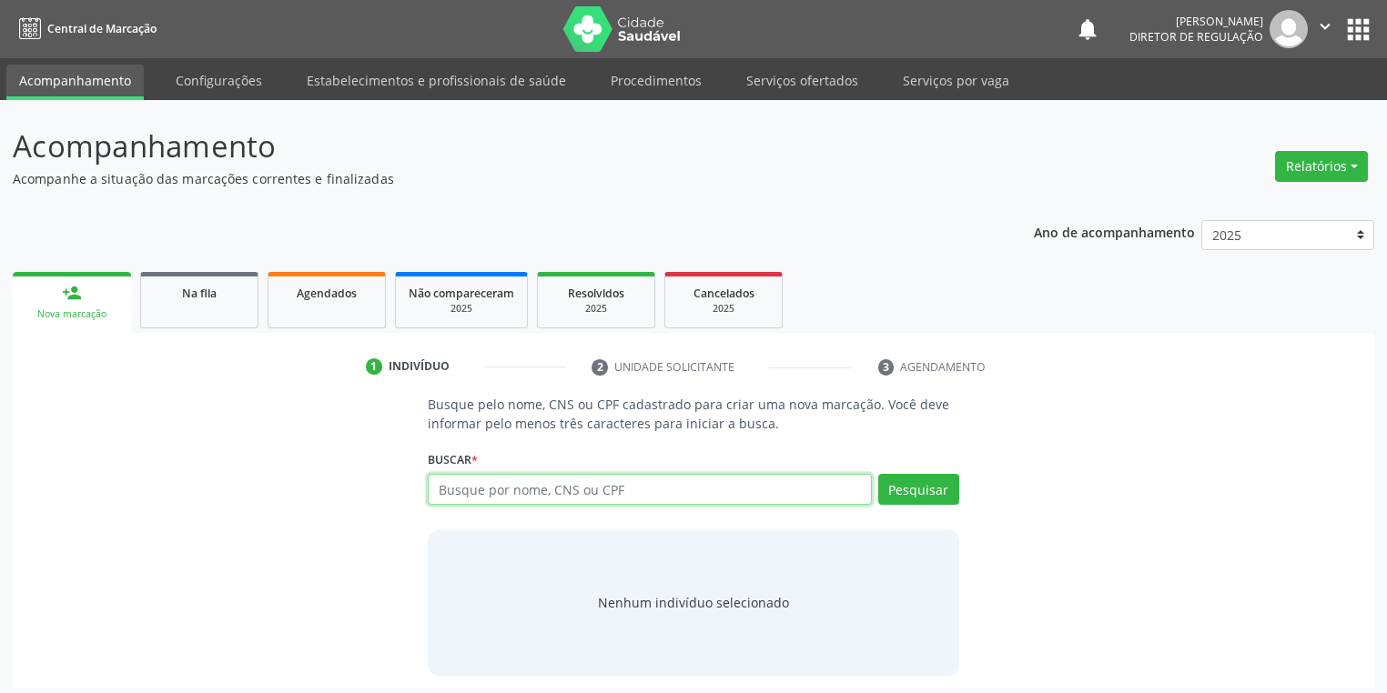
click at [446, 491] on input "text" at bounding box center [650, 489] width 444 height 31
paste input "702606230836446"
type input "702606230836446"
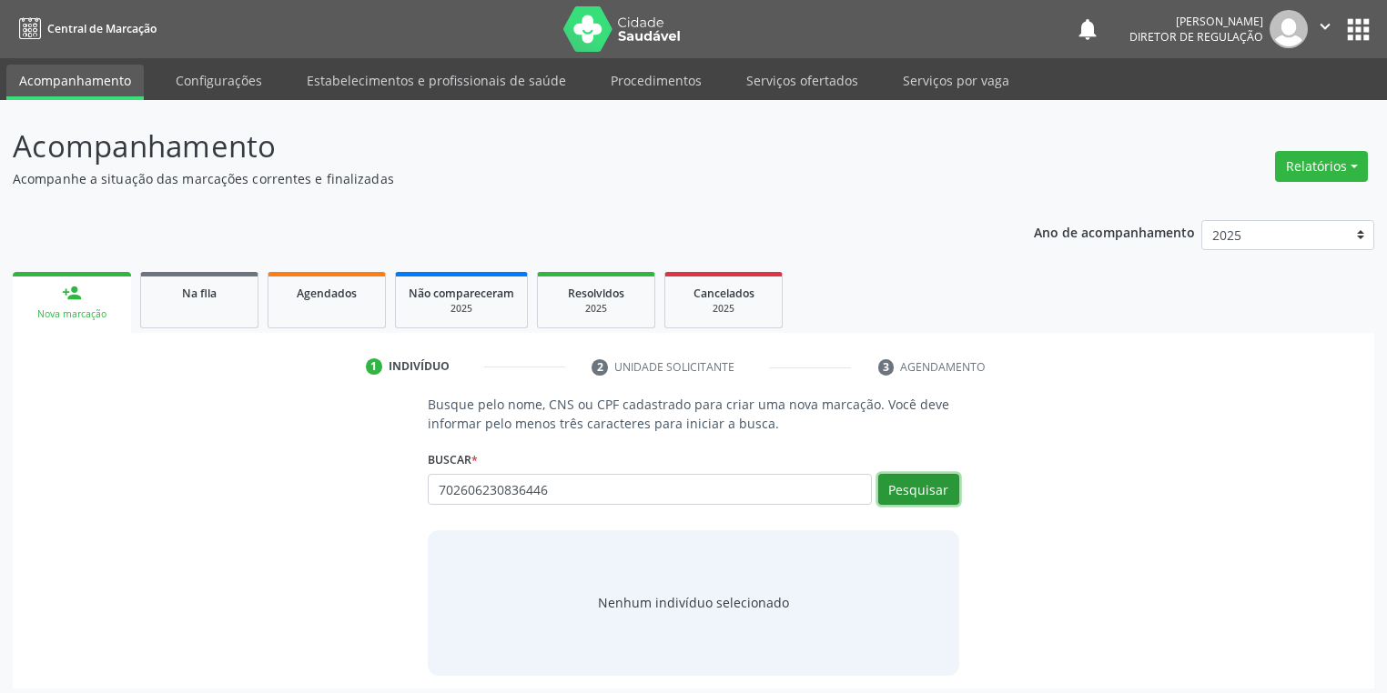
click at [919, 488] on button "Pesquisar" at bounding box center [918, 489] width 81 height 31
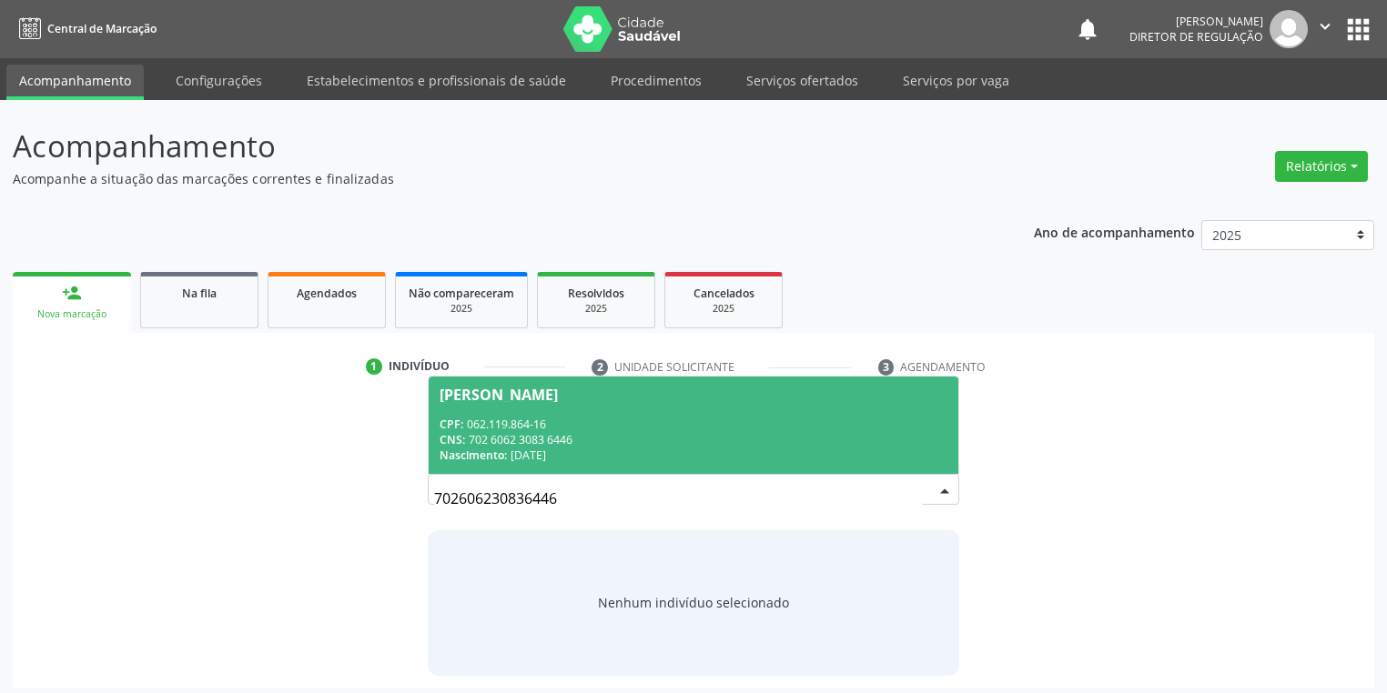
drag, startPoint x: 648, startPoint y: 416, endPoint x: 672, endPoint y: 424, distance: 25.9
click at [646, 418] on div "CPF: 062.119.864-16" at bounding box center [693, 424] width 508 height 15
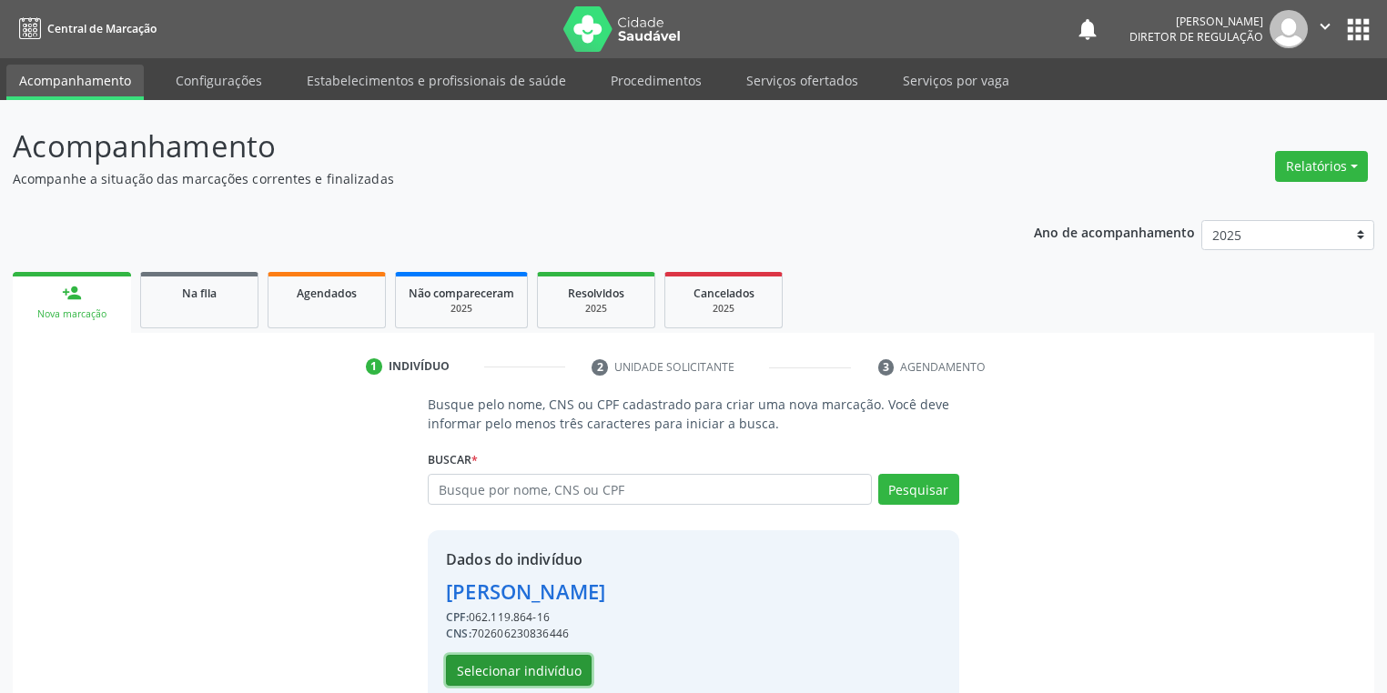
click at [560, 662] on button "Selecionar indivíduo" at bounding box center [519, 670] width 146 height 31
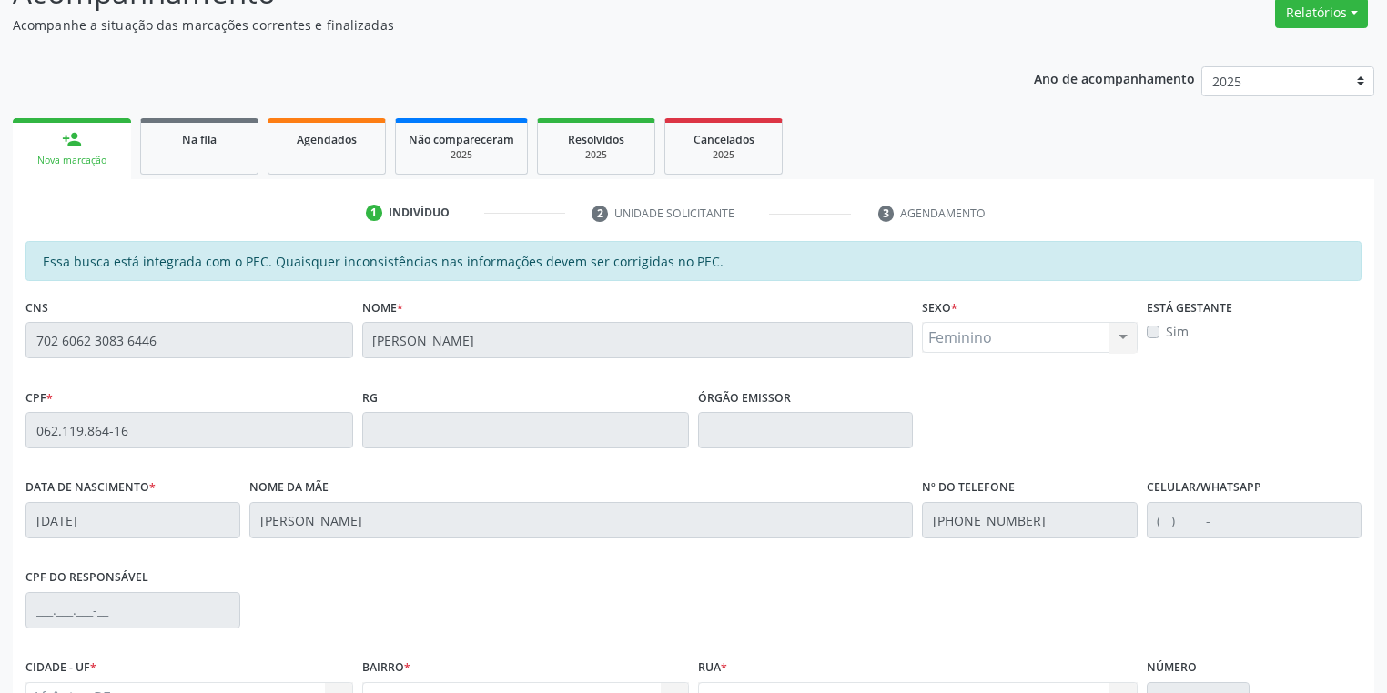
scroll to position [345, 0]
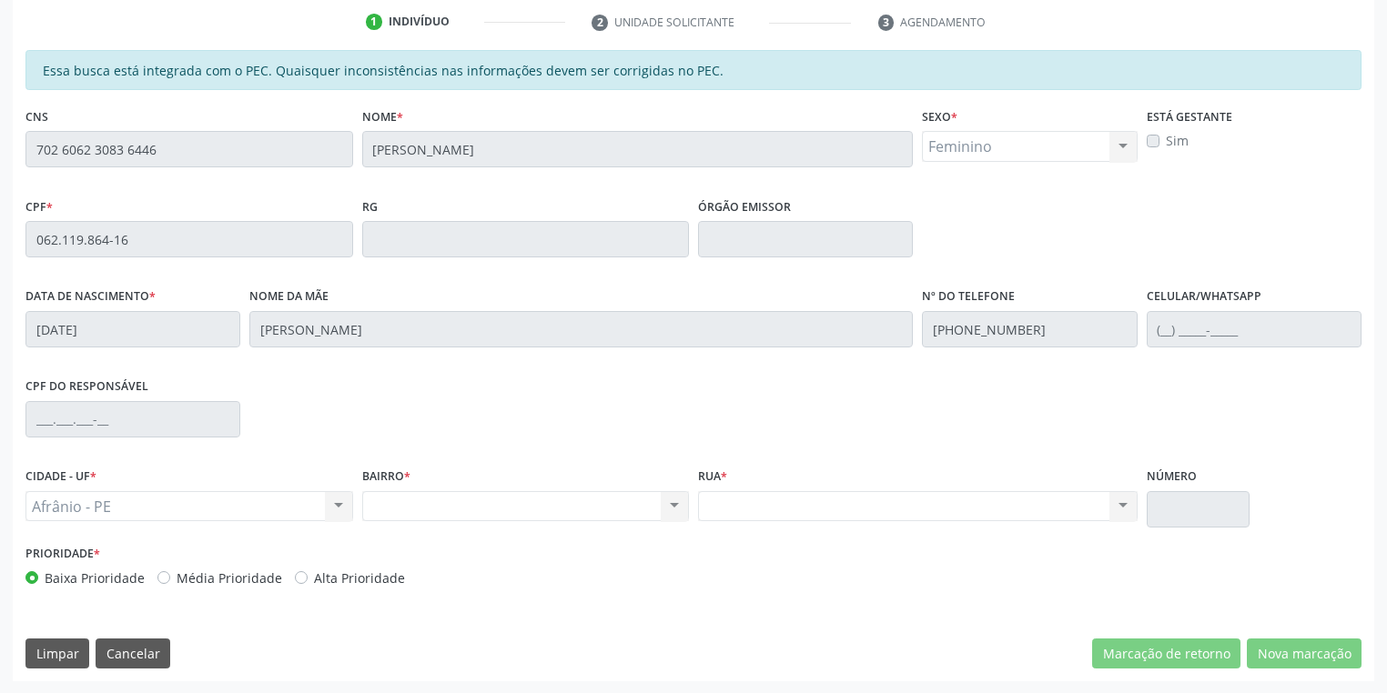
click at [0, 173] on div "Acompanhamento Acompanhe a situação das marcações correntes e finalizadas Relat…" at bounding box center [693, 224] width 1387 height 939
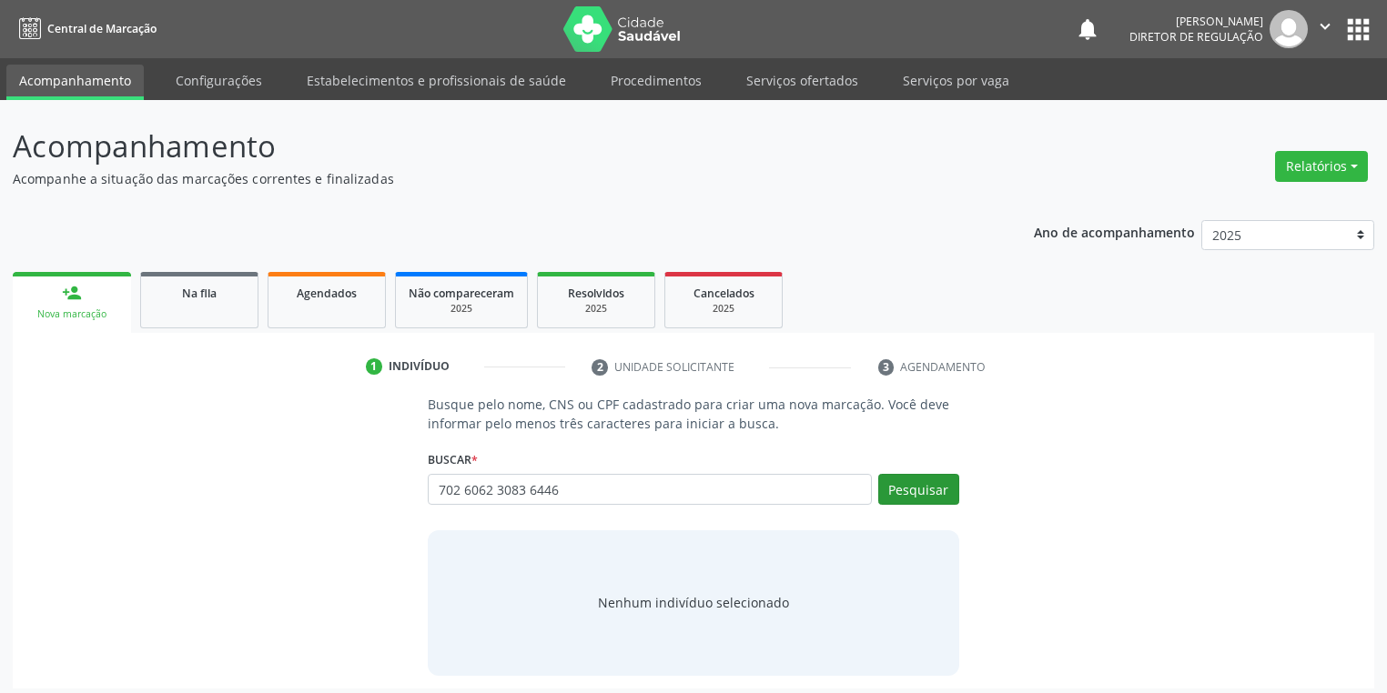
type input "702 6062 3083 6446"
click at [925, 497] on button "Pesquisar" at bounding box center [918, 489] width 81 height 31
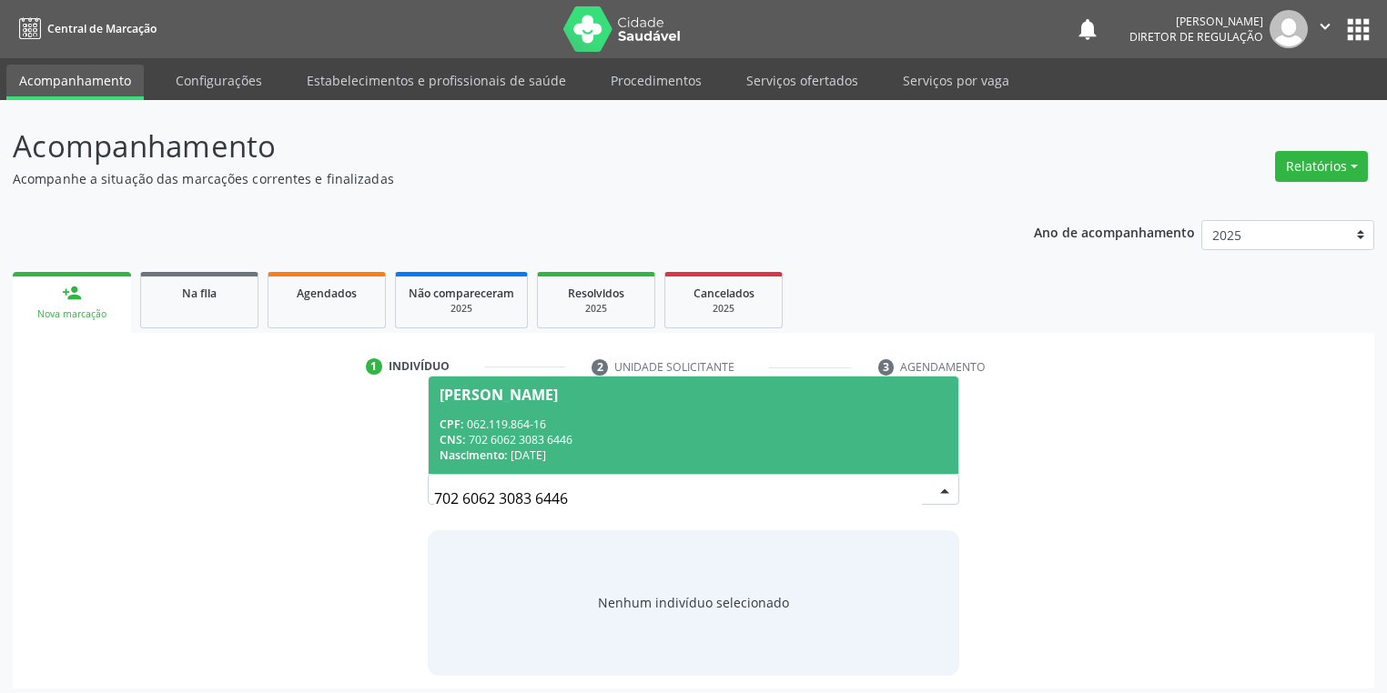
click at [681, 611] on div "Nenhum indivíduo selecionado" at bounding box center [693, 602] width 191 height 19
click at [560, 451] on div "Nascimento: 20/04/1952" at bounding box center [693, 455] width 508 height 15
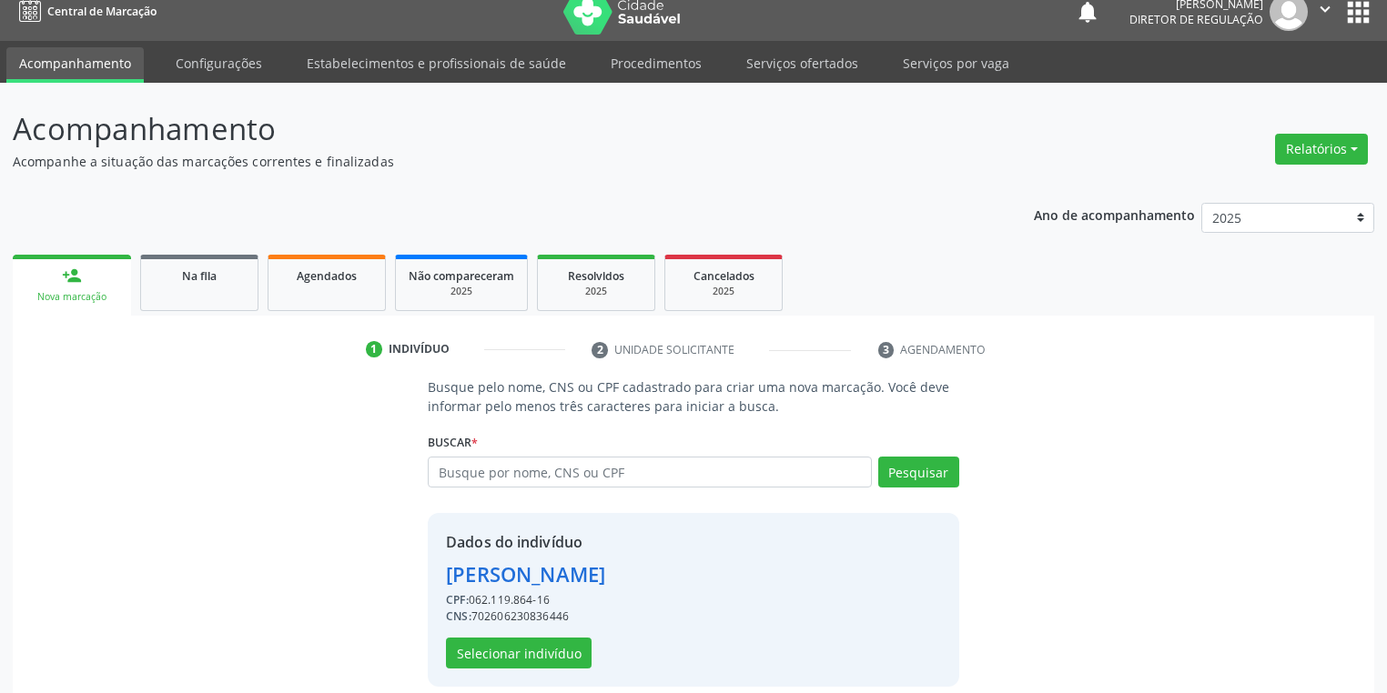
scroll to position [35, 0]
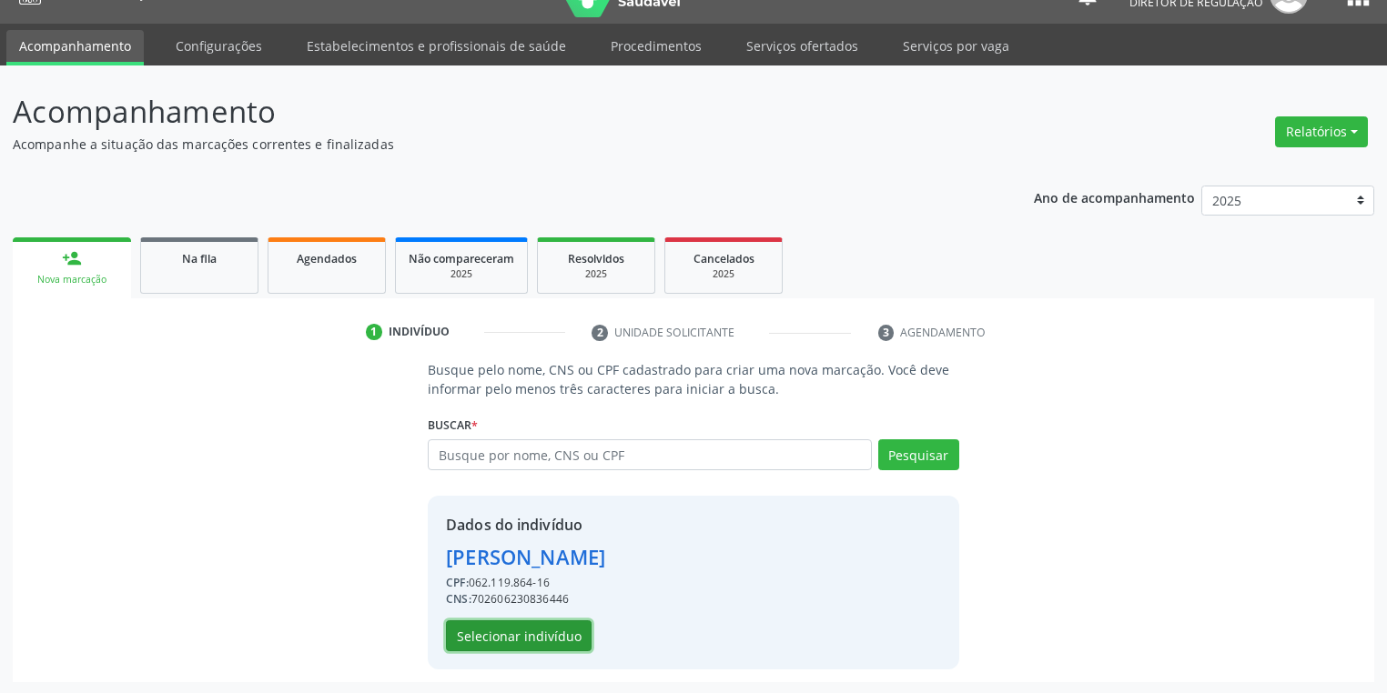
click at [493, 633] on button "Selecionar indivíduo" at bounding box center [519, 635] width 146 height 31
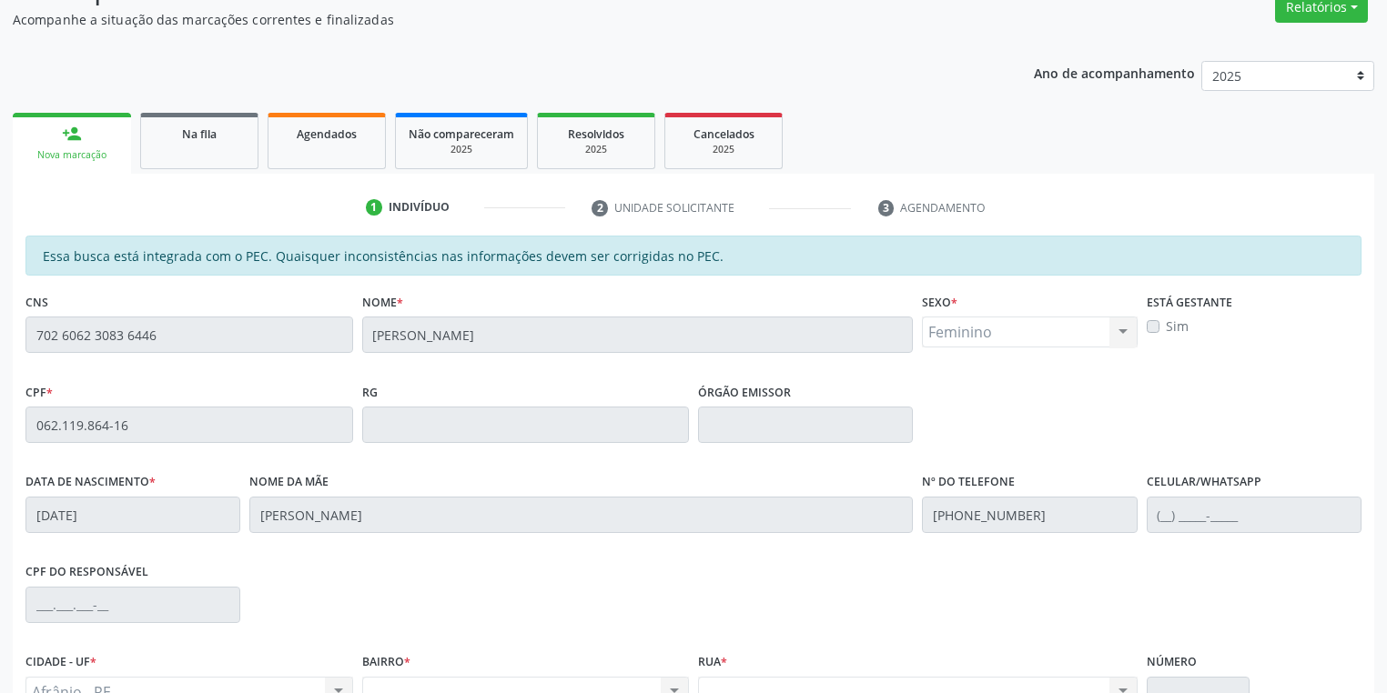
scroll to position [345, 0]
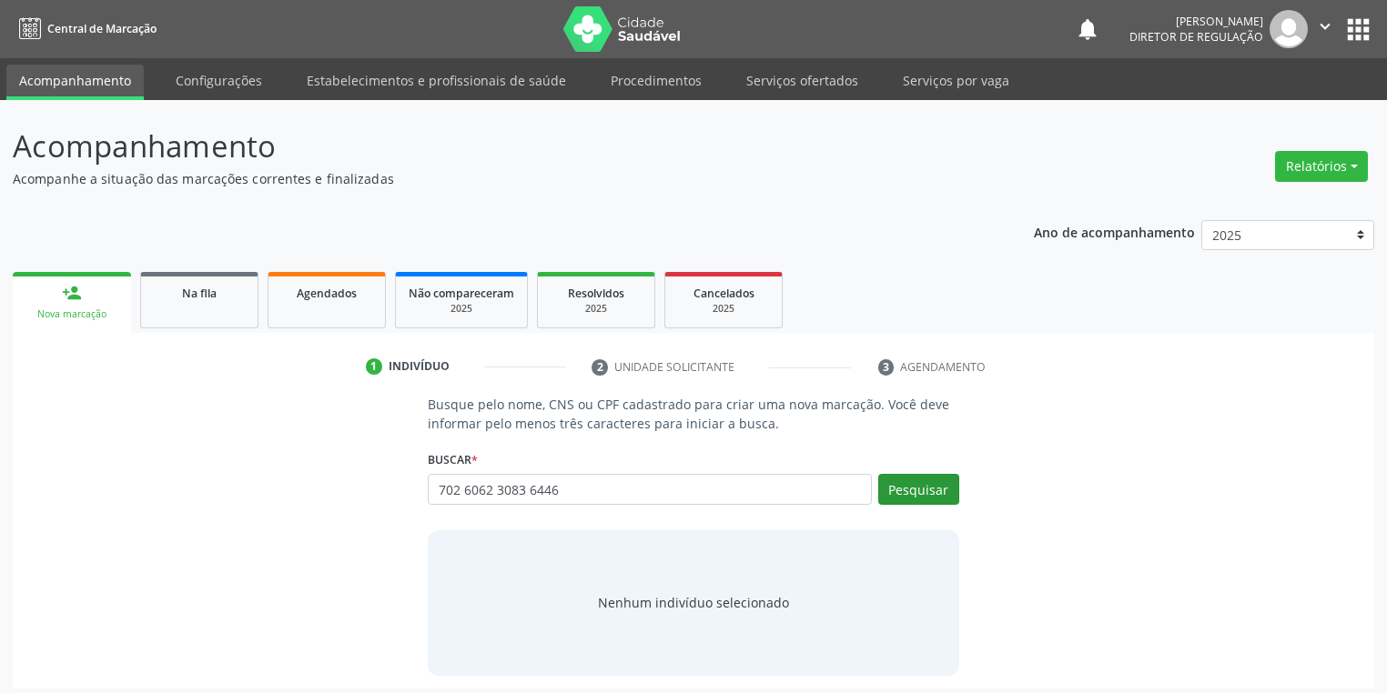
type input "702 6062 3083 6446"
click at [936, 488] on button "Pesquisar" at bounding box center [918, 489] width 81 height 31
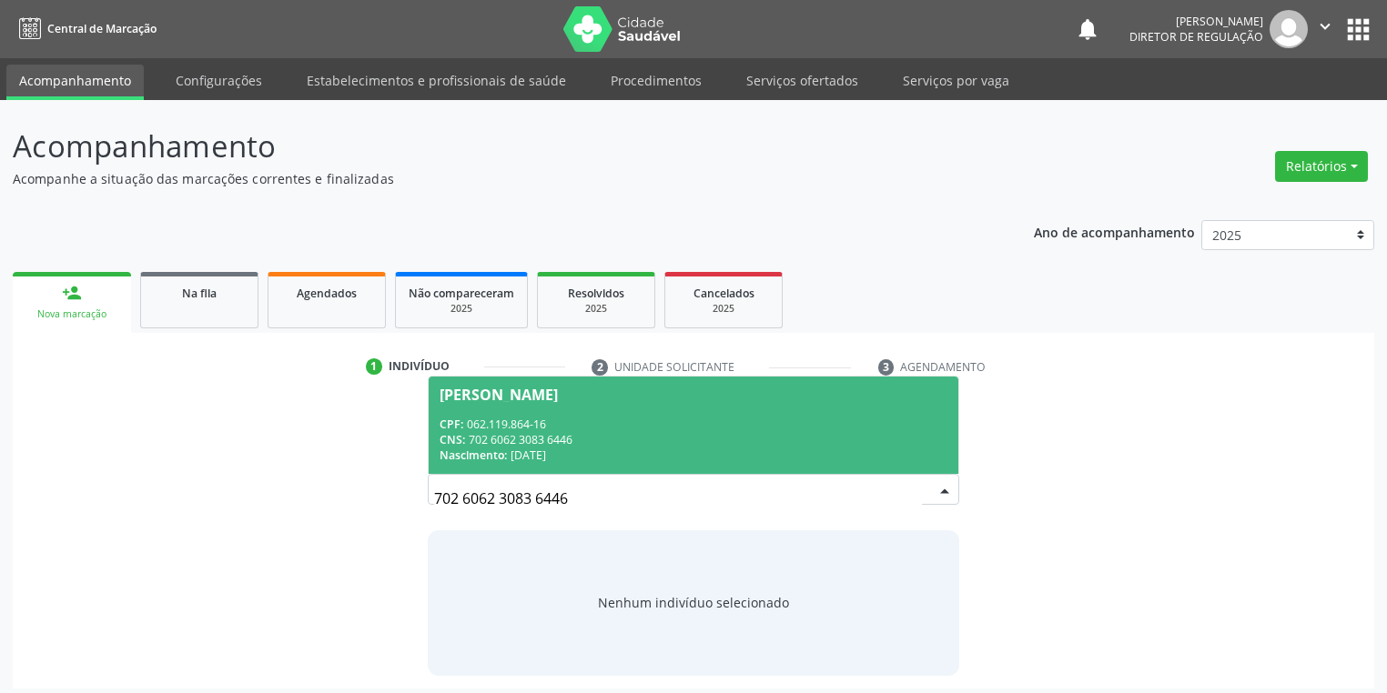
click at [556, 421] on div "CPF: 062.119.864-16" at bounding box center [693, 424] width 508 height 15
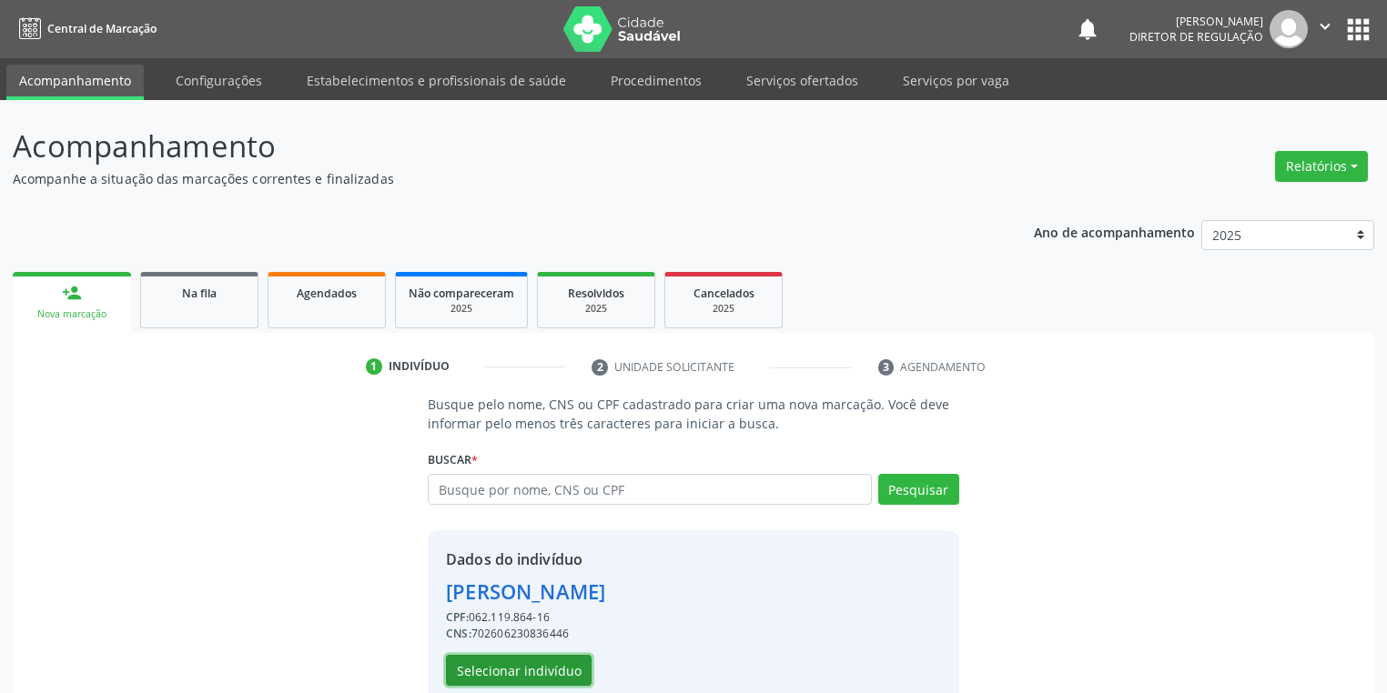
click at [510, 675] on button "Selecionar indivíduo" at bounding box center [519, 670] width 146 height 31
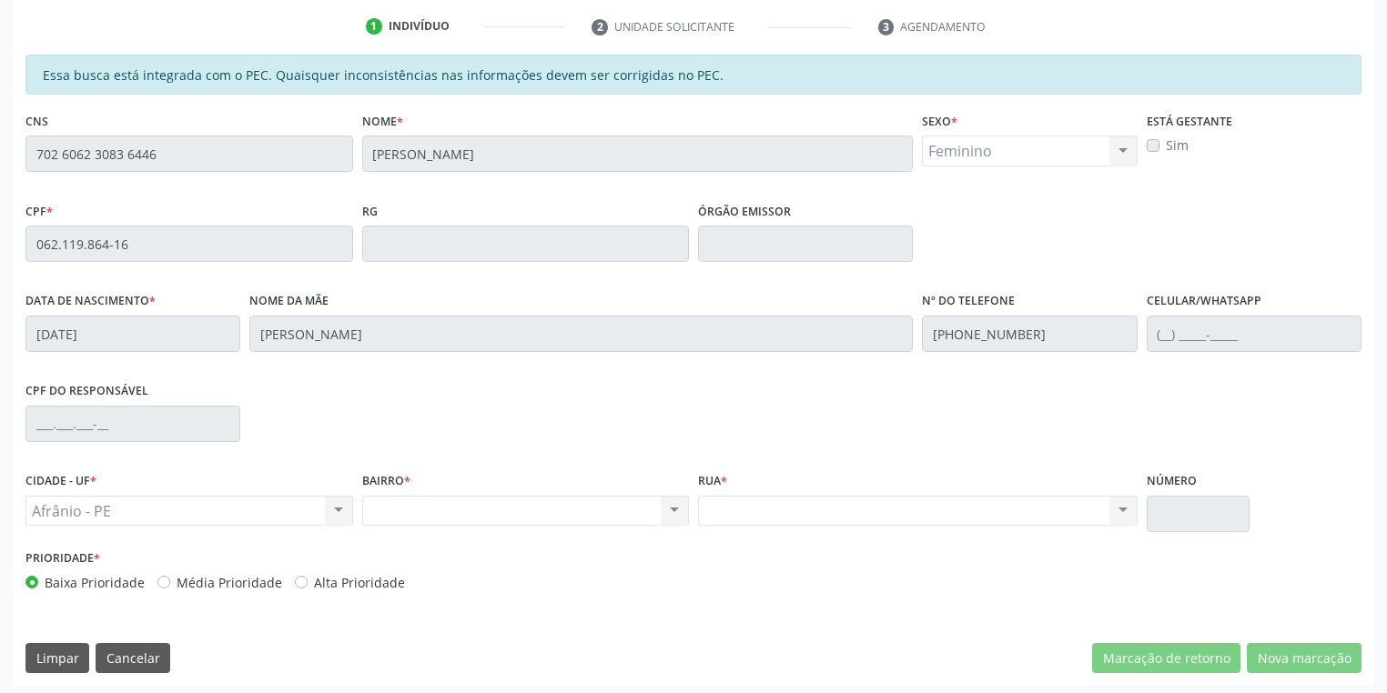
scroll to position [345, 0]
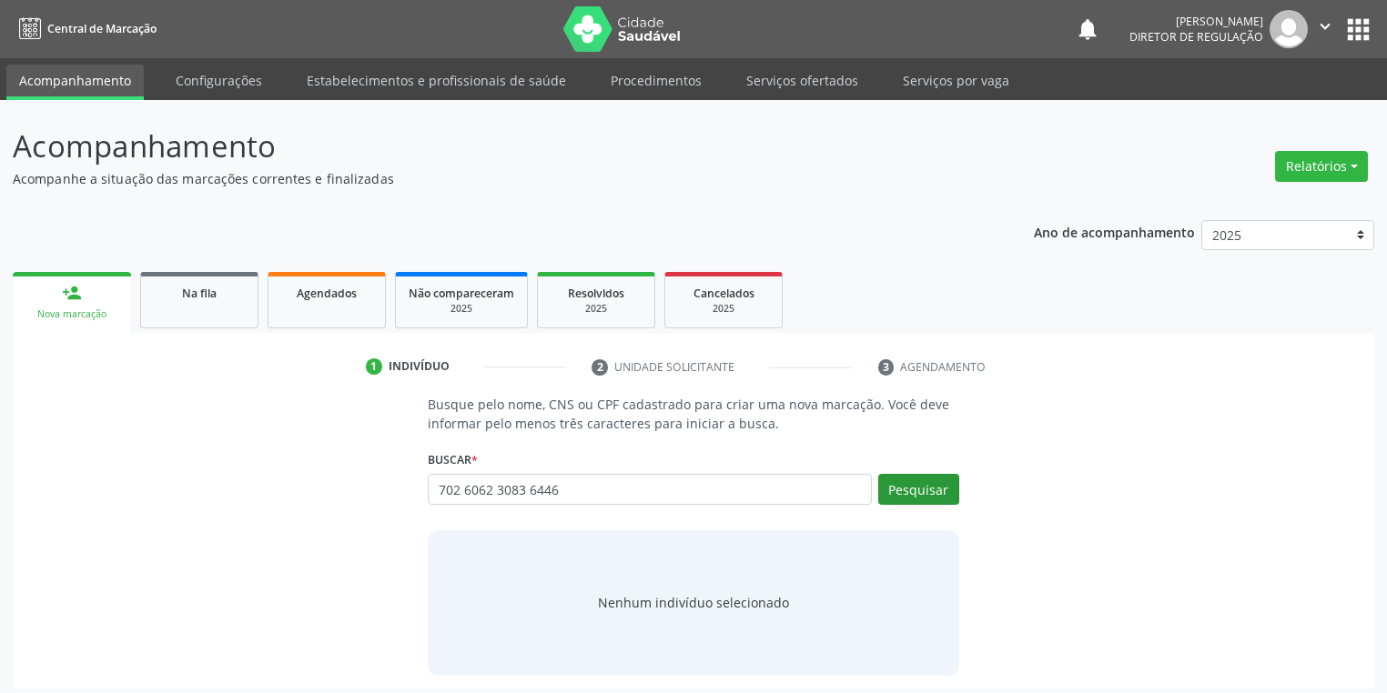
type input "702 6062 3083 6446"
click at [917, 484] on button "Pesquisar" at bounding box center [918, 489] width 81 height 31
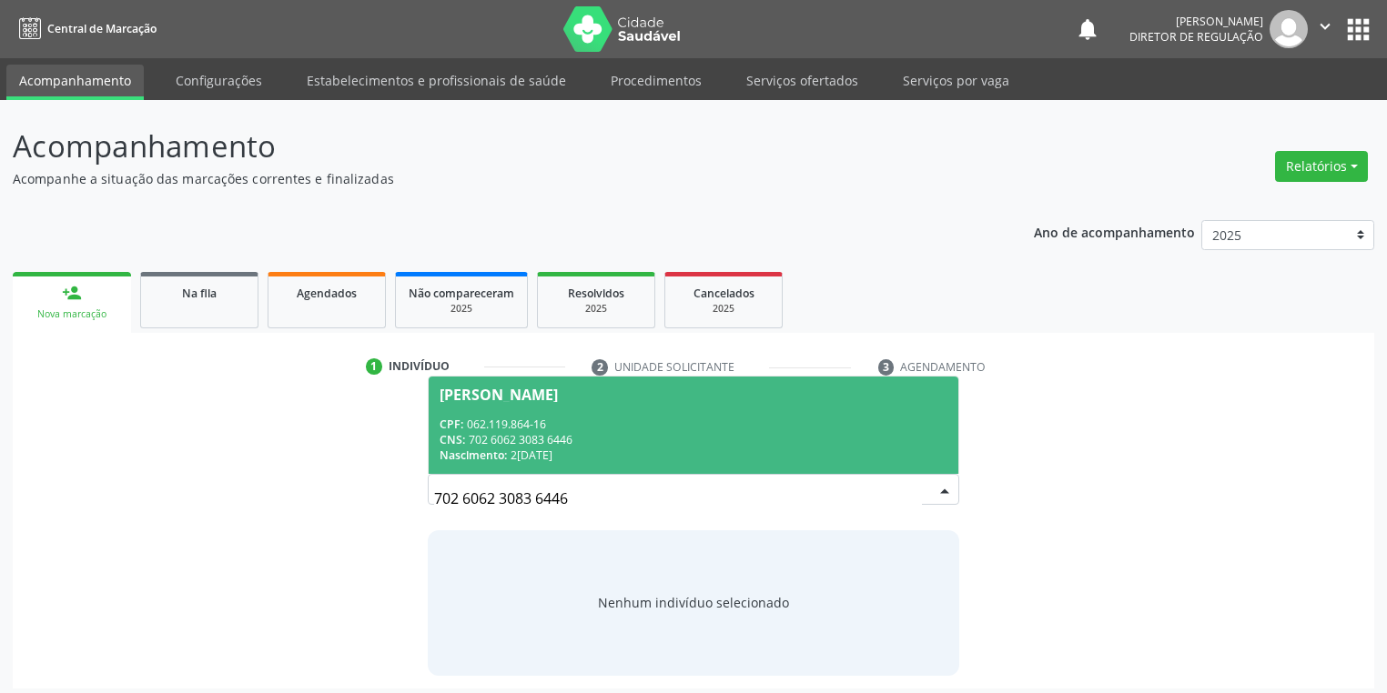
click at [565, 419] on div "CPF: 062.119.864-16" at bounding box center [693, 424] width 508 height 15
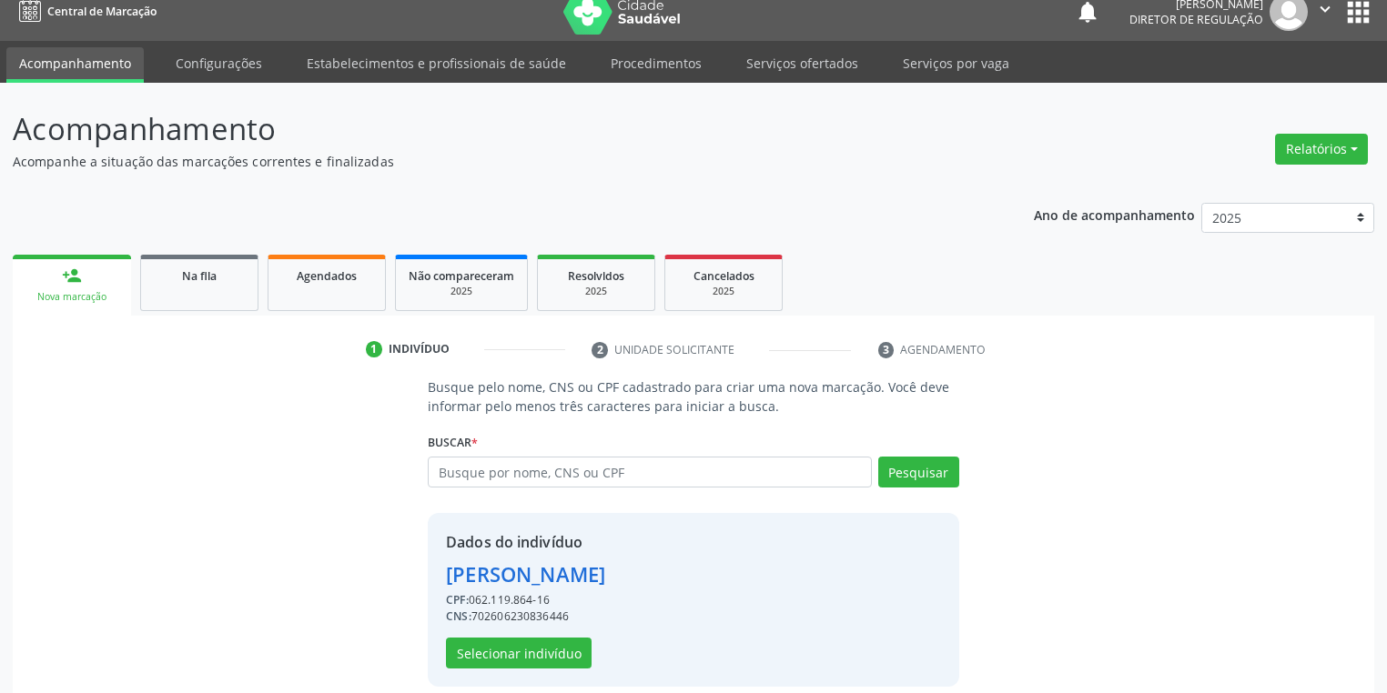
scroll to position [35, 0]
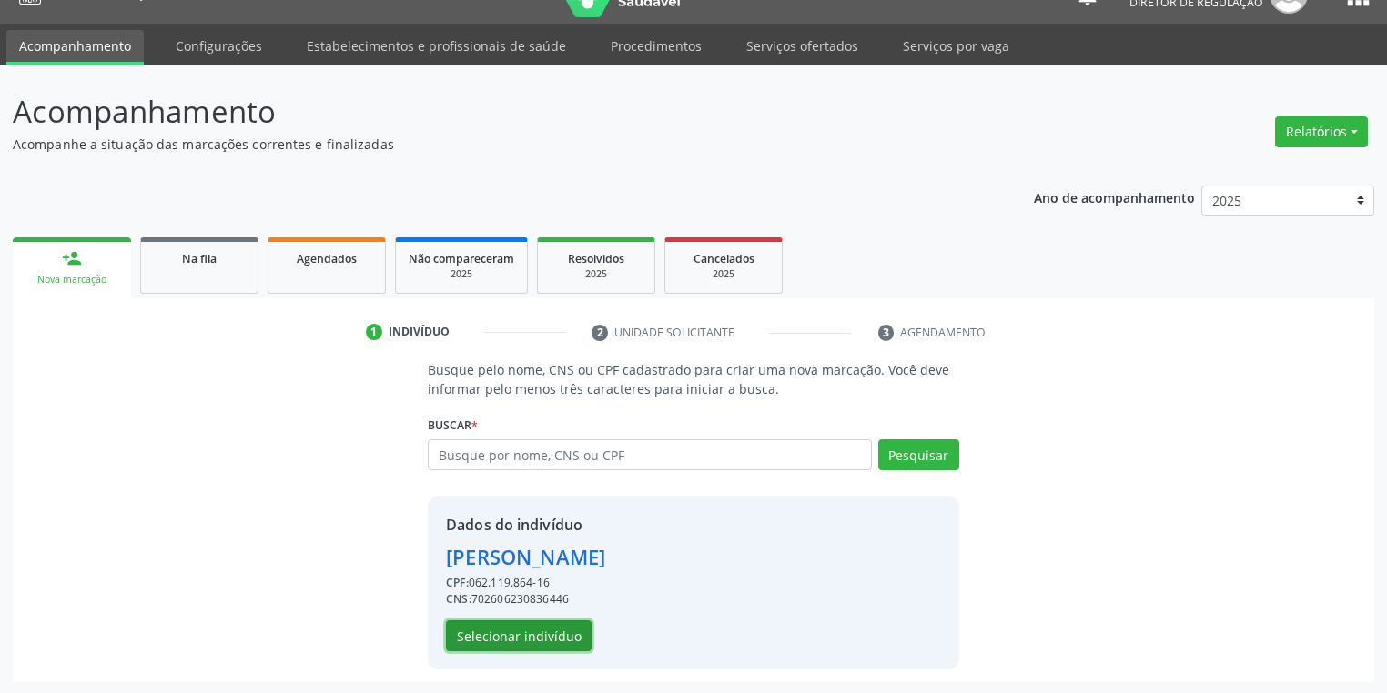
click at [538, 628] on button "Selecionar indivíduo" at bounding box center [519, 635] width 146 height 31
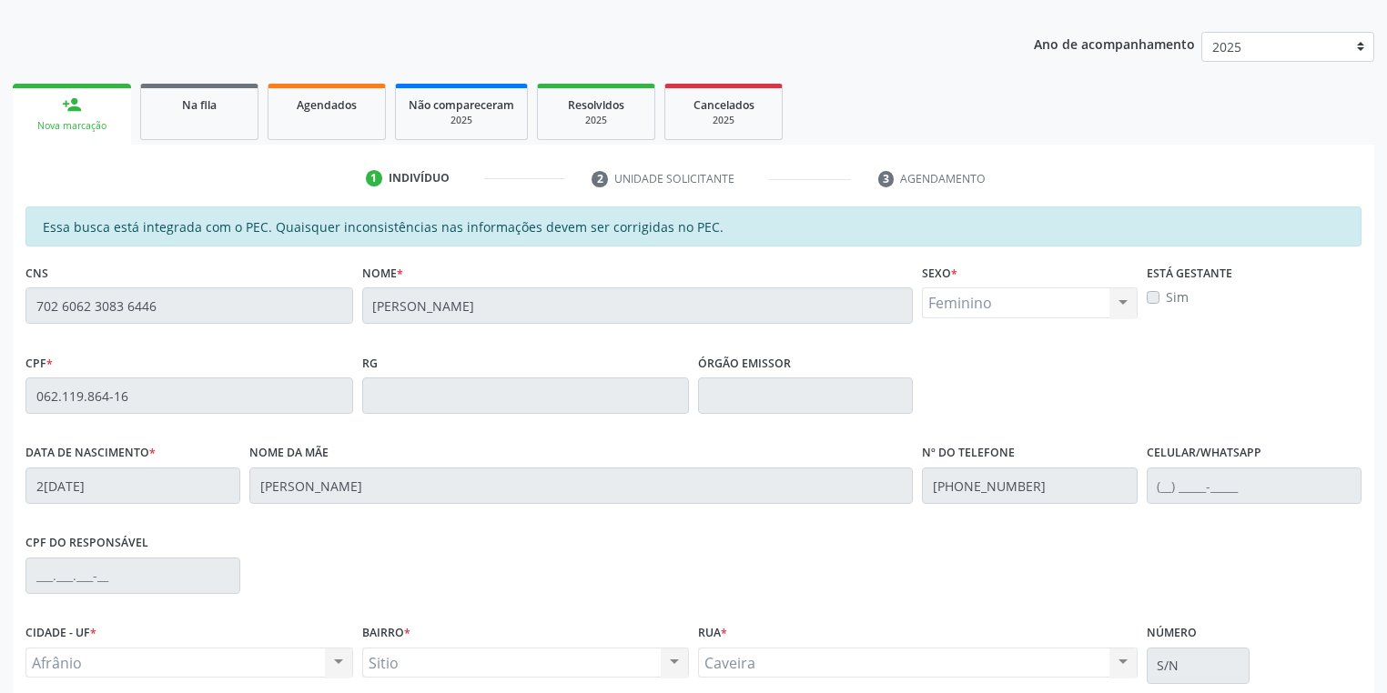
scroll to position [345, 0]
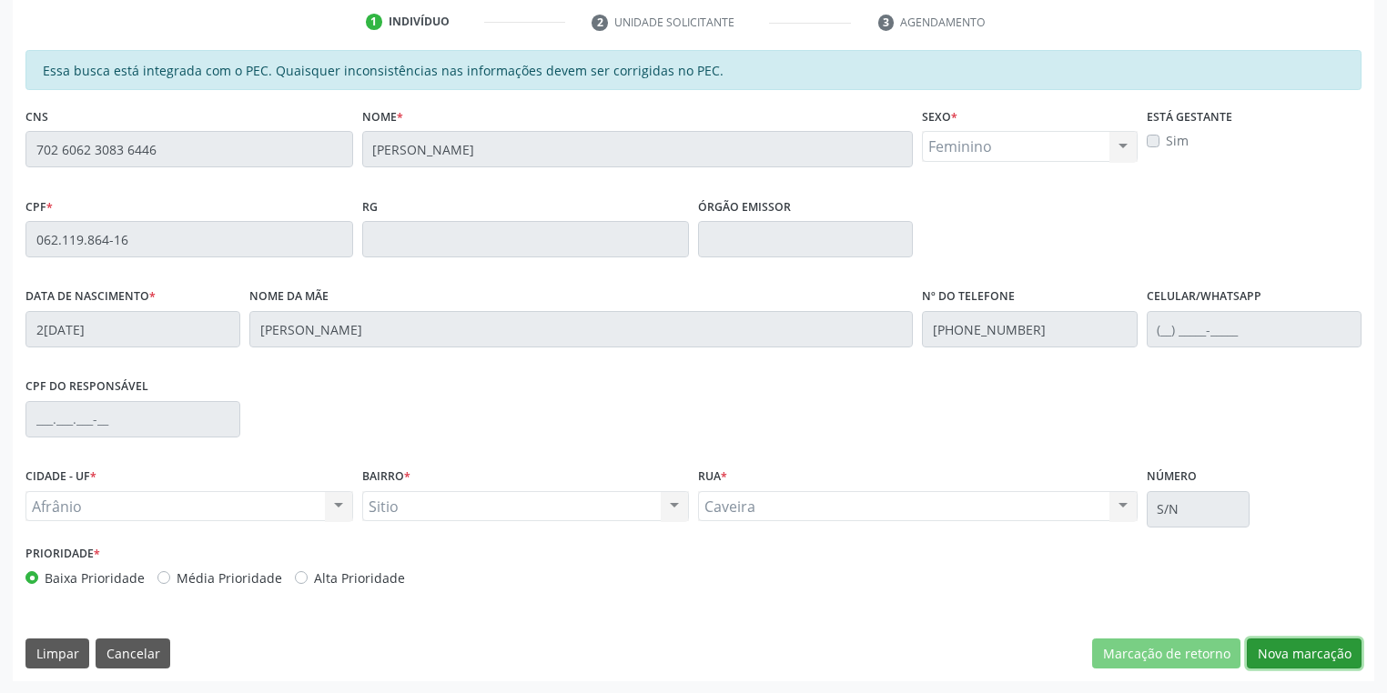
click at [1266, 653] on button "Nova marcação" at bounding box center [1303, 654] width 115 height 31
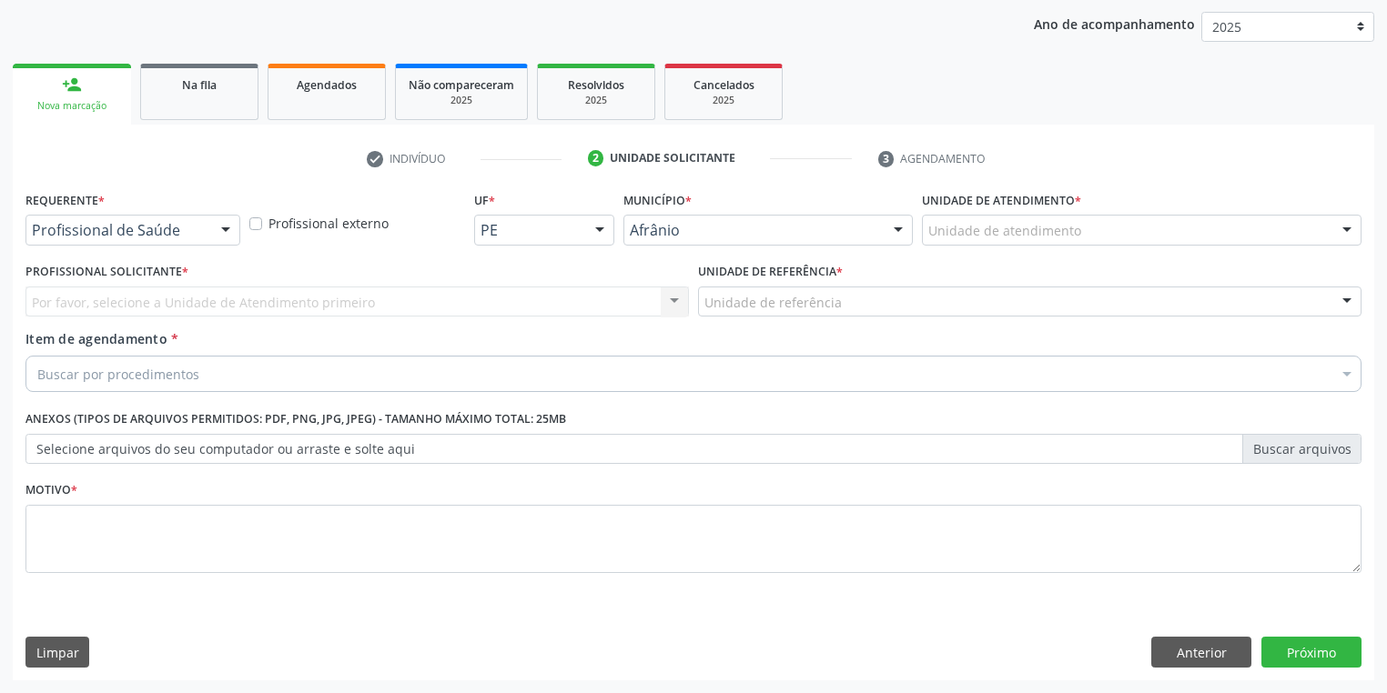
scroll to position [207, 0]
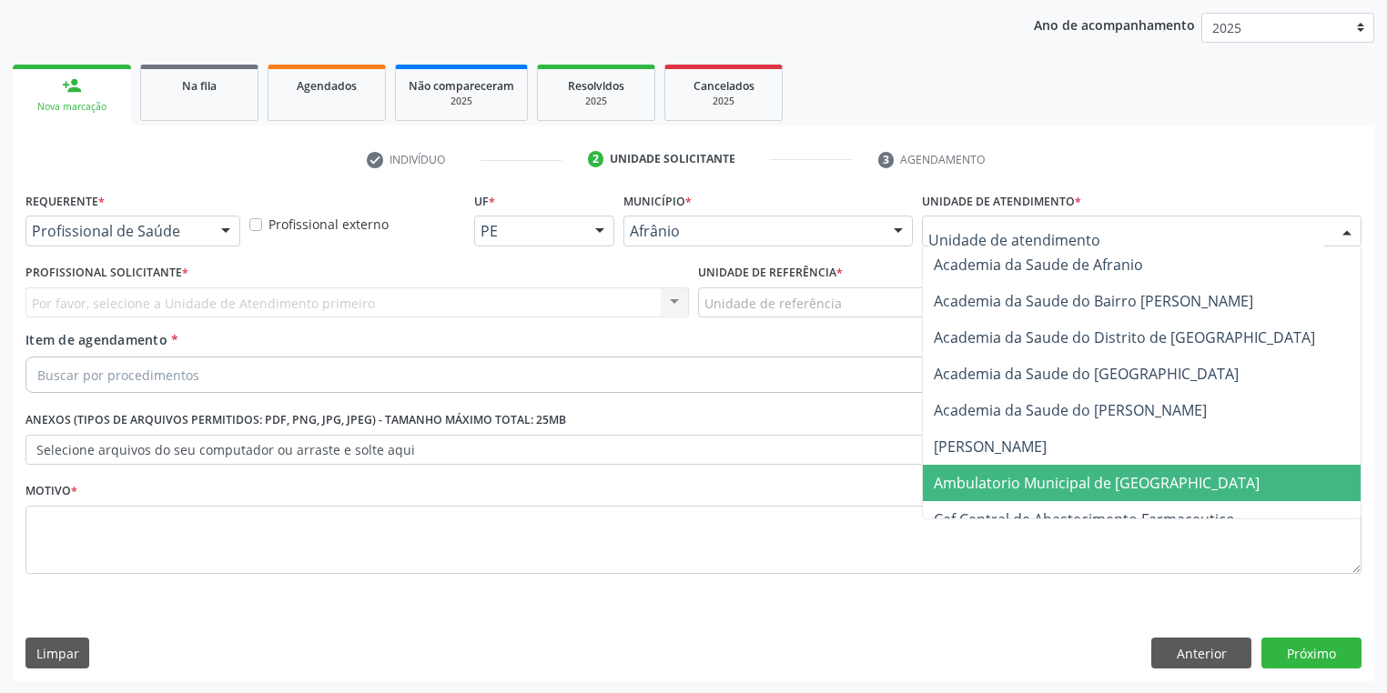
drag, startPoint x: 1006, startPoint y: 488, endPoint x: 893, endPoint y: 445, distance: 120.6
click at [1002, 486] on span "Ambulatorio Municipal de [GEOGRAPHIC_DATA]" at bounding box center [1096, 483] width 326 height 20
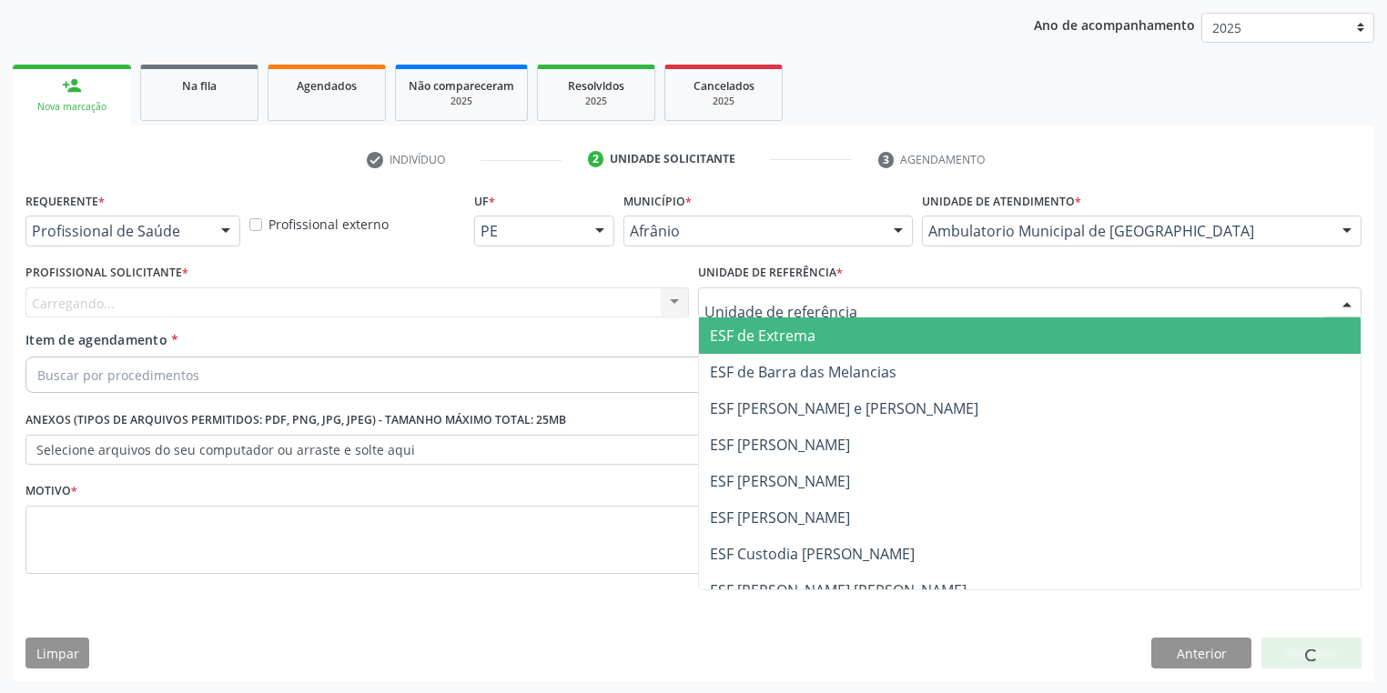
drag, startPoint x: 741, startPoint y: 300, endPoint x: 775, endPoint y: 433, distance: 137.0
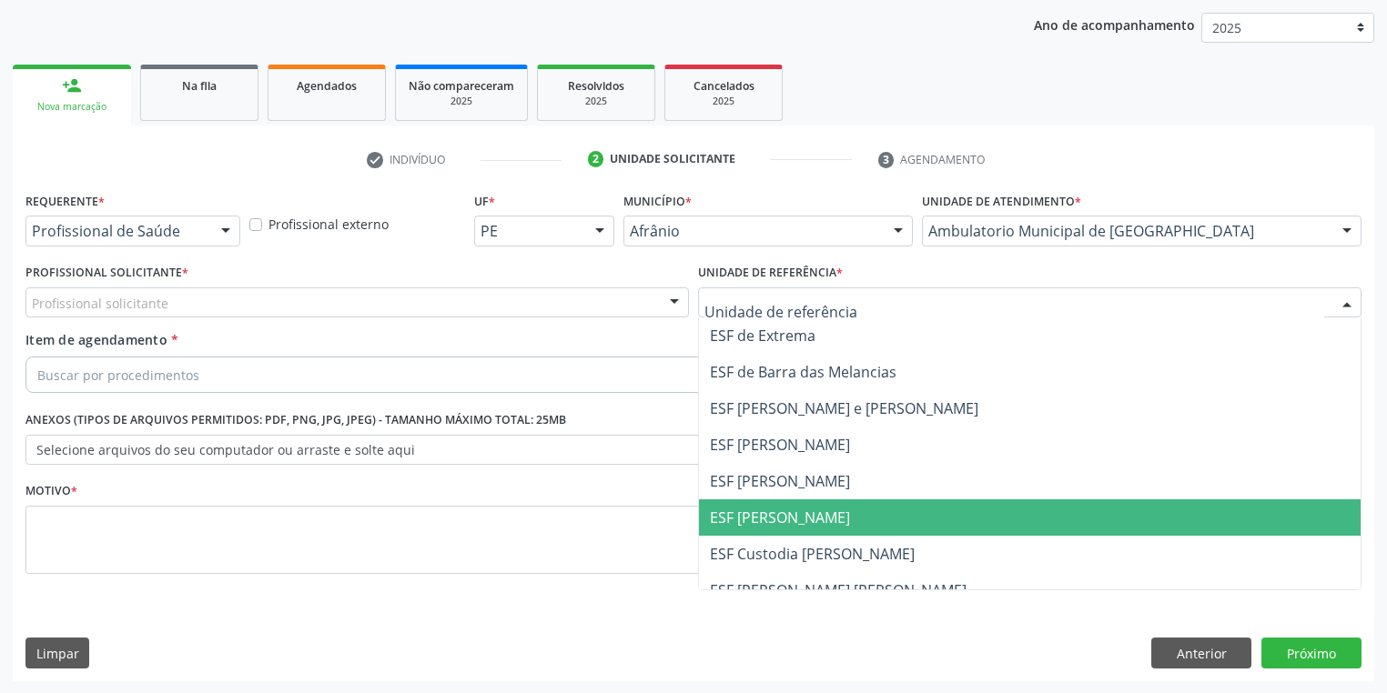
click at [792, 524] on span "ESF [PERSON_NAME]" at bounding box center [780, 518] width 140 height 20
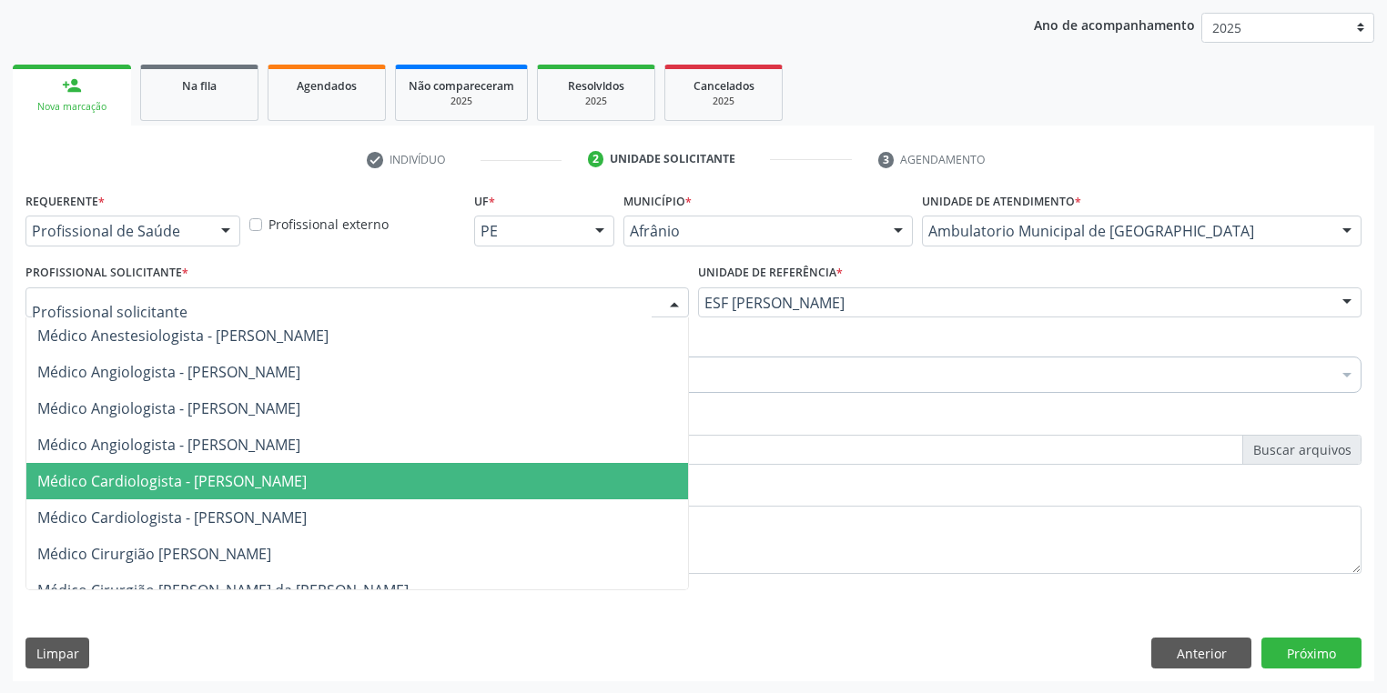
click at [124, 473] on span "Médico Cardiologista - [PERSON_NAME]" at bounding box center [171, 481] width 269 height 20
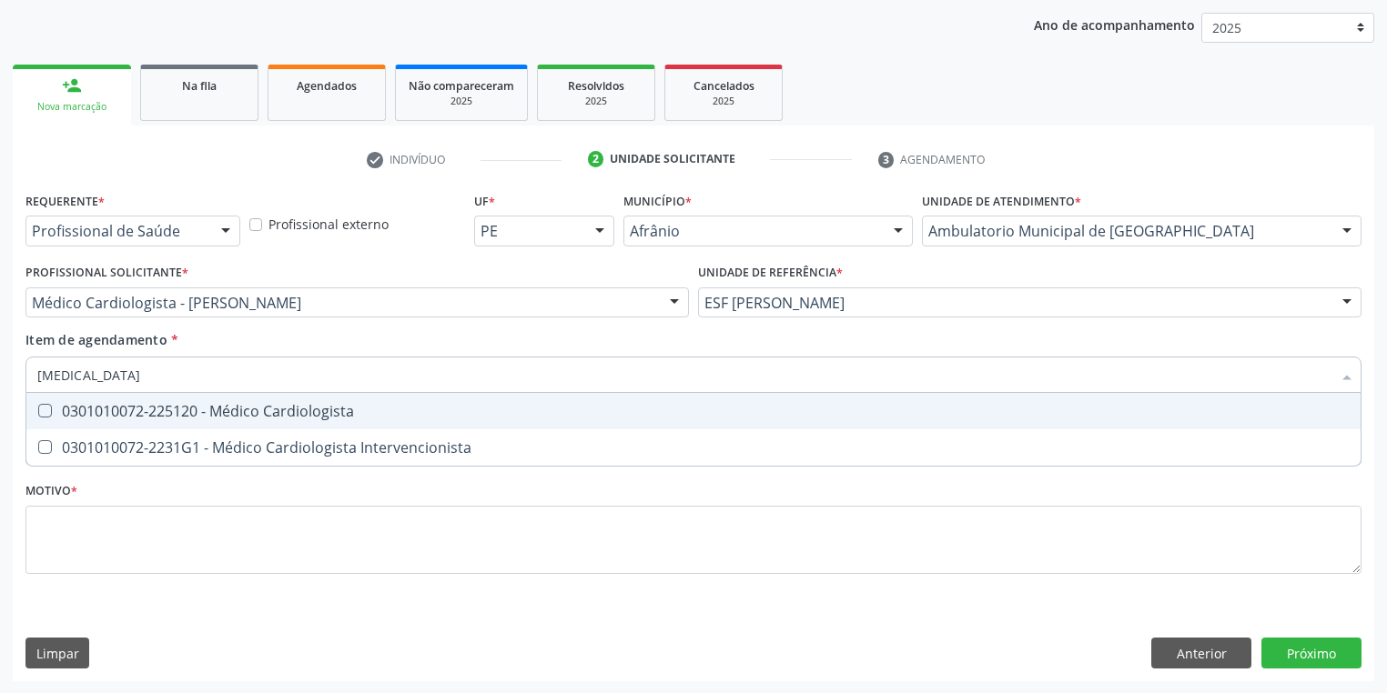
type input "cardiologista"
click at [126, 408] on div "0301010072-225120 - Médico Cardiologista" at bounding box center [693, 411] width 1312 height 15
checkbox Cardiologista "true"
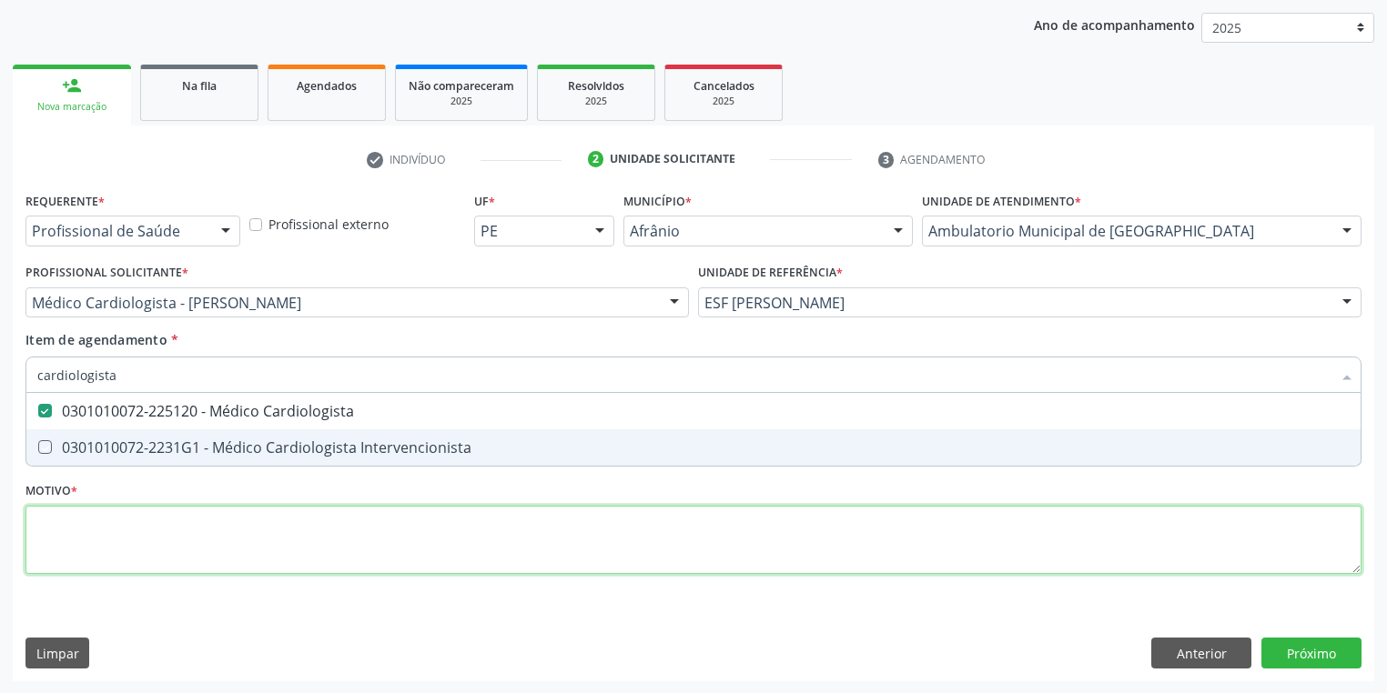
click at [138, 536] on div "Requerente * Profissional de Saúde Profissional de Saúde Paciente Nenhum result…" at bounding box center [693, 393] width 1336 height 412
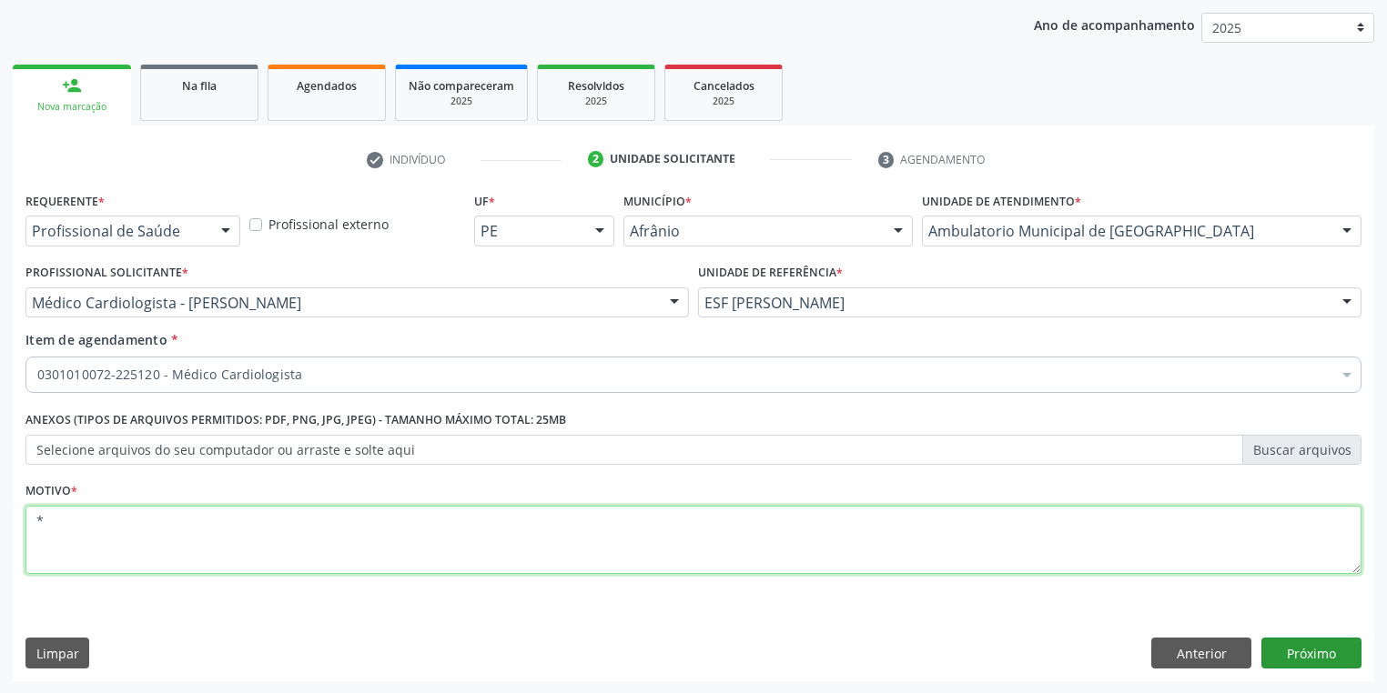
type textarea "*"
click at [1303, 652] on button "Próximo" at bounding box center [1311, 653] width 100 height 31
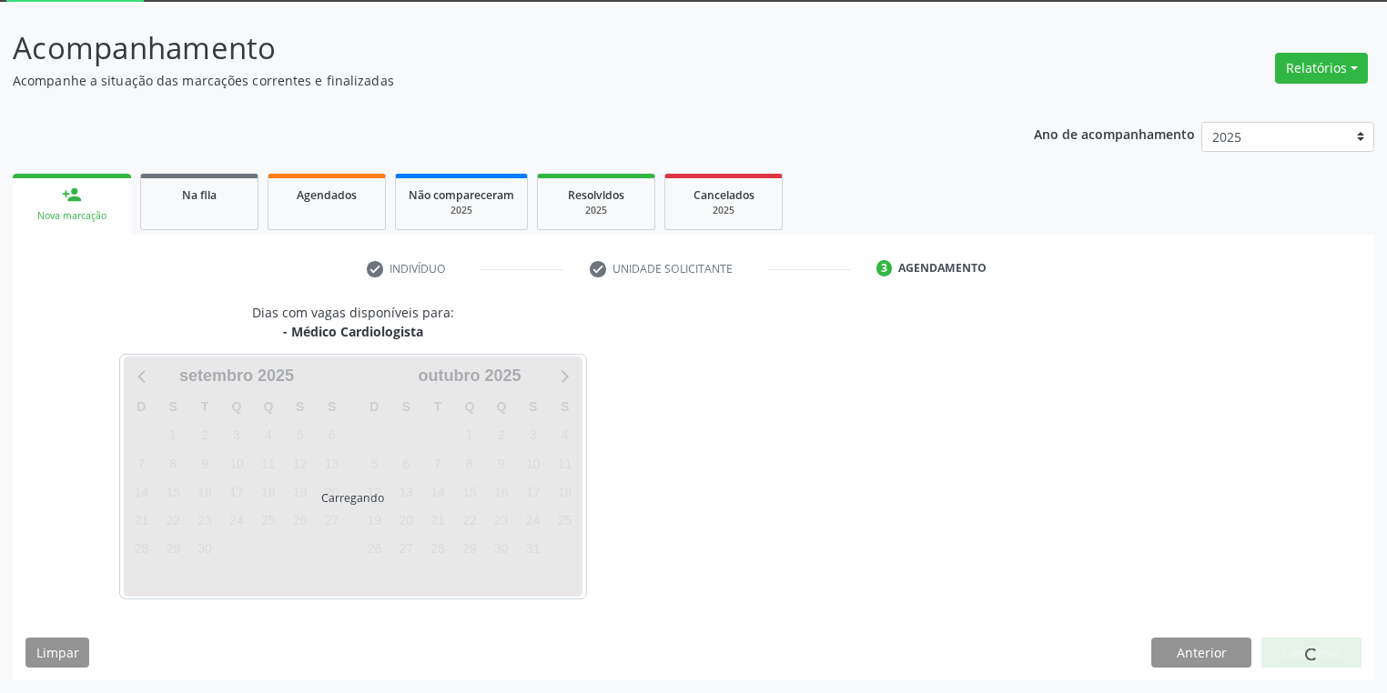
scroll to position [97, 0]
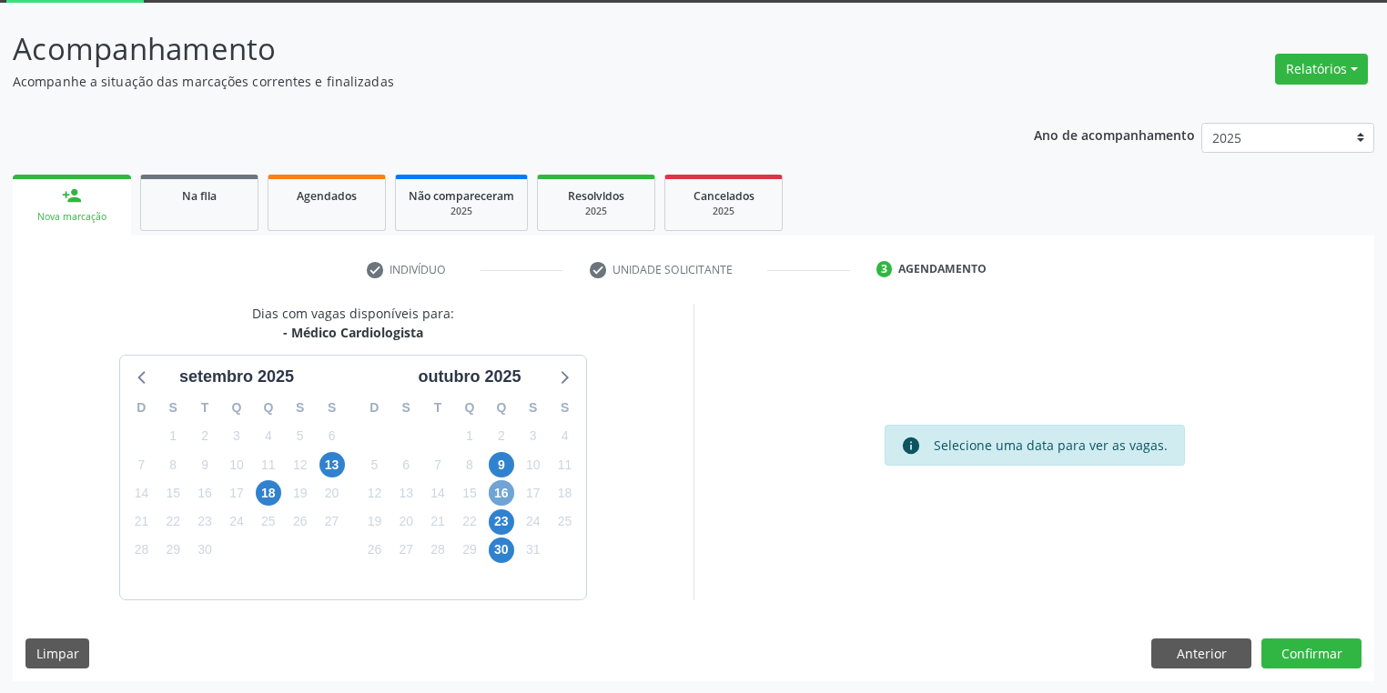
click at [495, 490] on span "16" at bounding box center [501, 492] width 25 height 25
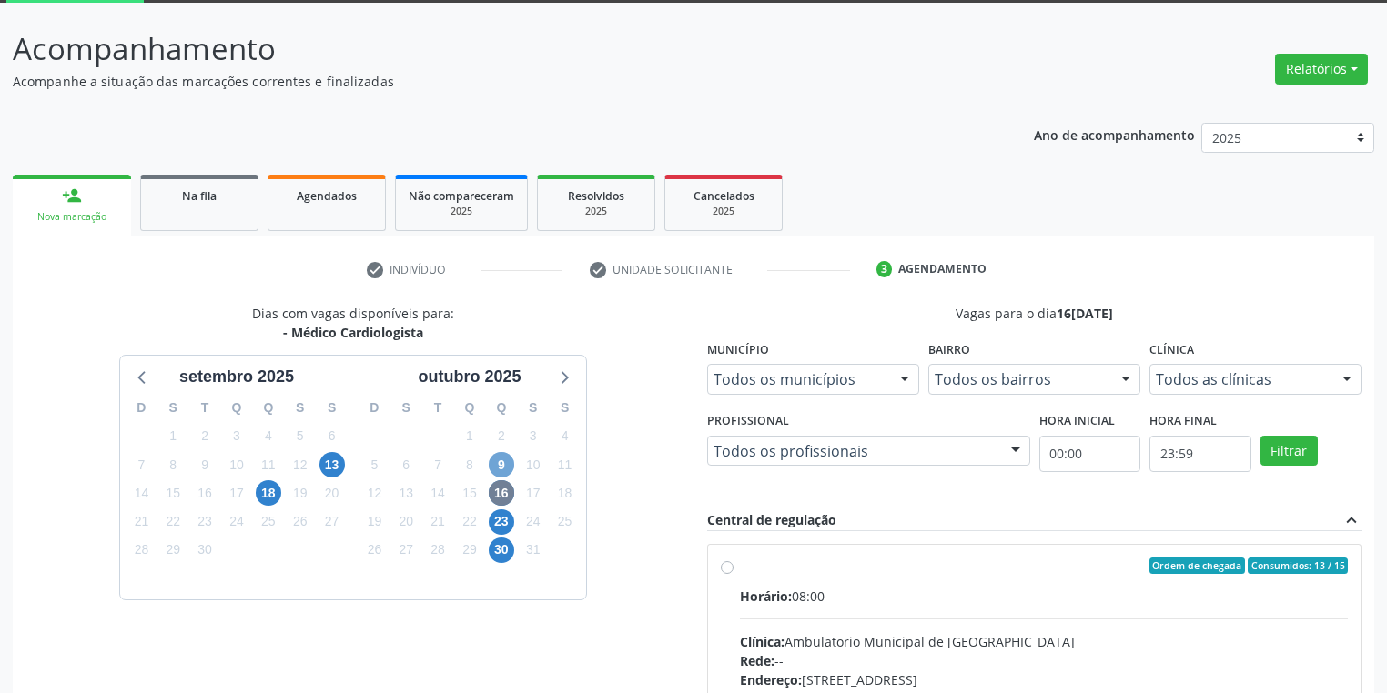
click at [497, 459] on span "9" at bounding box center [501, 464] width 25 height 25
click at [844, 595] on div "Horário: 08:00" at bounding box center [1044, 596] width 608 height 19
click at [733, 574] on input "Ordem de chegada Consumidos: 14 / 15 Horário: 08:00 Clínica: Ambulatorio Munici…" at bounding box center [727, 566] width 13 height 16
radio input "true"
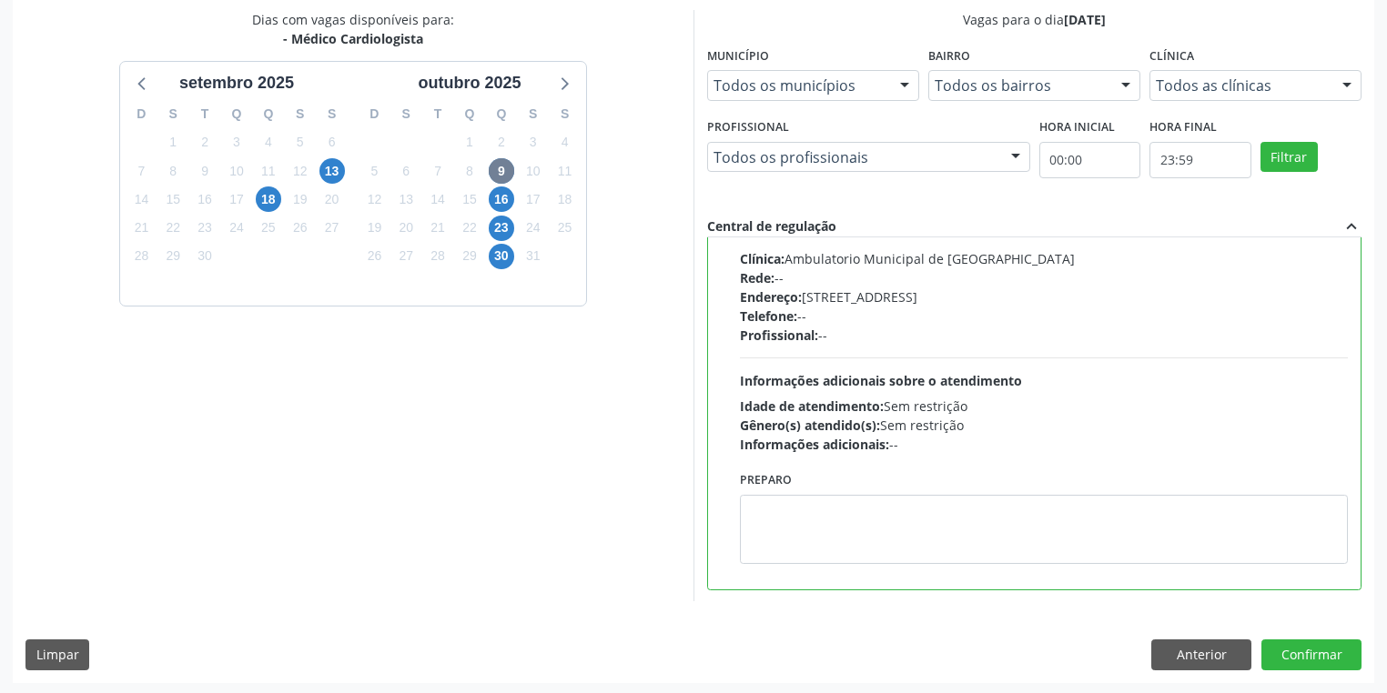
scroll to position [393, 0]
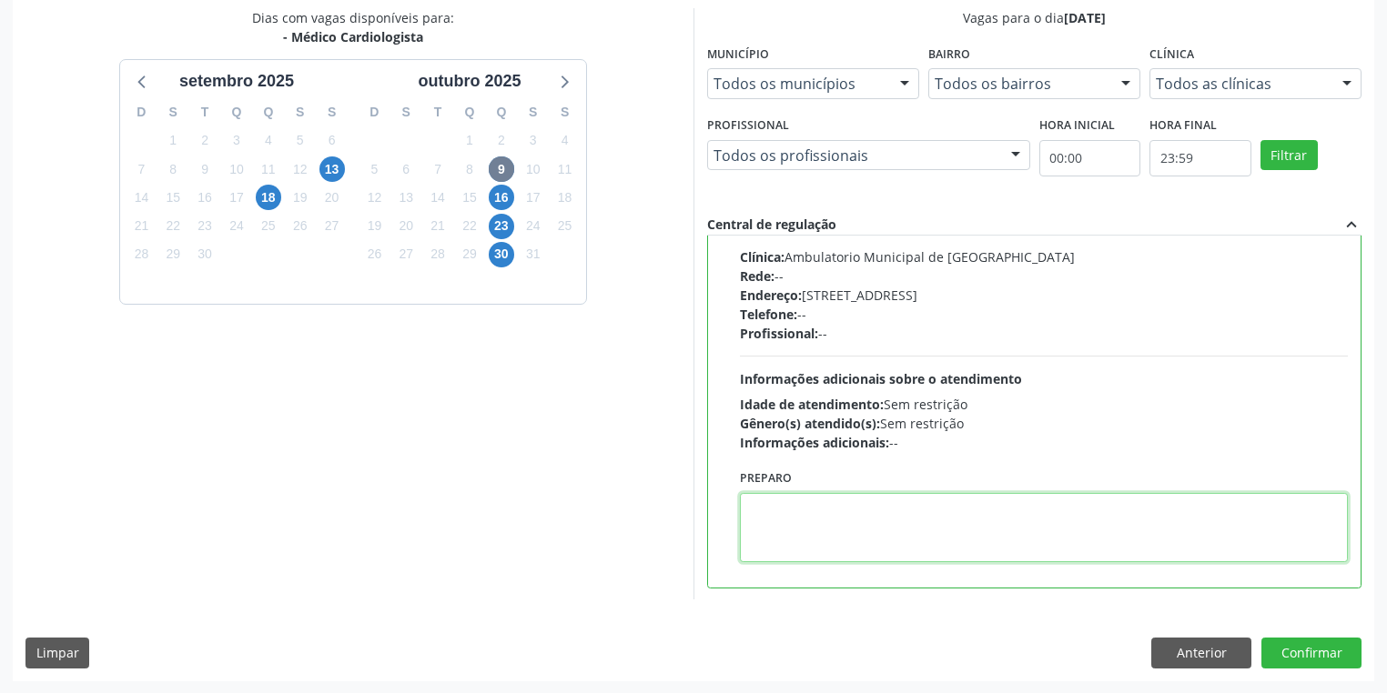
click at [809, 534] on textarea at bounding box center [1044, 527] width 608 height 69
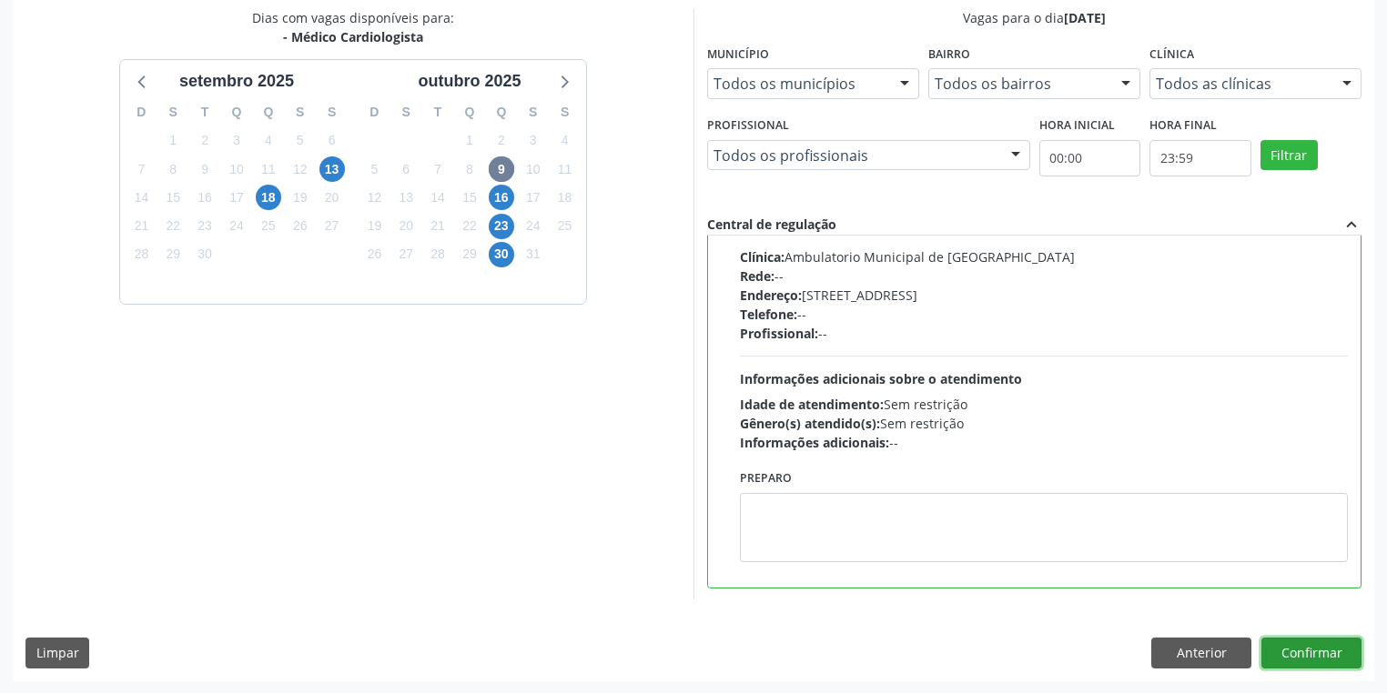
click at [1307, 644] on button "Confirmar" at bounding box center [1311, 653] width 100 height 31
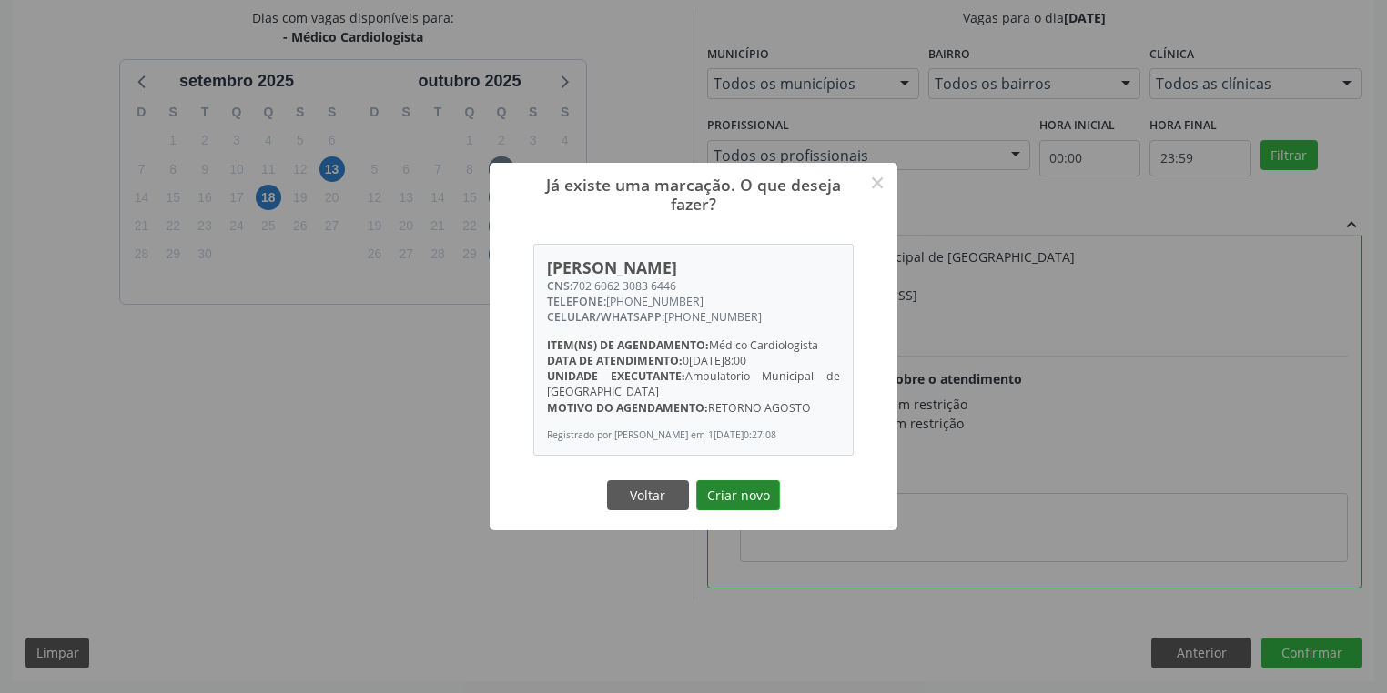
click at [753, 488] on button "Criar novo" at bounding box center [738, 495] width 84 height 31
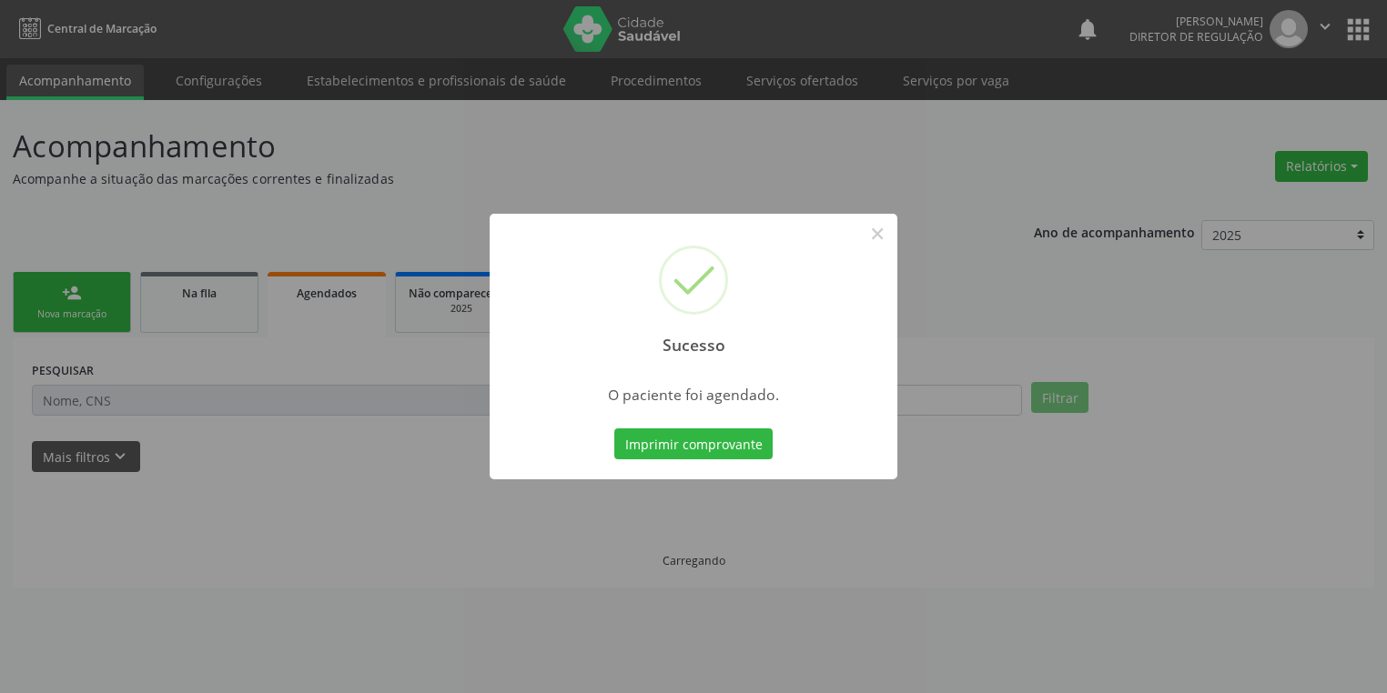
scroll to position [0, 0]
click at [693, 435] on button "Imprimir comprovante" at bounding box center [699, 444] width 158 height 31
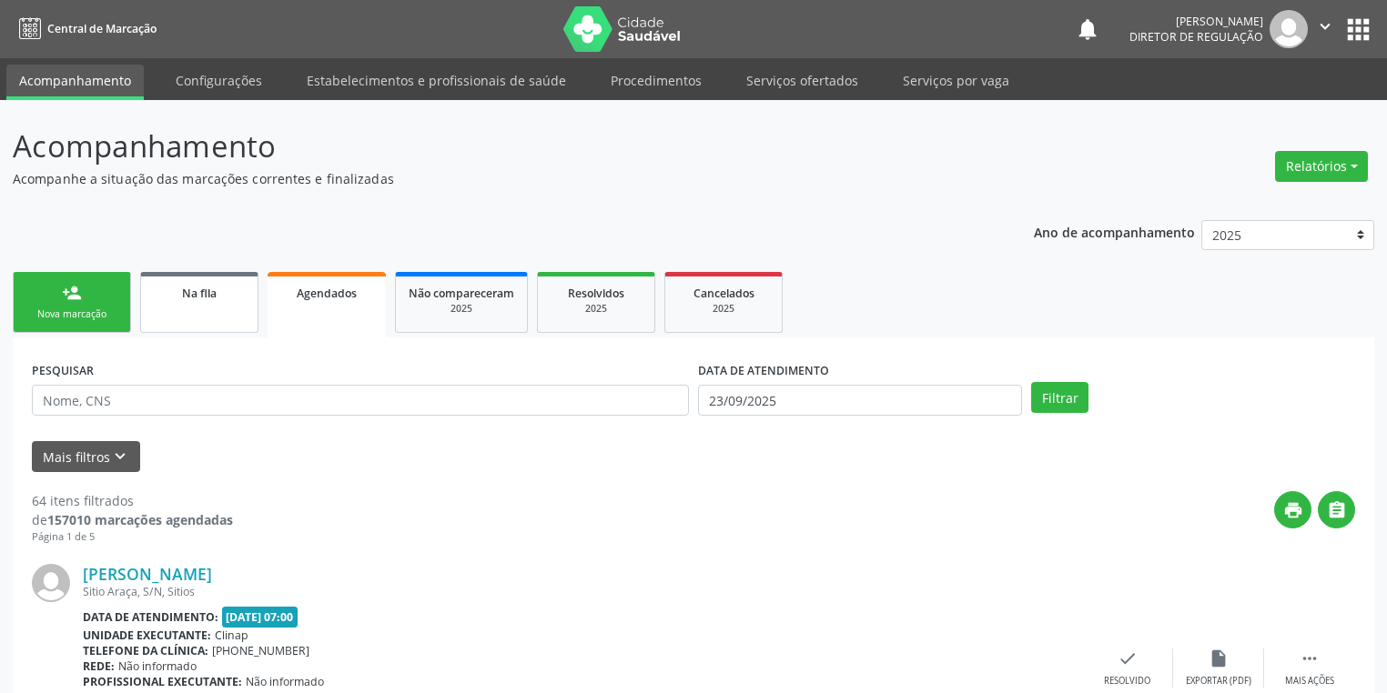
click at [187, 301] on div "Na fila" at bounding box center [199, 292] width 91 height 19
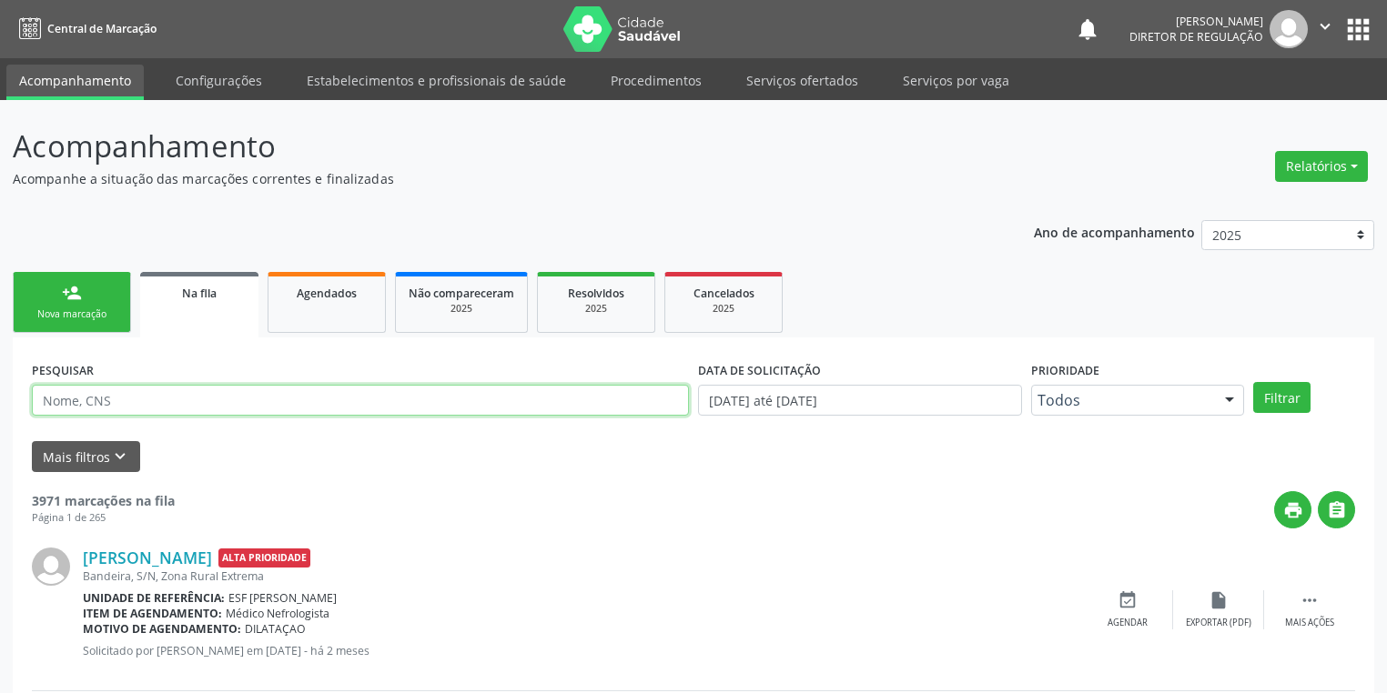
click at [150, 398] on input "text" at bounding box center [360, 400] width 657 height 31
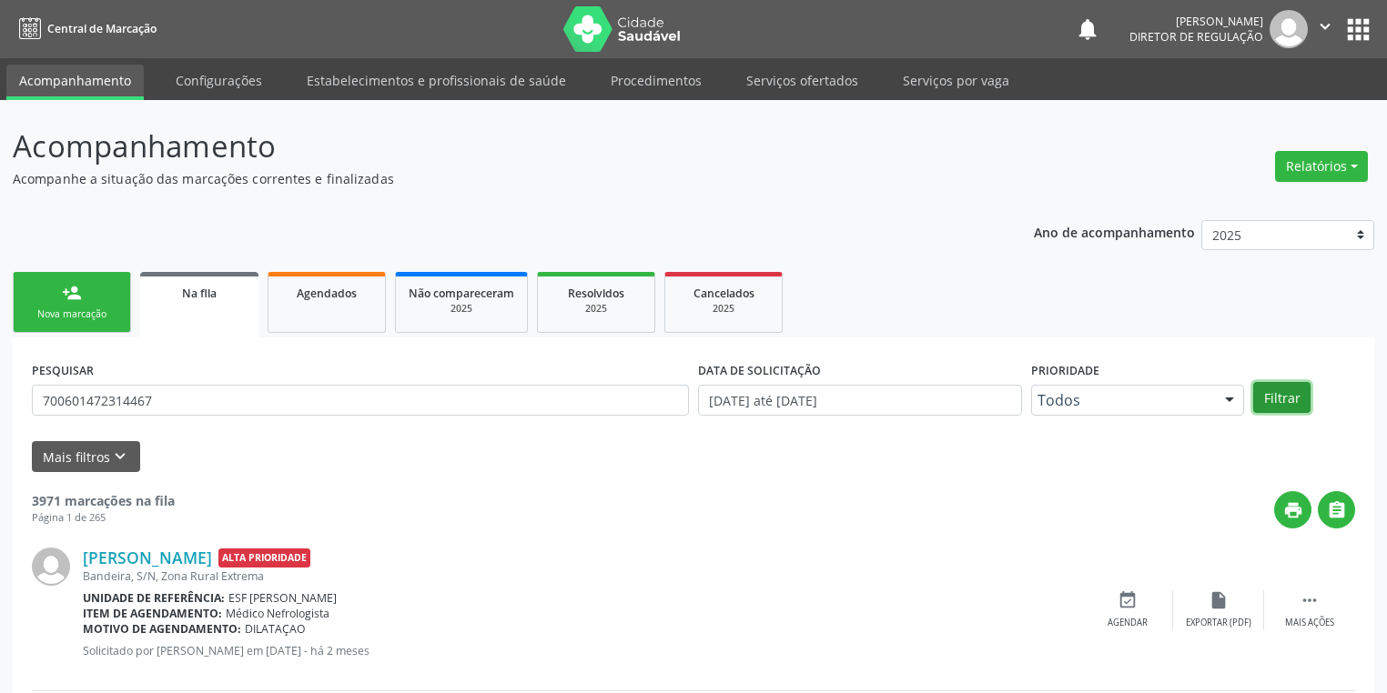
click at [1270, 397] on button "Filtrar" at bounding box center [1281, 397] width 57 height 31
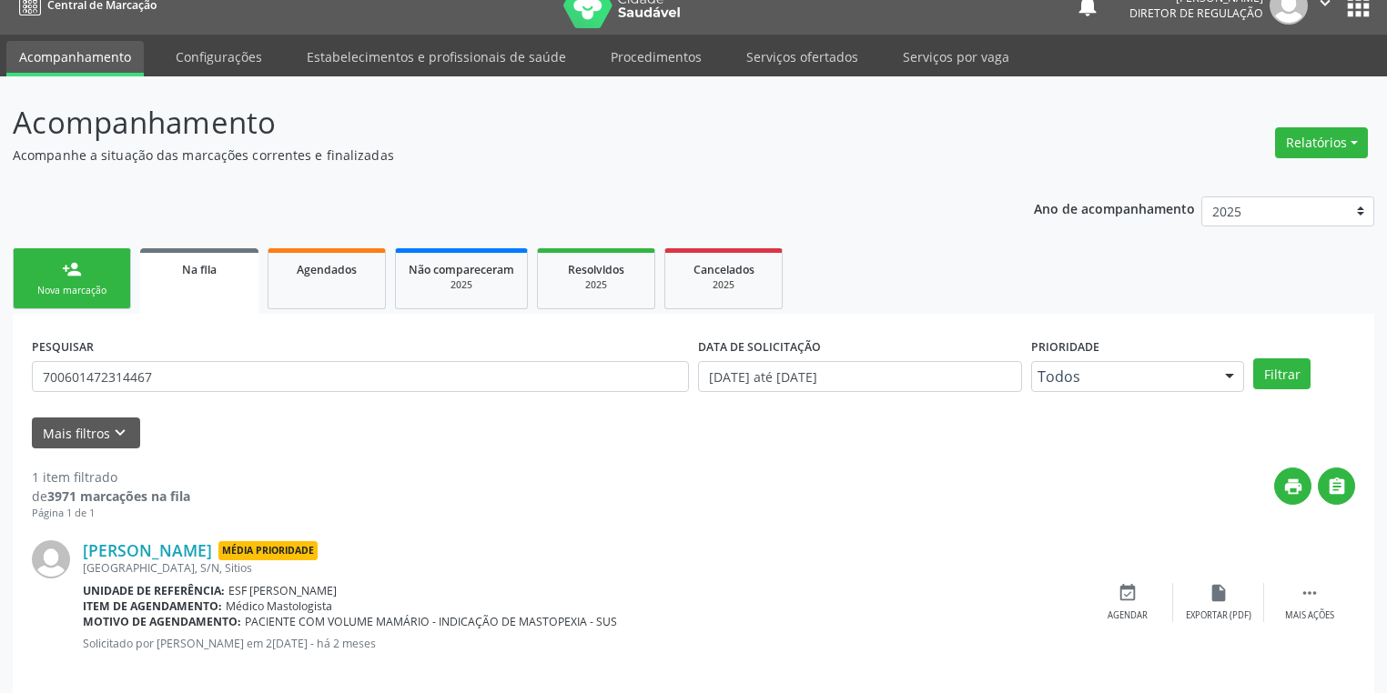
scroll to position [44, 0]
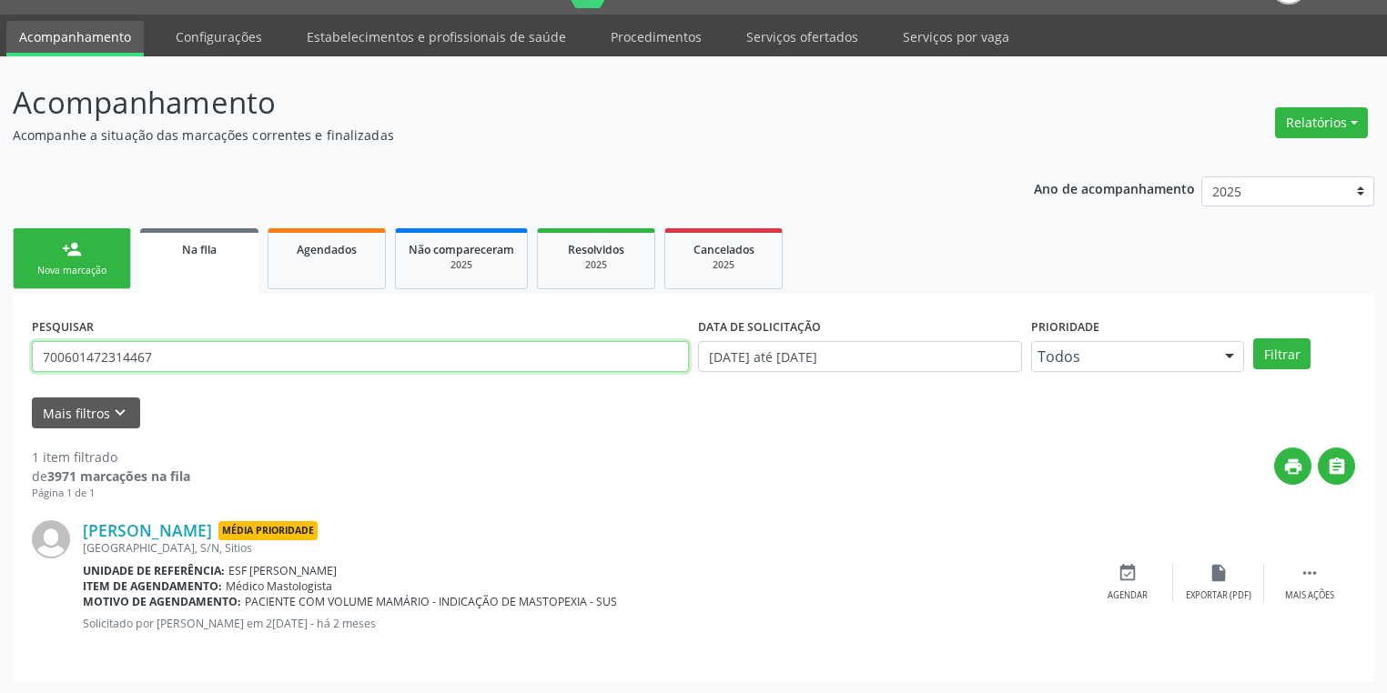
click at [197, 357] on input "700601472314467" at bounding box center [360, 356] width 657 height 31
type input "7"
type input "70080542415885"
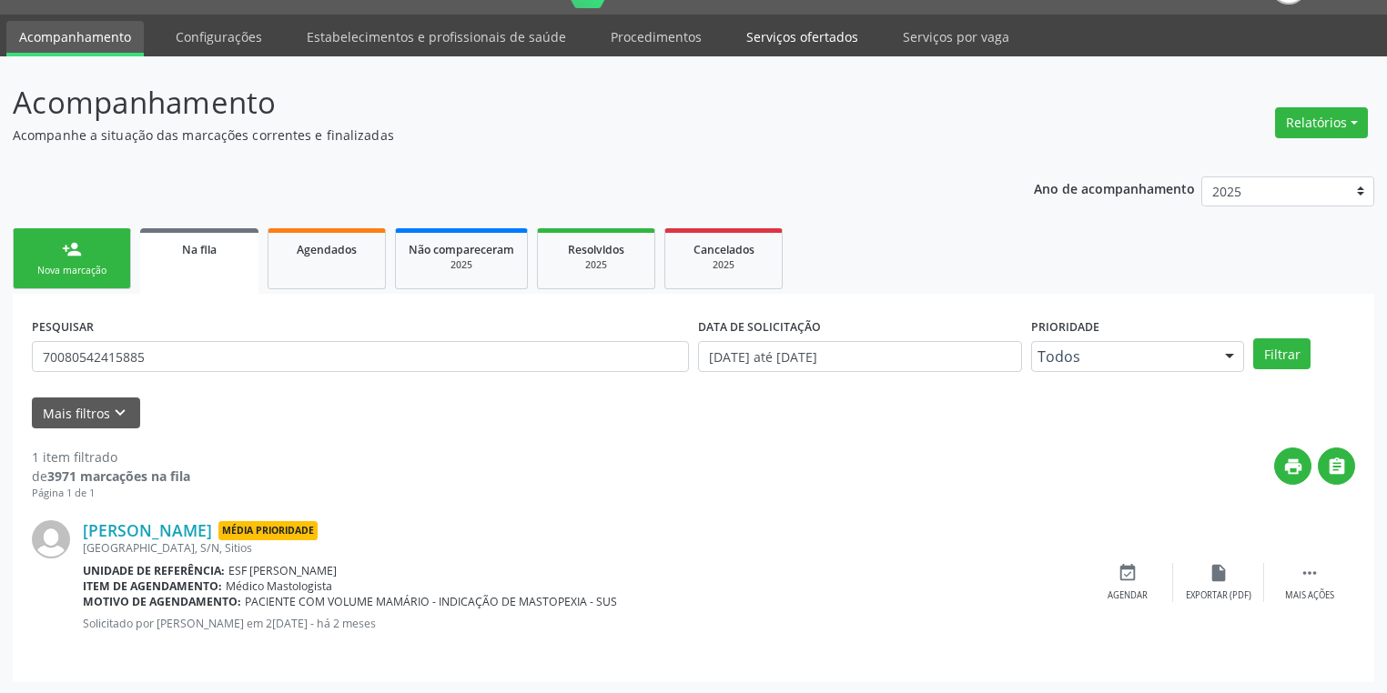
click at [823, 30] on link "Serviços ofertados" at bounding box center [801, 37] width 137 height 32
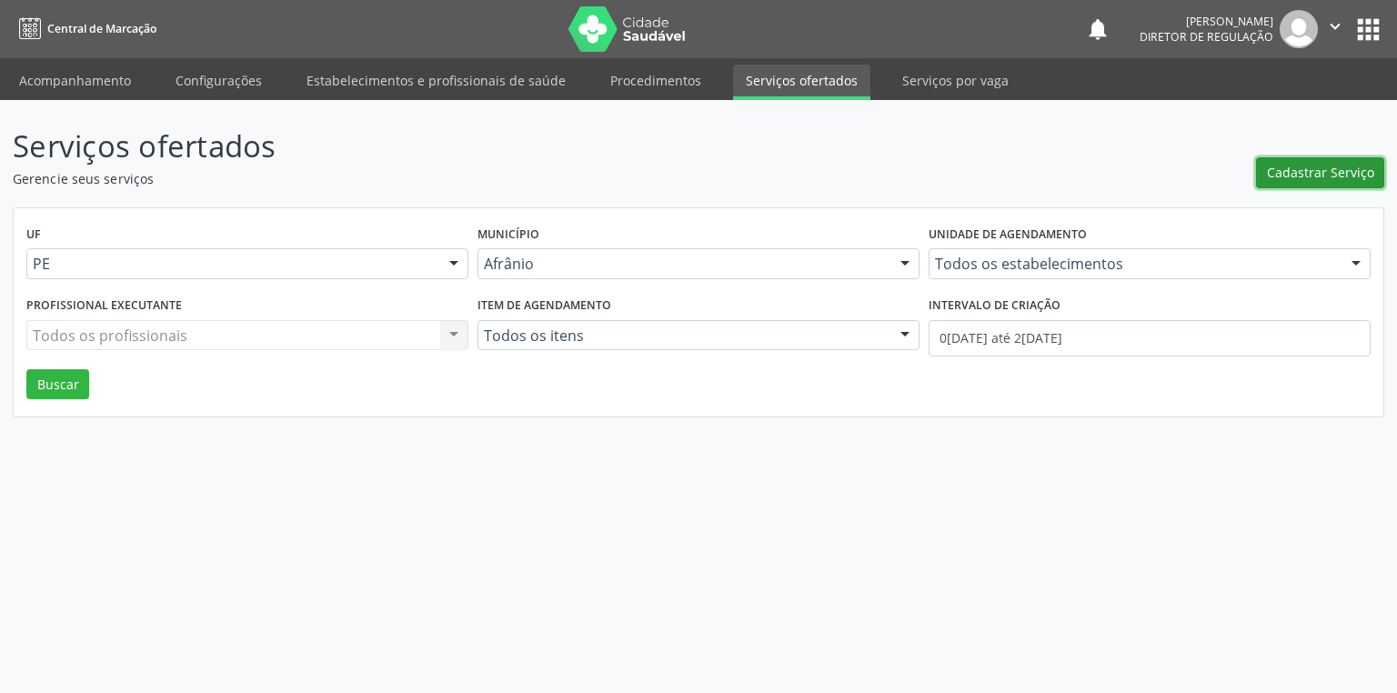
click at [1277, 176] on span "Cadastrar Serviço" at bounding box center [1320, 172] width 107 height 19
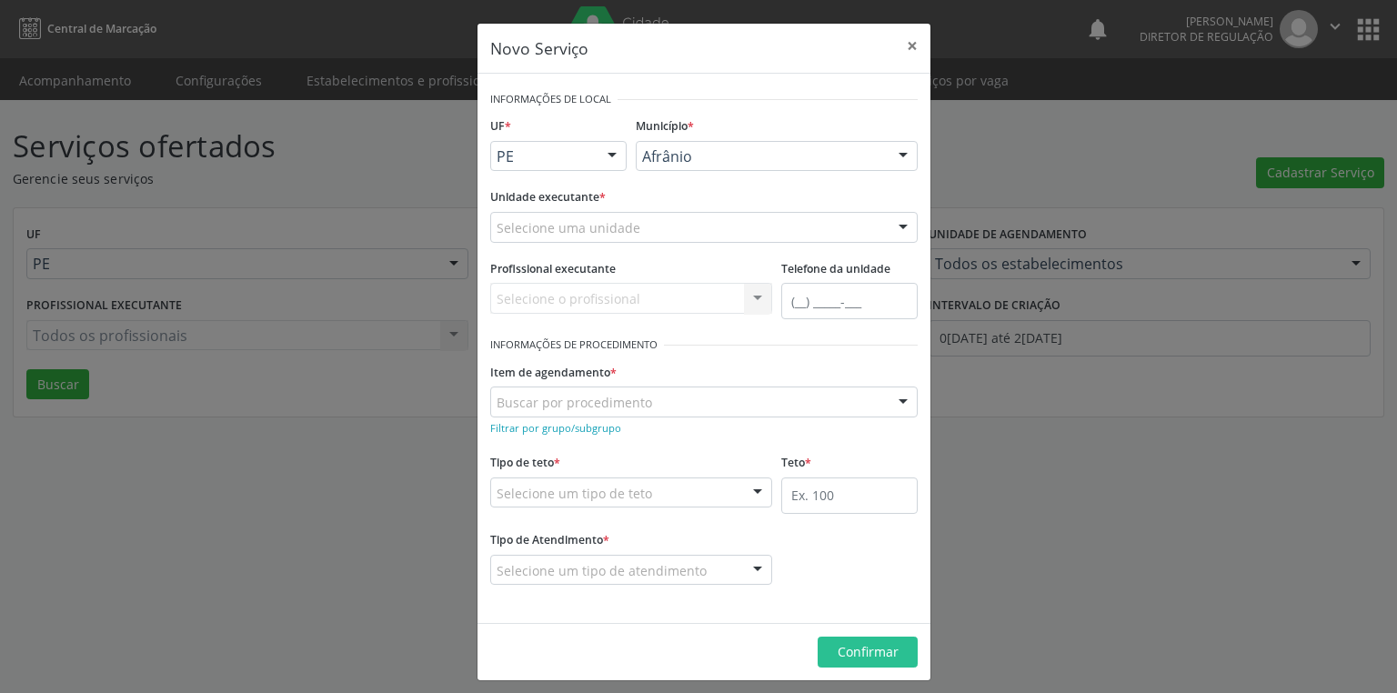
drag, startPoint x: 746, startPoint y: 159, endPoint x: 739, endPoint y: 171, distance: 13.9
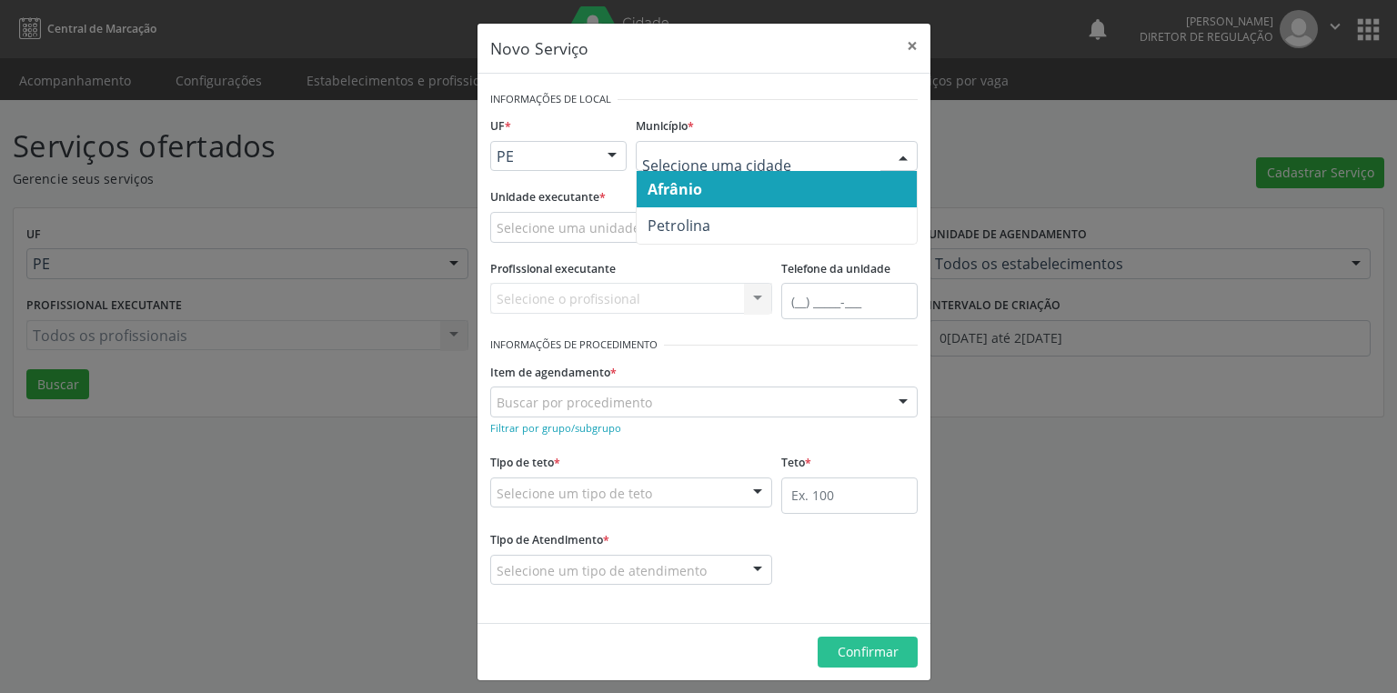
click at [707, 182] on span "Afrânio" at bounding box center [777, 189] width 280 height 36
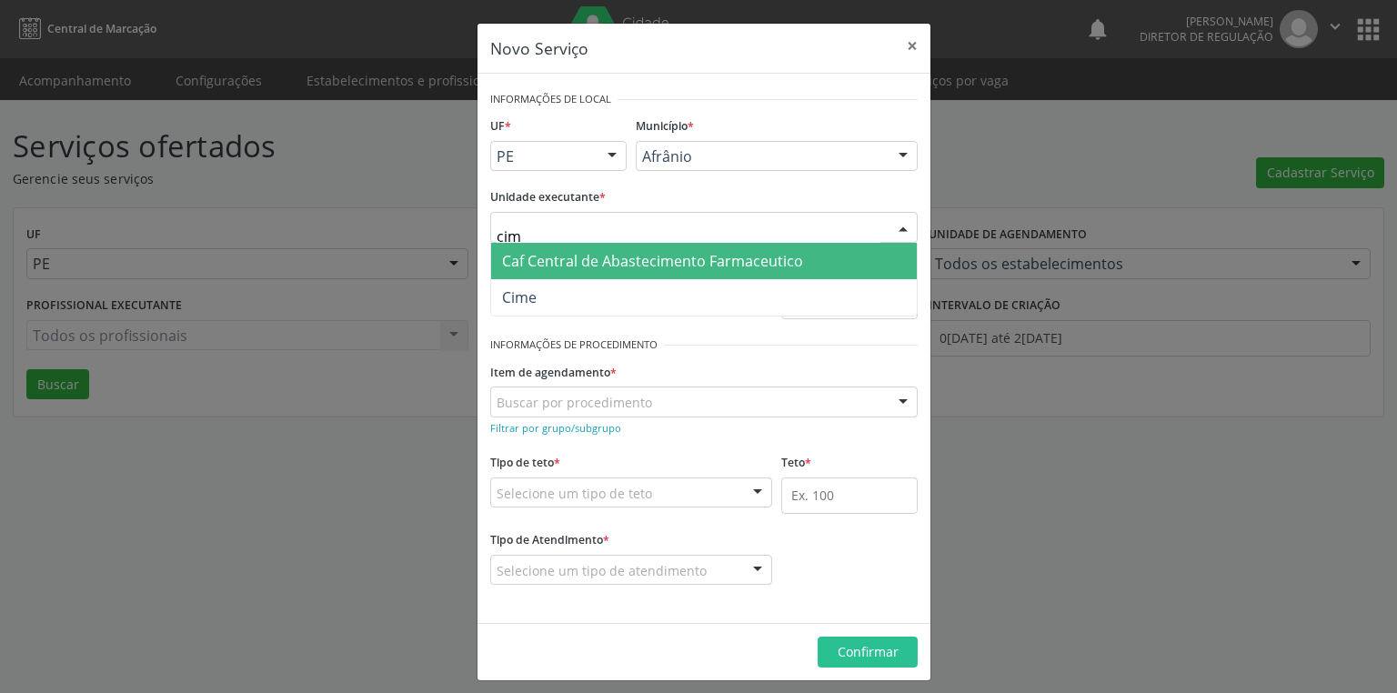
type input "cime"
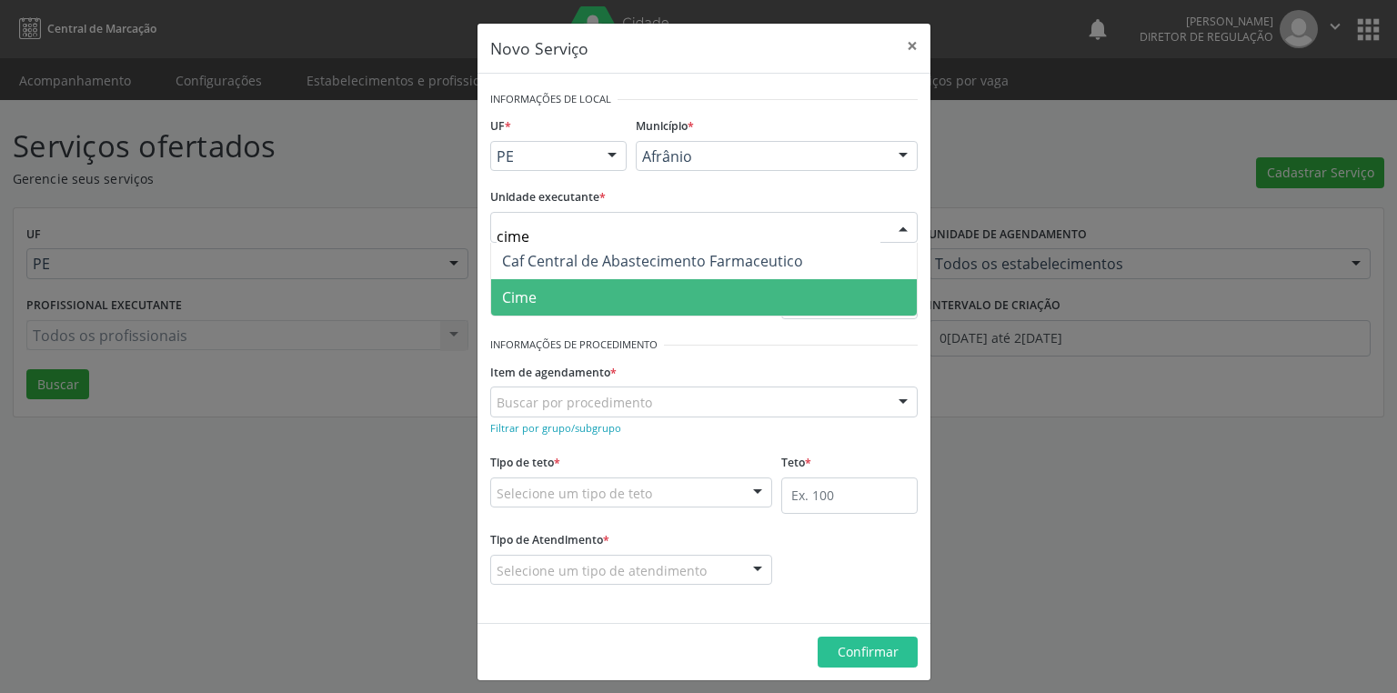
click at [561, 297] on span "Cime" at bounding box center [704, 297] width 426 height 36
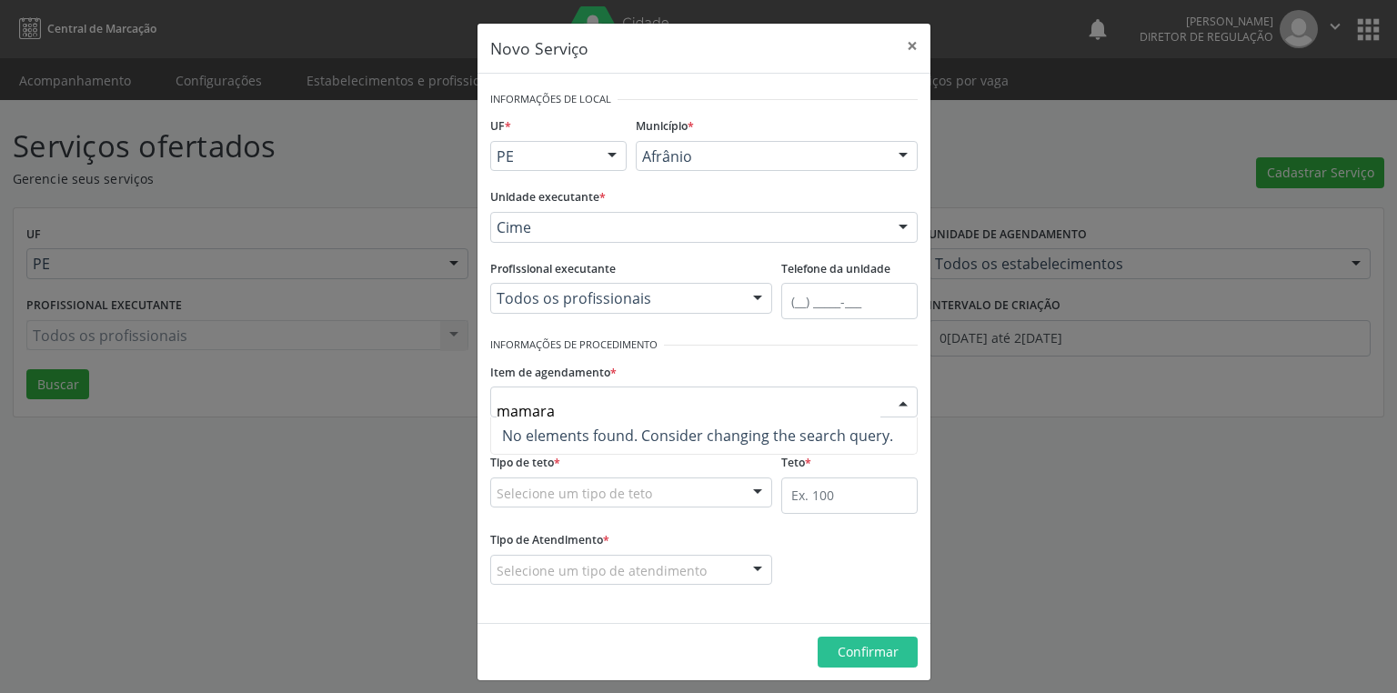
type input "mamar"
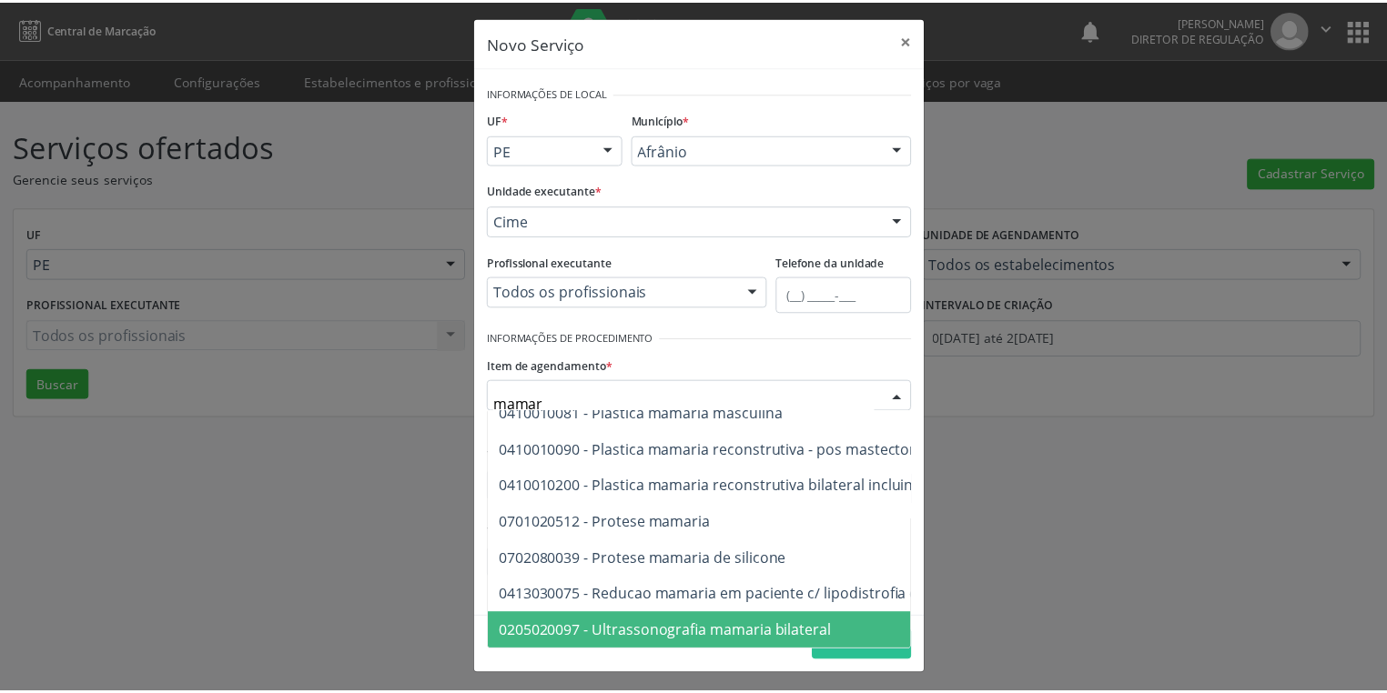
scroll to position [7, 0]
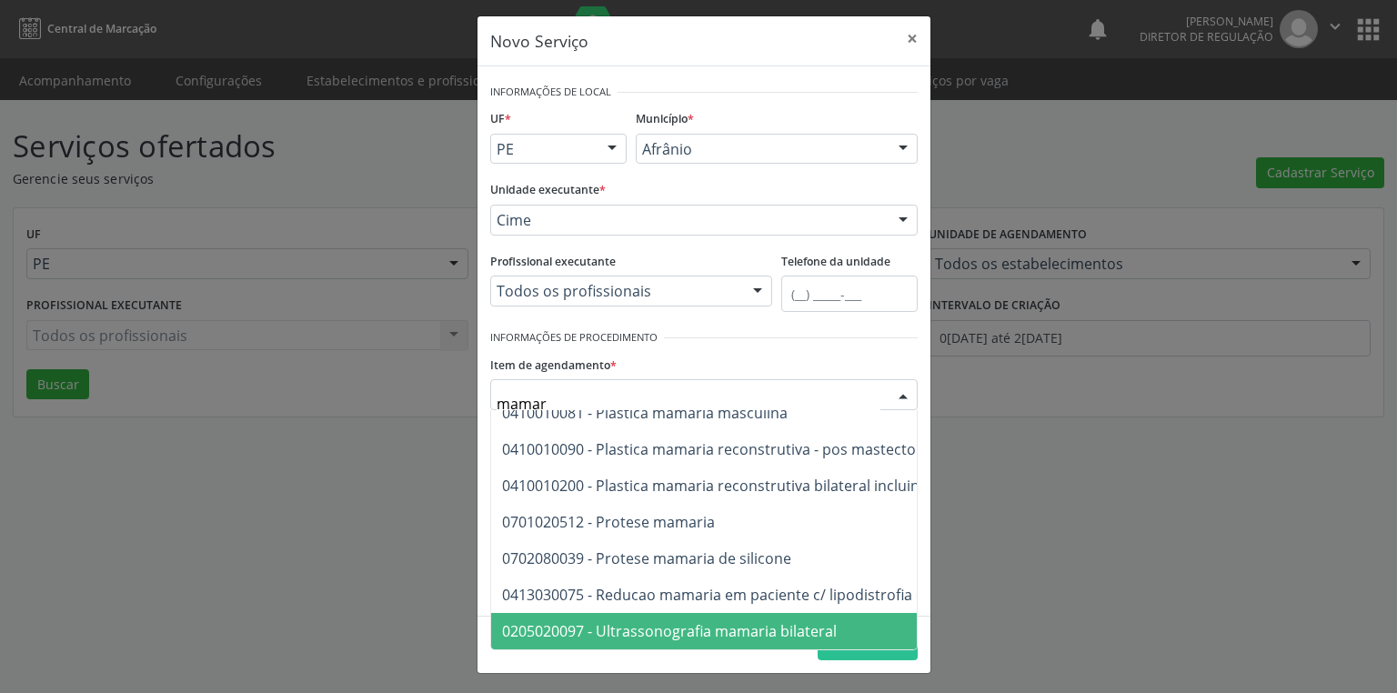
click at [664, 621] on span "0205020097 - Ultrassonografia mamaria bilateral" at bounding box center [669, 631] width 335 height 20
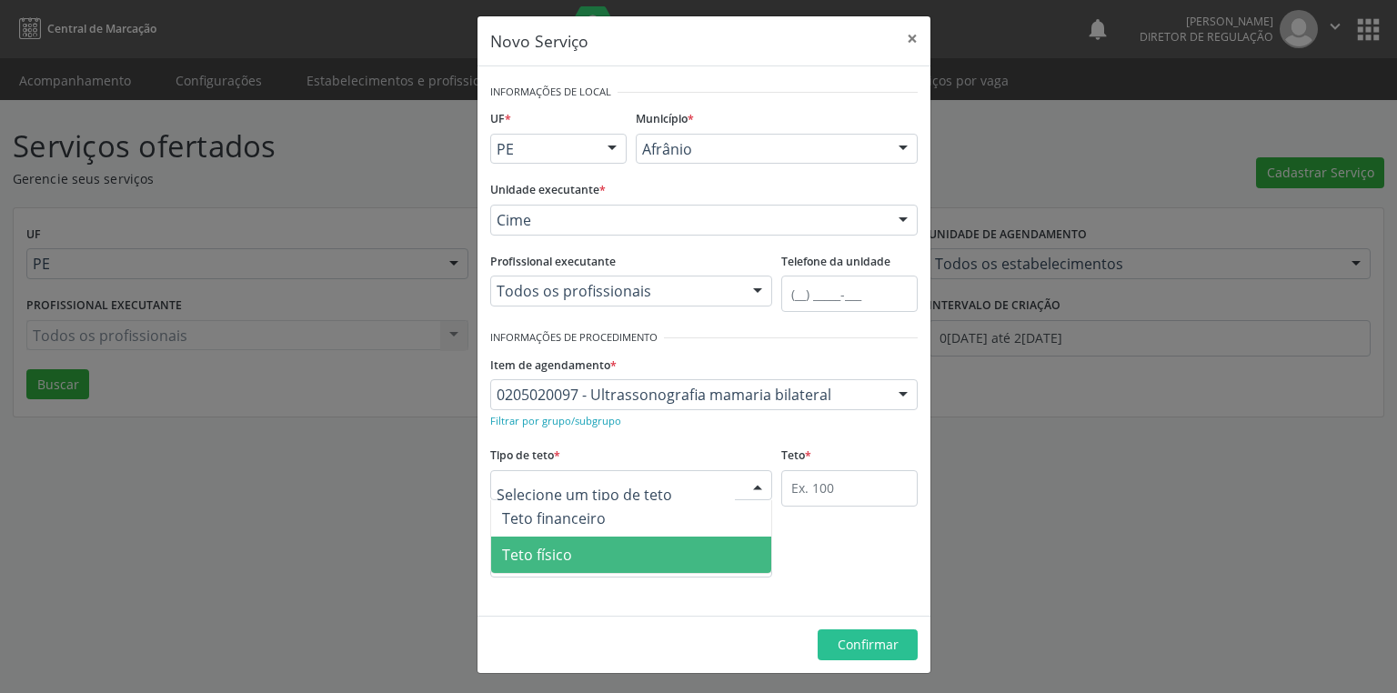
click at [539, 557] on span "Teto físico" at bounding box center [537, 555] width 70 height 20
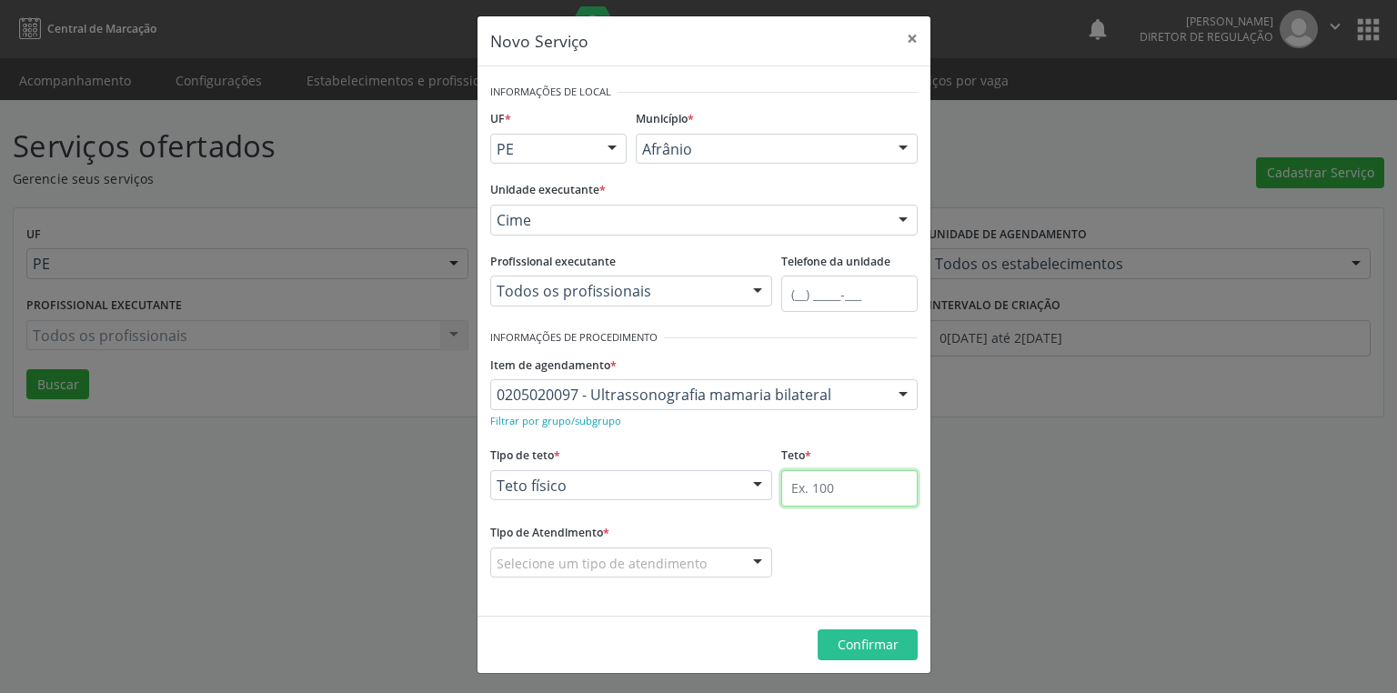
drag, startPoint x: 782, startPoint y: 485, endPoint x: 782, endPoint y: 507, distance: 21.8
click at [782, 507] on fieldset "Teto *" at bounding box center [850, 480] width 136 height 77
type input "1"
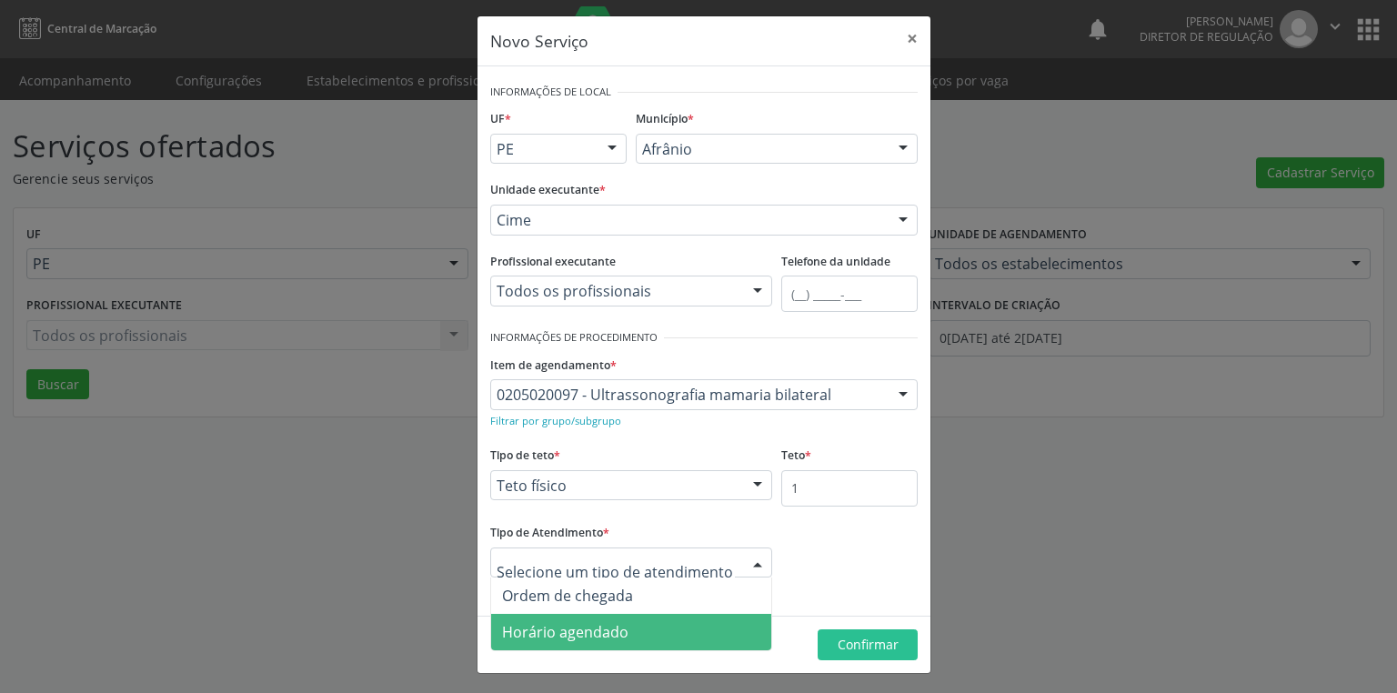
click at [601, 627] on span "Horário agendado" at bounding box center [565, 632] width 126 height 20
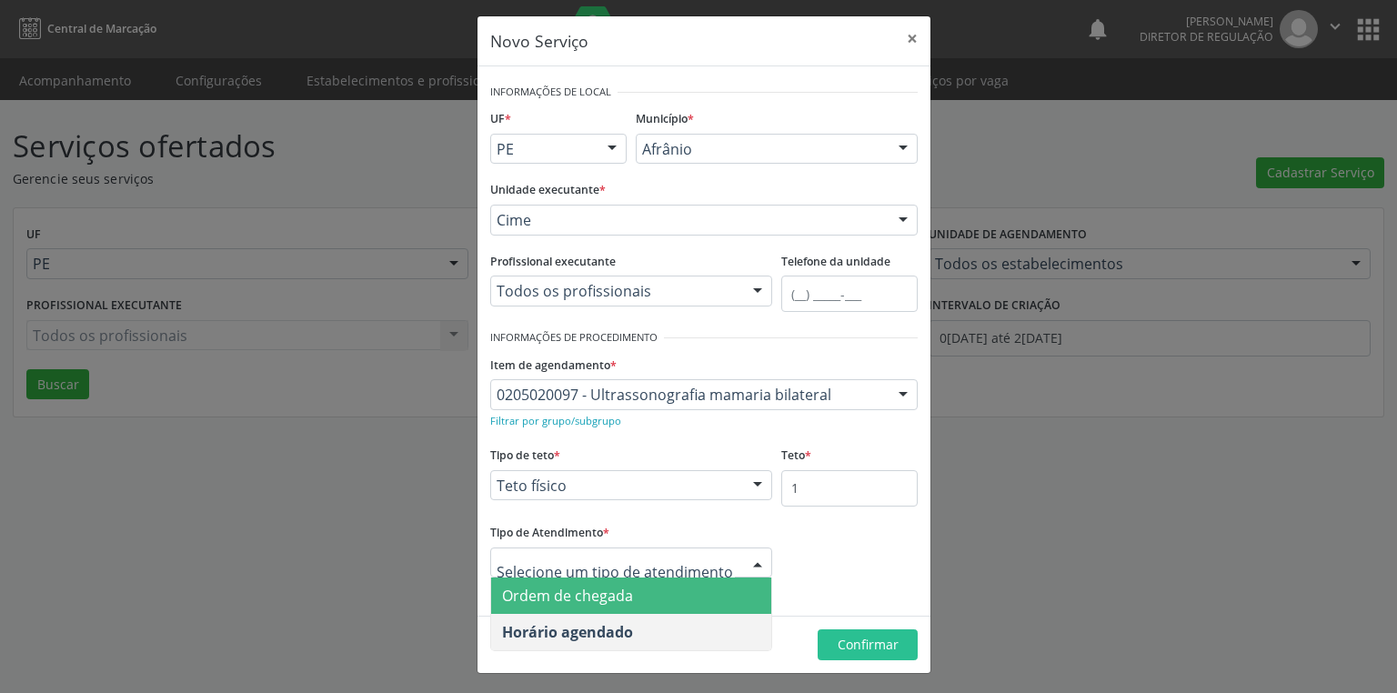
drag, startPoint x: 578, startPoint y: 596, endPoint x: 710, endPoint y: 622, distance: 134.5
click at [578, 597] on span "Ordem de chegada" at bounding box center [567, 596] width 131 height 20
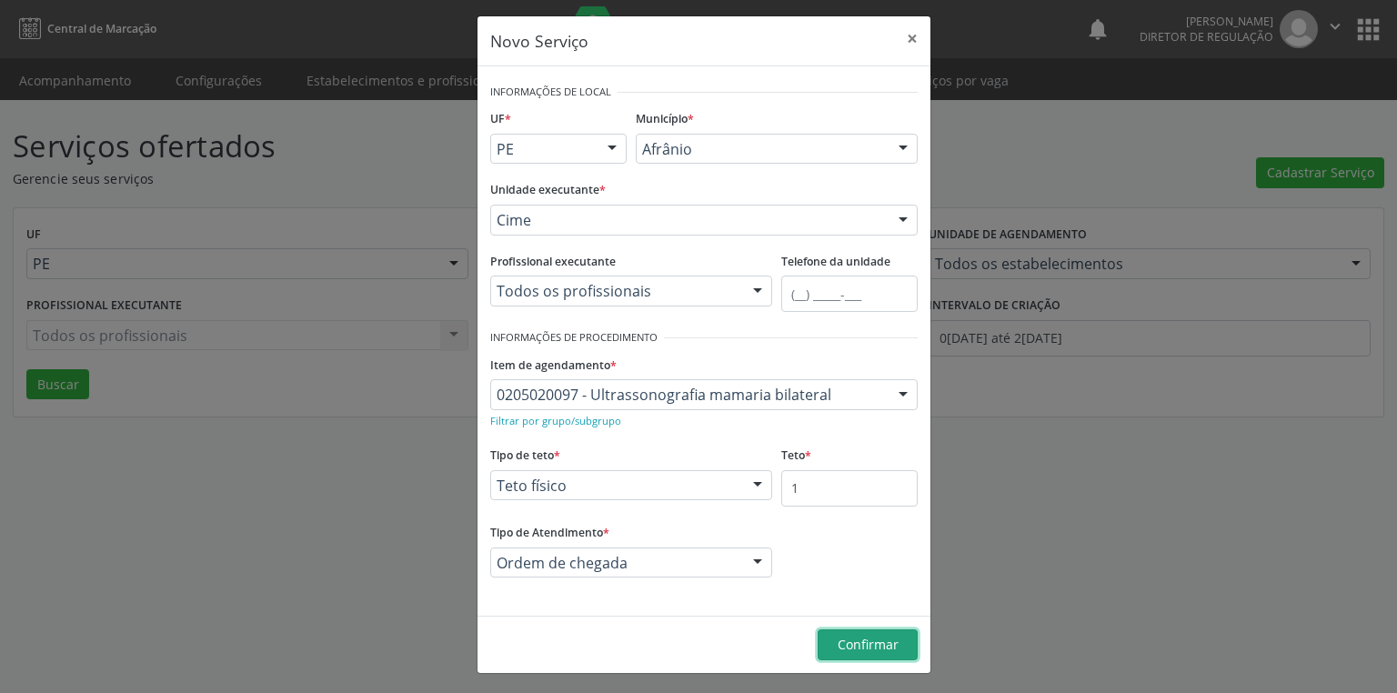
click at [867, 644] on span "Confirmar" at bounding box center [868, 644] width 61 height 17
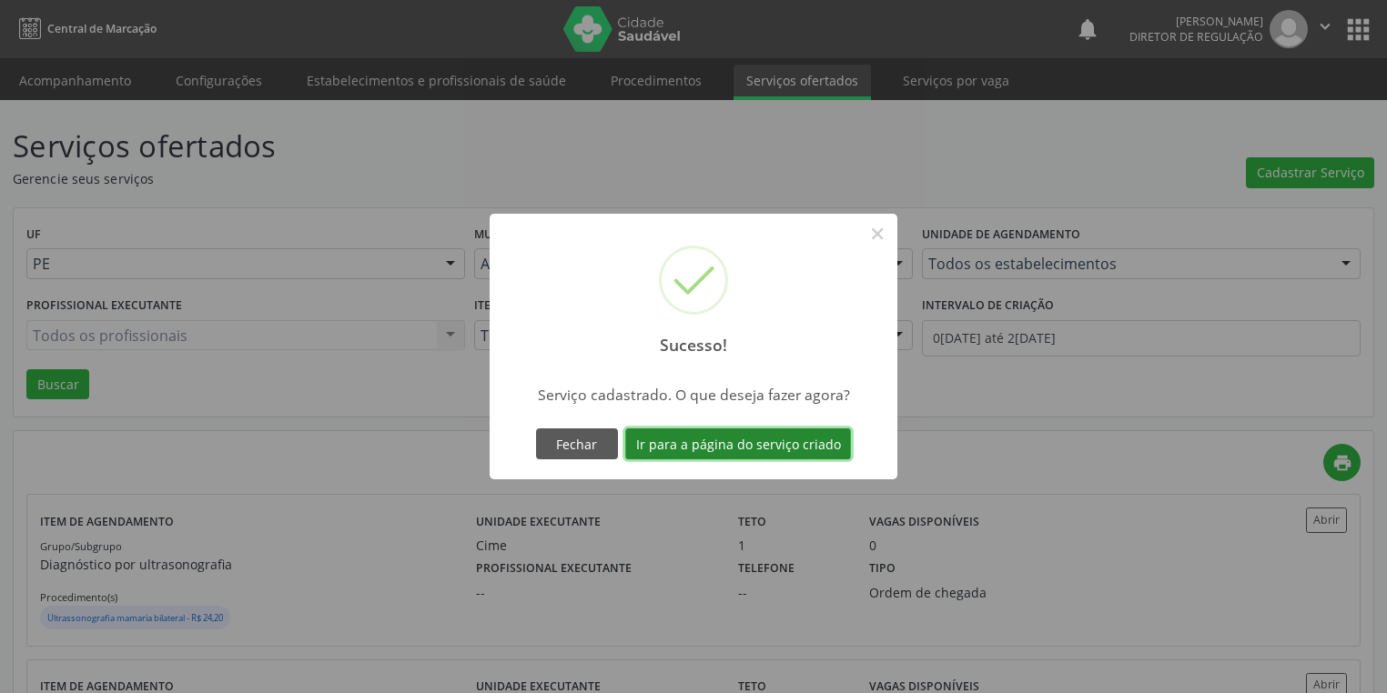
click at [683, 449] on button "Ir para a página do serviço criado" at bounding box center [738, 444] width 226 height 31
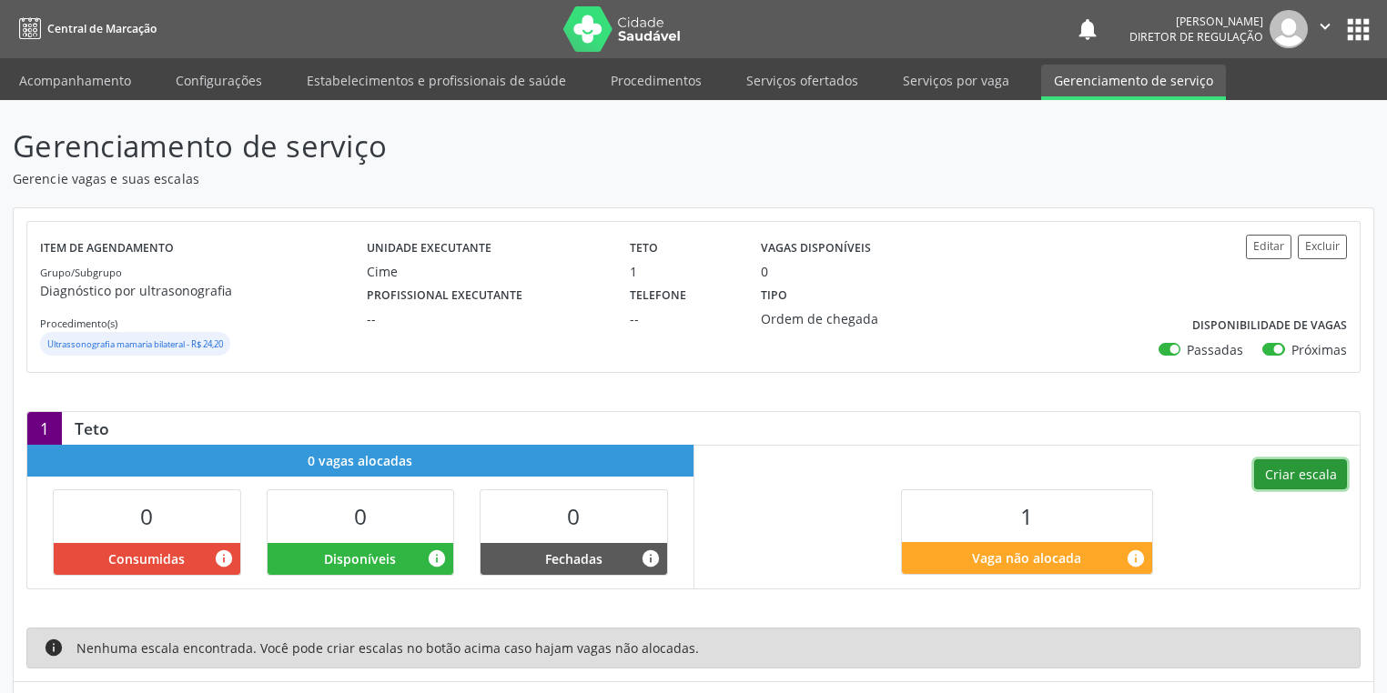
click at [1285, 465] on button "Criar escala" at bounding box center [1300, 474] width 93 height 31
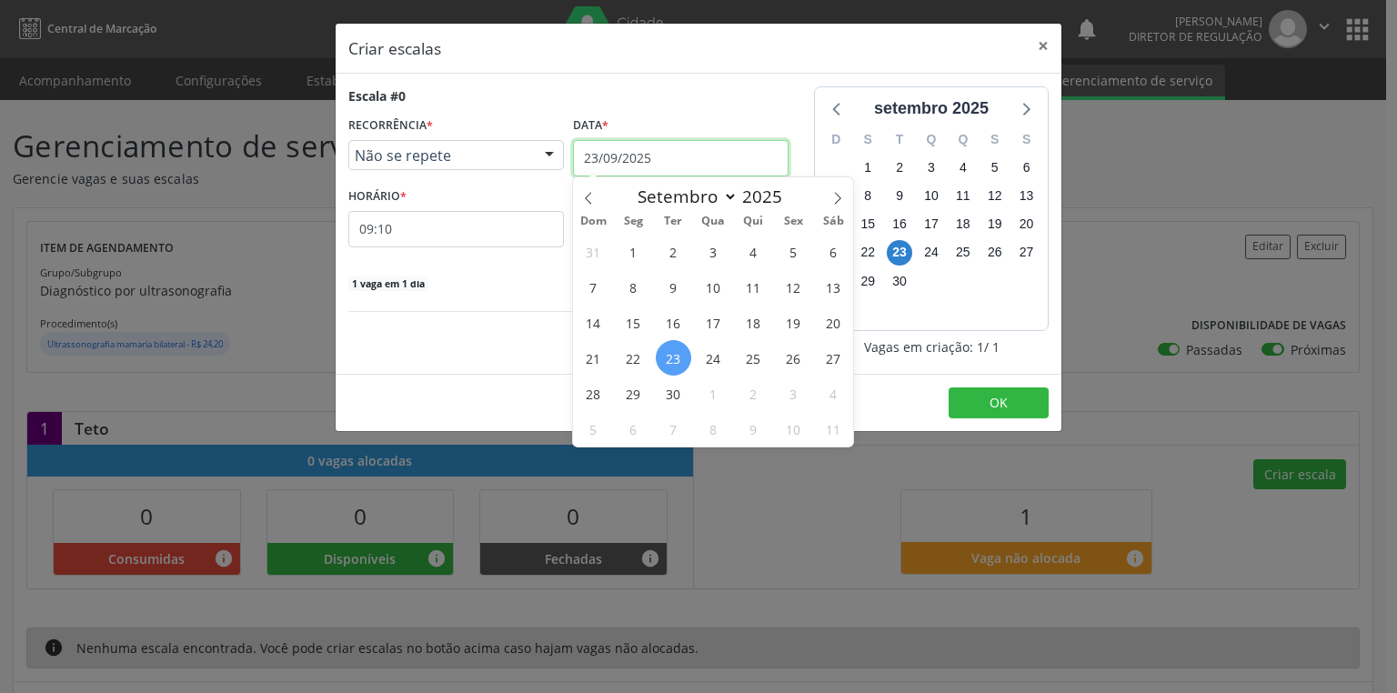
click at [605, 156] on input "23/09/2025" at bounding box center [681, 158] width 216 height 36
click at [673, 359] on span "23" at bounding box center [673, 357] width 35 height 35
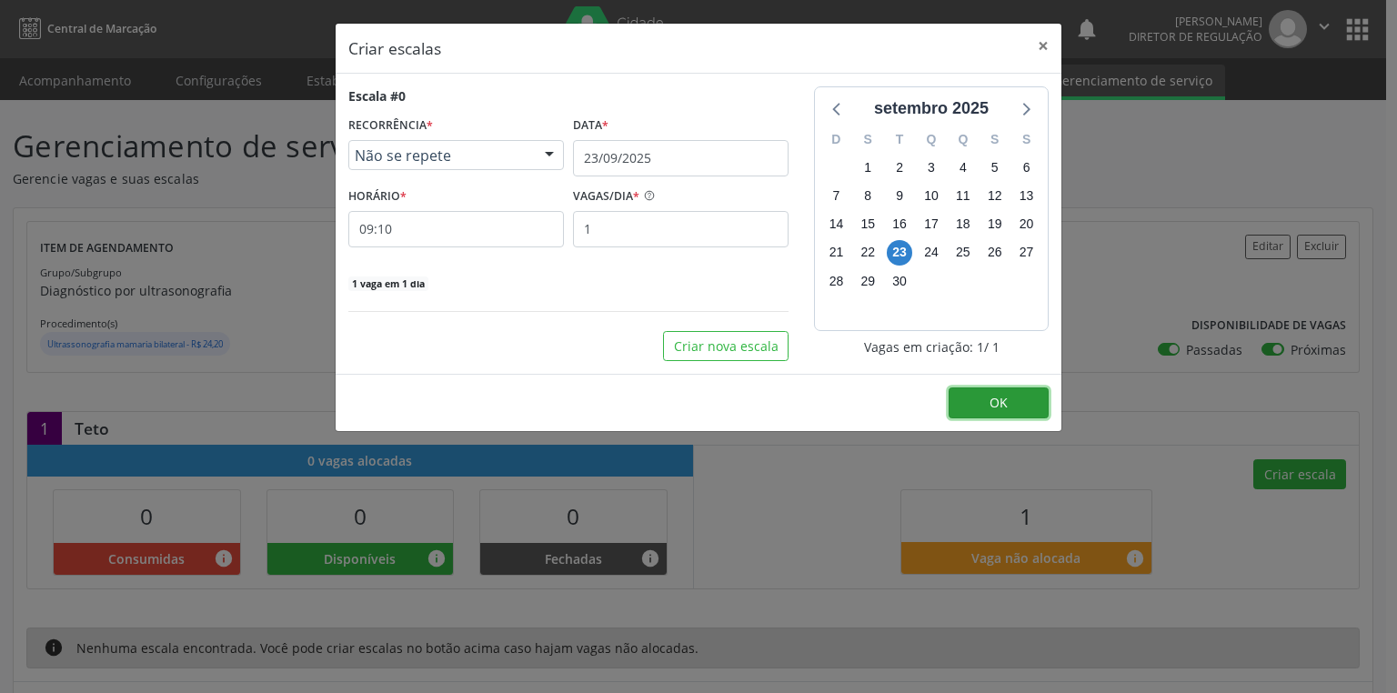
click at [986, 393] on button "OK" at bounding box center [999, 403] width 100 height 31
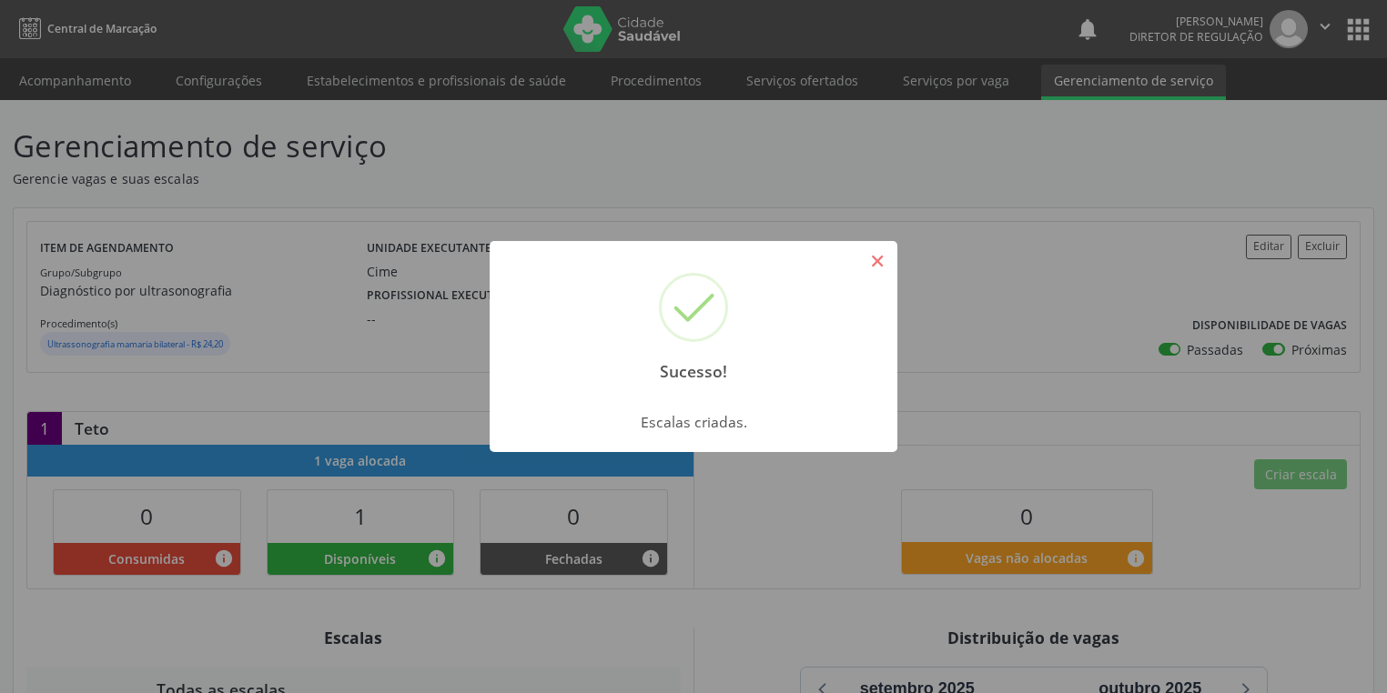
click at [885, 262] on button "×" at bounding box center [877, 261] width 31 height 31
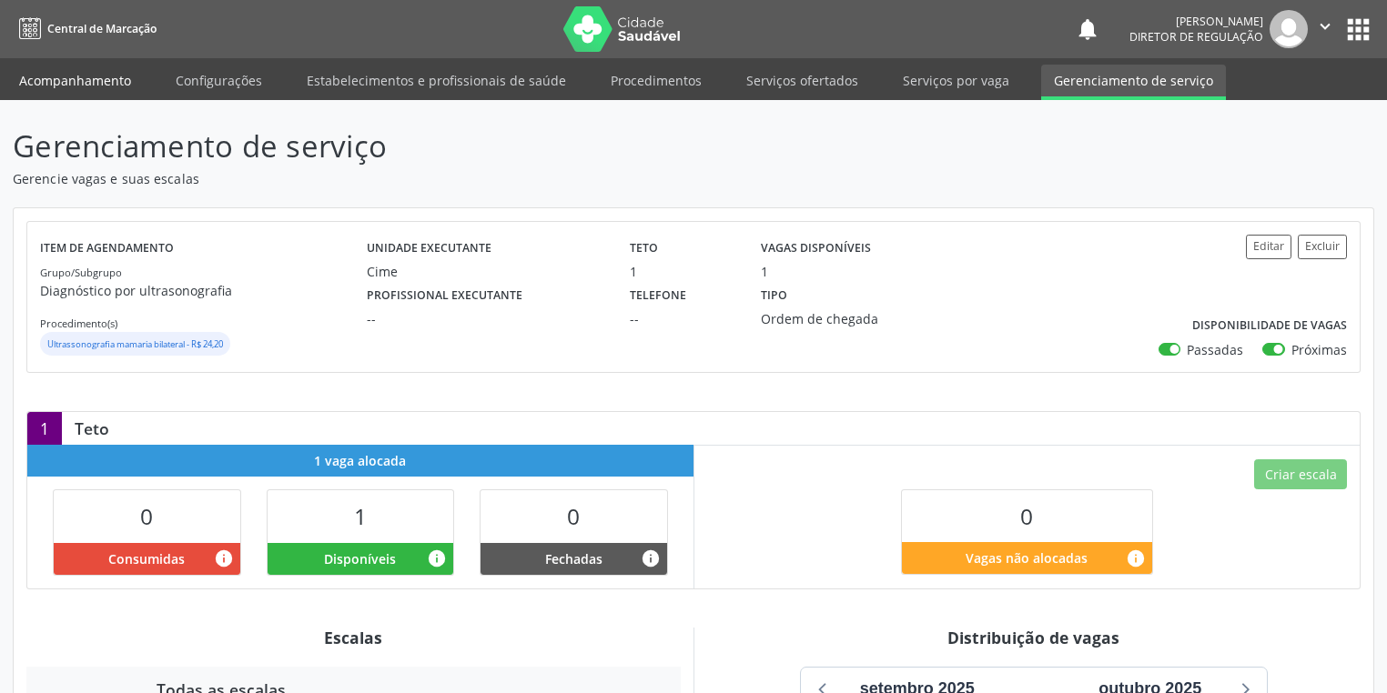
click at [66, 75] on link "Acompanhamento" at bounding box center [74, 81] width 137 height 32
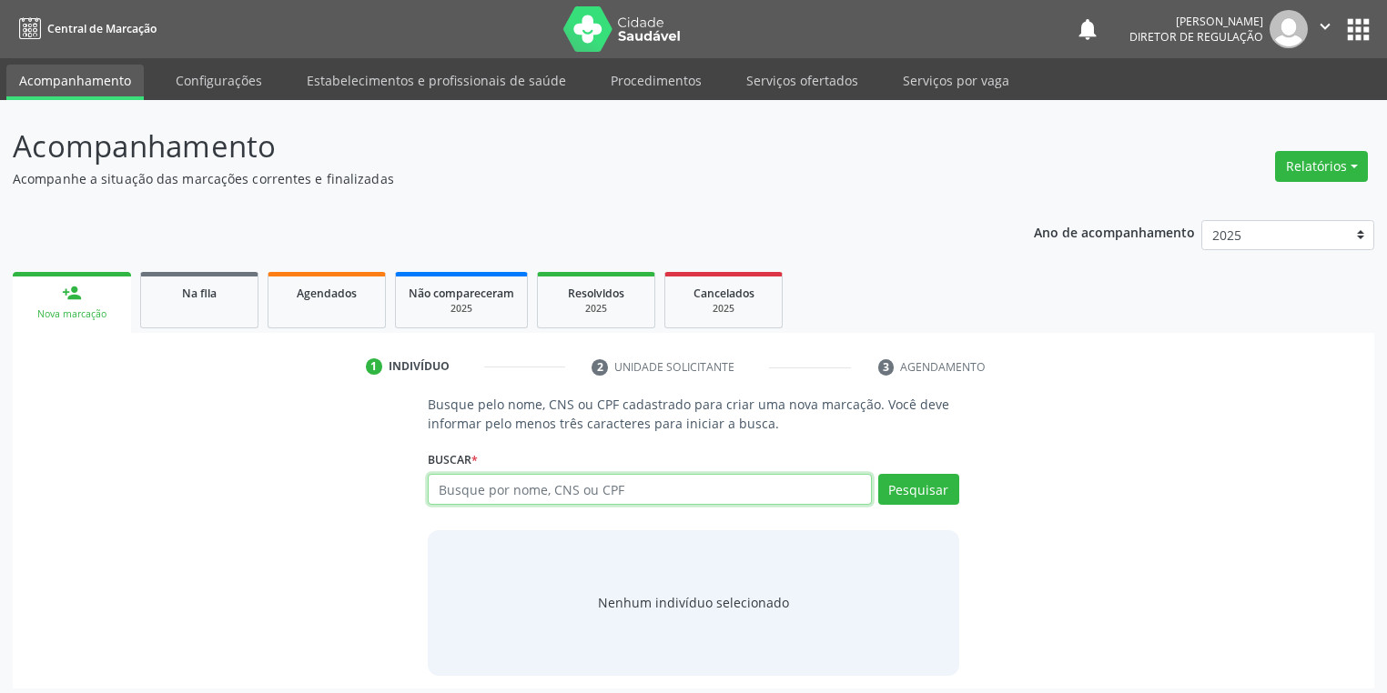
click at [470, 488] on input "text" at bounding box center [650, 489] width 444 height 31
type input "06039874430"
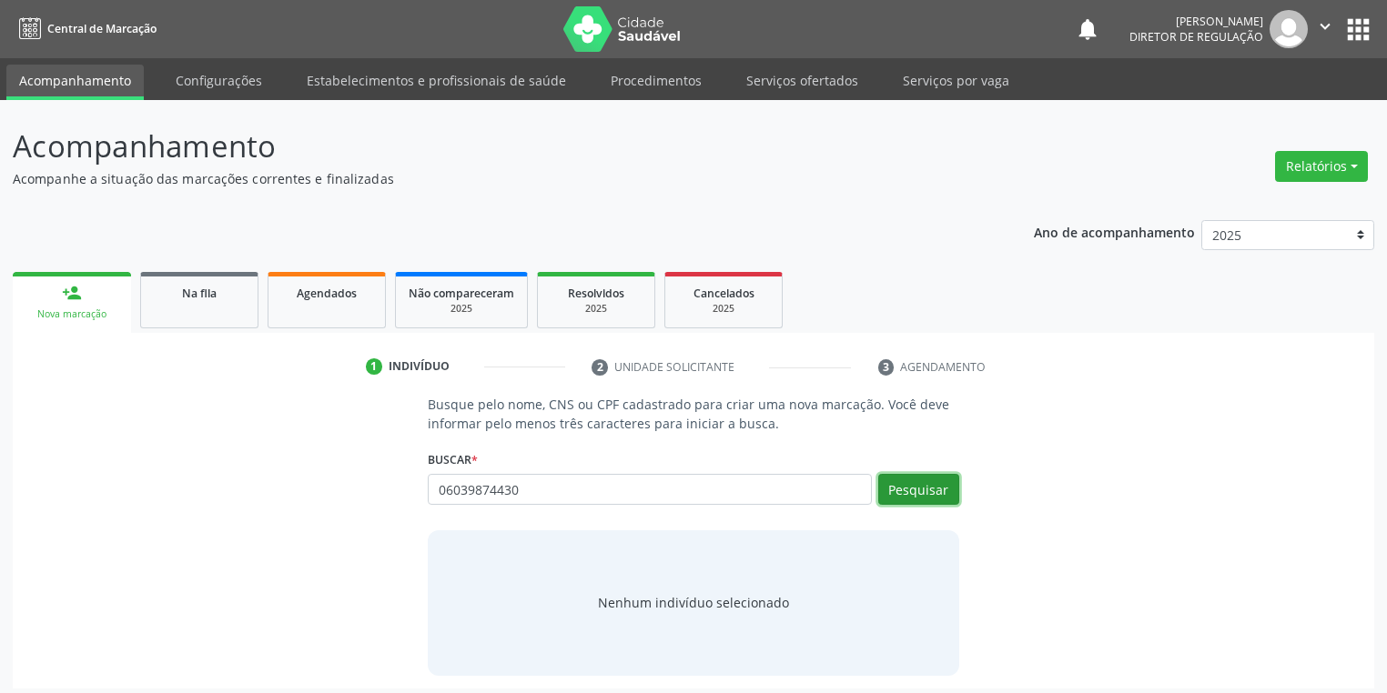
click at [922, 494] on button "Pesquisar" at bounding box center [918, 489] width 81 height 31
type input "06039874430"
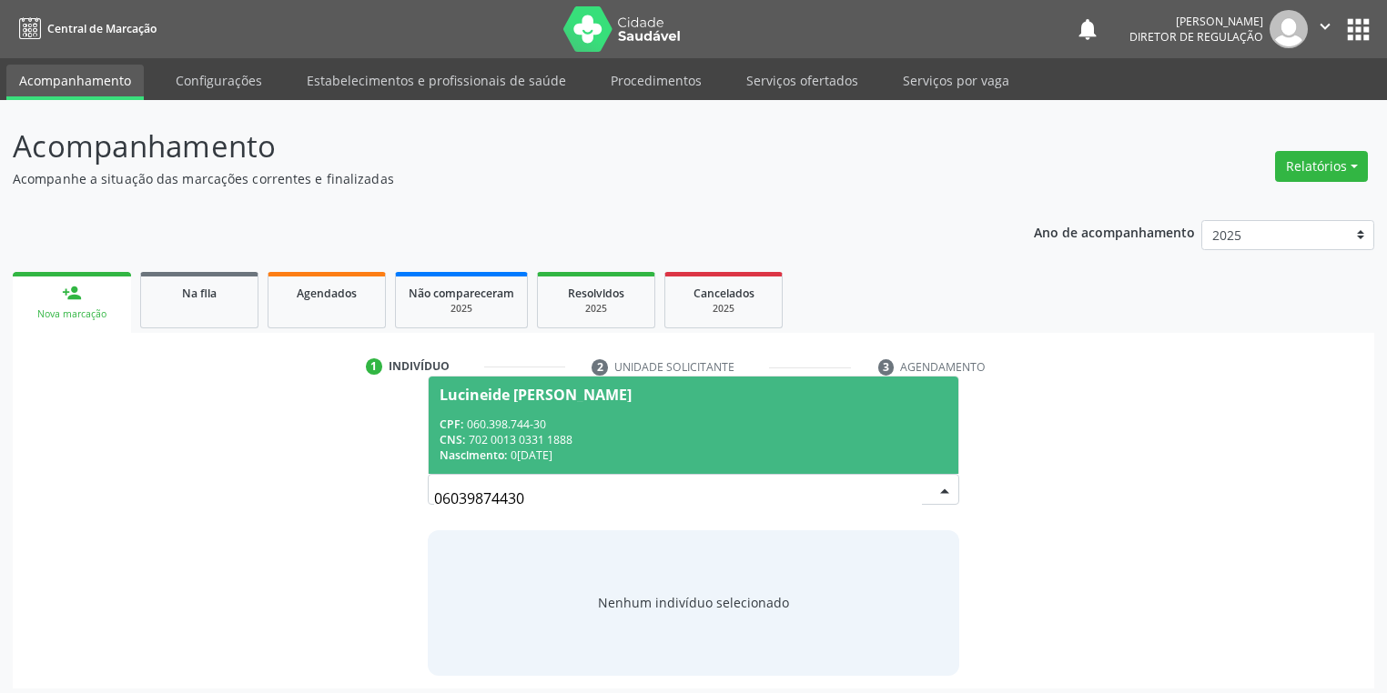
click at [562, 433] on div "CNS: 702 0013 0331 1888" at bounding box center [693, 439] width 508 height 15
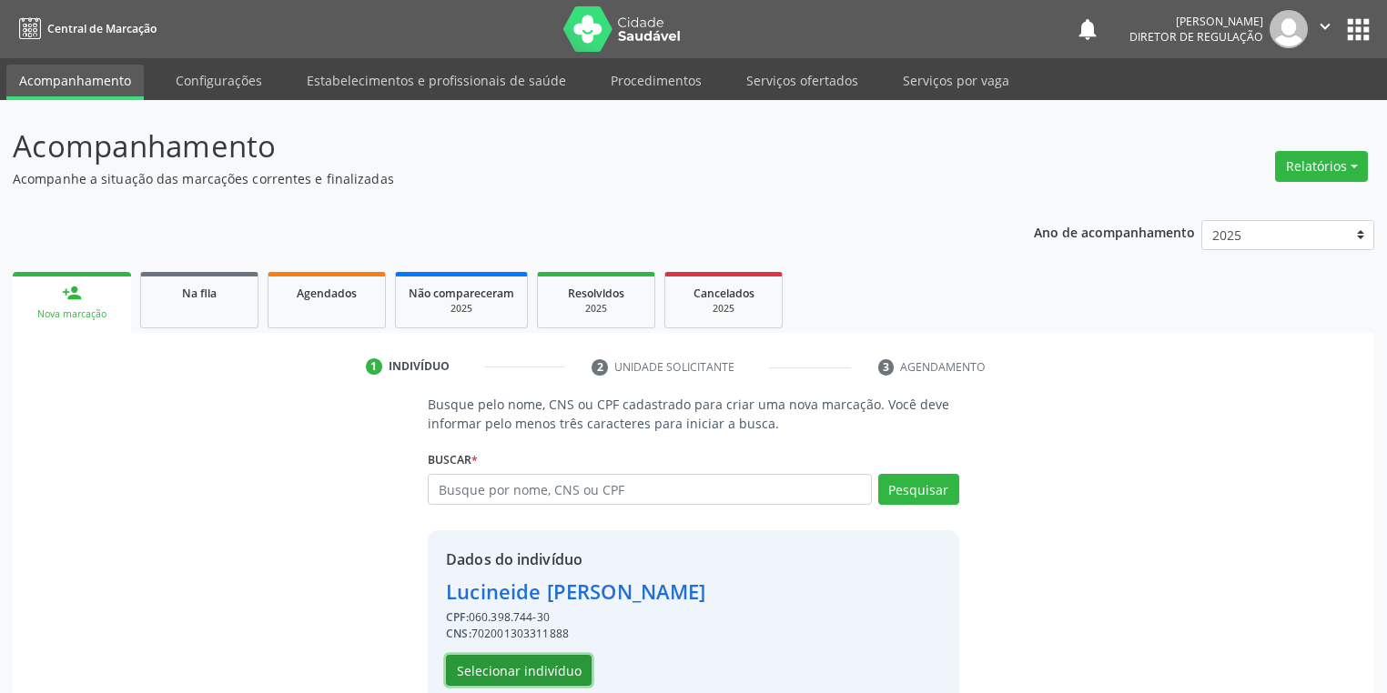
click at [496, 664] on button "Selecionar indivíduo" at bounding box center [519, 670] width 146 height 31
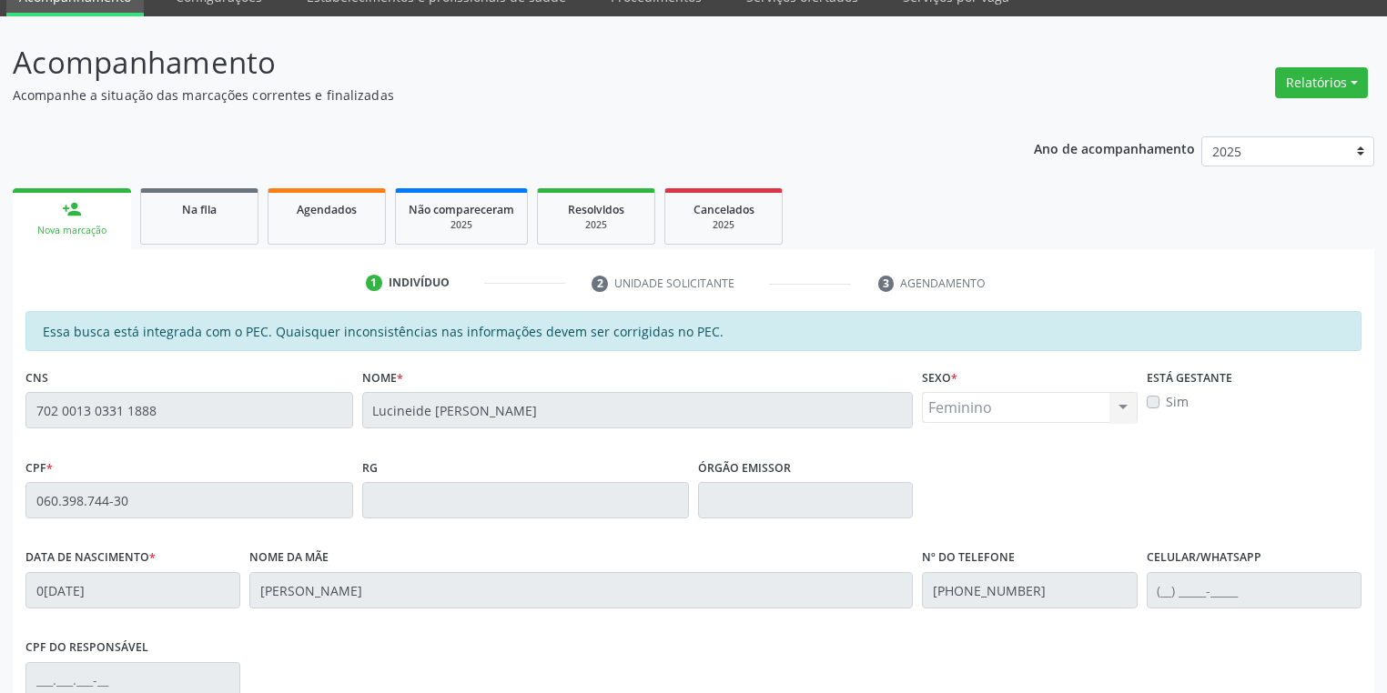
scroll to position [345, 0]
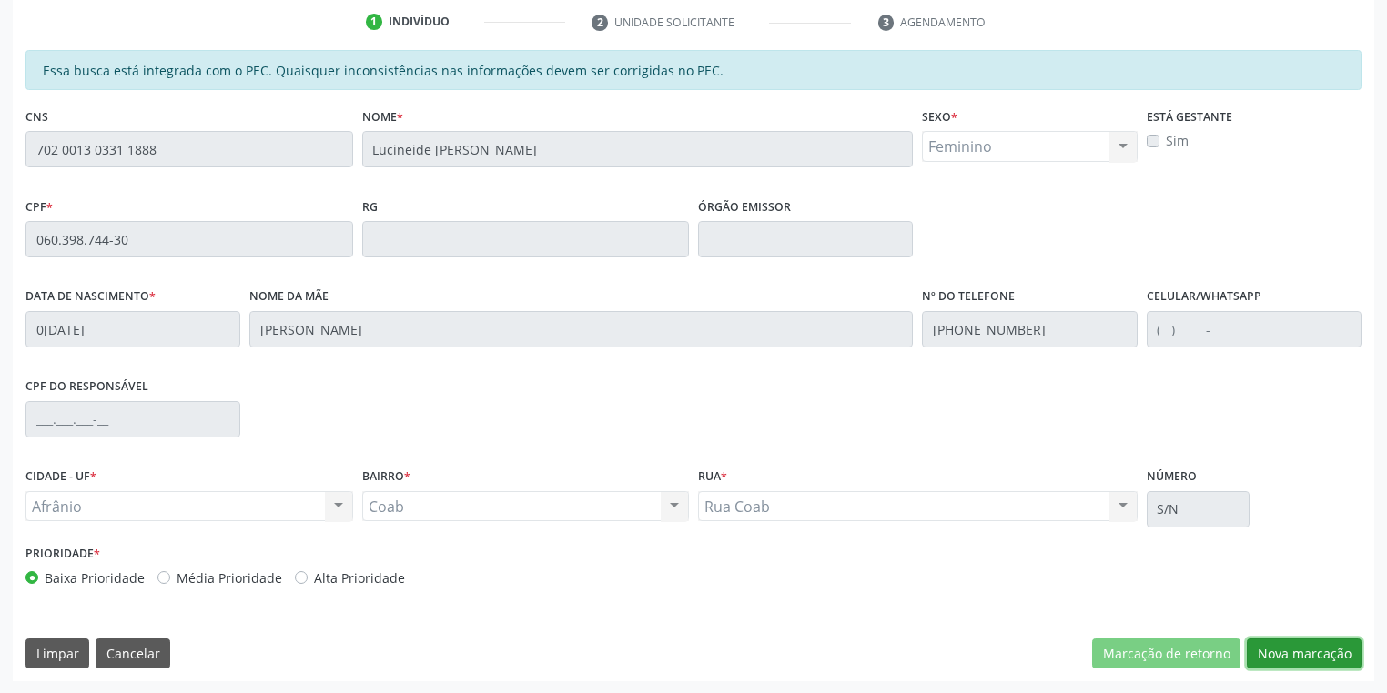
click at [1285, 664] on button "Nova marcação" at bounding box center [1303, 654] width 115 height 31
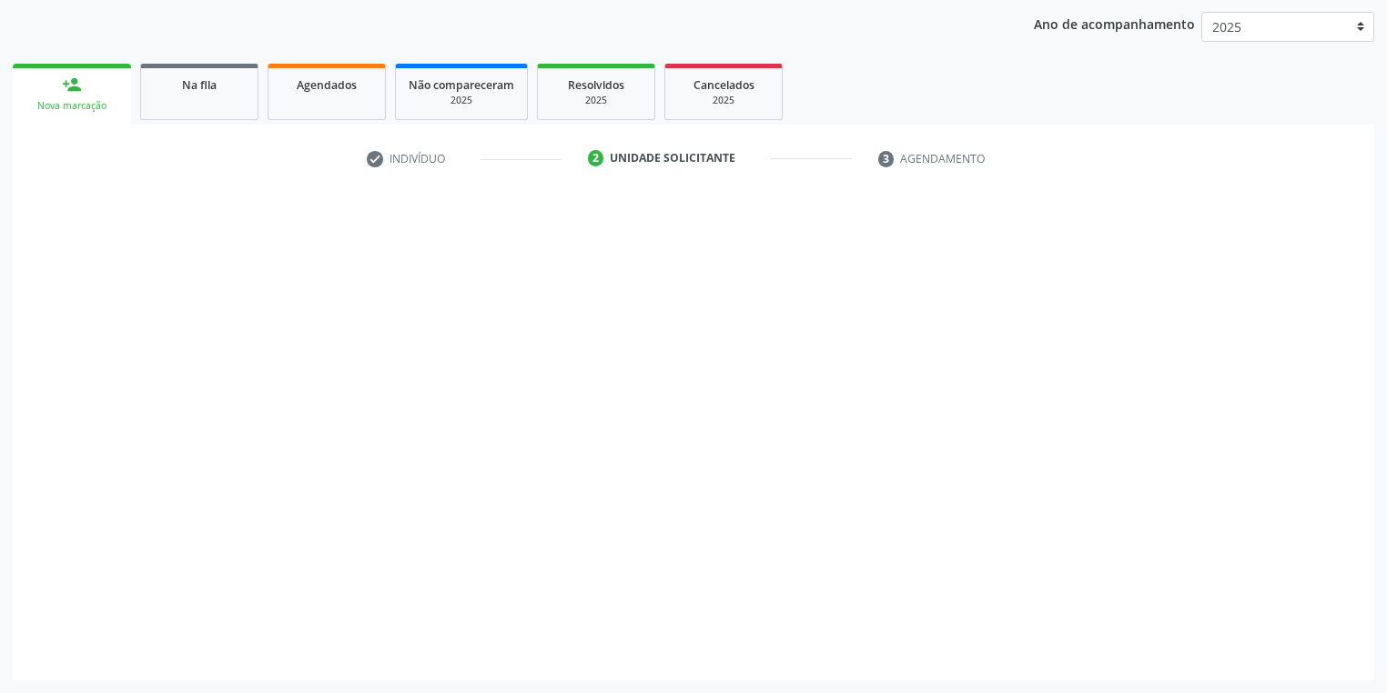
scroll to position [207, 0]
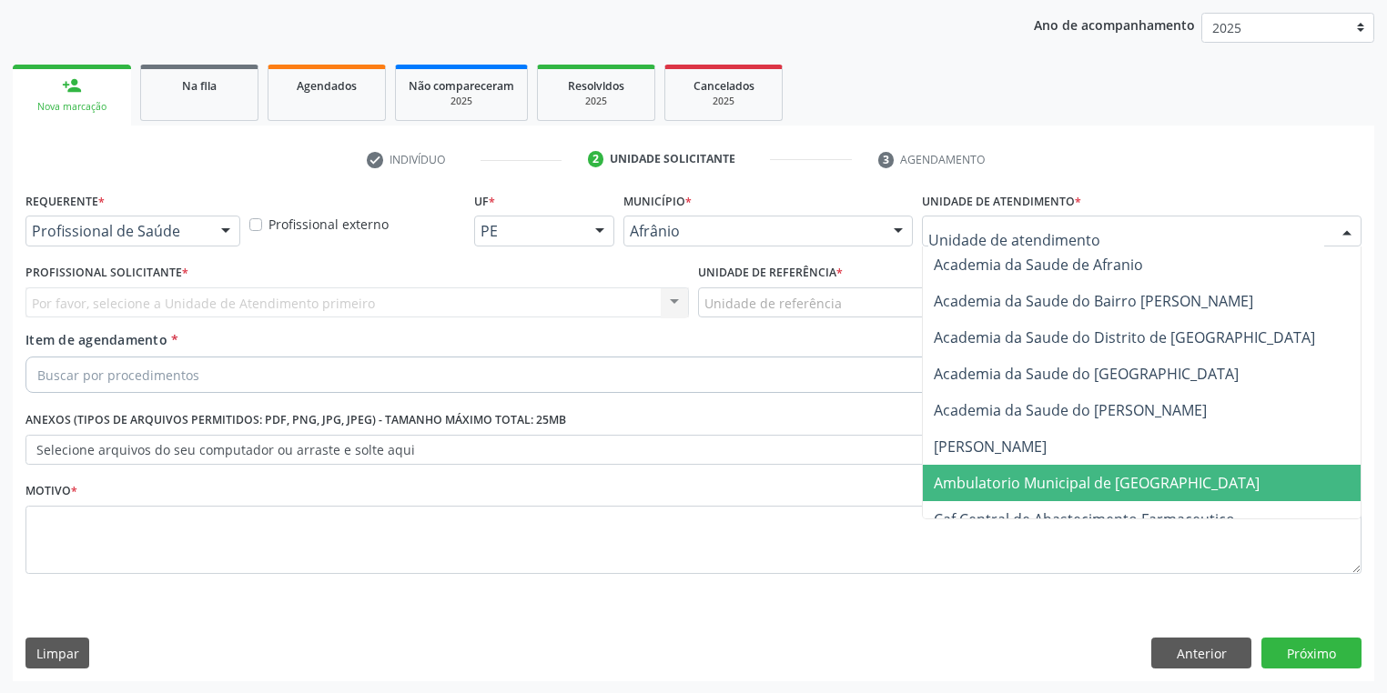
click at [994, 474] on span "Ambulatorio Municipal de [GEOGRAPHIC_DATA]" at bounding box center [1096, 483] width 326 height 20
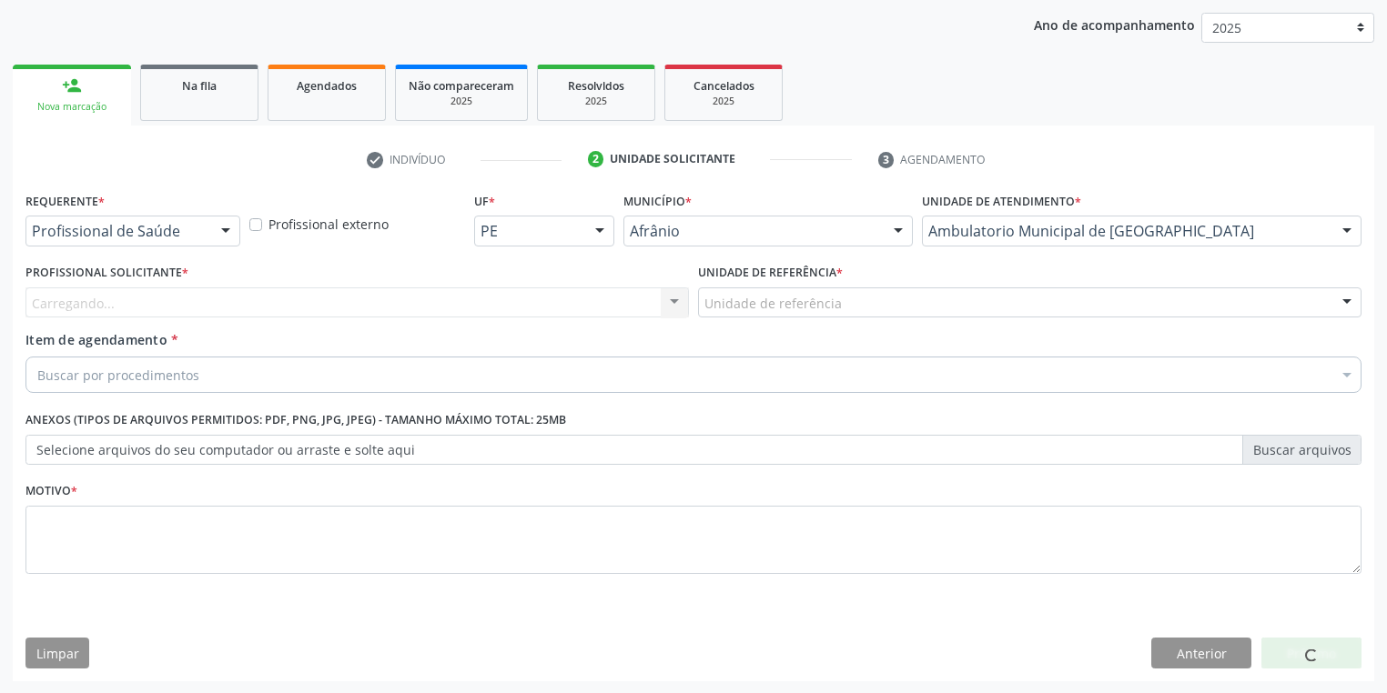
click at [748, 315] on div "Unidade de referência" at bounding box center [1029, 302] width 663 height 31
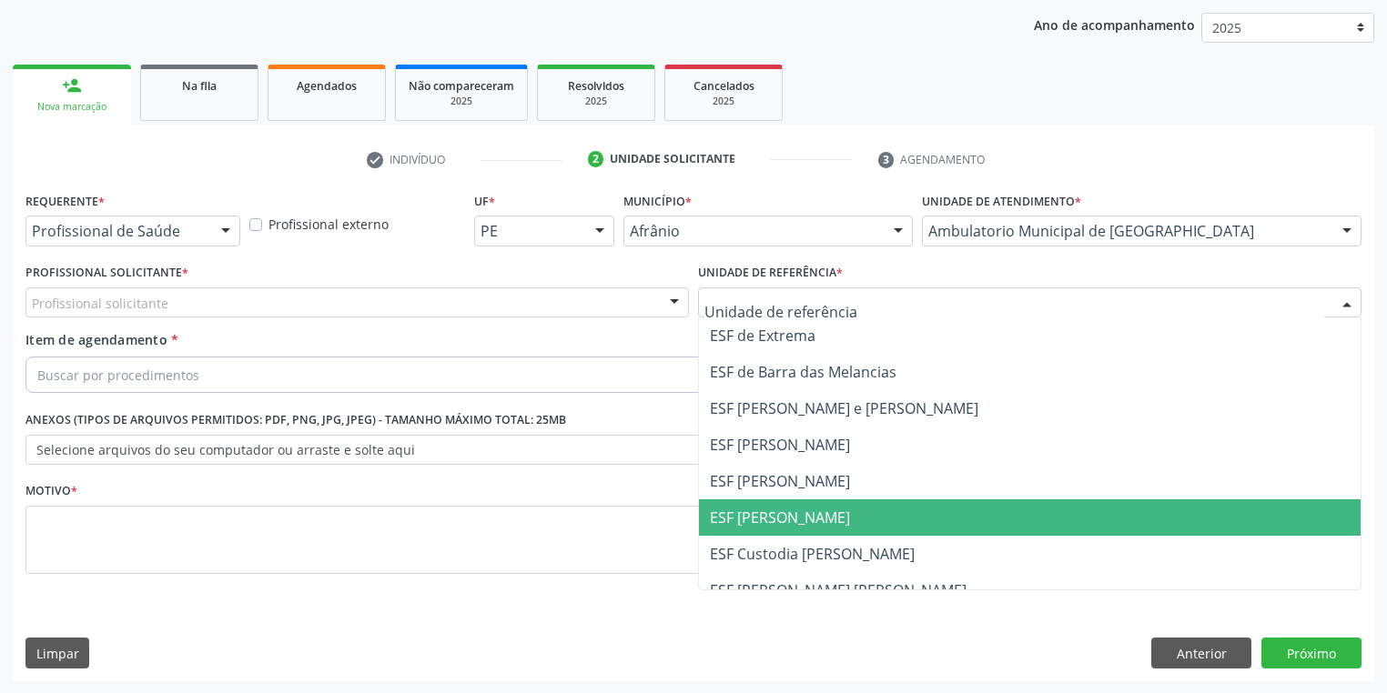
click at [774, 518] on span "ESF [PERSON_NAME]" at bounding box center [780, 518] width 140 height 20
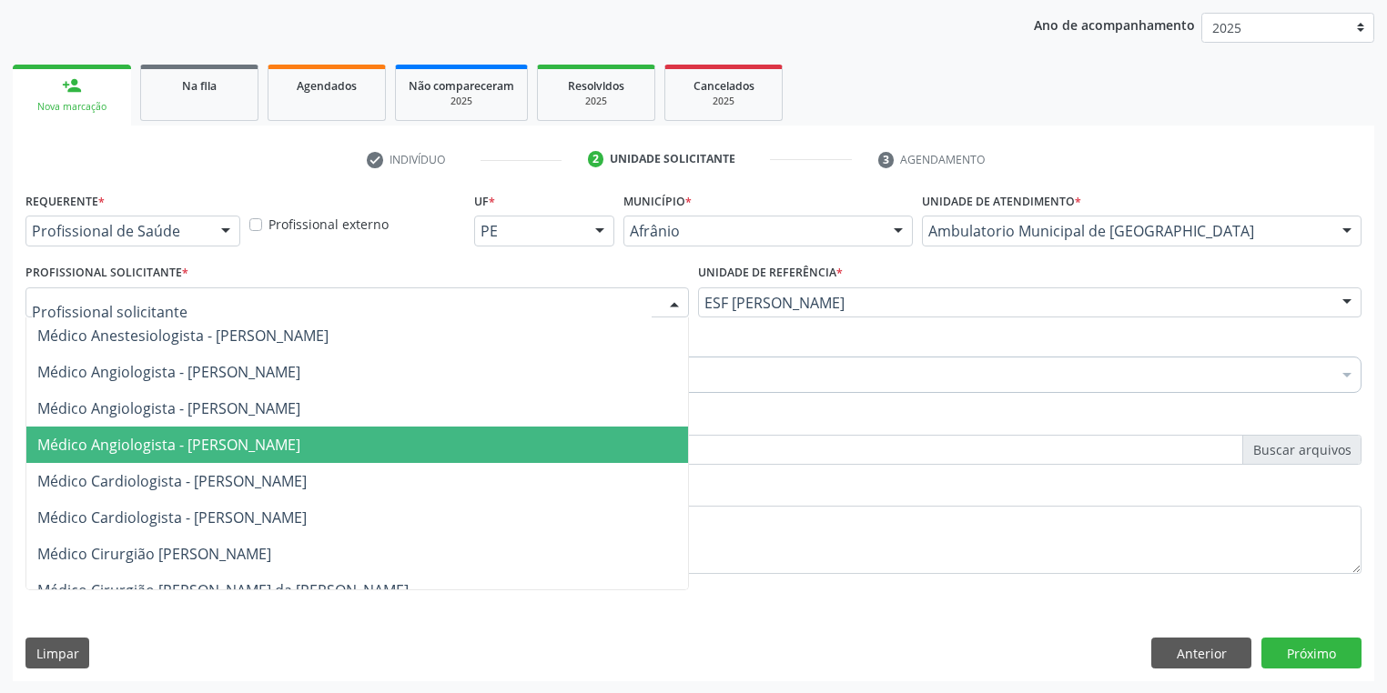
click at [162, 449] on span "Médico Angiologista - [PERSON_NAME]" at bounding box center [168, 445] width 263 height 20
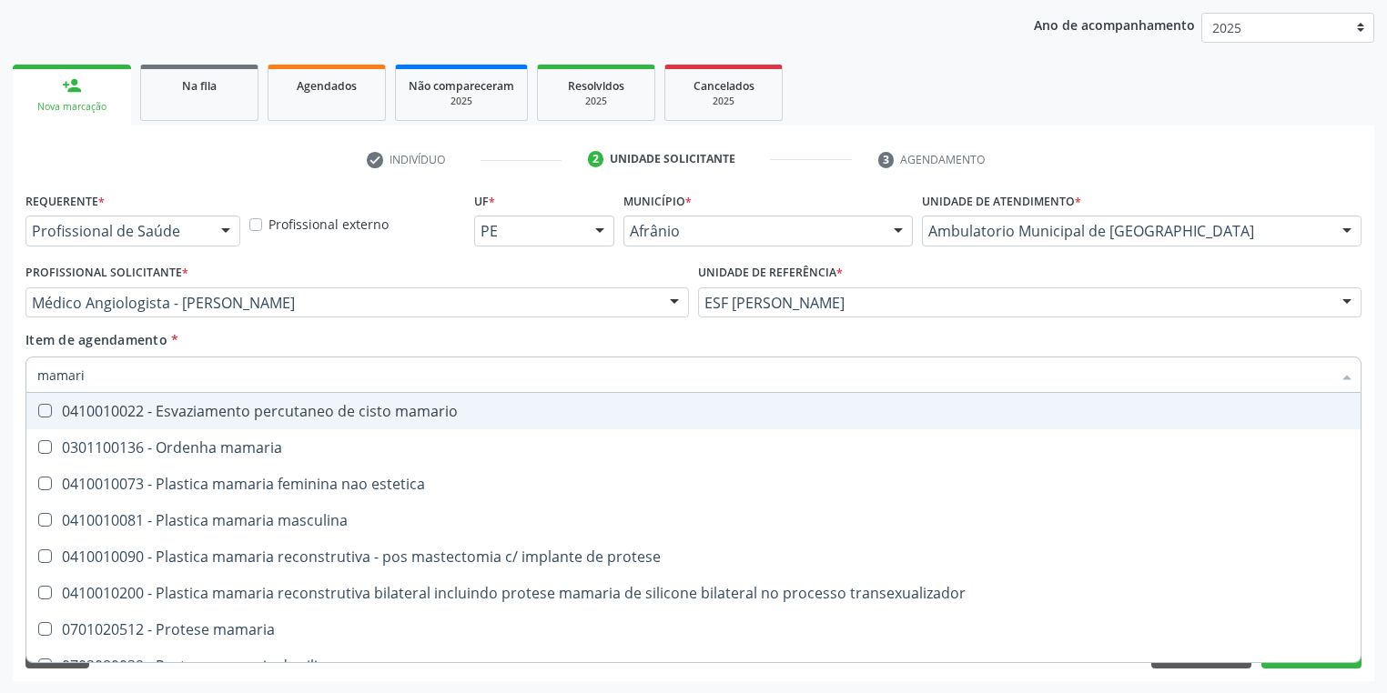
type input "mamaria"
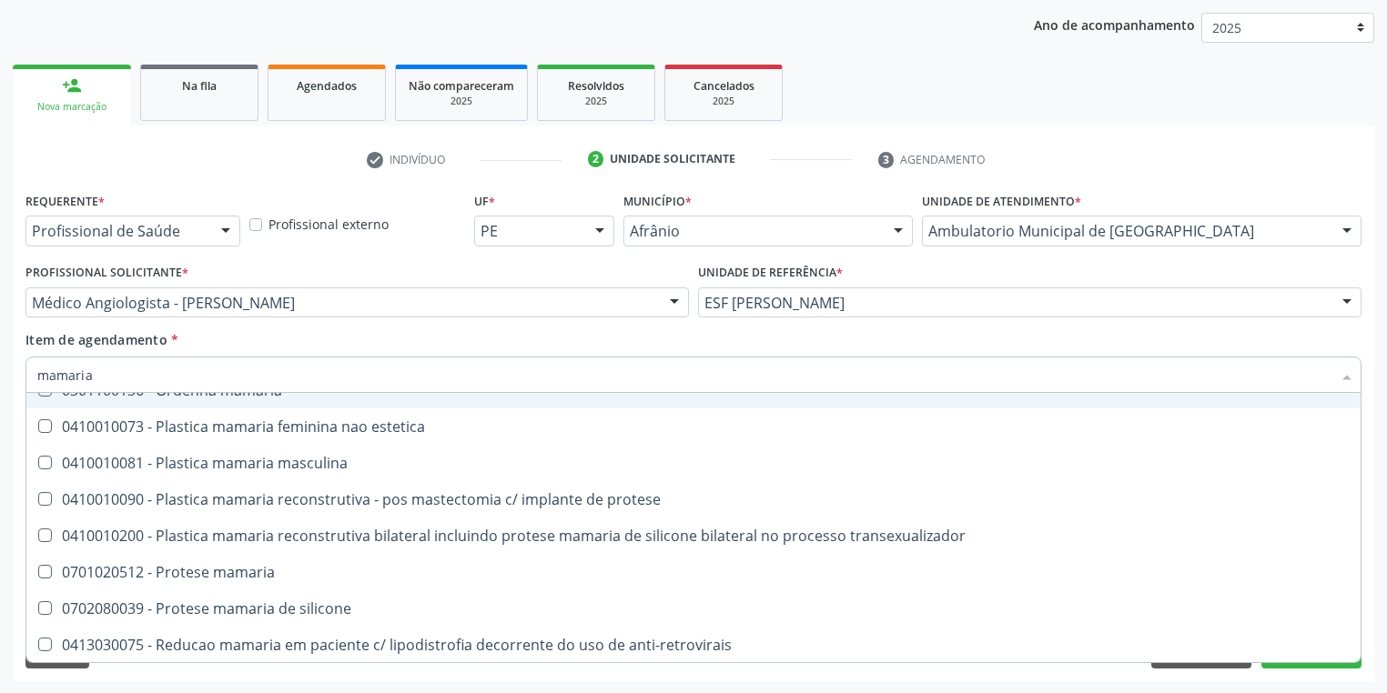
scroll to position [58, 0]
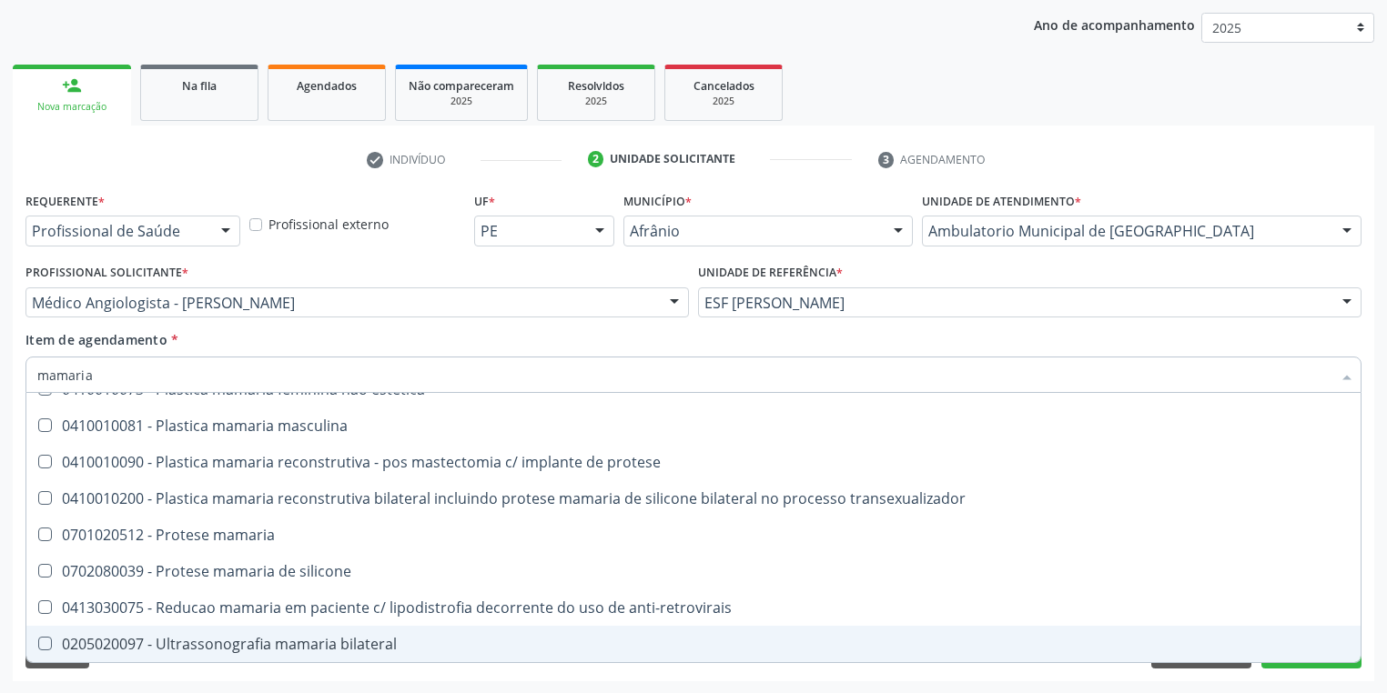
click at [173, 644] on div "0205020097 - Ultrassonografia mamaria bilateral" at bounding box center [693, 644] width 1312 height 15
checkbox bilateral "true"
click at [116, 682] on div "Acompanhamento Acompanhe a situação das marcações correntes e finalizadas Relat…" at bounding box center [693, 294] width 1387 height 802
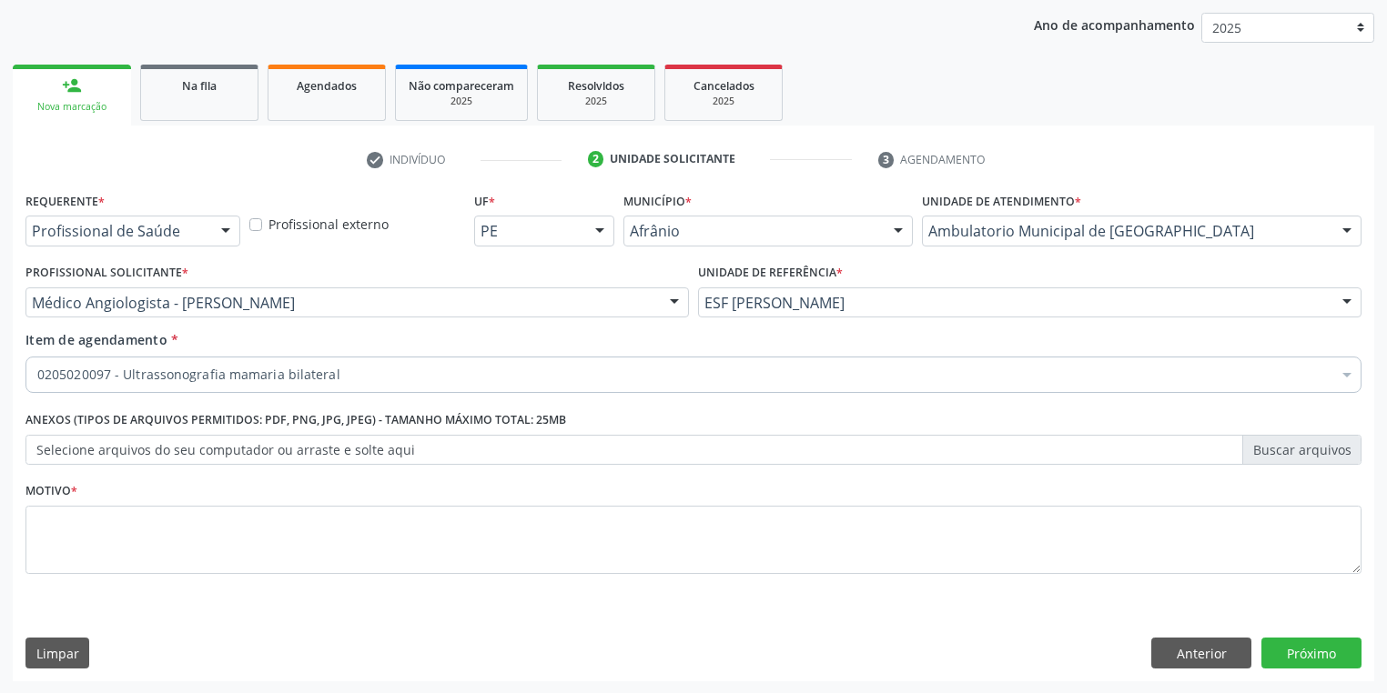
scroll to position [0, 0]
click at [77, 506] on textarea at bounding box center [693, 540] width 1336 height 69
type textarea "*"
click at [1272, 657] on button "Próximo" at bounding box center [1311, 653] width 100 height 31
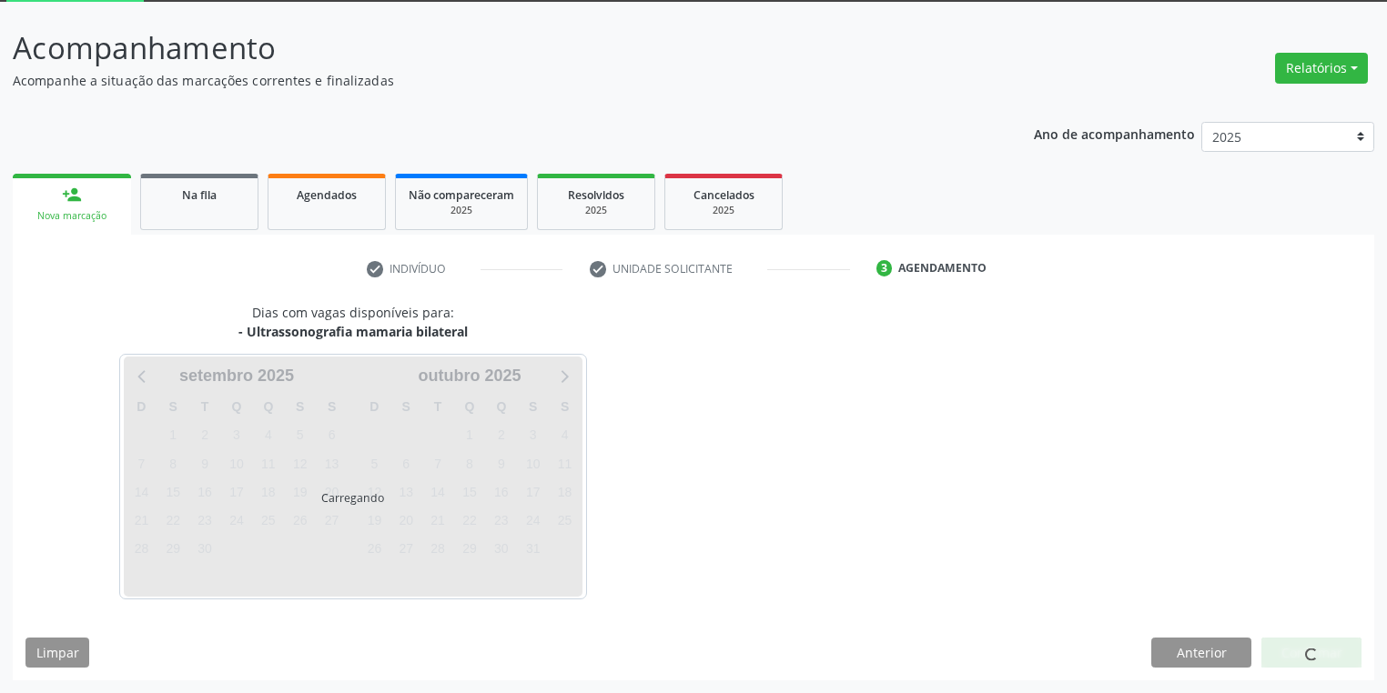
scroll to position [97, 0]
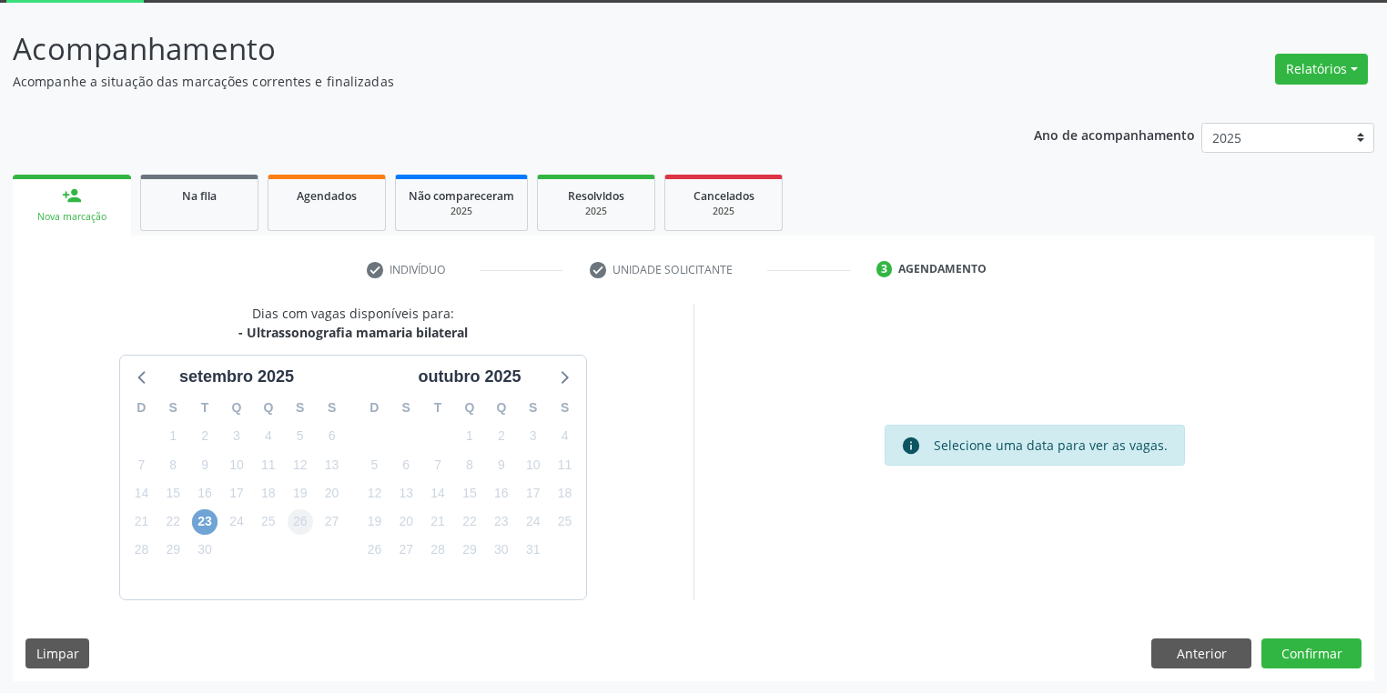
drag, startPoint x: 200, startPoint y: 523, endPoint x: 309, endPoint y: 526, distance: 109.2
click at [201, 523] on span "23" at bounding box center [204, 521] width 25 height 25
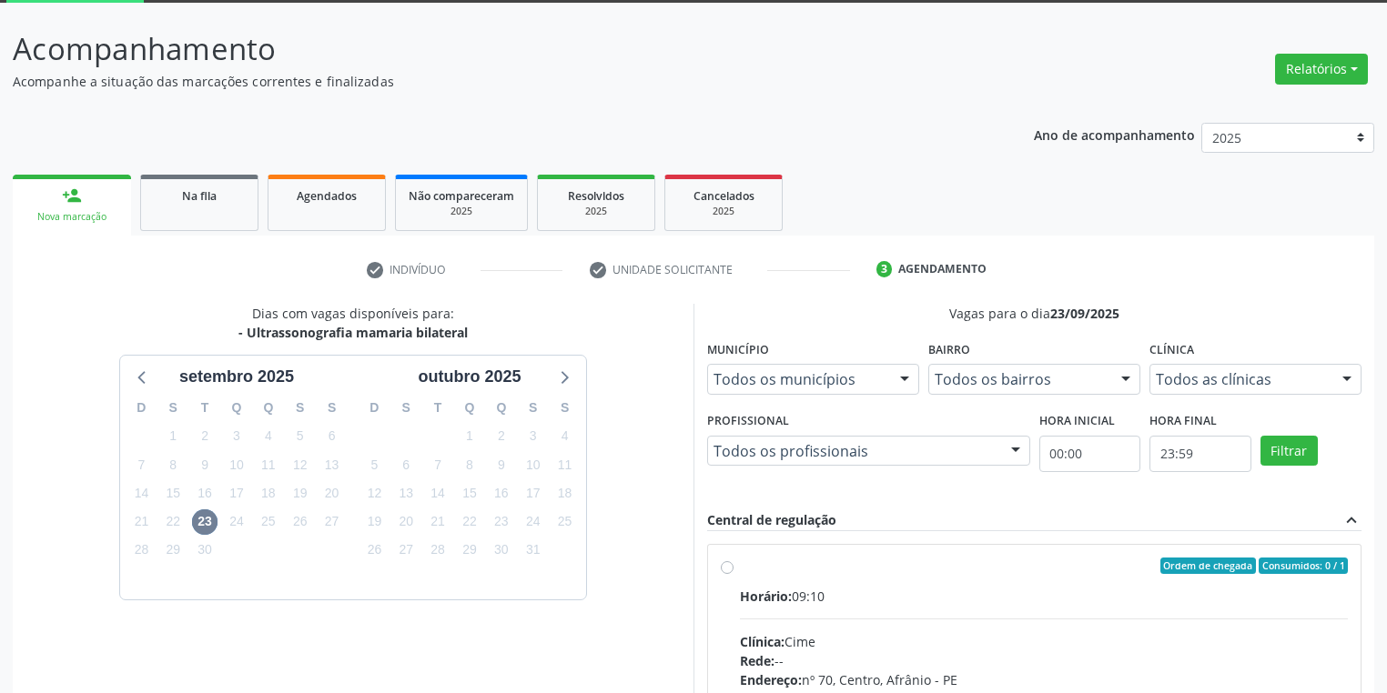
click at [733, 574] on input "Ordem de chegada Consumidos: 0 / 1 Horário: 09:10 Clínica: Cime Rede: -- Endere…" at bounding box center [727, 566] width 13 height 16
radio input "true"
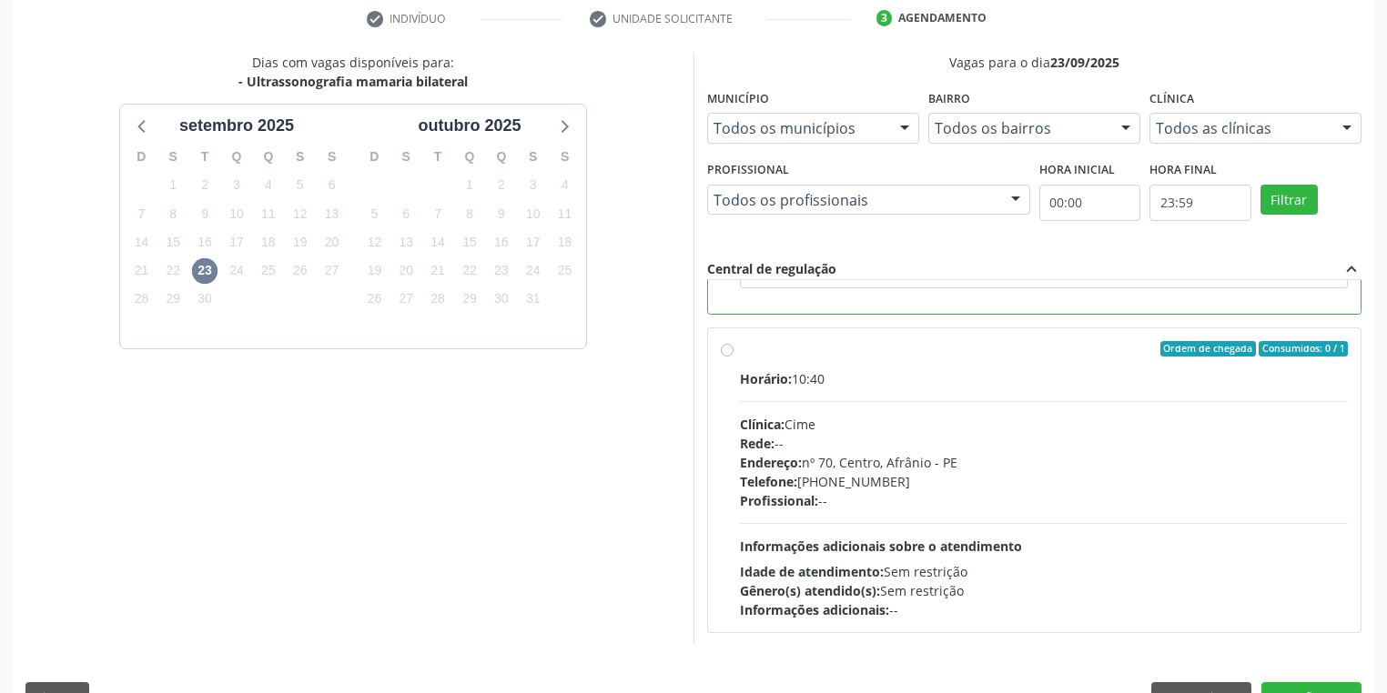
scroll to position [393, 0]
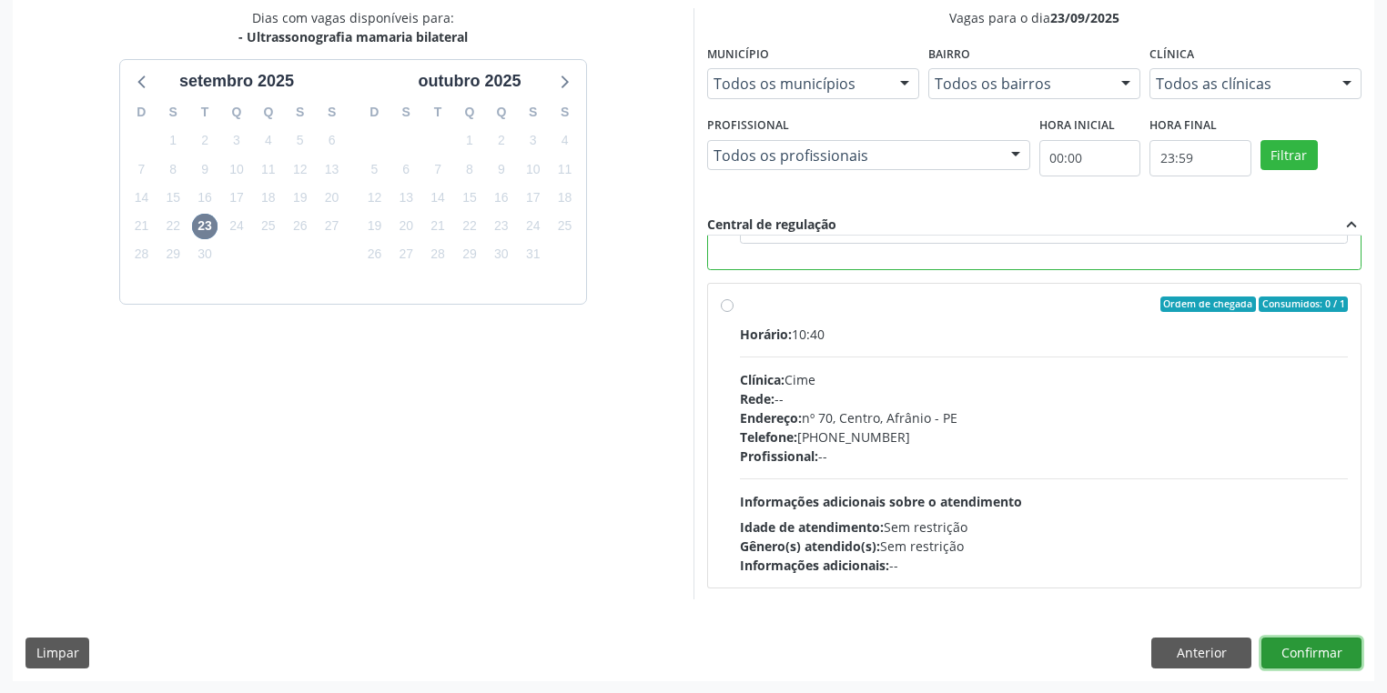
click at [1291, 659] on button "Confirmar" at bounding box center [1311, 653] width 100 height 31
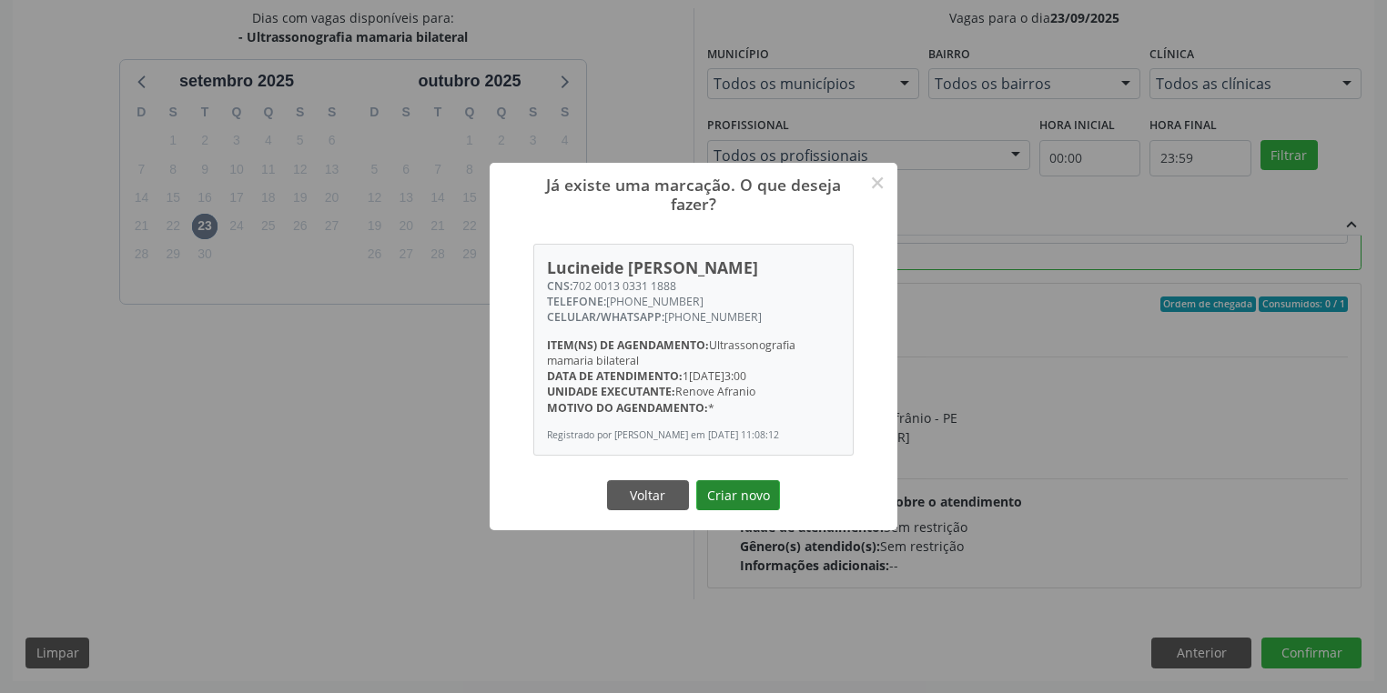
click at [723, 506] on button "Criar novo" at bounding box center [738, 495] width 84 height 31
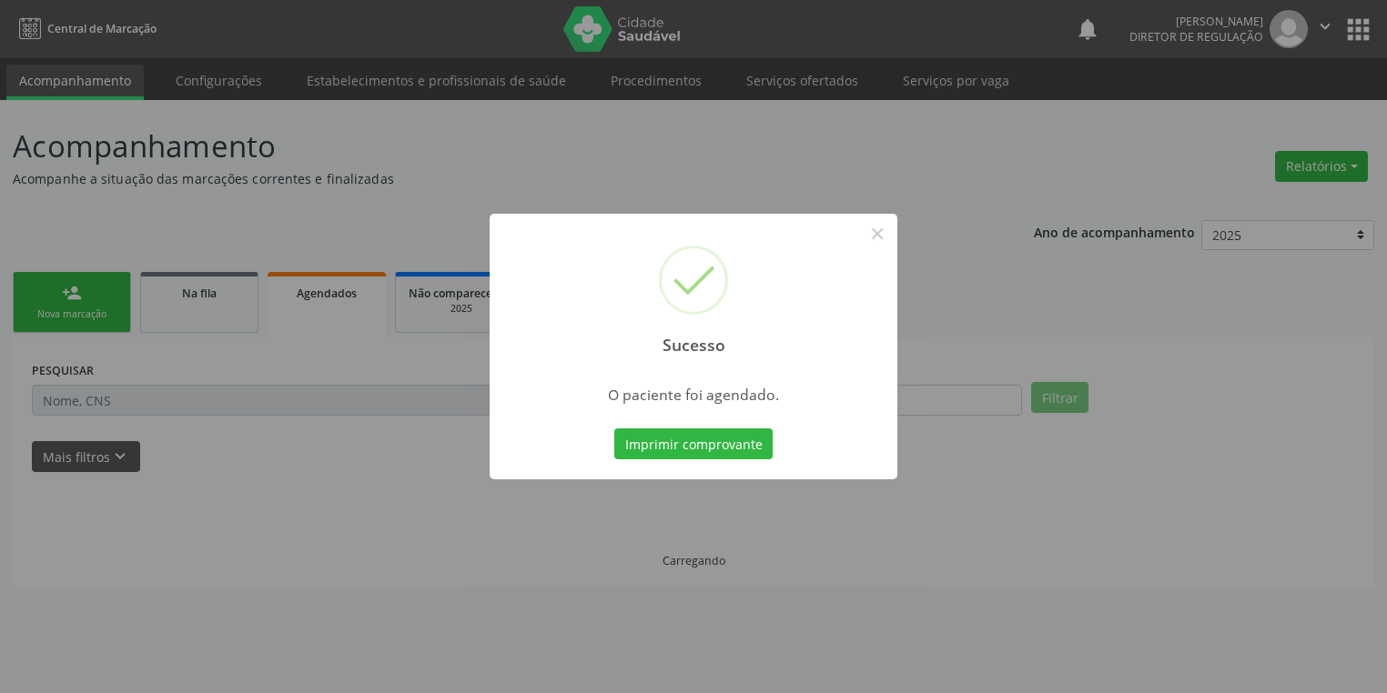
scroll to position [0, 0]
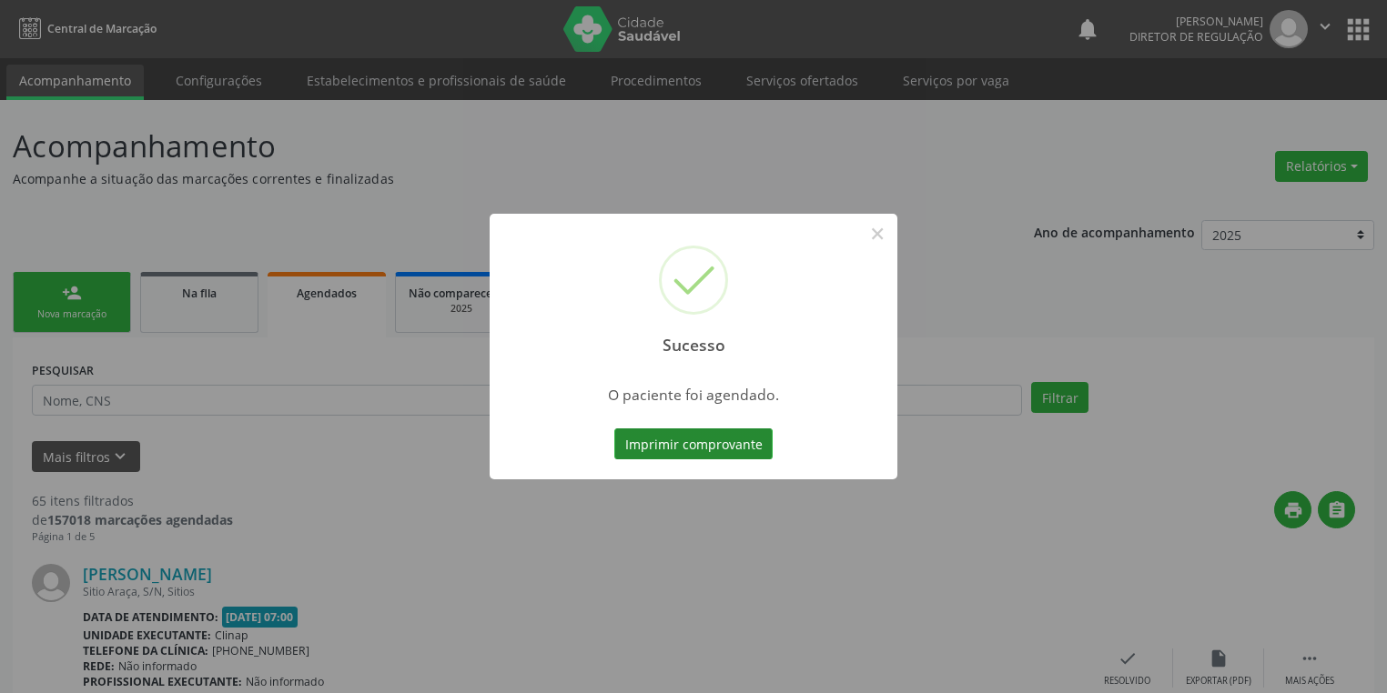
click at [684, 448] on button "Imprimir comprovante" at bounding box center [693, 444] width 158 height 31
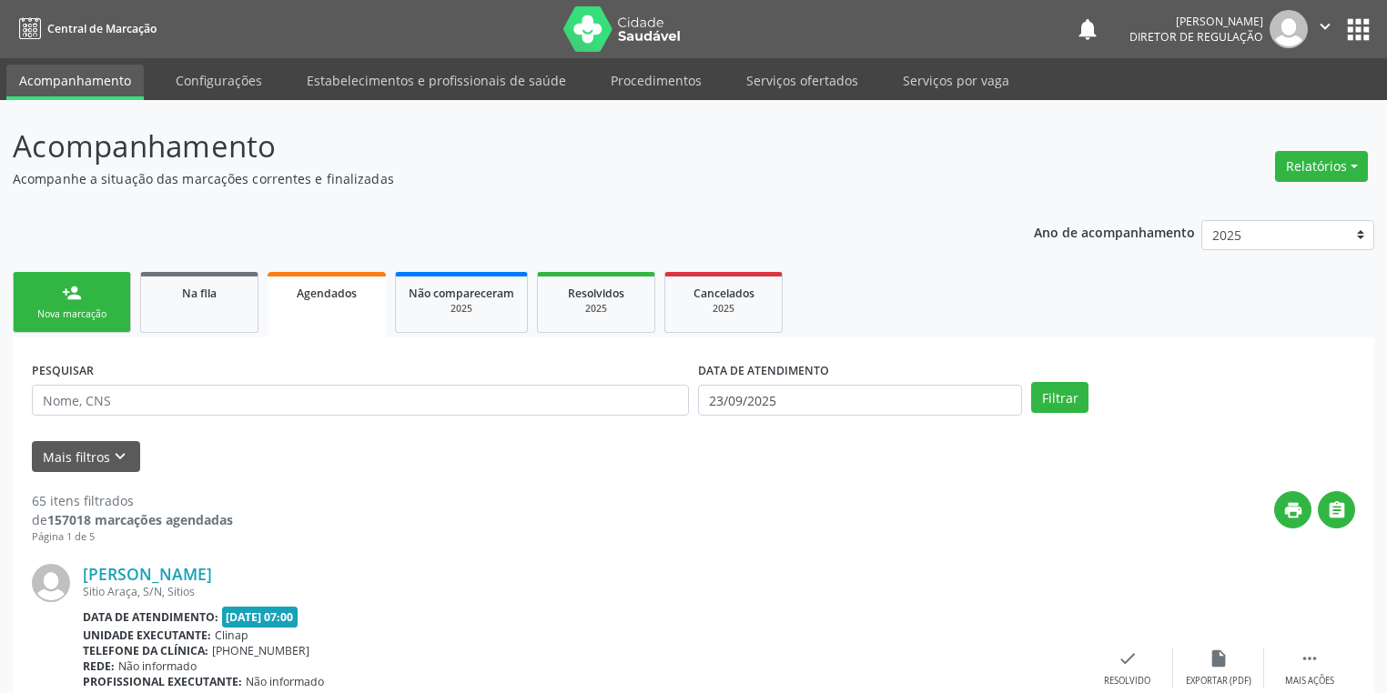
click at [89, 301] on link "person_add Nova marcação" at bounding box center [72, 302] width 118 height 61
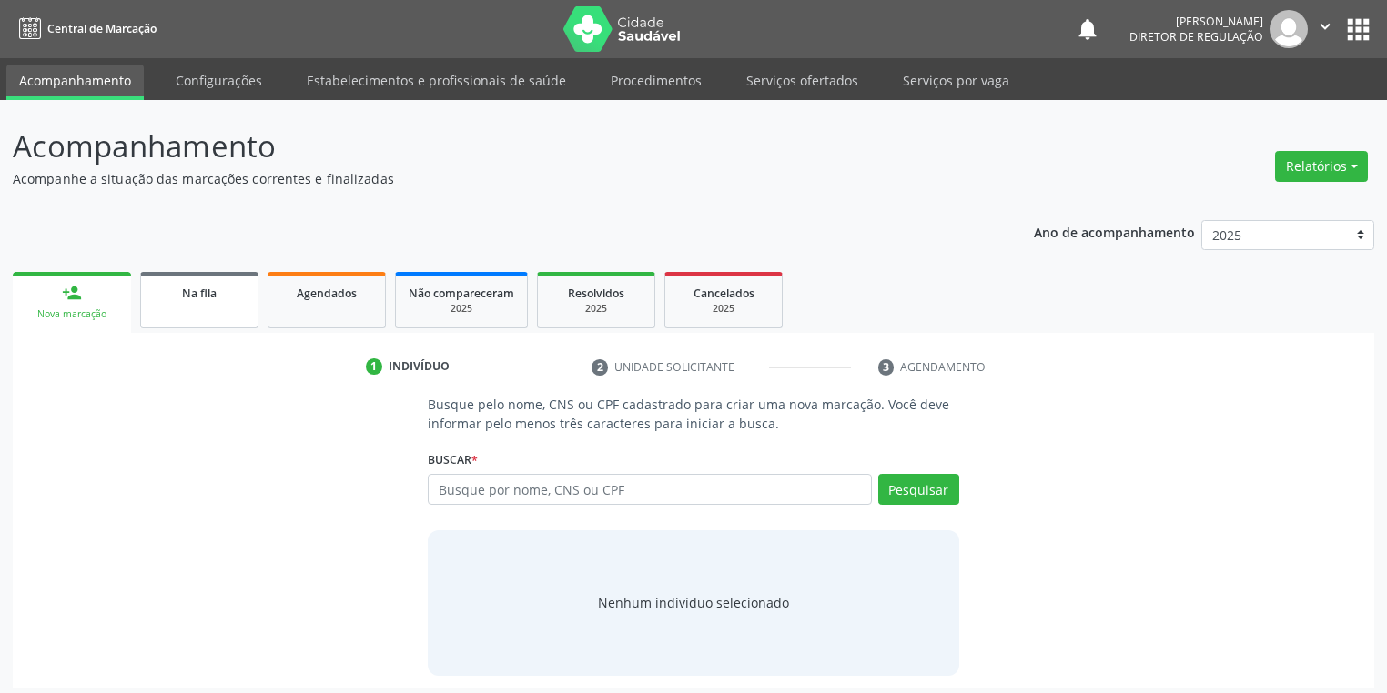
click at [166, 308] on link "Na fila" at bounding box center [199, 300] width 118 height 56
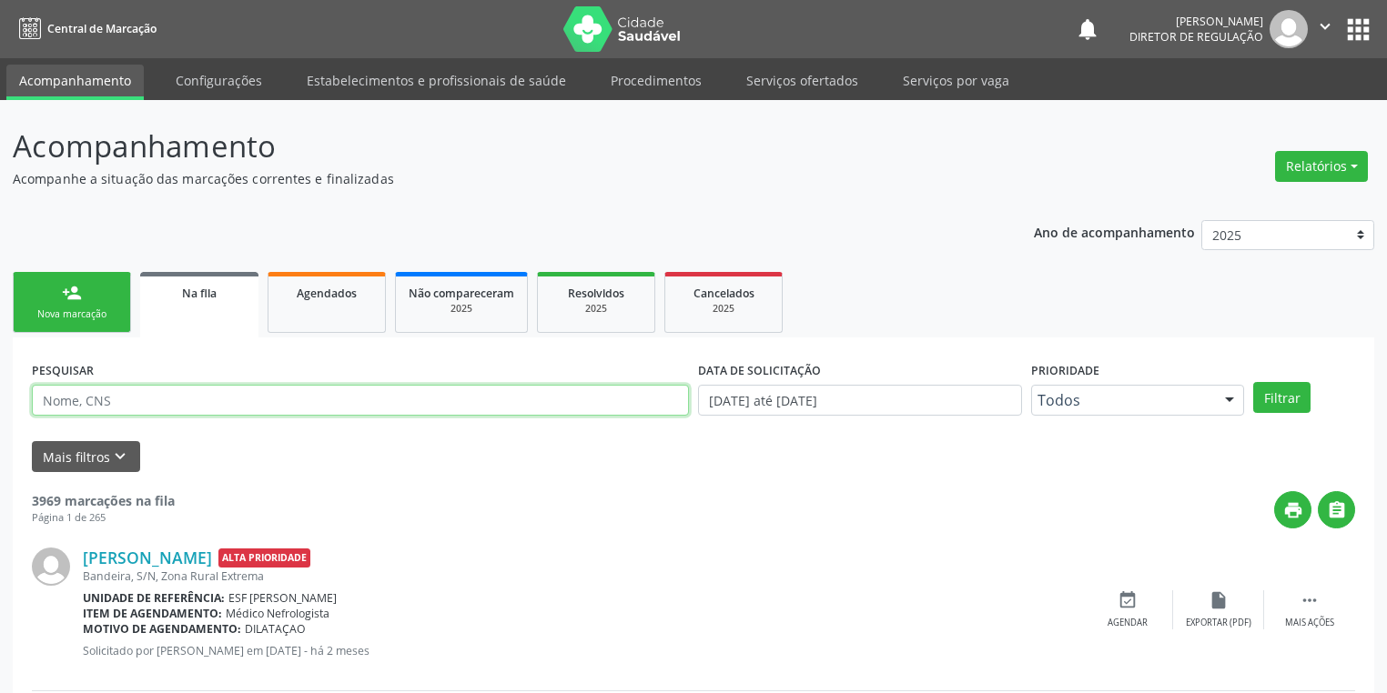
click at [100, 389] on input "text" at bounding box center [360, 400] width 657 height 31
type input "7"
type input "700805423415885"
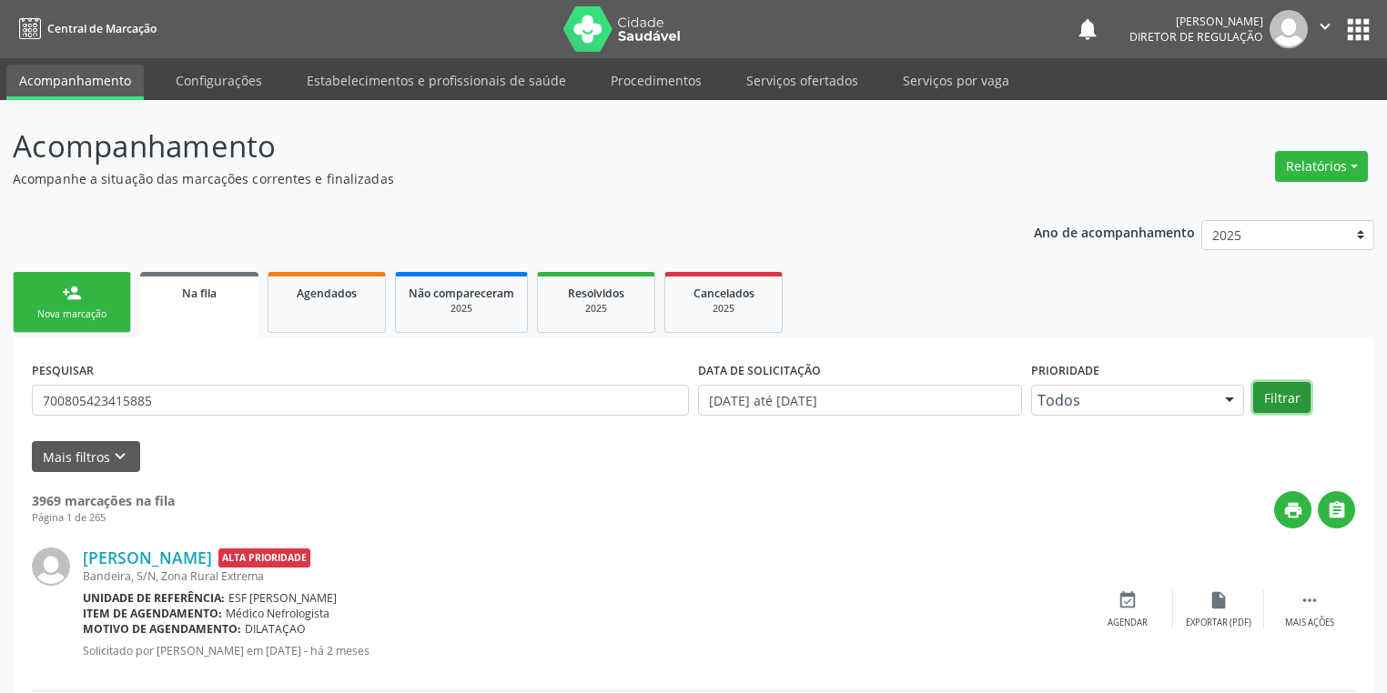
click at [1277, 390] on button "Filtrar" at bounding box center [1281, 397] width 57 height 31
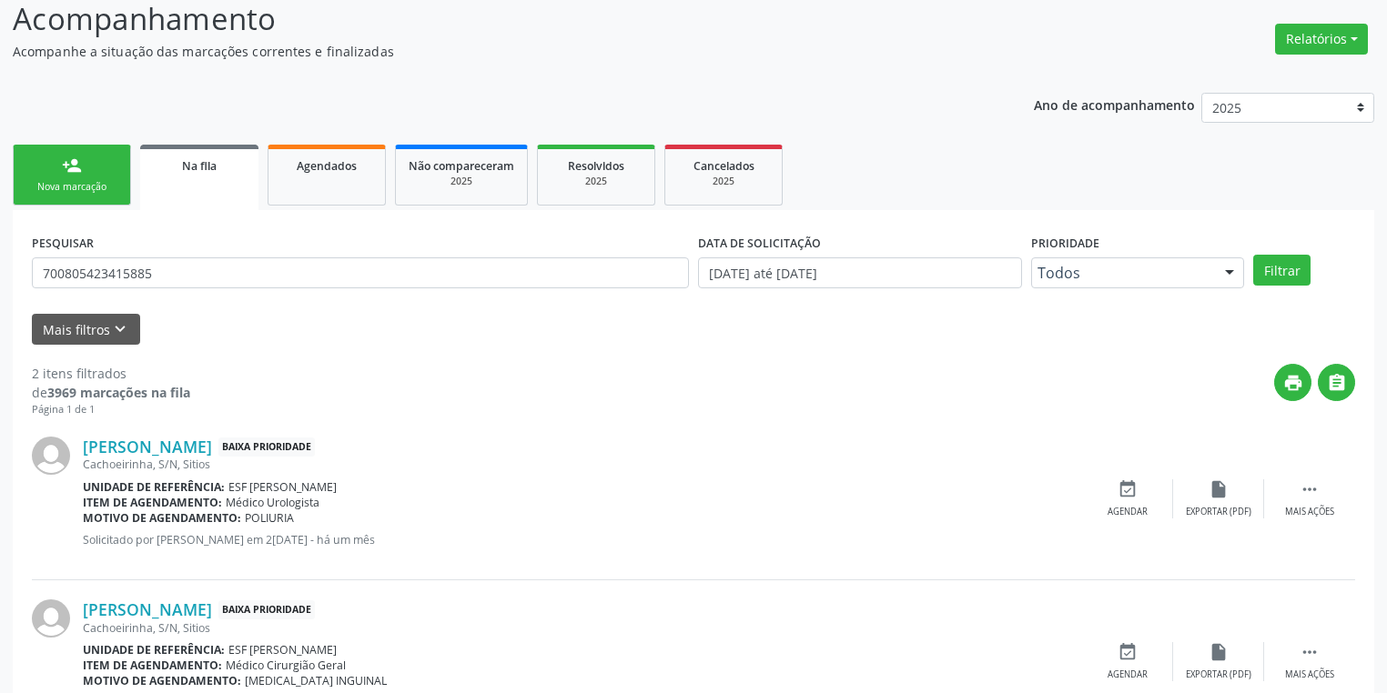
scroll to position [207, 0]
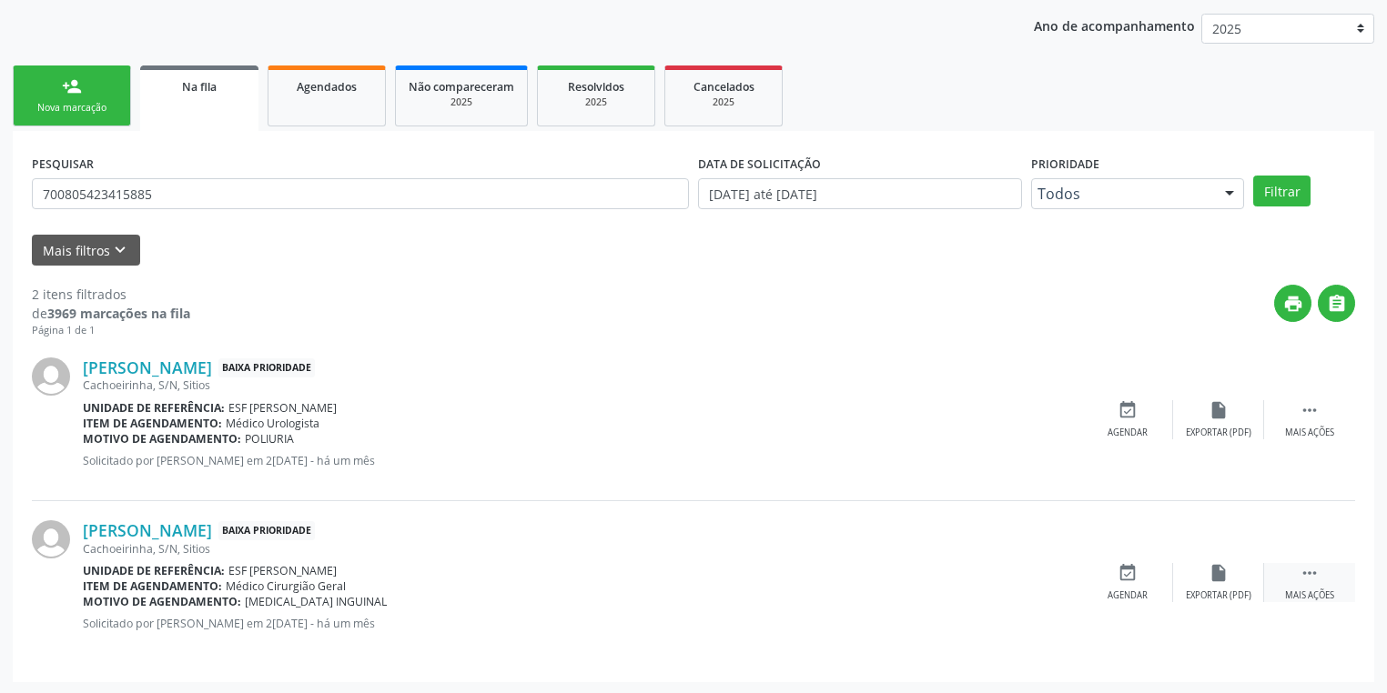
click at [1309, 569] on icon "" at bounding box center [1309, 573] width 20 height 20
click at [844, 575] on icon "event_available" at bounding box center [854, 573] width 20 height 20
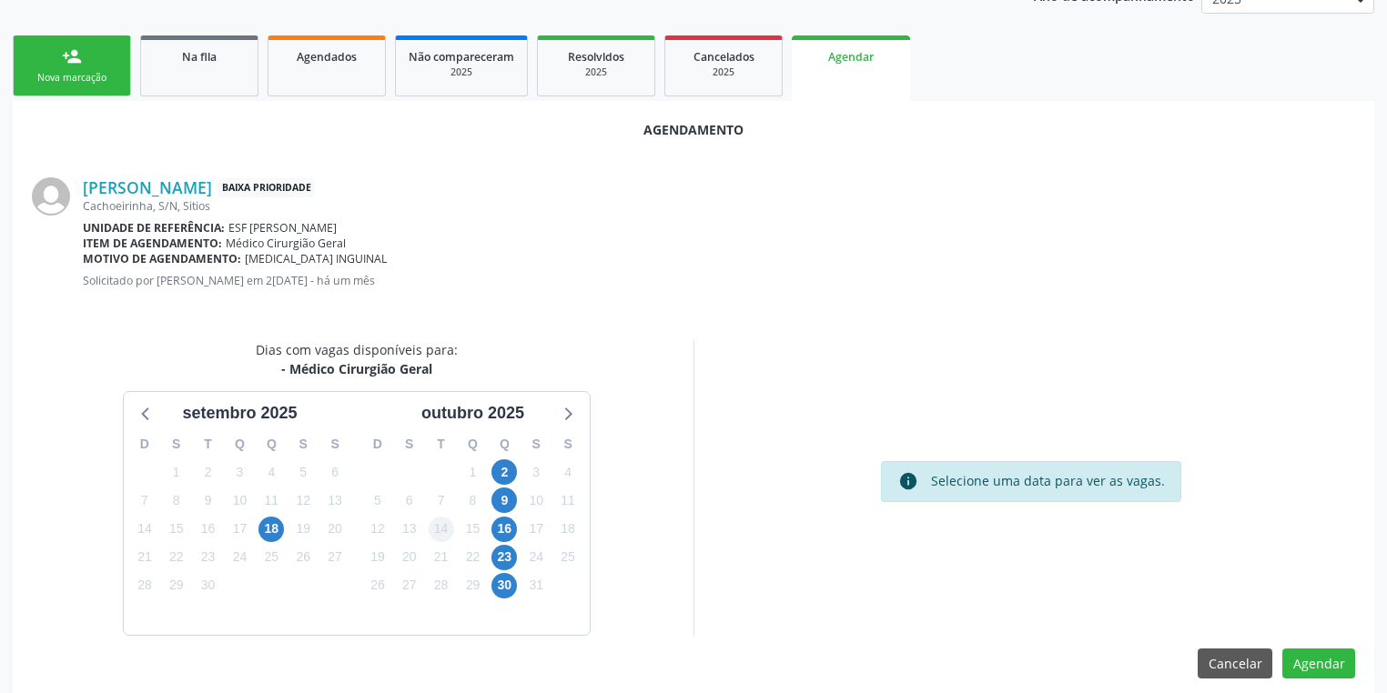
scroll to position [252, 0]
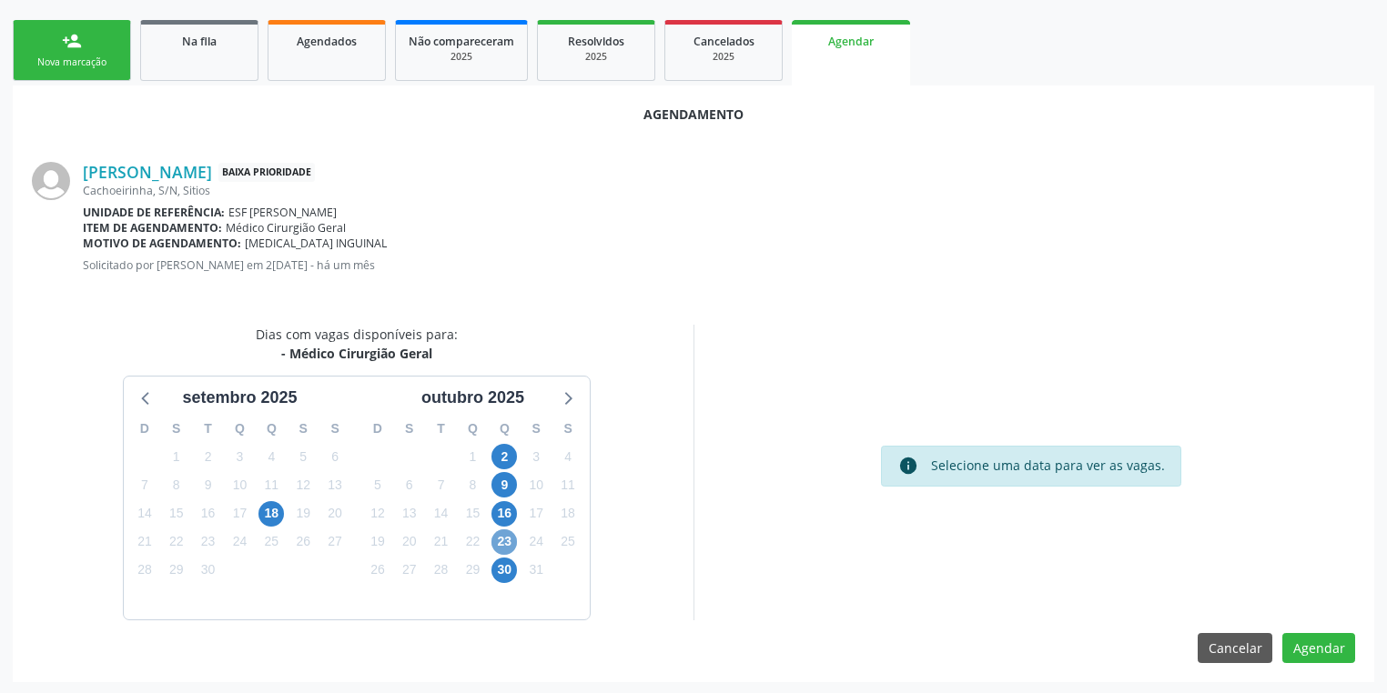
click at [502, 542] on span "23" at bounding box center [503, 542] width 25 height 25
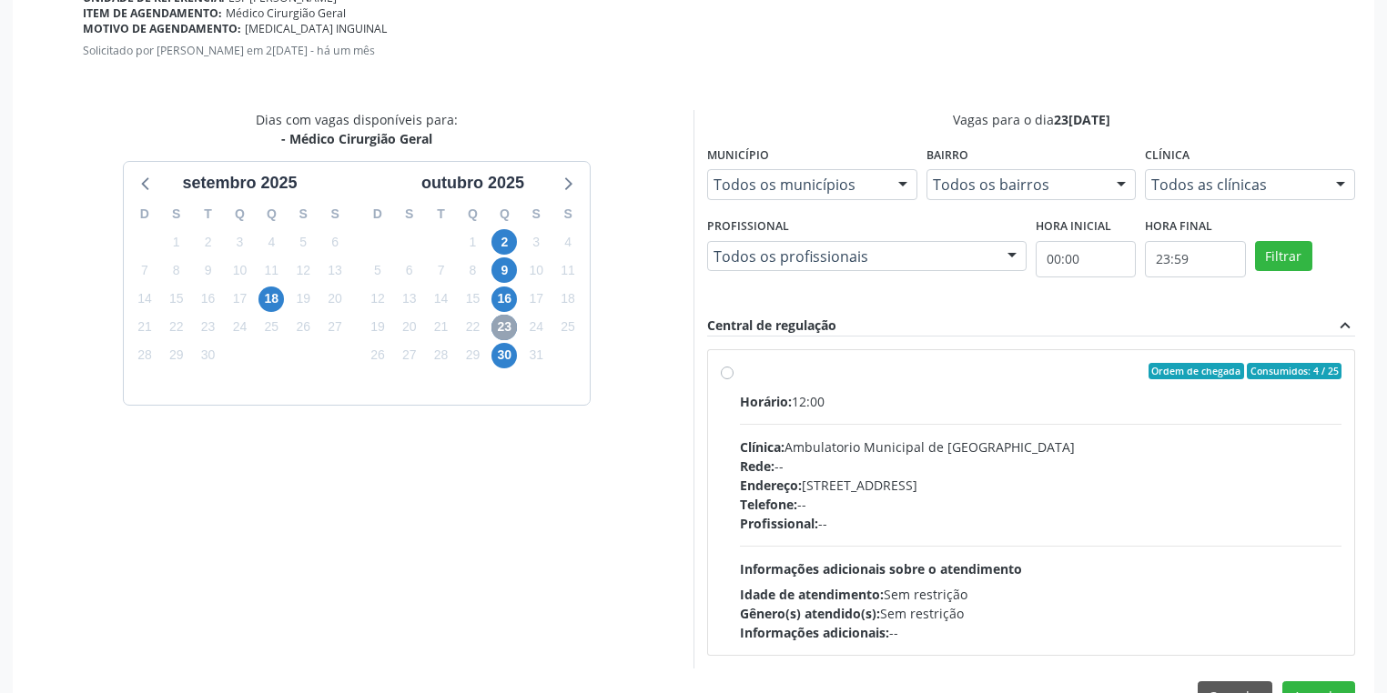
scroll to position [470, 0]
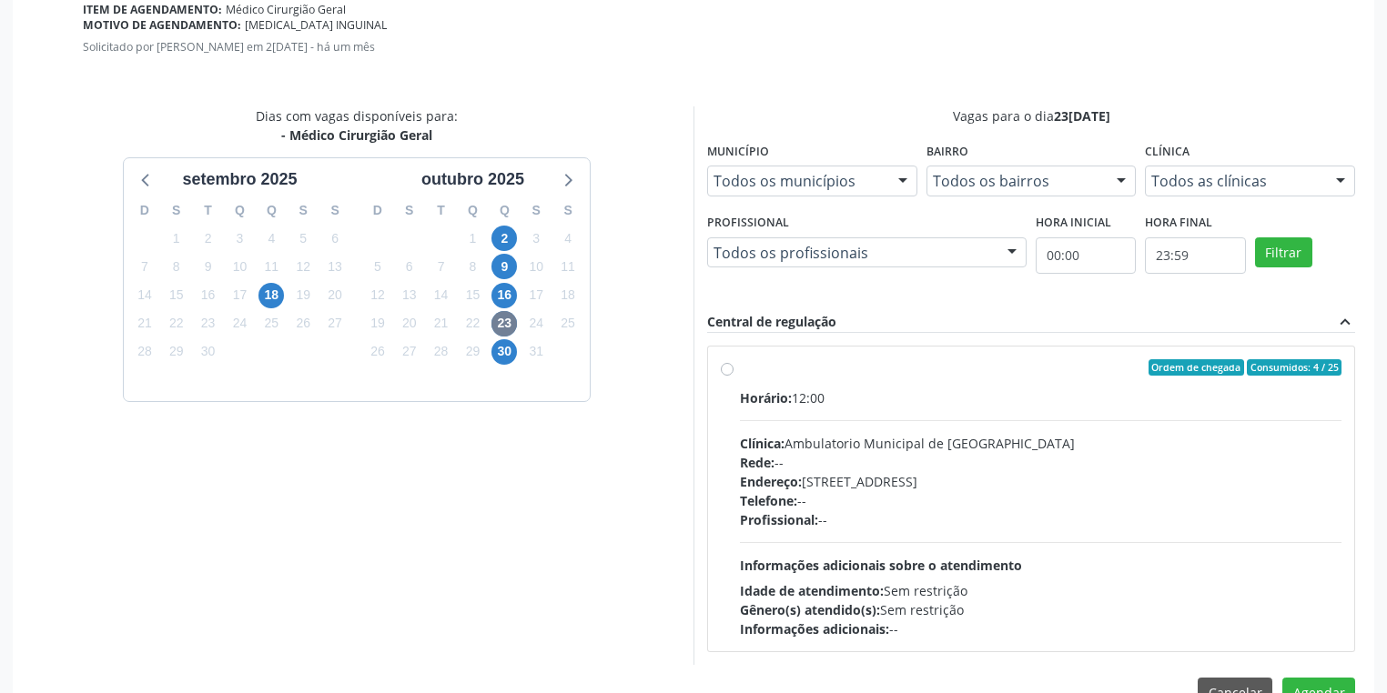
click at [952, 532] on div "Horário: 12:00 Clínica: Ambulatorio Municipal de Saude Rede: -- Endereço: A, nº…" at bounding box center [1040, 513] width 601 height 250
click at [733, 376] on input "Ordem de chegada Consumidos: 4 / 25 Horário: 12:00 Clínica: Ambulatorio Municip…" at bounding box center [727, 367] width 13 height 16
radio input "true"
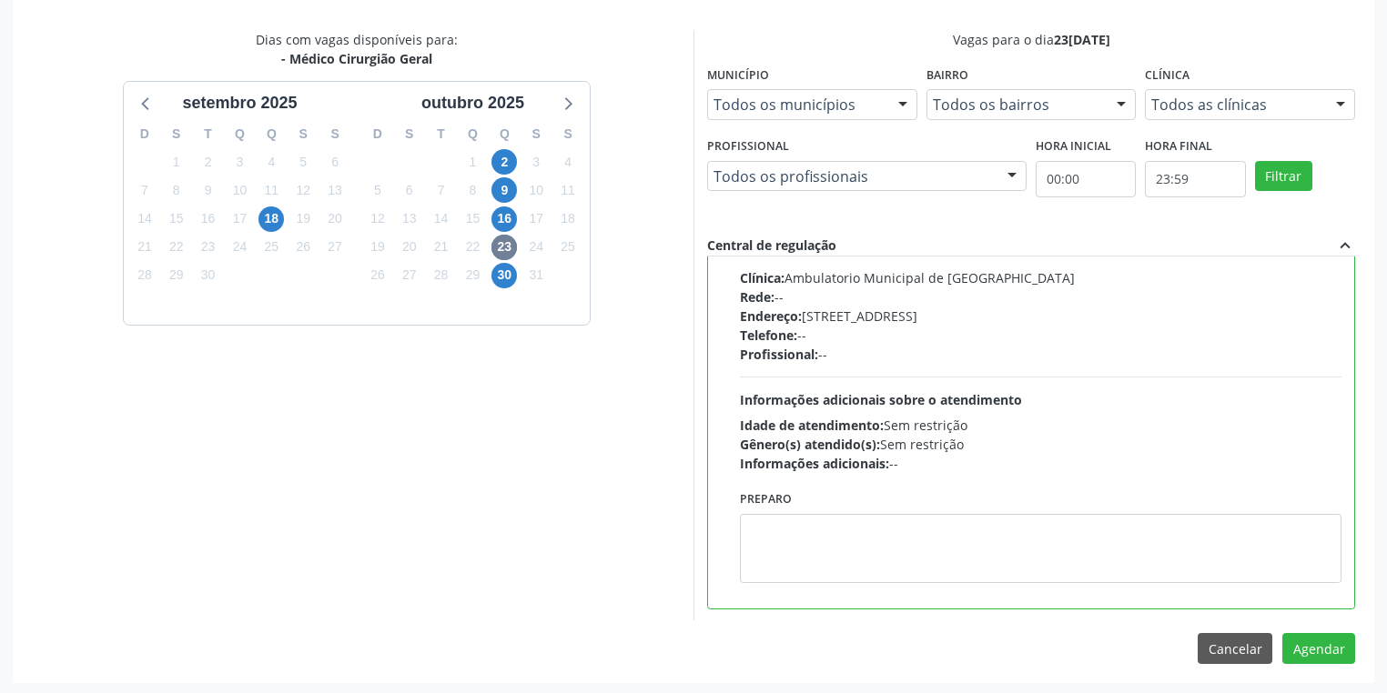
scroll to position [548, 0]
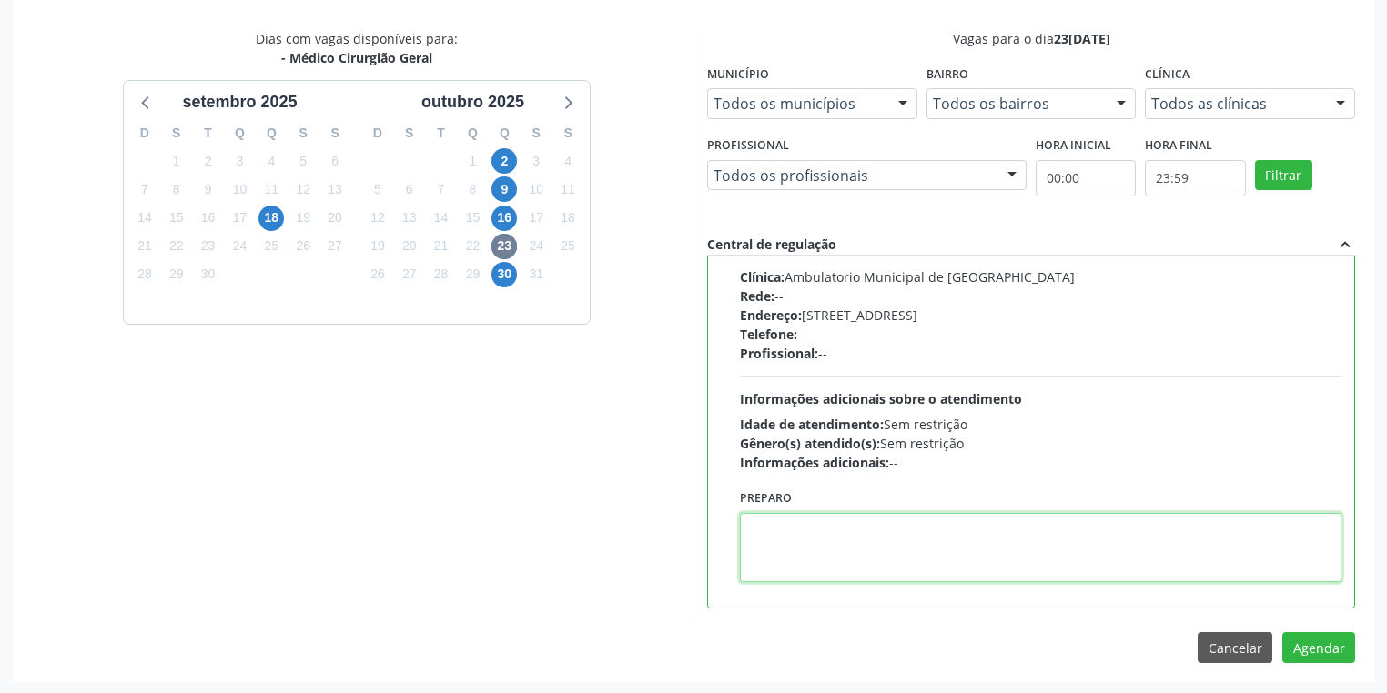
click at [933, 535] on textarea at bounding box center [1040, 547] width 601 height 69
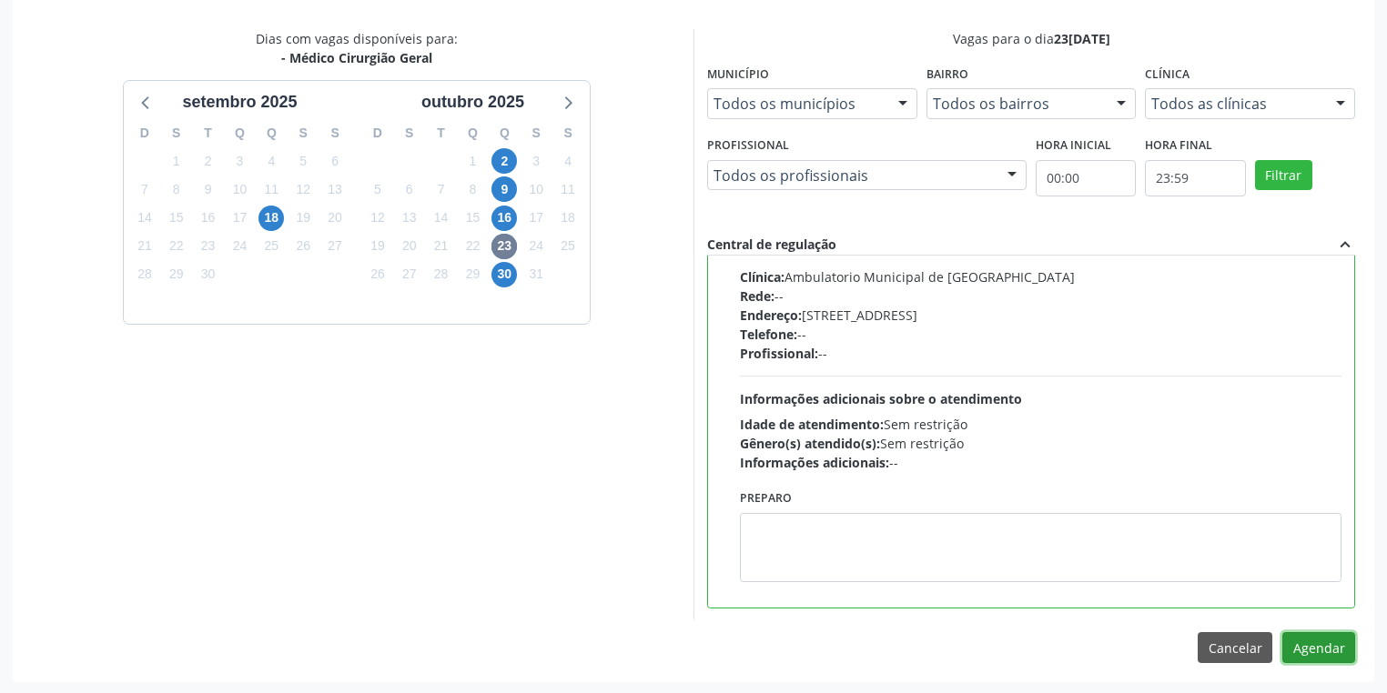
click at [1330, 652] on button "Agendar" at bounding box center [1318, 647] width 73 height 31
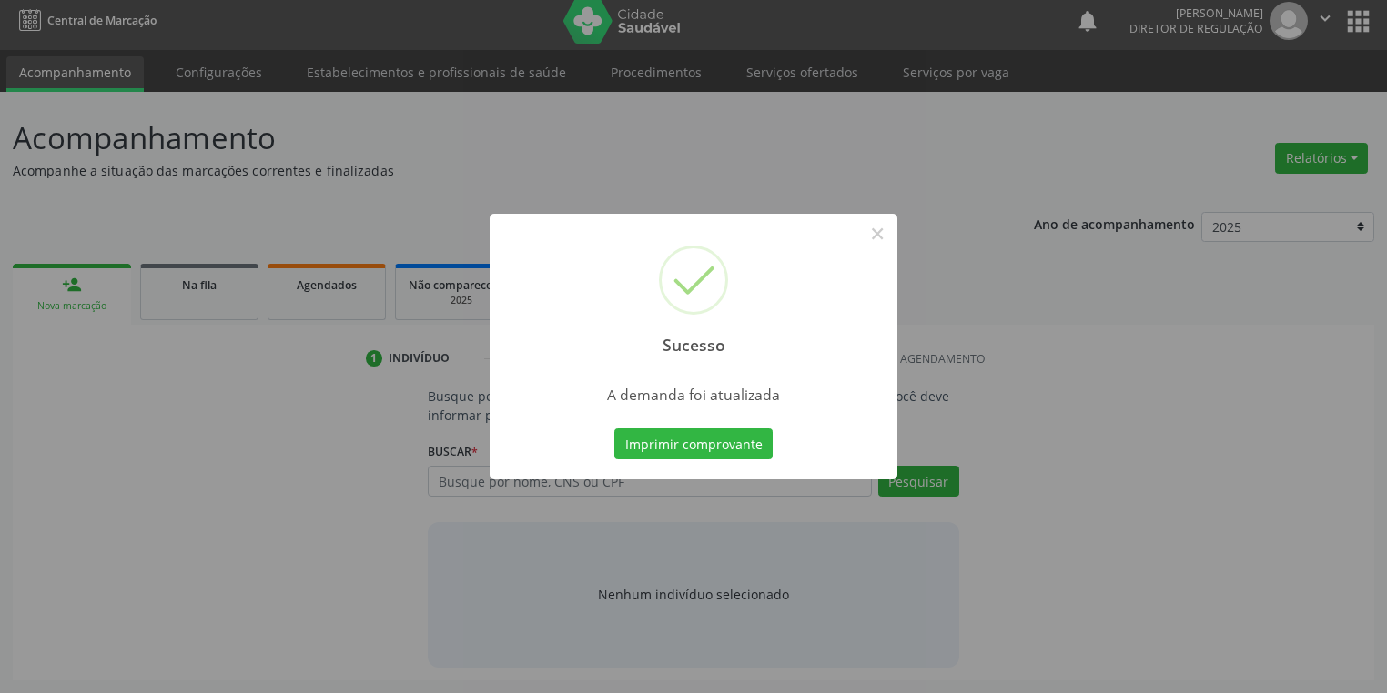
scroll to position [7, 0]
click at [707, 444] on button "Imprimir comprovante" at bounding box center [693, 444] width 158 height 31
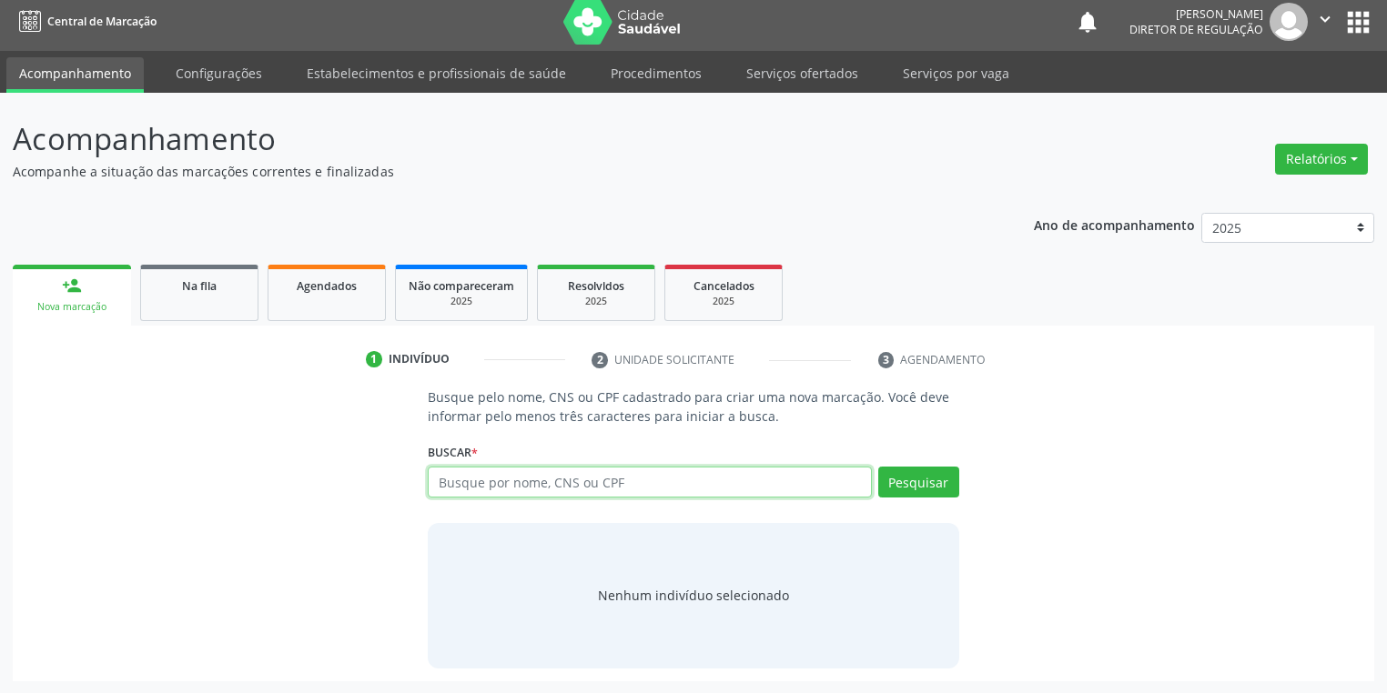
click at [484, 495] on input "text" at bounding box center [650, 482] width 444 height 31
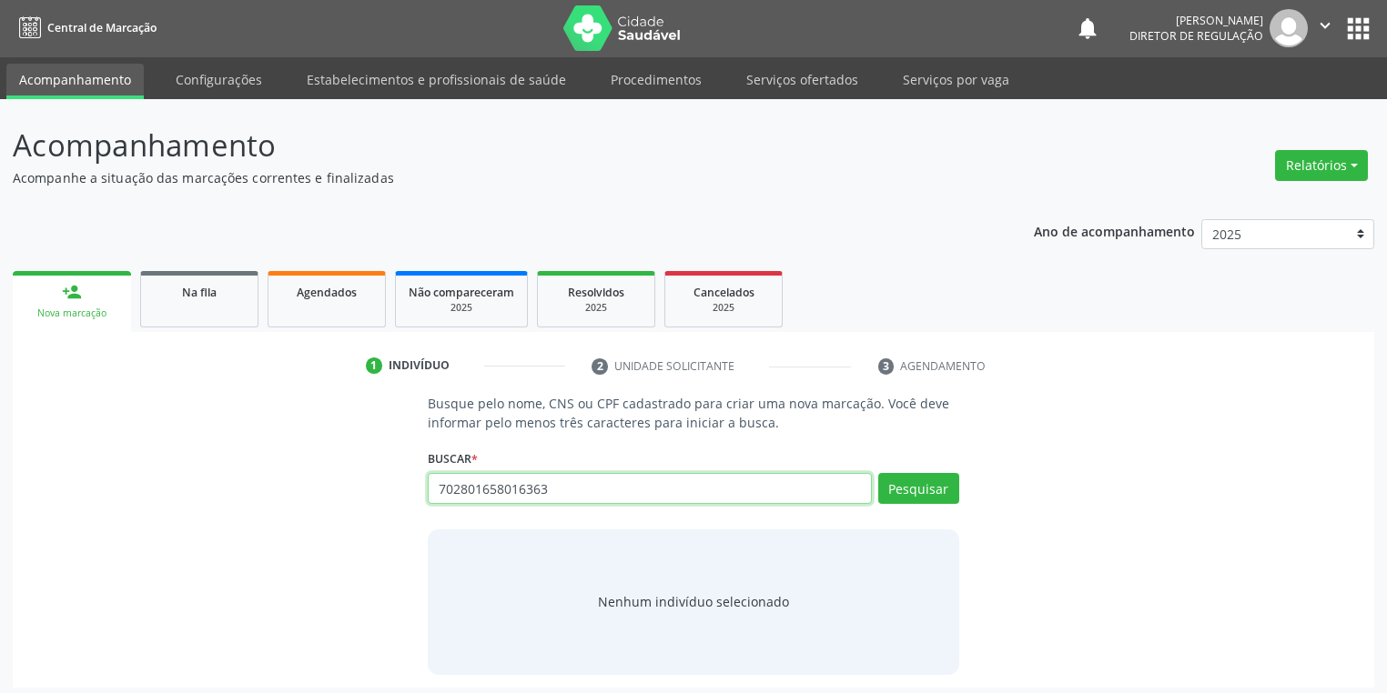
scroll to position [0, 0]
type input "702801658016363"
click at [913, 490] on button "Pesquisar" at bounding box center [918, 489] width 81 height 31
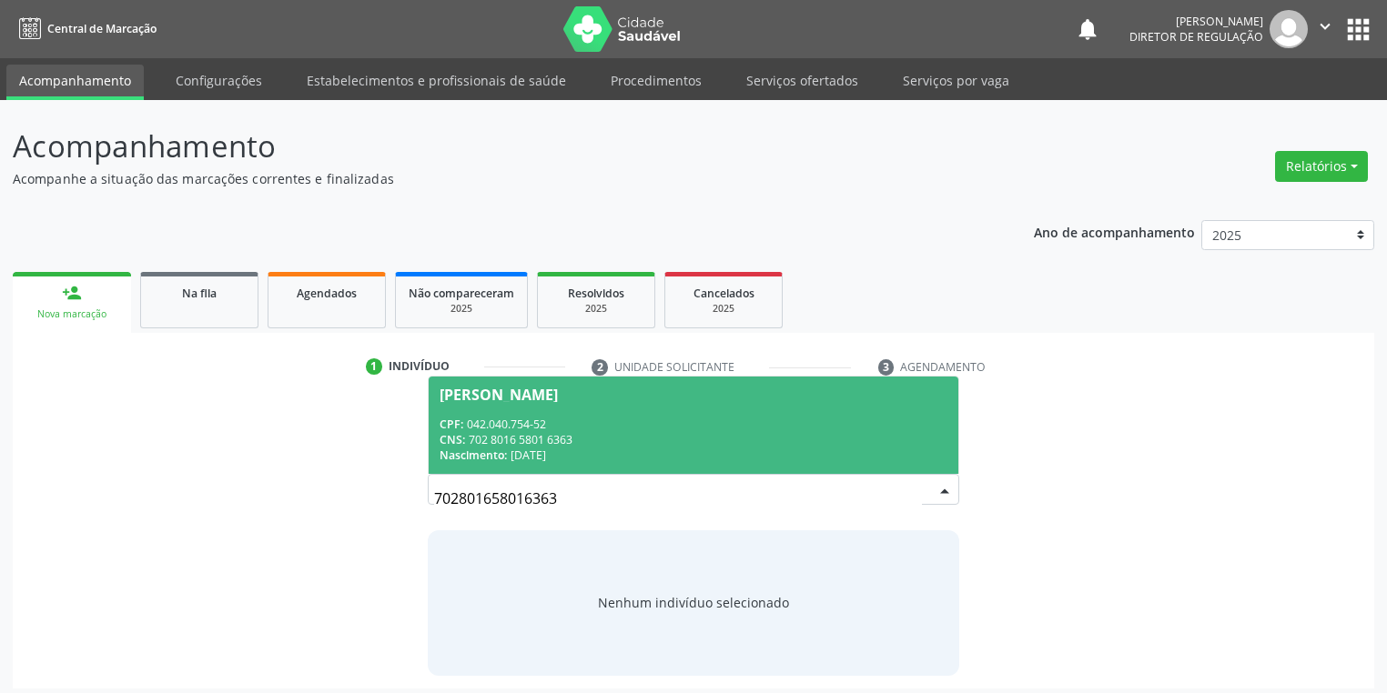
click at [464, 403] on span "Soraia Amorim Coelho Silva CPF: 042.040.754-52 CNS: 702 8016 5801 6363 Nascimen…" at bounding box center [694, 425] width 530 height 97
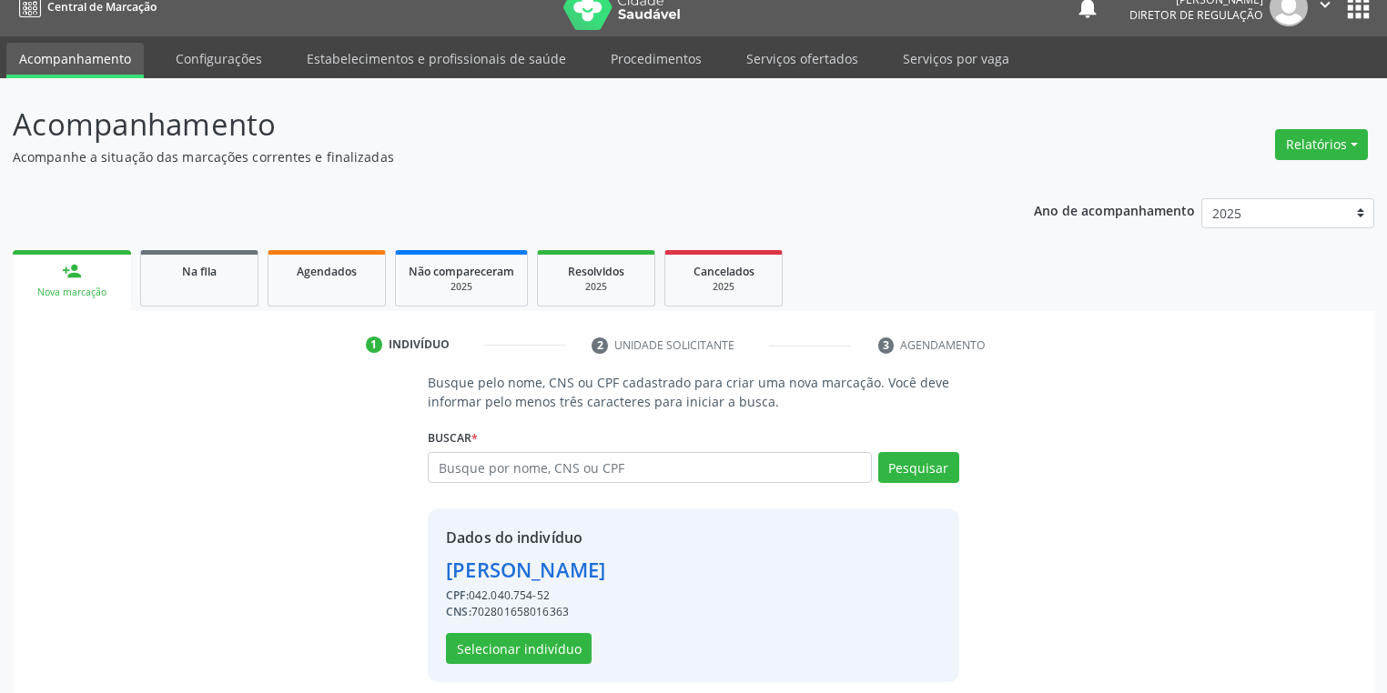
scroll to position [35, 0]
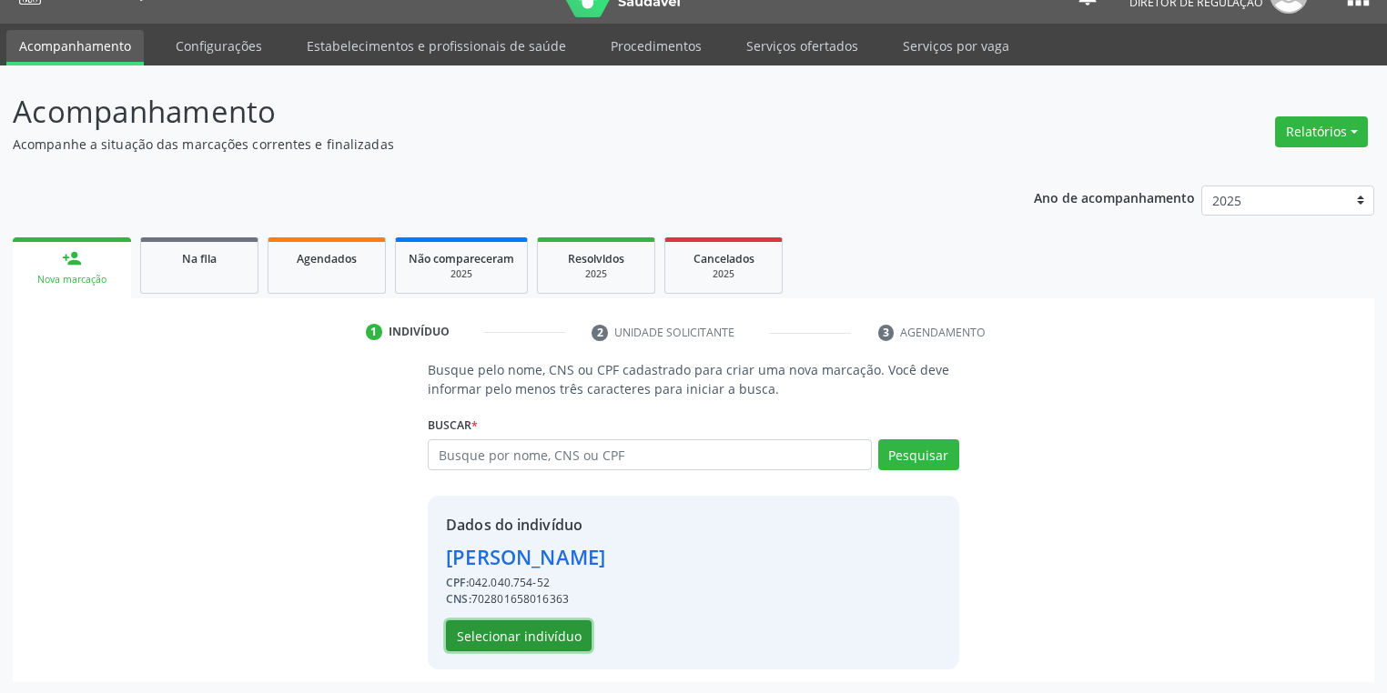
click at [461, 632] on button "Selecionar indivíduo" at bounding box center [519, 635] width 146 height 31
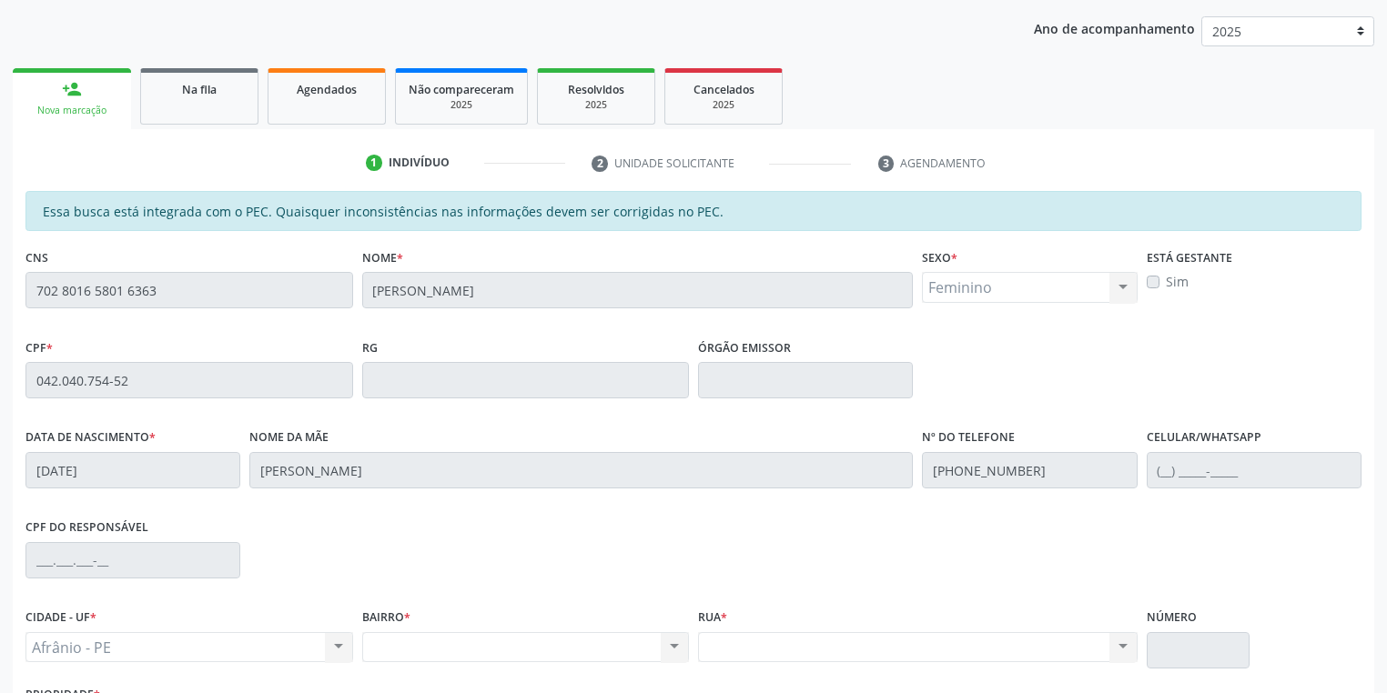
scroll to position [345, 0]
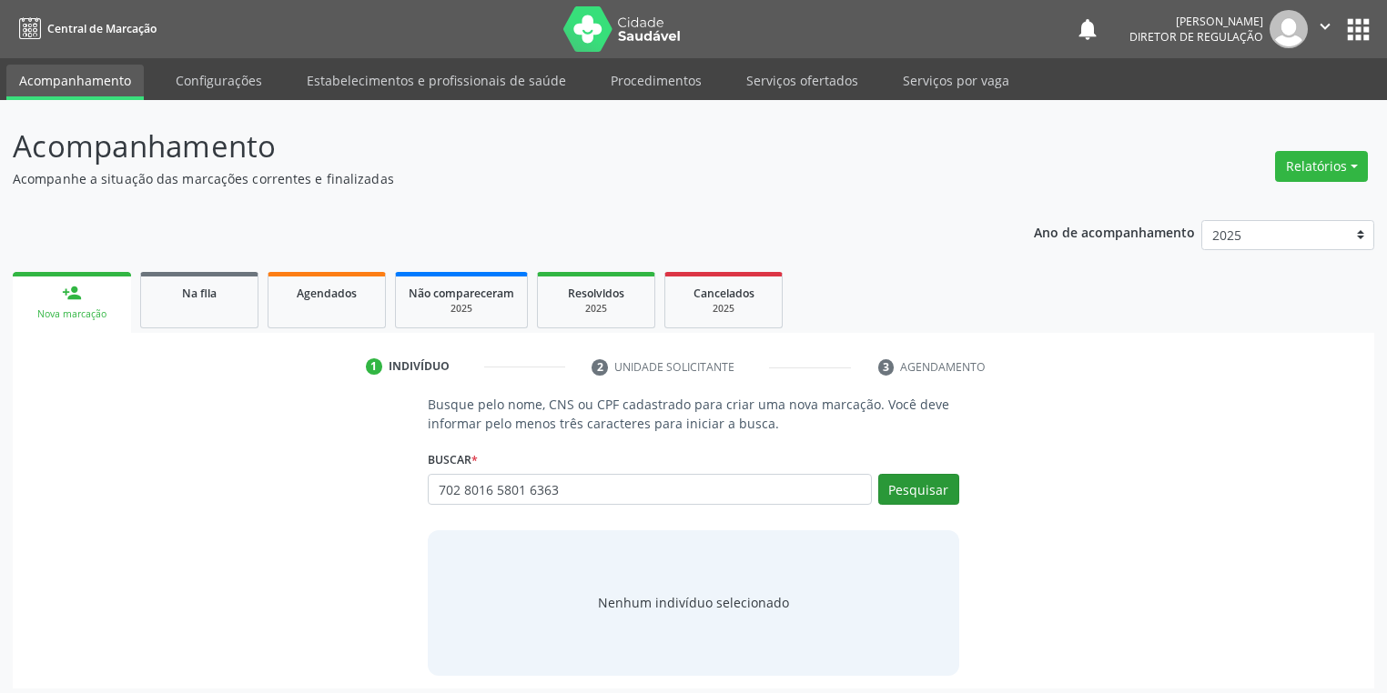
type input "702 8016 5801 6363"
click at [933, 483] on button "Pesquisar" at bounding box center [918, 489] width 81 height 31
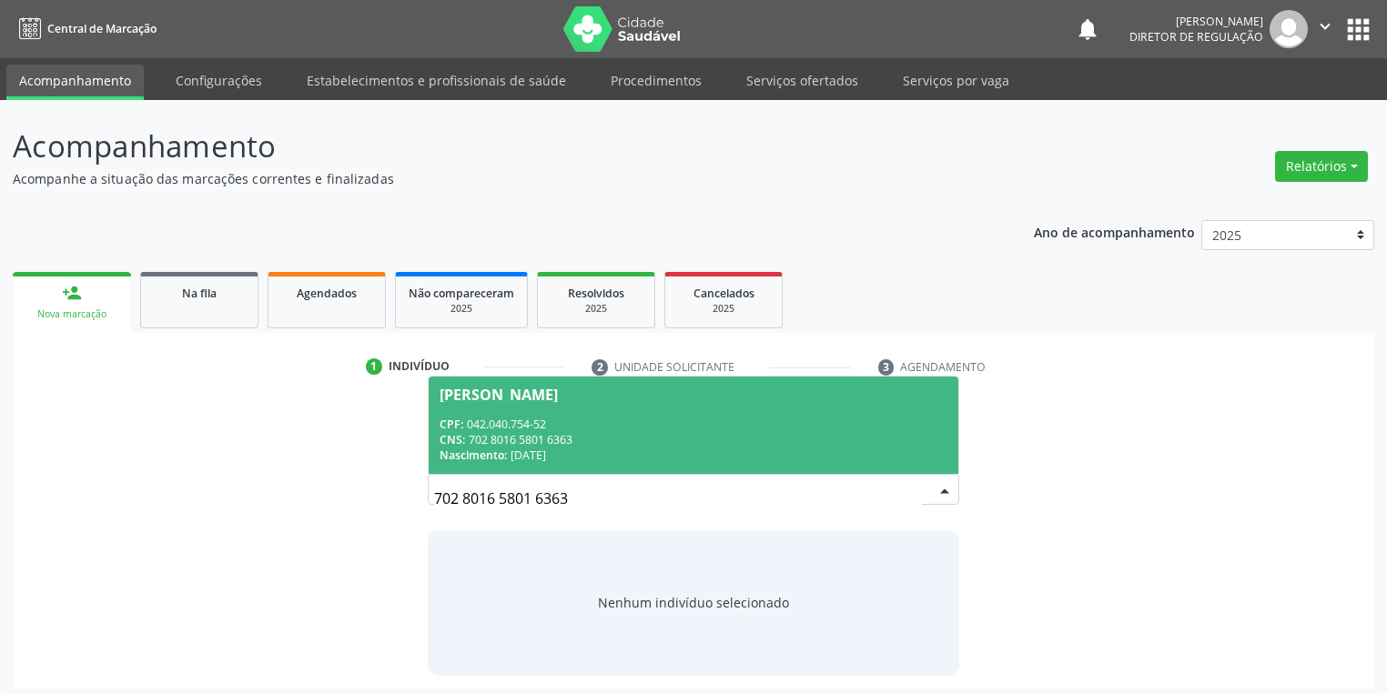
click at [550, 409] on span "[PERSON_NAME] CPF: 042.040.754-52 CNS: 702 8016 5801 6363 Nascimento: [DATE]" at bounding box center [694, 425] width 530 height 97
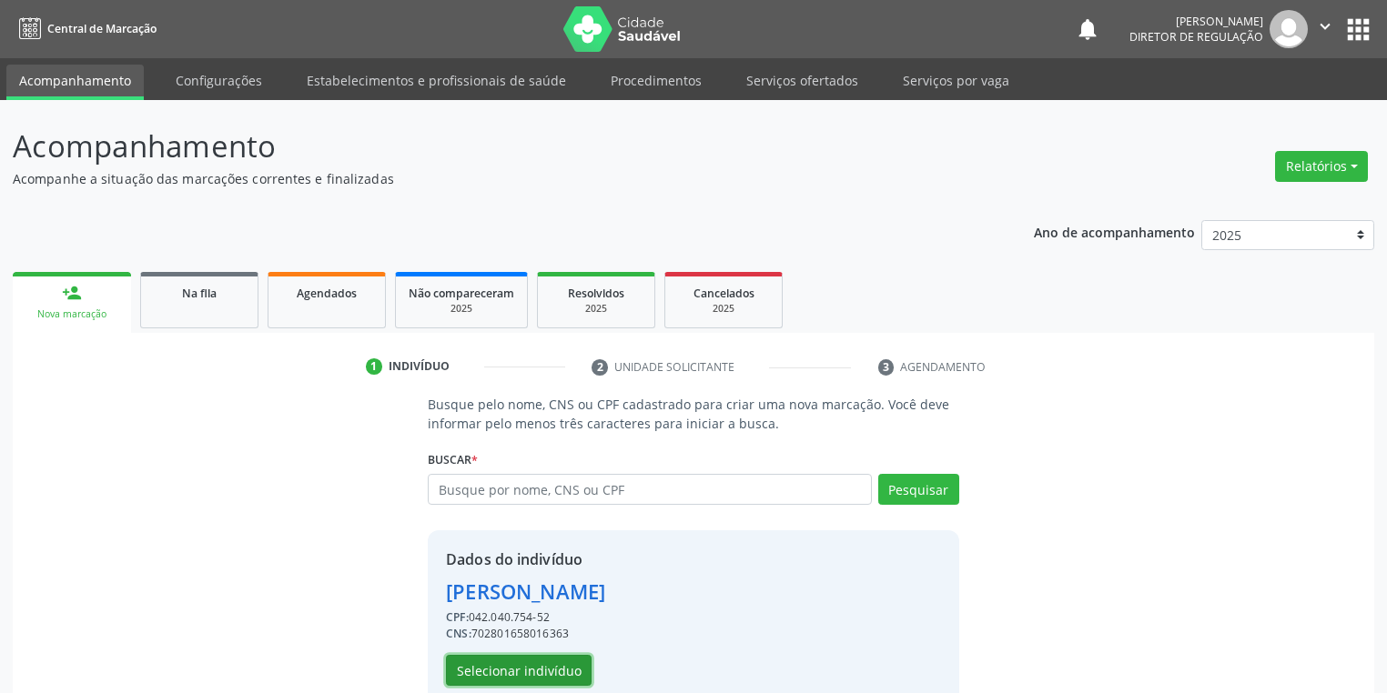
click at [486, 666] on button "Selecionar indivíduo" at bounding box center [519, 670] width 146 height 31
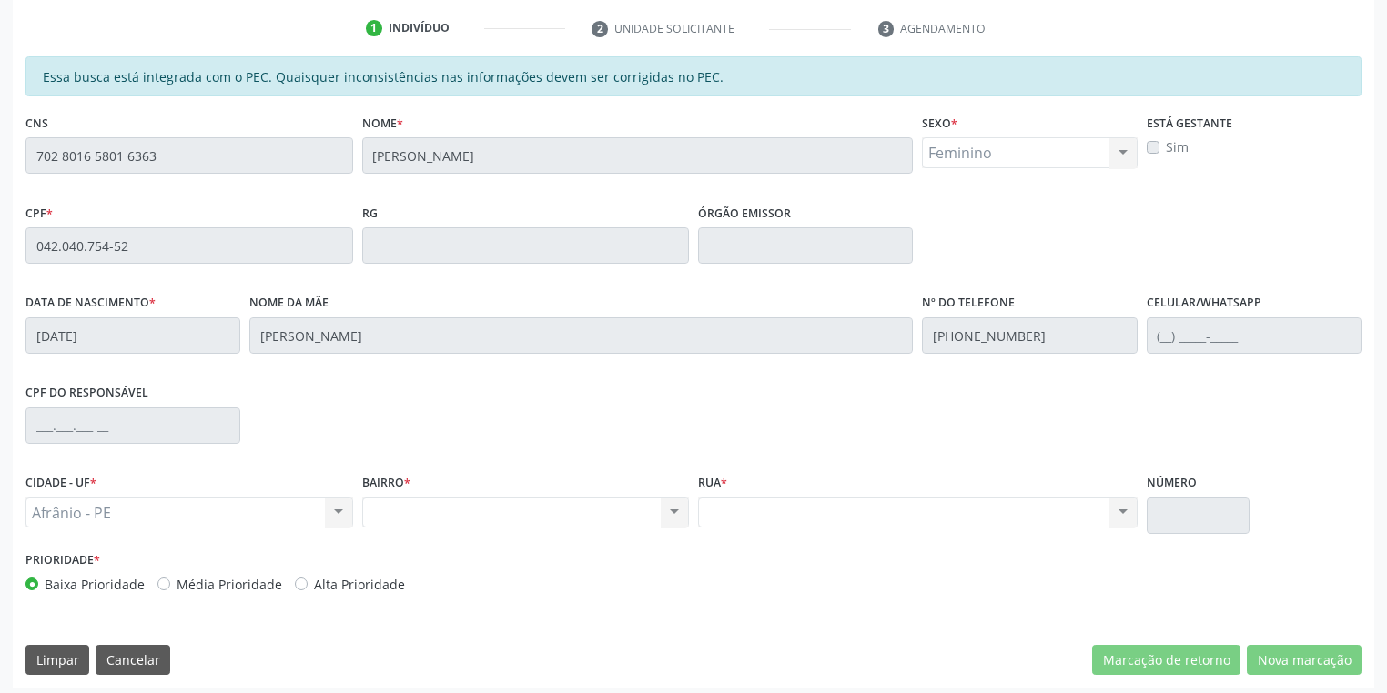
scroll to position [345, 0]
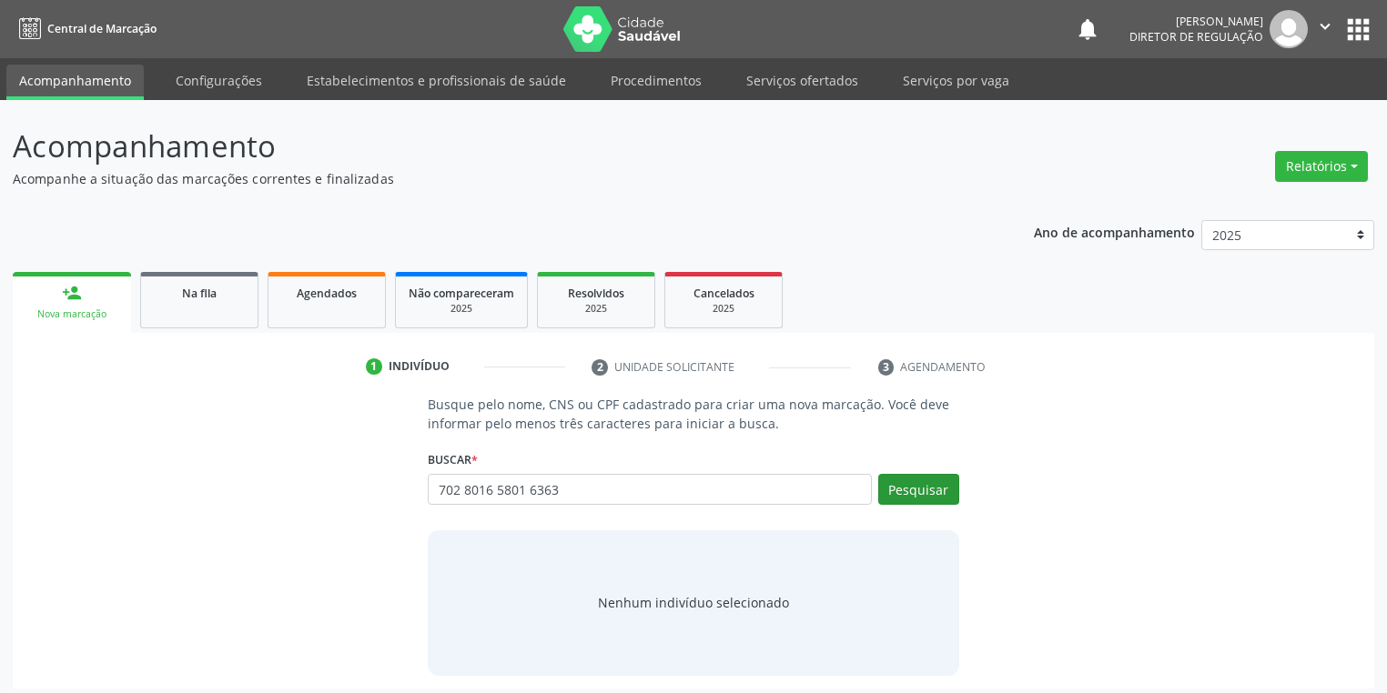
type input "702 8016 5801 6363"
click at [906, 488] on button "Pesquisar" at bounding box center [918, 489] width 81 height 31
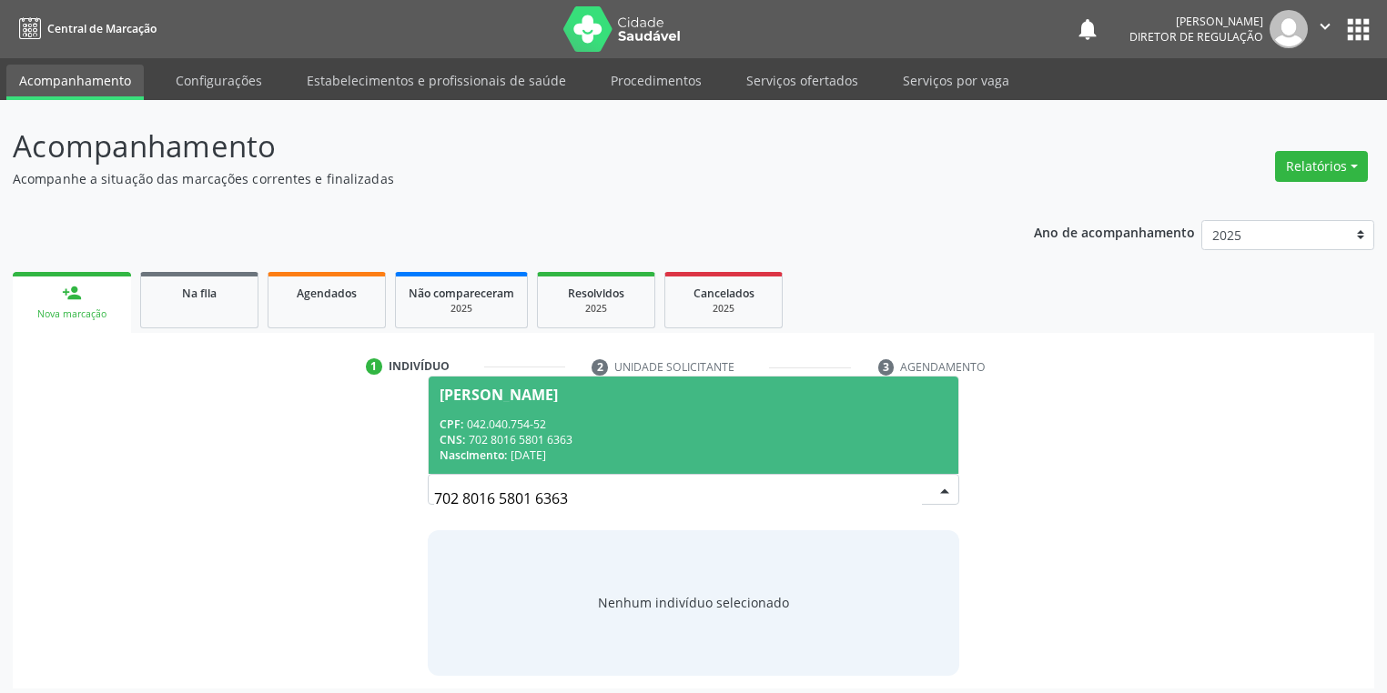
drag, startPoint x: 579, startPoint y: 449, endPoint x: 611, endPoint y: 469, distance: 38.4
click at [577, 449] on div "Nascimento: [DATE]" at bounding box center [693, 455] width 508 height 15
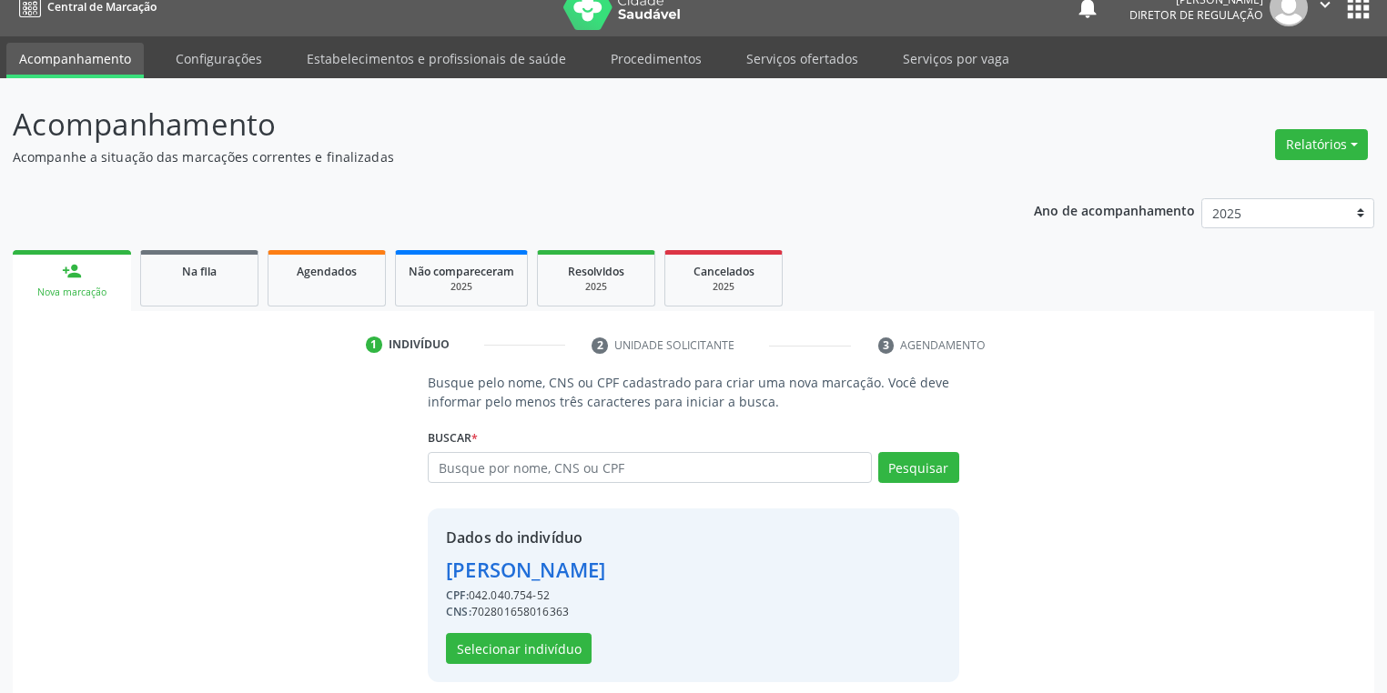
scroll to position [35, 0]
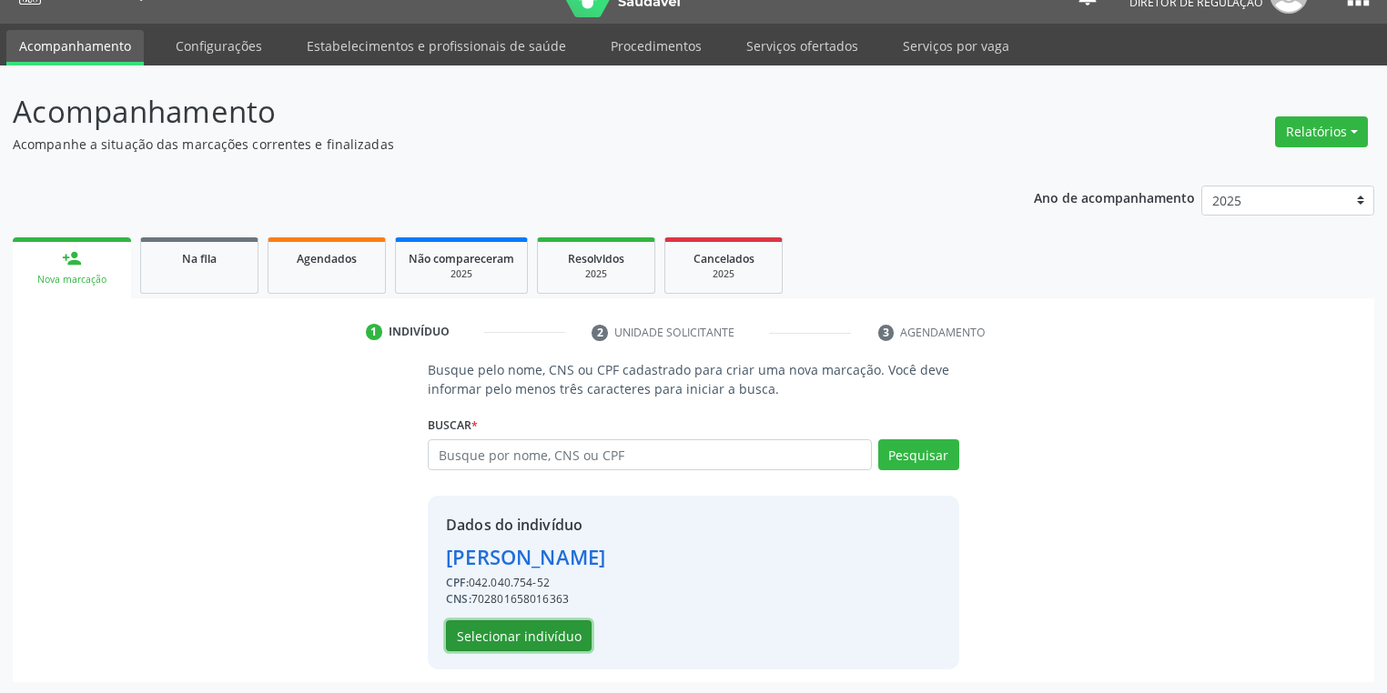
click at [519, 630] on button "Selecionar indivíduo" at bounding box center [519, 635] width 146 height 31
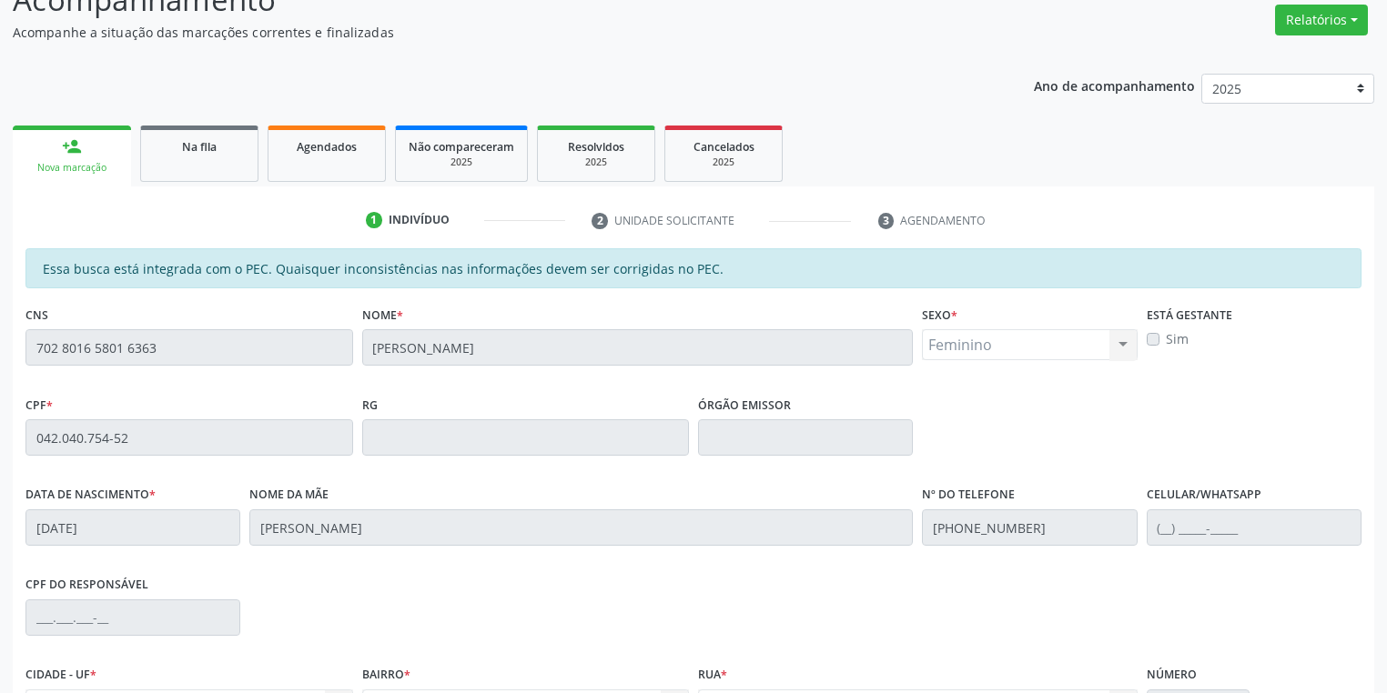
scroll to position [345, 0]
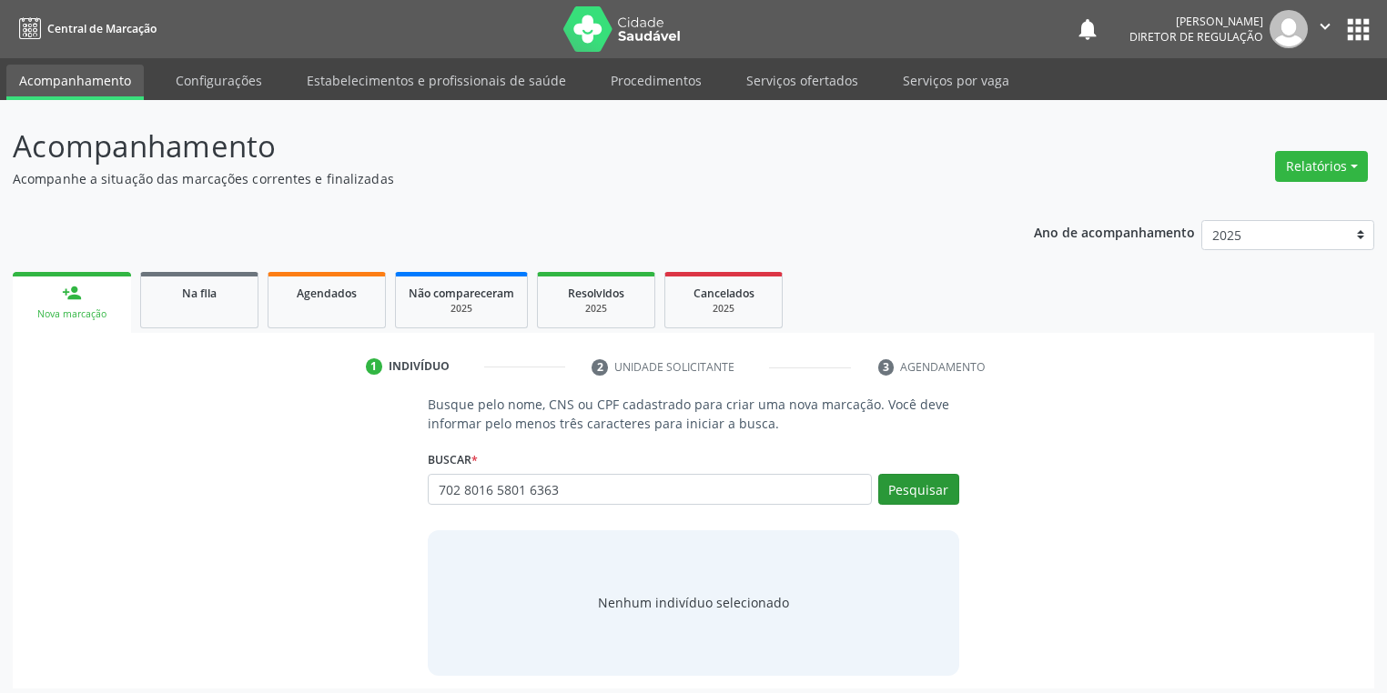
type input "702 8016 5801 6363"
click at [920, 493] on button "Pesquisar" at bounding box center [918, 489] width 81 height 31
type input "702 8016 5801 6363"
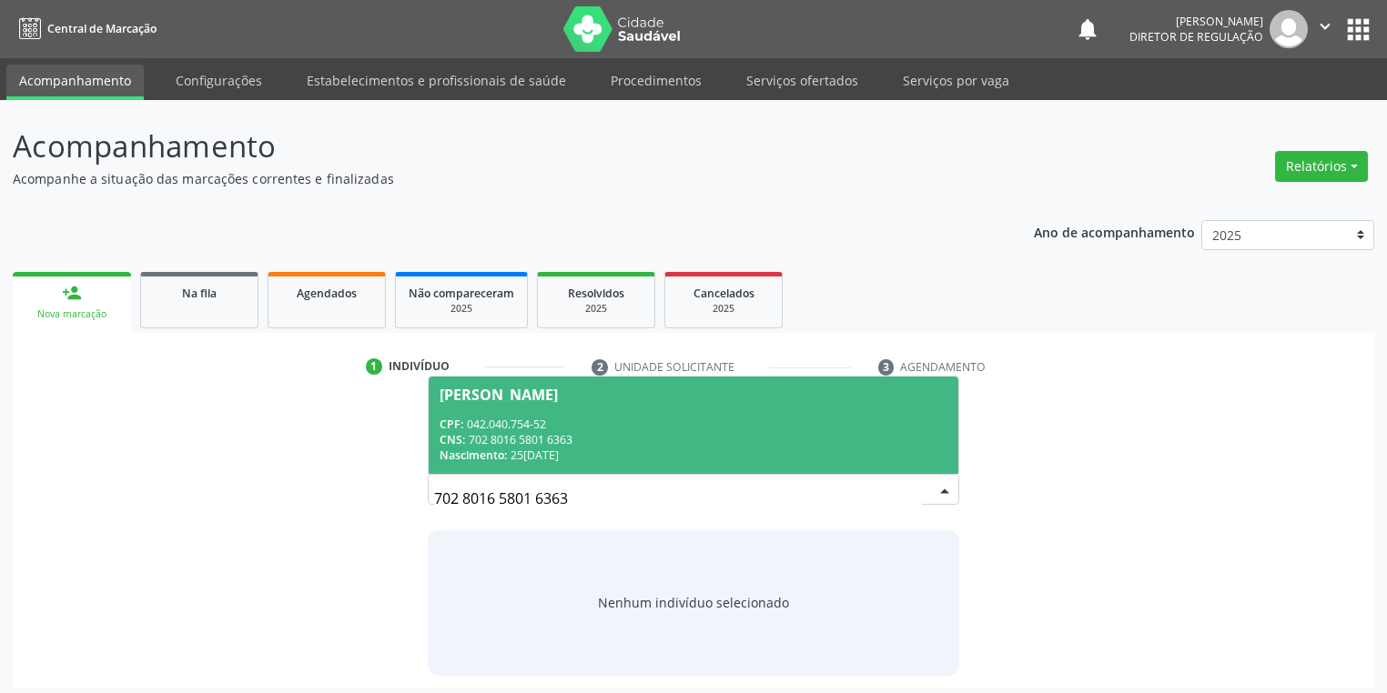
click at [645, 409] on span "[PERSON_NAME] CPF: 042.040.754-52 CNS: 702 8016 5801 6363 Nascimento: [DATE]" at bounding box center [694, 425] width 530 height 97
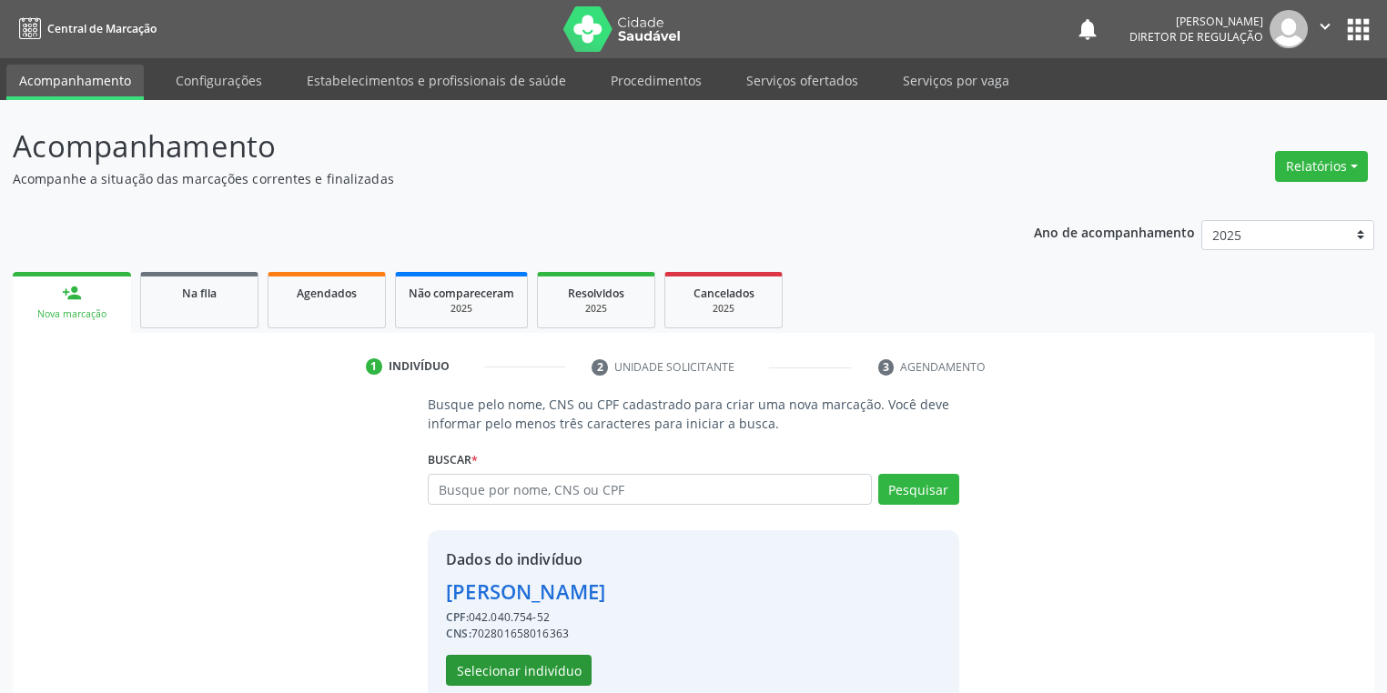
scroll to position [35, 0]
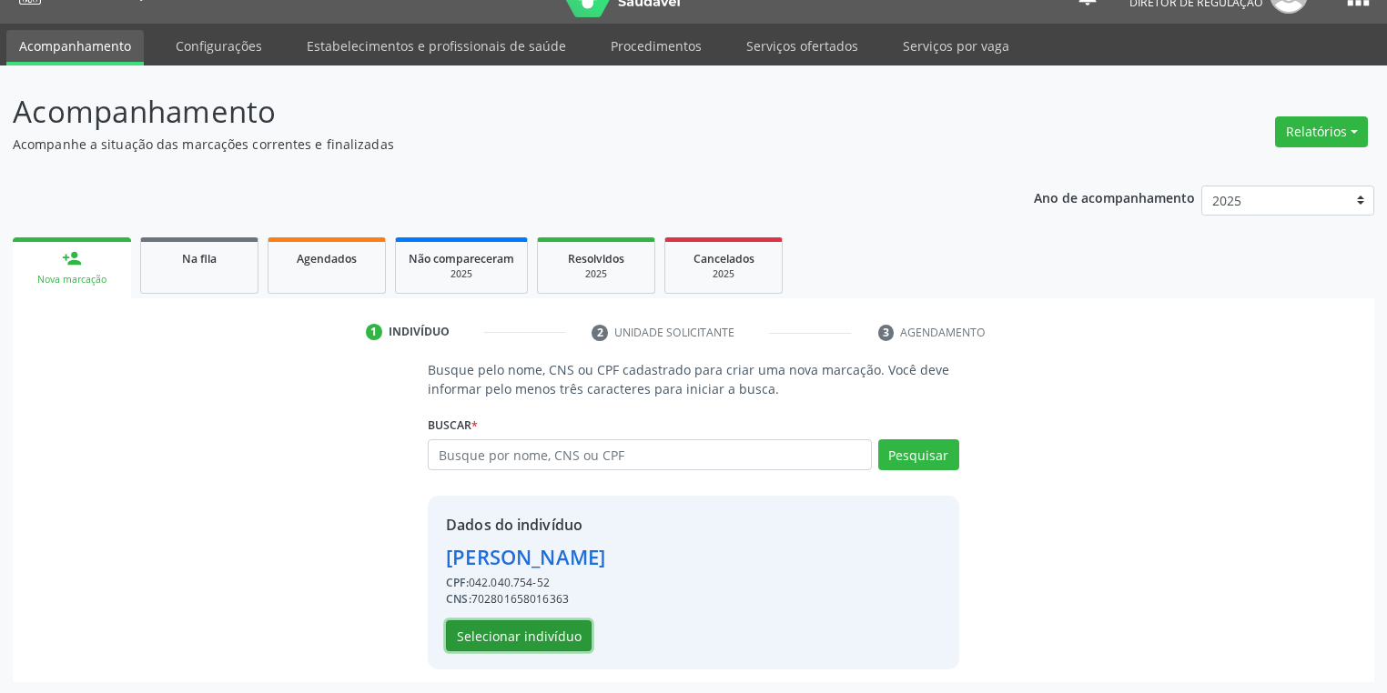
click at [488, 620] on button "Selecionar indivíduo" at bounding box center [519, 635] width 146 height 31
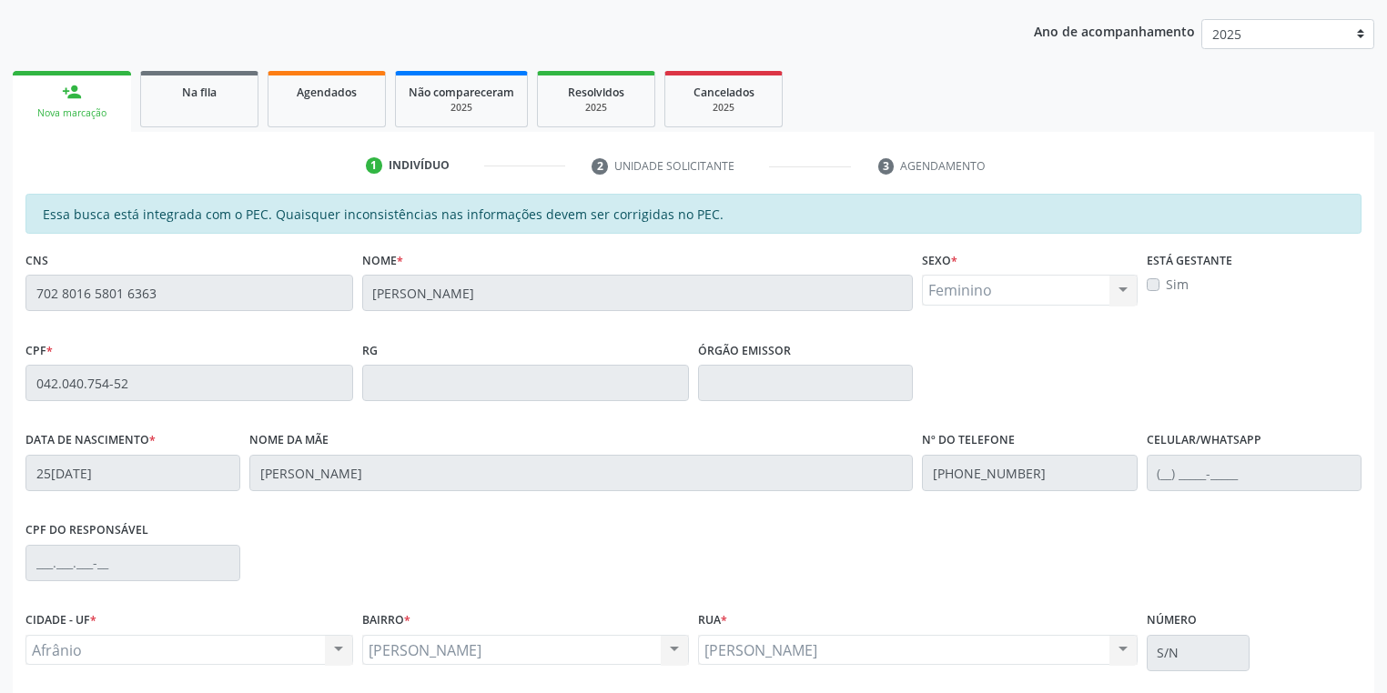
scroll to position [345, 0]
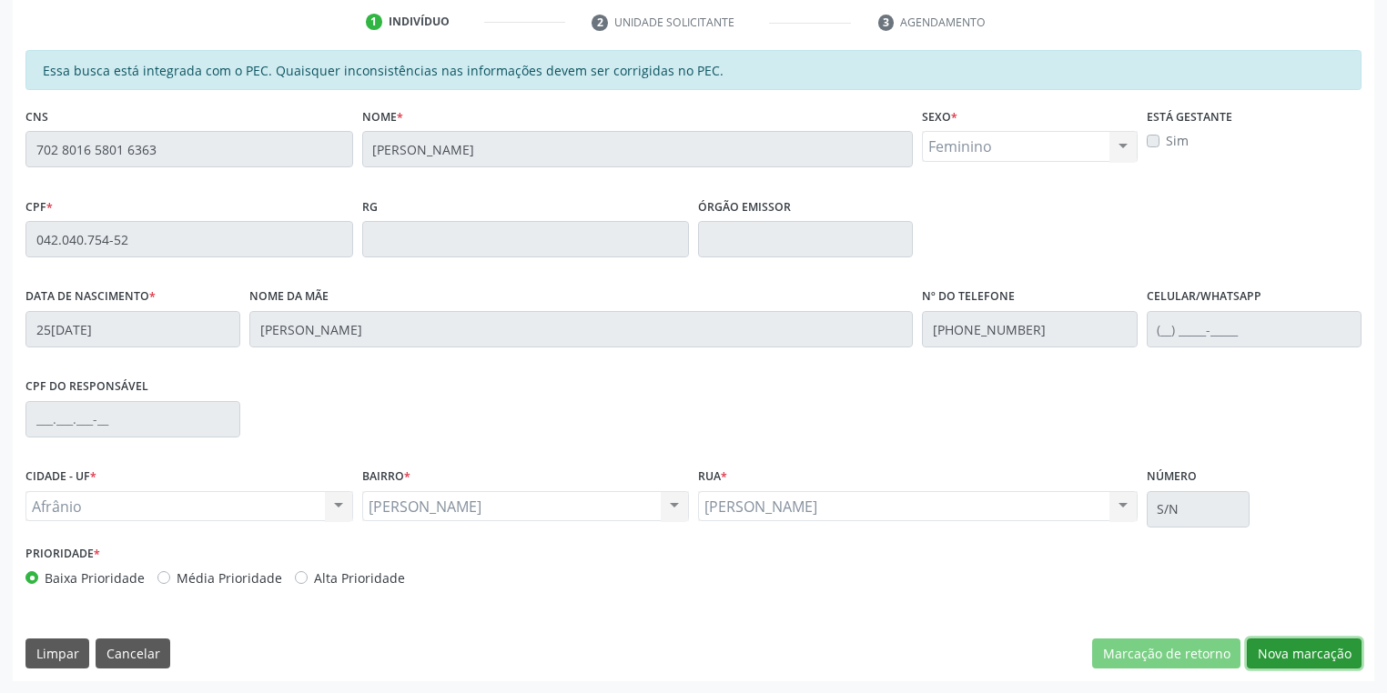
click at [1274, 653] on button "Nova marcação" at bounding box center [1303, 654] width 115 height 31
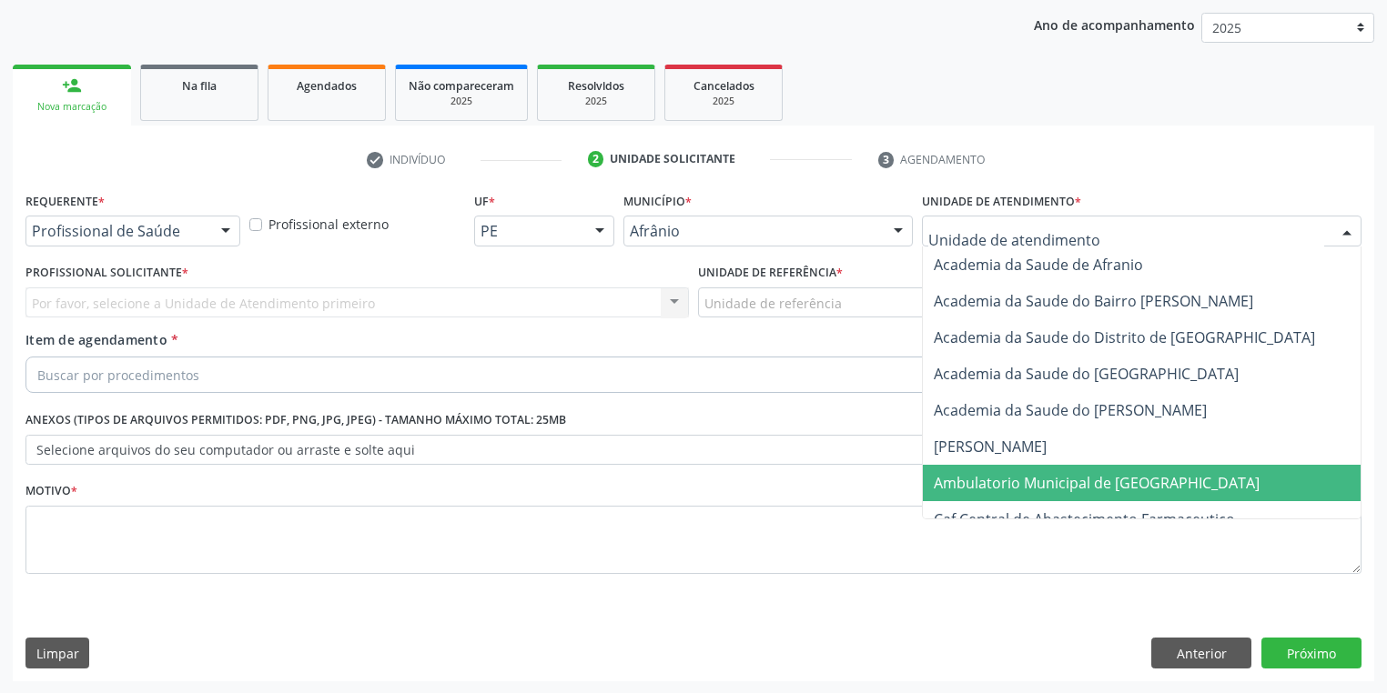
click at [964, 479] on span "Ambulatorio Municipal de [GEOGRAPHIC_DATA]" at bounding box center [1096, 483] width 326 height 20
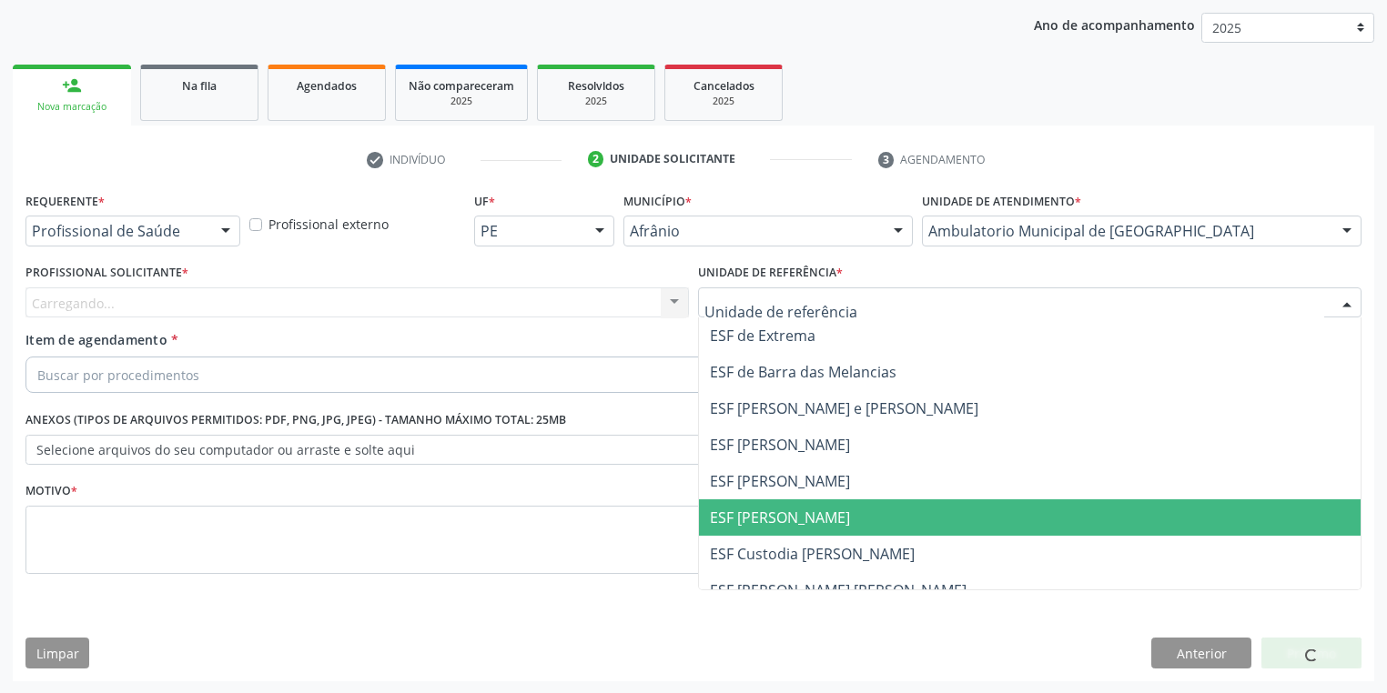
click at [773, 520] on span "ESF [PERSON_NAME]" at bounding box center [780, 518] width 140 height 20
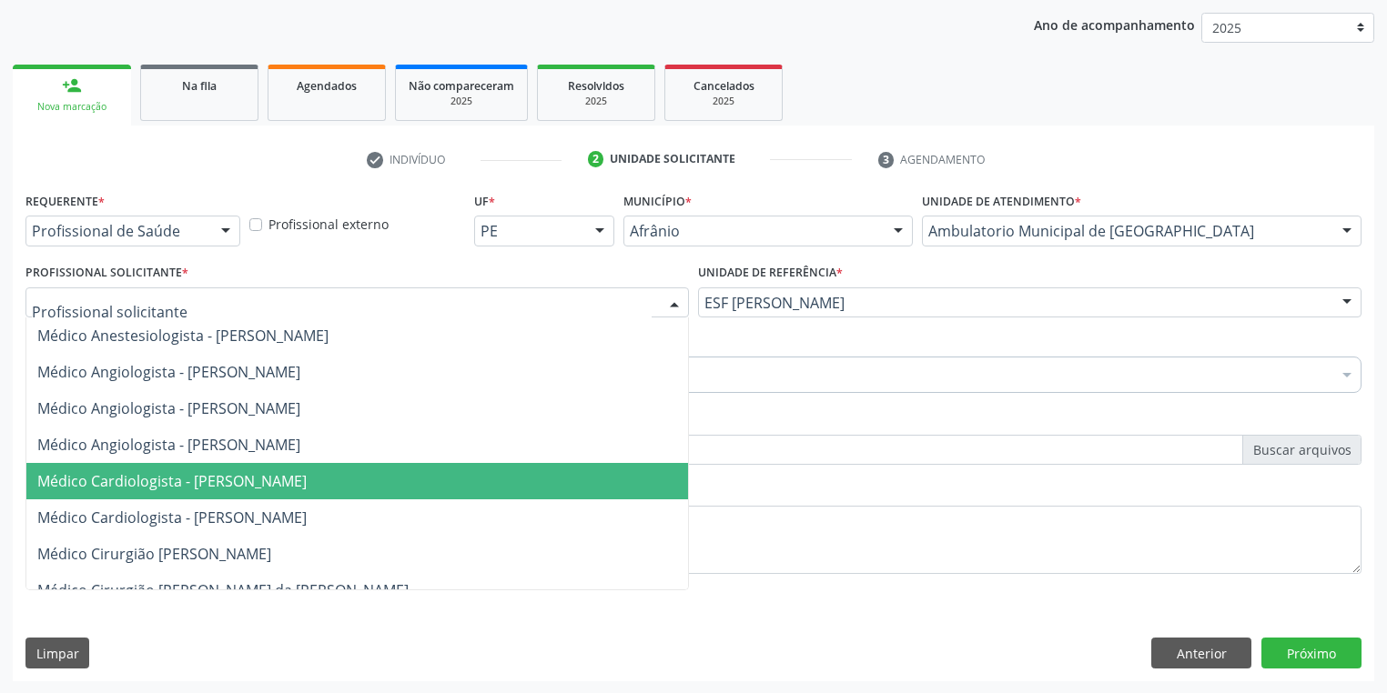
click at [160, 476] on span "Médico Cardiologista - [PERSON_NAME]" at bounding box center [171, 481] width 269 height 20
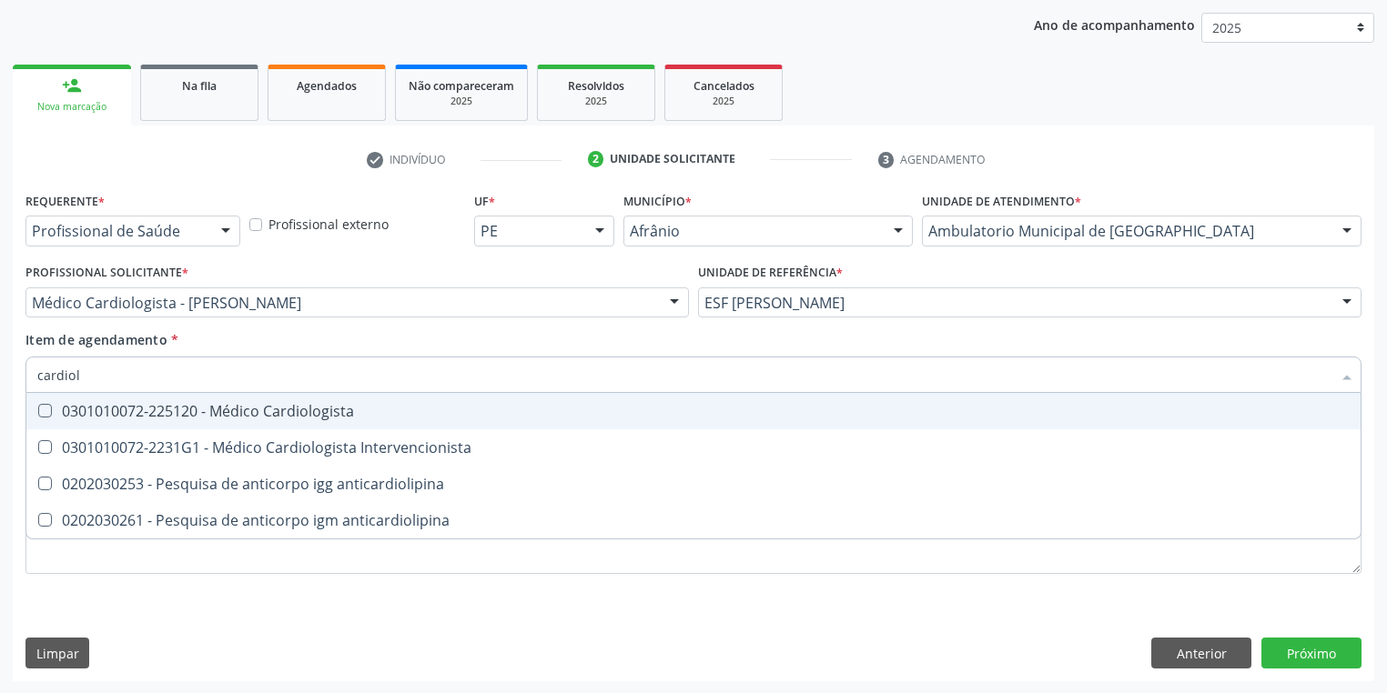
type input "cardiolo"
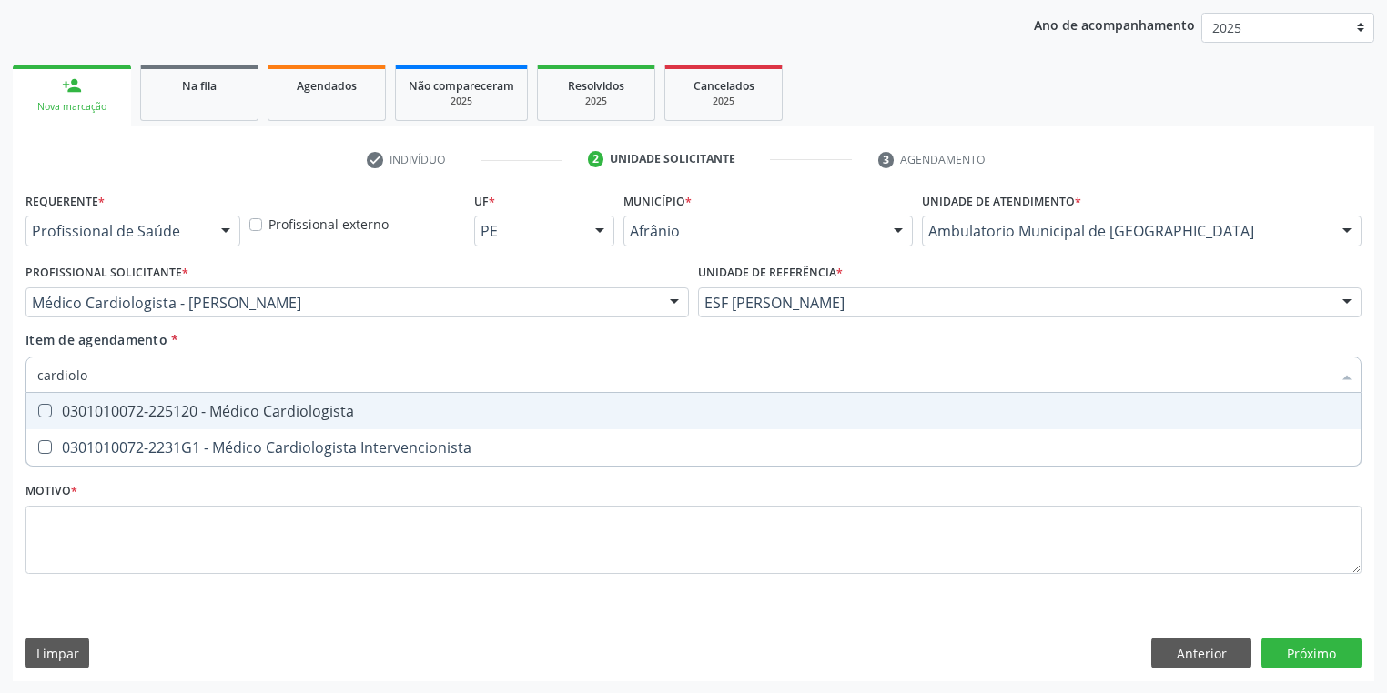
click at [93, 407] on div "0301010072-225120 - Médico Cardiologista" at bounding box center [693, 411] width 1312 height 15
checkbox Cardiologista "true"
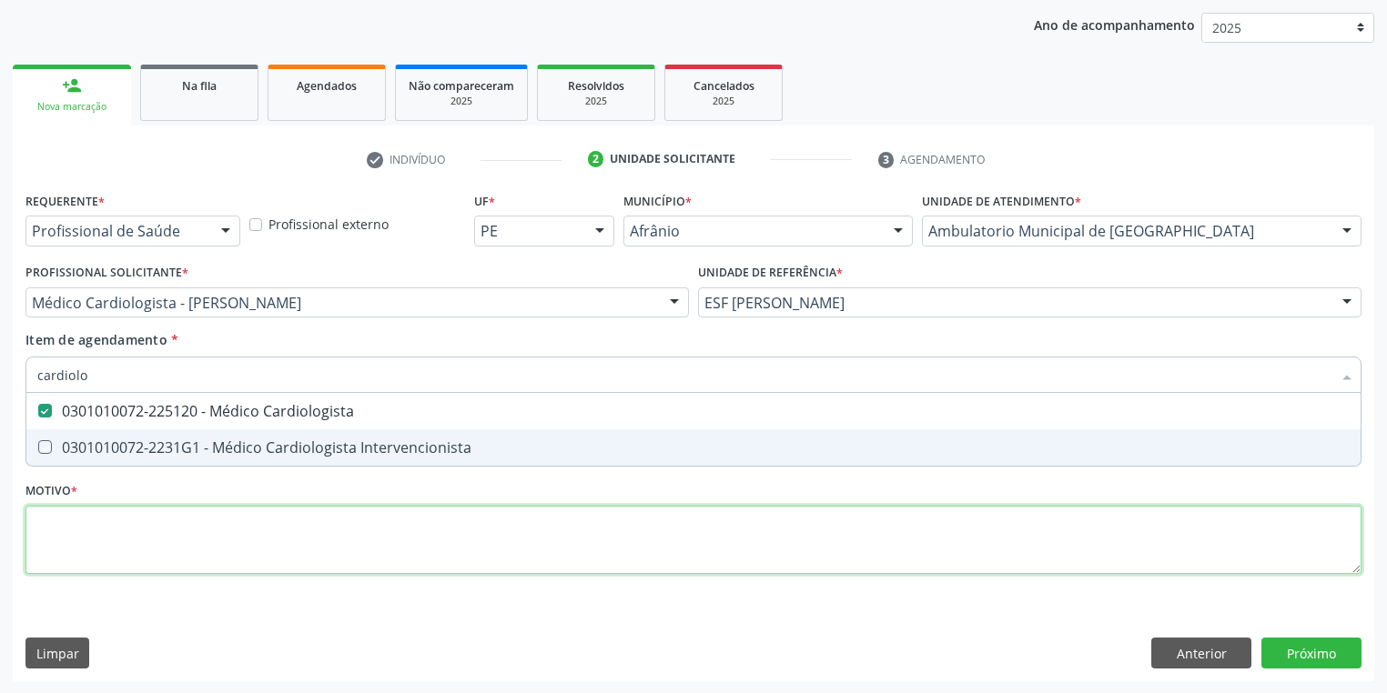
click at [92, 524] on div "Requerente * Profissional de Saúde Profissional de Saúde Paciente Nenhum result…" at bounding box center [693, 393] width 1336 height 412
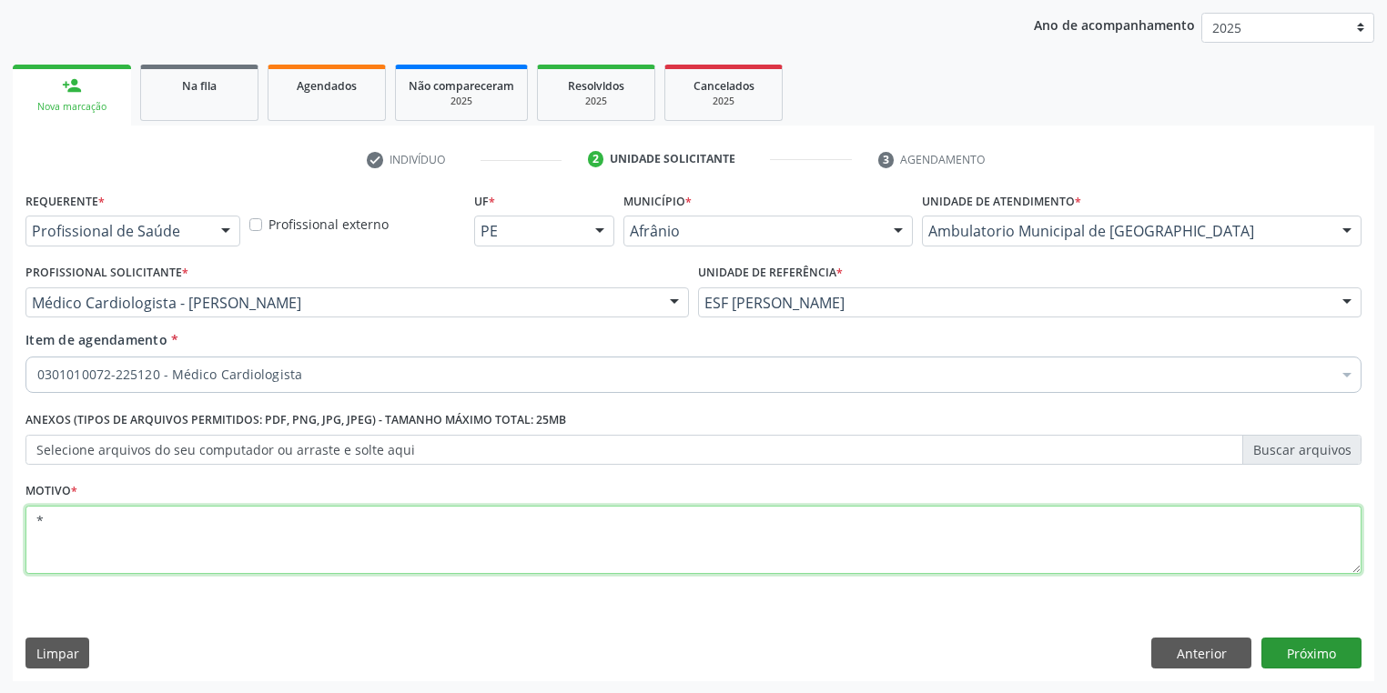
type textarea "*"
click at [1299, 651] on button "Próximo" at bounding box center [1311, 653] width 100 height 31
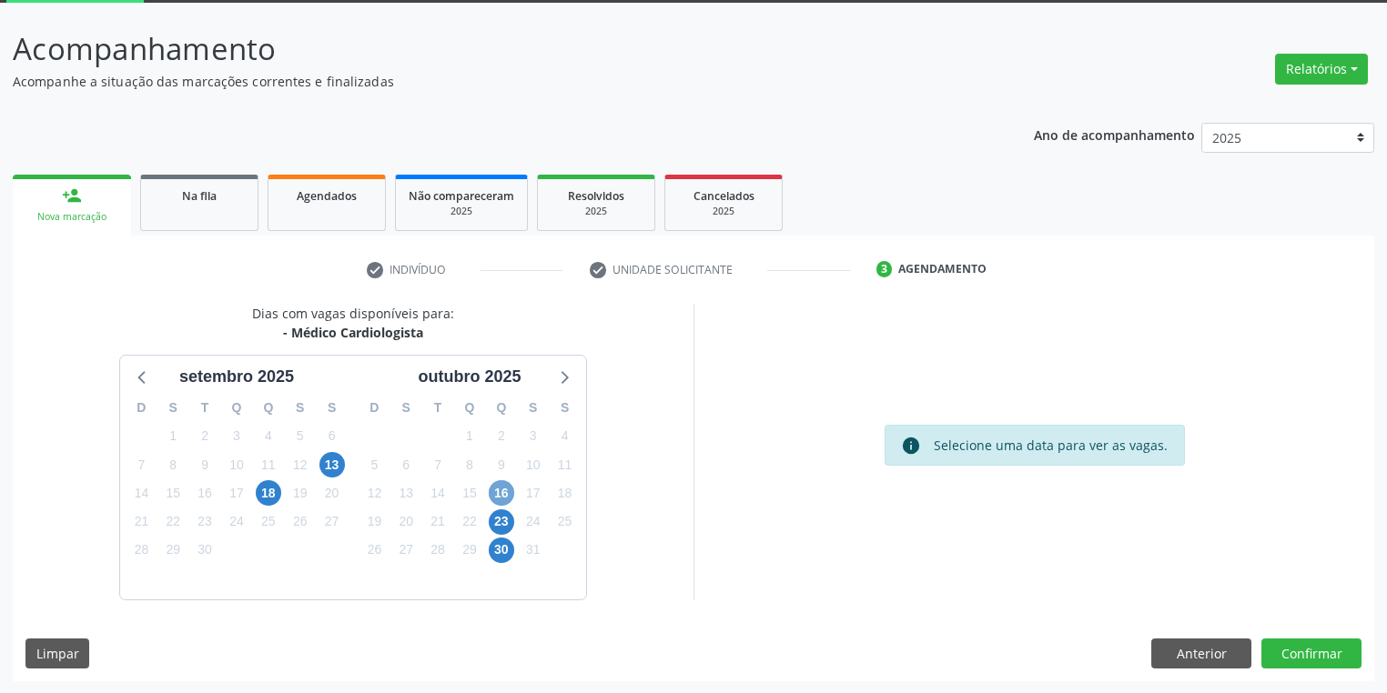
click at [497, 497] on span "16" at bounding box center [501, 492] width 25 height 25
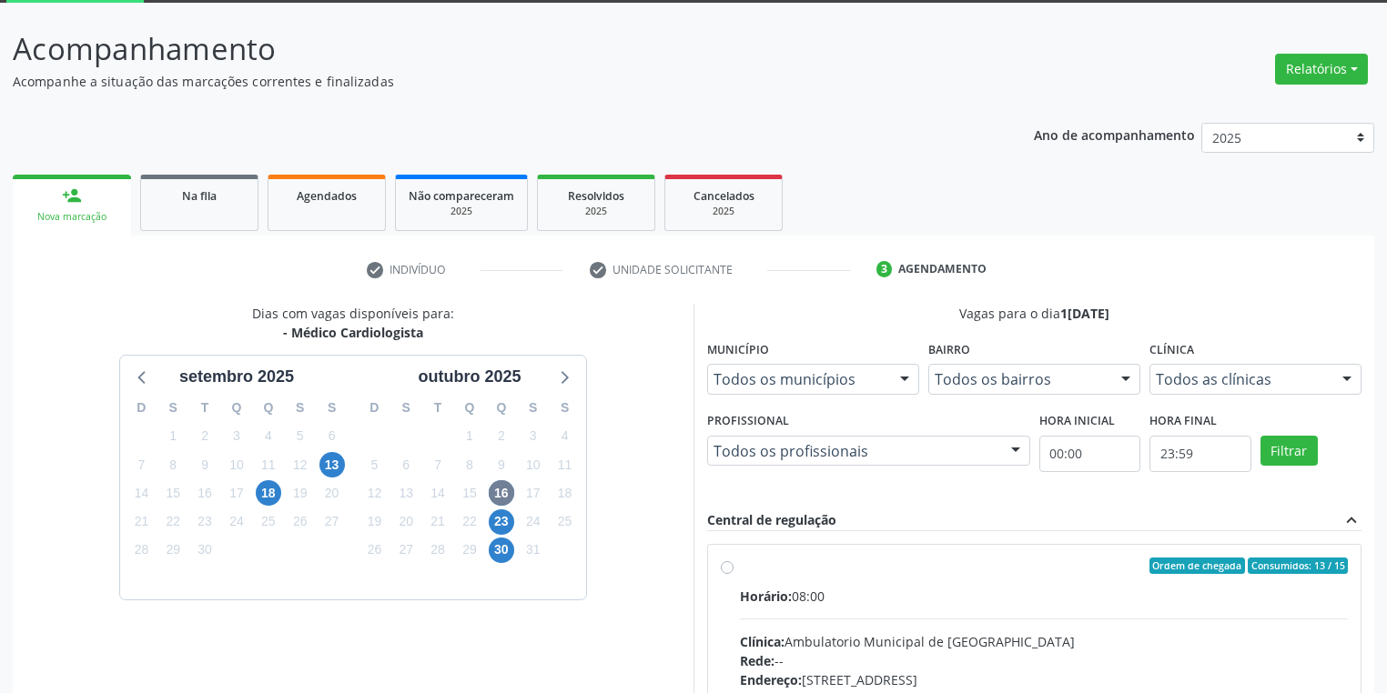
click at [733, 574] on input "Ordem de chegada Consumidos: 13 / 15 Horário: 08:00 Clínica: Ambulatorio Munici…" at bounding box center [727, 566] width 13 height 16
radio input "true"
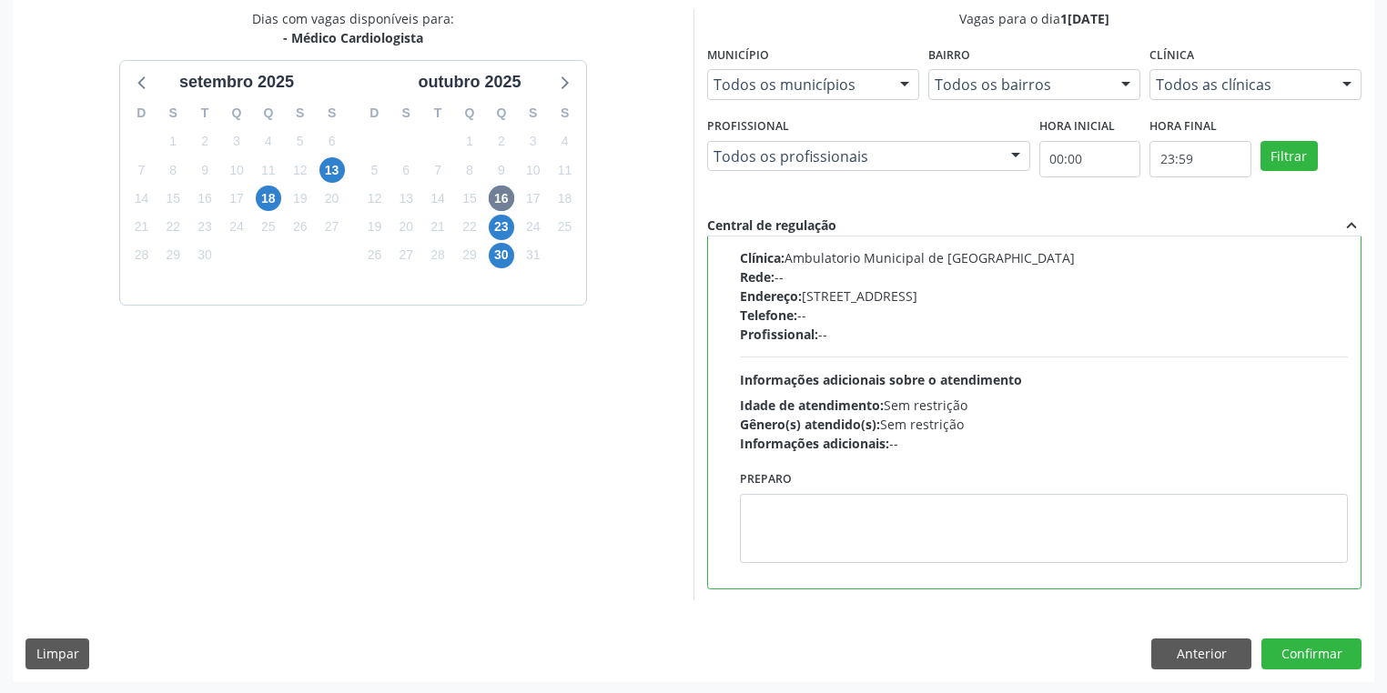
scroll to position [393, 0]
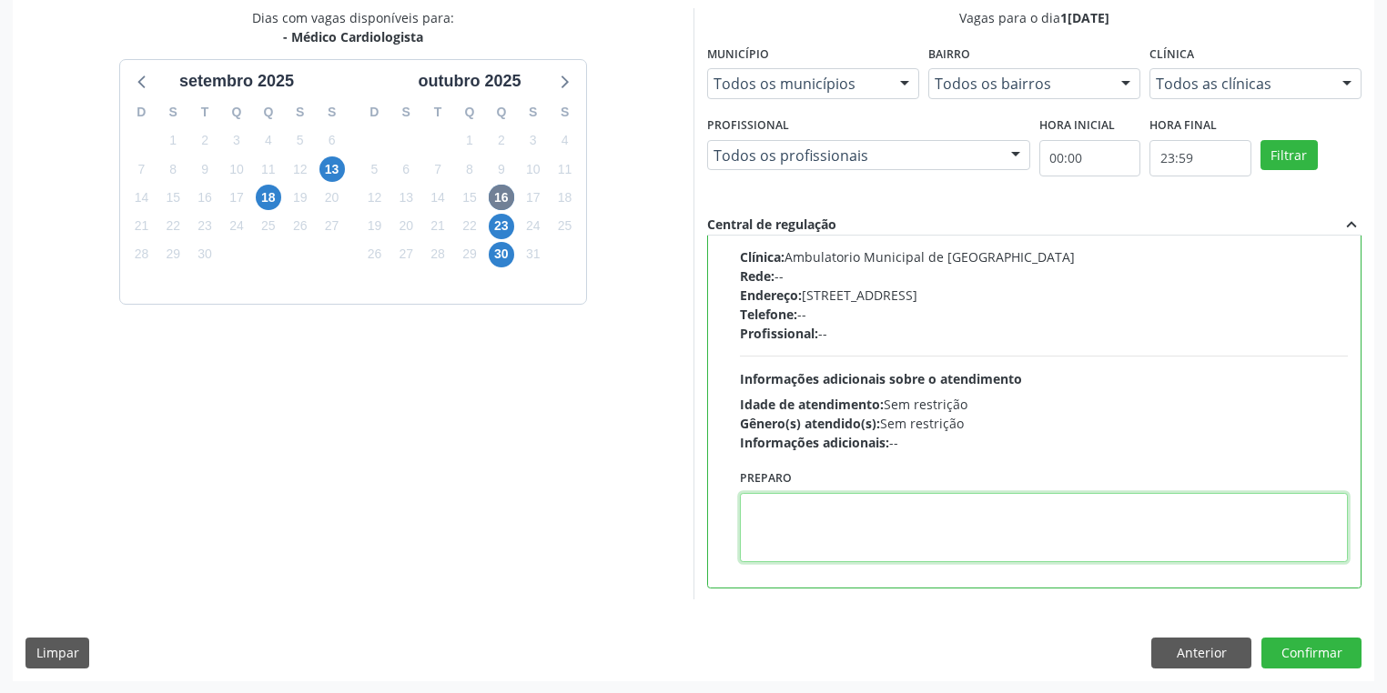
click at [843, 527] on textarea at bounding box center [1044, 527] width 608 height 69
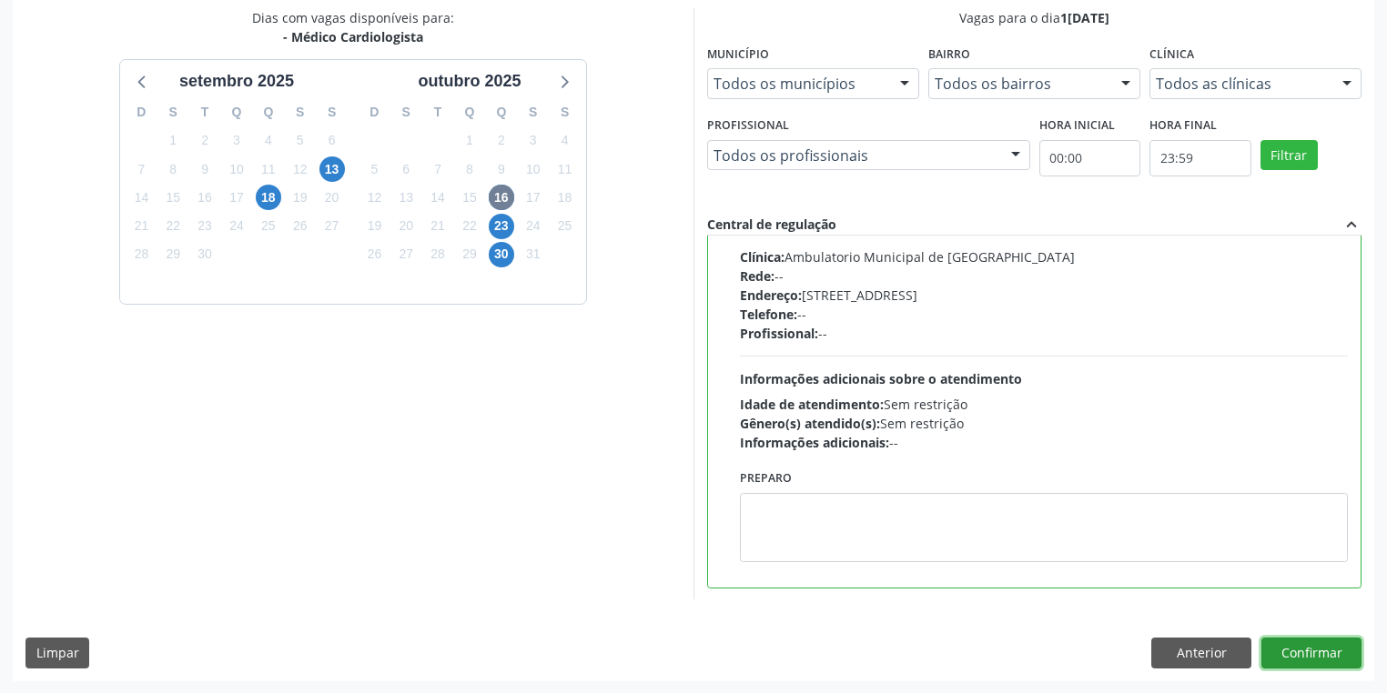
click at [1309, 644] on button "Confirmar" at bounding box center [1311, 653] width 100 height 31
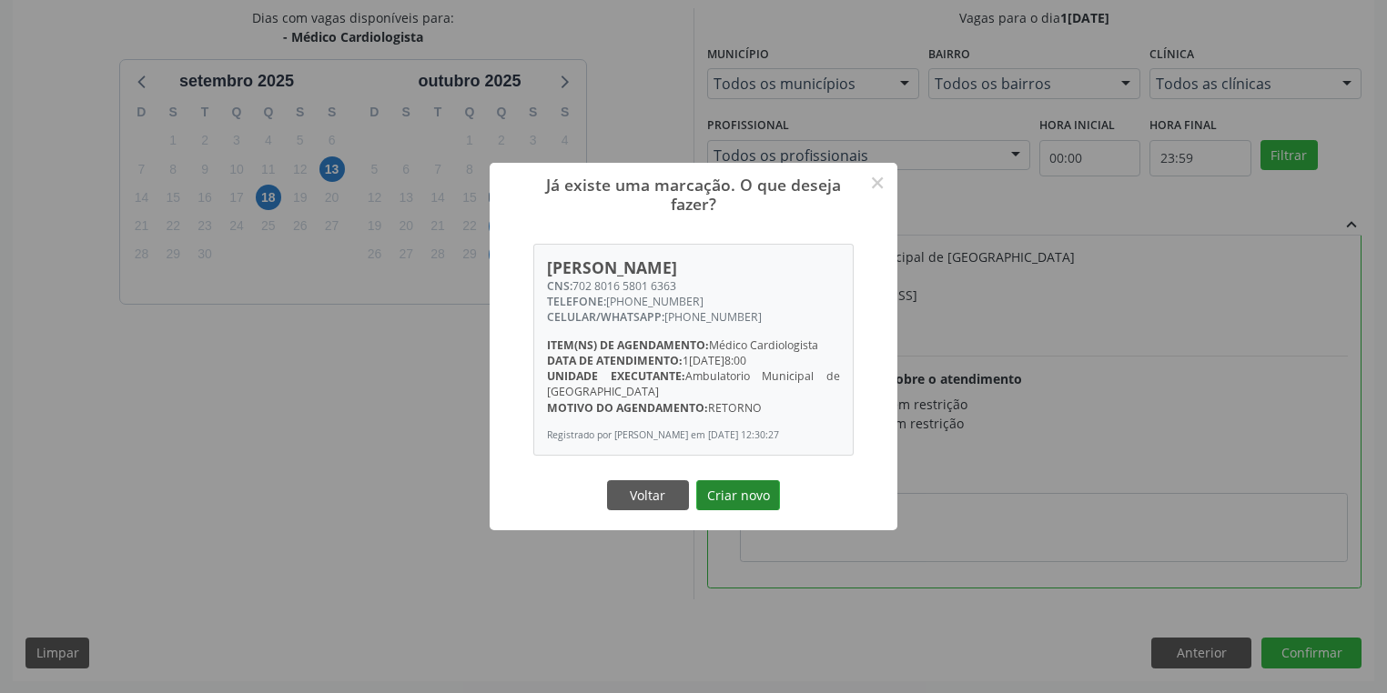
click at [737, 499] on button "Criar novo" at bounding box center [738, 495] width 84 height 31
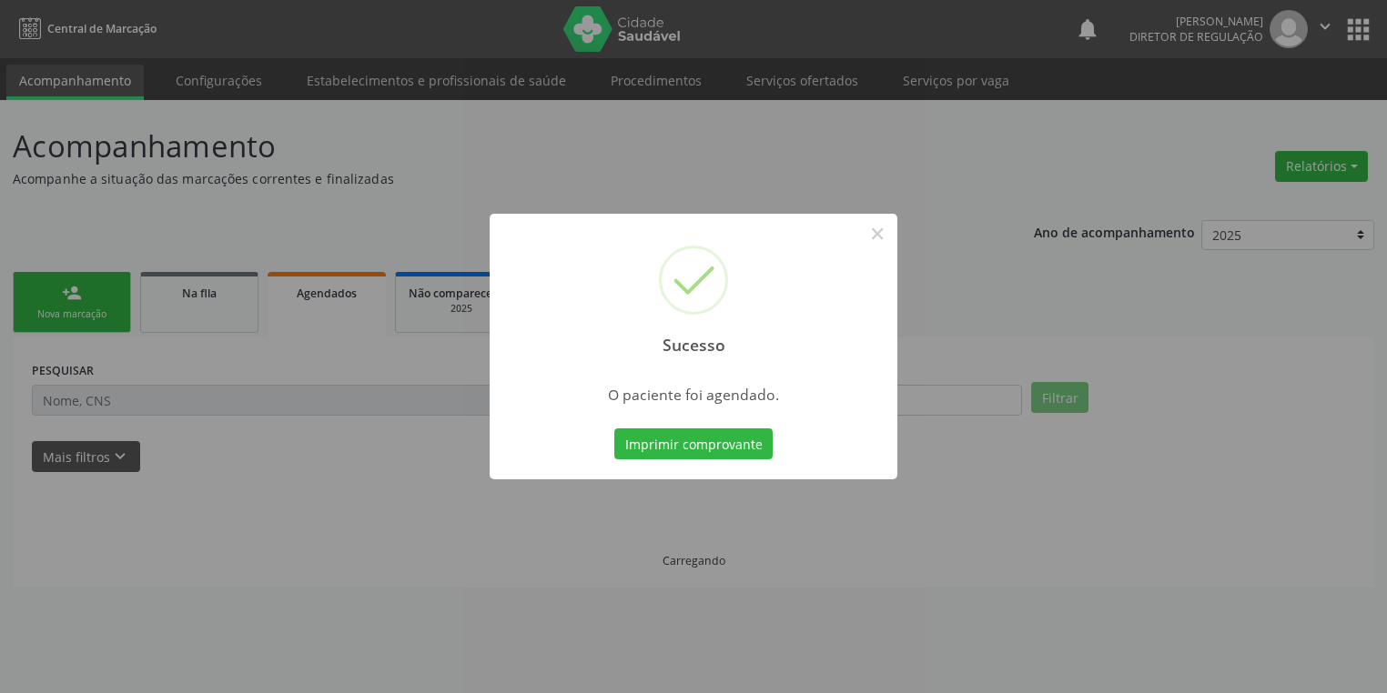
scroll to position [0, 0]
click at [711, 448] on button "Imprimir comprovante" at bounding box center [699, 444] width 158 height 31
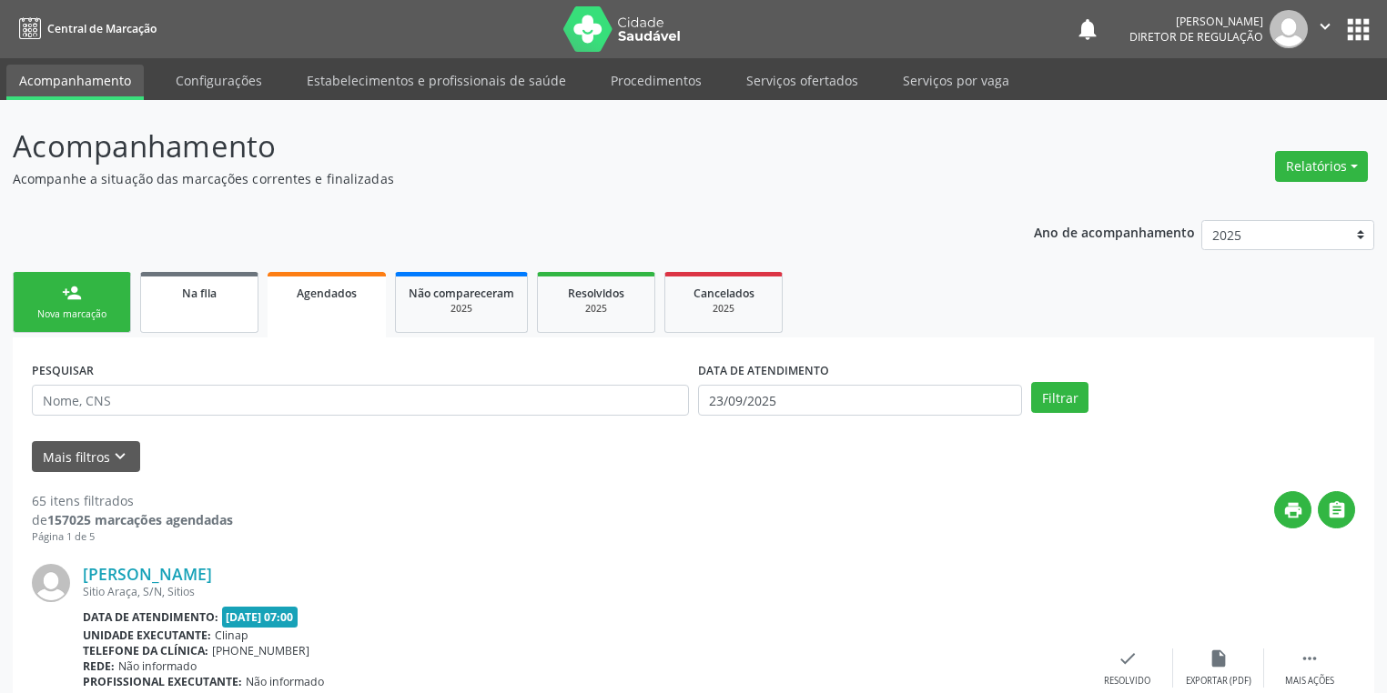
click at [188, 307] on link "Na fila" at bounding box center [199, 302] width 118 height 61
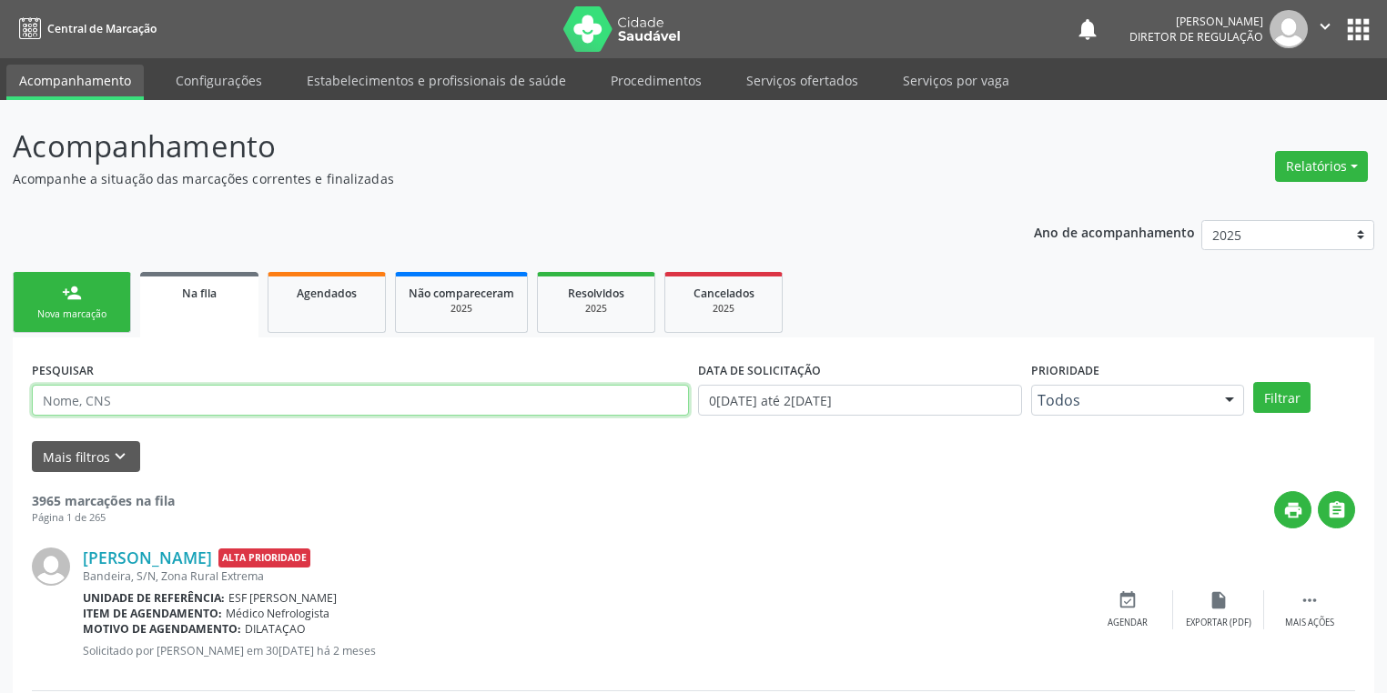
click at [120, 406] on input "text" at bounding box center [360, 400] width 657 height 31
click at [1277, 404] on button "Filtrar" at bounding box center [1281, 397] width 57 height 31
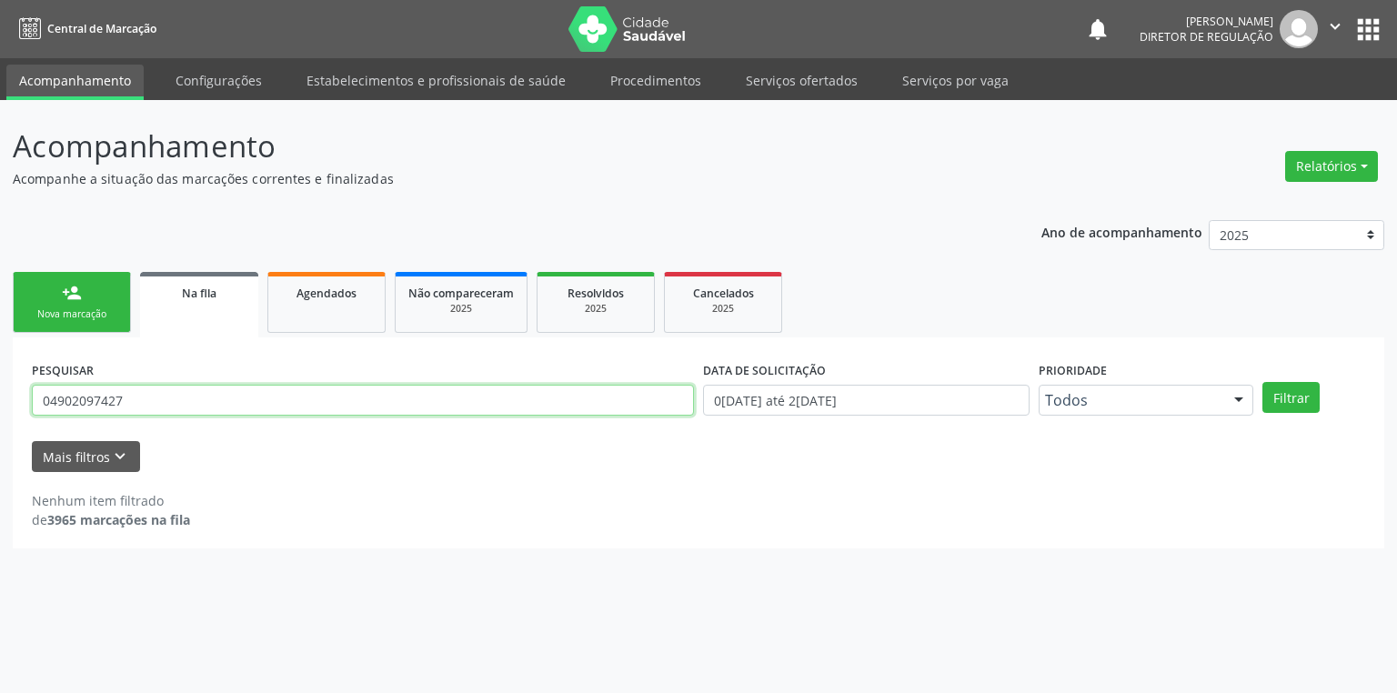
click at [126, 400] on input "04902097427" at bounding box center [363, 400] width 662 height 31
type input "0"
click at [1263, 382] on button "Filtrar" at bounding box center [1291, 397] width 57 height 31
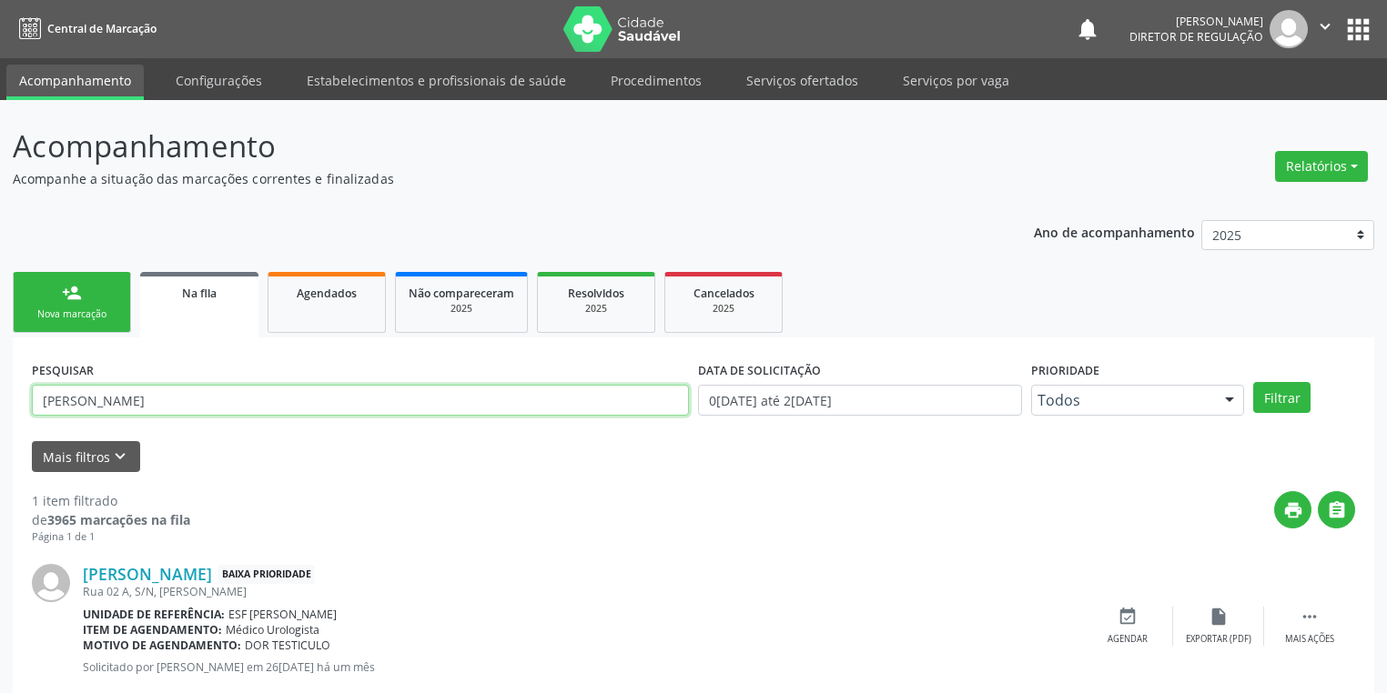
click at [102, 402] on input "[PERSON_NAME]" at bounding box center [360, 400] width 657 height 31
type input "[PERSON_NAME]"
click at [1273, 408] on button "Filtrar" at bounding box center [1281, 397] width 57 height 31
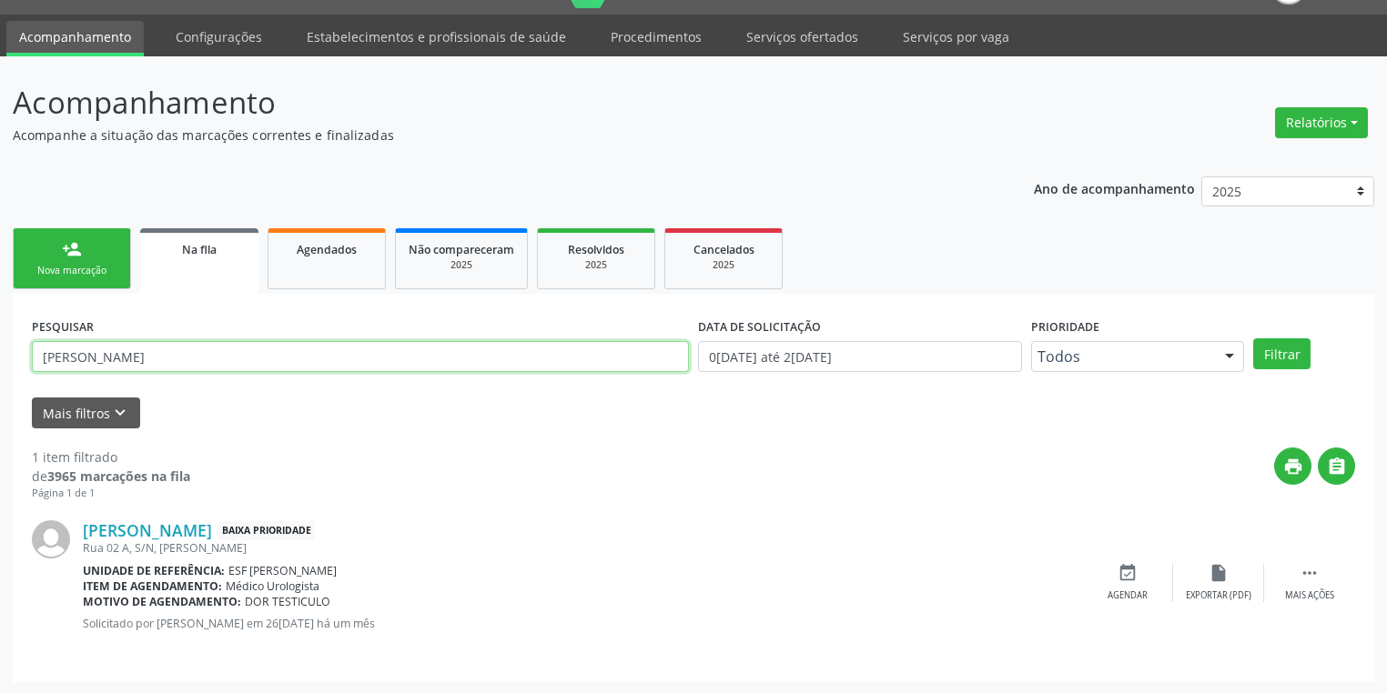
drag, startPoint x: 117, startPoint y: 357, endPoint x: 137, endPoint y: 357, distance: 20.0
click at [109, 357] on input "[PERSON_NAME]" at bounding box center [360, 356] width 657 height 31
click at [139, 355] on input "[PERSON_NAME]" at bounding box center [360, 356] width 657 height 31
drag, startPoint x: 126, startPoint y: 354, endPoint x: 18, endPoint y: 354, distance: 107.4
click at [18, 354] on div "PESQUISAR [PERSON_NAME] DATA DE SOLICITAÇÃO 01[DATE]té 23[DATE] Prioridade Todo…" at bounding box center [693, 488] width 1361 height 388
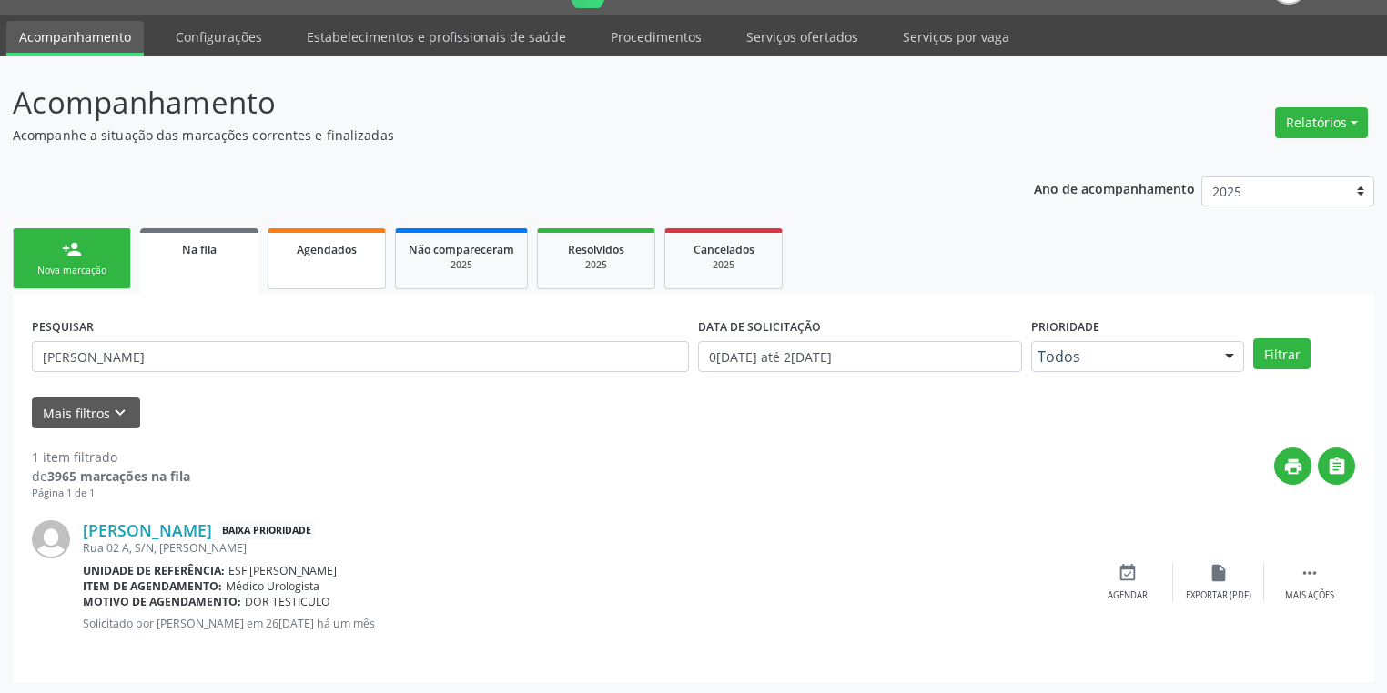
click at [329, 261] on link "Agendados" at bounding box center [326, 258] width 118 height 61
select select "8"
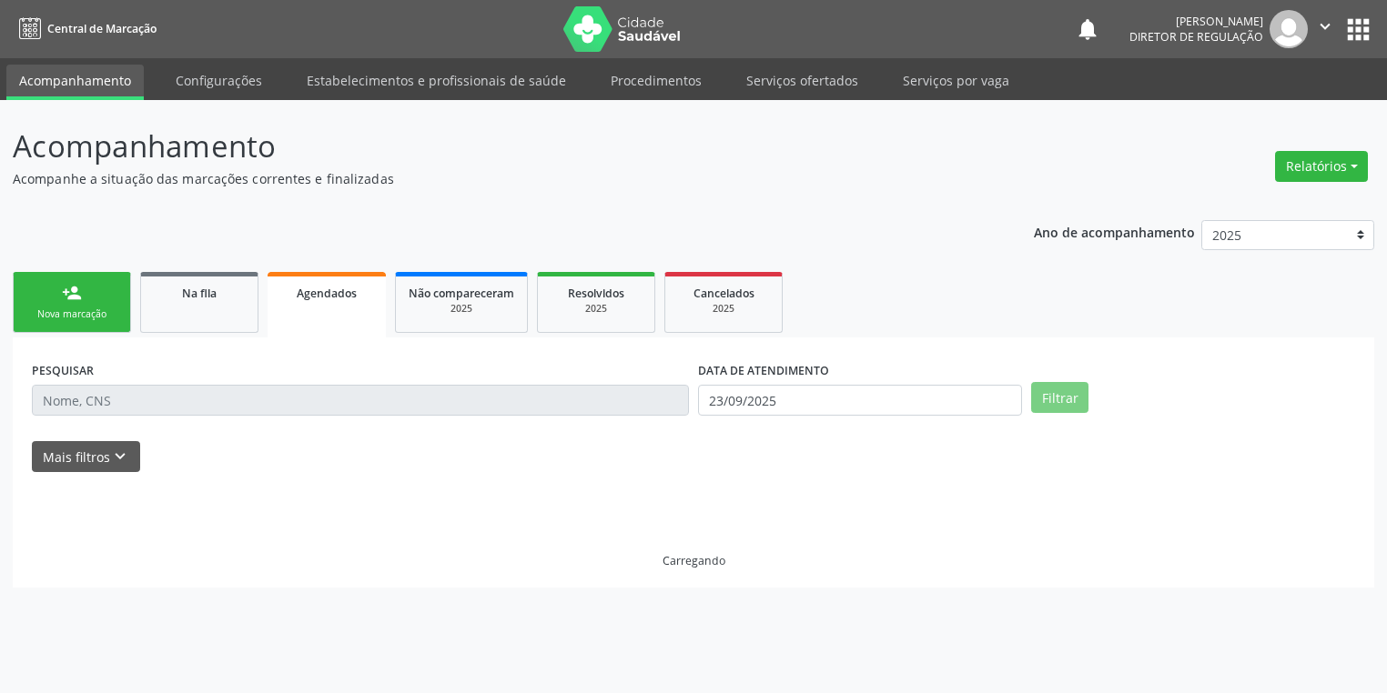
scroll to position [0, 0]
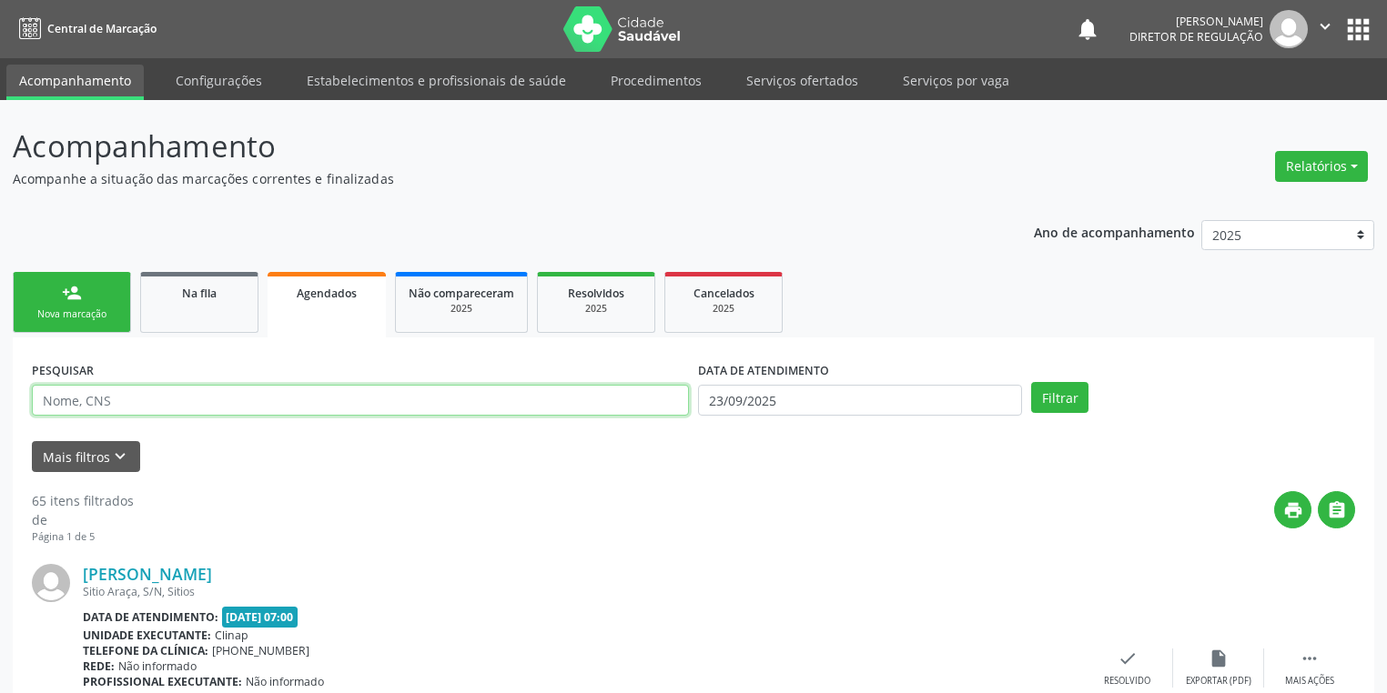
click at [107, 399] on input "text" at bounding box center [360, 400] width 657 height 31
paste input "[PERSON_NAME]"
type input "[PERSON_NAME]"
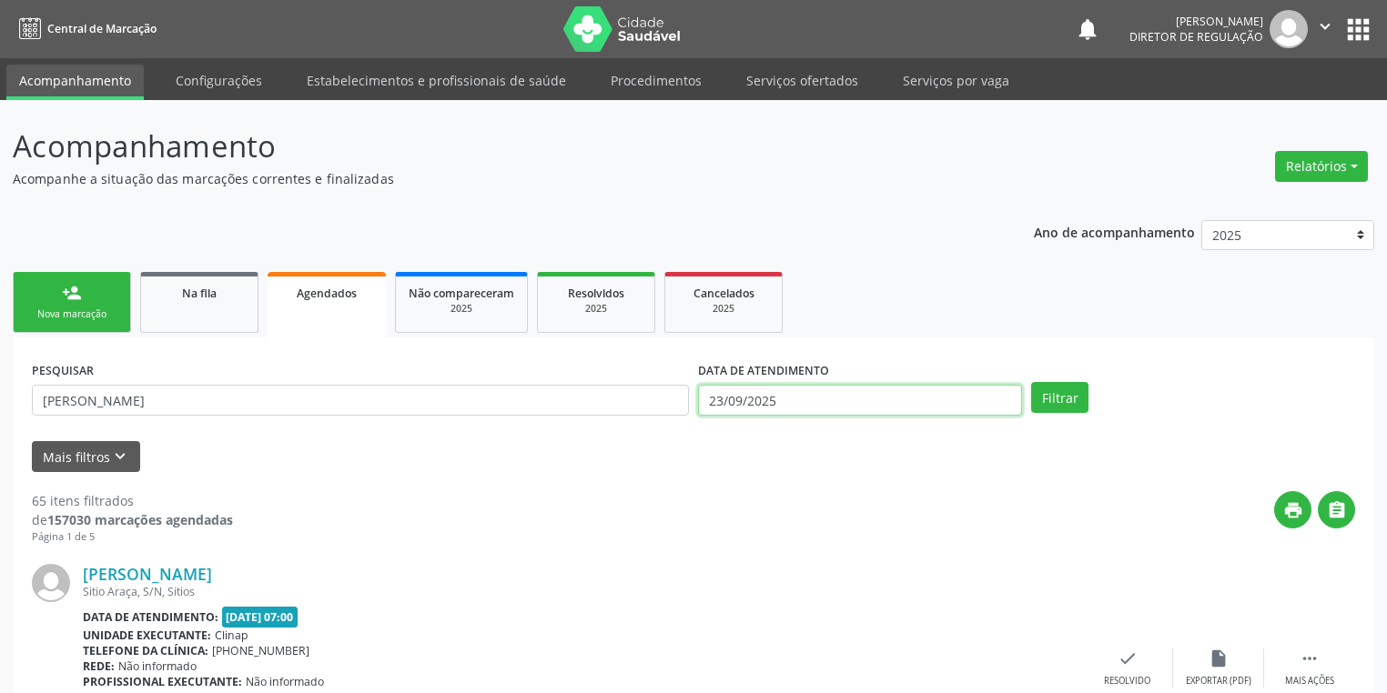
click at [772, 397] on input "23/09/2025" at bounding box center [860, 400] width 324 height 31
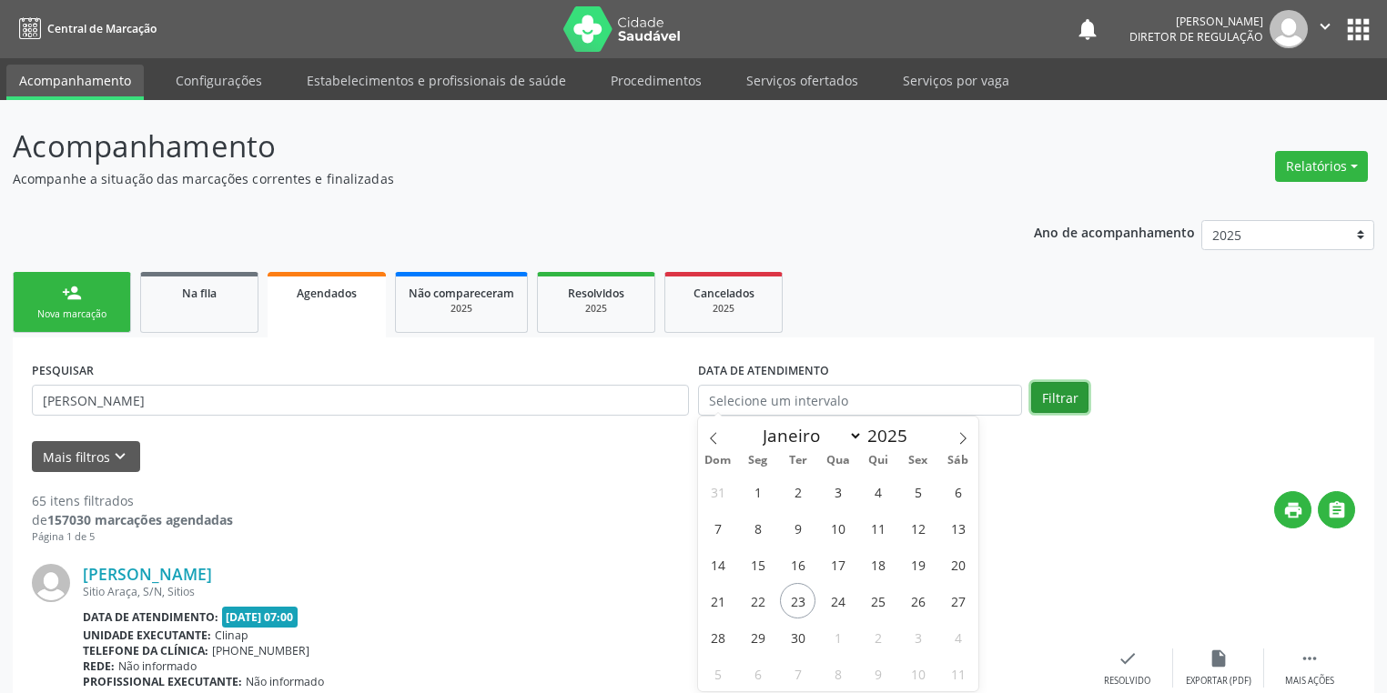
click at [1056, 394] on button "Filtrar" at bounding box center [1059, 397] width 57 height 31
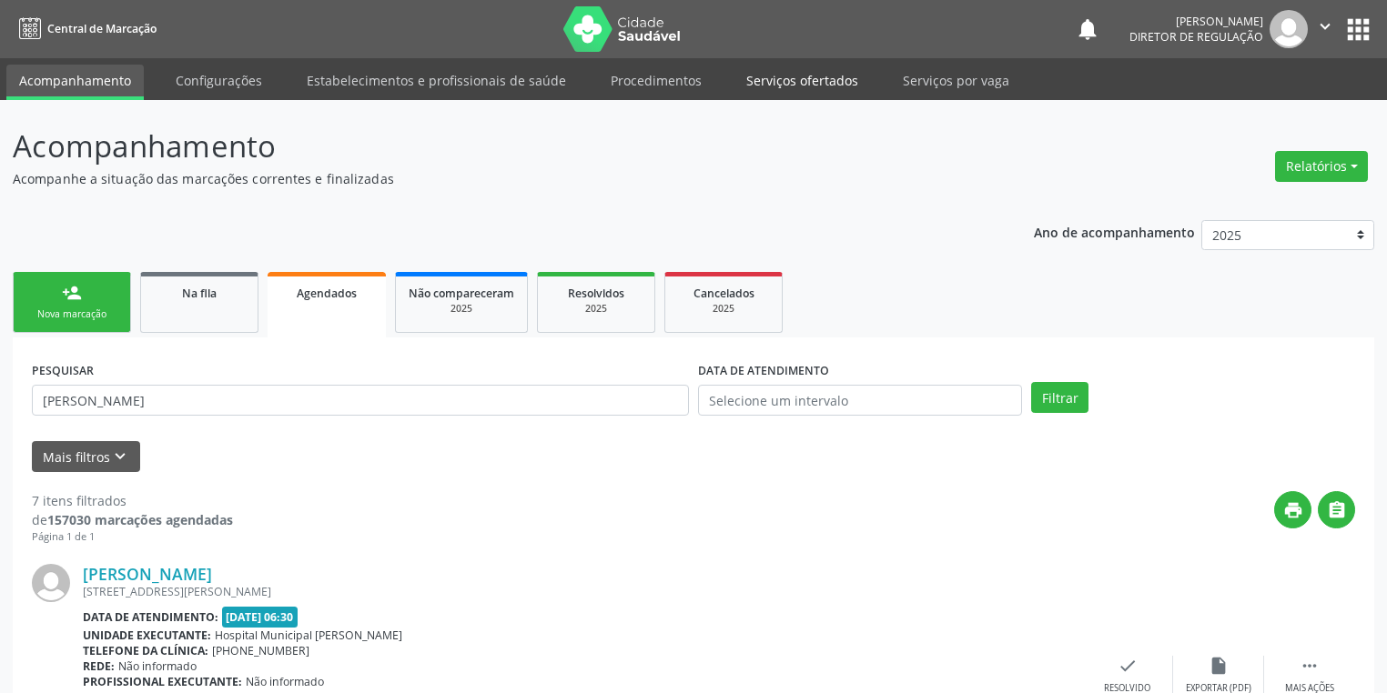
click at [808, 76] on link "Serviços ofertados" at bounding box center [801, 81] width 137 height 32
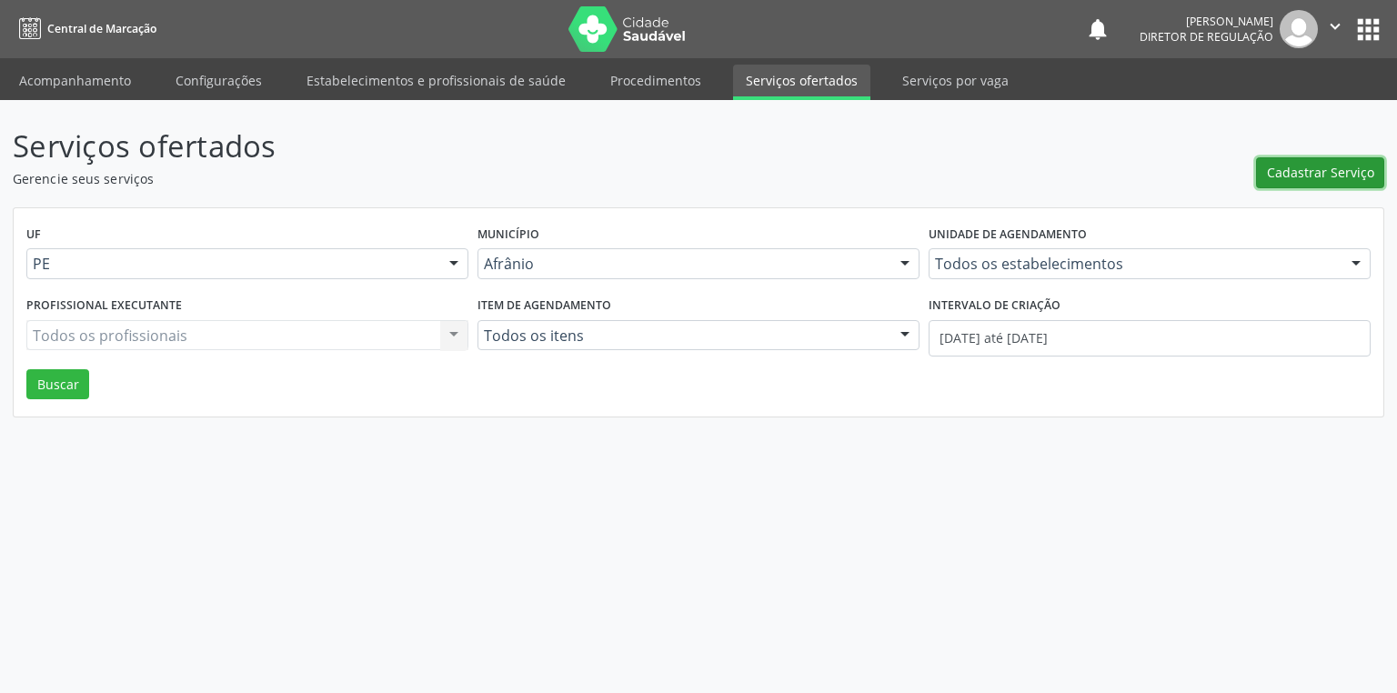
click at [1307, 179] on span "Cadastrar Serviço" at bounding box center [1320, 172] width 107 height 19
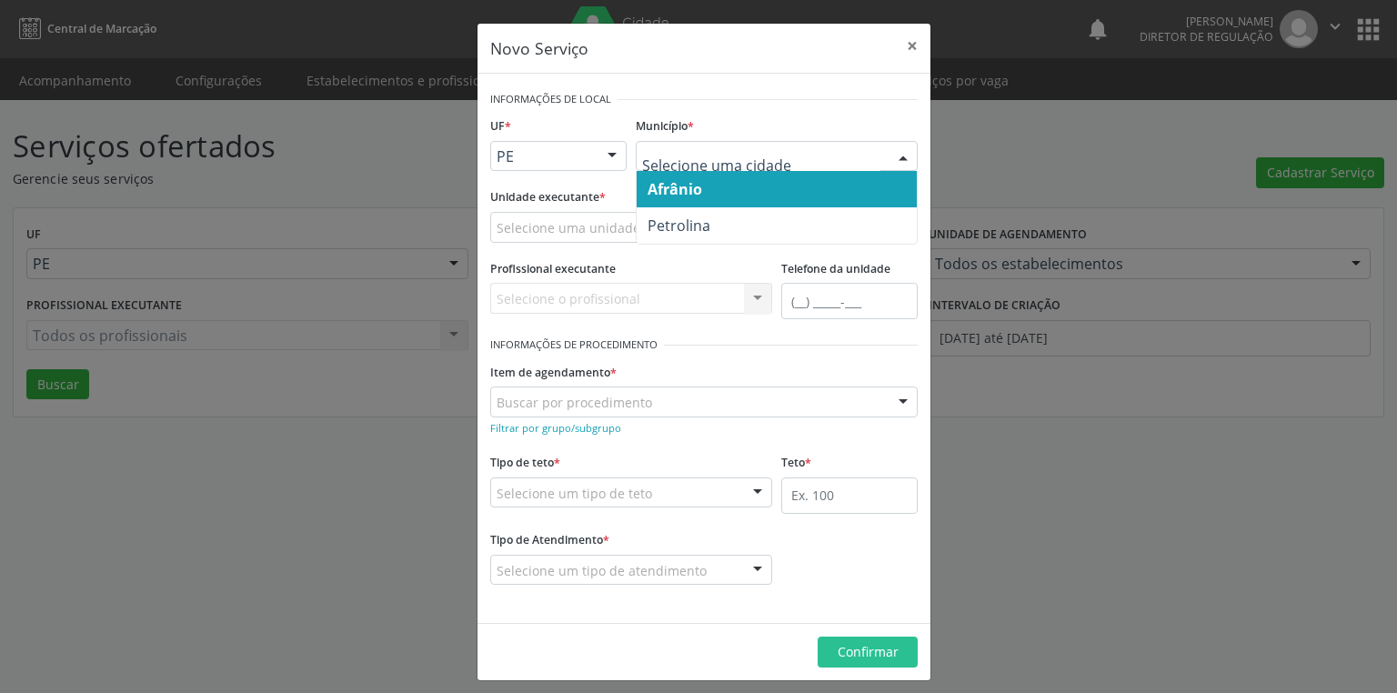
click at [663, 185] on span "Afrânio" at bounding box center [675, 189] width 55 height 20
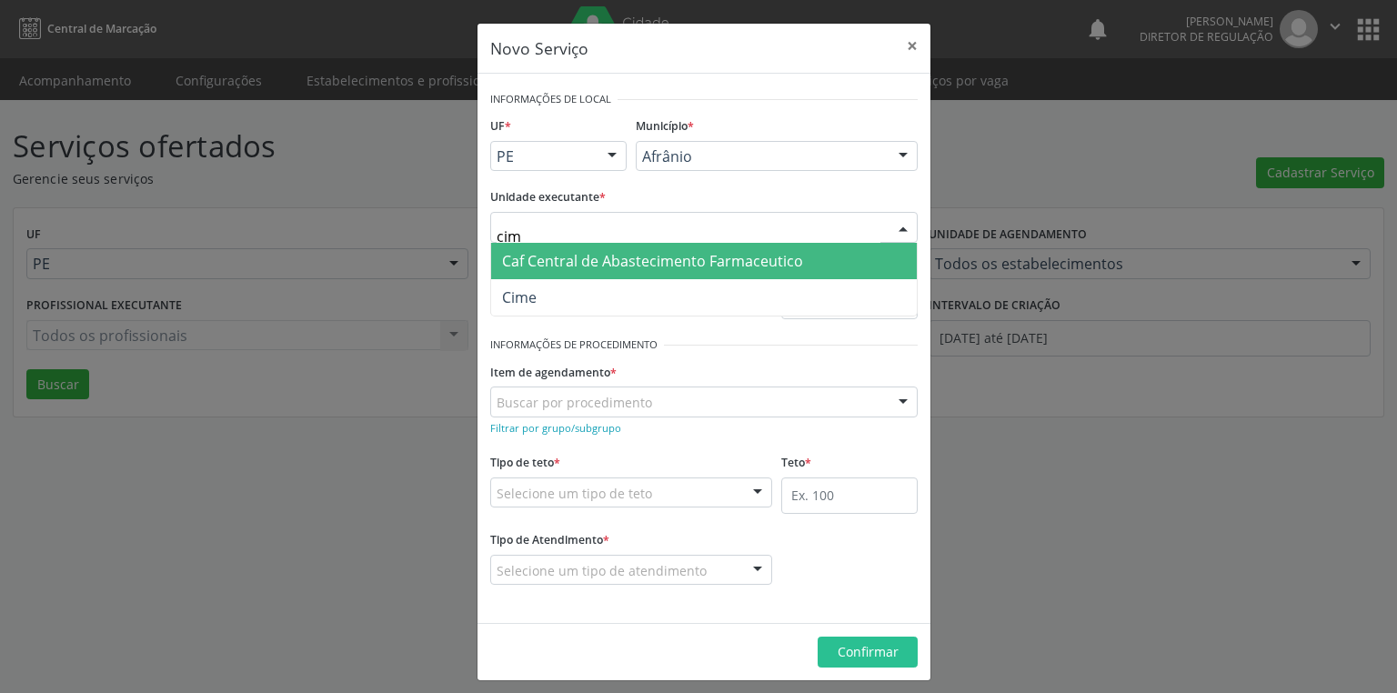
type input "cime"
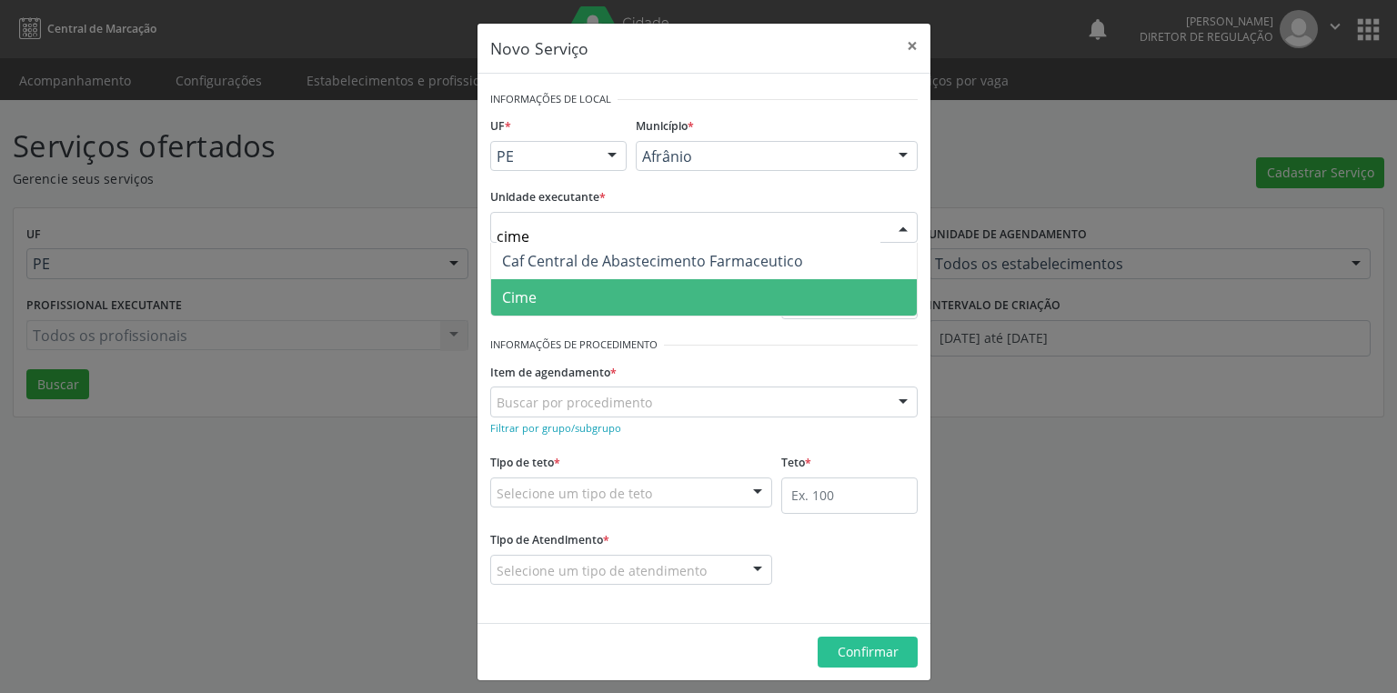
click at [521, 291] on span "Cime" at bounding box center [519, 297] width 35 height 20
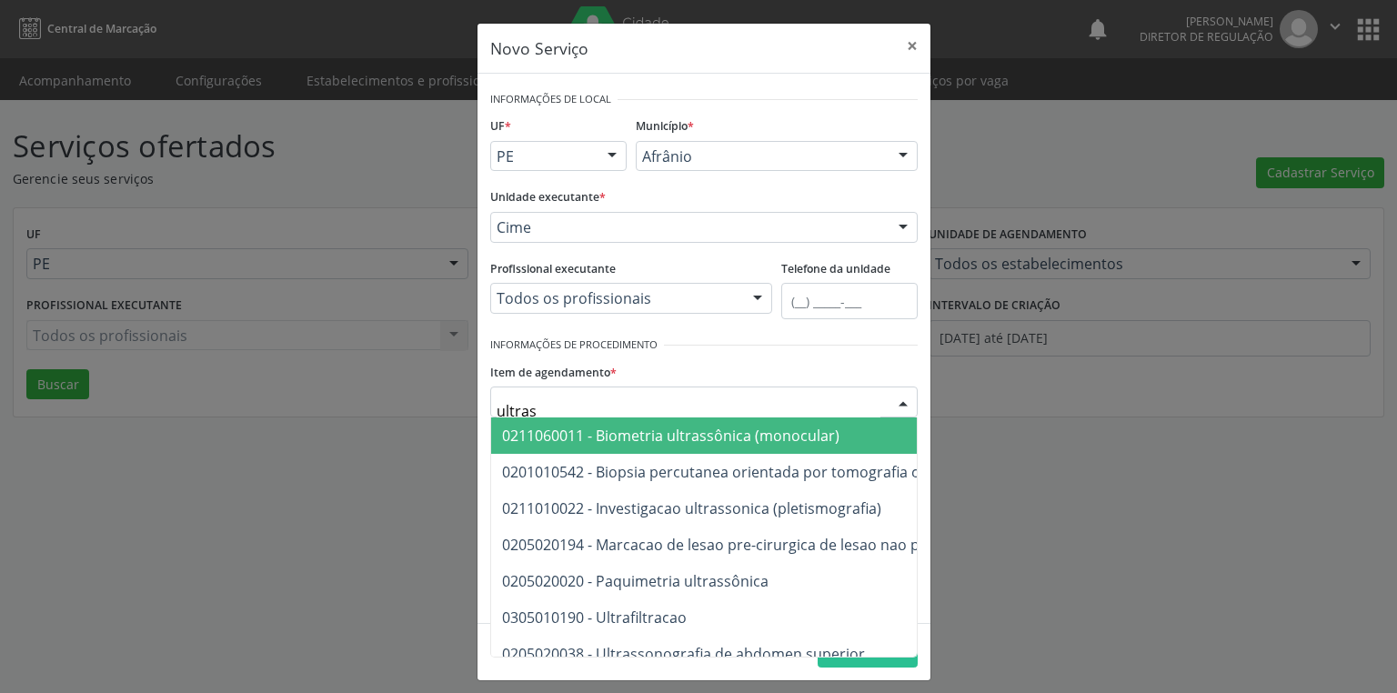
type input "ultrass"
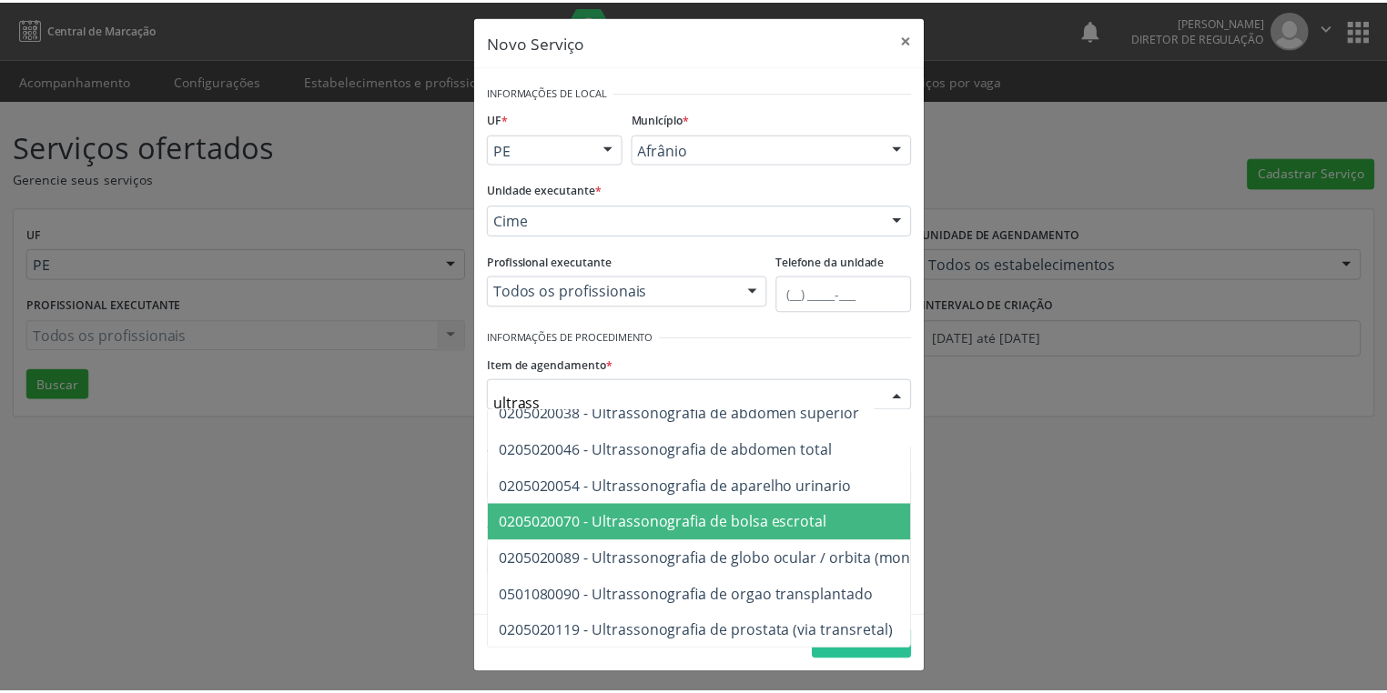
scroll to position [218, 0]
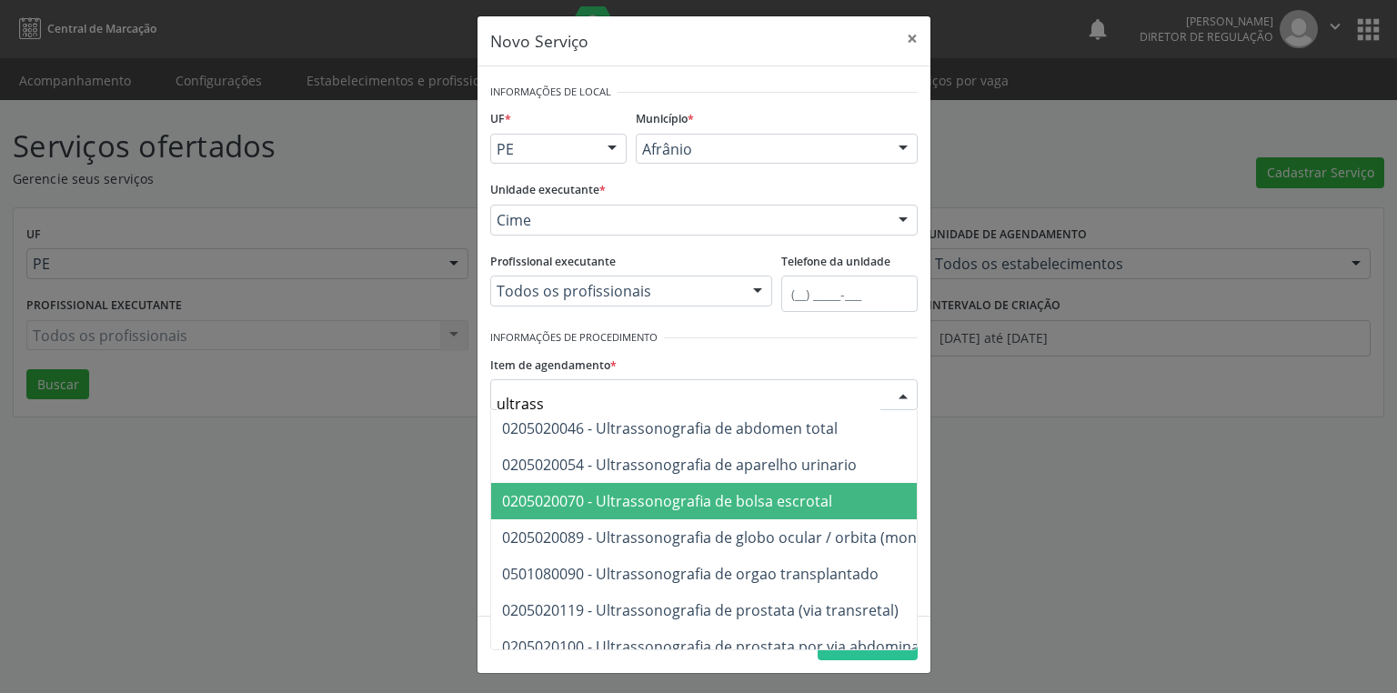
drag, startPoint x: 772, startPoint y: 498, endPoint x: 742, endPoint y: 499, distance: 30.0
click at [772, 498] on span "0205020070 - Ultrassonografia de bolsa escrotal" at bounding box center [667, 501] width 330 height 20
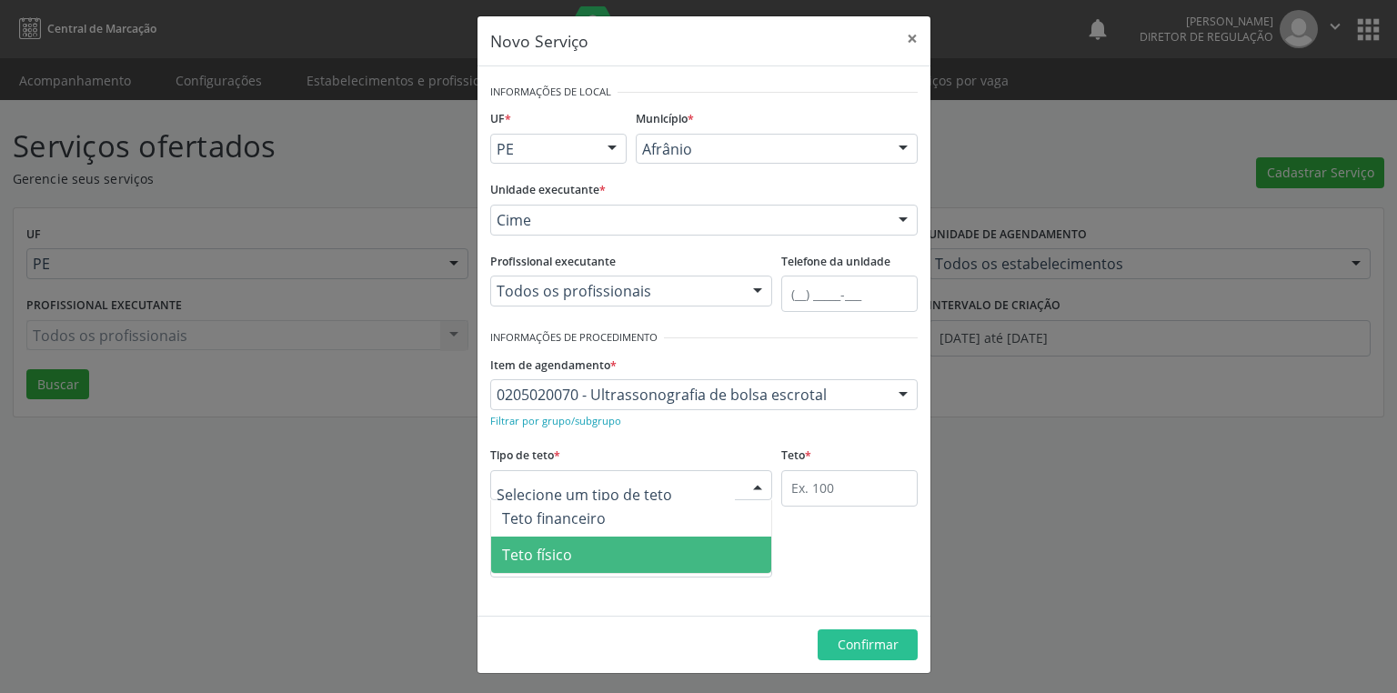
click at [548, 561] on span "Teto físico" at bounding box center [537, 555] width 70 height 20
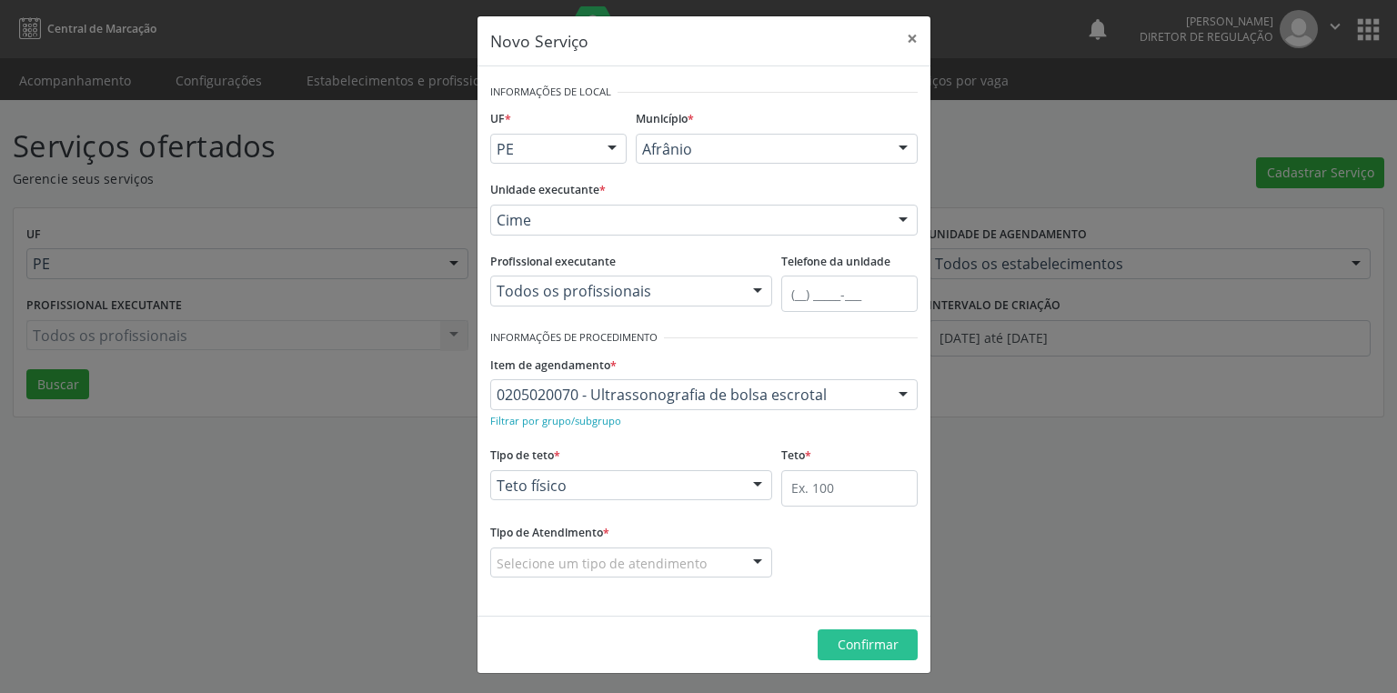
click at [793, 467] on label "Teto *" at bounding box center [797, 456] width 30 height 28
click at [792, 486] on input "text" at bounding box center [850, 488] width 136 height 36
type input "1"
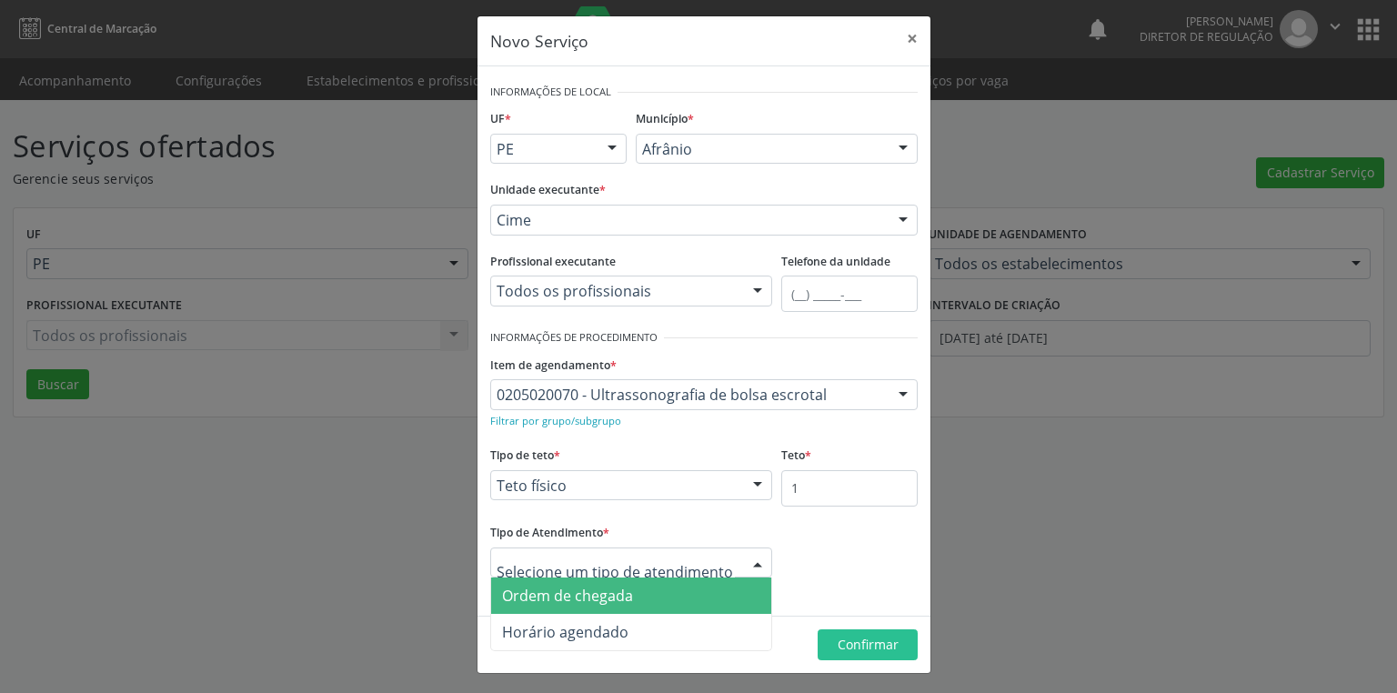
drag, startPoint x: 592, startPoint y: 600, endPoint x: 630, endPoint y: 601, distance: 37.3
click at [595, 599] on span "Ordem de chegada" at bounding box center [567, 596] width 131 height 20
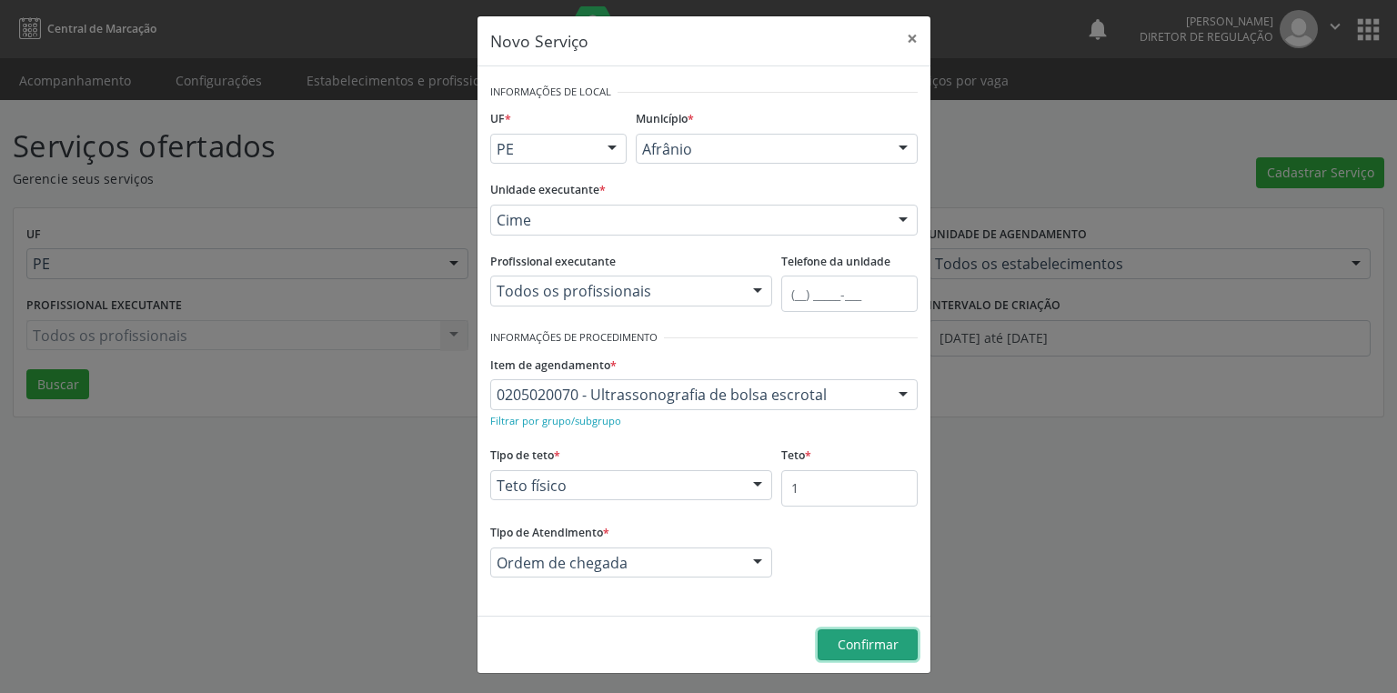
click at [859, 651] on span "Confirmar" at bounding box center [868, 644] width 61 height 17
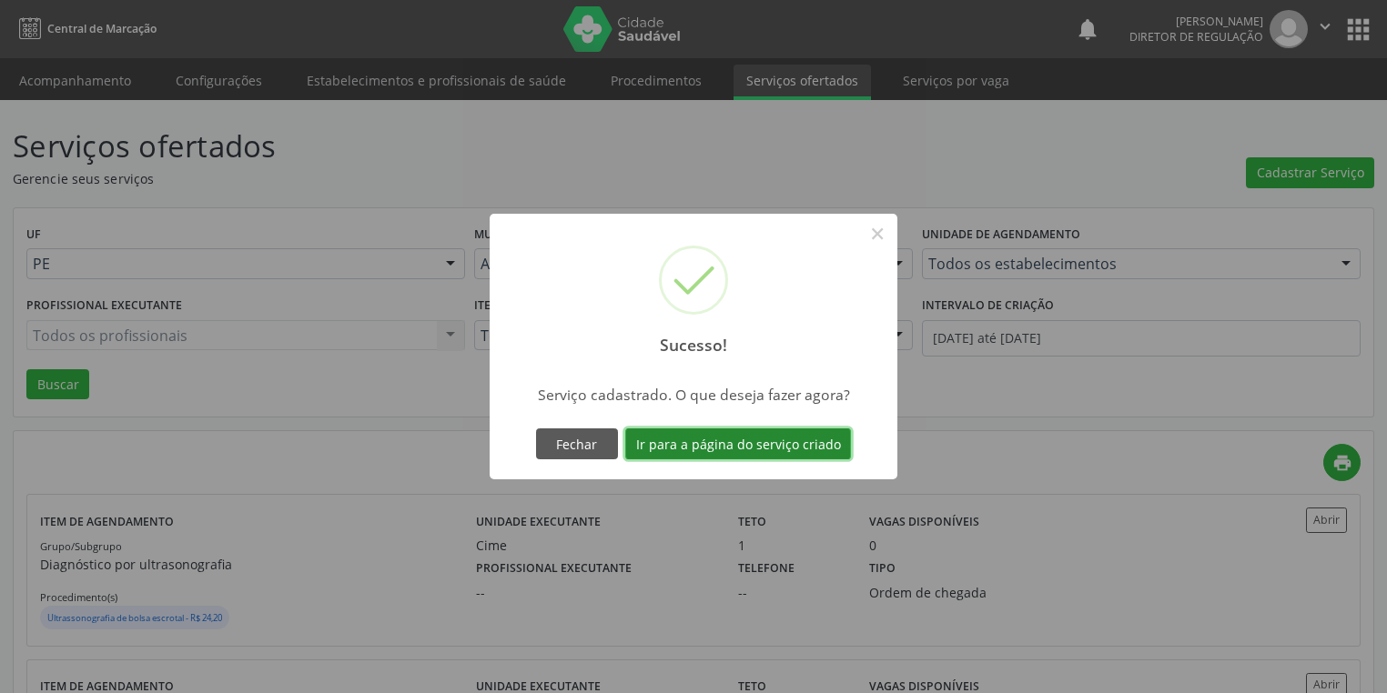
click at [694, 442] on button "Ir para a página do serviço criado" at bounding box center [738, 444] width 226 height 31
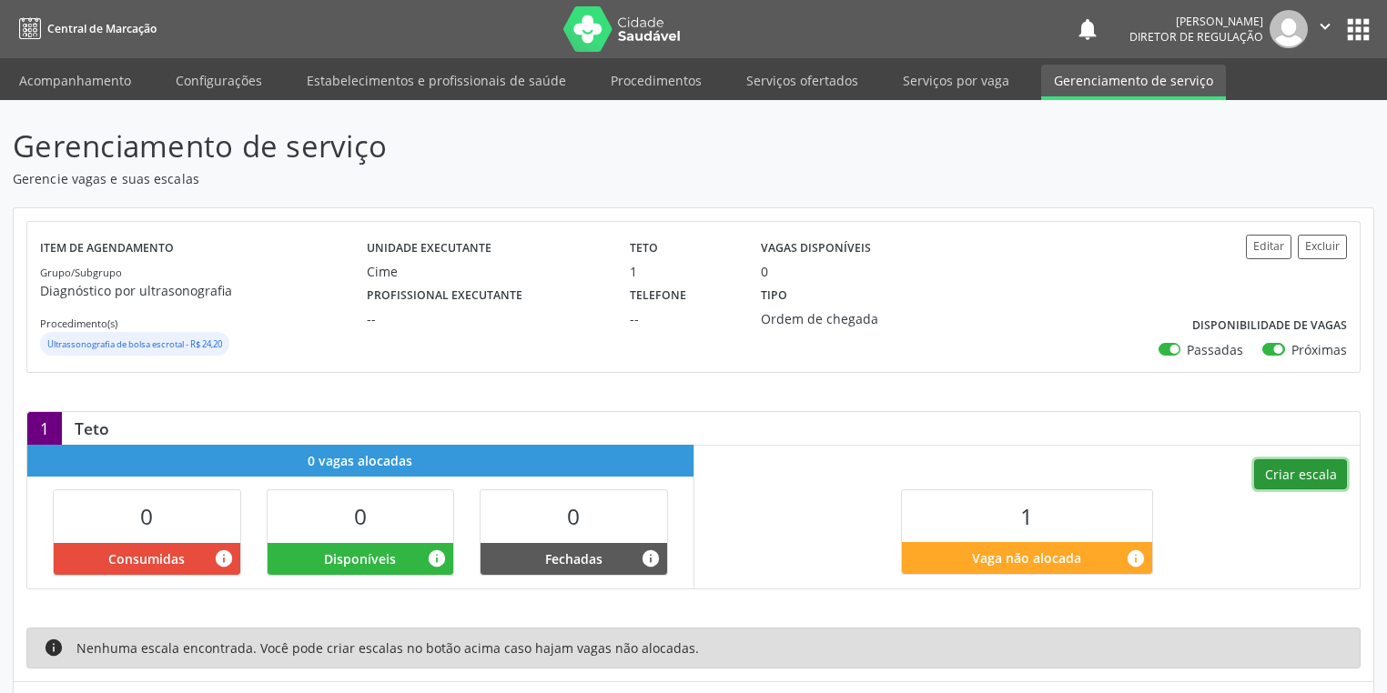
click at [1288, 472] on button "Criar escala" at bounding box center [1300, 474] width 93 height 31
select select "8"
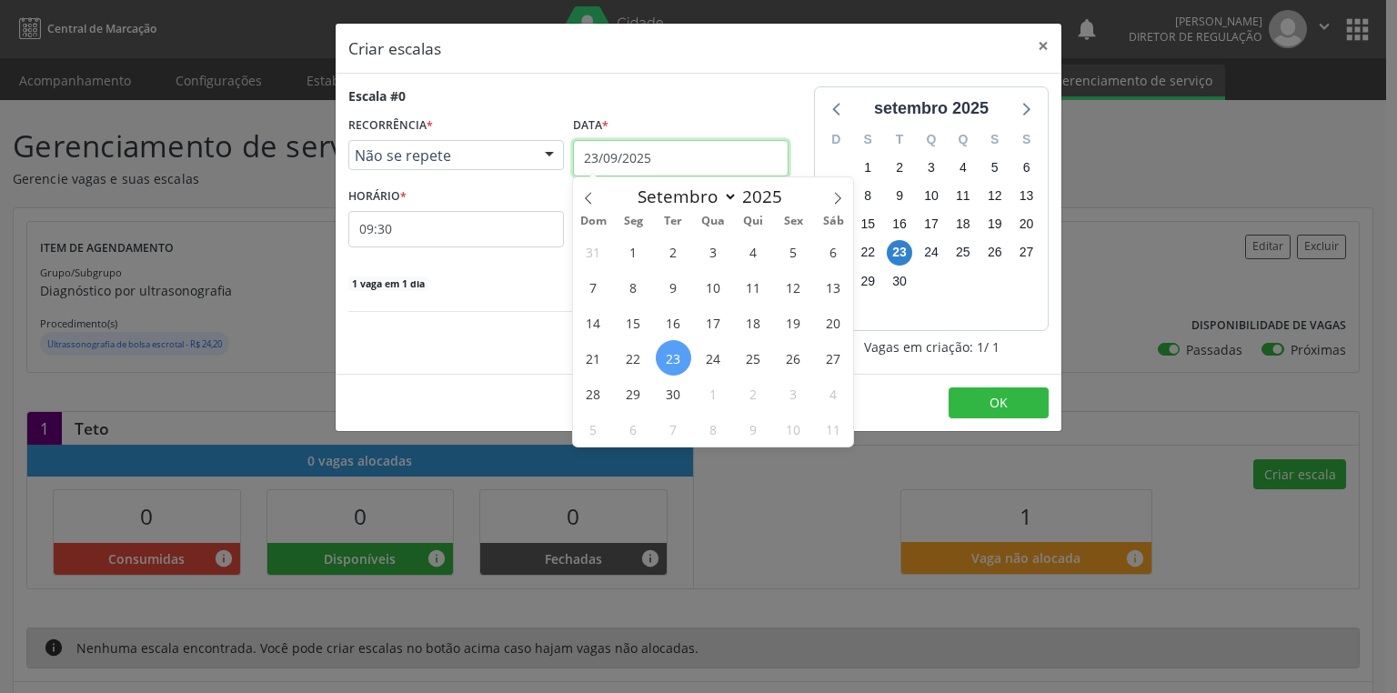
click at [611, 150] on input "23/09/2025" at bounding box center [681, 158] width 216 height 36
click at [754, 364] on span "25" at bounding box center [753, 357] width 35 height 35
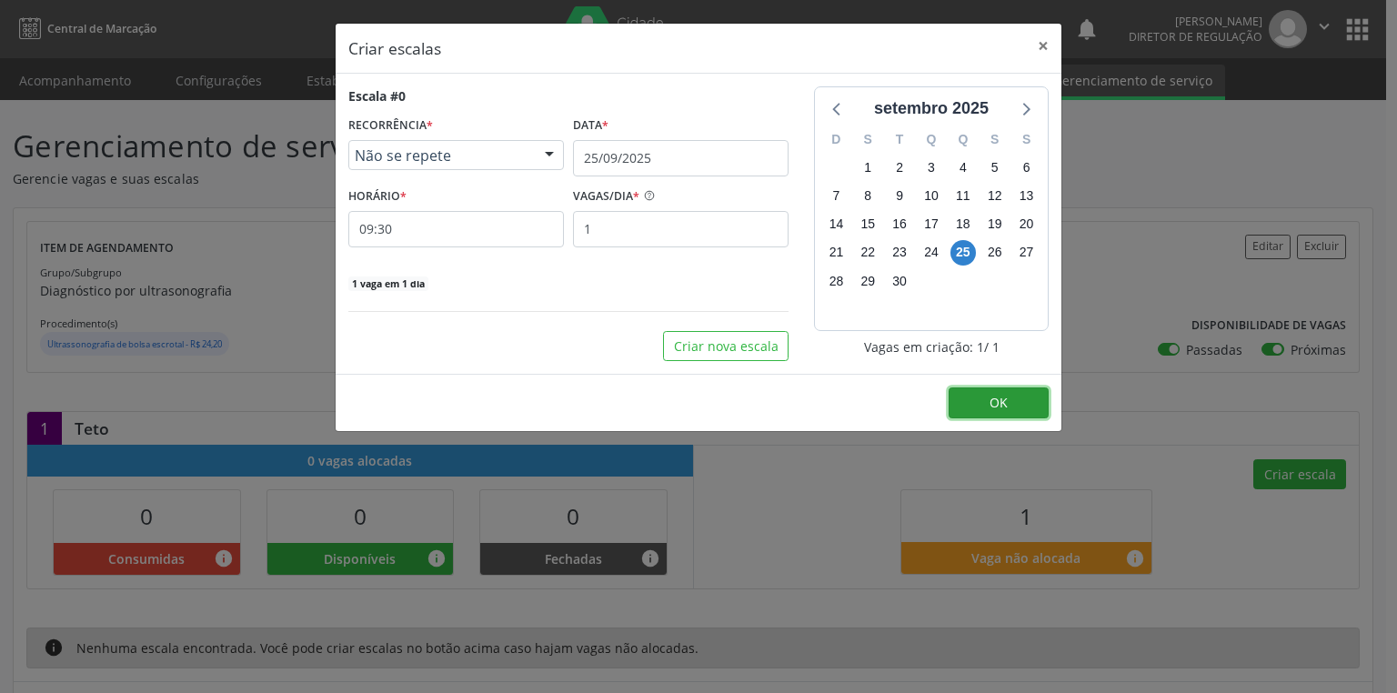
click at [981, 400] on button "OK" at bounding box center [999, 403] width 100 height 31
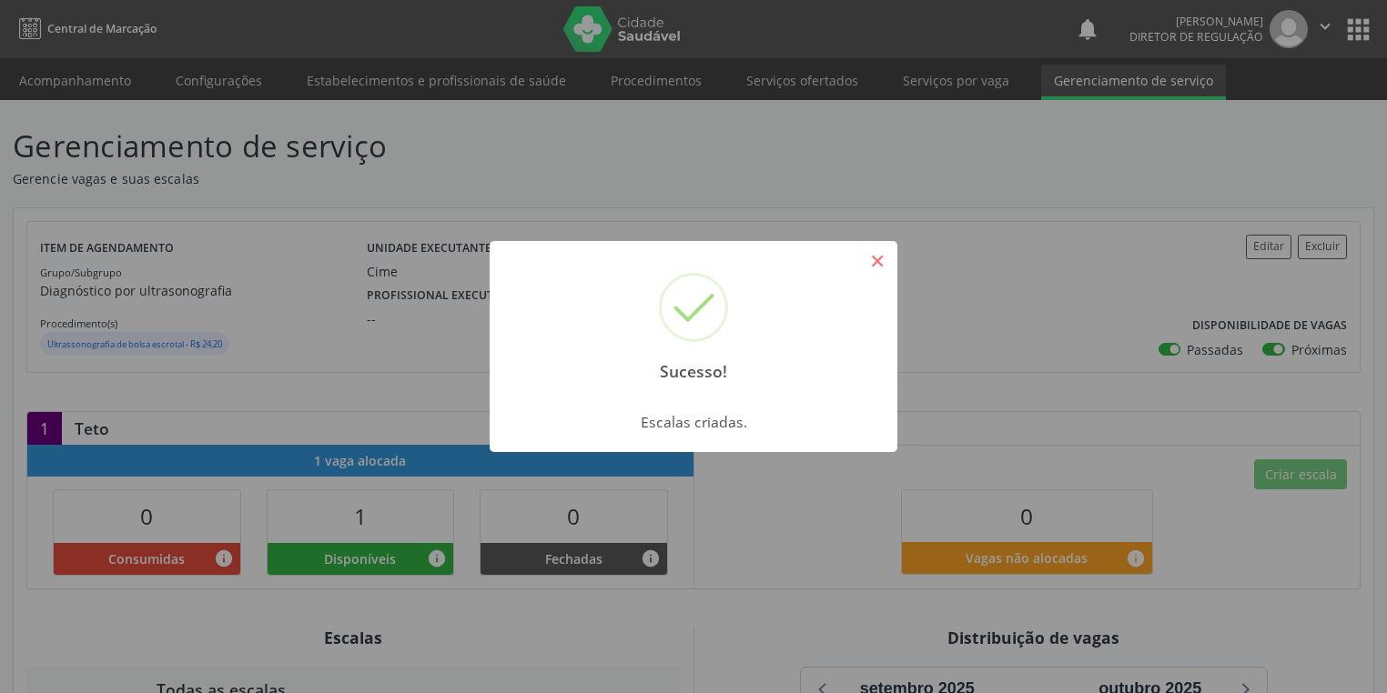
click at [877, 259] on button "×" at bounding box center [877, 261] width 31 height 31
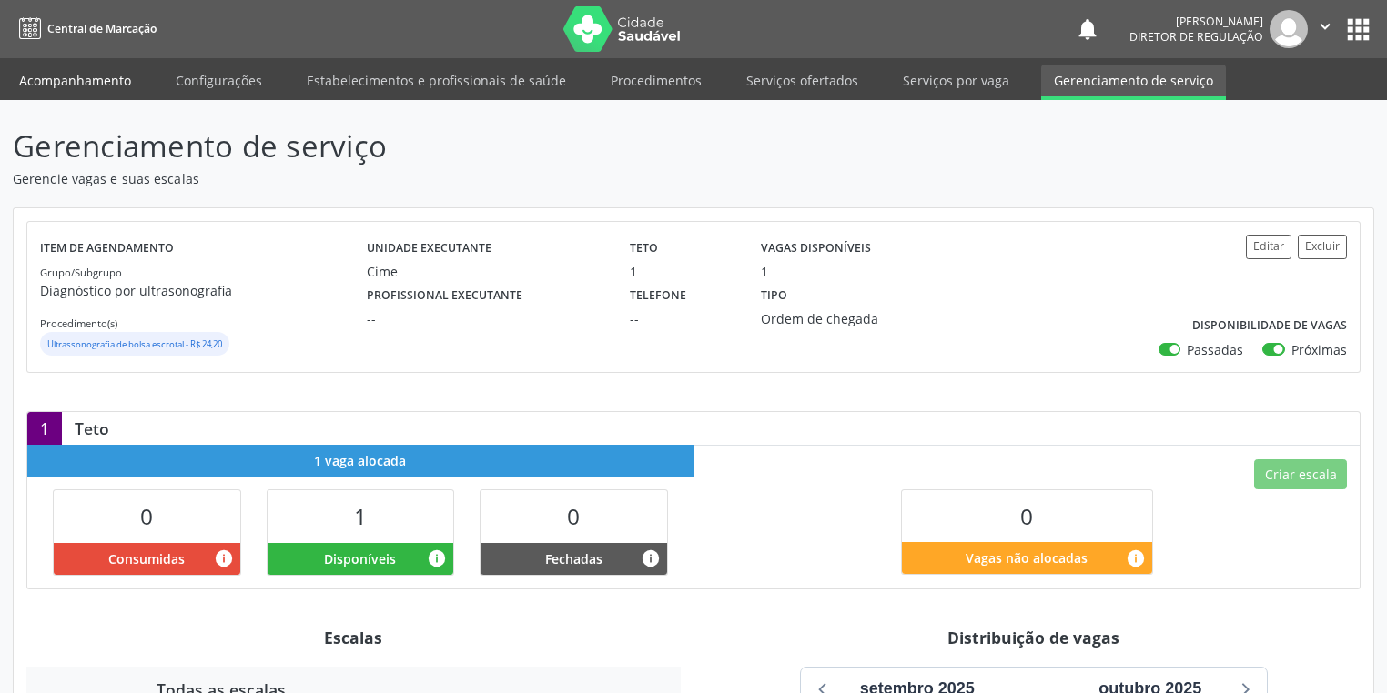
click at [98, 79] on link "Acompanhamento" at bounding box center [74, 81] width 137 height 32
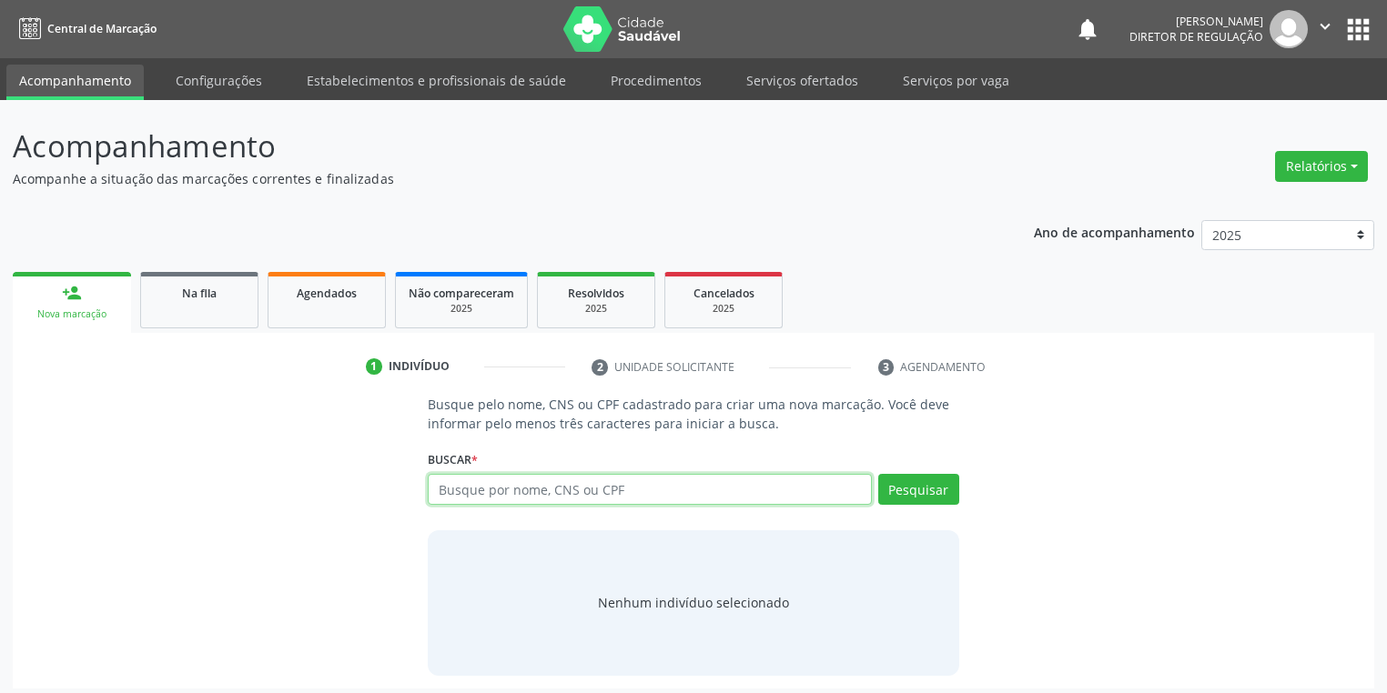
click at [444, 491] on input "text" at bounding box center [650, 489] width 444 height 31
type input "04902097427"
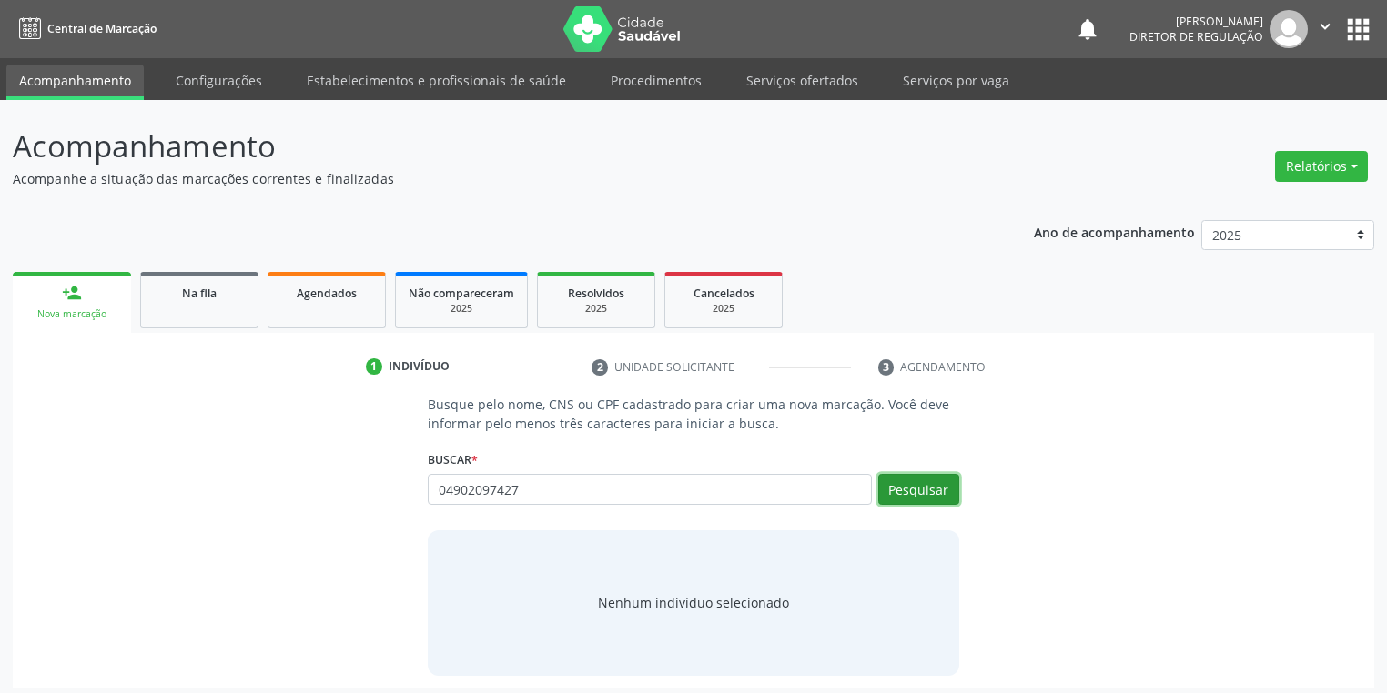
click at [917, 491] on button "Pesquisar" at bounding box center [918, 489] width 81 height 31
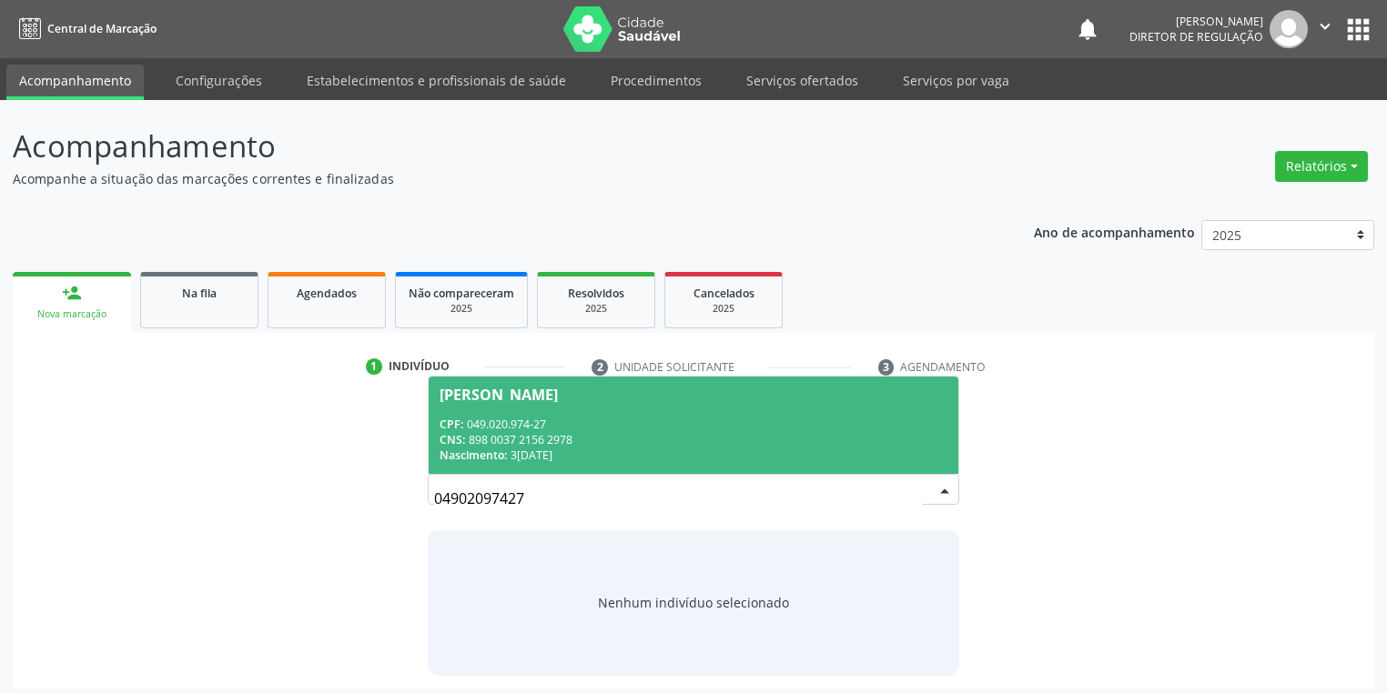
click at [552, 411] on span "[PERSON_NAME] CPF: 049.020.974-27 CNS: 898 0037 2156 2978 Nascimento: [DATE]" at bounding box center [694, 425] width 530 height 97
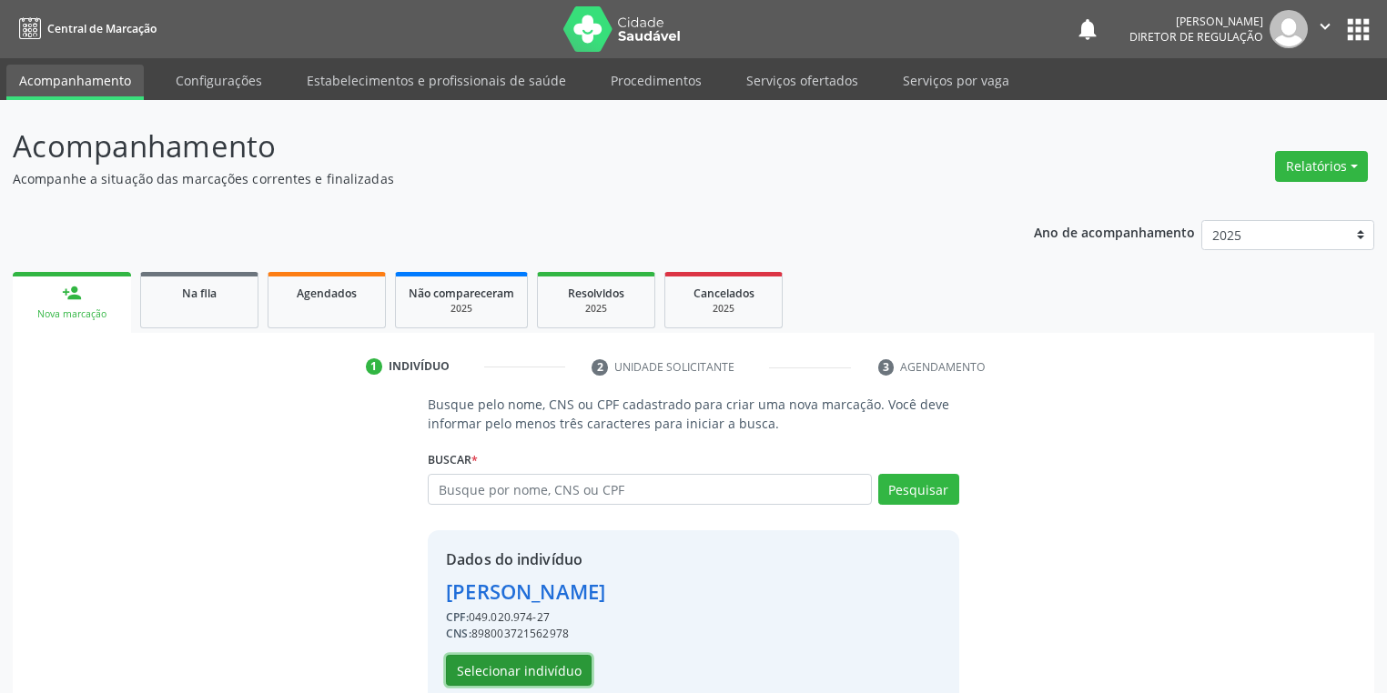
click at [525, 666] on button "Selecionar indivíduo" at bounding box center [519, 670] width 146 height 31
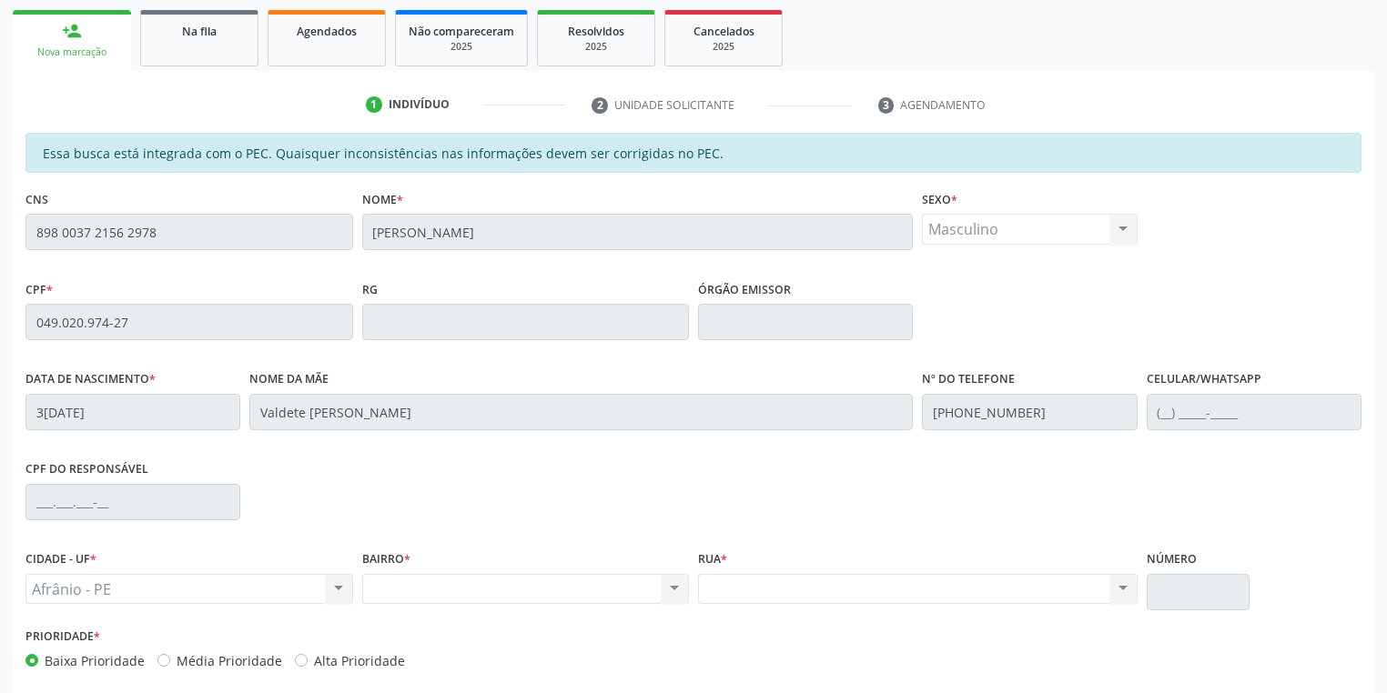
scroll to position [345, 0]
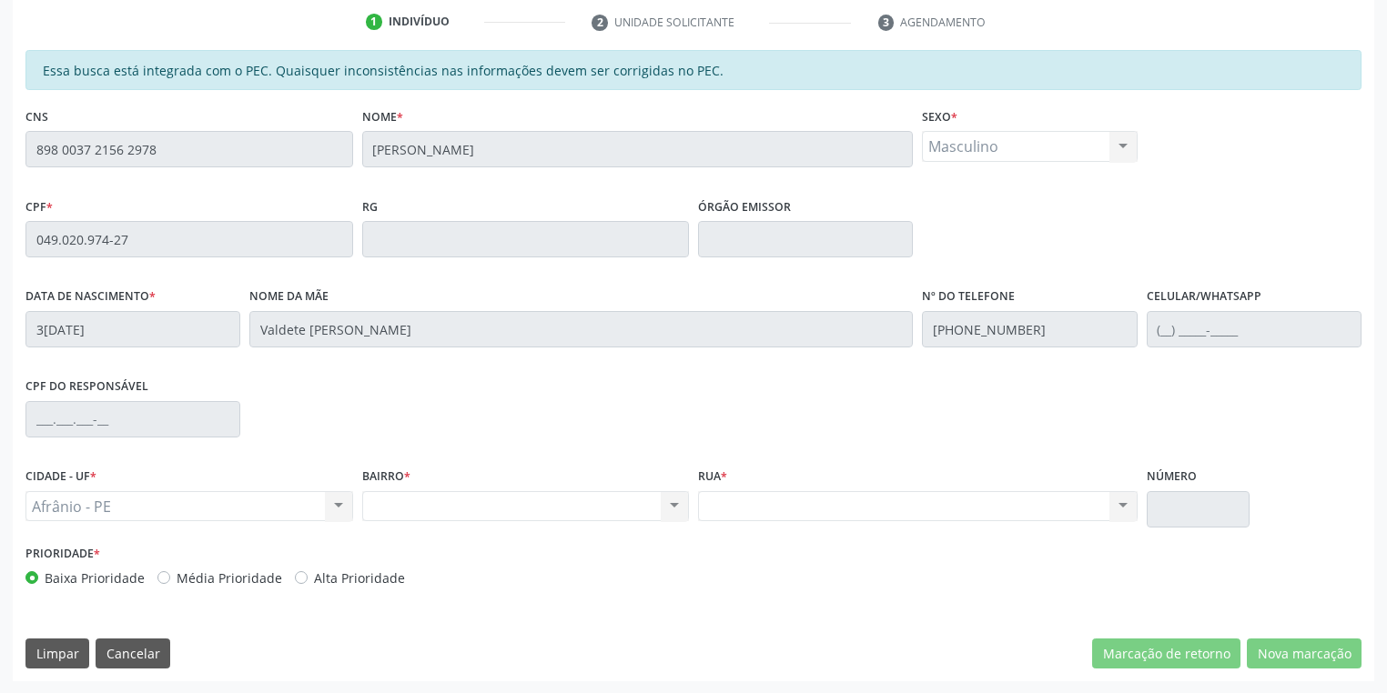
click at [0, 147] on div "Acompanhamento Acompanhe a situação das marcações correntes e finalizadas Relat…" at bounding box center [693, 224] width 1387 height 939
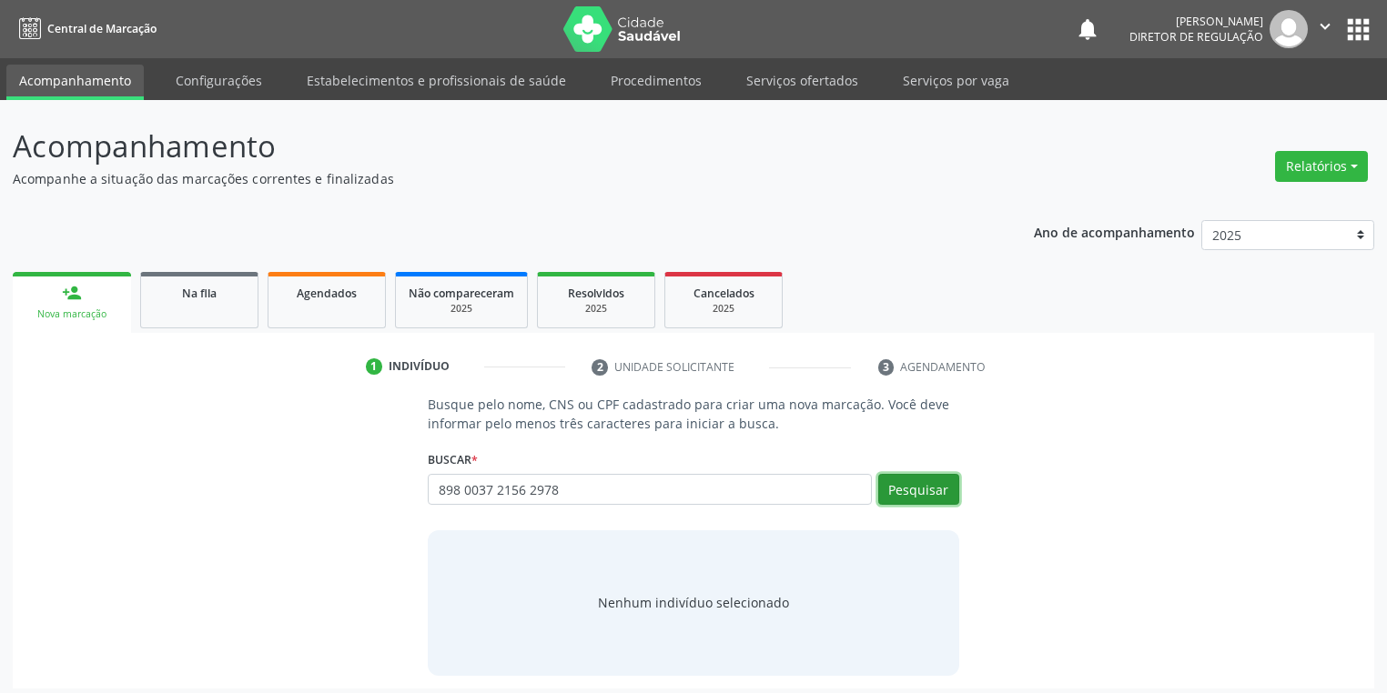
click at [918, 480] on button "Pesquisar" at bounding box center [918, 489] width 81 height 31
click at [576, 497] on input "898 0037 2156 2978" at bounding box center [650, 489] width 444 height 31
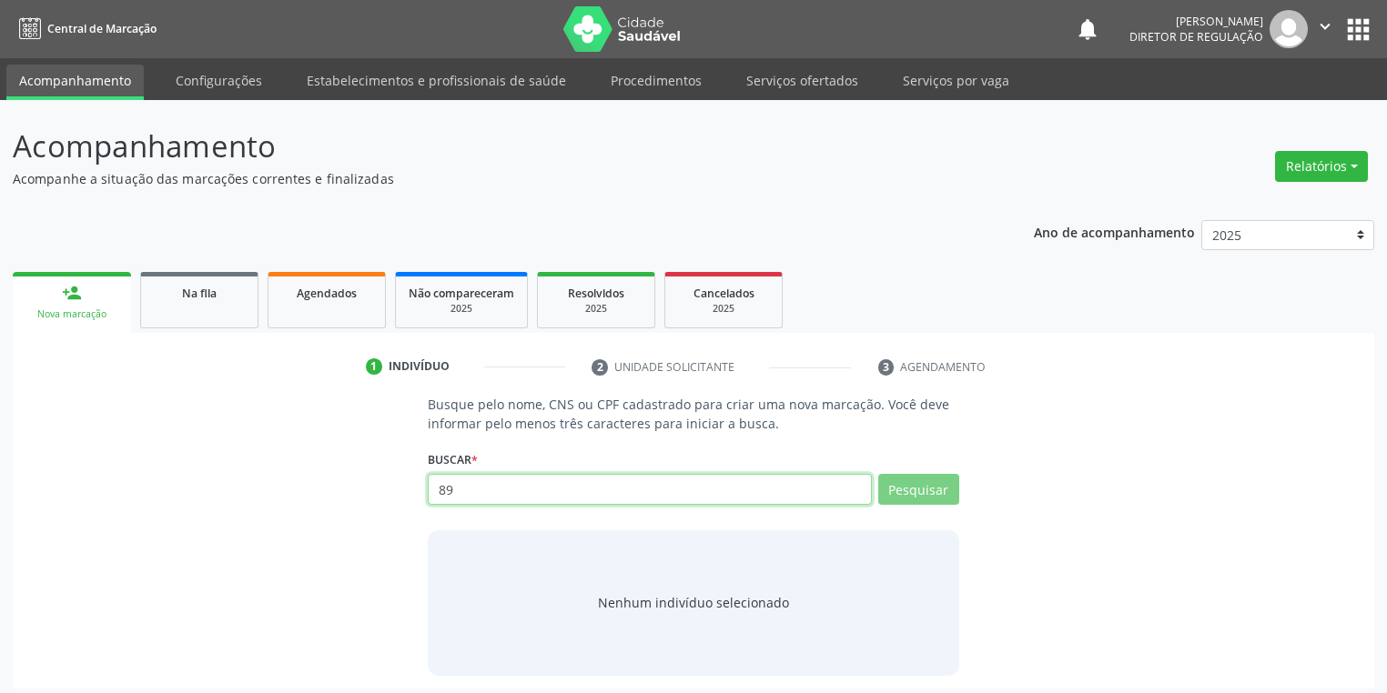
type input "8"
type input "04902097427"
click at [898, 477] on button "Pesquisar" at bounding box center [918, 489] width 81 height 31
click at [628, 594] on div "Nenhum indivíduo selecionado" at bounding box center [693, 602] width 191 height 19
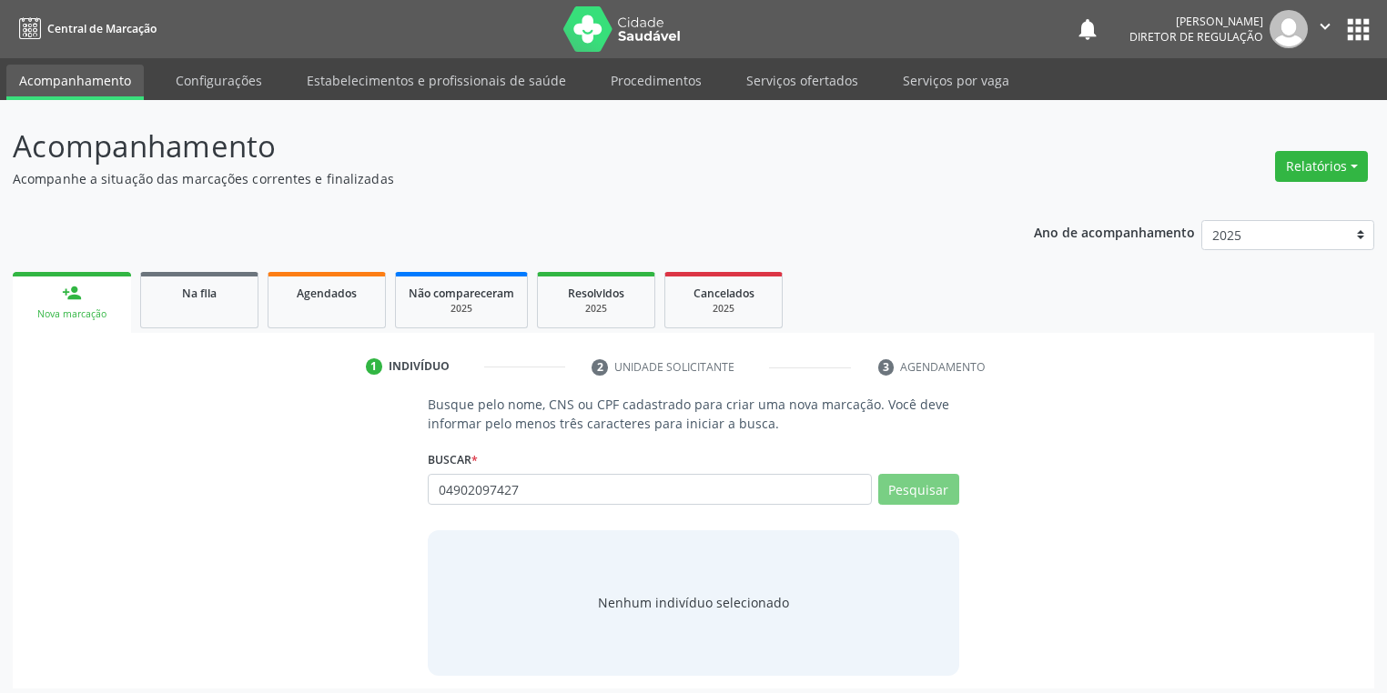
click at [652, 596] on div "Nenhum indivíduo selecionado" at bounding box center [693, 602] width 191 height 19
click at [655, 596] on div "Nenhum indivíduo selecionado" at bounding box center [693, 602] width 191 height 19
click at [652, 606] on div "Nenhum indivíduo selecionado" at bounding box center [693, 602] width 191 height 19
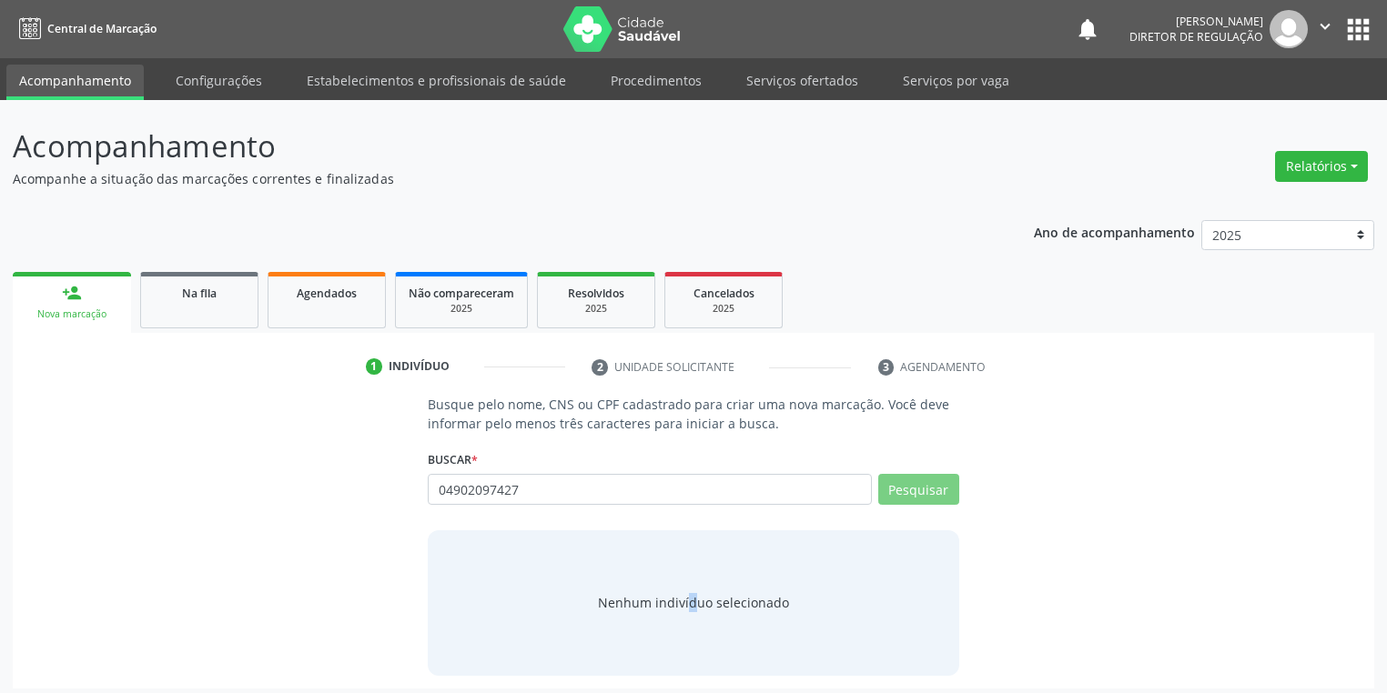
click at [620, 591] on div "Nenhum indivíduo selecionado" at bounding box center [693, 603] width 531 height 146
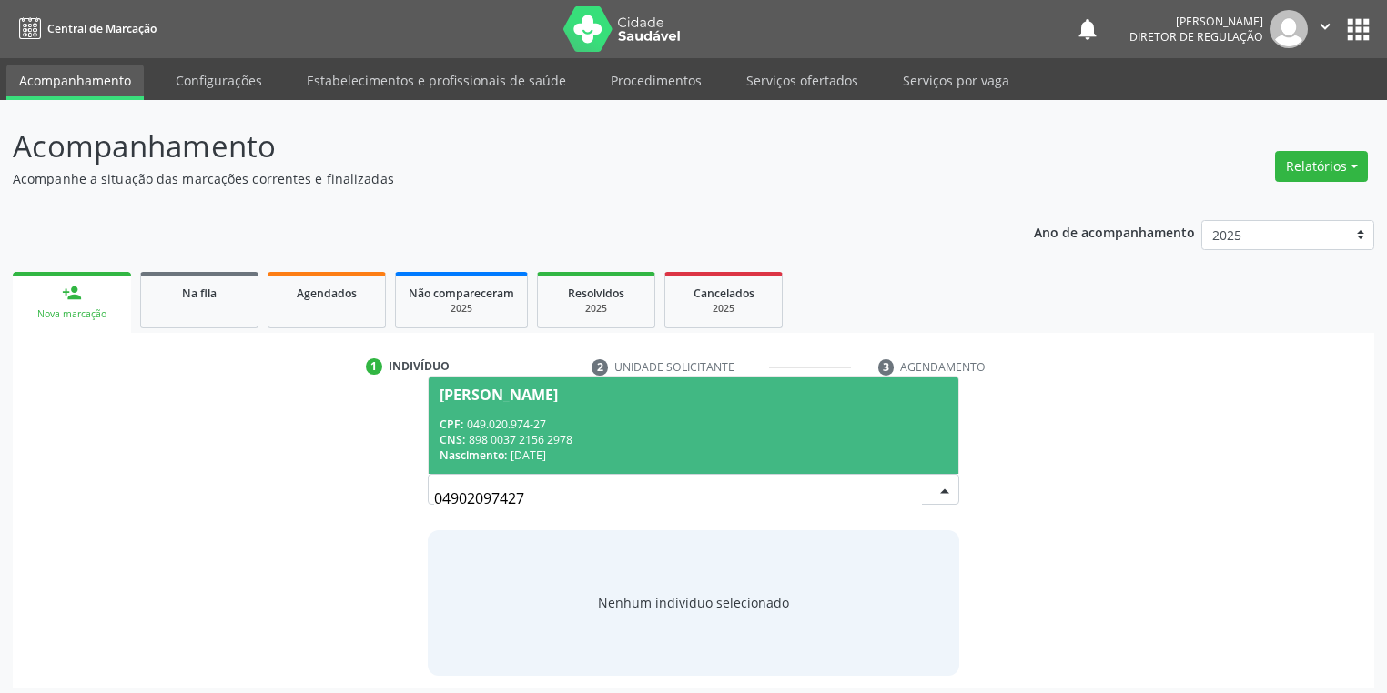
click at [540, 412] on span "[PERSON_NAME] CPF: 049.020.974-27 CNS: 898 0037 2156 2978 Nascimento: [DATE]" at bounding box center [694, 425] width 530 height 97
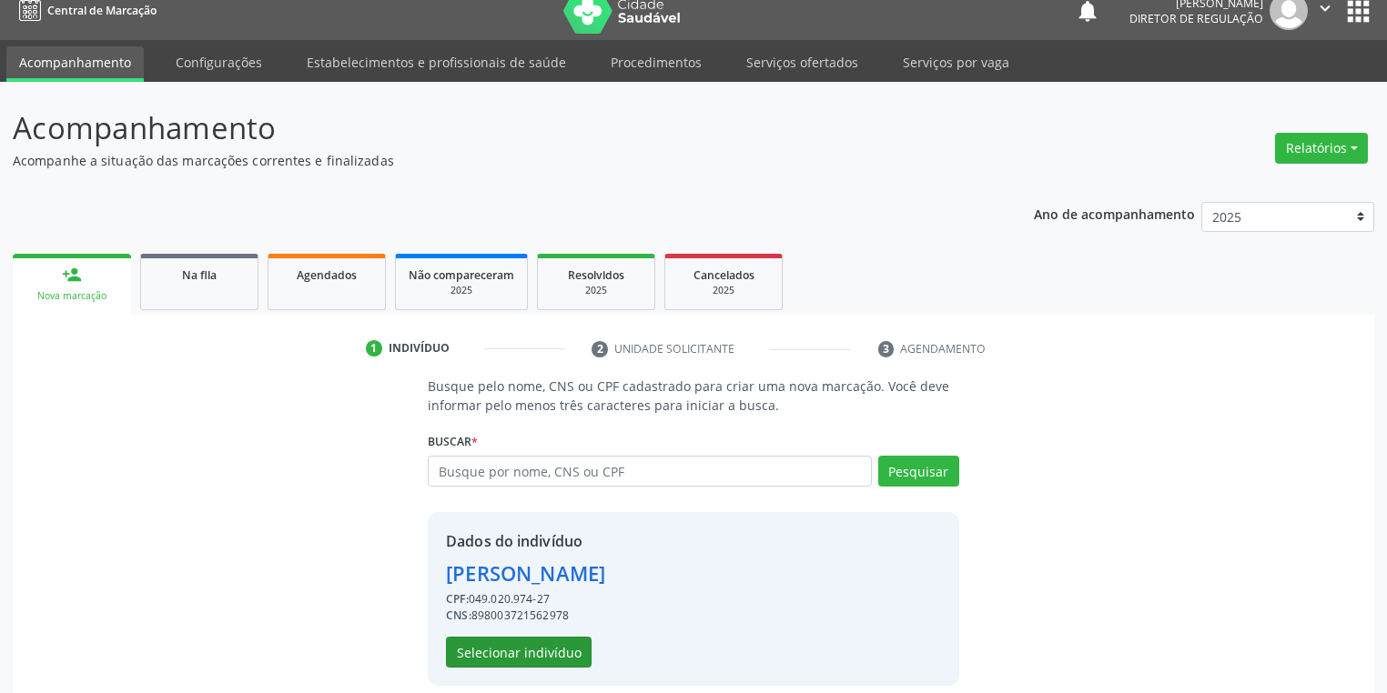
scroll to position [35, 0]
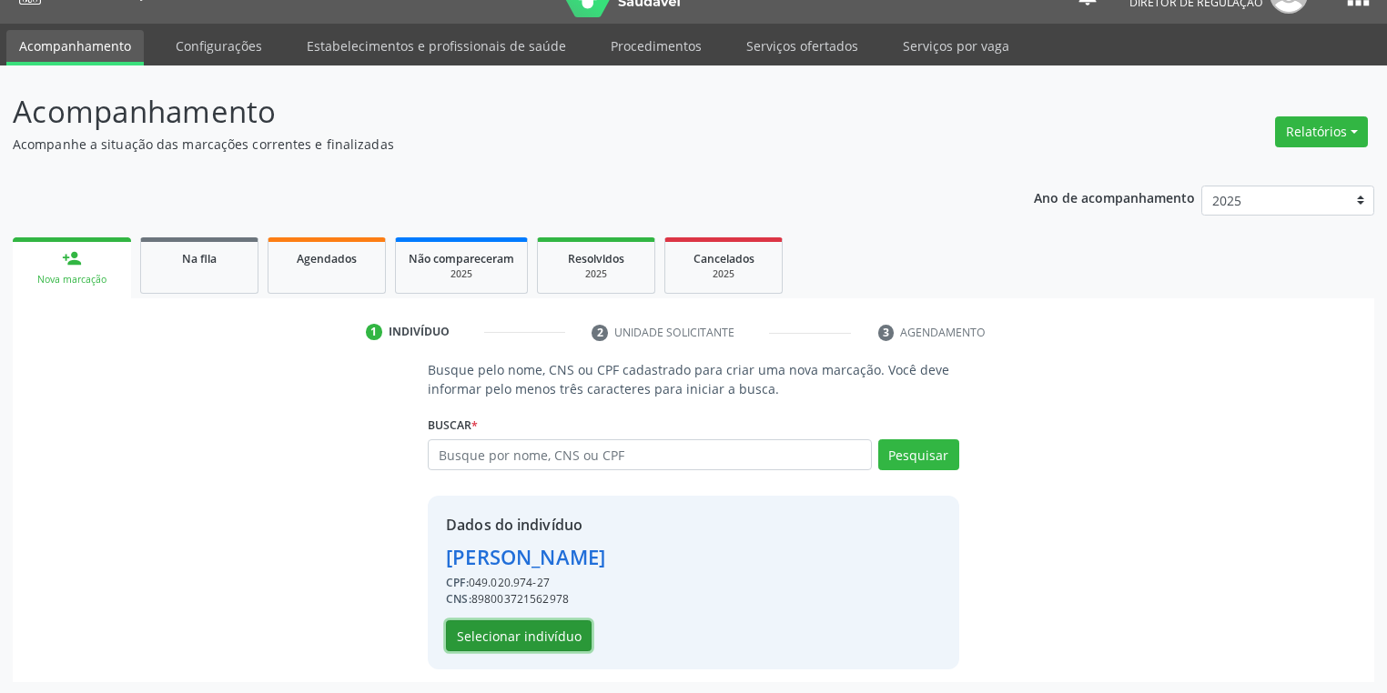
click at [528, 636] on button "Selecionar indivíduo" at bounding box center [519, 635] width 146 height 31
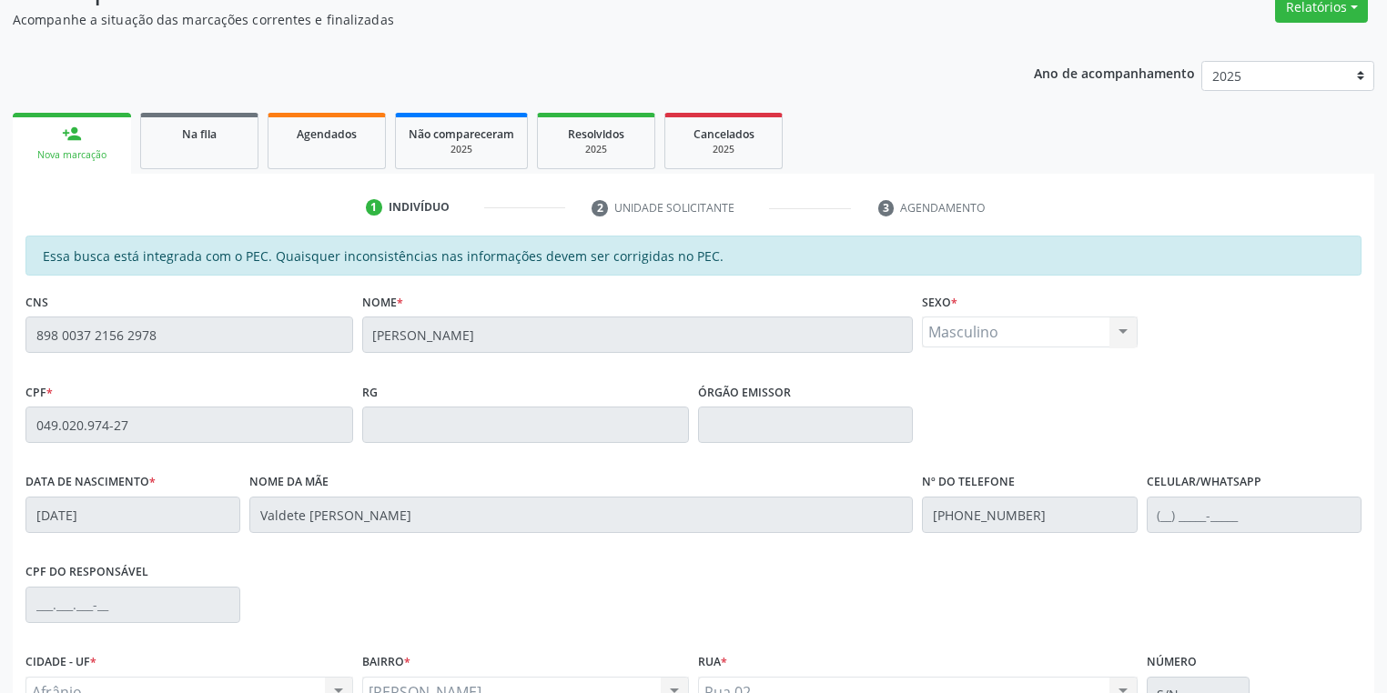
scroll to position [345, 0]
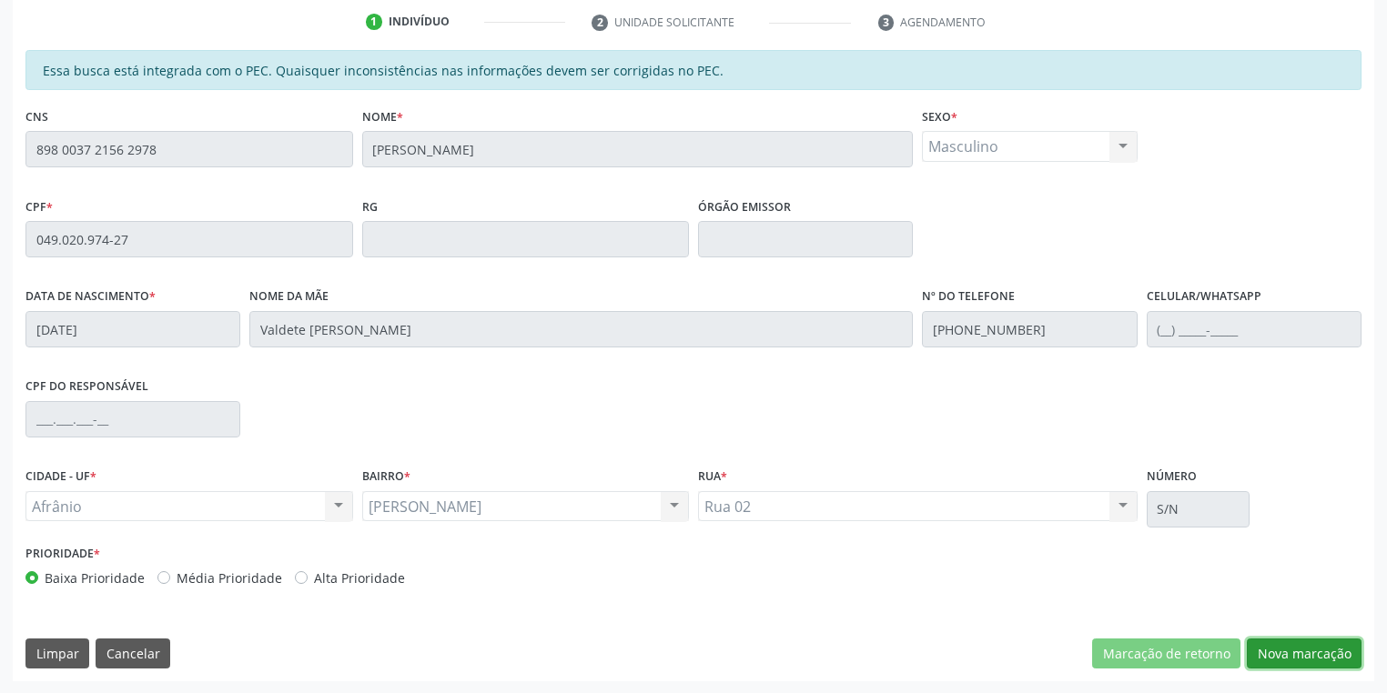
click at [1281, 646] on button "Nova marcação" at bounding box center [1303, 654] width 115 height 31
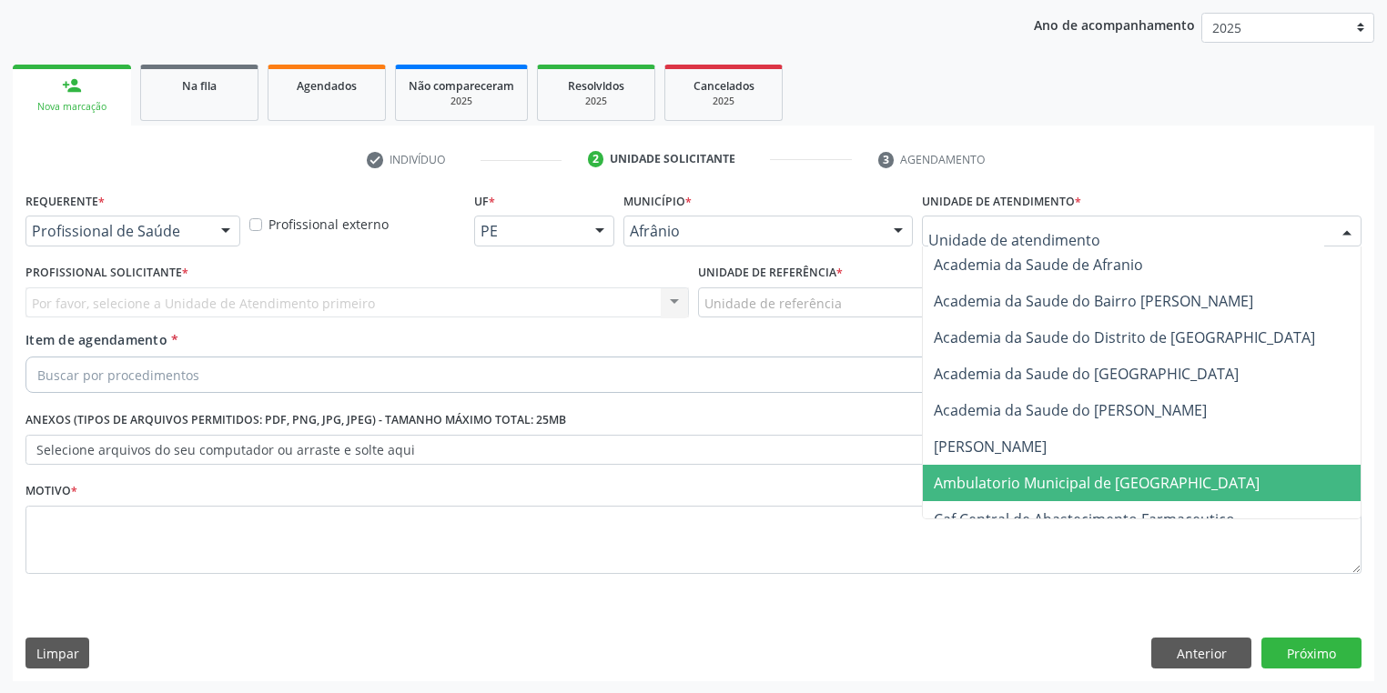
click at [979, 489] on span "Ambulatorio Municipal de [GEOGRAPHIC_DATA]" at bounding box center [1096, 483] width 326 height 20
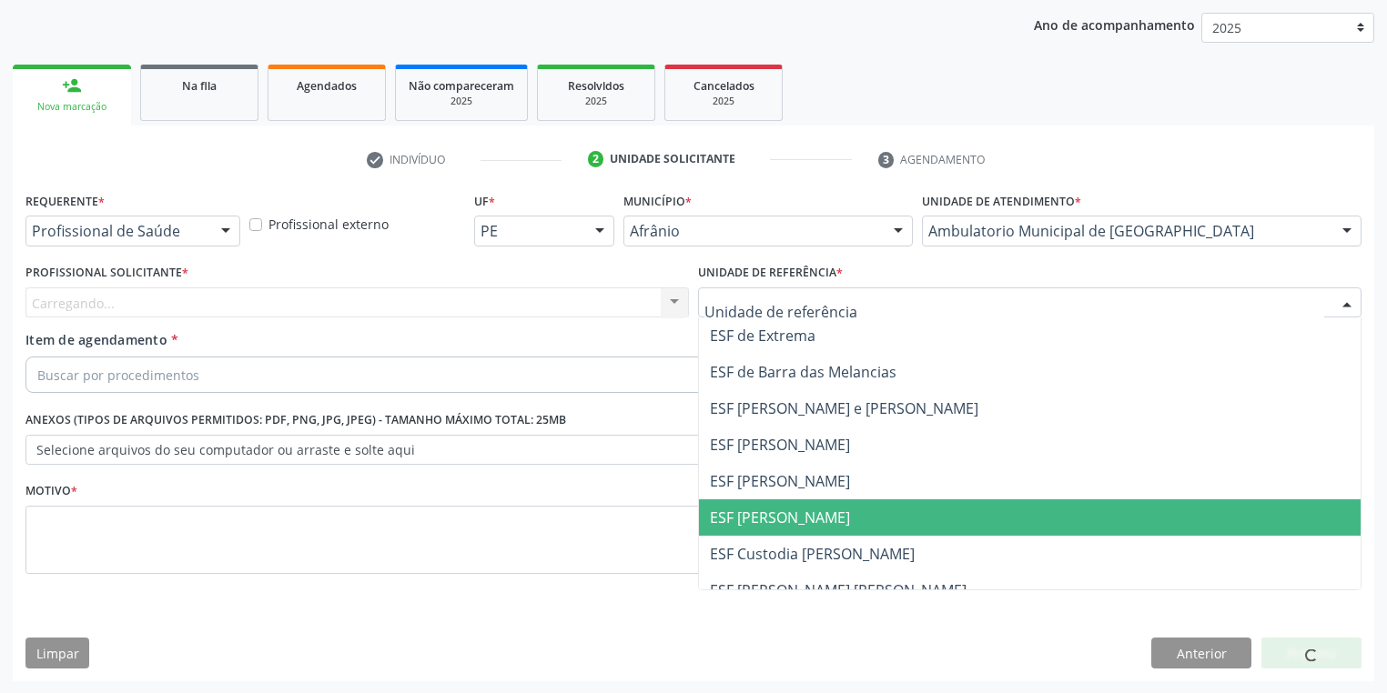
click at [775, 519] on span "ESF [PERSON_NAME]" at bounding box center [780, 518] width 140 height 20
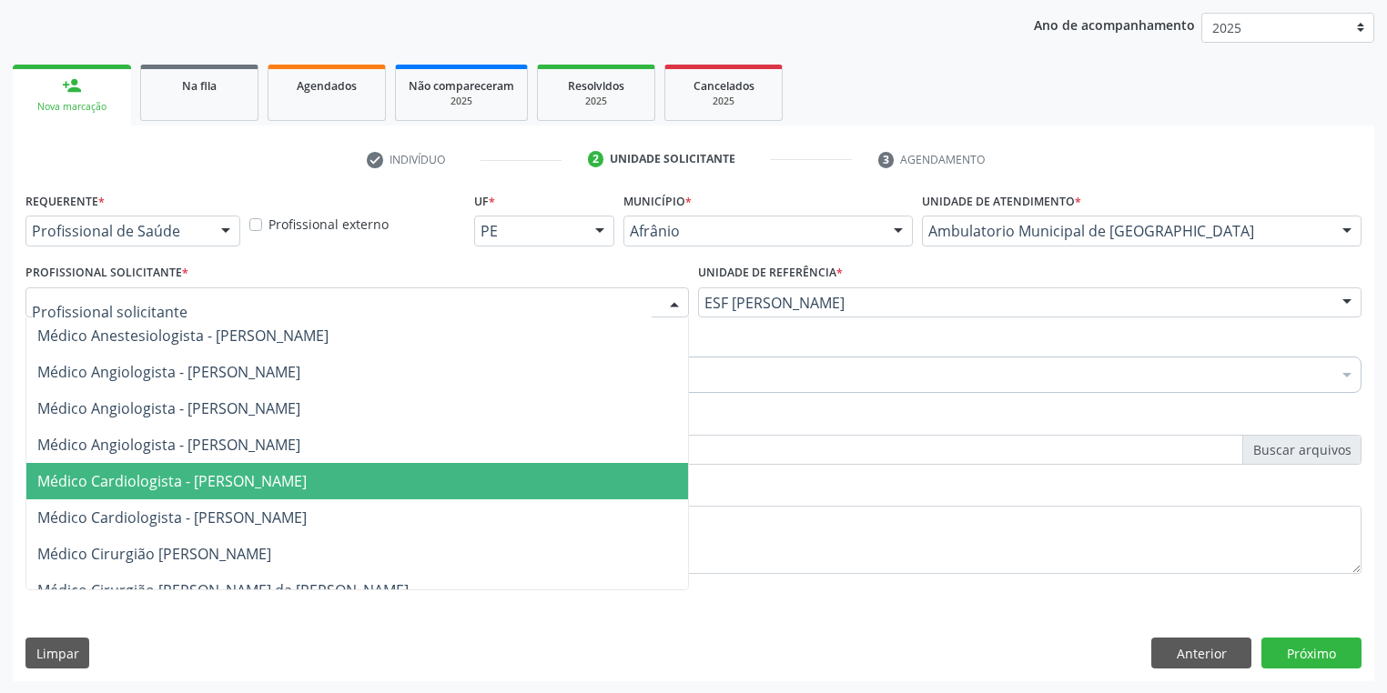
click at [142, 480] on span "Médico Cardiologista - [PERSON_NAME]" at bounding box center [171, 481] width 269 height 20
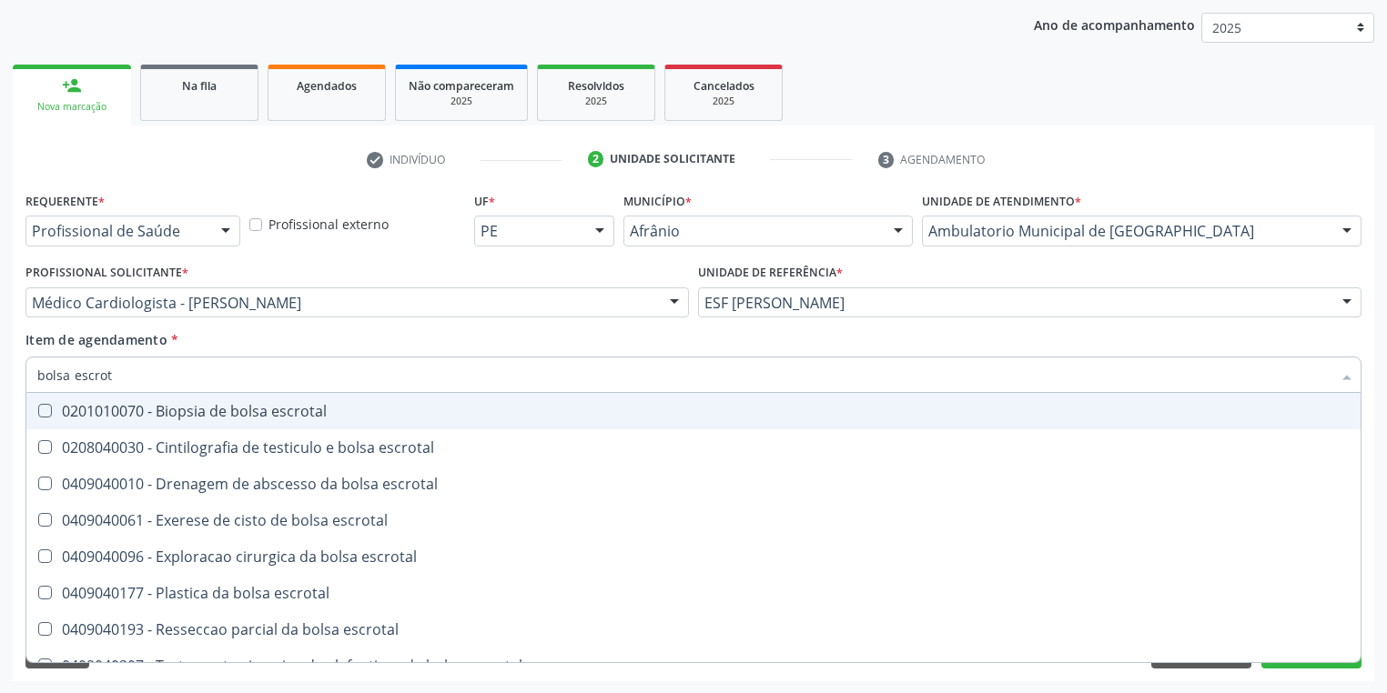
type input "bolsa escrota"
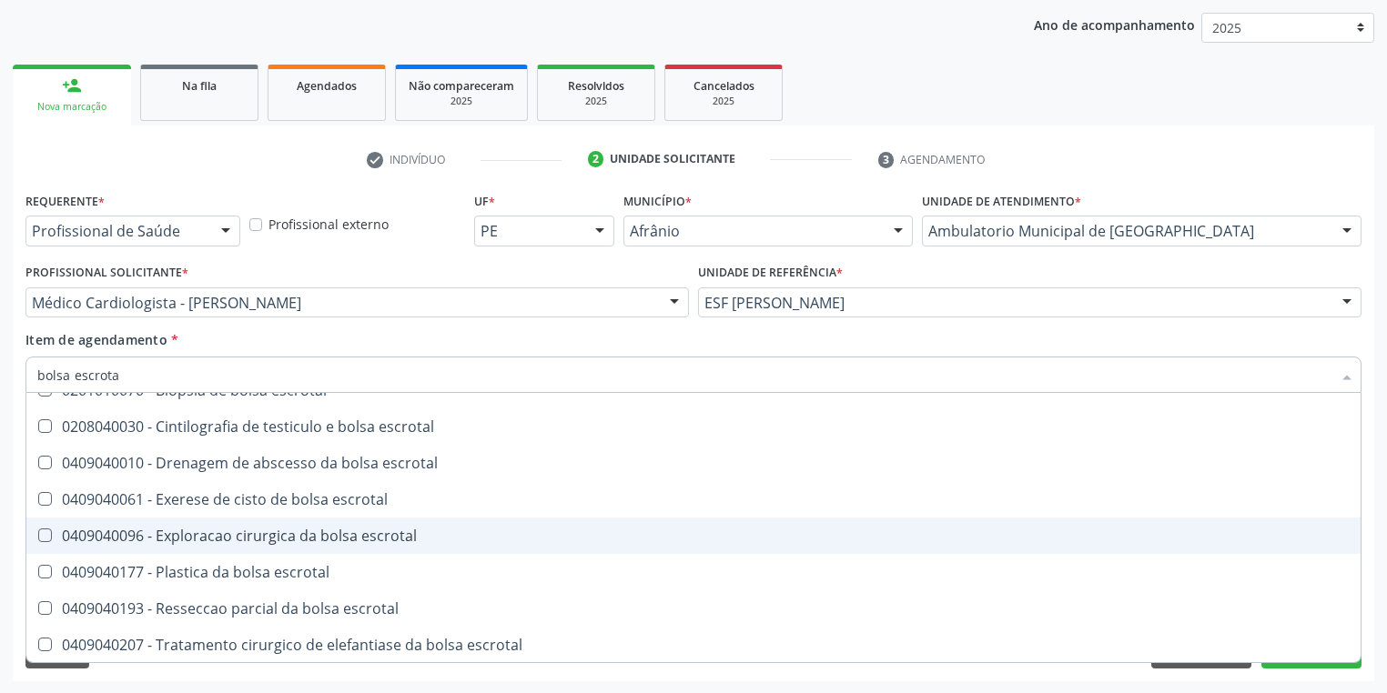
scroll to position [58, 0]
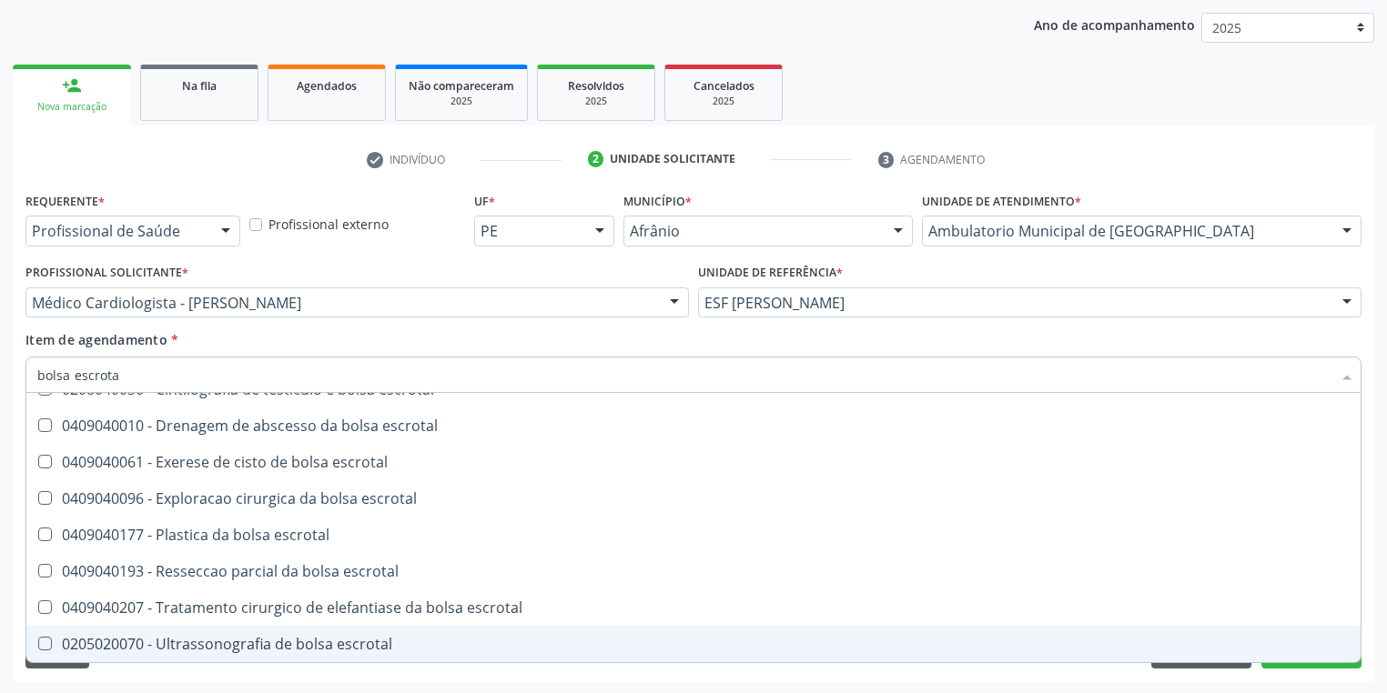
click at [199, 641] on div "0205020070 - Ultrassonografia de bolsa escrotal" at bounding box center [693, 644] width 1312 height 15
checkbox escrotal "true"
click at [124, 671] on div "Requerente * Profissional de Saúde Profissional de Saúde Paciente Nenhum result…" at bounding box center [693, 434] width 1361 height 494
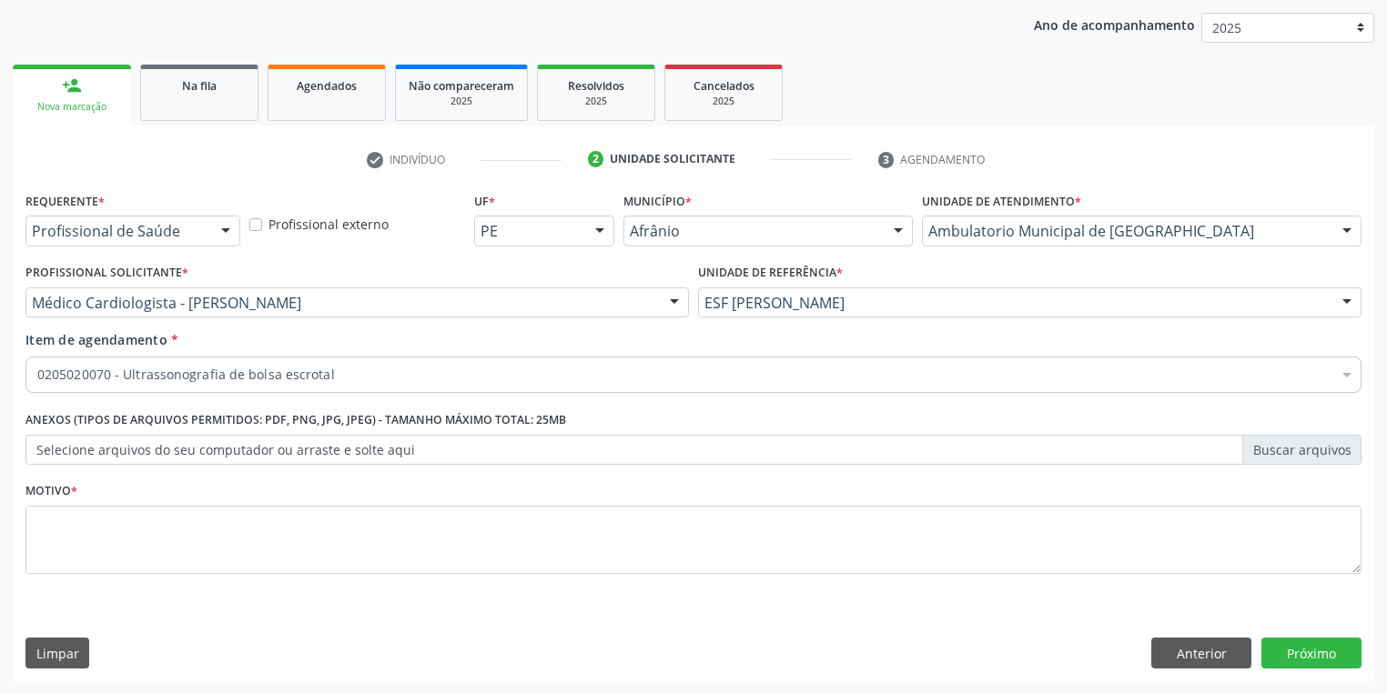
scroll to position [0, 0]
click at [84, 549] on textarea at bounding box center [693, 540] width 1336 height 69
type textarea "*"
click at [1283, 648] on button "Próximo" at bounding box center [1311, 653] width 100 height 31
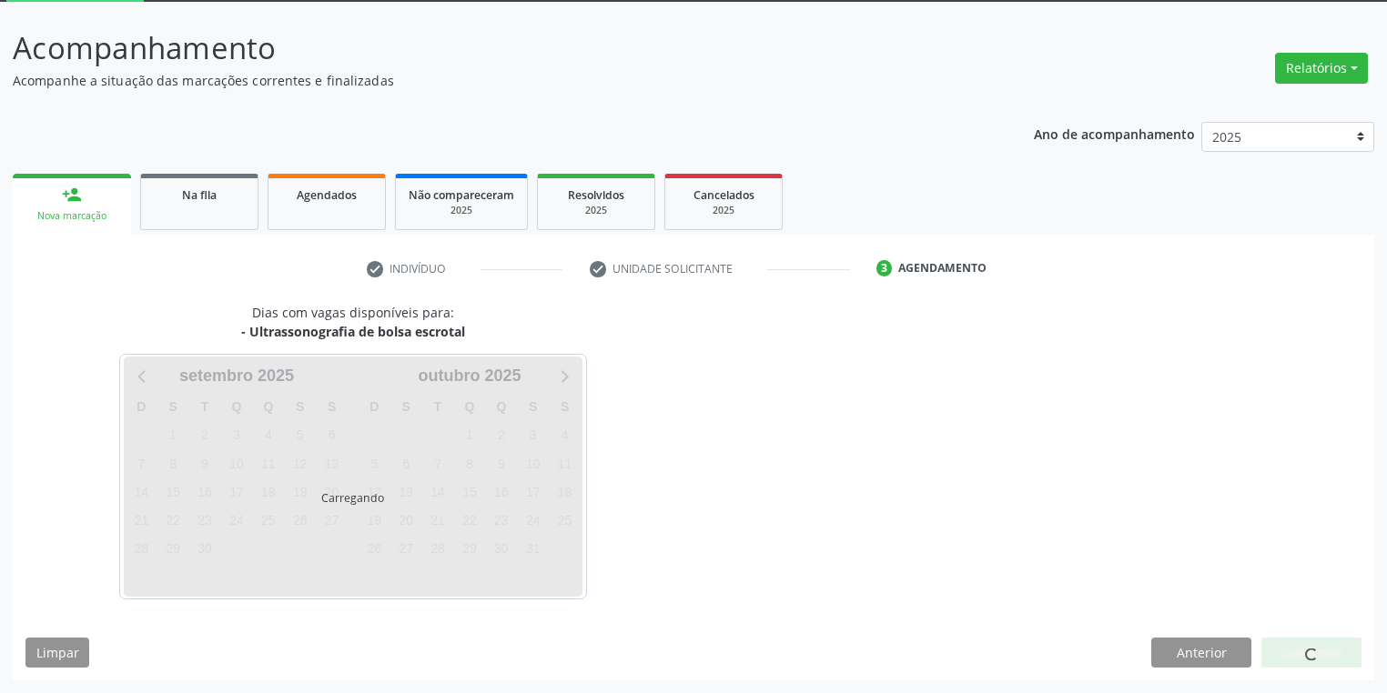
scroll to position [97, 0]
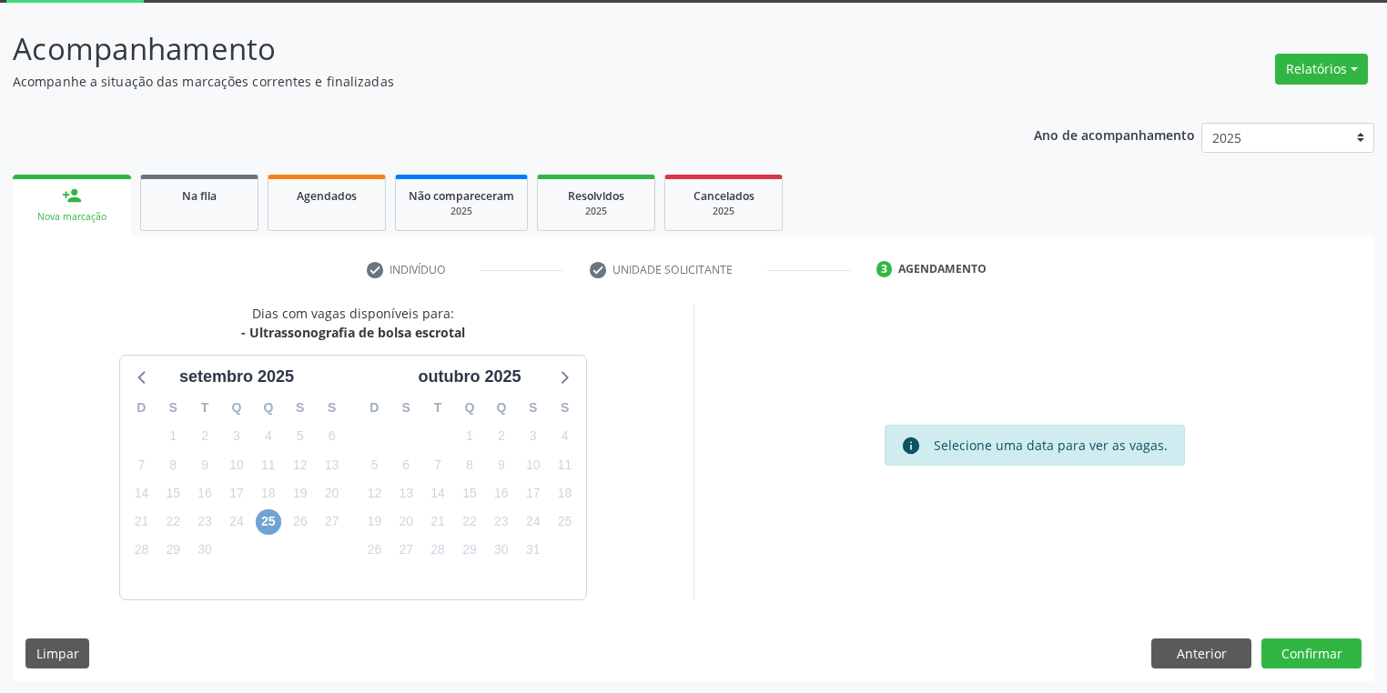
click at [263, 523] on span "25" at bounding box center [268, 521] width 25 height 25
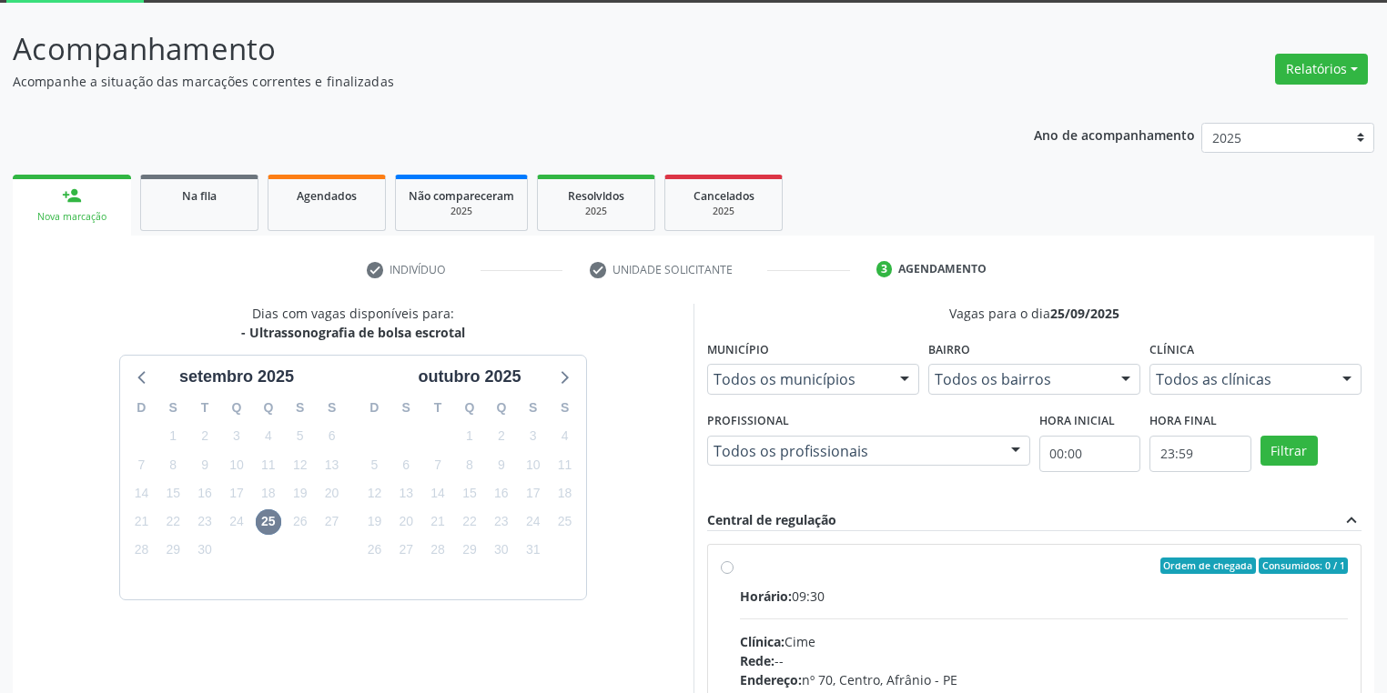
click at [733, 574] on input "Ordem de chegada Consumidos: 0 / 1 Horário: 09:30 Clínica: Cime Rede: -- Endere…" at bounding box center [727, 566] width 13 height 16
radio input "true"
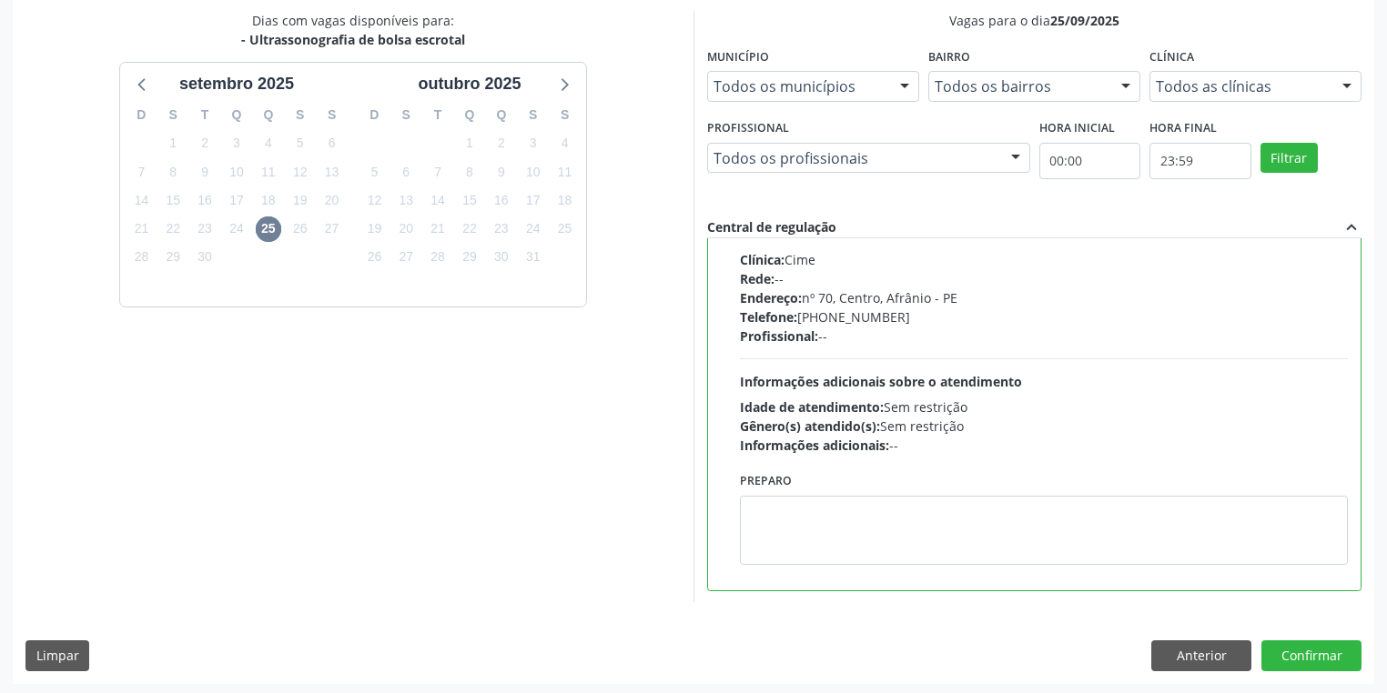
scroll to position [393, 0]
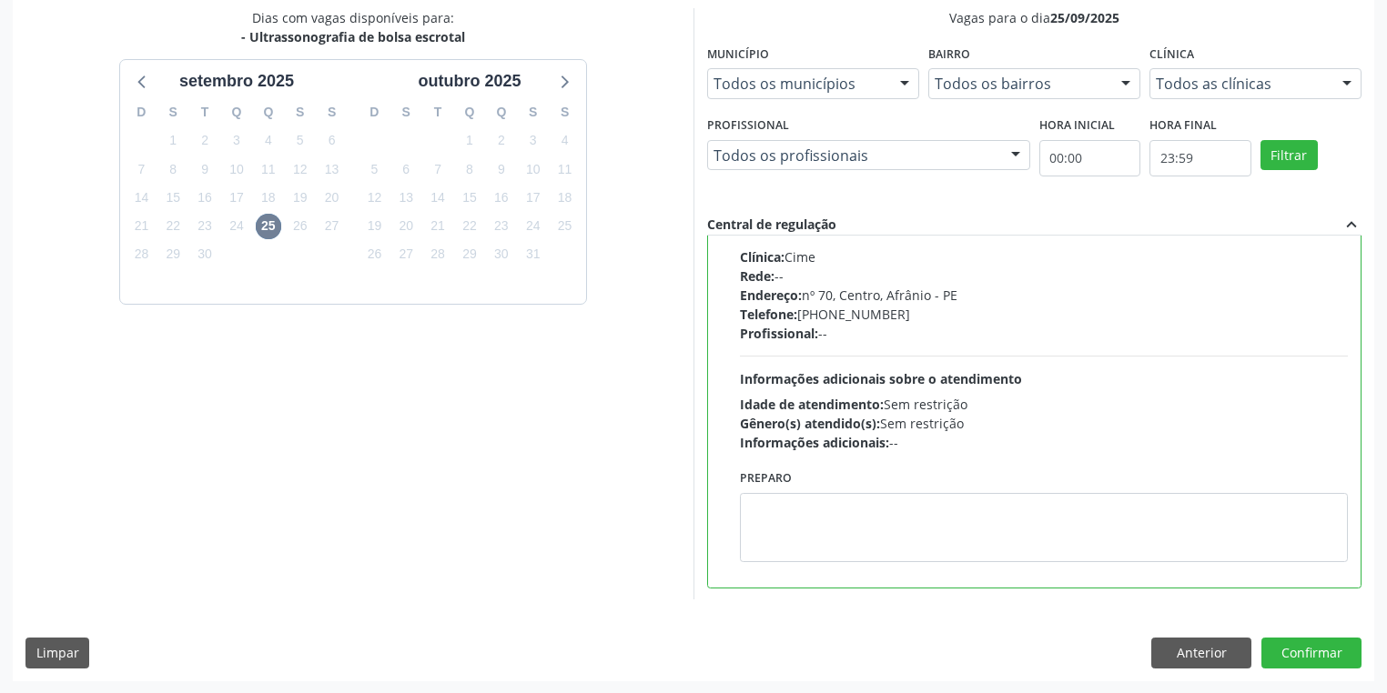
click at [984, 576] on div "Ordem de chegada Consumidos: 0 / 1 Horário: 09:30 Clínica: Cime Rede: -- Endere…" at bounding box center [1034, 373] width 652 height 427
click at [947, 545] on textarea at bounding box center [1044, 527] width 608 height 69
click at [1307, 652] on button "Confirmar" at bounding box center [1311, 653] width 100 height 31
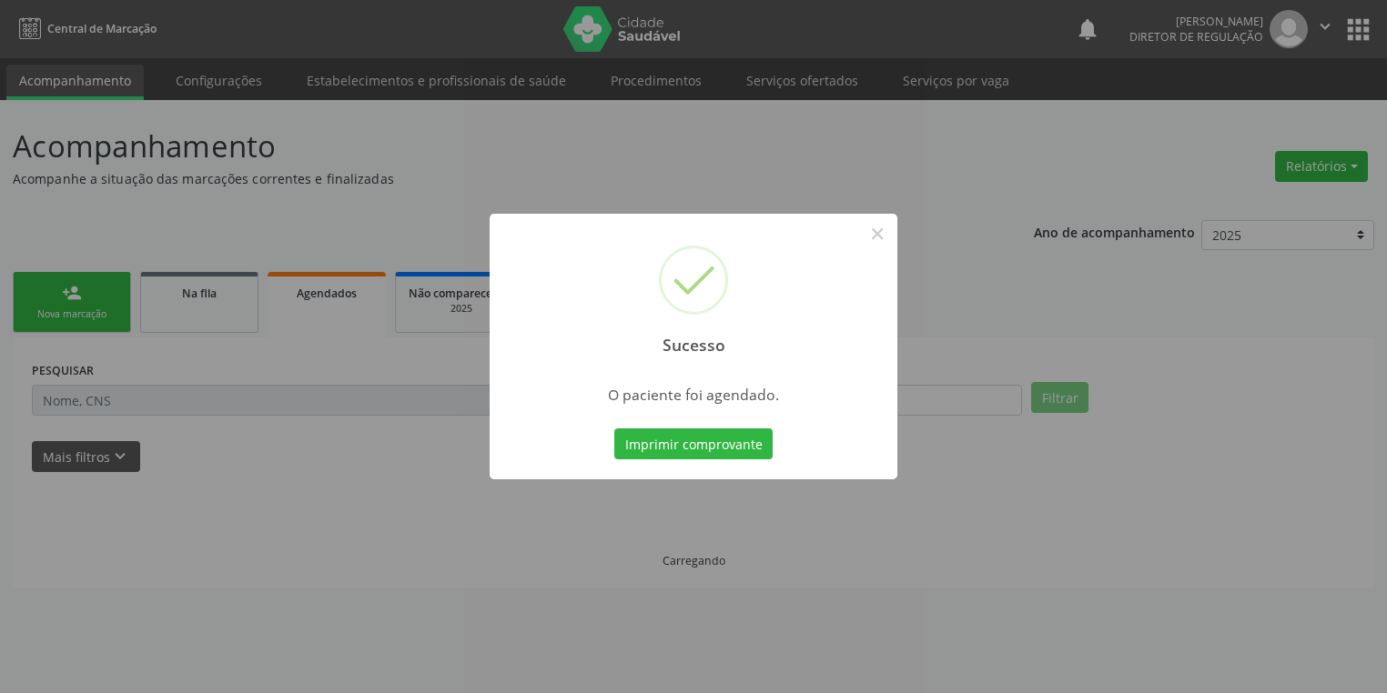
scroll to position [0, 0]
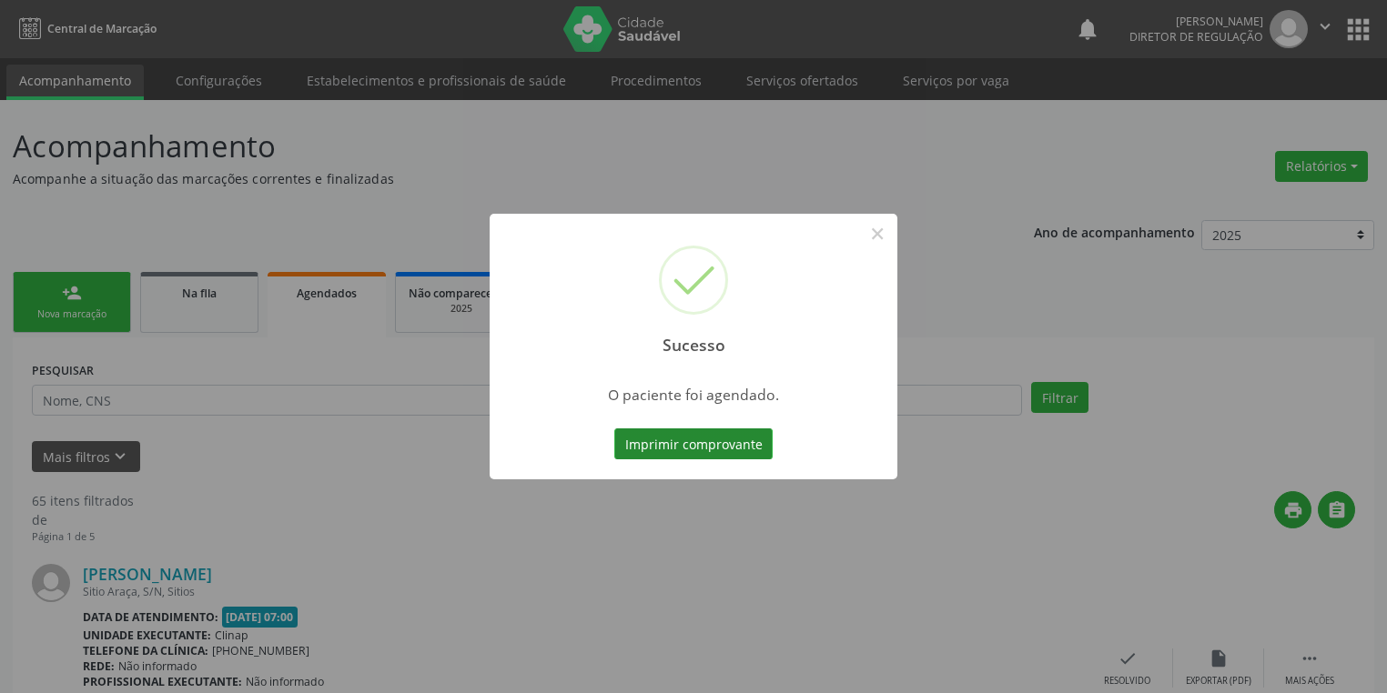
click at [625, 450] on button "Imprimir comprovante" at bounding box center [693, 444] width 158 height 31
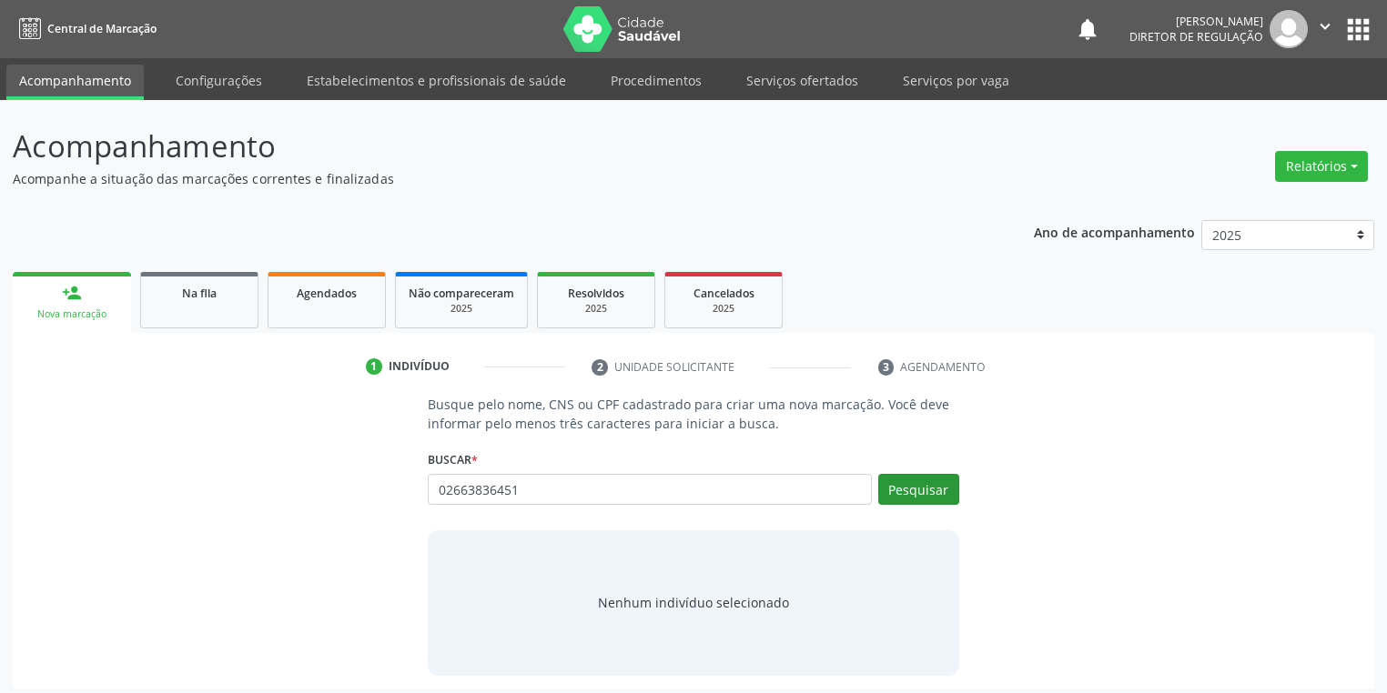
type input "02663836451"
click at [899, 491] on button "Pesquisar" at bounding box center [918, 489] width 81 height 31
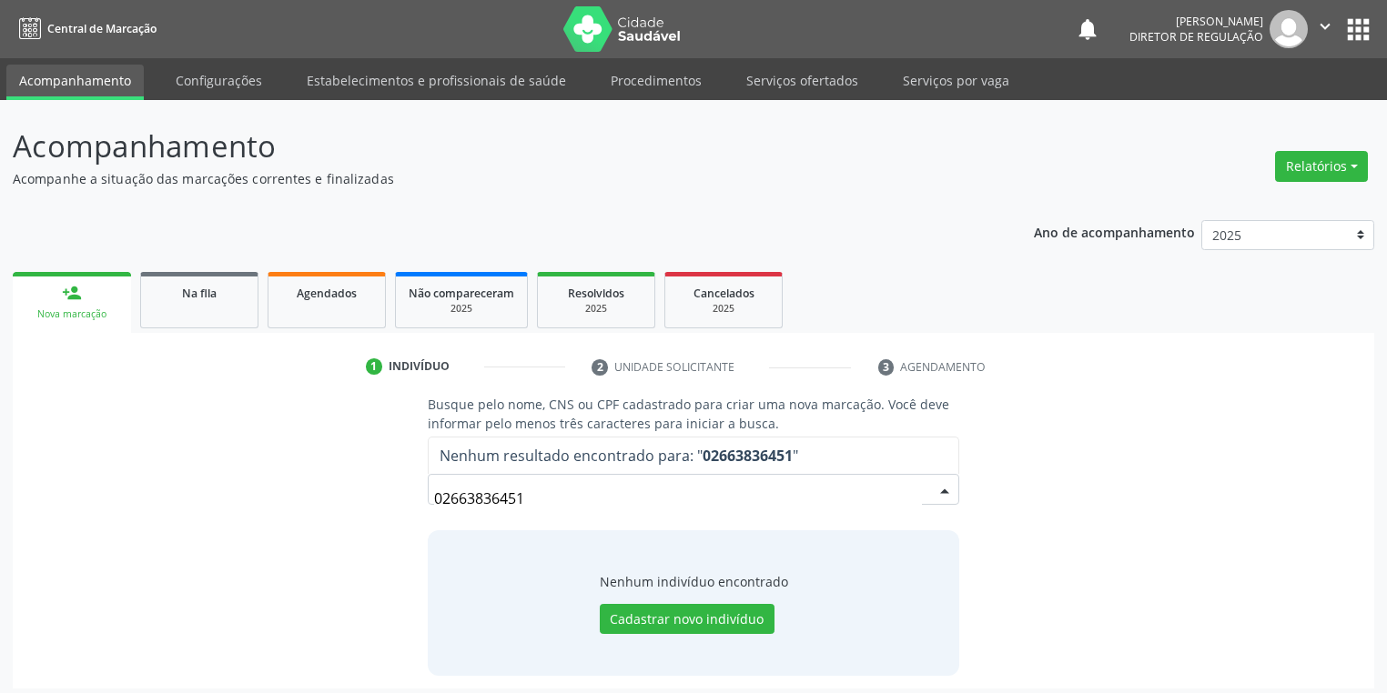
click at [530, 499] on input "02663836451" at bounding box center [678, 498] width 488 height 36
type input "0"
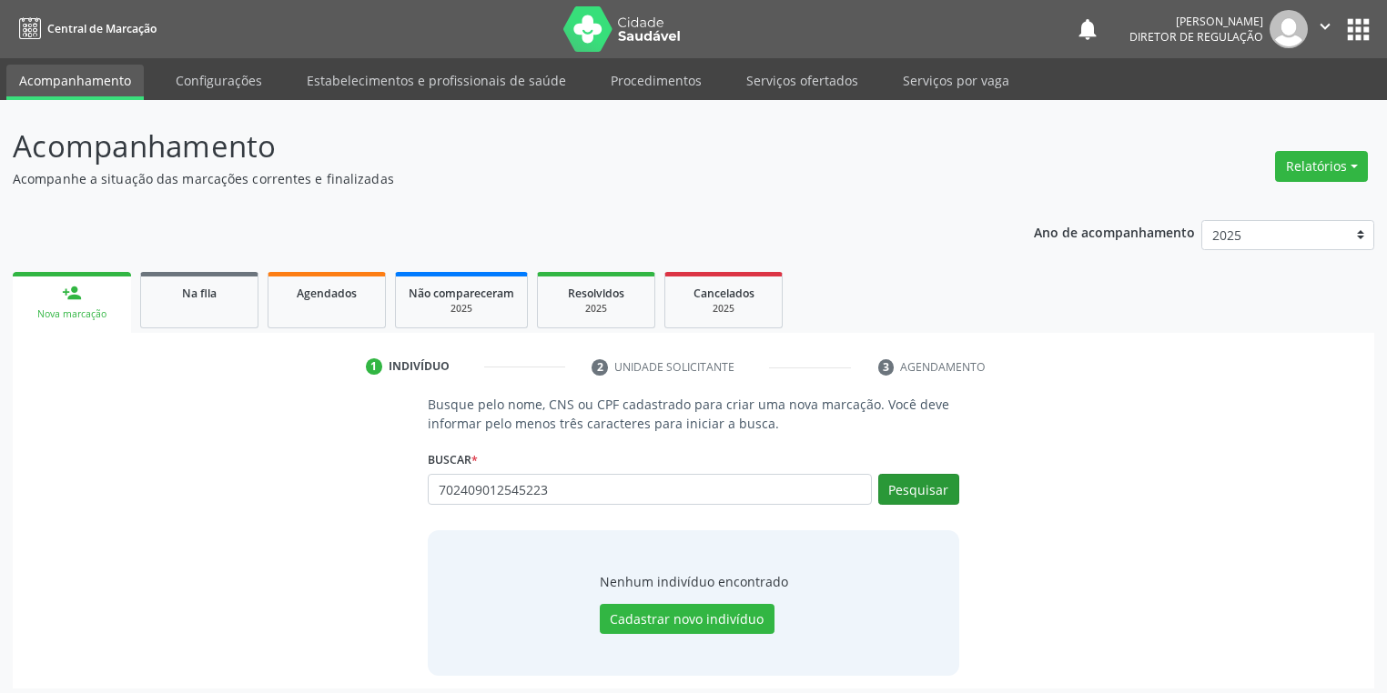
type input "702409012545223"
click at [924, 486] on button "Pesquisar" at bounding box center [918, 489] width 81 height 31
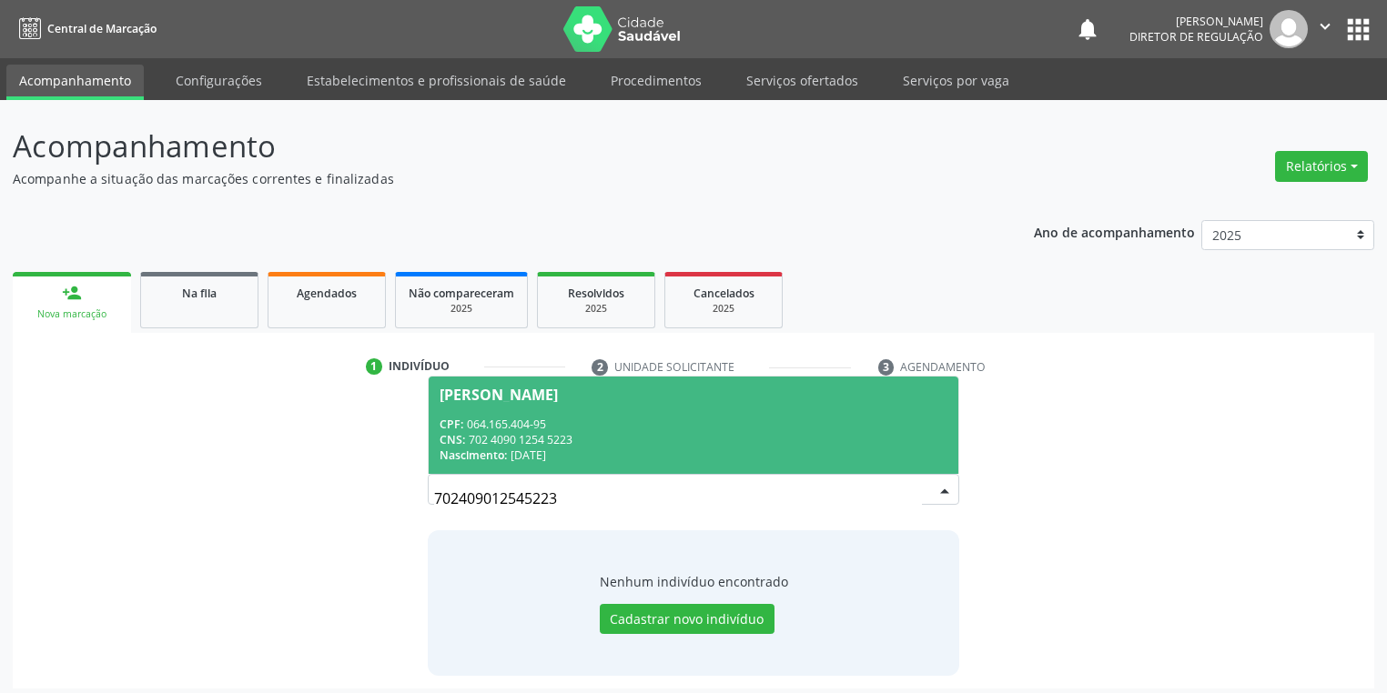
click at [912, 489] on input "702409012545223" at bounding box center [678, 498] width 488 height 36
click at [560, 422] on div "CPF: 064.165.404-95" at bounding box center [693, 424] width 508 height 15
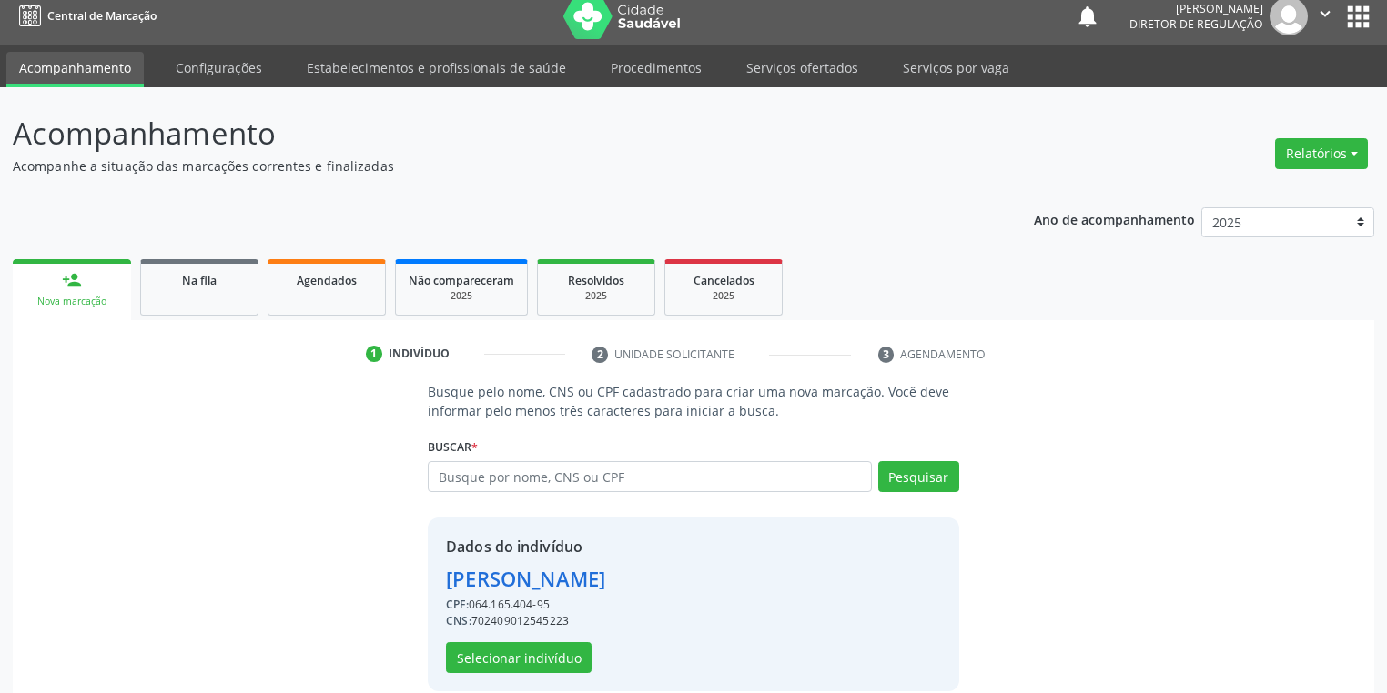
scroll to position [35, 0]
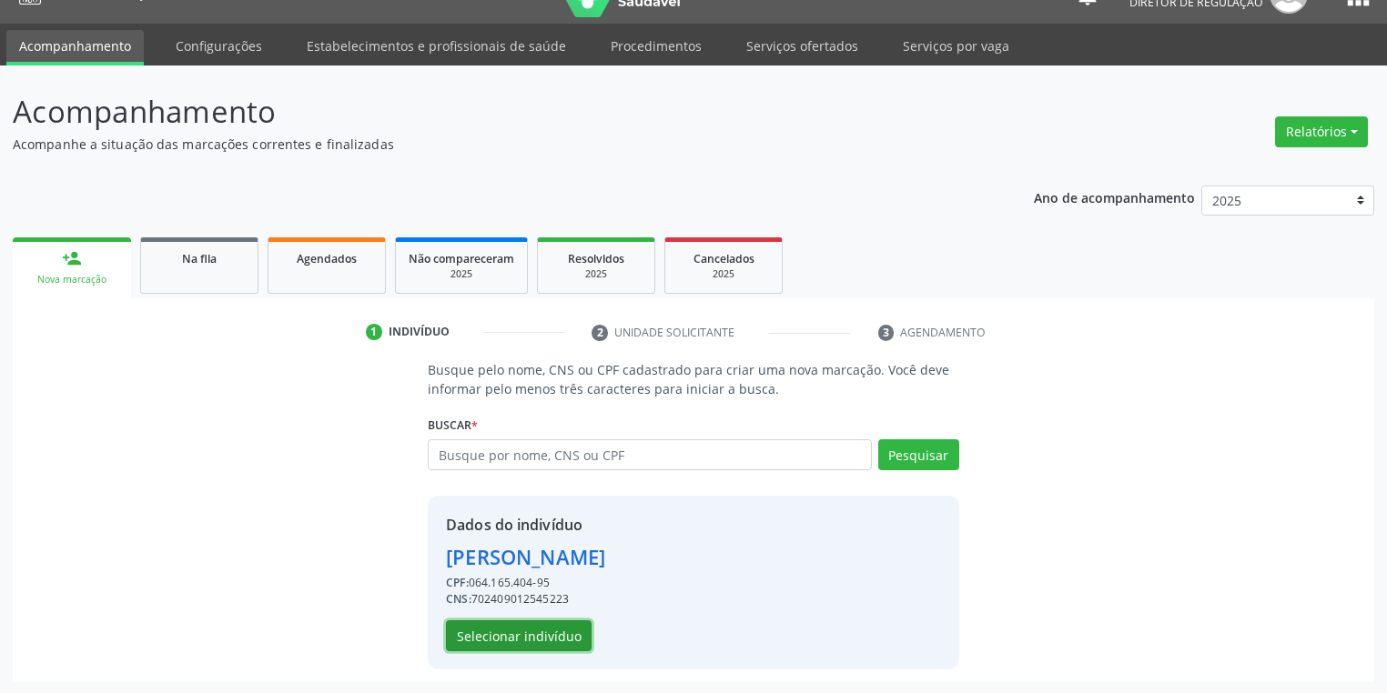
click at [517, 637] on button "Selecionar indivíduo" at bounding box center [519, 635] width 146 height 31
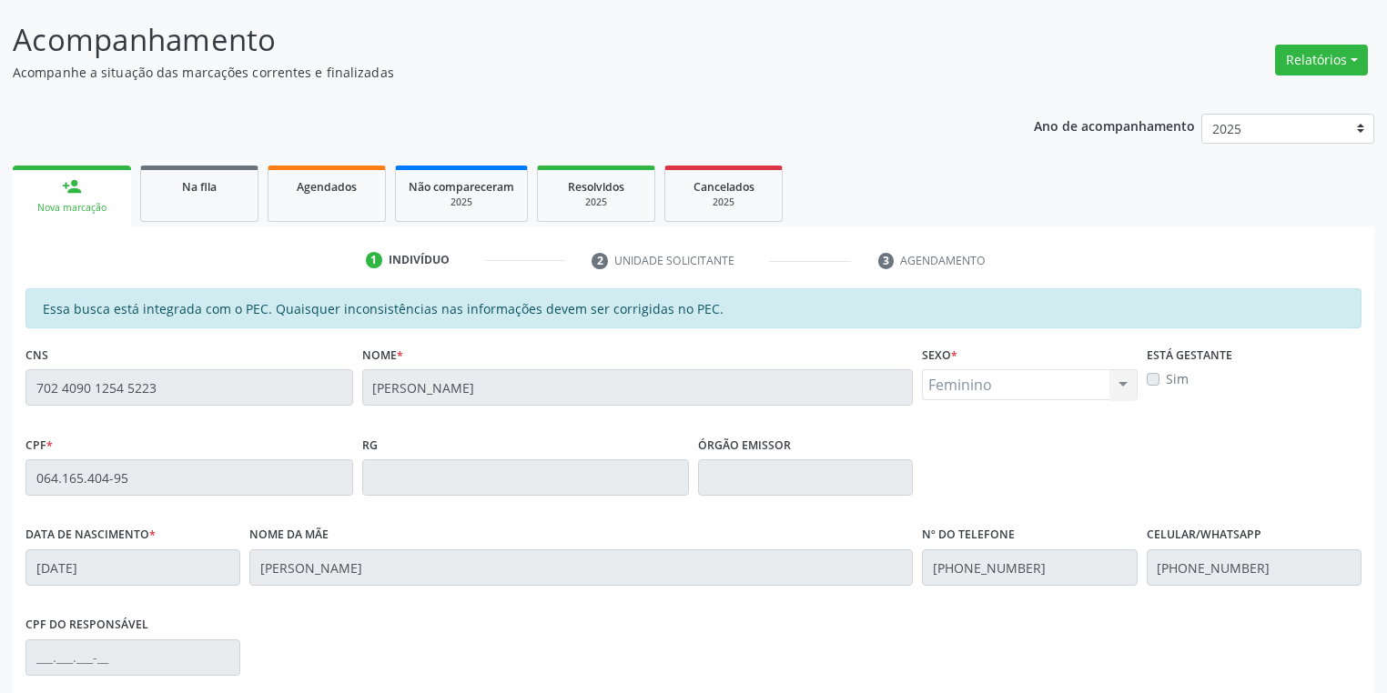
scroll to position [345, 0]
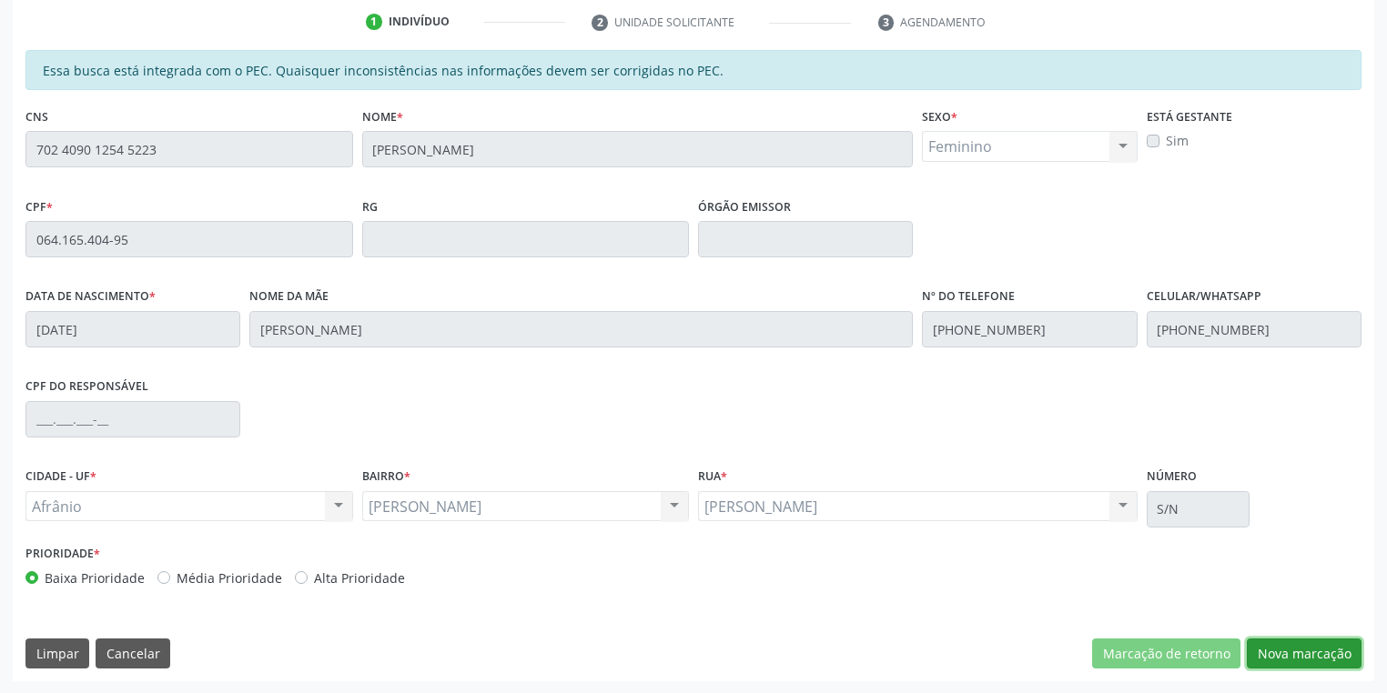
click at [1303, 653] on button "Nova marcação" at bounding box center [1303, 654] width 115 height 31
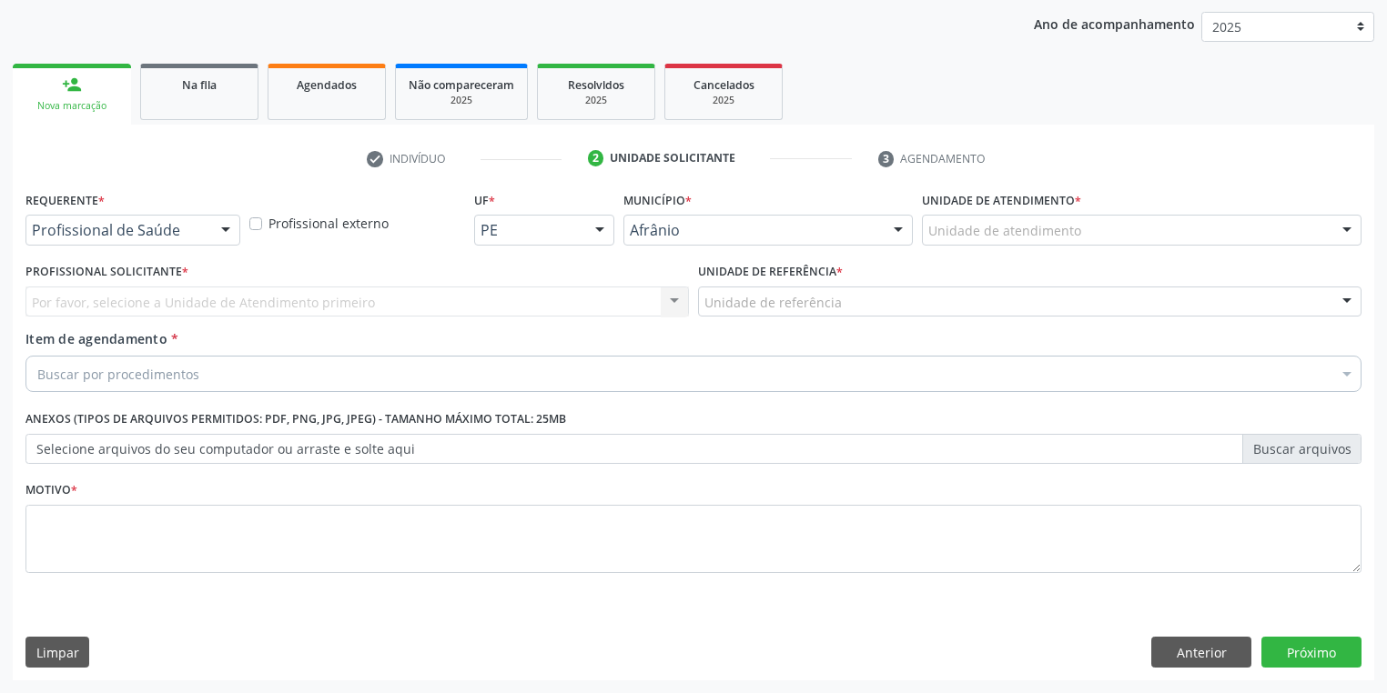
scroll to position [207, 0]
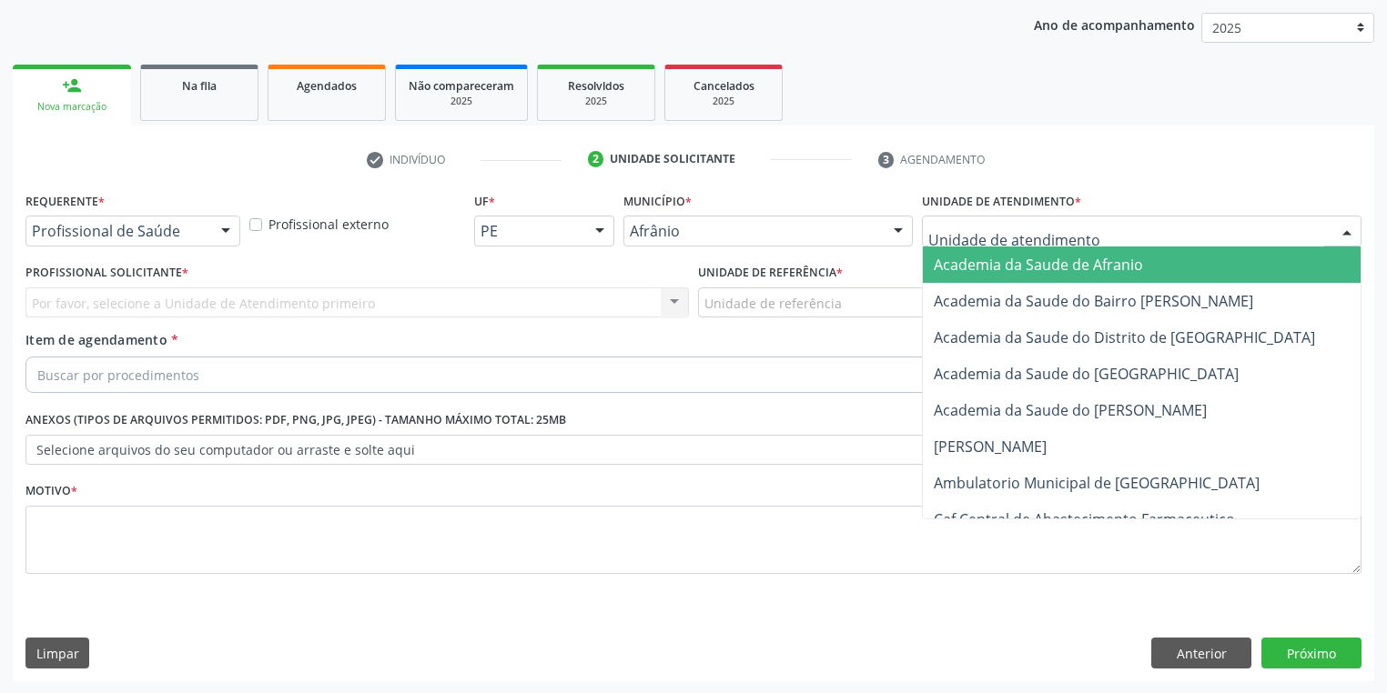
drag, startPoint x: 1011, startPoint y: 228, endPoint x: 1012, endPoint y: 359, distance: 131.0
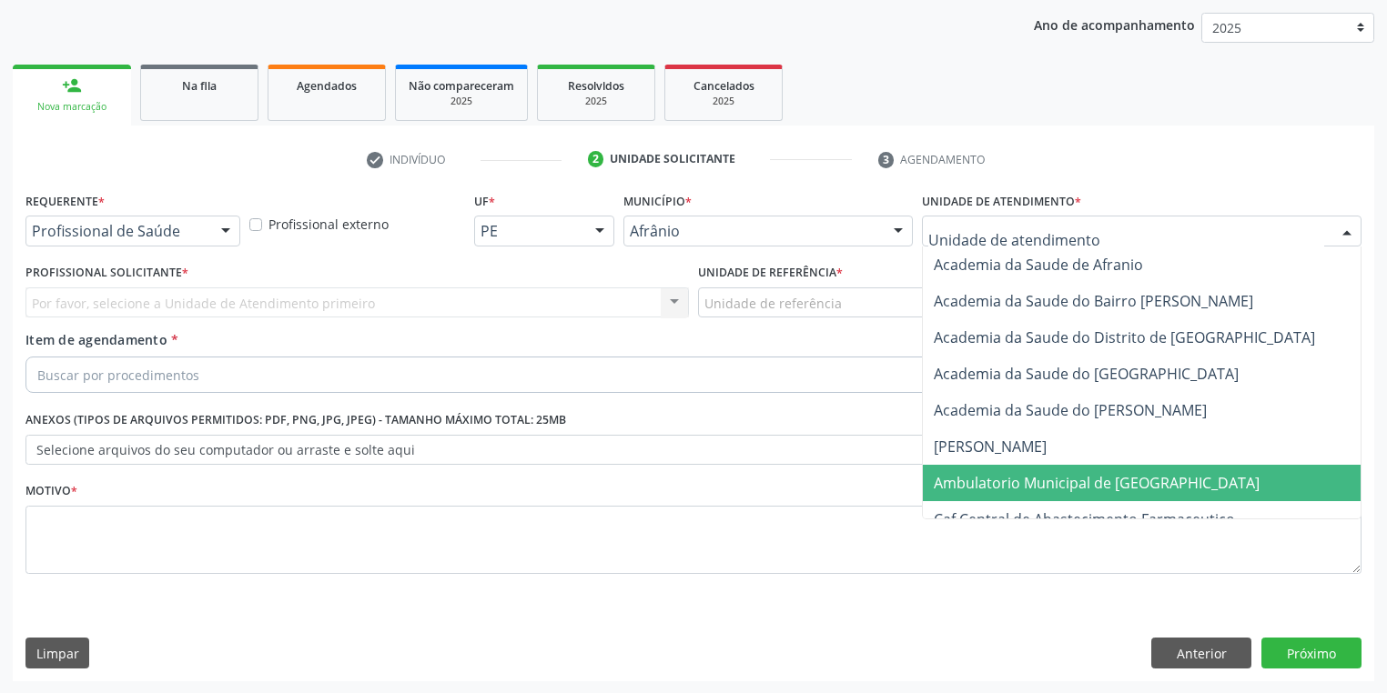
click at [1010, 479] on span "Ambulatorio Municipal de [GEOGRAPHIC_DATA]" at bounding box center [1096, 483] width 326 height 20
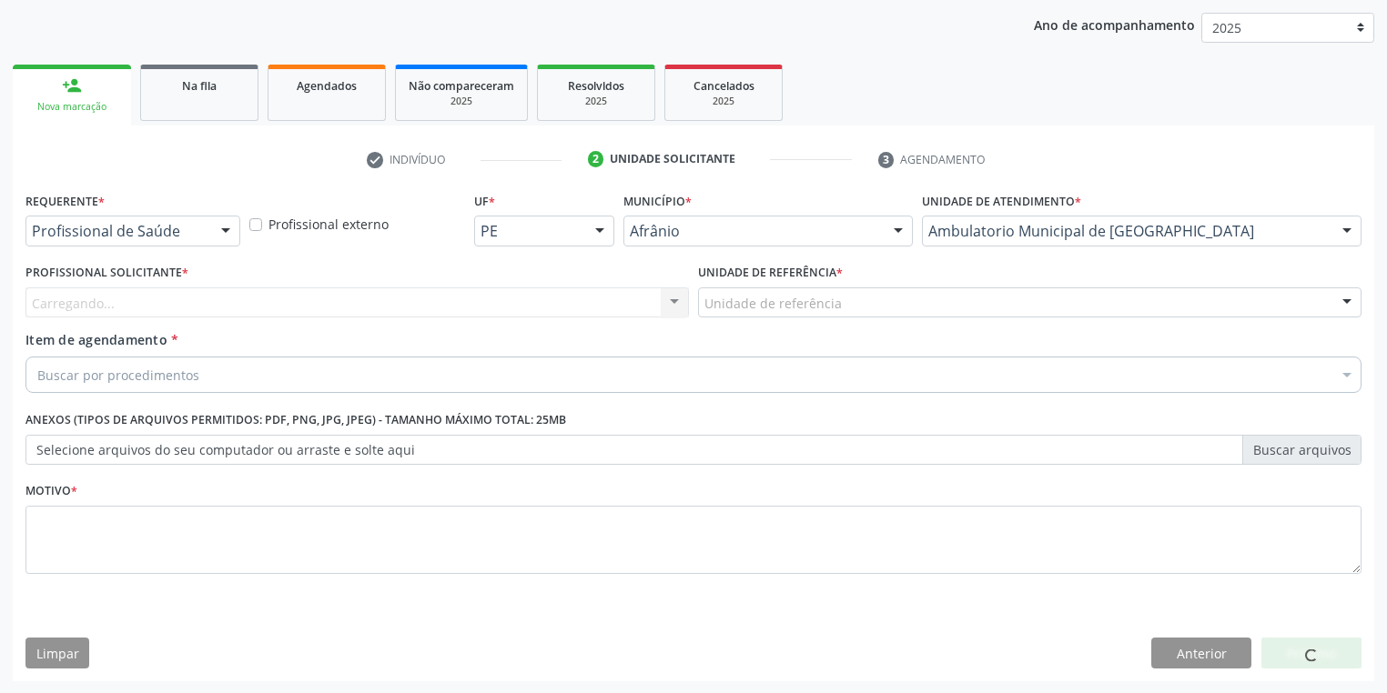
click at [750, 318] on div "Unidade de referência * Unidade de referência ESF de Extrema ESF de Barra das M…" at bounding box center [1029, 294] width 672 height 71
drag, startPoint x: 739, startPoint y: 301, endPoint x: 745, endPoint y: 407, distance: 105.7
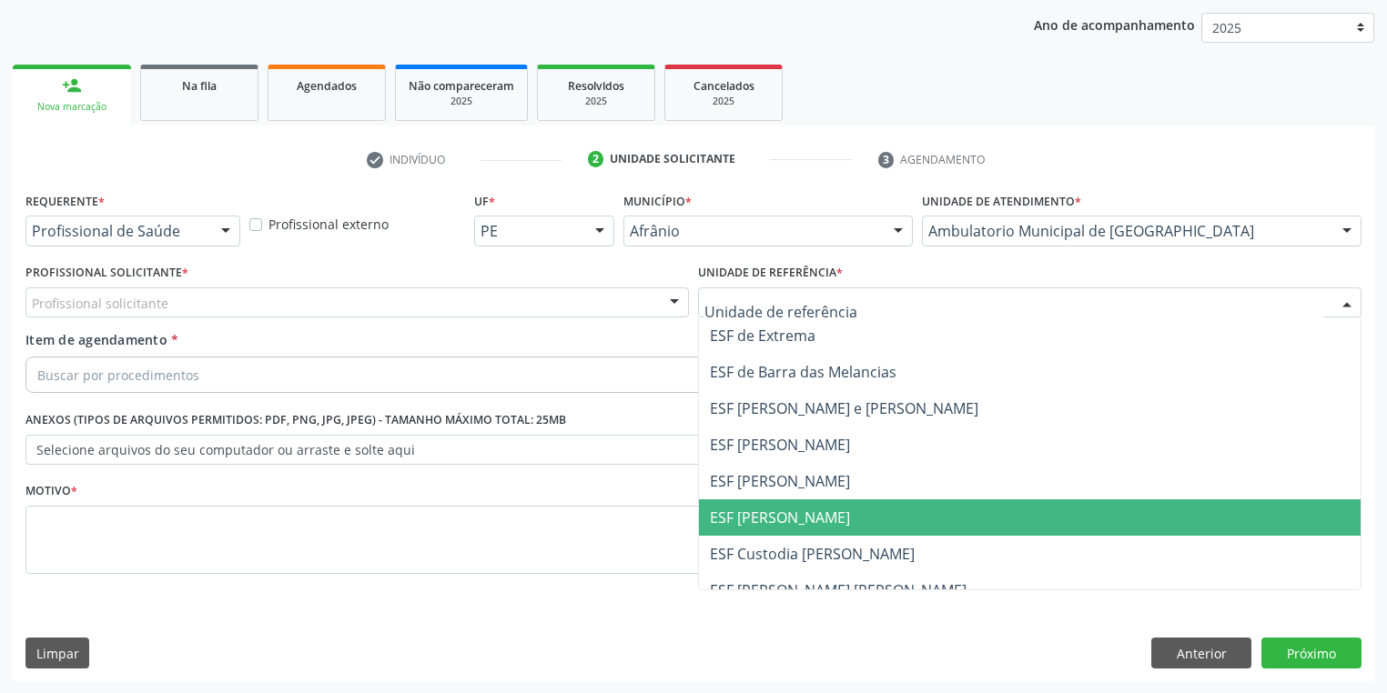
click at [758, 517] on span "ESF [PERSON_NAME]" at bounding box center [780, 518] width 140 height 20
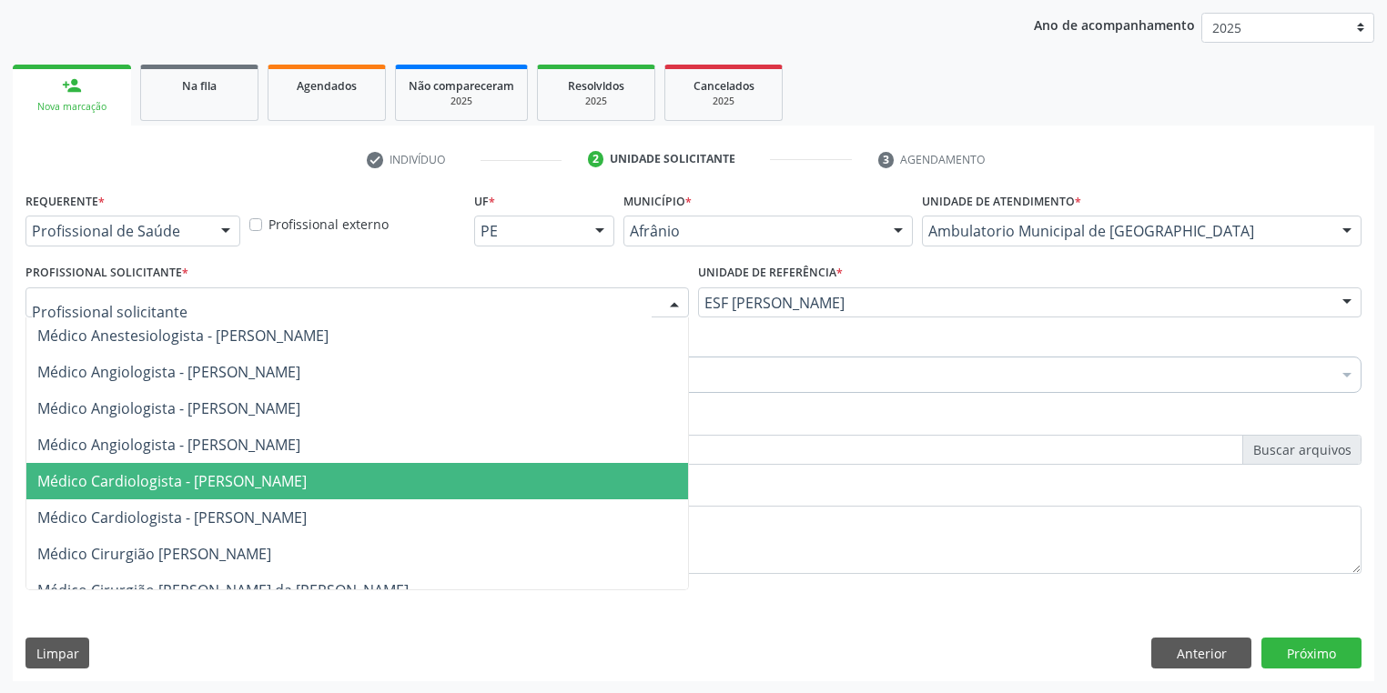
click at [154, 474] on span "Médico Cardiologista - Alysson Rodrigo Ferreira Cavalcanti" at bounding box center [171, 481] width 269 height 20
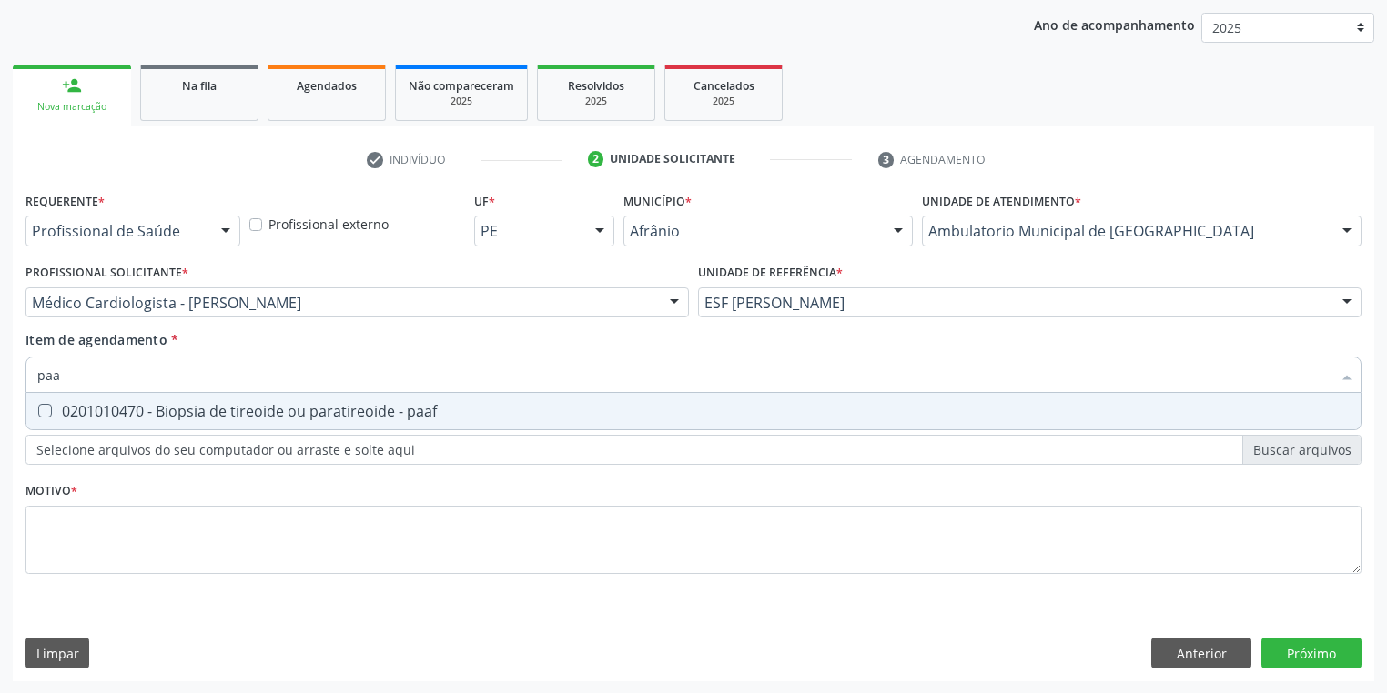
type input "paaf"
click at [104, 427] on span "0201010470 - Biopsia de tireoide ou paratireoide - paaf" at bounding box center [693, 411] width 1334 height 36
checkbox paaf "true"
click at [66, 540] on div "Requerente * Profissional de Saúde Profissional de Saúde Paciente Nenhum result…" at bounding box center [693, 393] width 1336 height 412
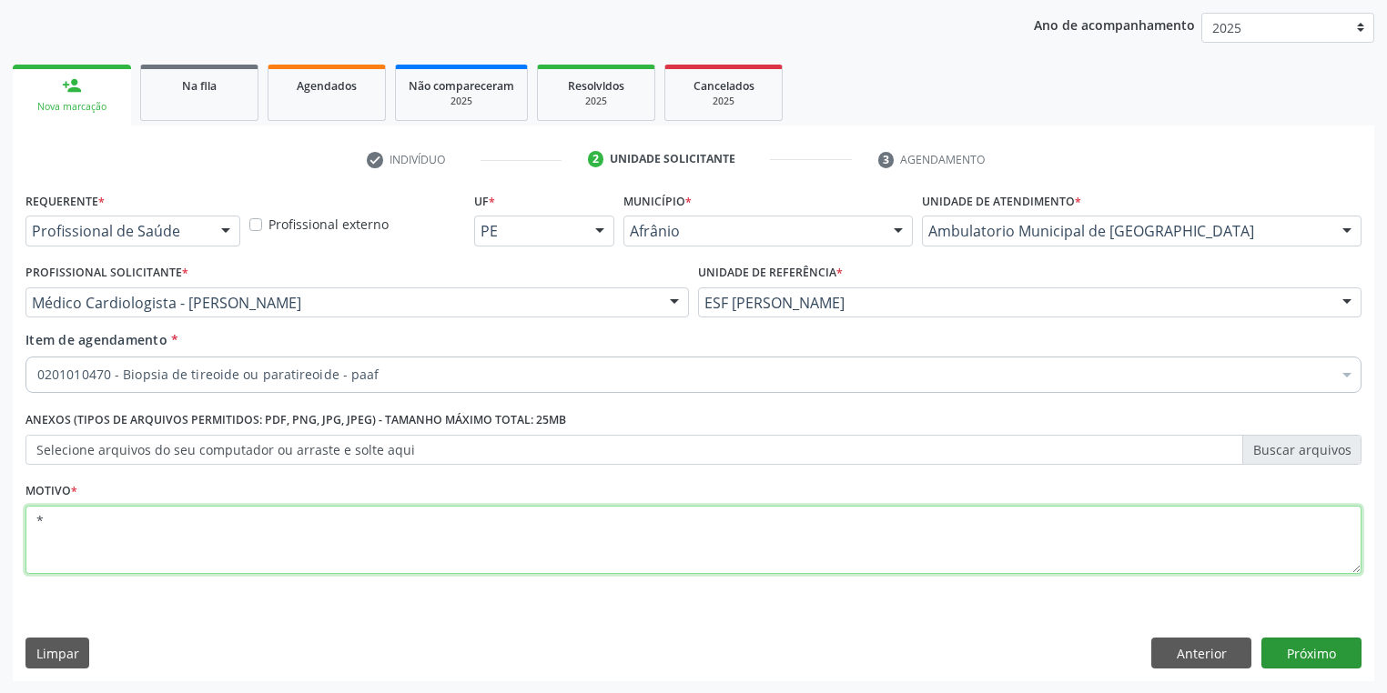
type textarea "*"
click at [1312, 643] on button "Próximo" at bounding box center [1311, 653] width 100 height 31
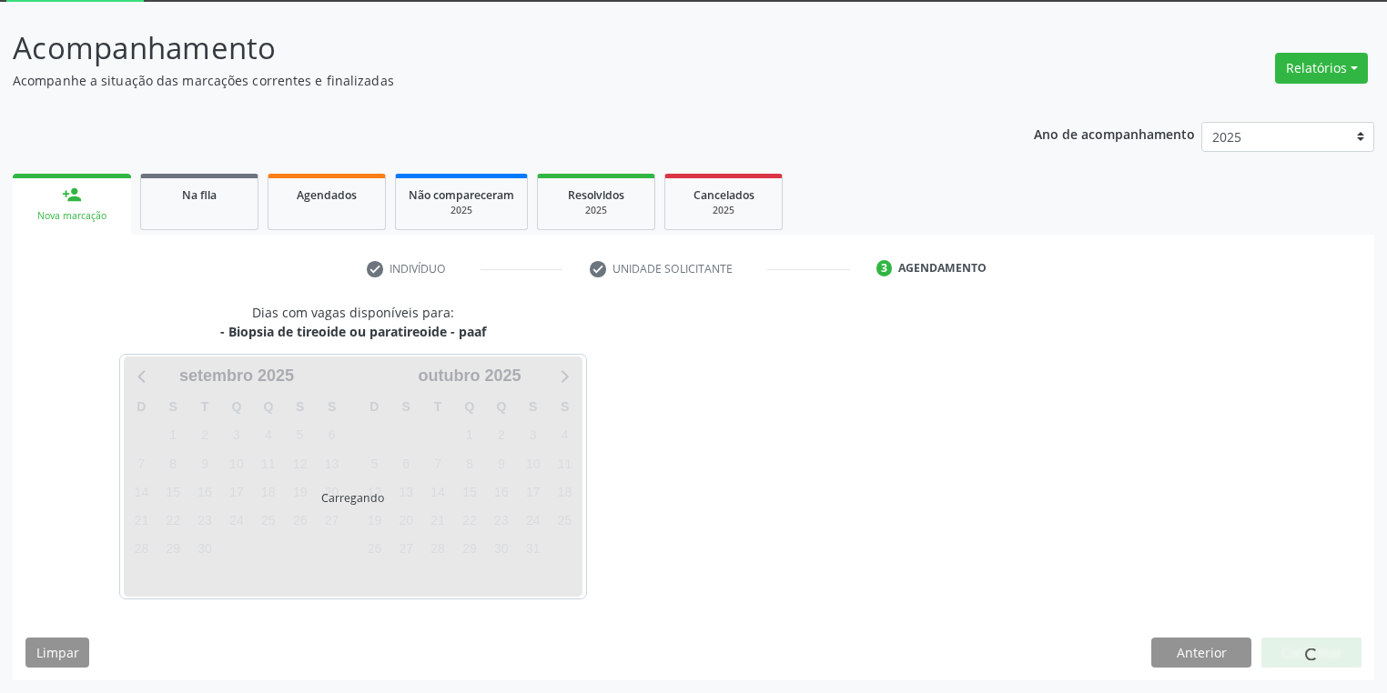
scroll to position [97, 0]
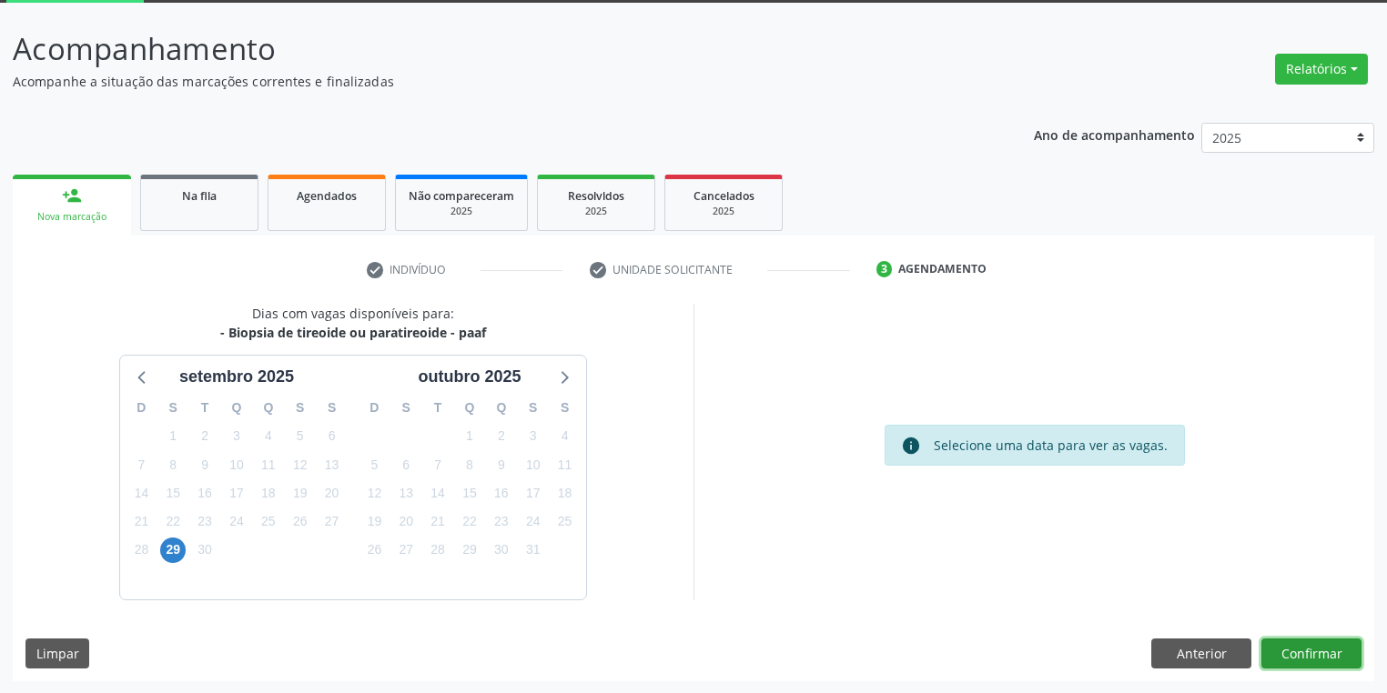
click at [1270, 645] on button "Confirmar" at bounding box center [1311, 654] width 100 height 31
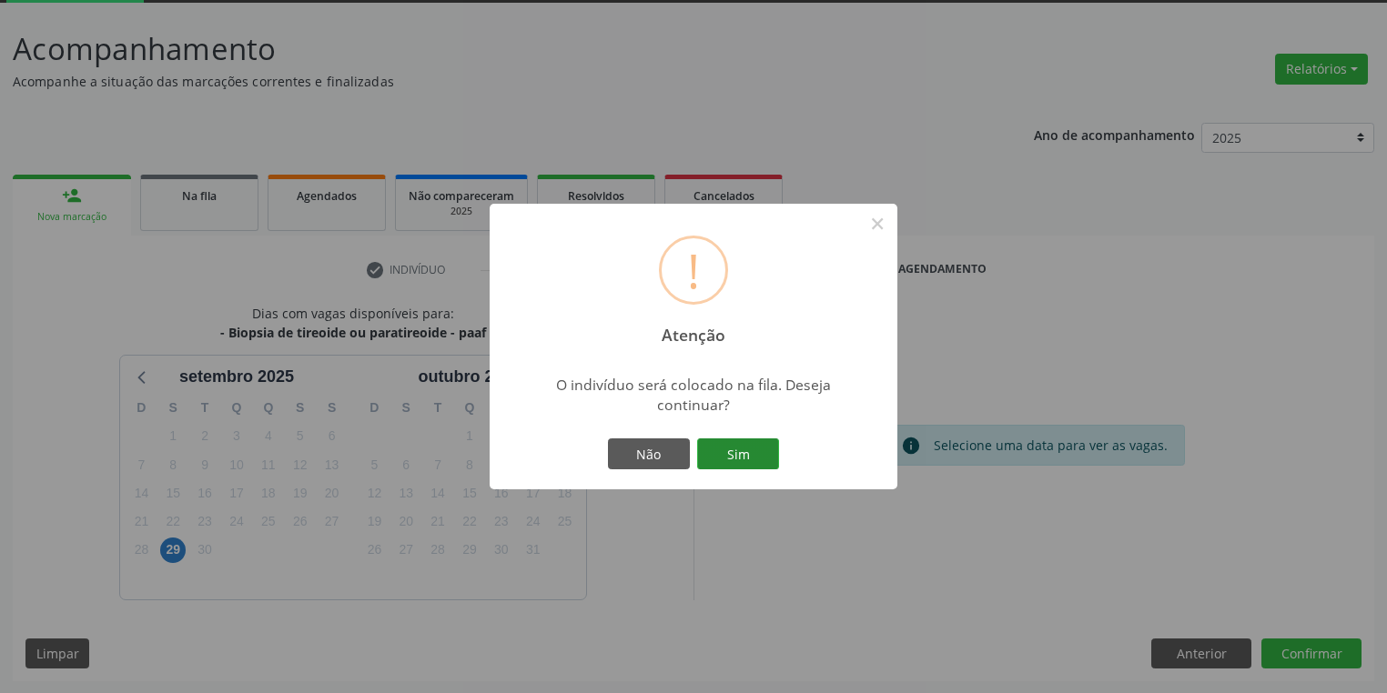
click at [716, 455] on button "Sim" at bounding box center [738, 454] width 82 height 31
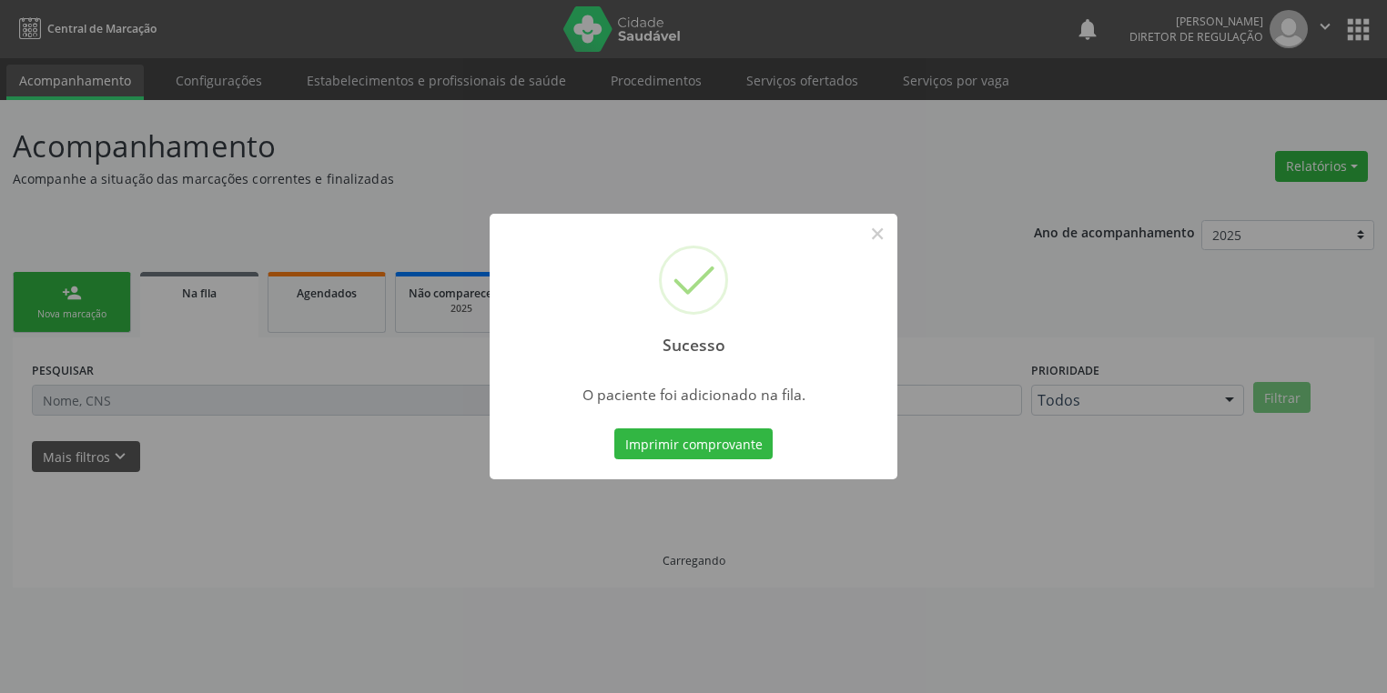
scroll to position [0, 0]
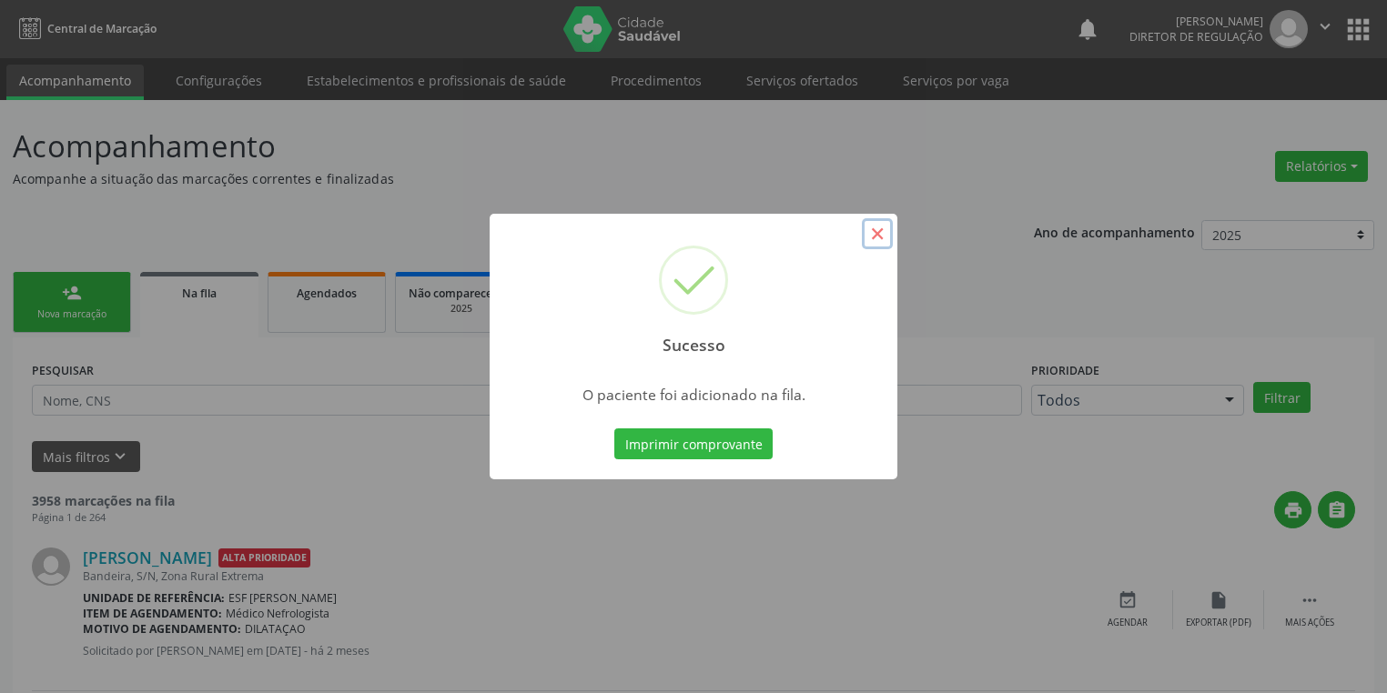
click at [872, 229] on button "×" at bounding box center [877, 233] width 31 height 31
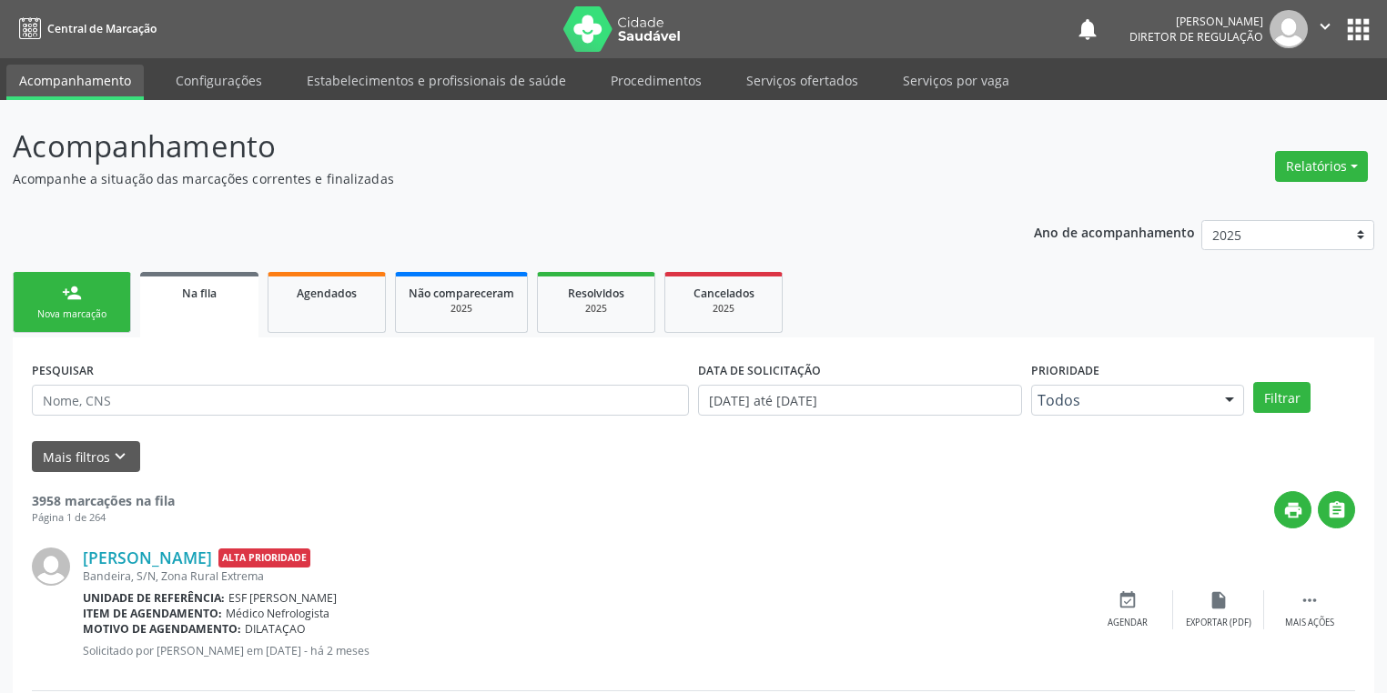
click at [72, 308] on div "Nova marcação" at bounding box center [71, 315] width 91 height 14
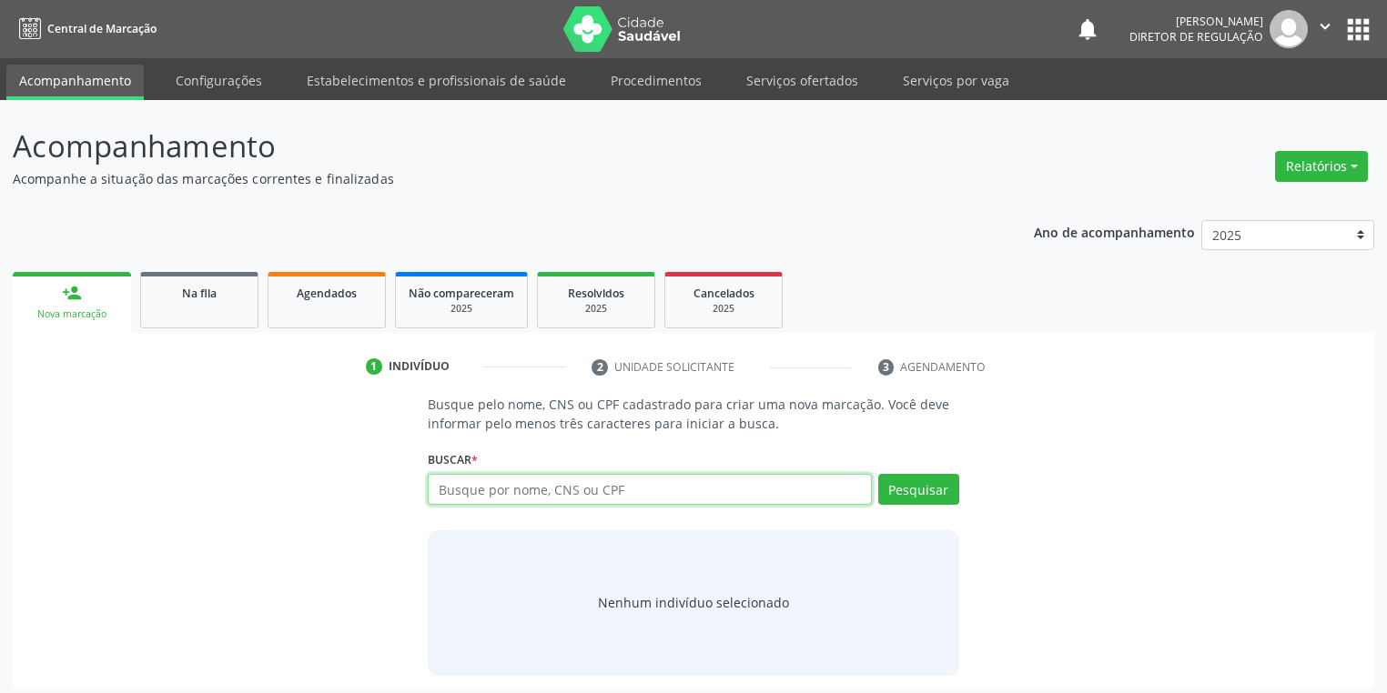
click at [466, 480] on input "text" at bounding box center [650, 489] width 444 height 31
type input "02663836451"
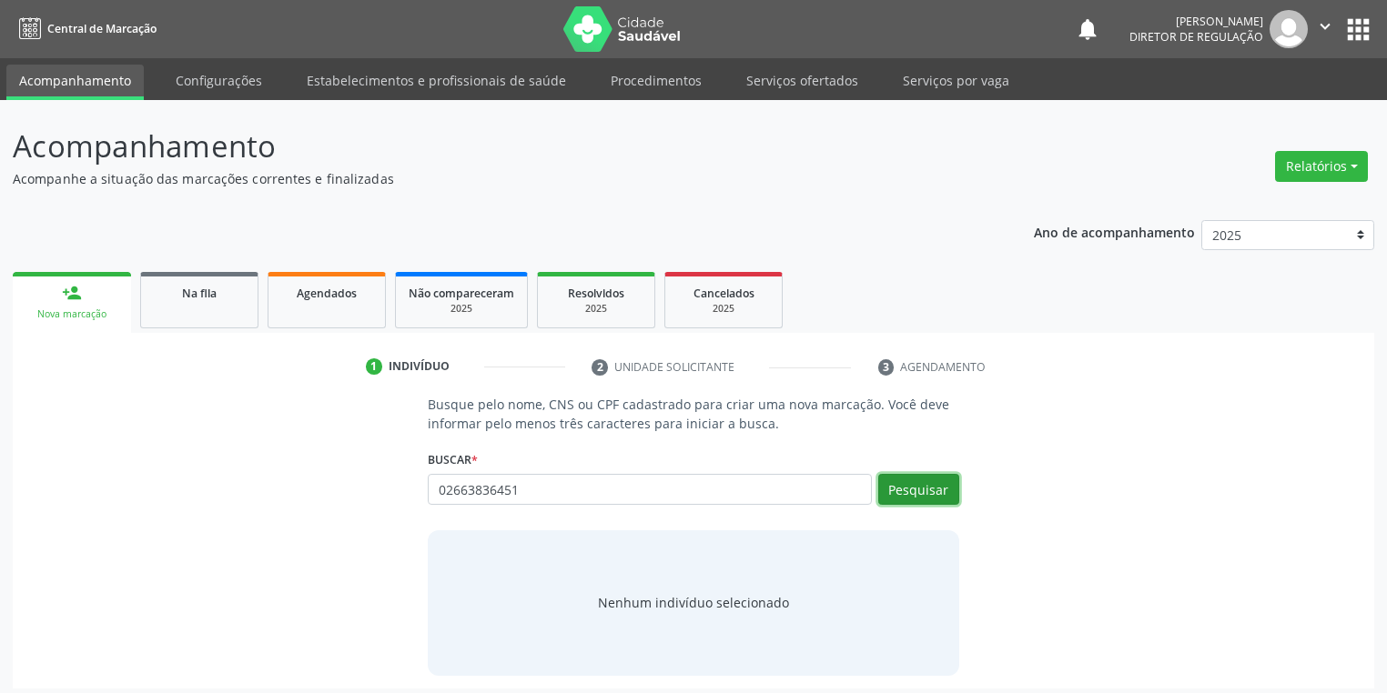
click at [908, 479] on button "Pesquisar" at bounding box center [918, 489] width 81 height 31
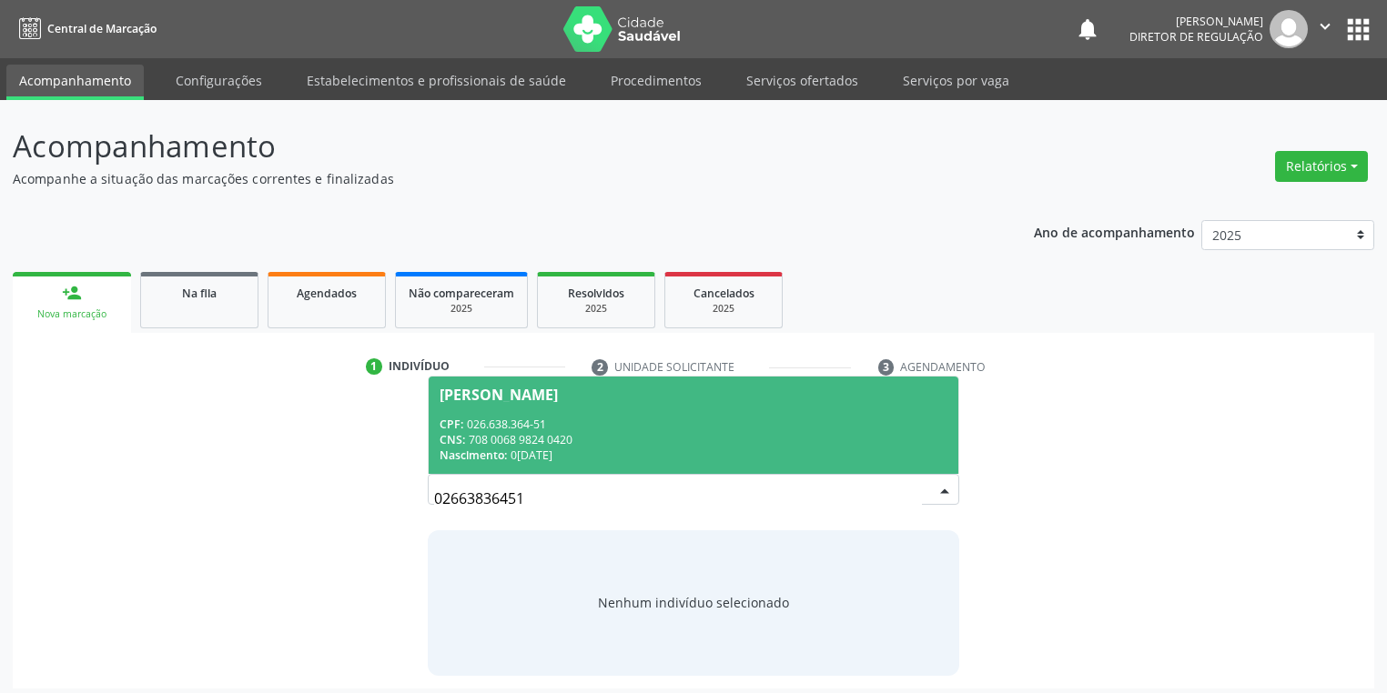
click at [578, 440] on div "CNS: 708 0068 9824 0420" at bounding box center [693, 439] width 508 height 15
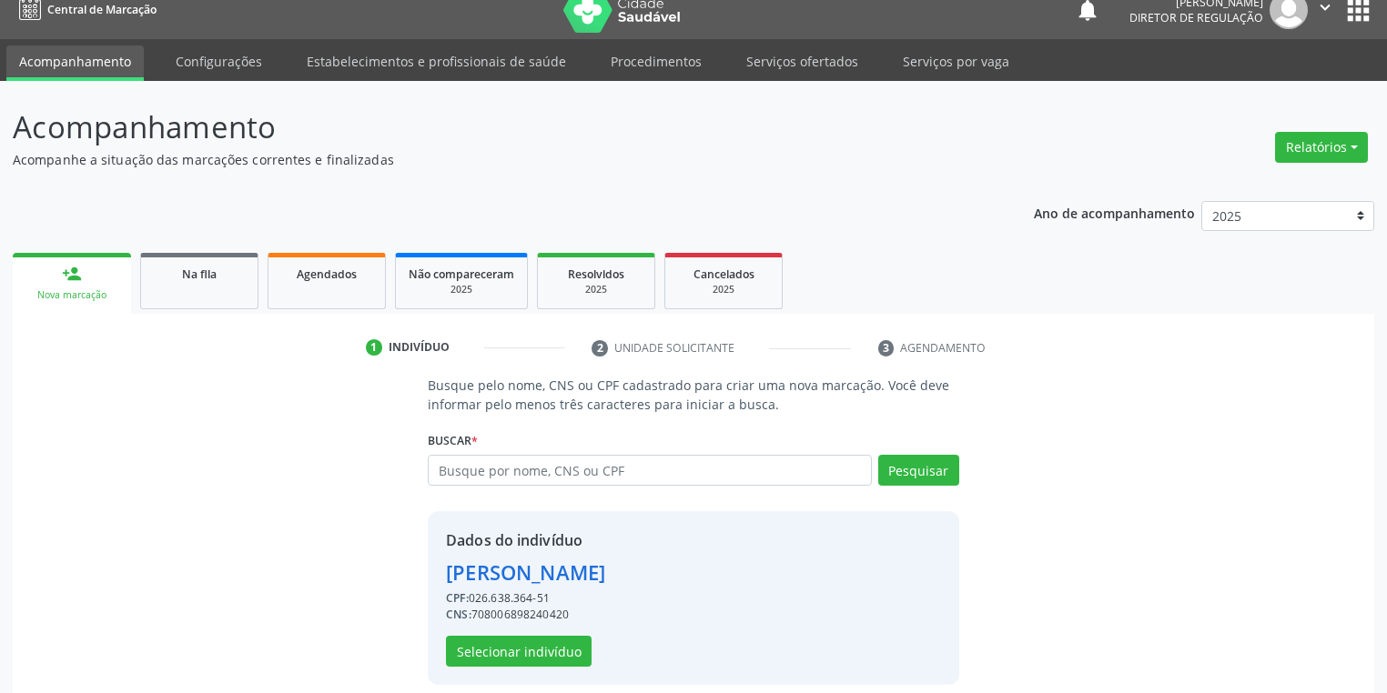
scroll to position [35, 0]
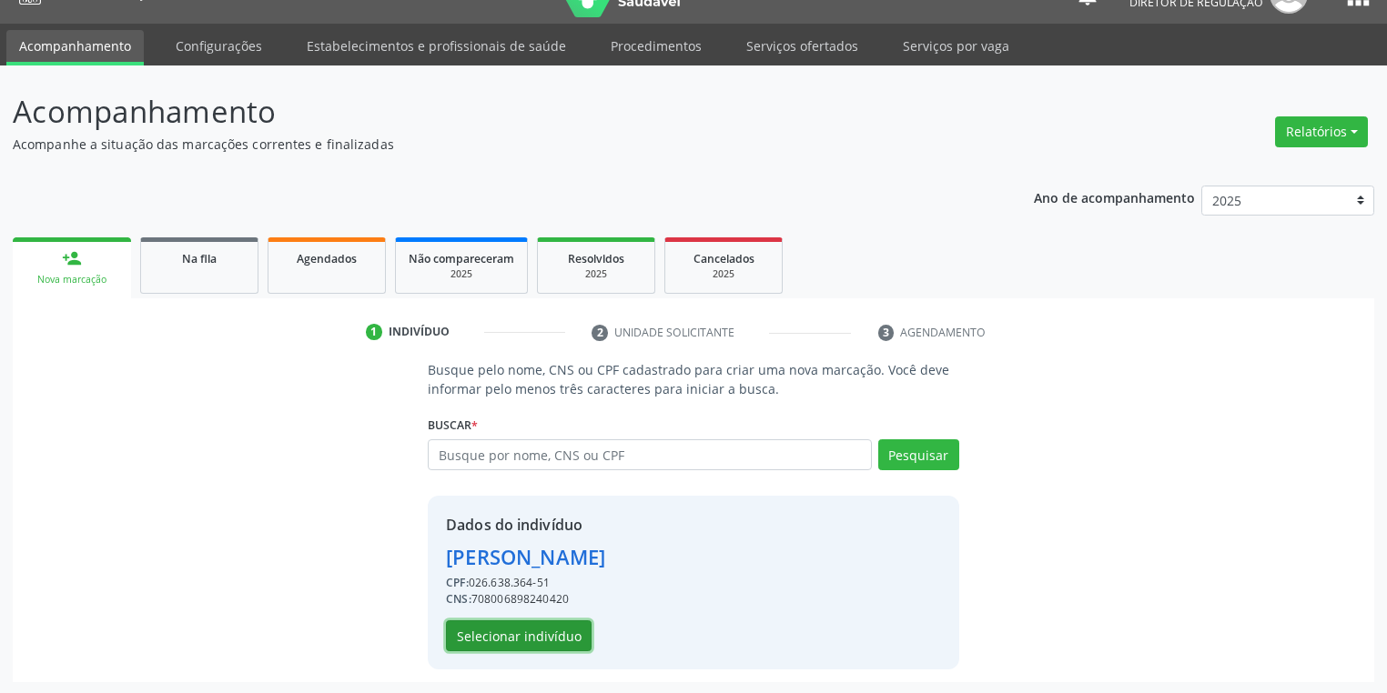
click at [509, 627] on button "Selecionar indivíduo" at bounding box center [519, 635] width 146 height 31
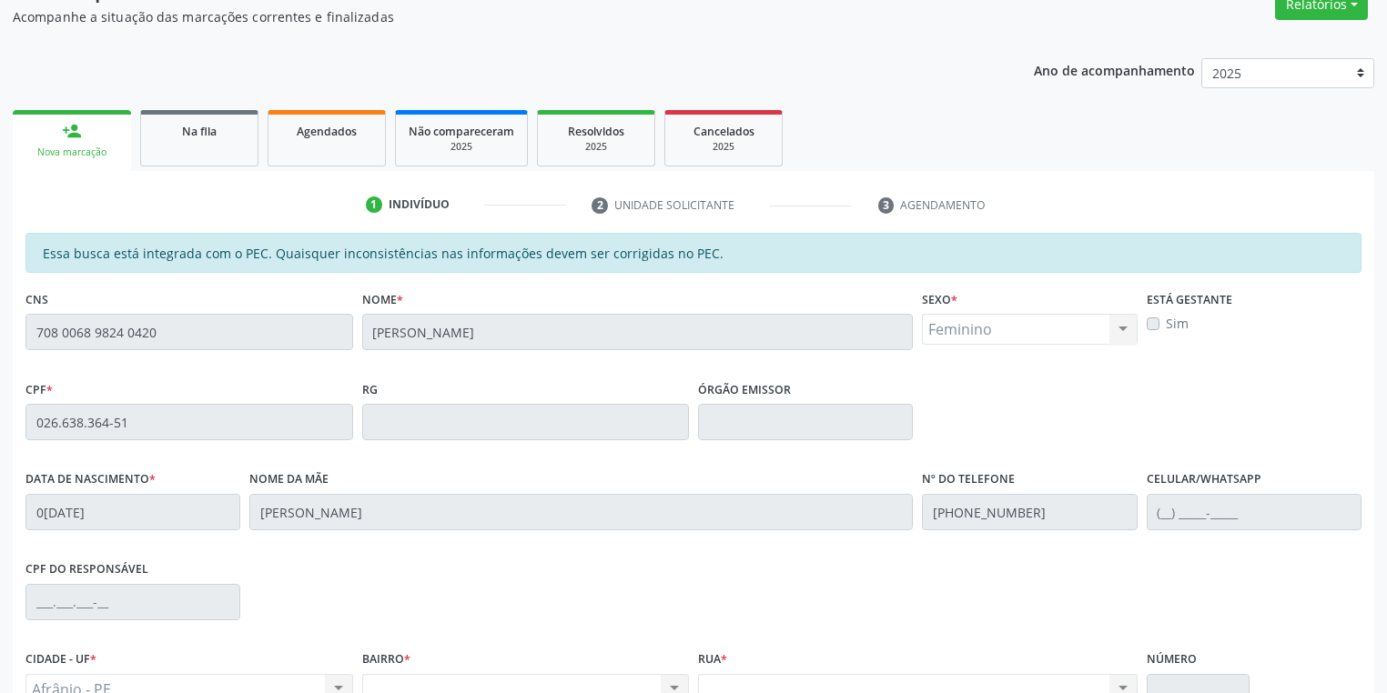
scroll to position [345, 0]
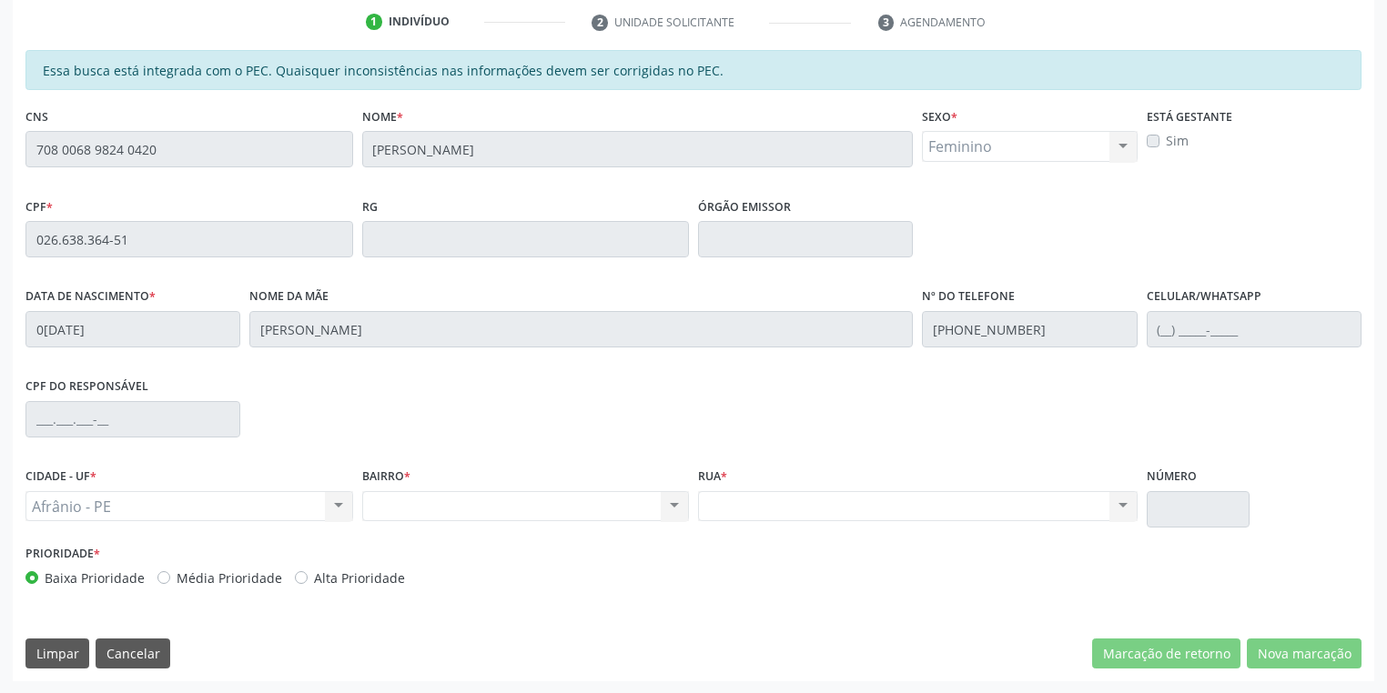
click at [0, 156] on div "Acompanhamento Acompanhe a situação das marcações correntes e finalizadas Relat…" at bounding box center [693, 224] width 1387 height 939
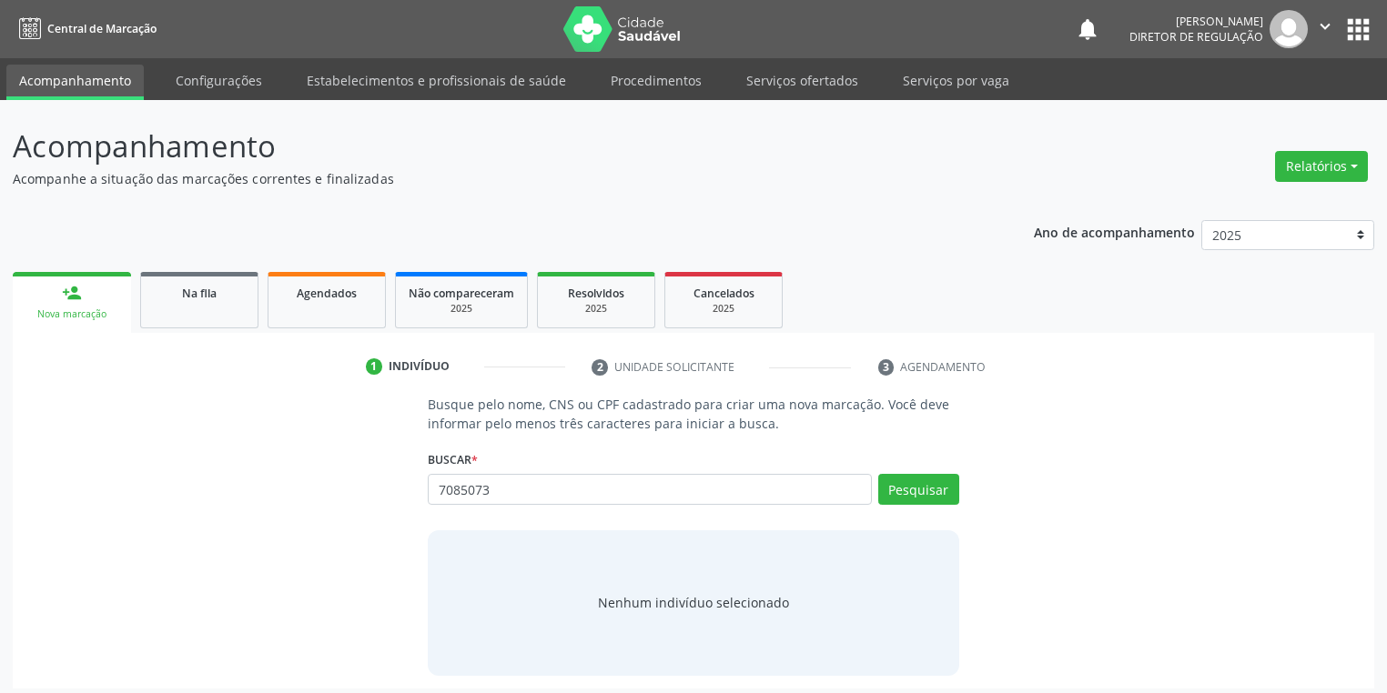
type input "7085073"
